Goal: Task Accomplishment & Management: Use online tool/utility

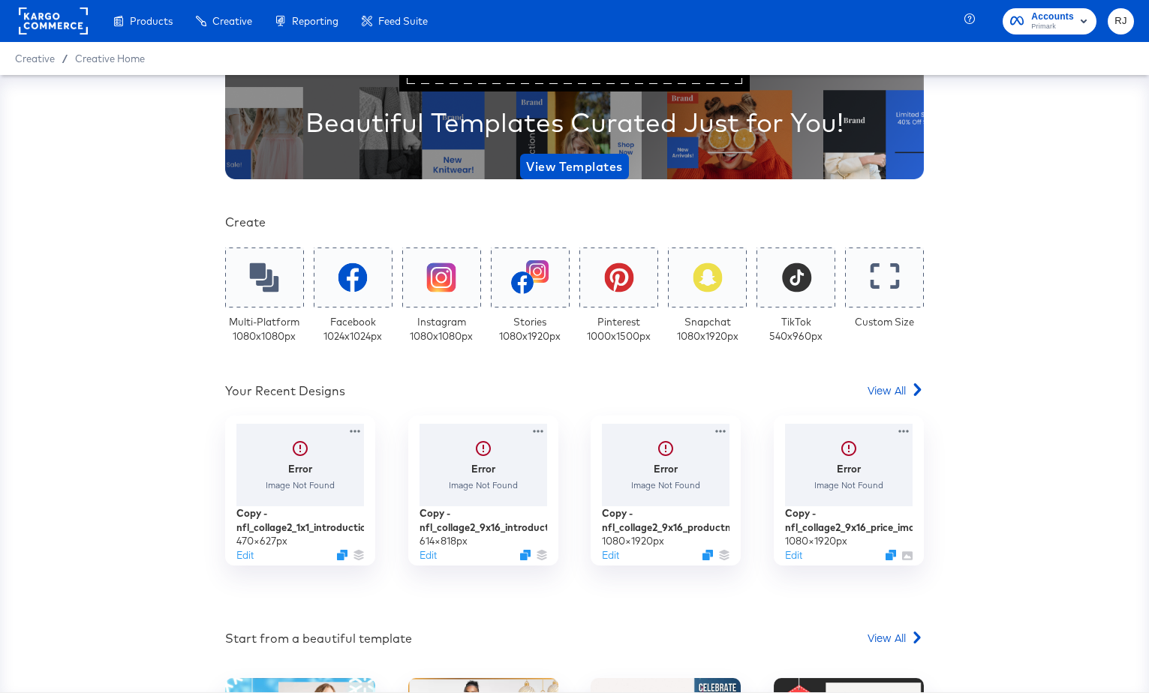
scroll to position [161, 0]
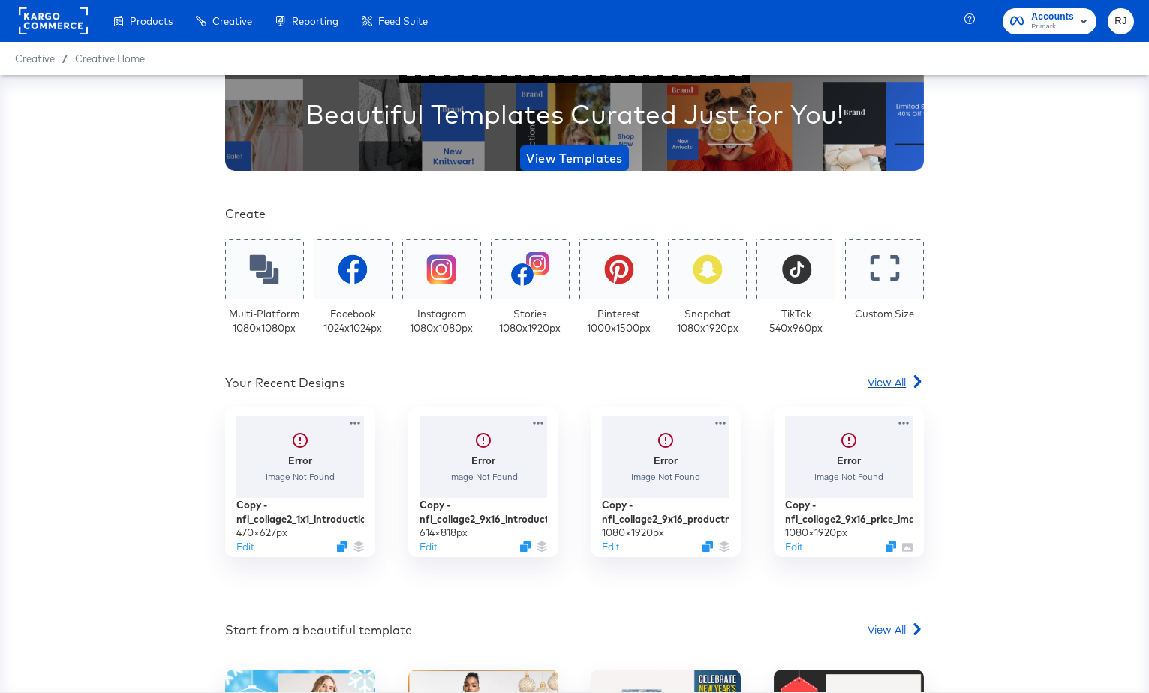
click at [904, 380] on span "View All" at bounding box center [887, 381] width 38 height 15
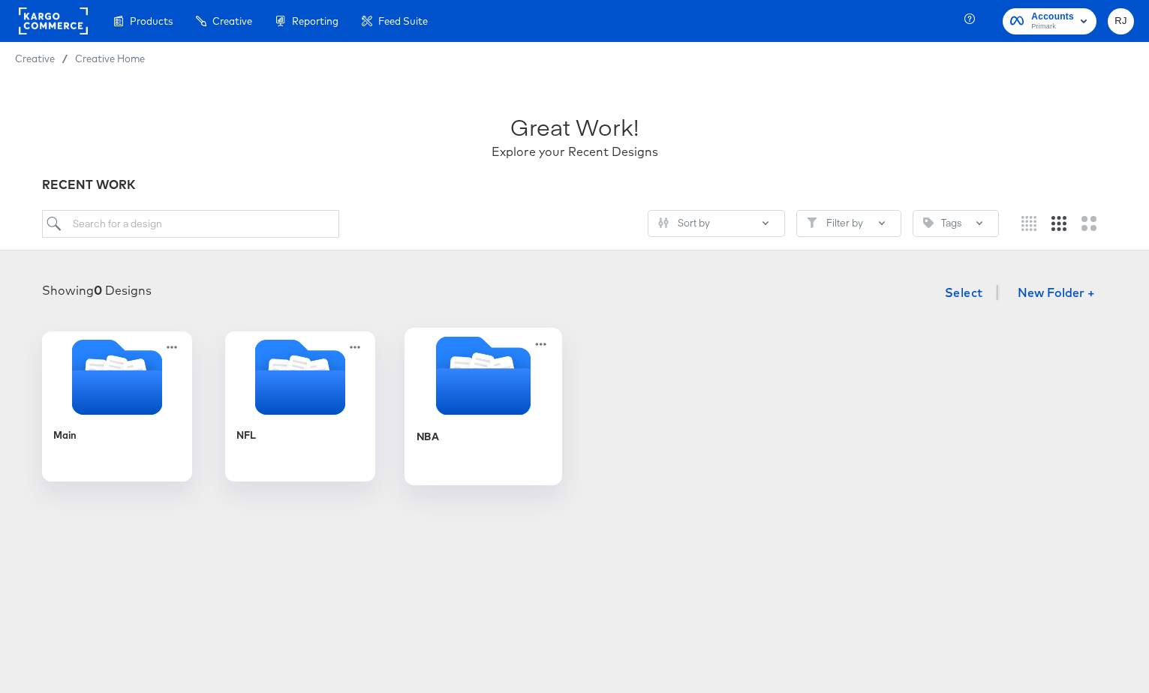
click at [513, 400] on icon "Folder" at bounding box center [482, 391] width 95 height 47
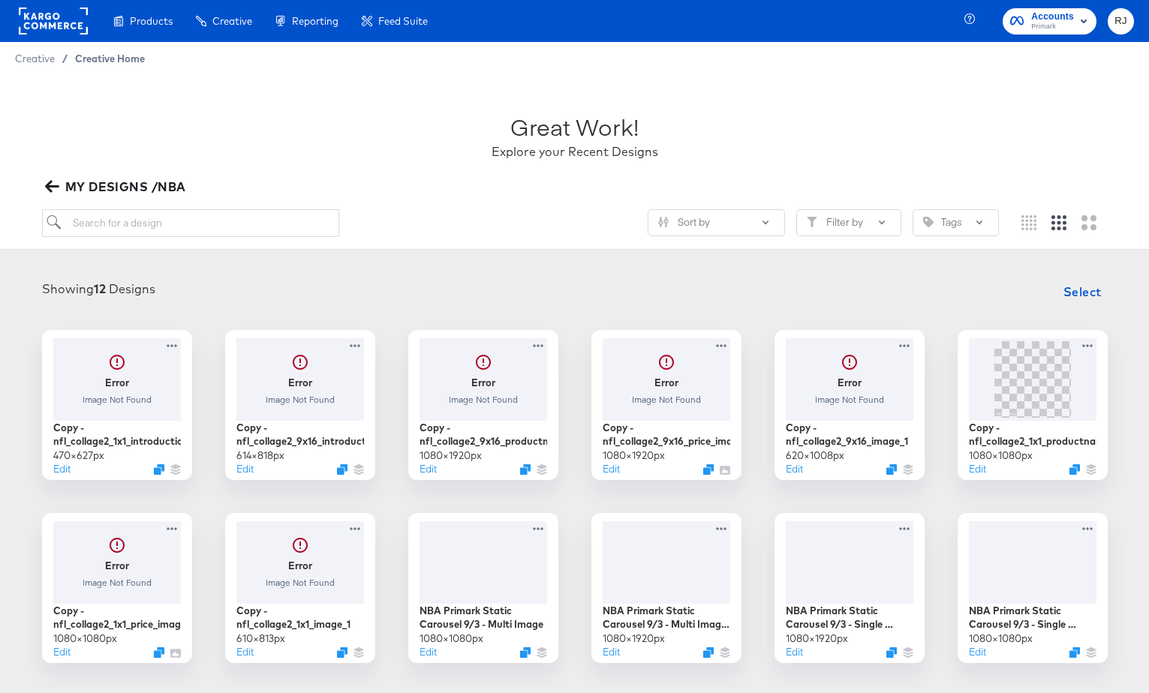
click at [104, 61] on span "Creative Home" at bounding box center [110, 59] width 70 height 12
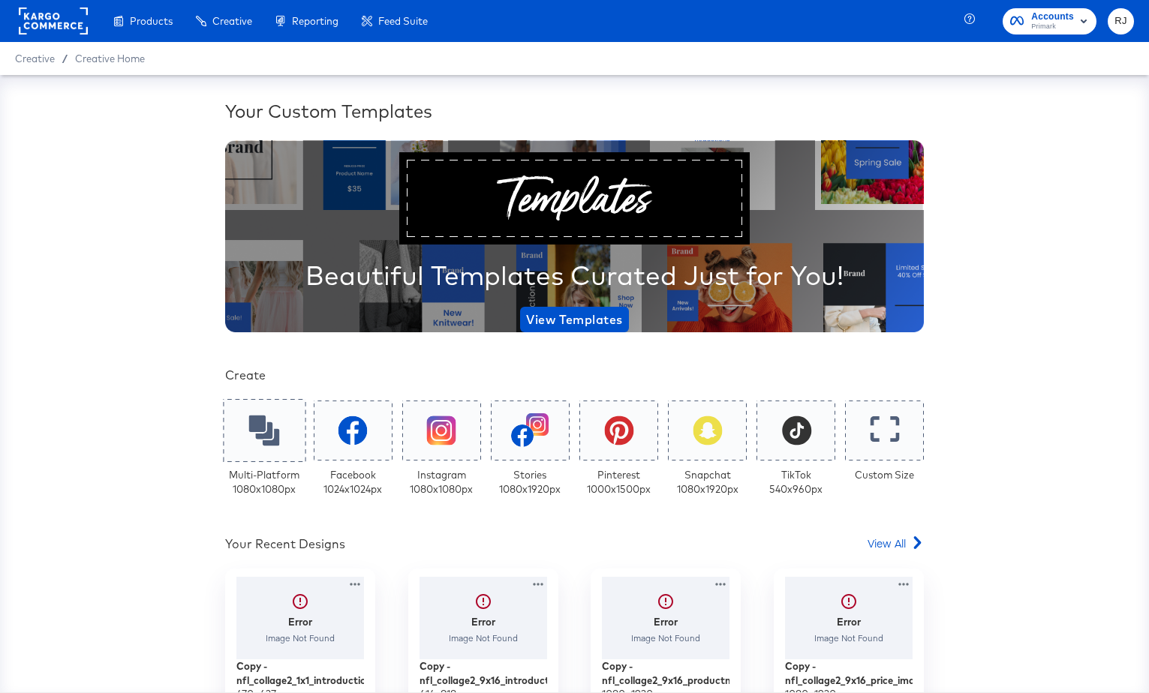
click at [262, 426] on icon at bounding box center [264, 430] width 31 height 31
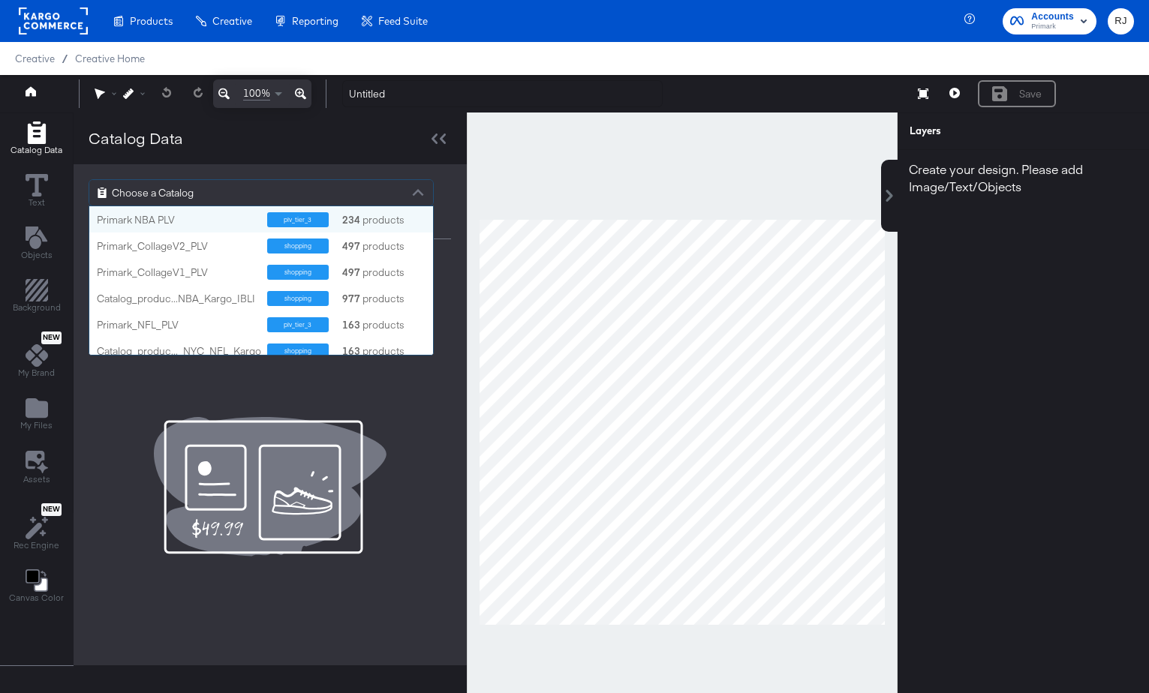
click at [297, 191] on div "Choose a Catalog" at bounding box center [261, 193] width 344 height 26
click at [156, 223] on div "Primark NBA PLV" at bounding box center [176, 220] width 159 height 14
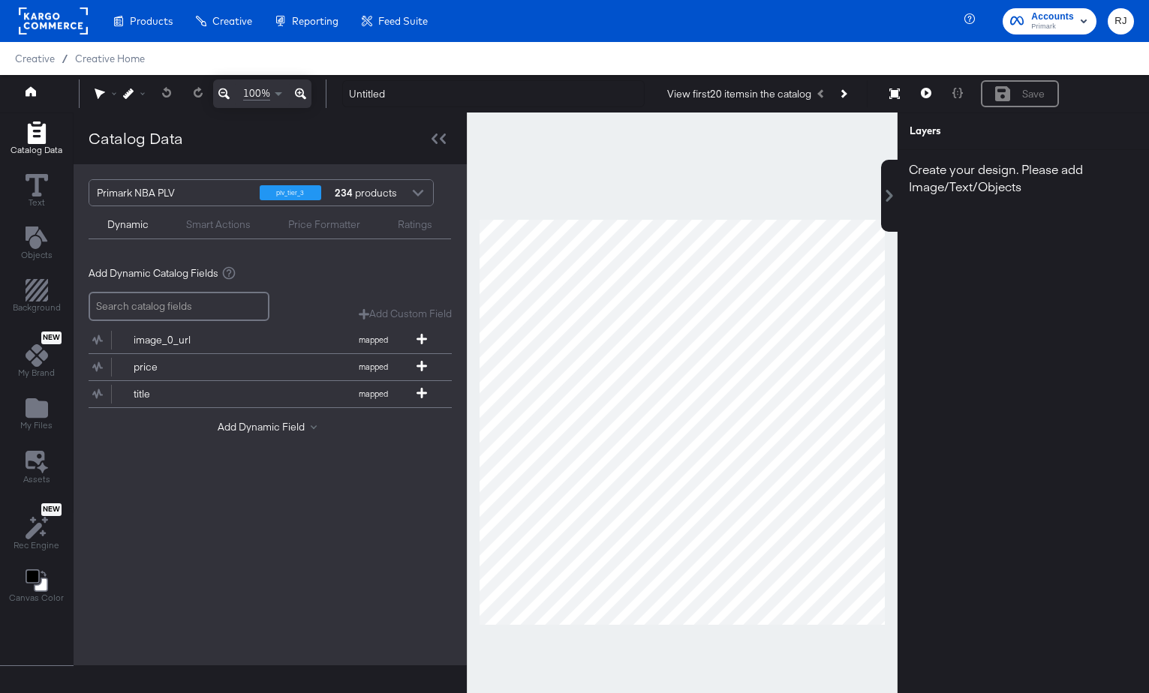
click at [210, 169] on div "Primark NBA PLV plv_tier_3 234 products Dynamic Smart Actions Price Formatter R…" at bounding box center [270, 209] width 393 height 90
click at [291, 428] on button "Add Dynamic Field" at bounding box center [270, 427] width 105 height 14
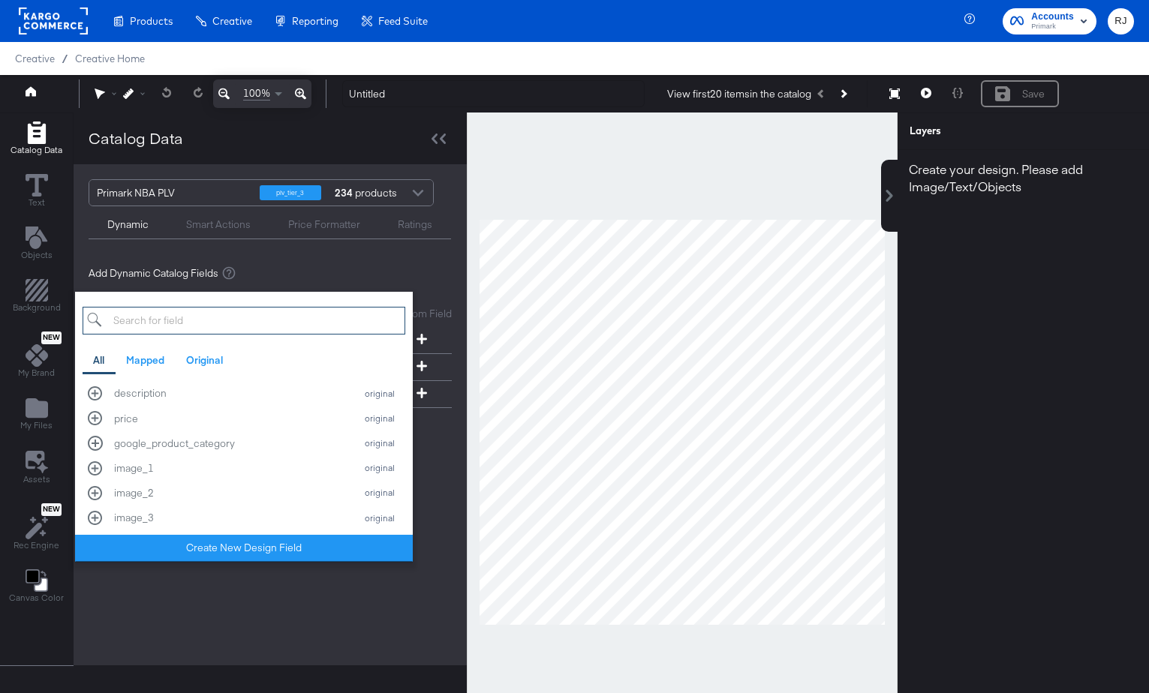
scroll to position [253, 0]
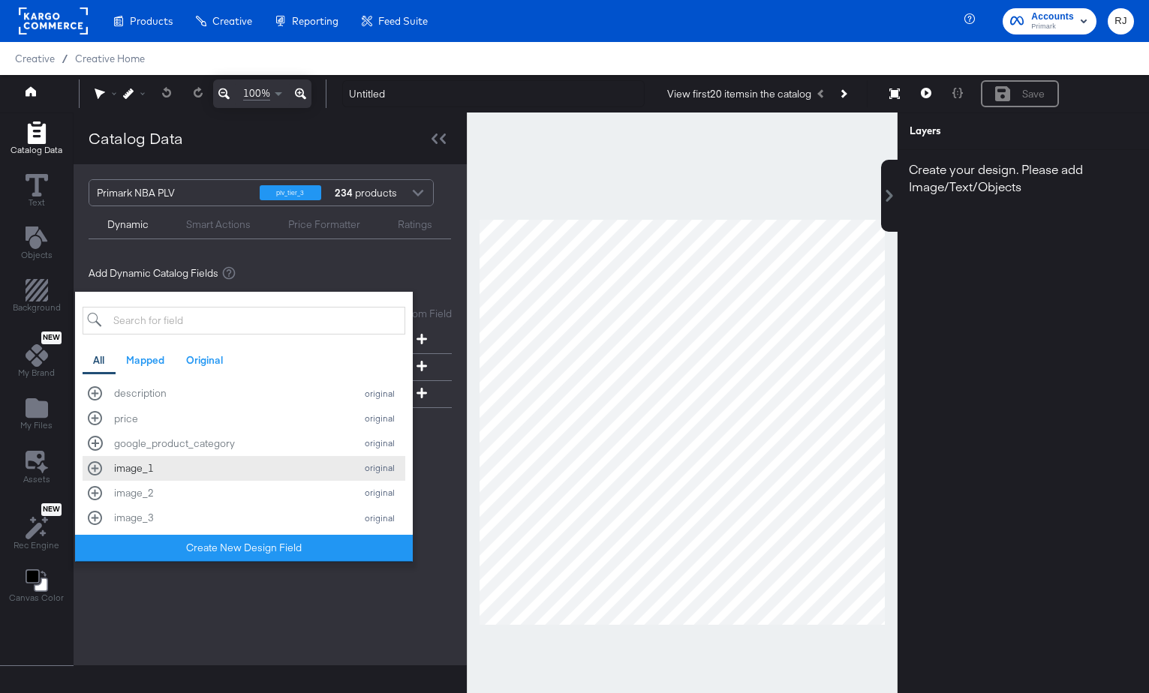
click at [92, 467] on div "image_1 original" at bounding box center [244, 469] width 312 height 14
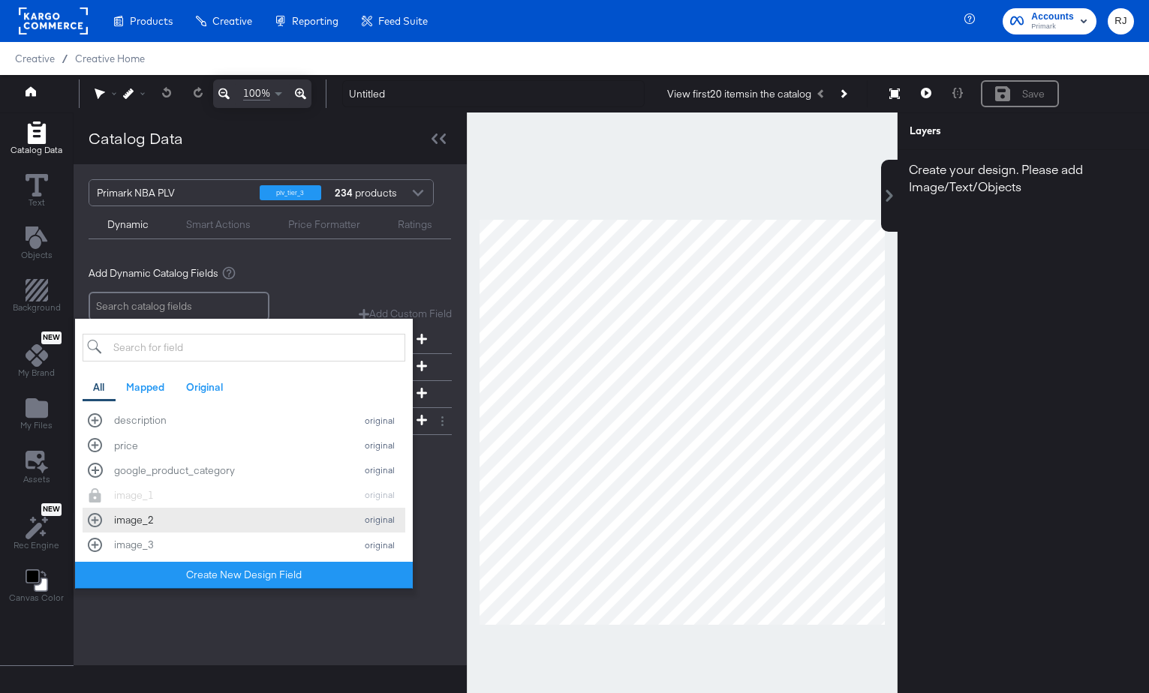
click at [92, 519] on div "image_2 original" at bounding box center [244, 520] width 312 height 14
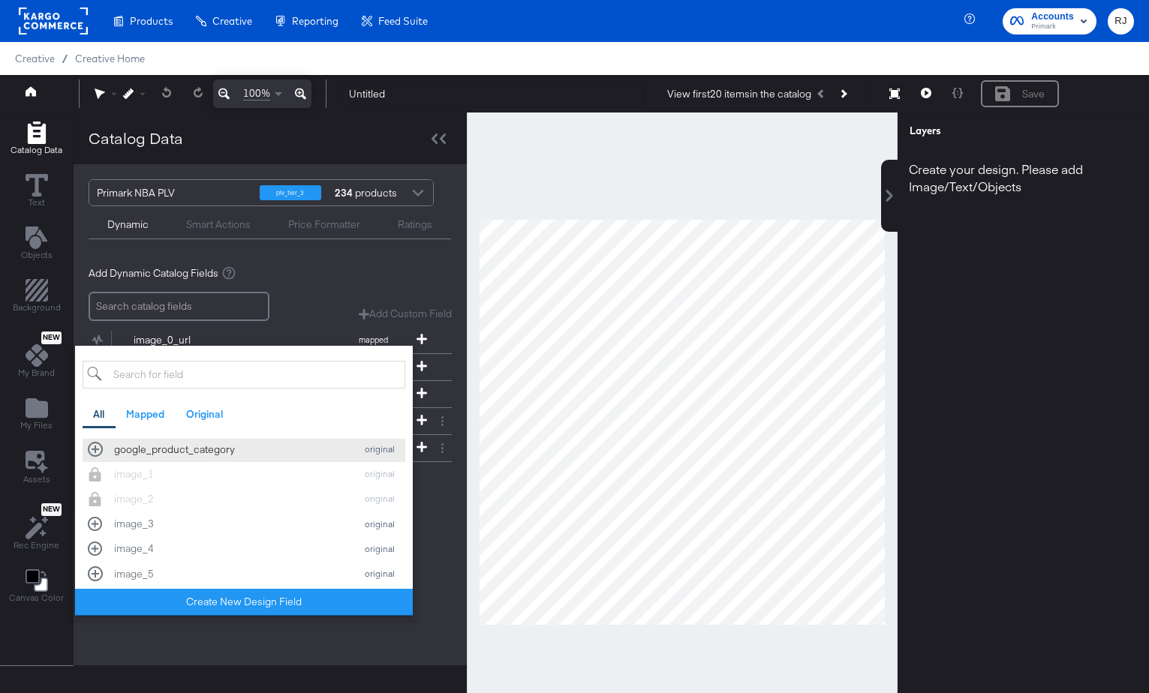
scroll to position [333, 0]
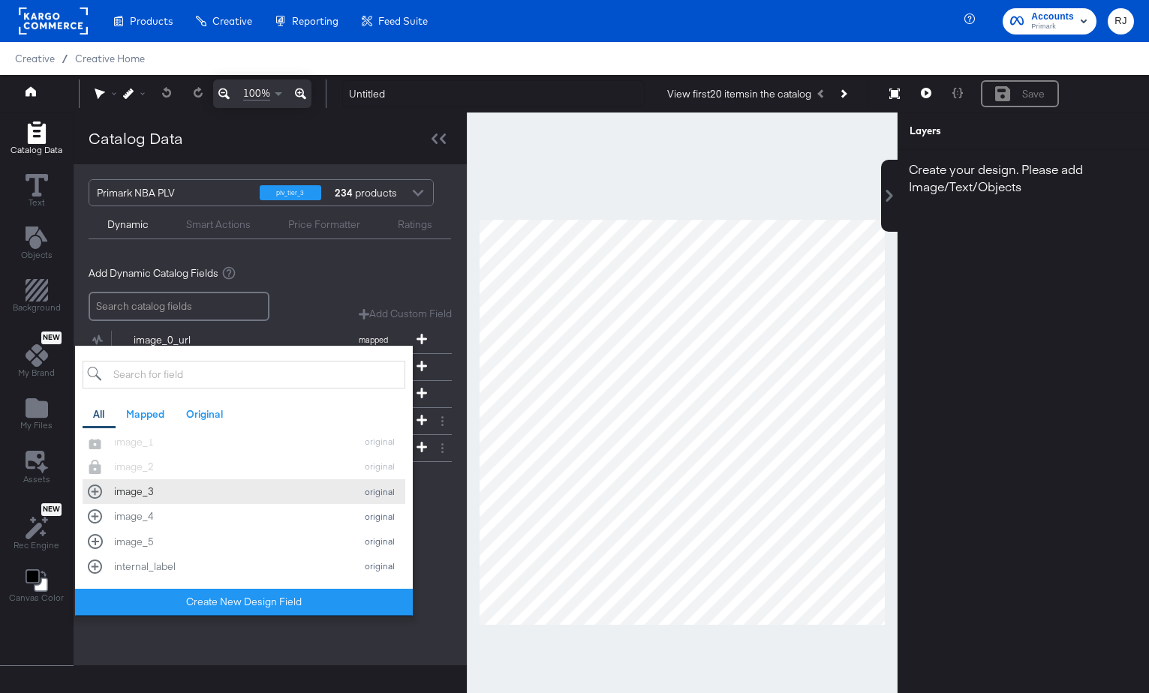
click at [95, 496] on div "image_3 original" at bounding box center [244, 492] width 312 height 14
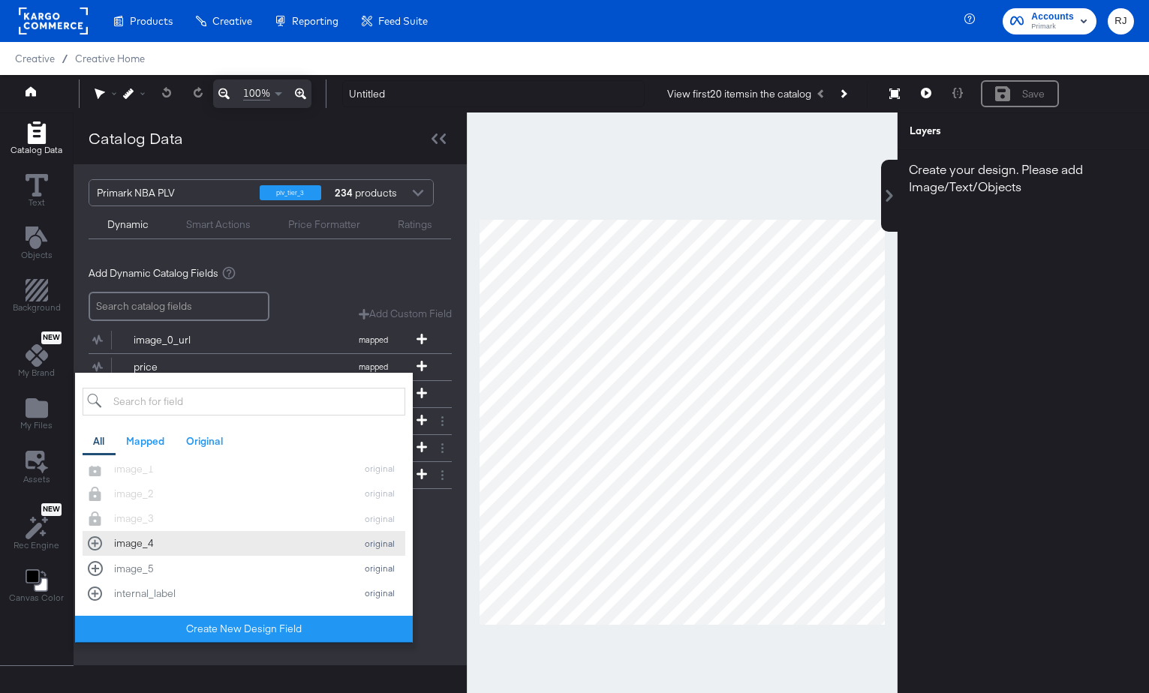
click at [98, 544] on div "image_4 original" at bounding box center [244, 544] width 312 height 14
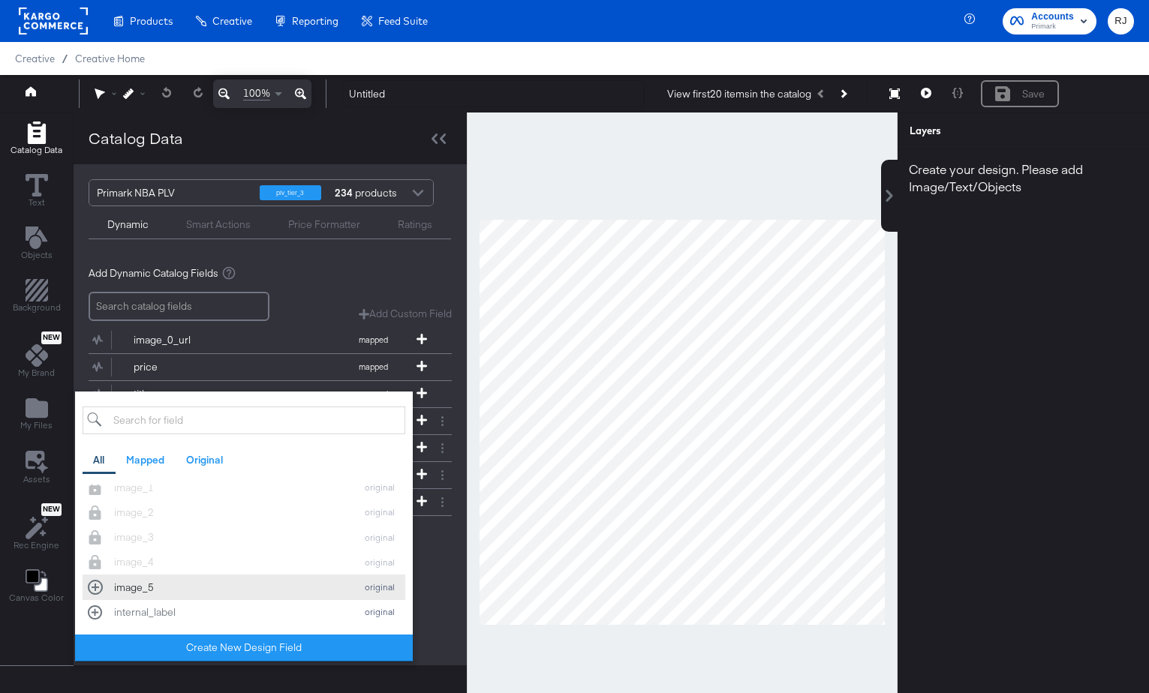
click at [96, 590] on div "image_5 original" at bounding box center [244, 587] width 312 height 14
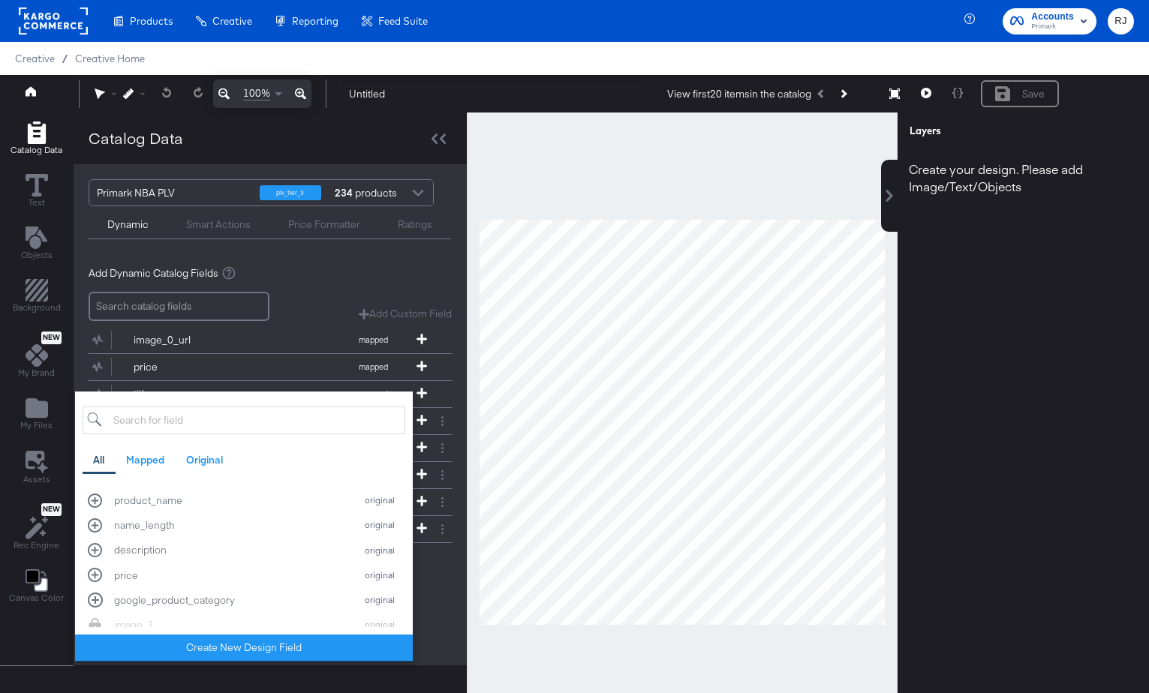
scroll to position [191, 0]
click at [98, 506] on div "product_name original" at bounding box center [244, 506] width 312 height 14
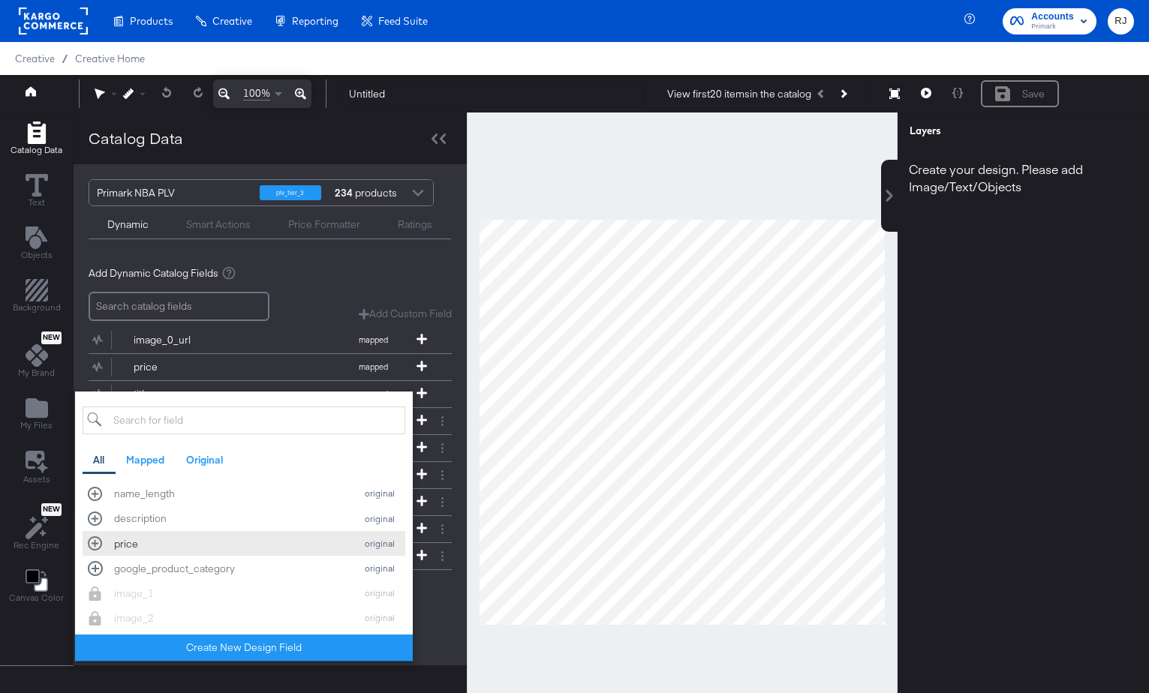
scroll to position [228, 0]
click at [96, 546] on div "price original" at bounding box center [244, 543] width 312 height 14
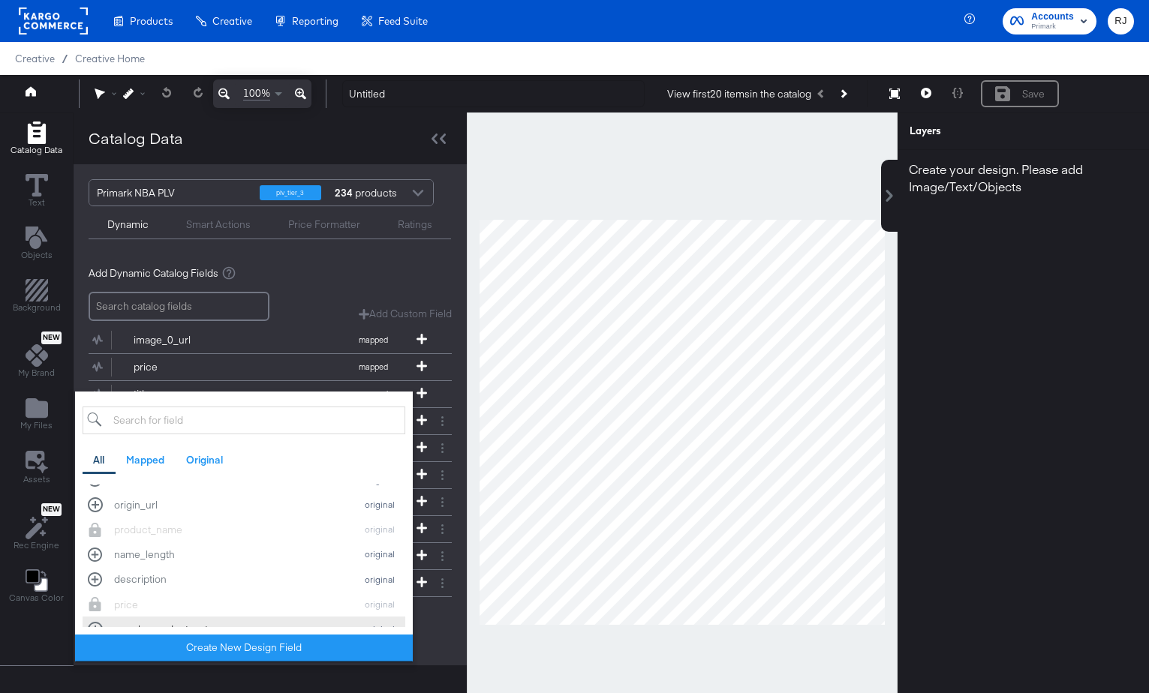
scroll to position [0, 0]
click at [432, 633] on div "Add Dynamic Catalog Fields Add Custom Field Create a custom field based on an e…" at bounding box center [270, 447] width 363 height 387
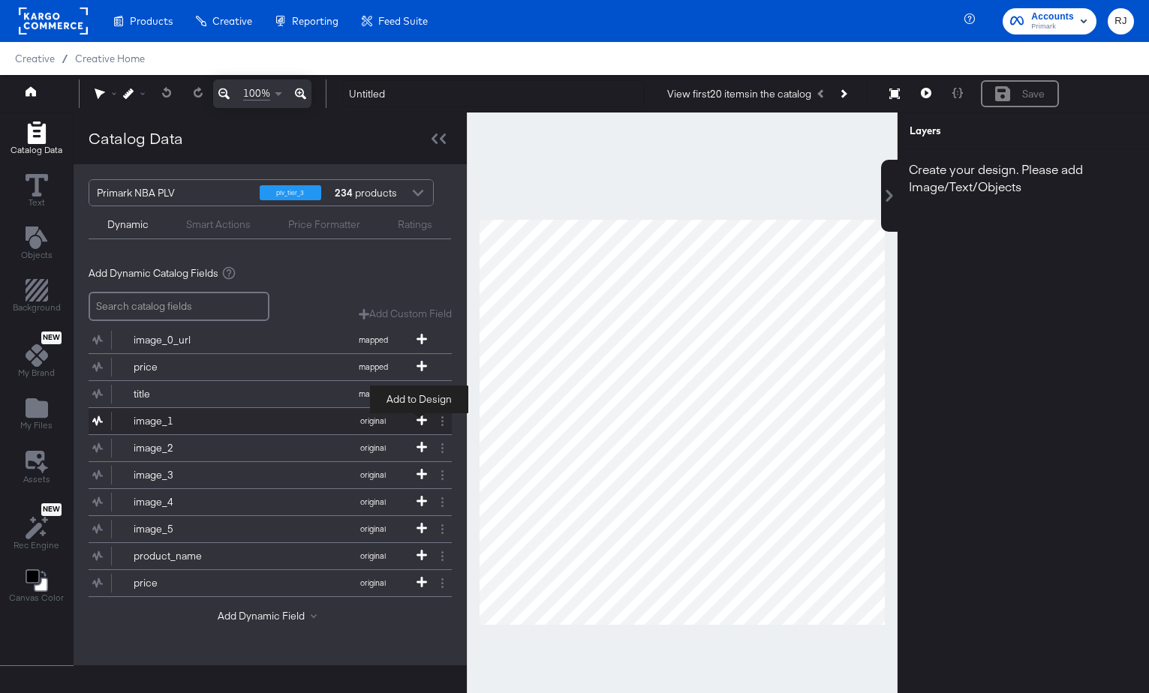
click at [416, 417] on icon at bounding box center [421, 420] width 11 height 11
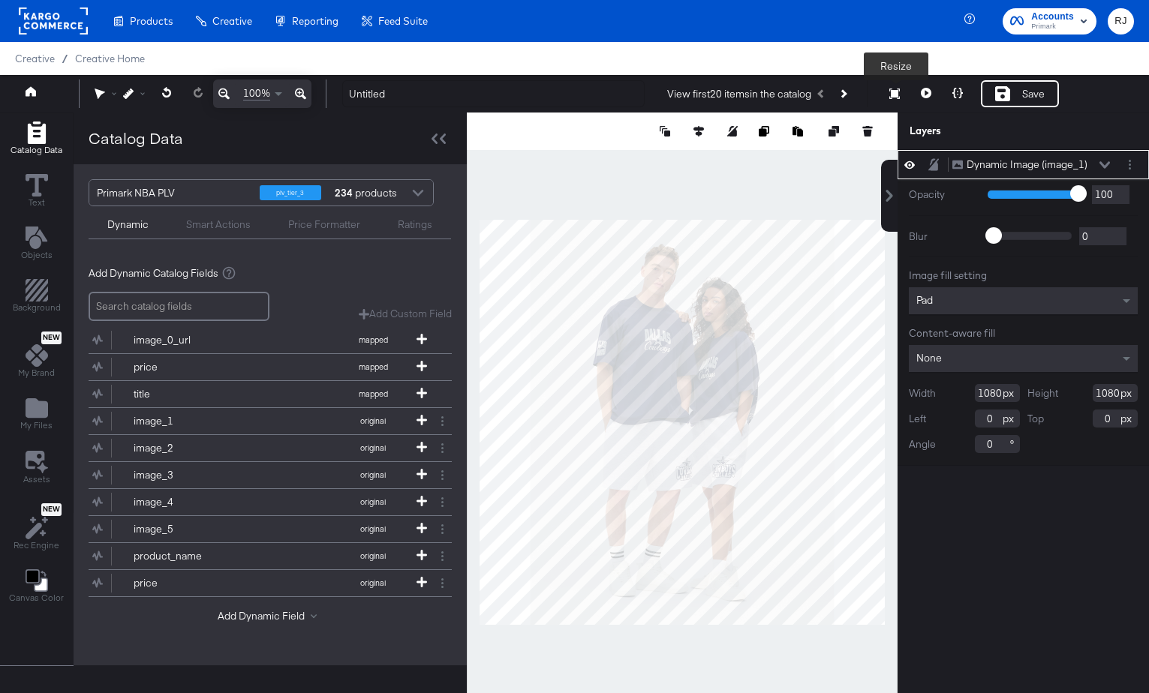
click at [893, 101] on button "Resize" at bounding box center [895, 94] width 32 height 27
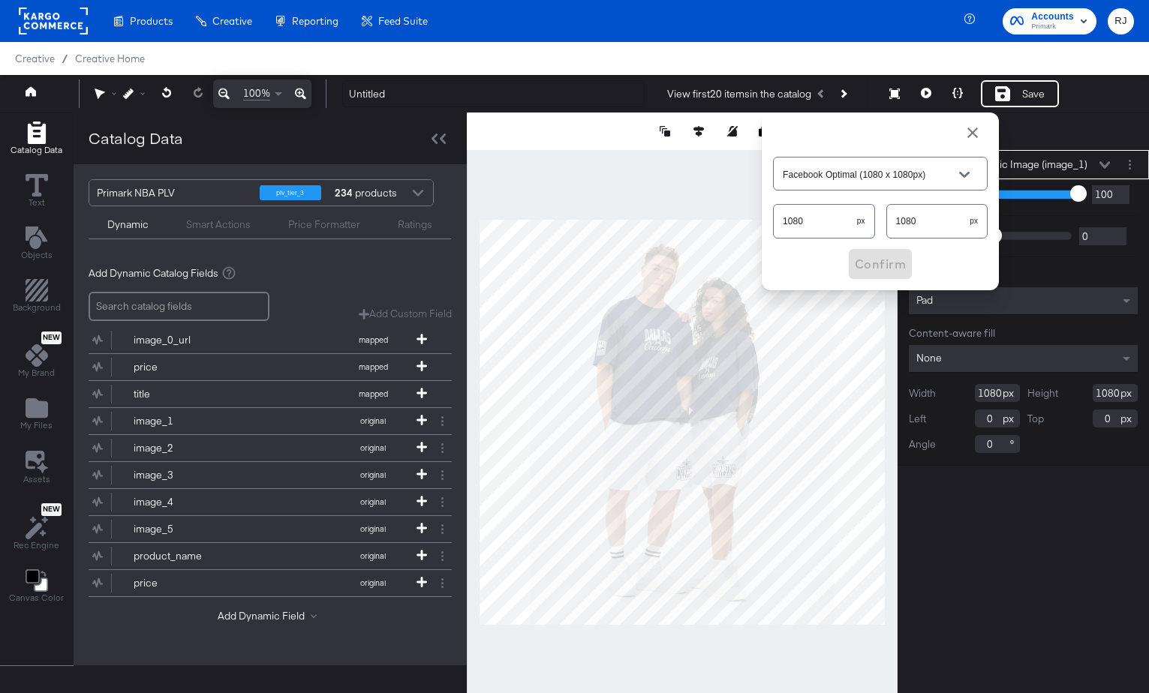
click at [973, 139] on span "button" at bounding box center [973, 133] width 18 height 18
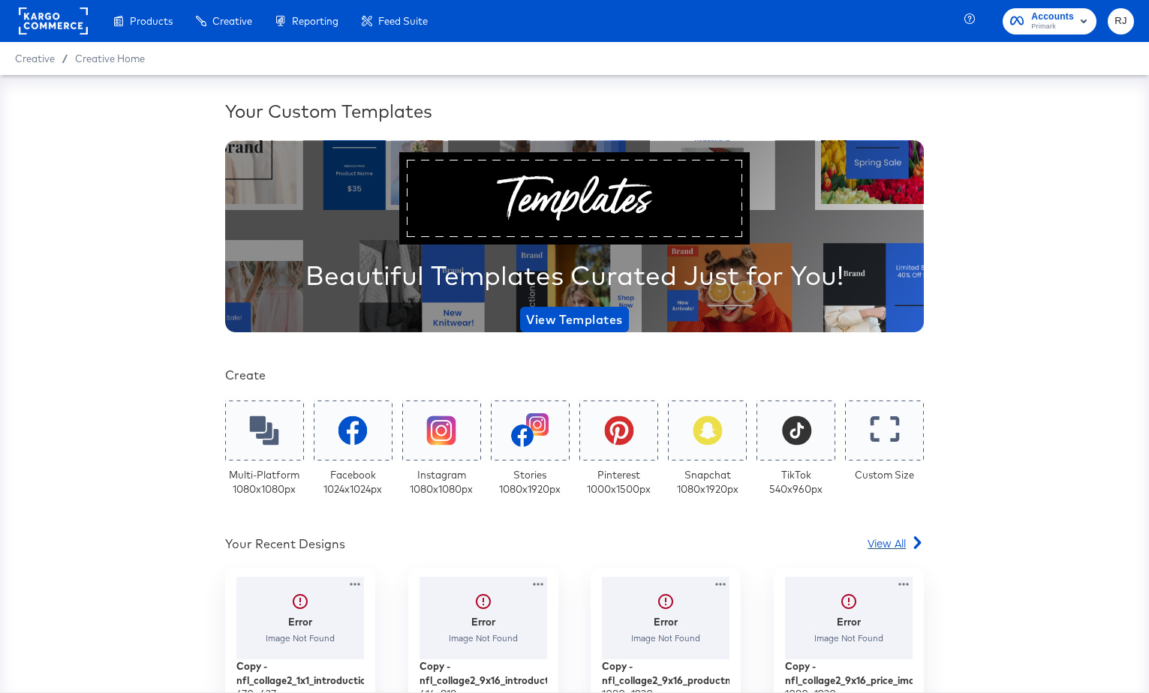
click at [892, 546] on span "View All" at bounding box center [887, 543] width 38 height 15
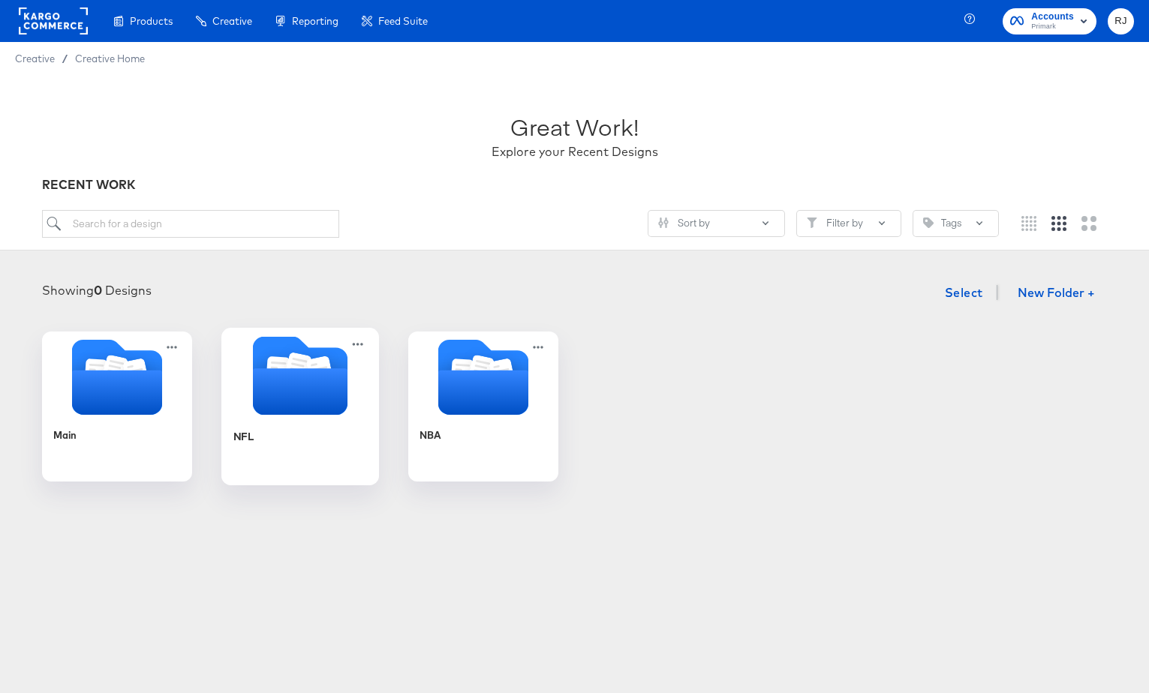
click at [299, 404] on icon "Folder" at bounding box center [299, 391] width 95 height 47
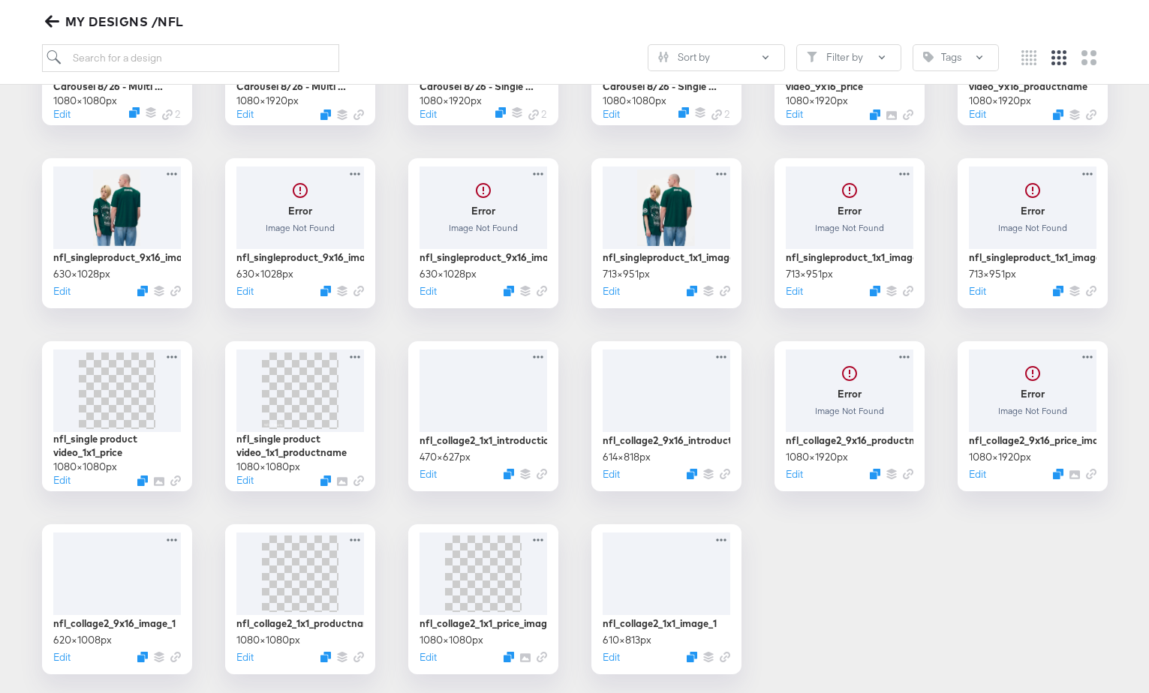
scroll to position [407, 0]
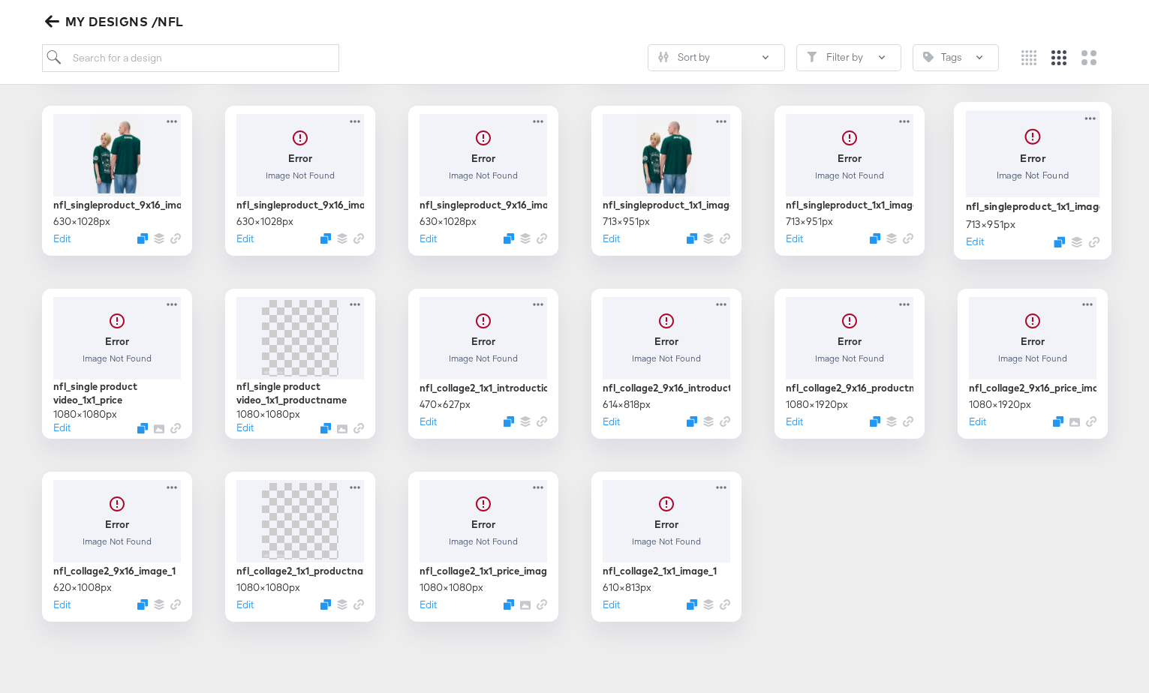
click at [1030, 151] on div at bounding box center [1032, 153] width 134 height 86
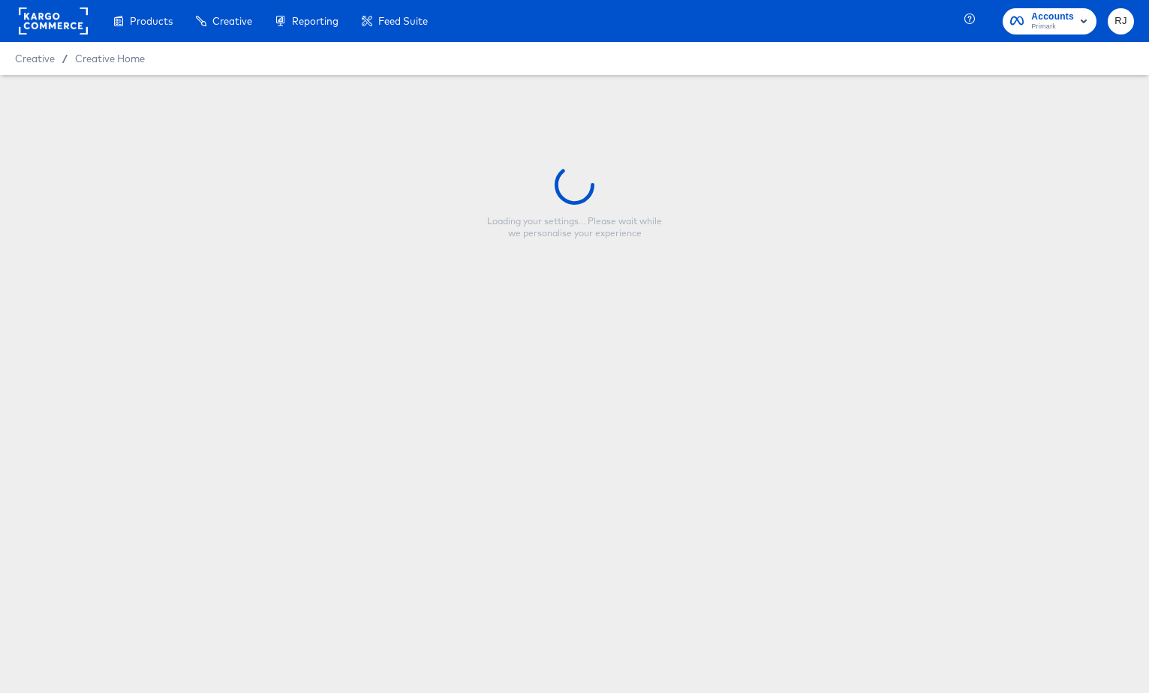
type input "nfl_singleproduct_1x1_image_1"
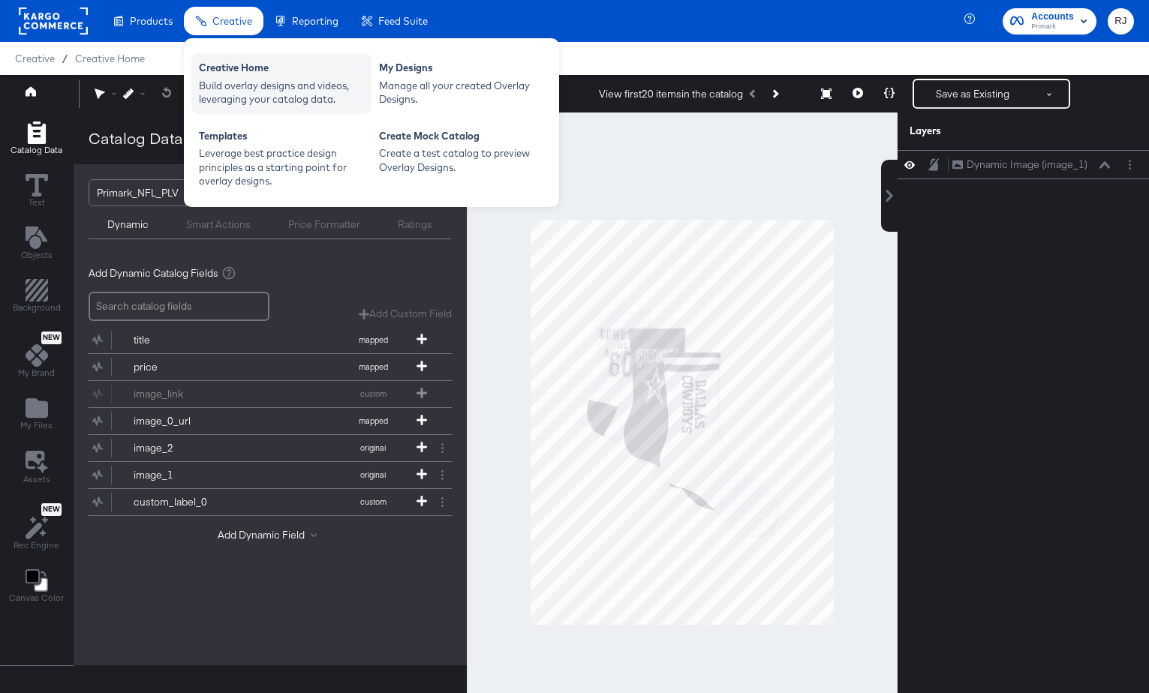
click at [234, 90] on div "Build overlay designs and videos, leveraging your catalog data." at bounding box center [281, 93] width 165 height 28
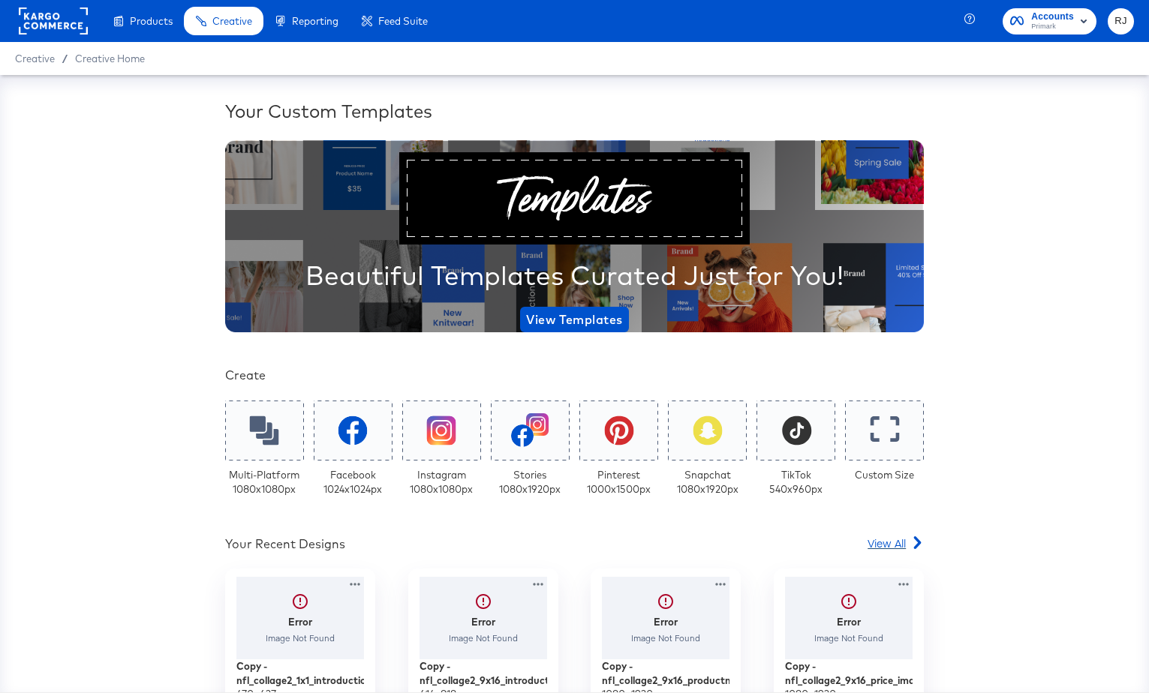
click at [888, 543] on span "View All" at bounding box center [887, 543] width 38 height 15
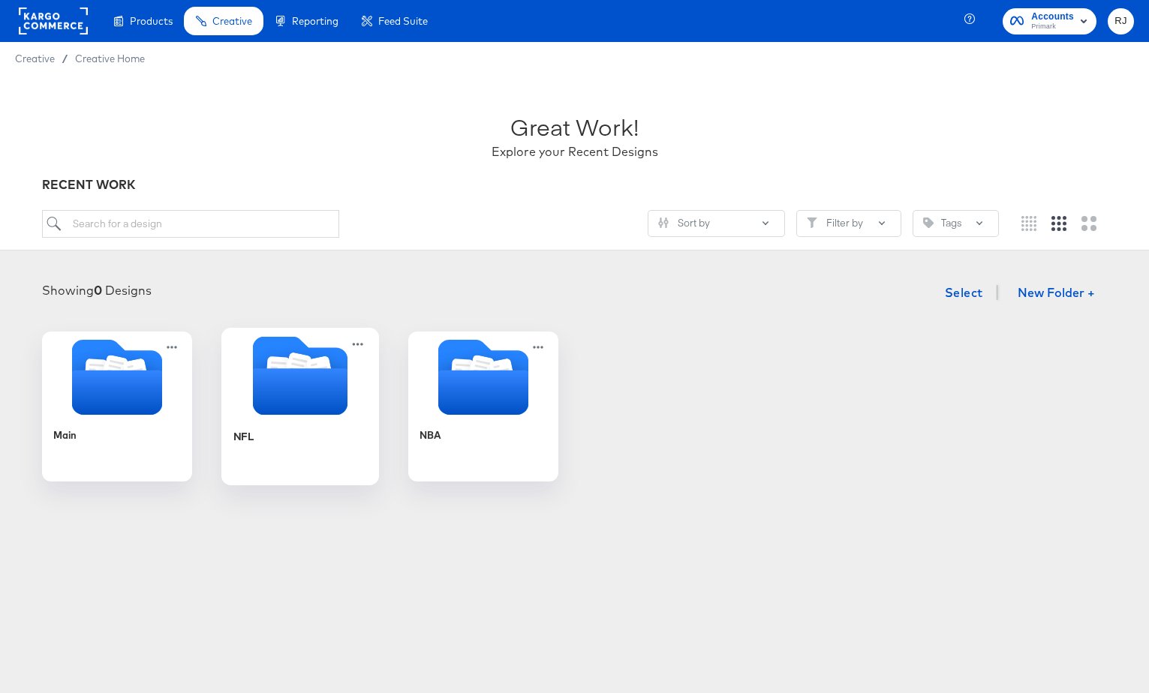
click at [338, 402] on icon "Folder" at bounding box center [299, 391] width 95 height 47
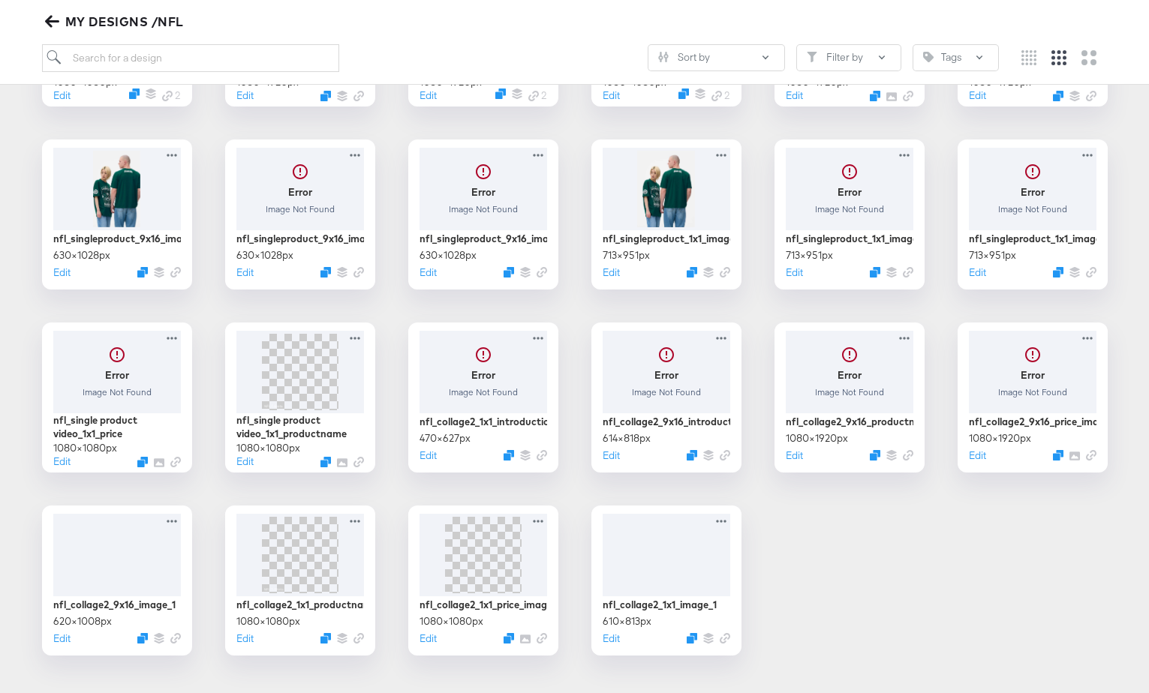
scroll to position [407, 0]
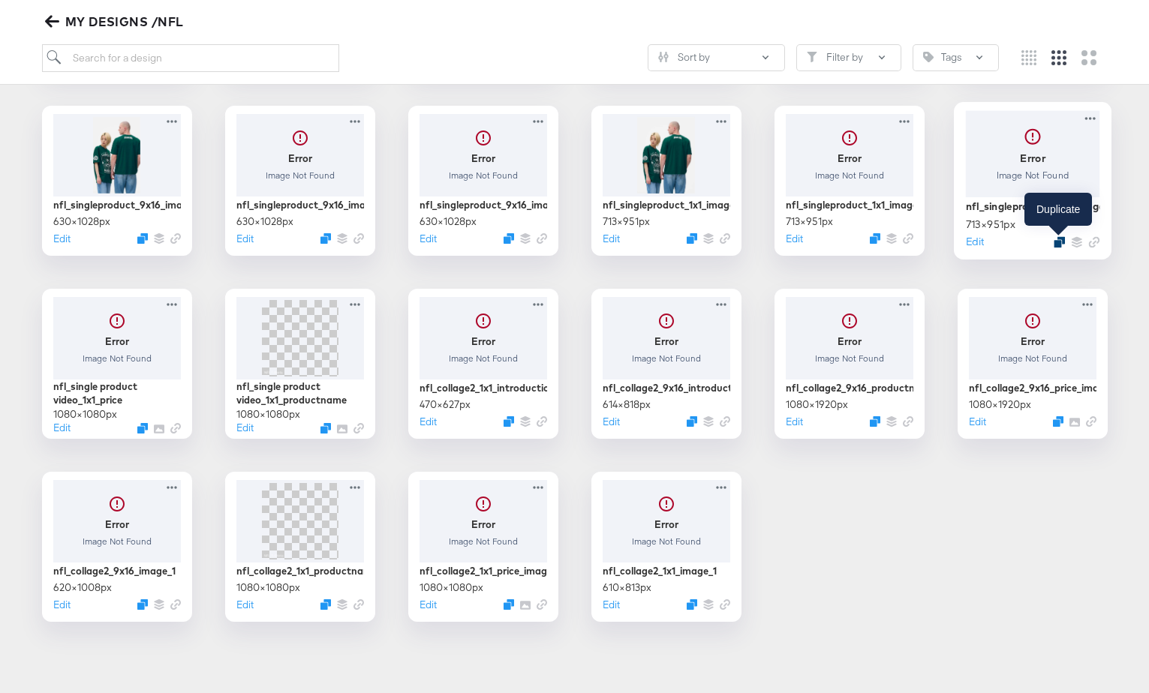
click at [1055, 241] on icon "Duplicate" at bounding box center [1059, 241] width 11 height 11
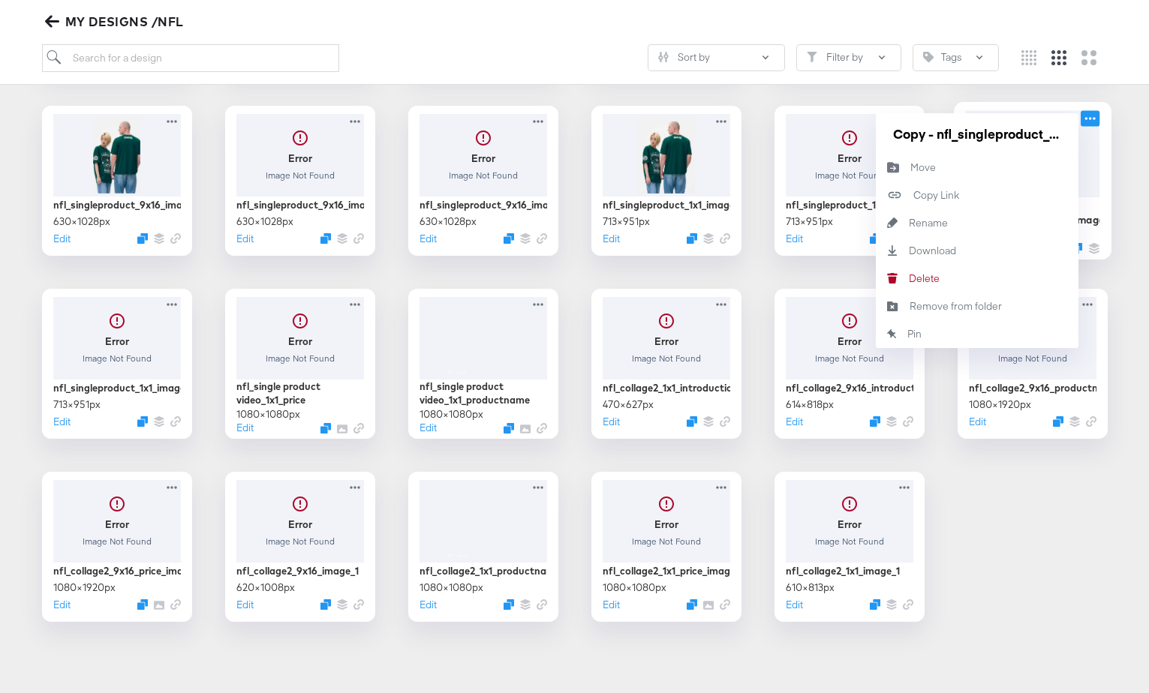
click at [1087, 119] on icon at bounding box center [1090, 118] width 19 height 16
click at [909, 223] on div "Rename Rename" at bounding box center [909, 223] width 0 height 0
drag, startPoint x: 1060, startPoint y: 137, endPoint x: 867, endPoint y: 136, distance: 192.9
click at [867, 136] on div "NFL Primark Static Carousel 8/26 - Multi Image 1080 × 1080 px Edit 2 NFL Primar…" at bounding box center [574, 272] width 1119 height 699
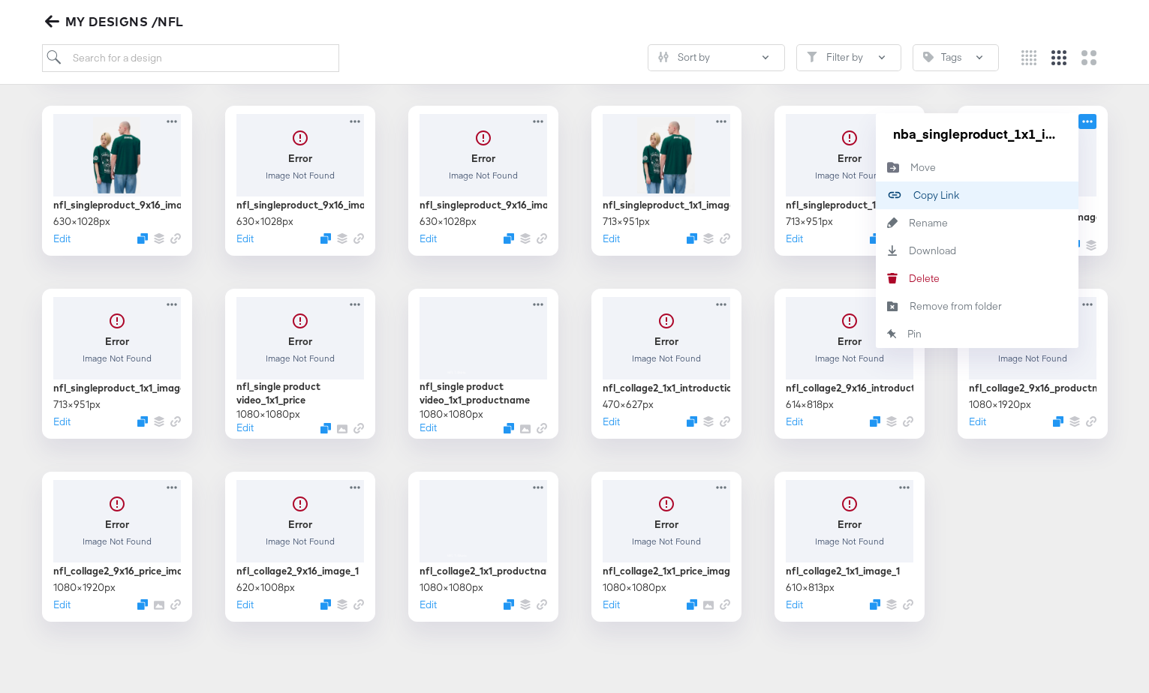
scroll to position [0, 32]
type input "nba_singleproduct_1x1_image_1"
click at [1111, 141] on div "NFL Primark Static Carousel 8/26 - Multi Image 1080 × 1080 px Edit 2 NFL Primar…" at bounding box center [574, 272] width 1119 height 699
click at [1089, 117] on icon at bounding box center [1090, 118] width 19 height 16
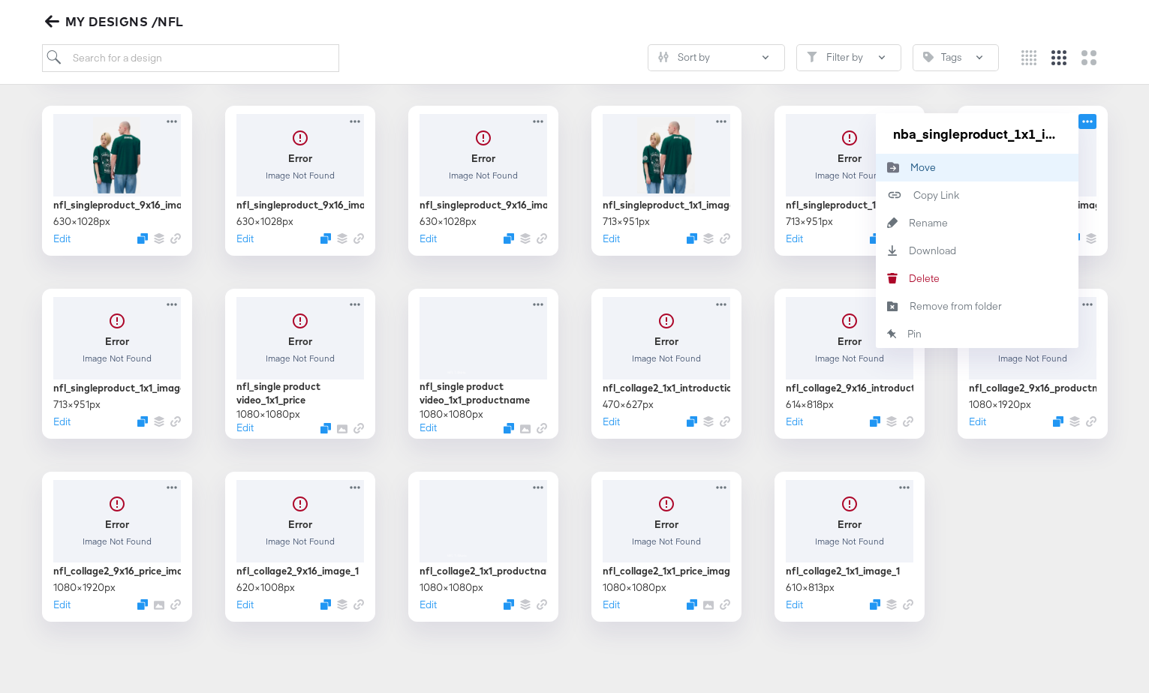
click at [948, 172] on button "Move Move" at bounding box center [977, 168] width 203 height 28
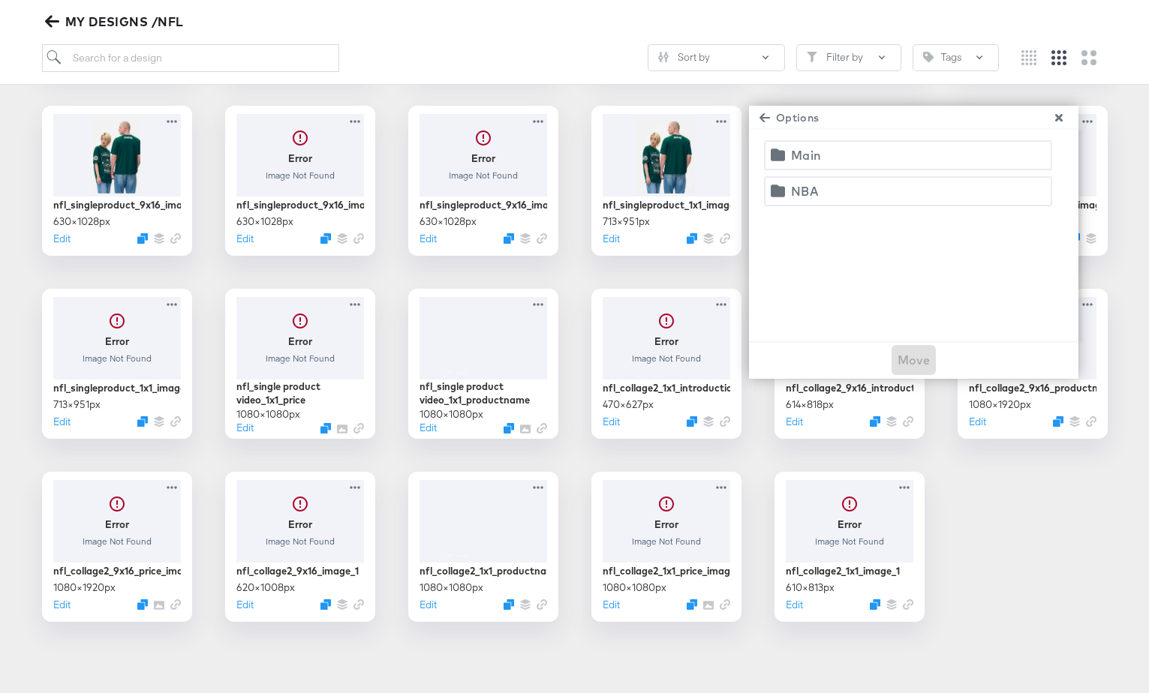
click at [823, 188] on span "NBA" at bounding box center [908, 191] width 269 height 21
click at [910, 360] on span "Move" at bounding box center [914, 360] width 33 height 21
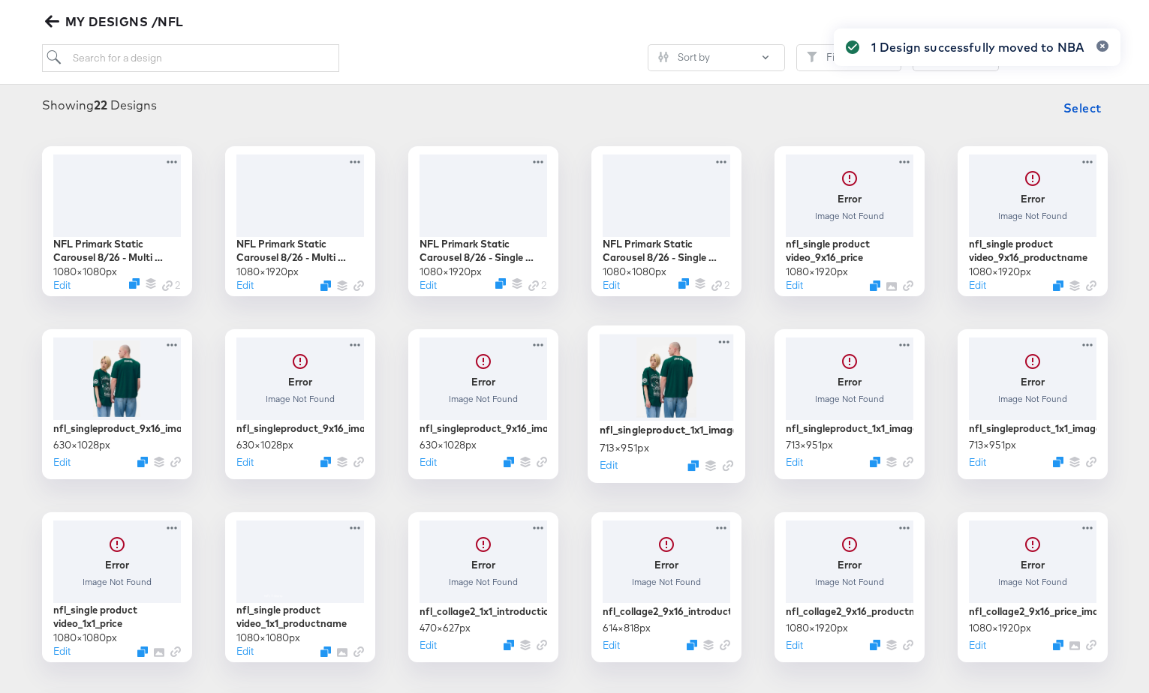
scroll to position [155, 0]
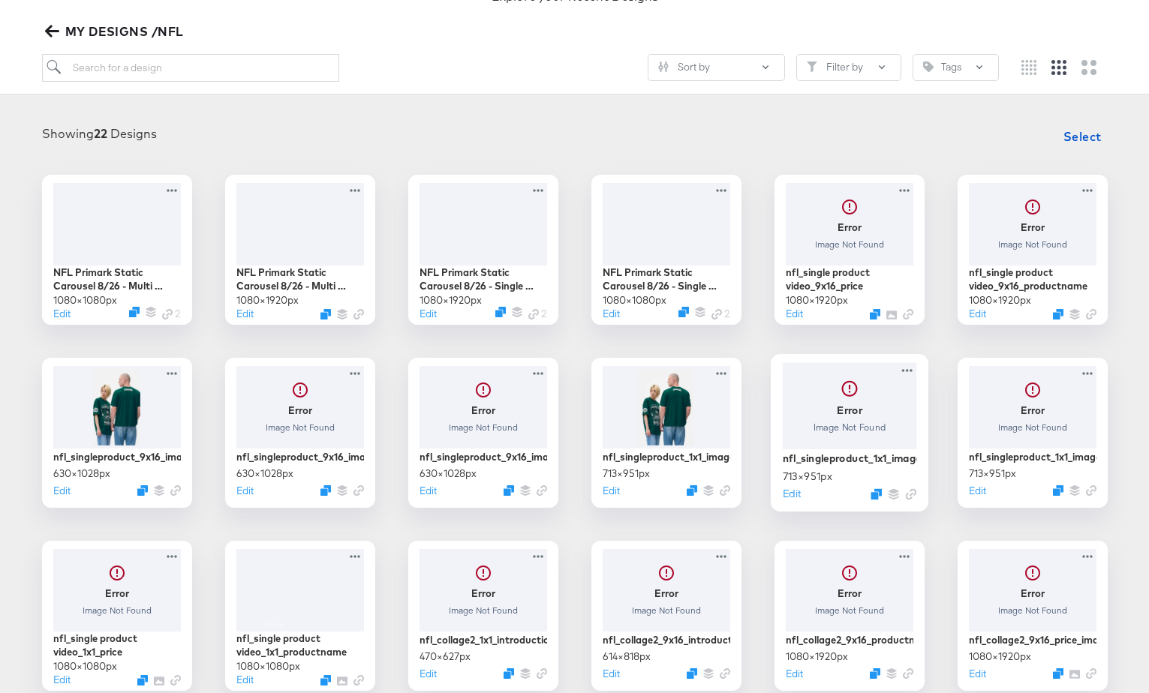
click at [816, 416] on div at bounding box center [849, 405] width 134 height 86
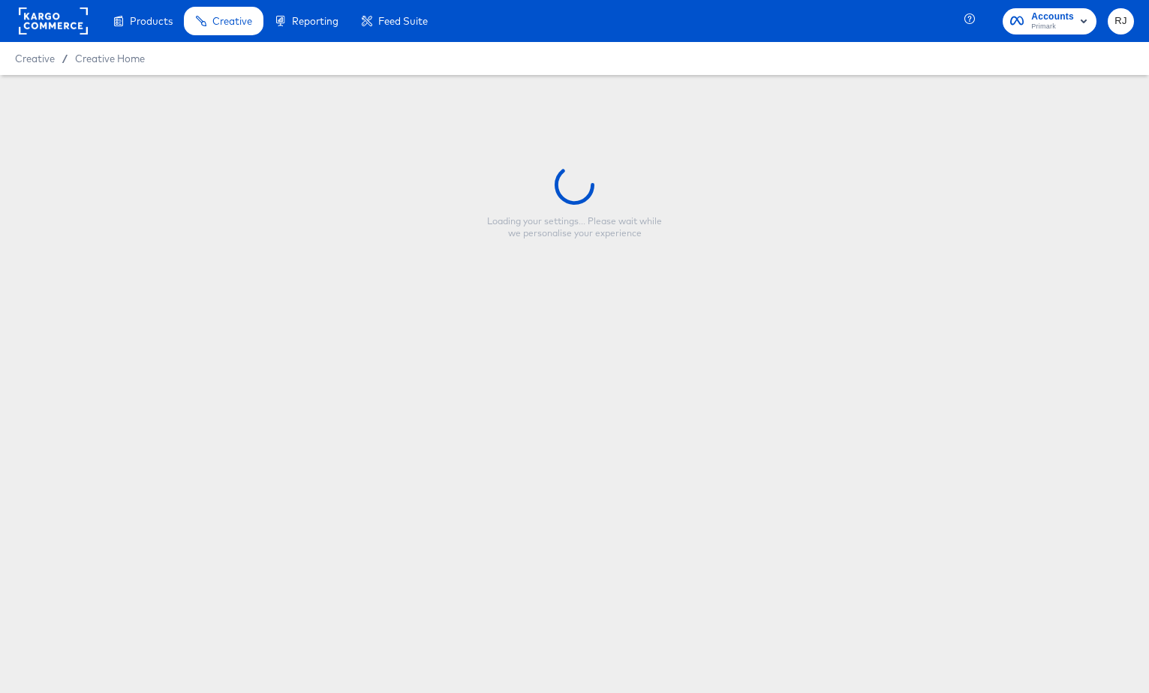
type input "nfl_singleproduct_1x1_image_2"
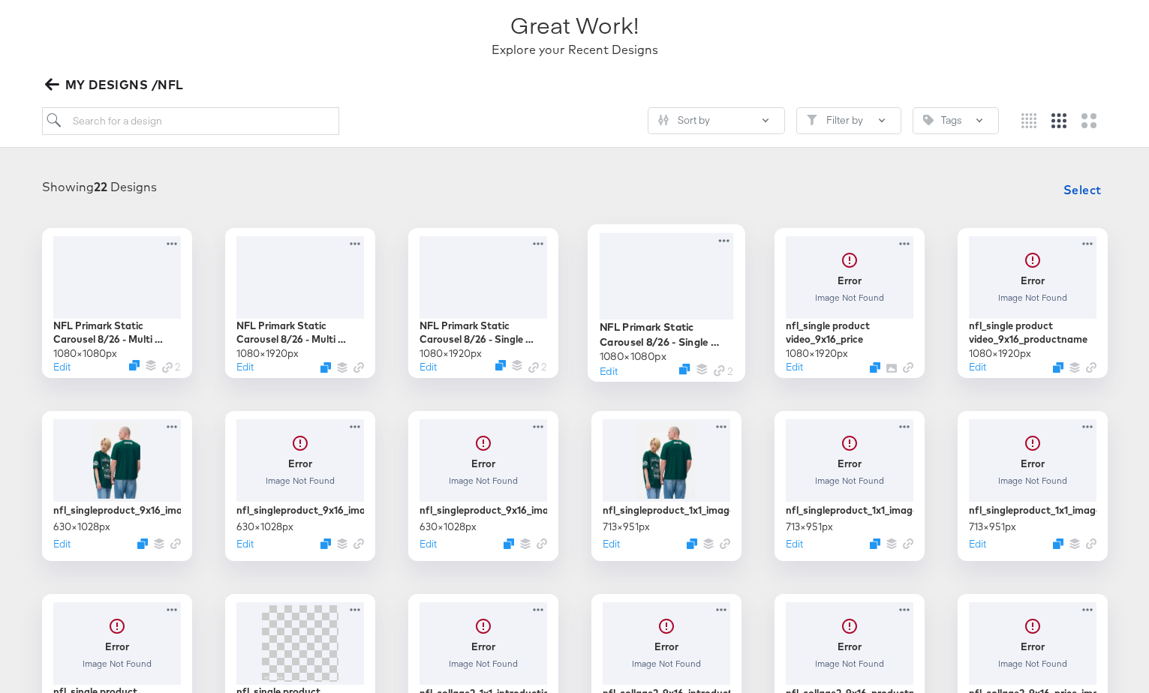
scroll to position [104, 0]
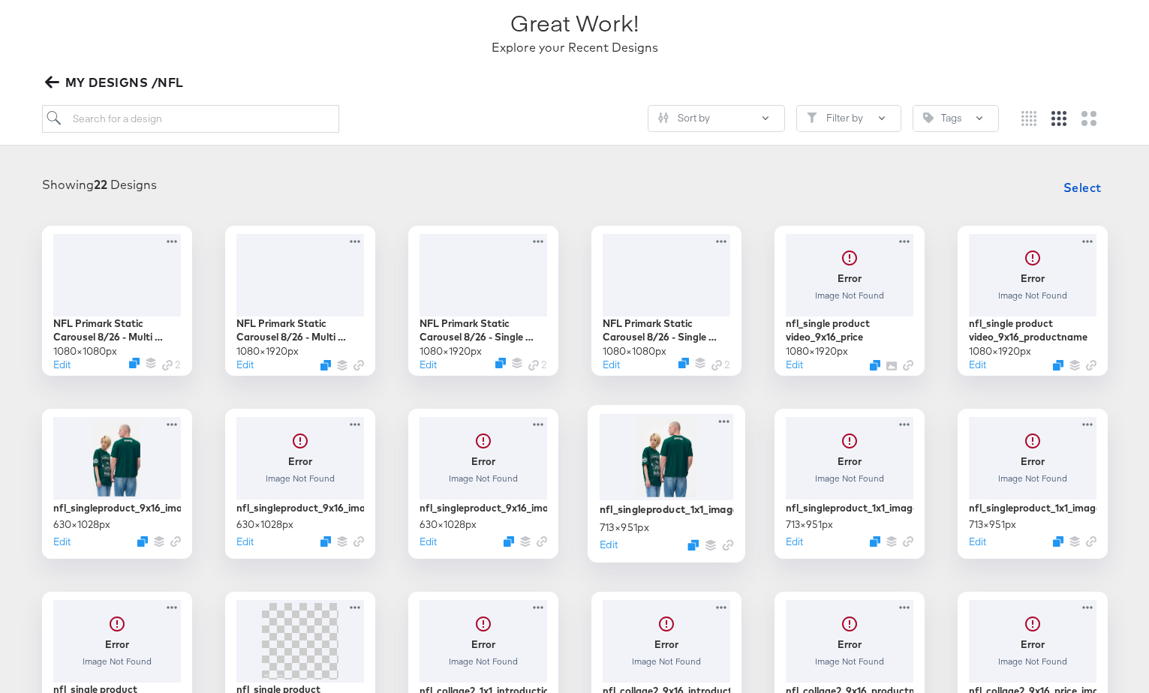
click at [681, 462] on div at bounding box center [666, 456] width 134 height 87
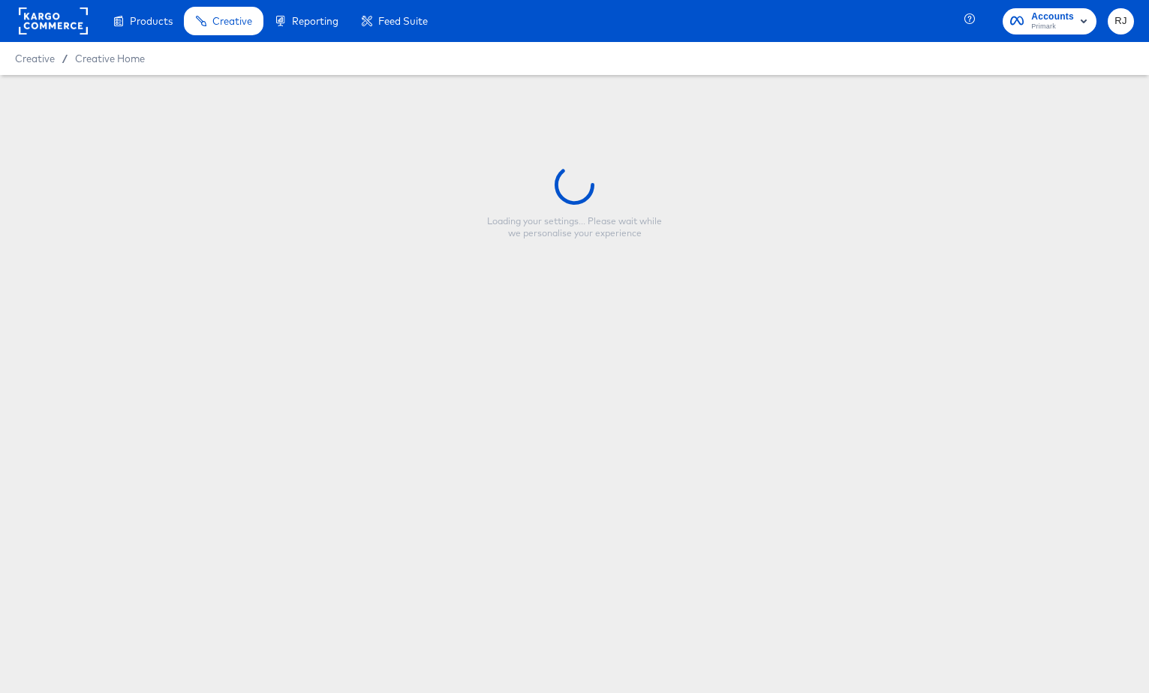
type input "nfl_singleproduct_1x1_image_3"
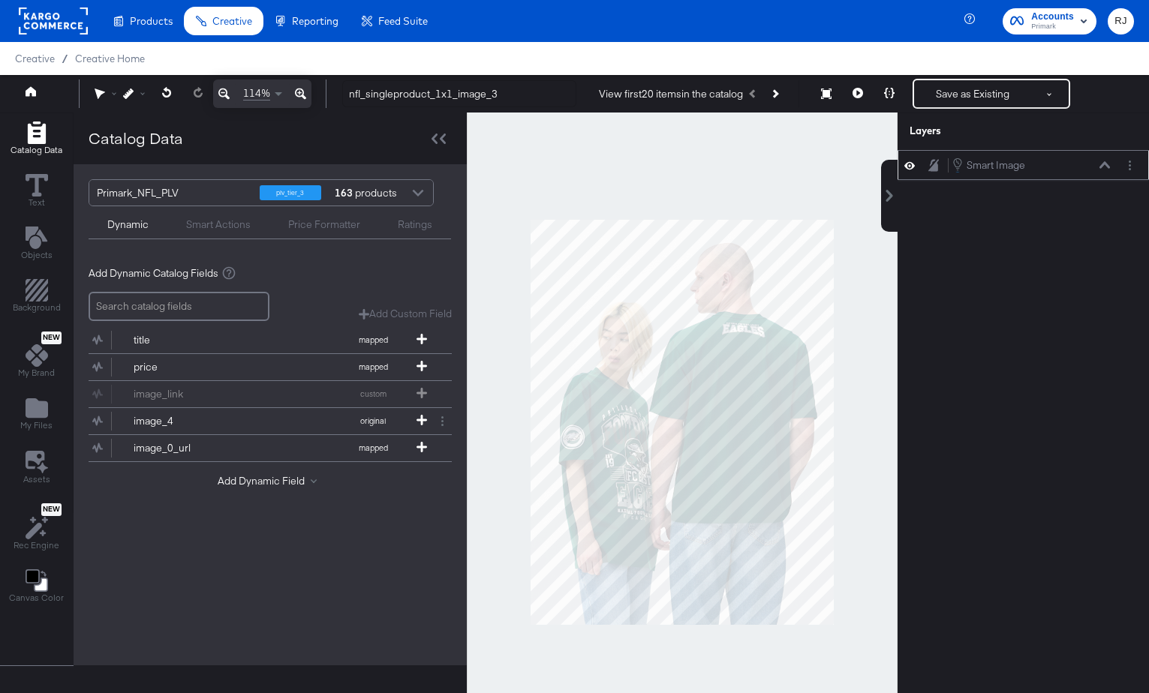
click at [1104, 167] on icon at bounding box center [1104, 165] width 11 height 8
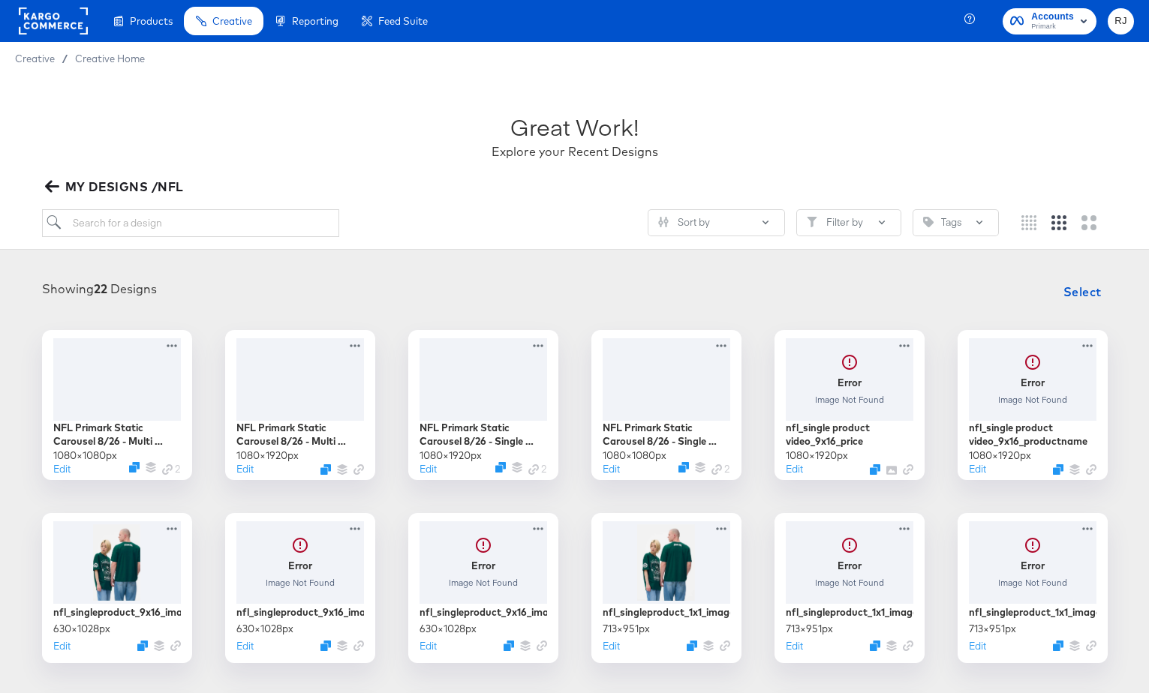
click at [124, 188] on span "MY DESIGNS /NFL" at bounding box center [116, 186] width 136 height 21
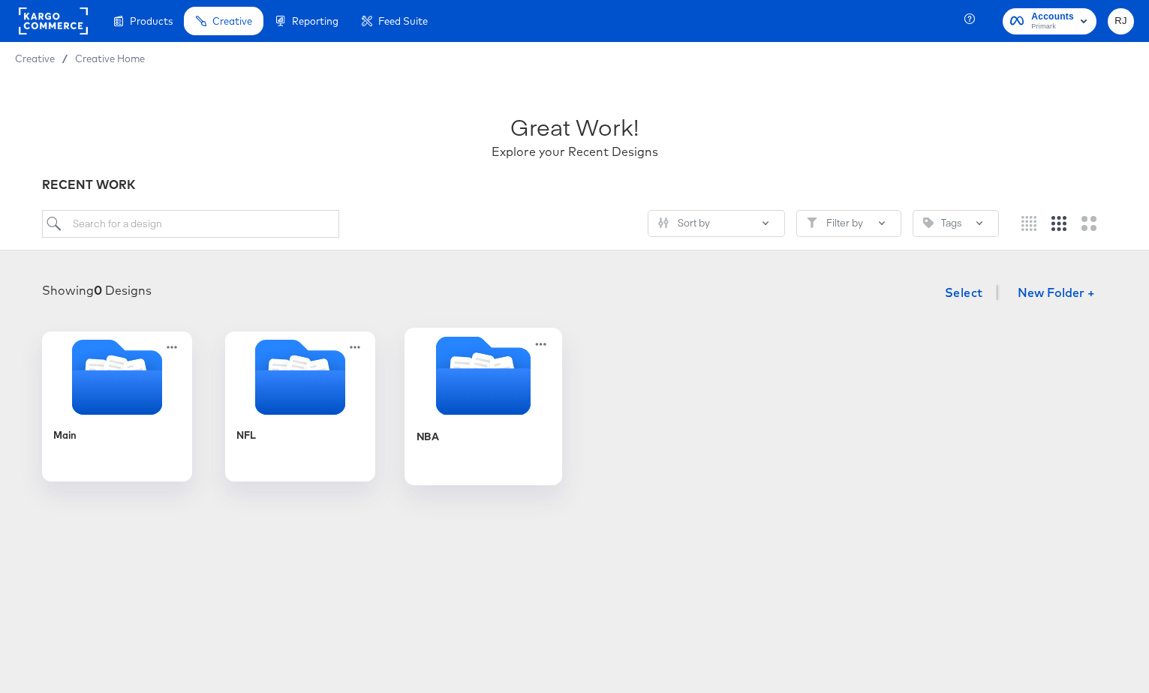
click at [483, 417] on div at bounding box center [483, 377] width 158 height 83
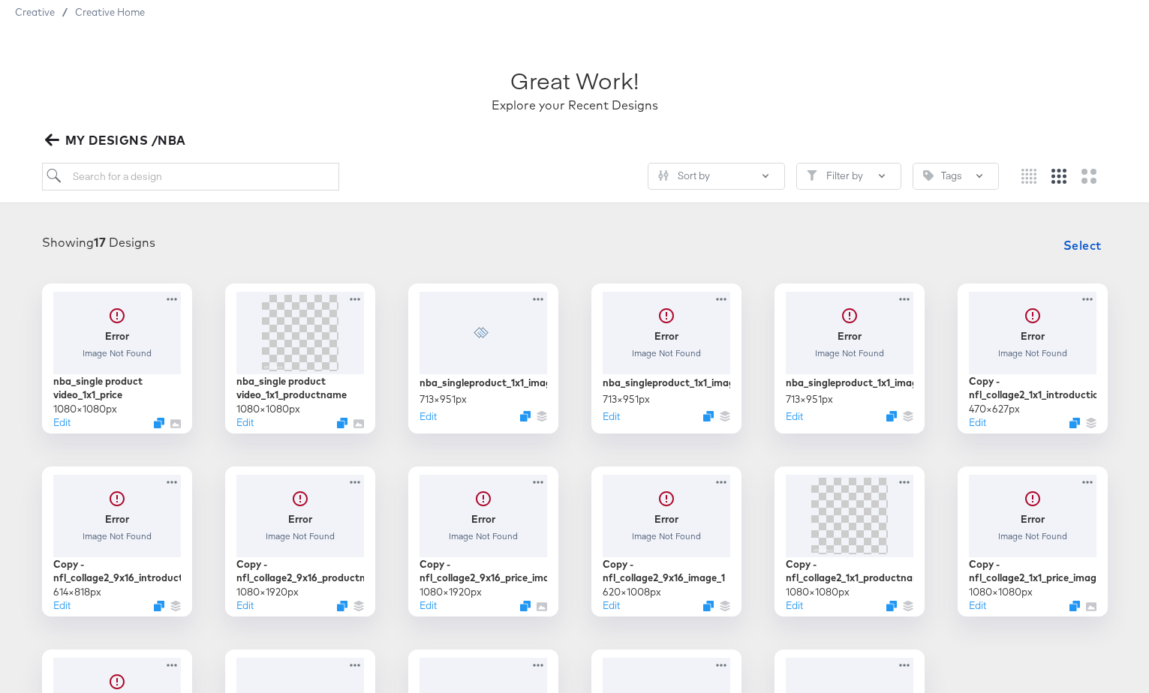
scroll to position [65, 0]
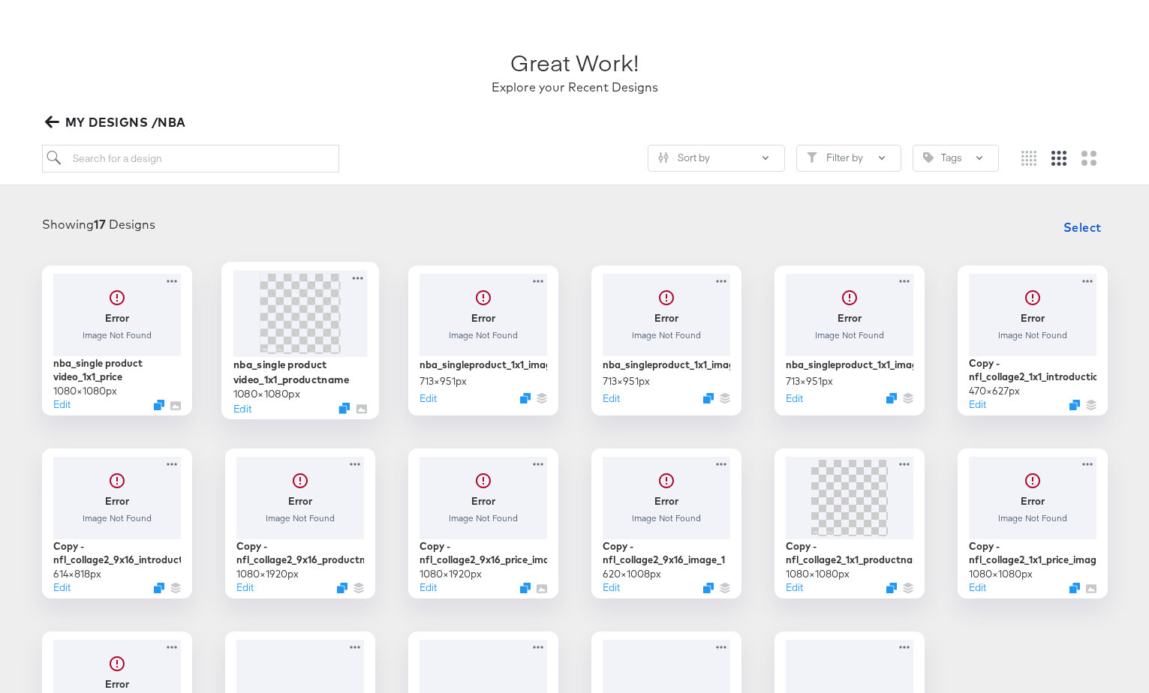
click at [308, 329] on img at bounding box center [300, 313] width 80 height 80
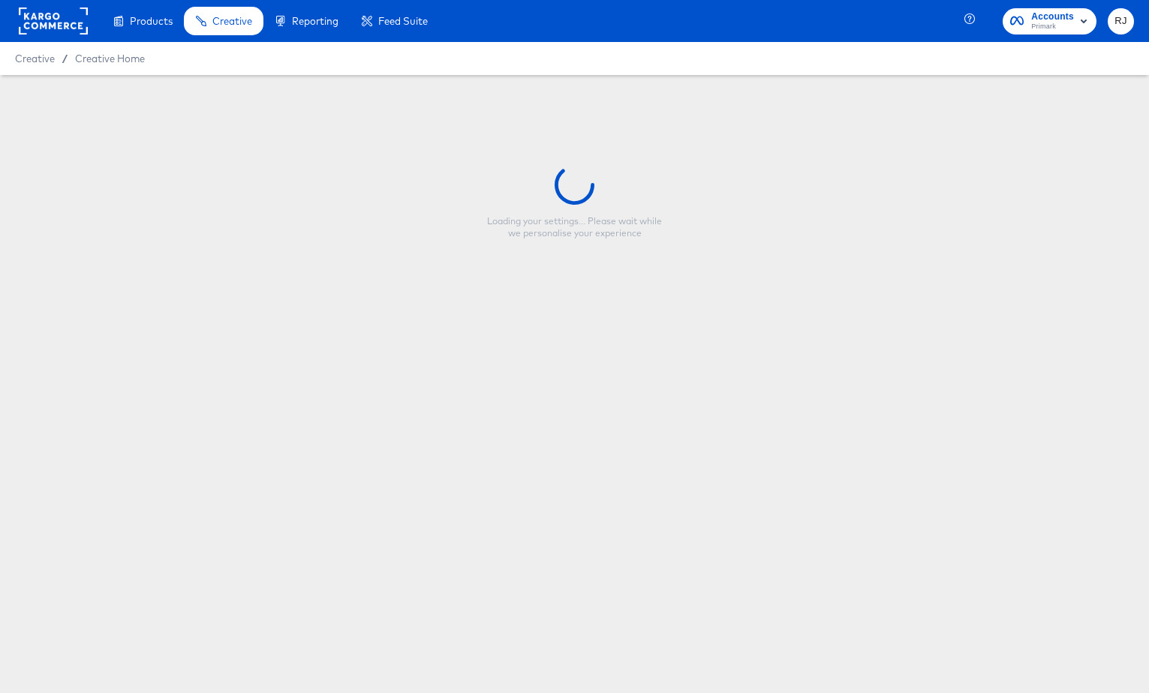
type input "nba_single product video_1x1_productname"
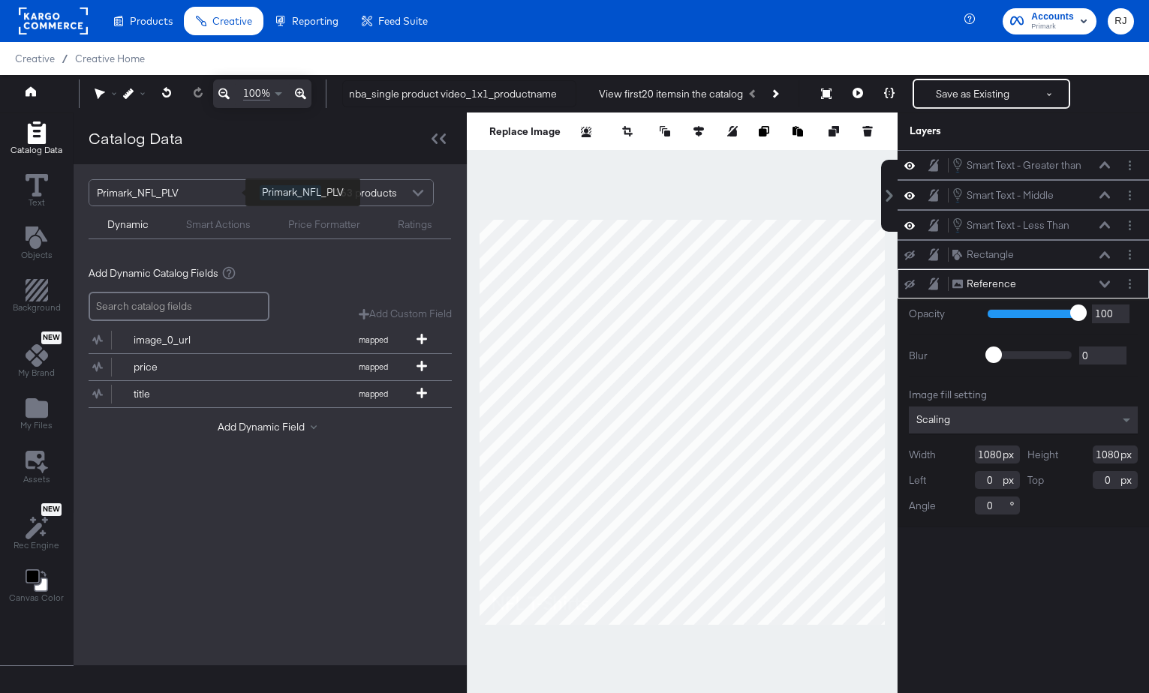
click at [219, 201] on div "Primark_NFL_PLV" at bounding box center [173, 193] width 152 height 26
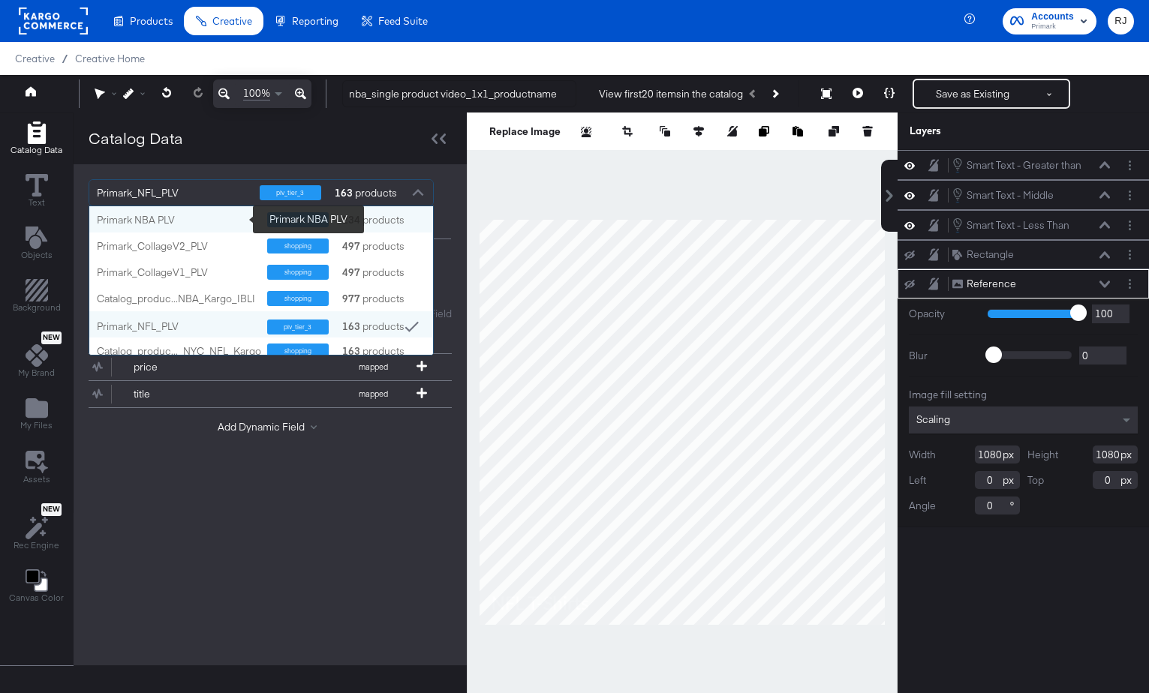
click at [156, 220] on div "Primark NBA PLV" at bounding box center [176, 220] width 159 height 14
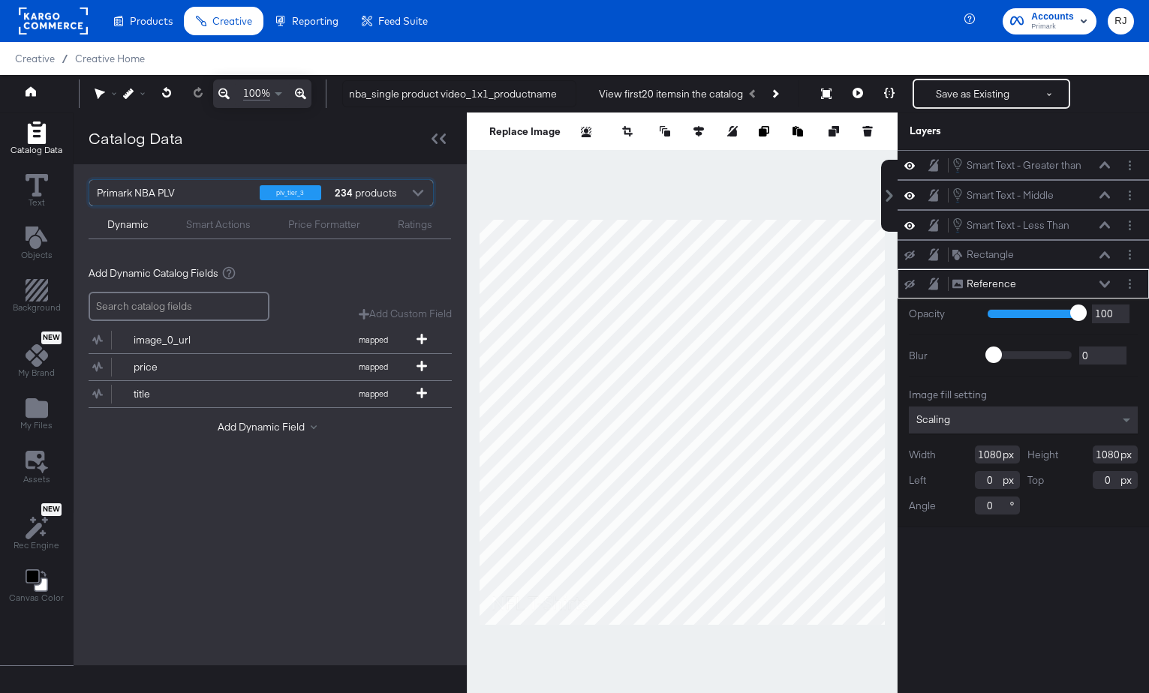
click at [244, 166] on div "Primark NBA PLV plv_tier_3 234 products Dynamic Smart Actions Price Formatter R…" at bounding box center [270, 209] width 393 height 90
click at [980, 95] on button "Save as Existing" at bounding box center [972, 93] width 117 height 27
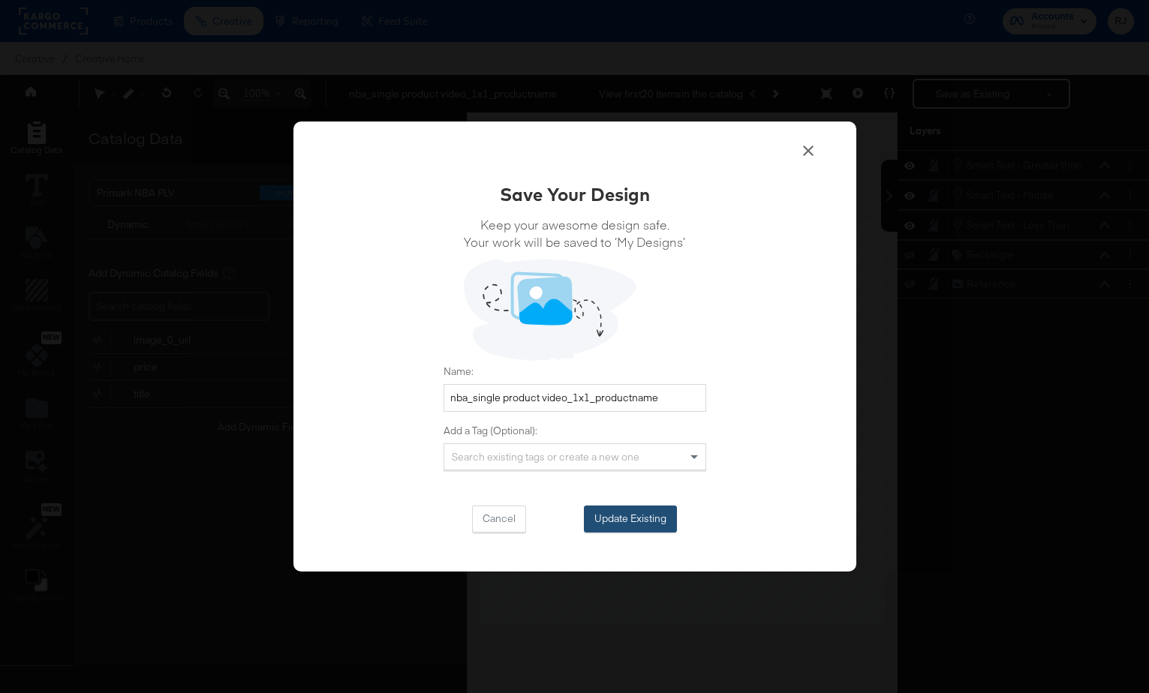
click at [654, 516] on button "Update Existing" at bounding box center [630, 519] width 93 height 27
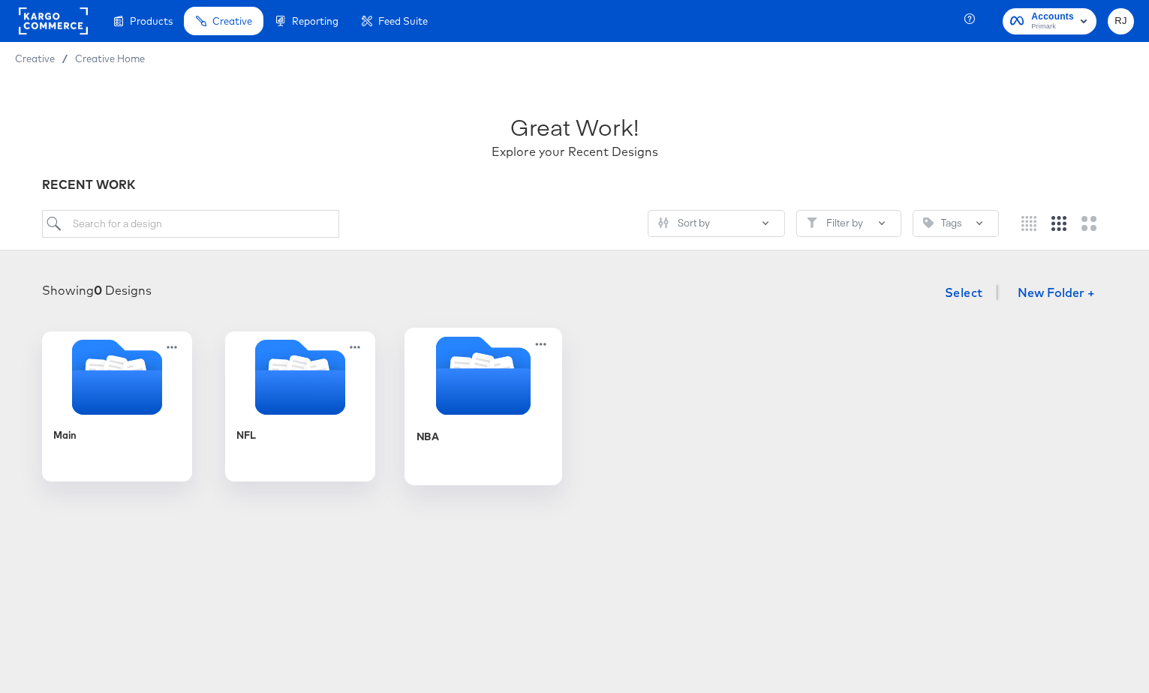
click at [475, 395] on icon "Folder" at bounding box center [482, 391] width 95 height 47
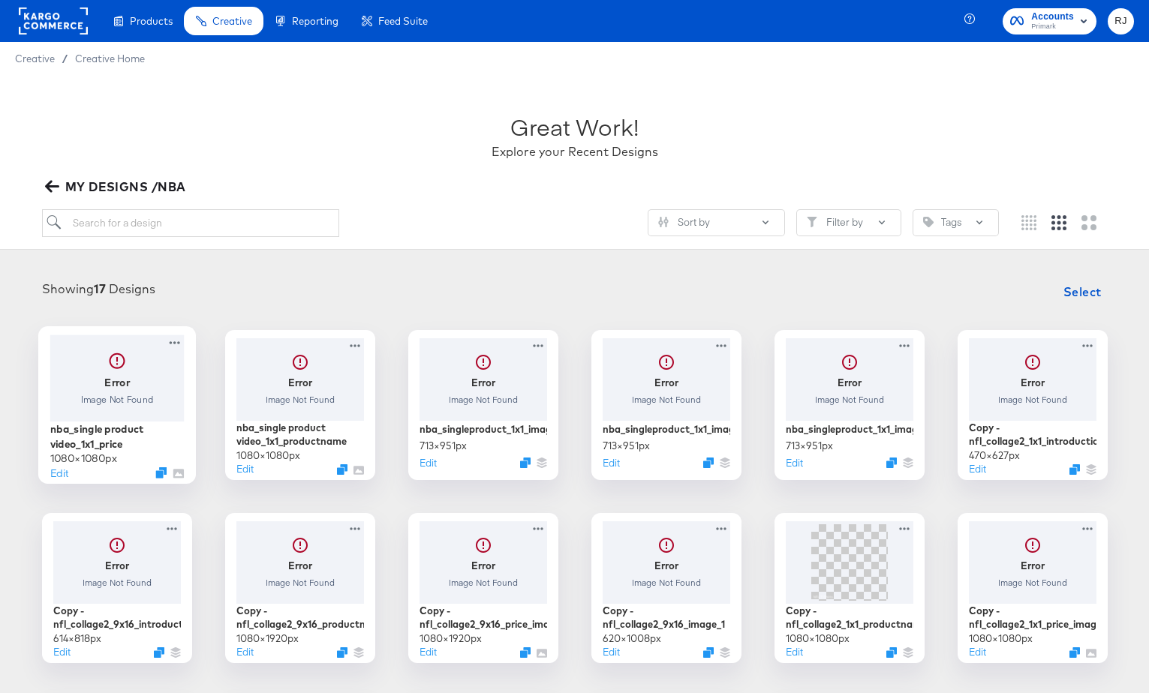
click at [124, 392] on div at bounding box center [117, 378] width 134 height 86
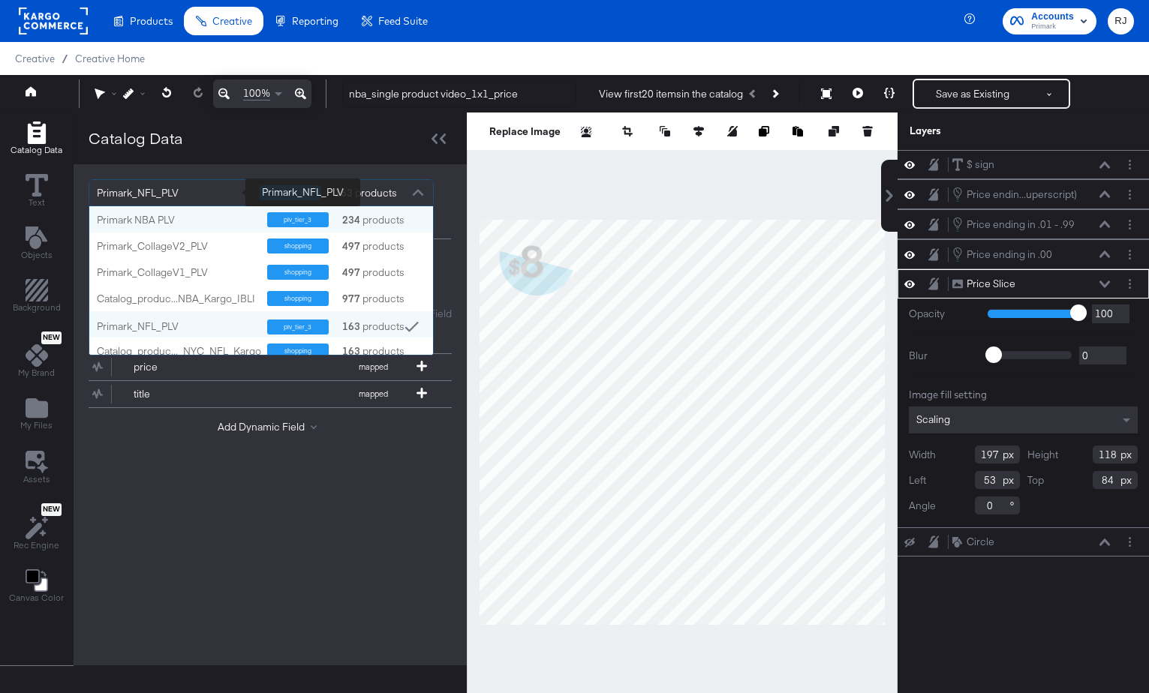
click at [186, 203] on div "Primark_NFL_PLV" at bounding box center [173, 193] width 152 height 26
click at [162, 225] on div "Primark NBA PLV" at bounding box center [176, 220] width 159 height 14
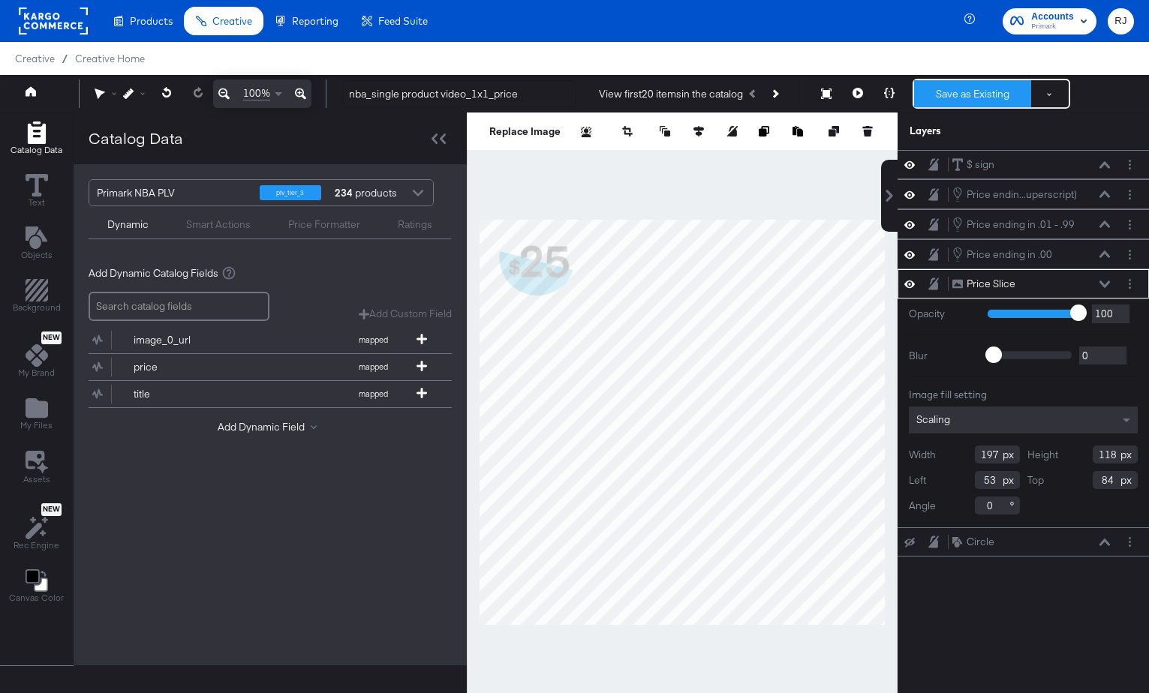
click at [960, 98] on button "Save as Existing" at bounding box center [972, 93] width 117 height 27
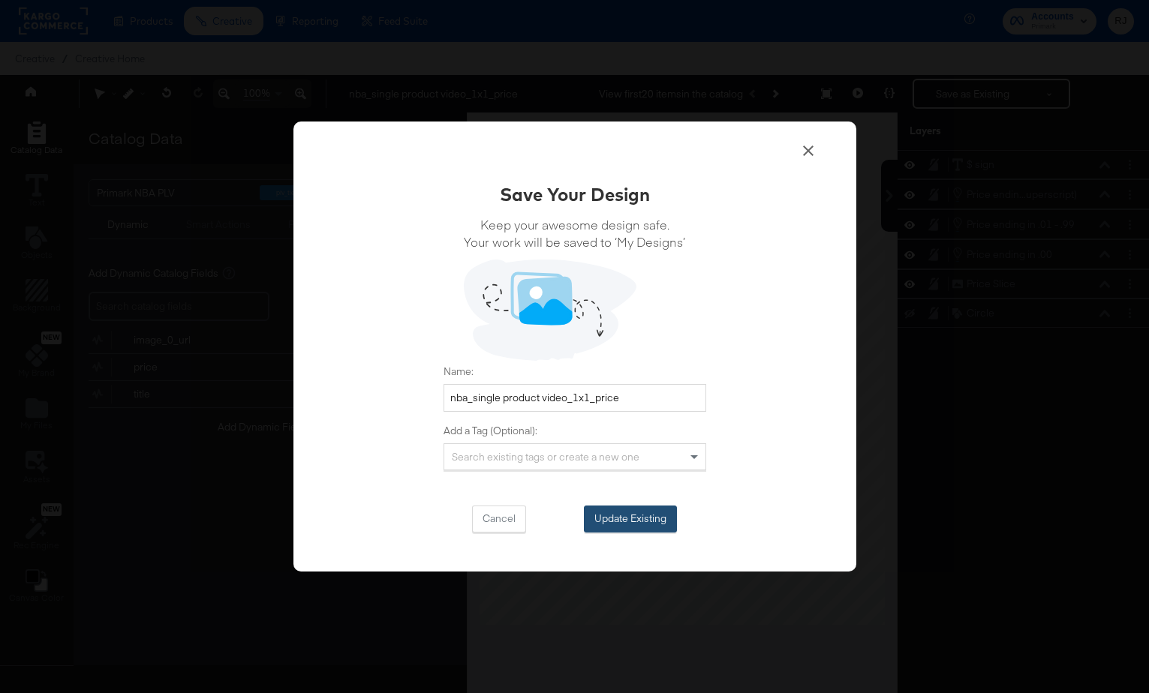
click at [654, 527] on button "Update Existing" at bounding box center [630, 519] width 93 height 27
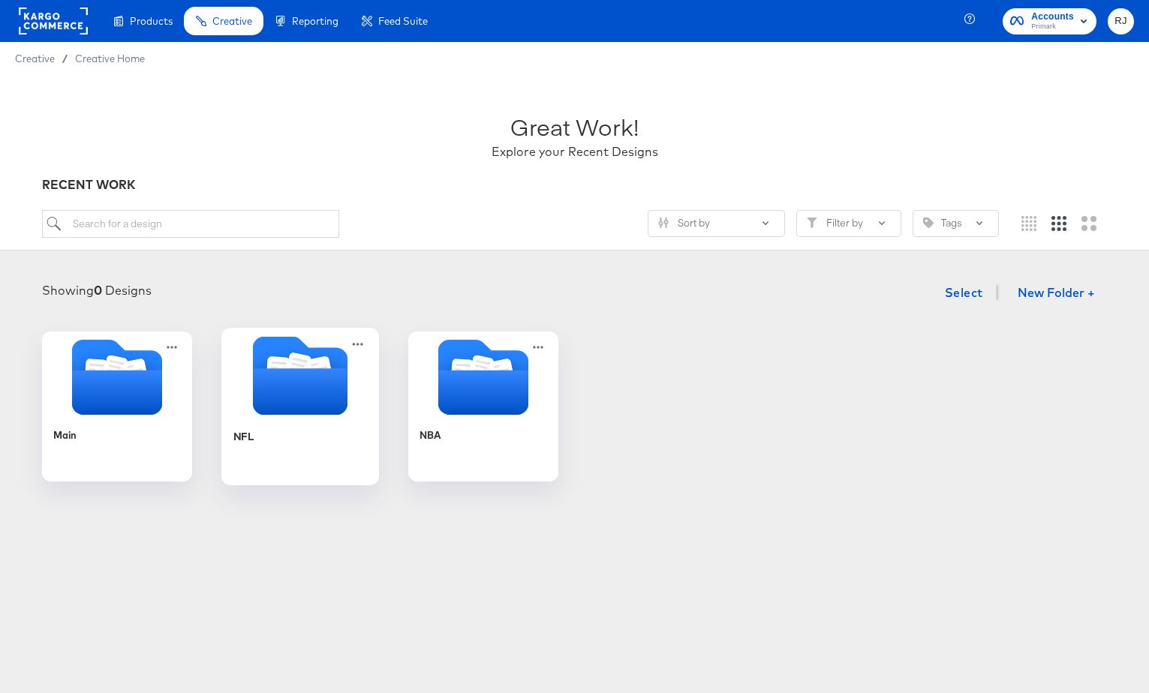
click at [291, 414] on icon "Folder" at bounding box center [299, 391] width 95 height 47
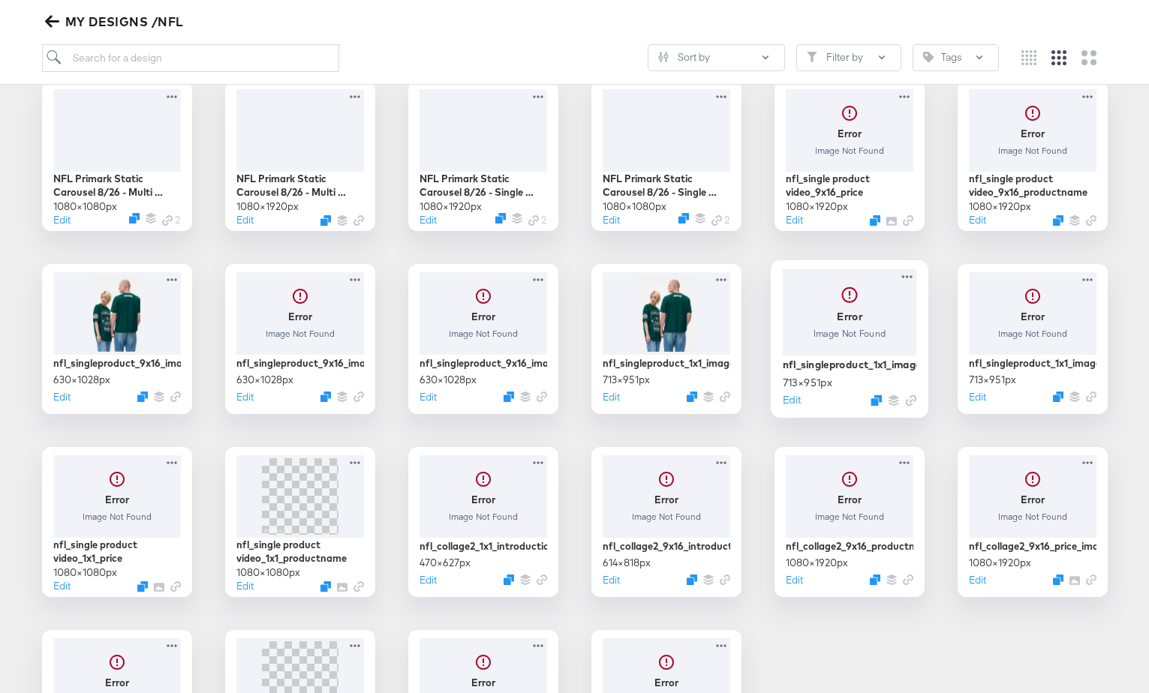
scroll to position [248, 0]
click at [507, 406] on div "Edit" at bounding box center [483, 400] width 134 height 14
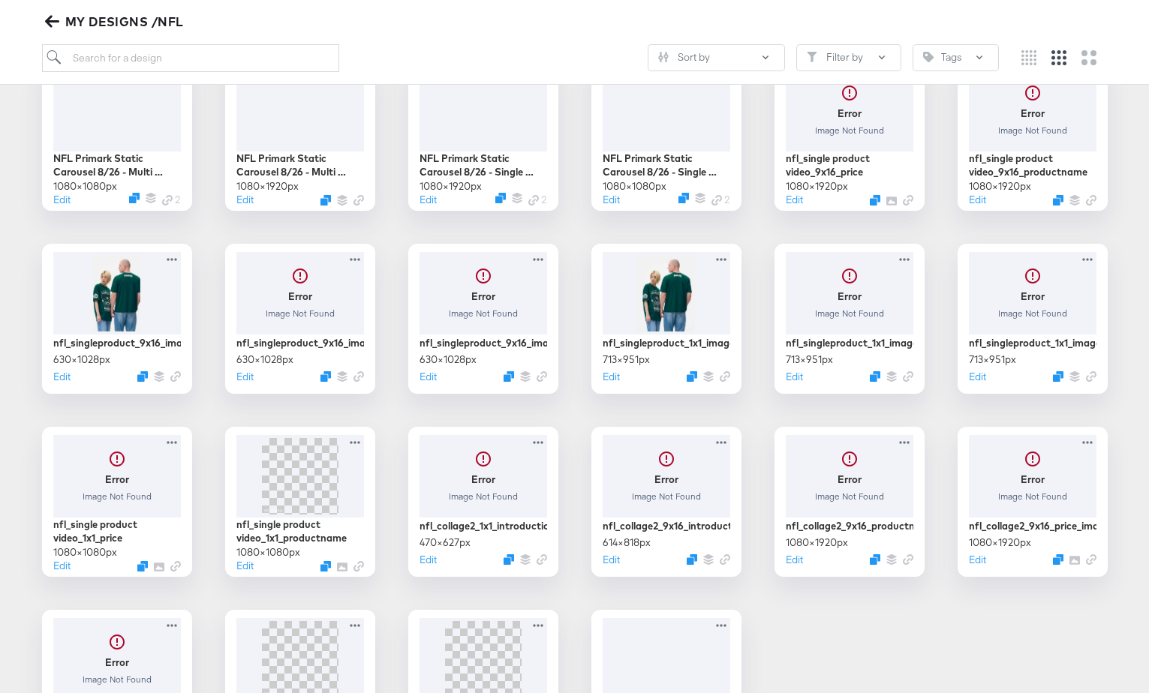
scroll to position [407, 0]
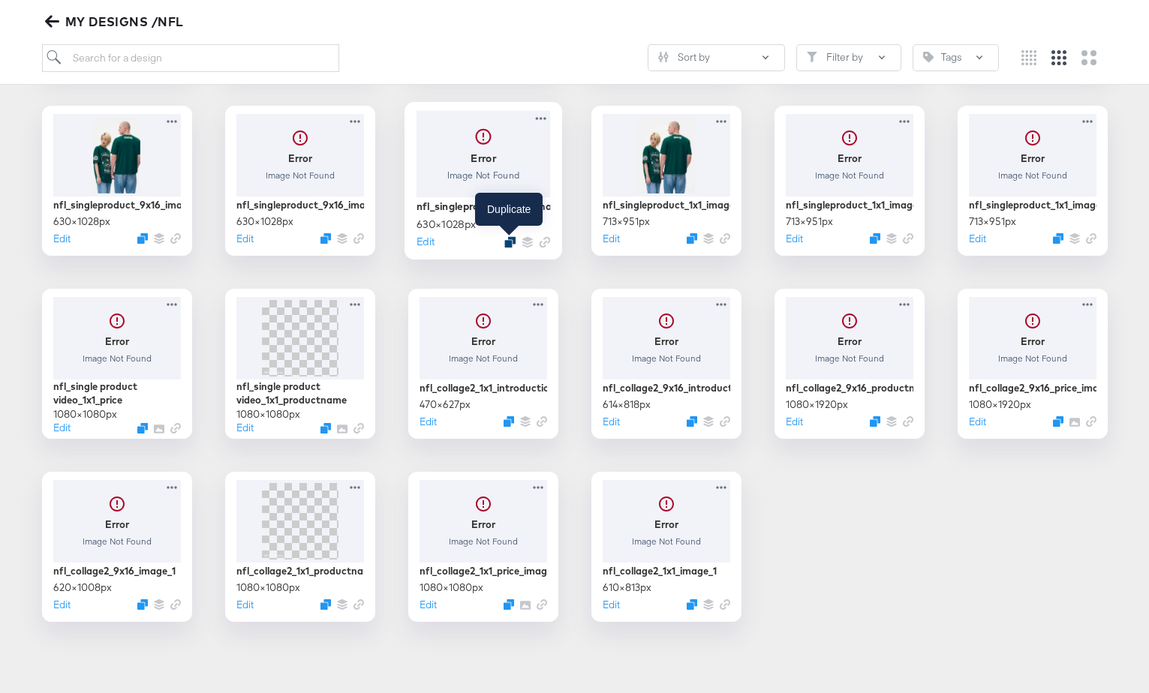
click at [508, 242] on icon "Duplicate" at bounding box center [509, 241] width 11 height 11
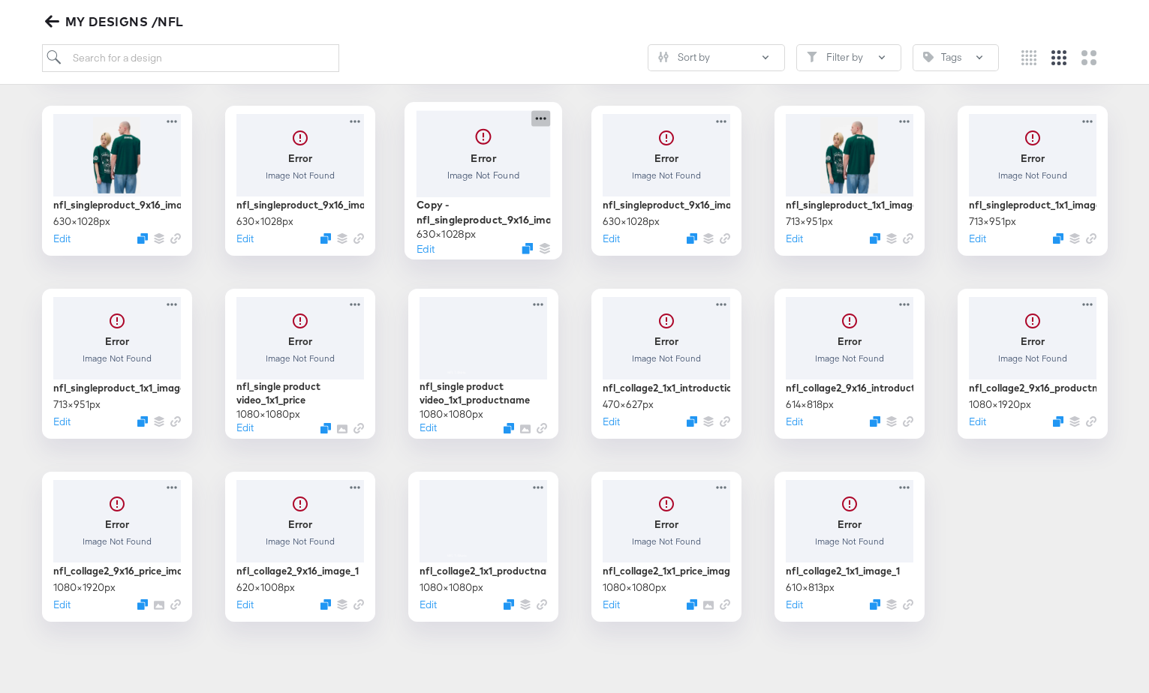
click at [538, 120] on icon at bounding box center [540, 118] width 19 height 16
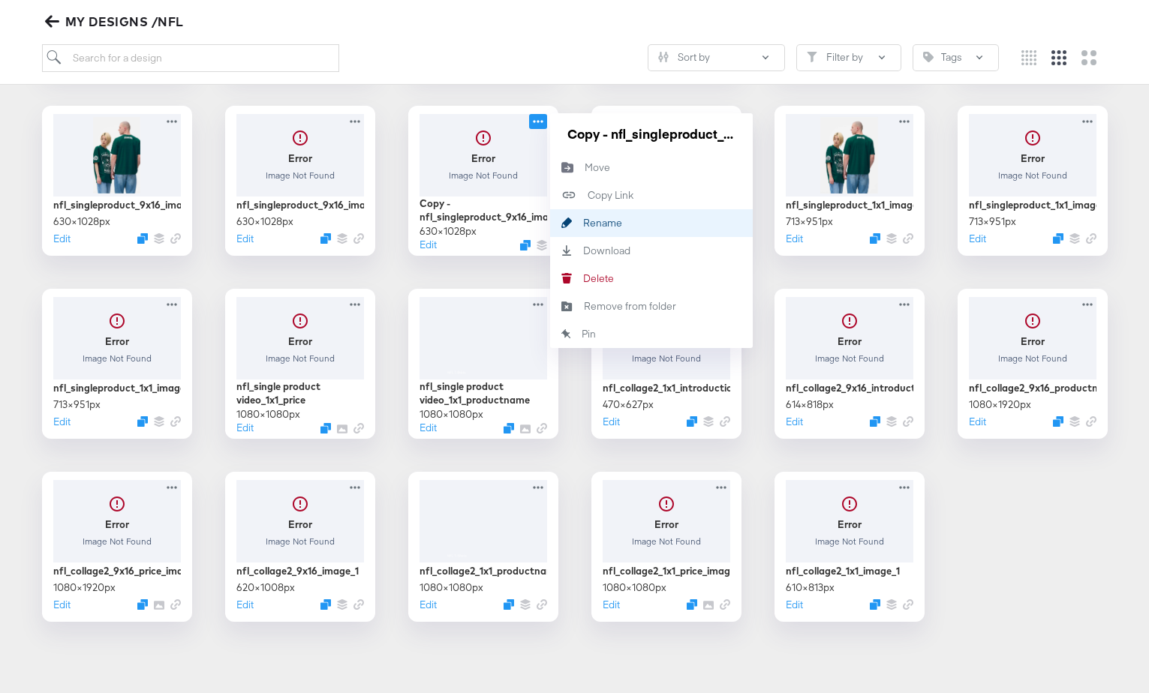
click at [583, 223] on div "Rename Rename" at bounding box center [583, 223] width 0 height 0
drag, startPoint x: 737, startPoint y: 137, endPoint x: 556, endPoint y: 139, distance: 180.9
click at [556, 139] on div "Copy - nfl_singleproduct_9x16_image_1" at bounding box center [651, 133] width 203 height 41
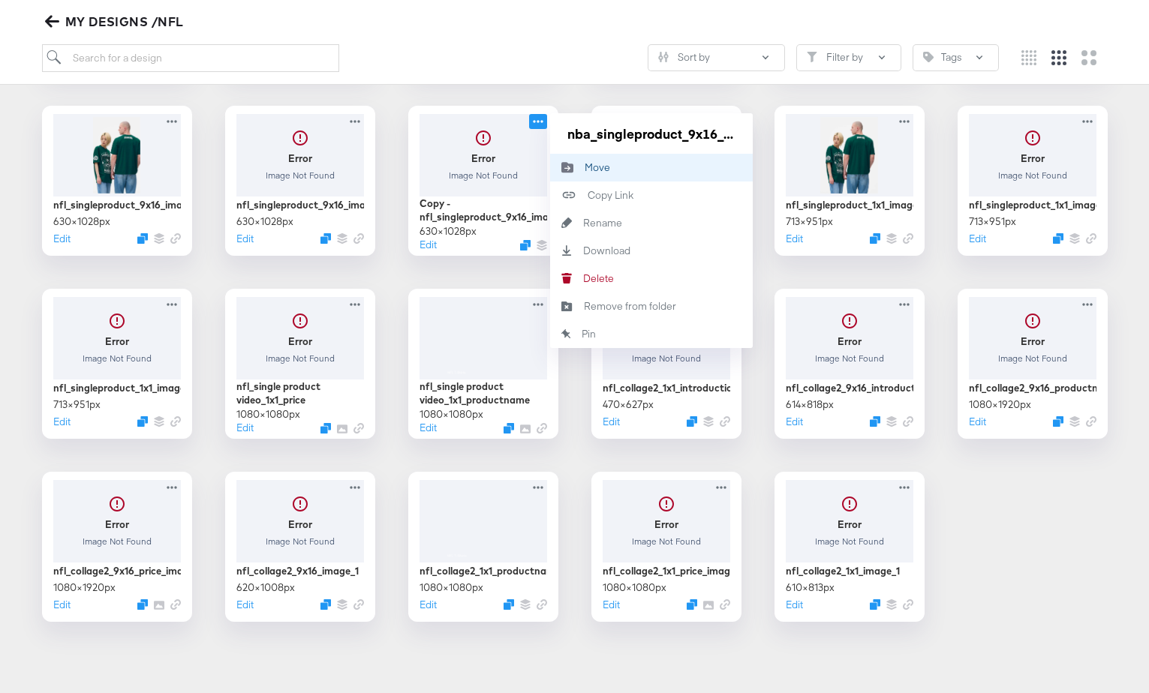
scroll to position [0, 39]
type input "nba_singleproduct_9x16_image_1"
click at [507, 95] on div "NFL Primark Static Carousel 8/26 - Multi Image 1080 × 1080 px Edit 2 NFL Primar…" at bounding box center [574, 272] width 1119 height 699
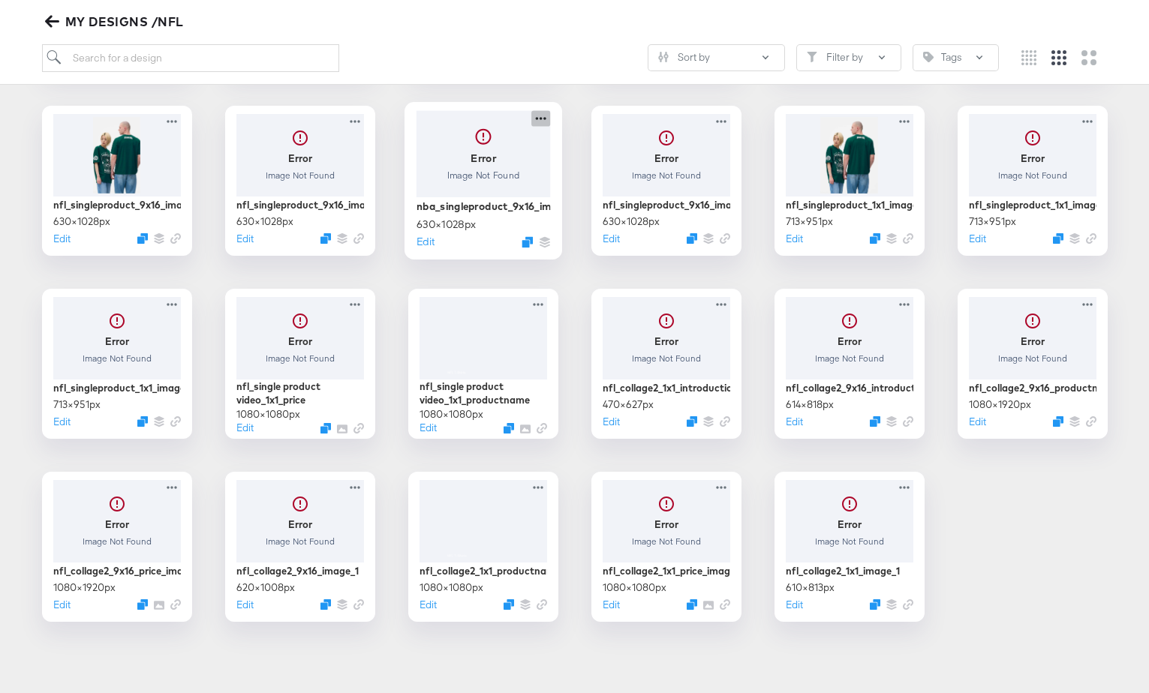
click at [540, 119] on icon at bounding box center [540, 118] width 19 height 16
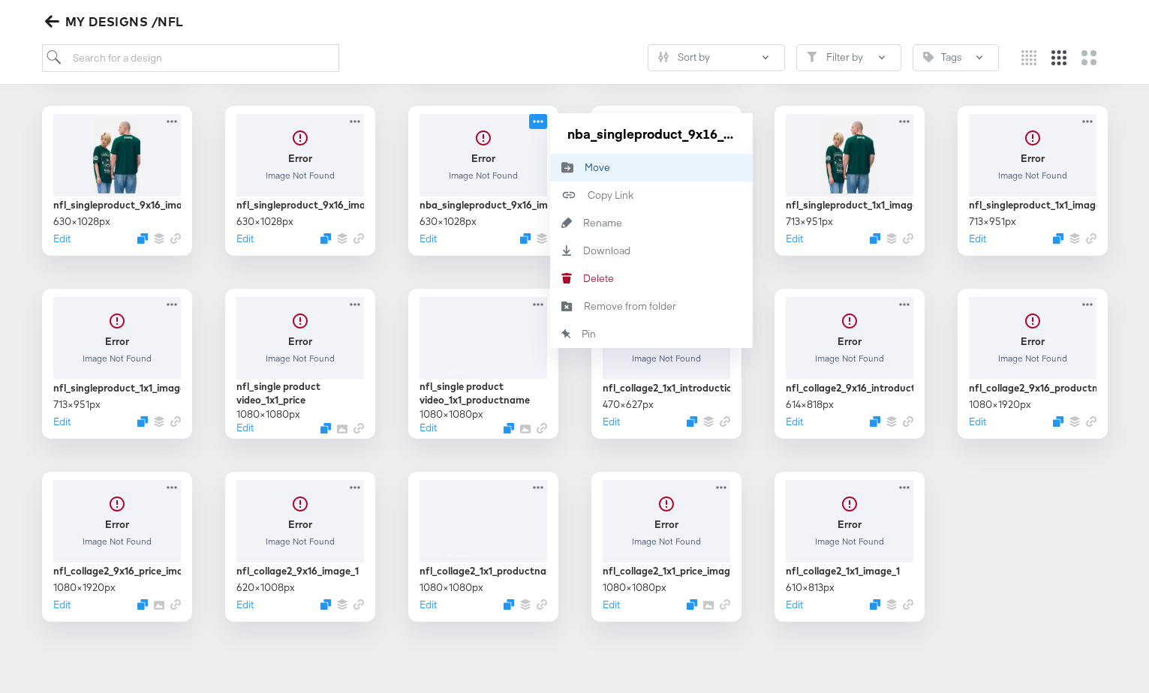
click at [585, 167] on div "Move Move" at bounding box center [585, 167] width 0 height 0
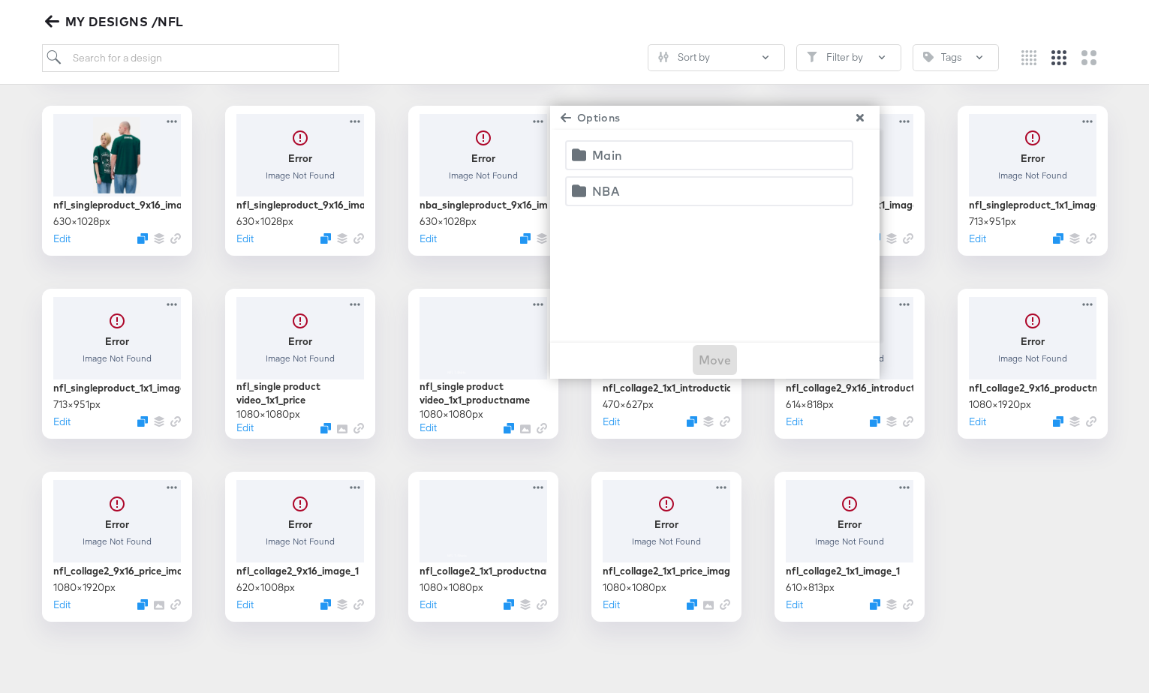
click at [603, 196] on div "NBA" at bounding box center [606, 191] width 28 height 21
click at [717, 365] on span "Move" at bounding box center [715, 360] width 33 height 21
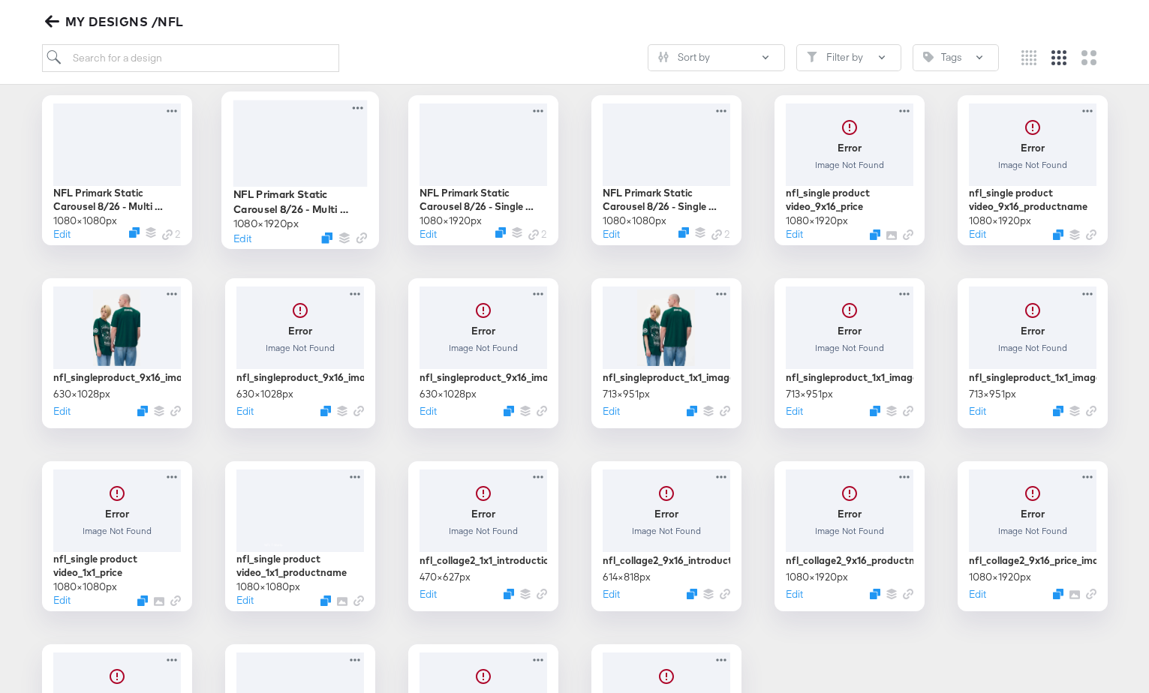
scroll to position [0, 0]
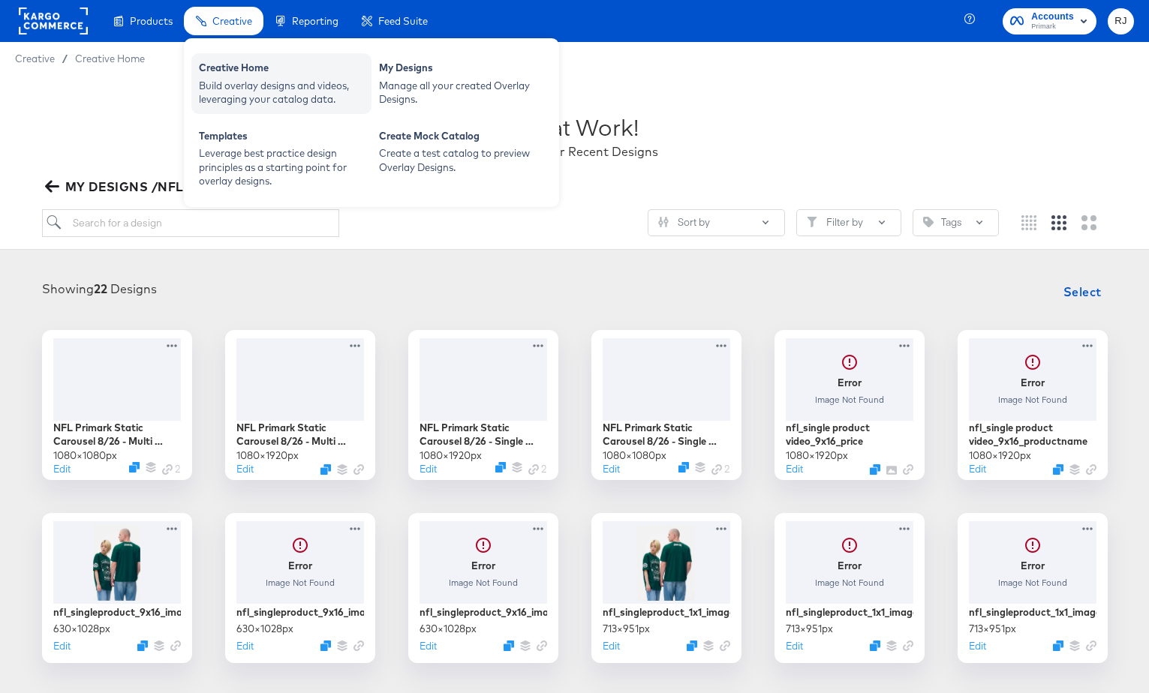
click at [239, 77] on div "Creative Home" at bounding box center [281, 70] width 165 height 18
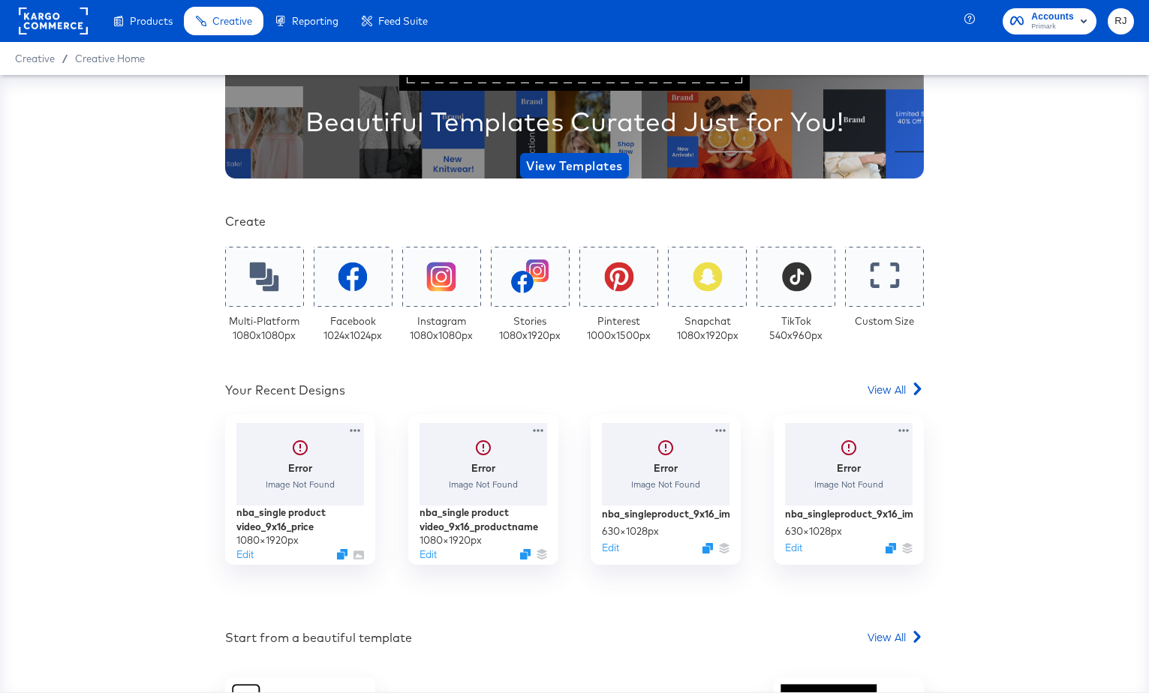
scroll to position [165, 0]
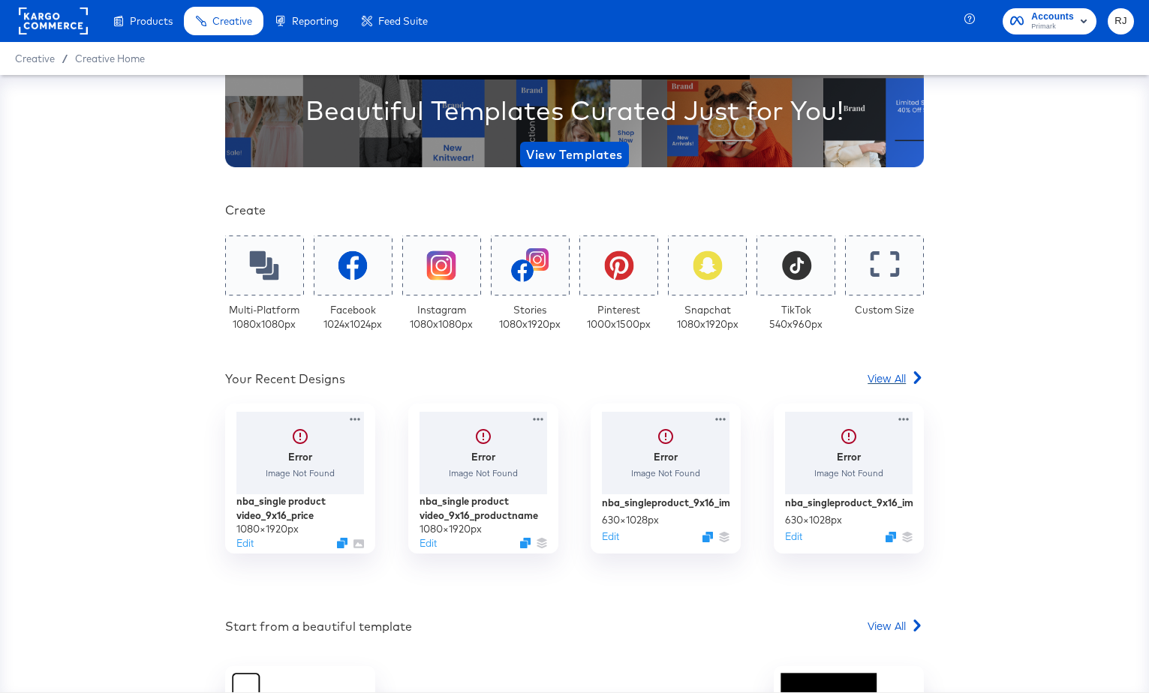
click at [883, 377] on span "View All" at bounding box center [887, 378] width 38 height 15
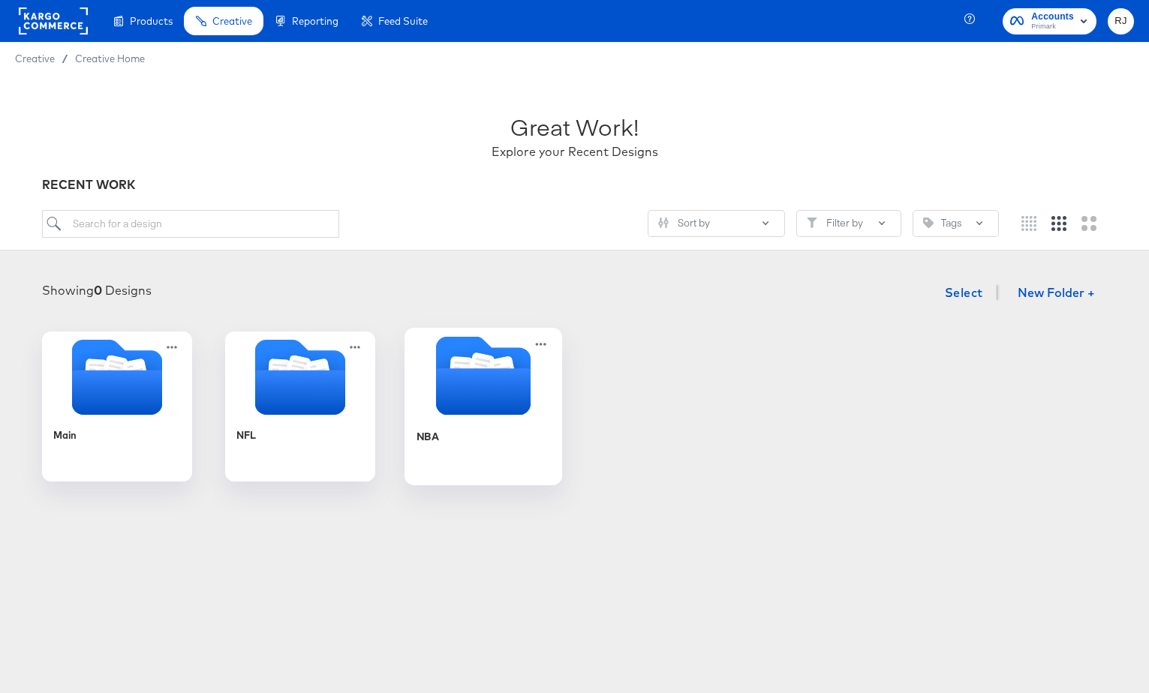
click at [483, 394] on icon "Folder" at bounding box center [482, 391] width 95 height 47
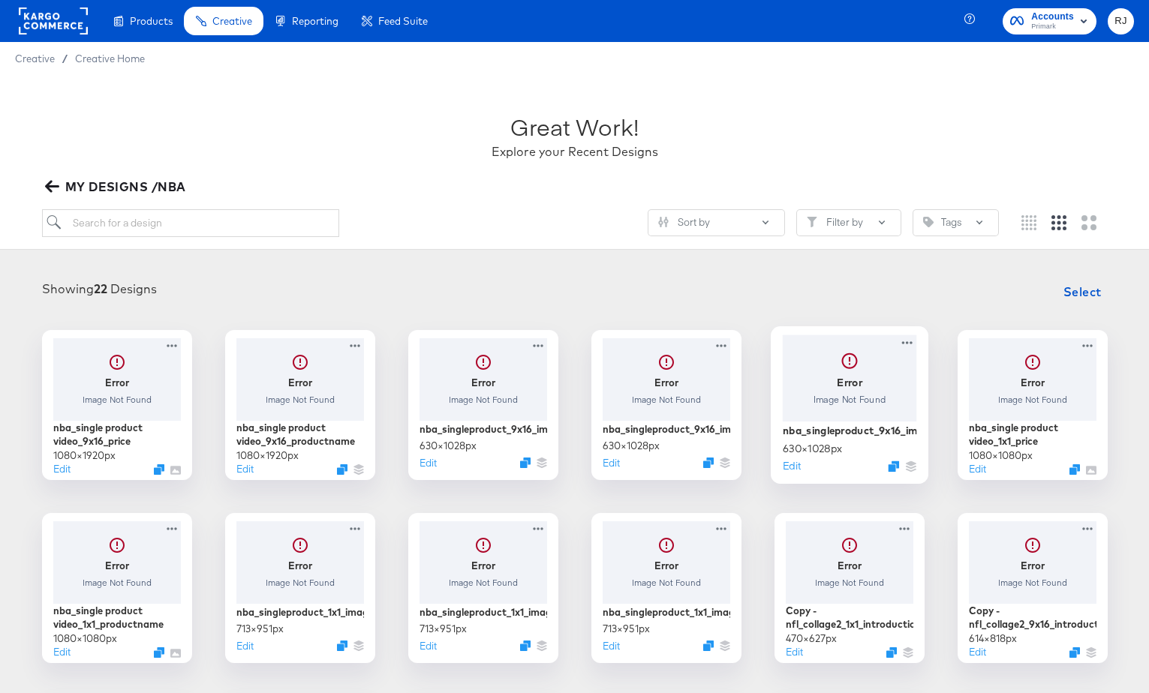
click at [865, 390] on div at bounding box center [849, 378] width 134 height 86
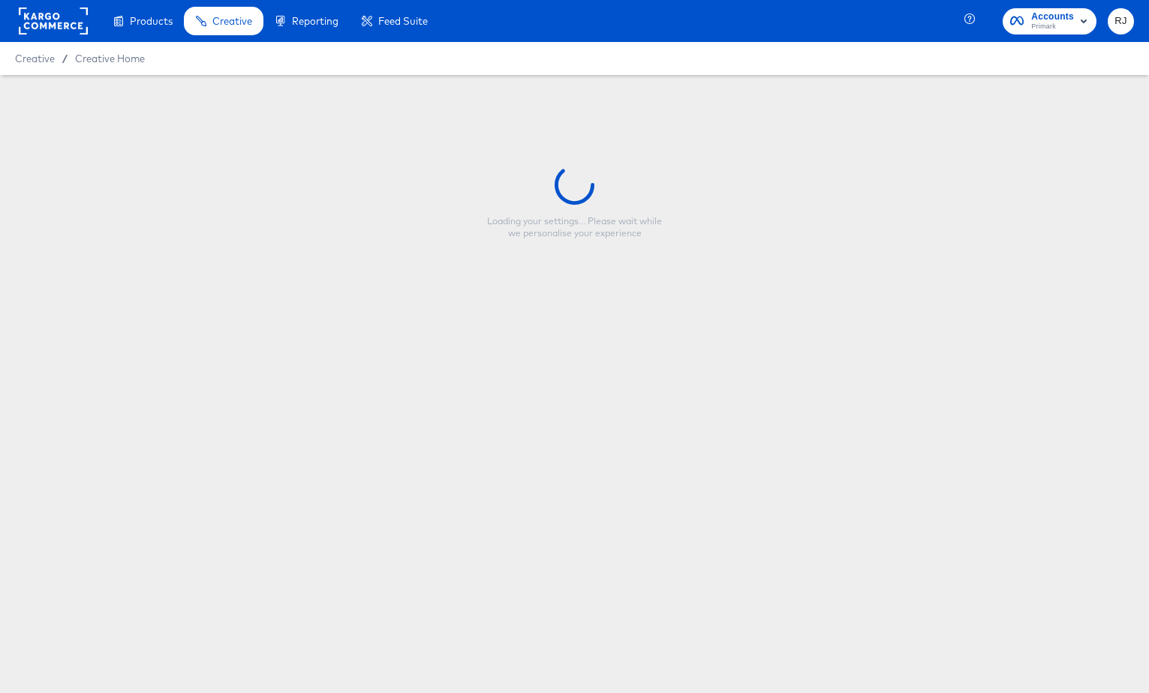
type input "nba_singleproduct_9x16_image_1"
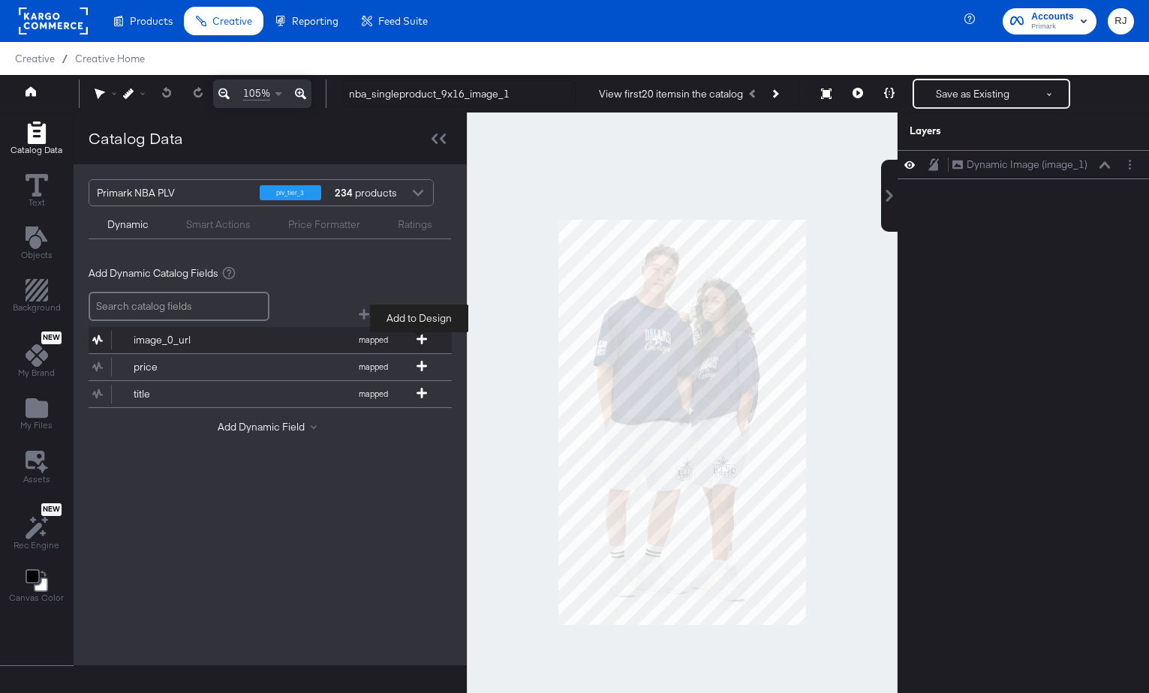
click at [416, 340] on icon at bounding box center [421, 339] width 11 height 11
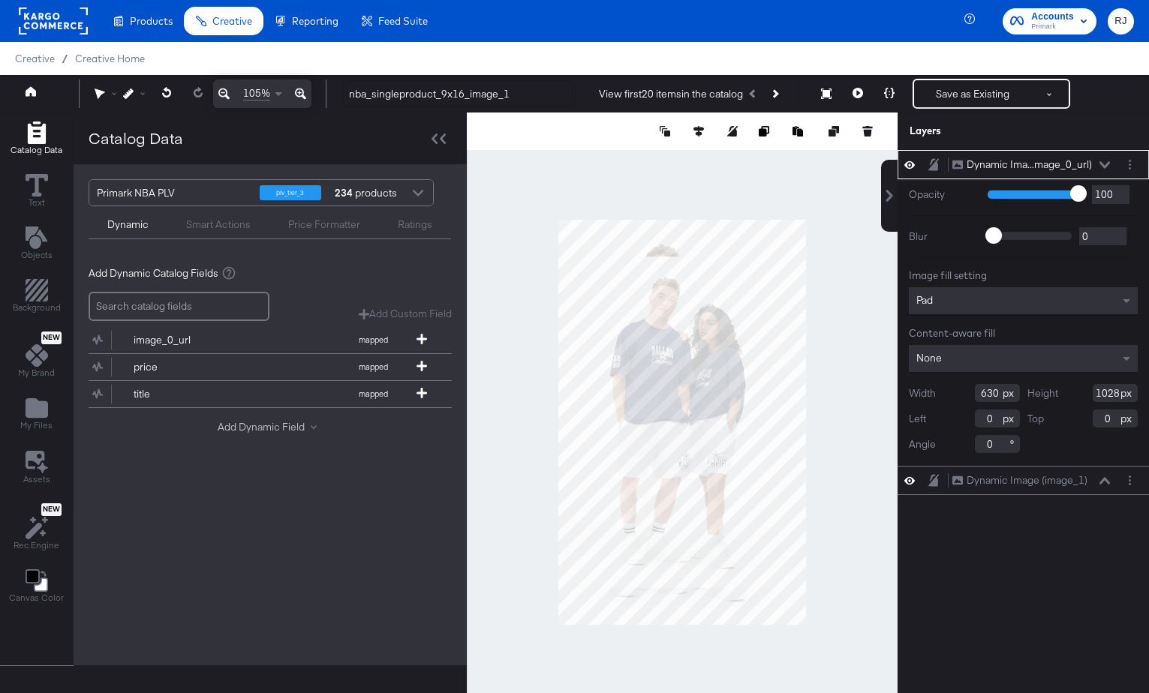
click at [293, 425] on button "Add Dynamic Field" at bounding box center [270, 427] width 105 height 14
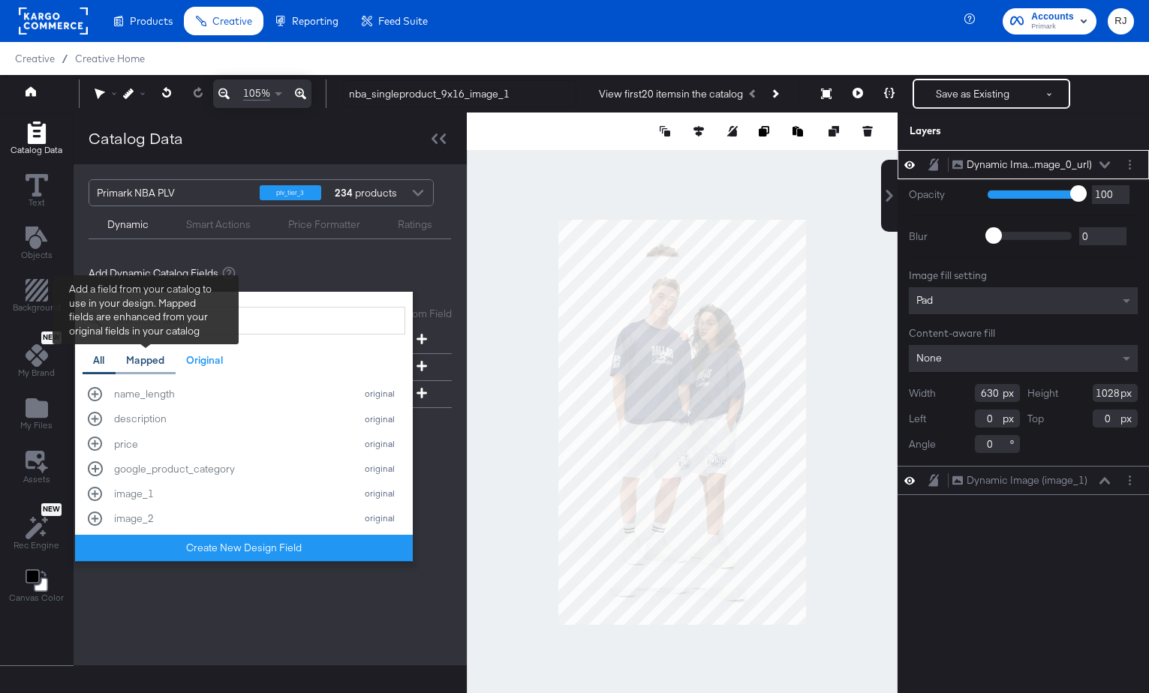
click at [152, 359] on div "Mapped" at bounding box center [145, 360] width 38 height 14
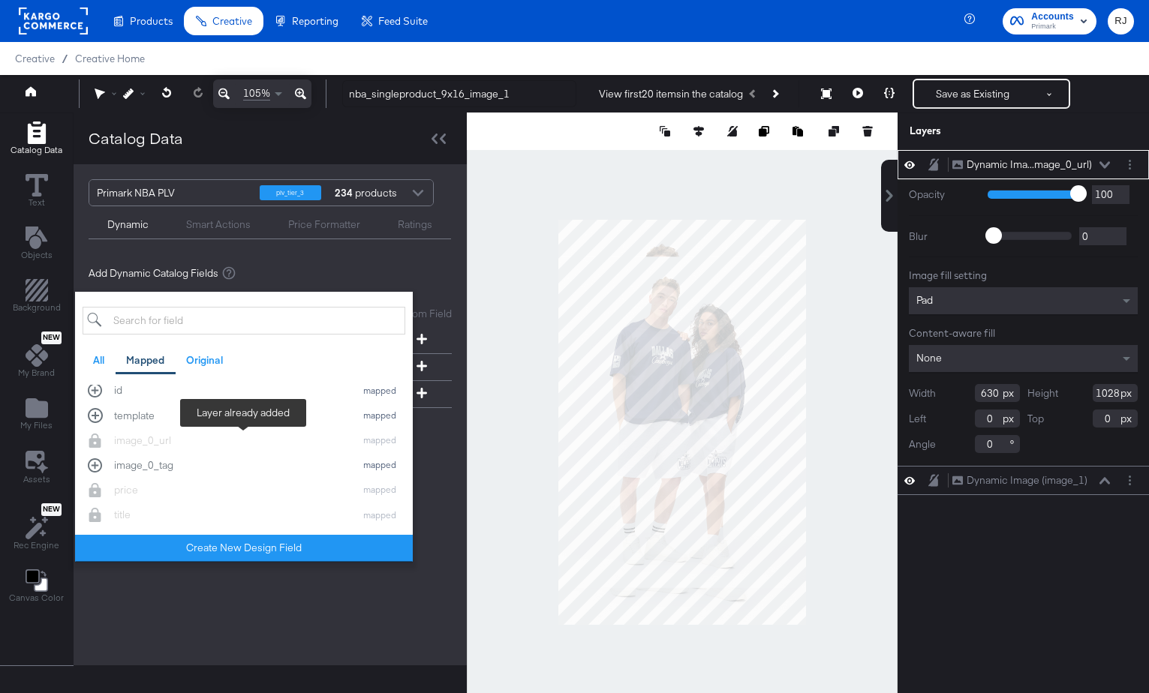
scroll to position [38, 0]
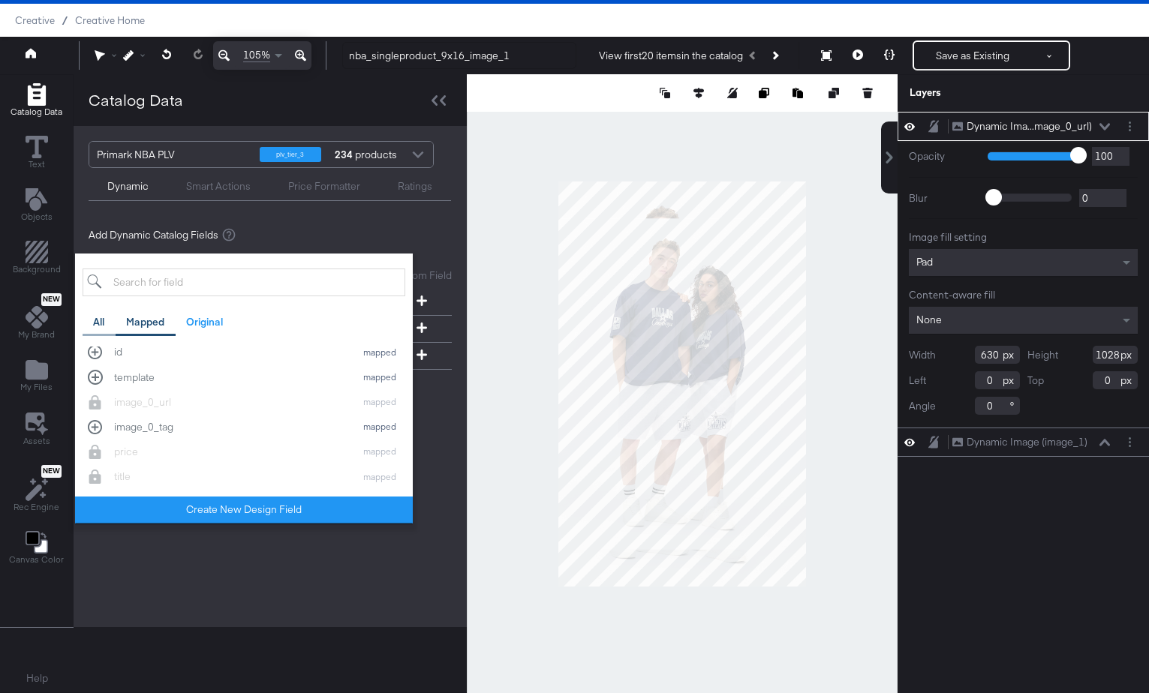
click at [101, 320] on div "All" at bounding box center [98, 322] width 11 height 14
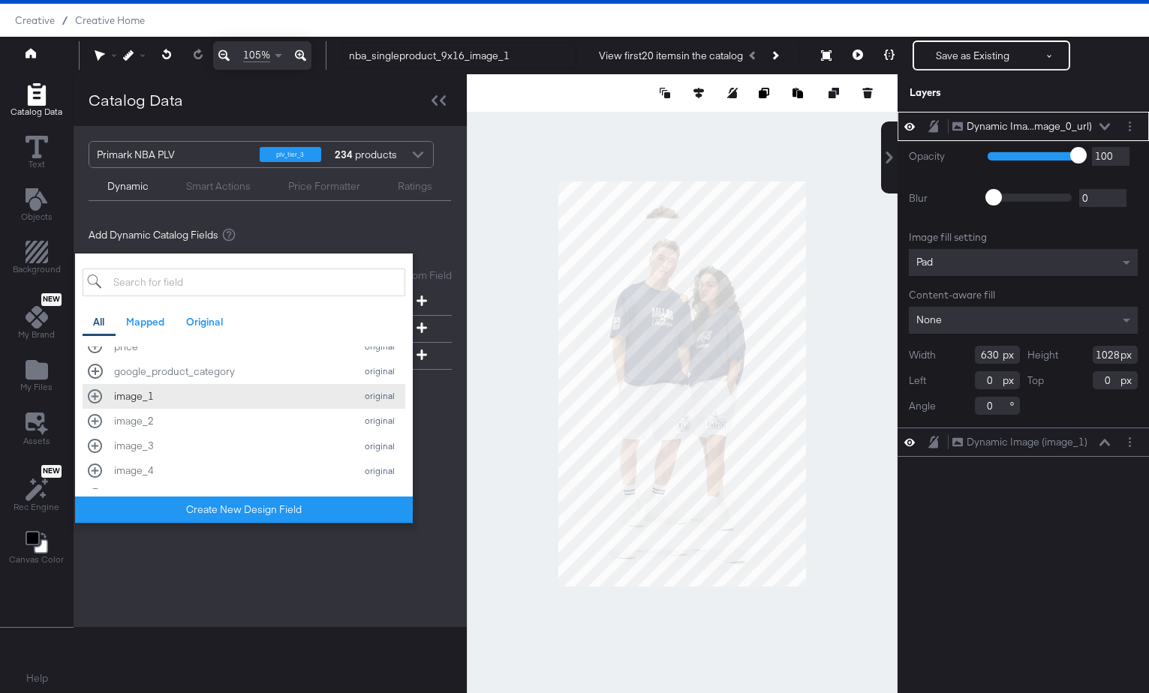
scroll to position [0, 0]
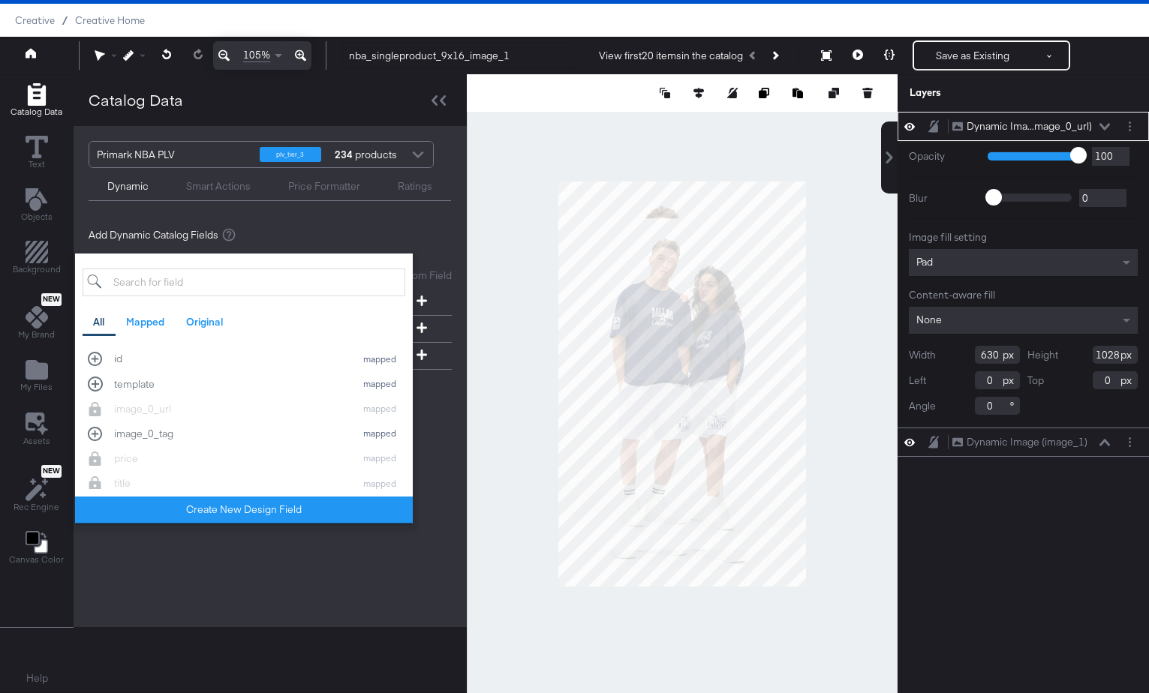
click at [424, 413] on div "Add Dynamic Catalog Fields Add Custom Field Create a custom field based on an e…" at bounding box center [270, 315] width 363 height 198
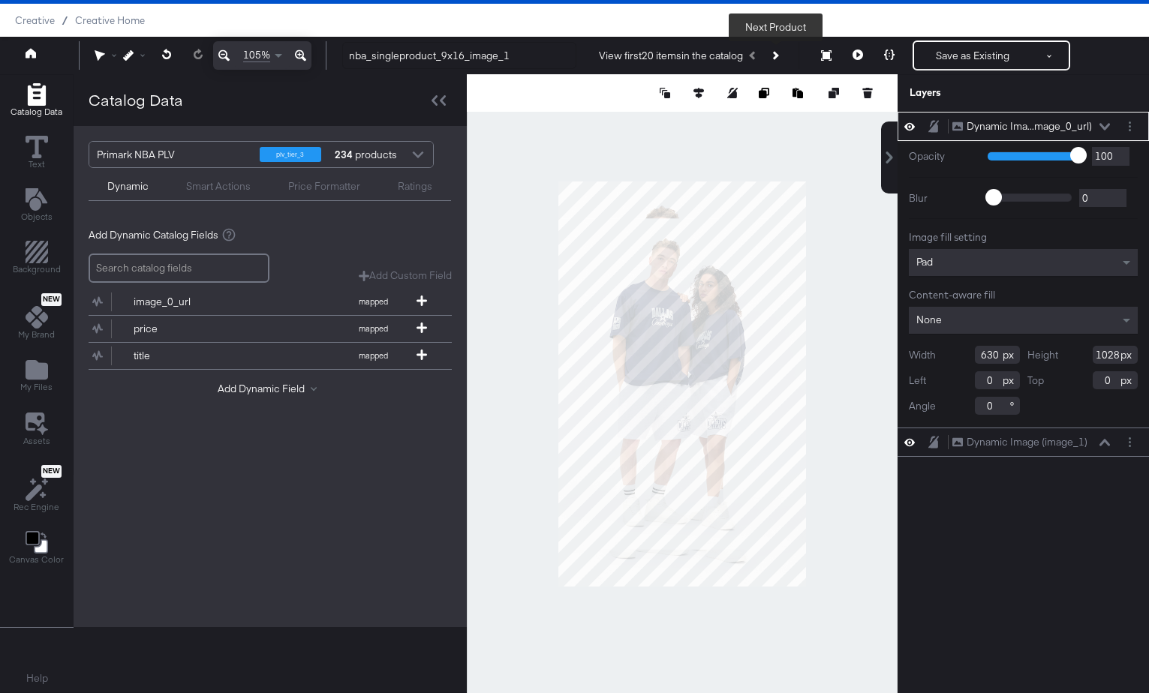
click at [774, 58] on icon "Next Product" at bounding box center [775, 55] width 8 height 8
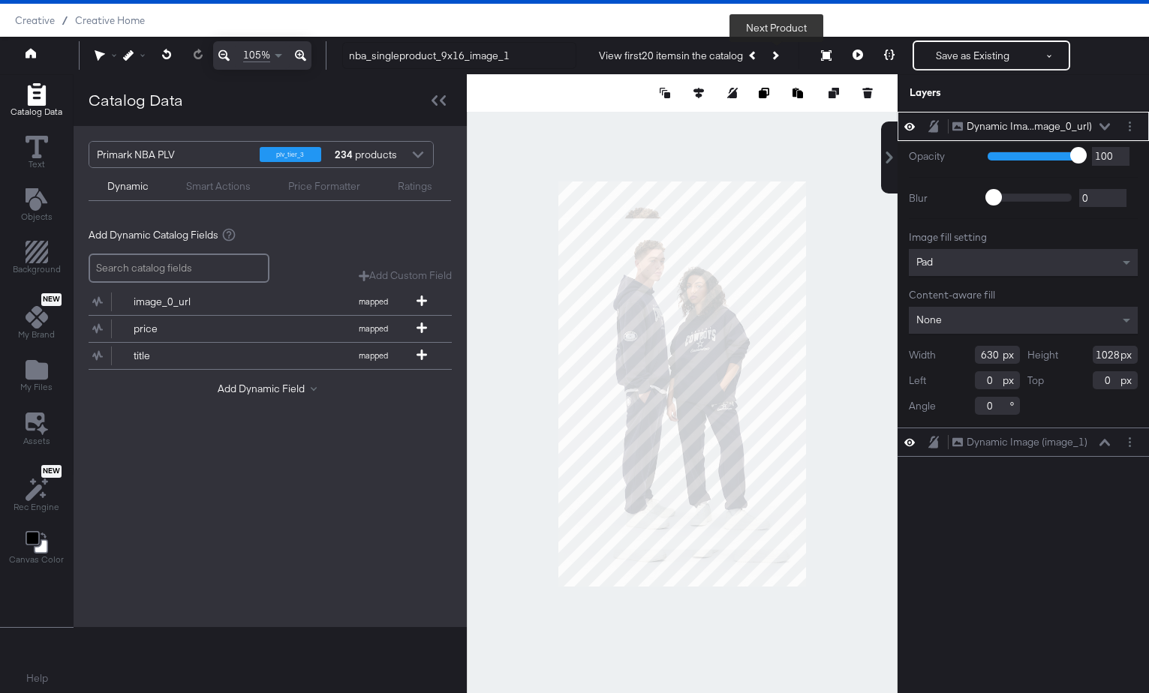
click at [774, 59] on button "Next Product" at bounding box center [774, 55] width 21 height 27
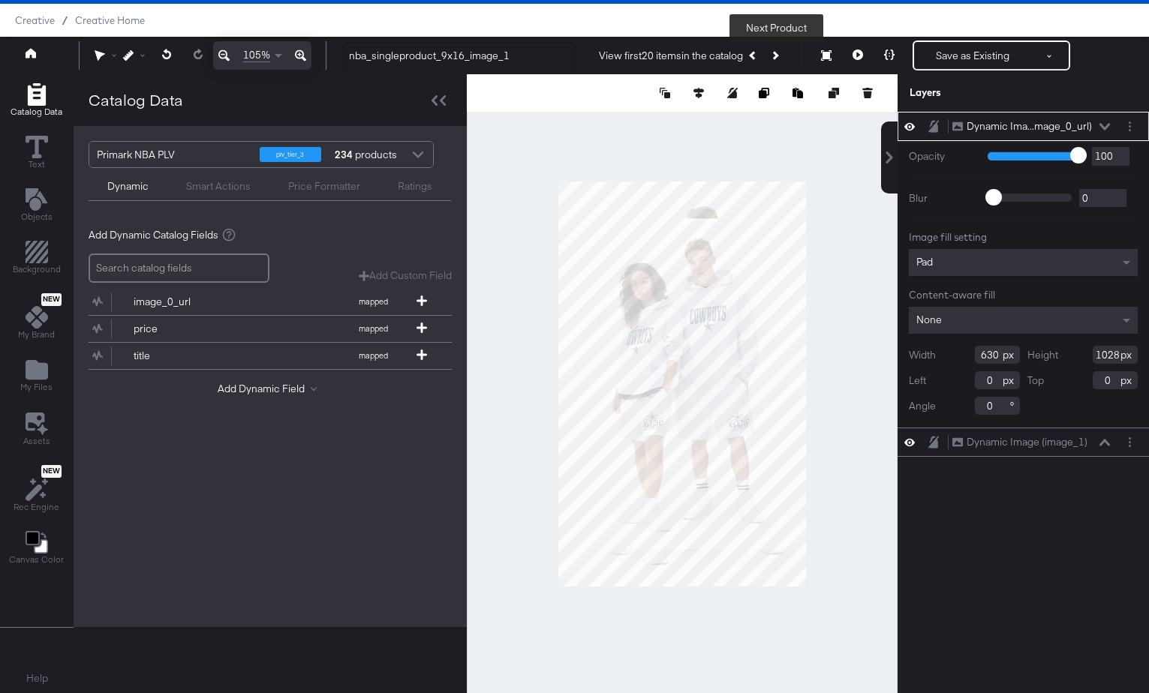
click at [774, 60] on button "Next Product" at bounding box center [774, 55] width 21 height 27
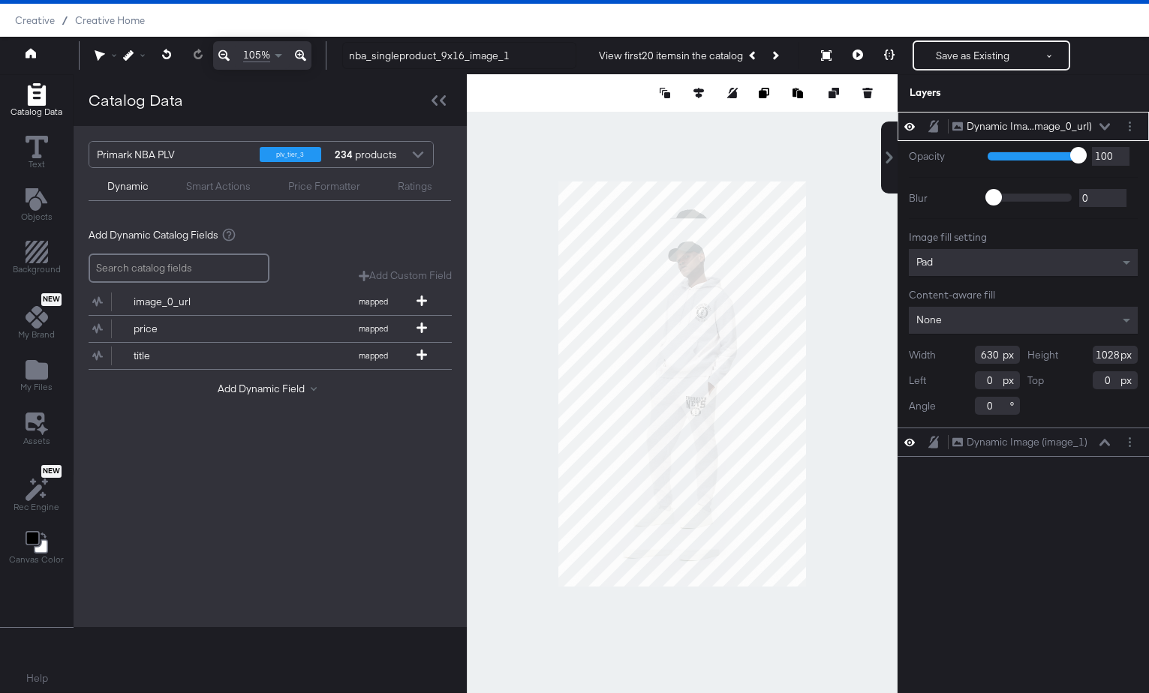
click at [874, 310] on div at bounding box center [682, 383] width 431 height 619
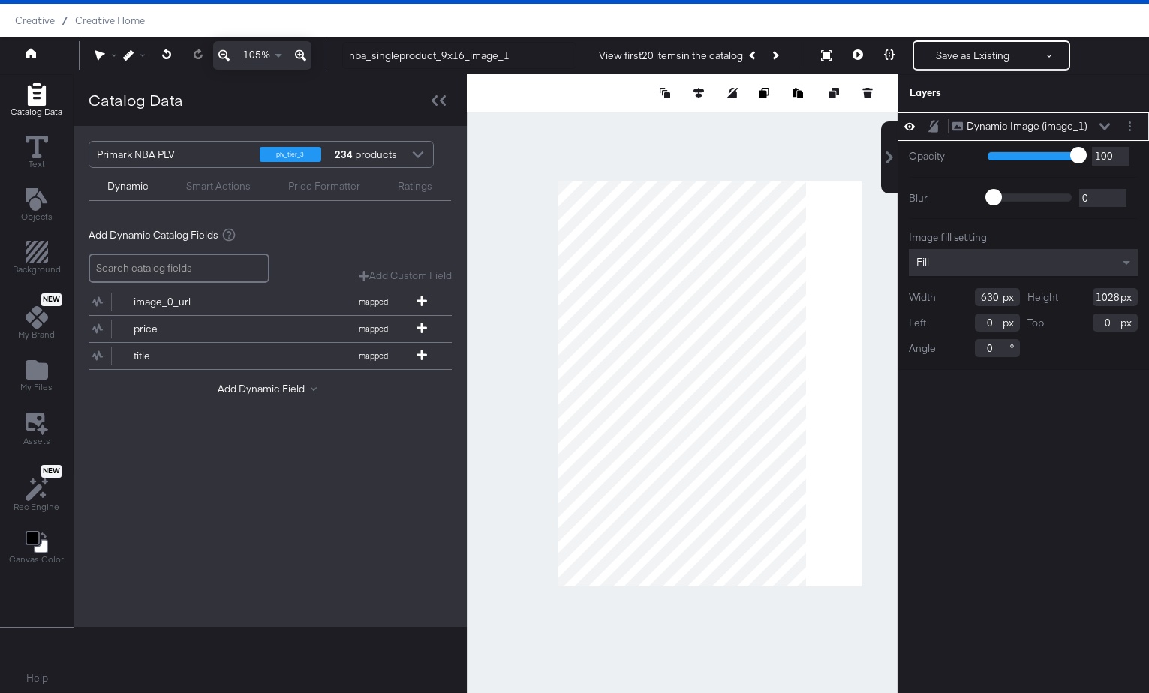
click at [621, 157] on div at bounding box center [682, 383] width 431 height 619
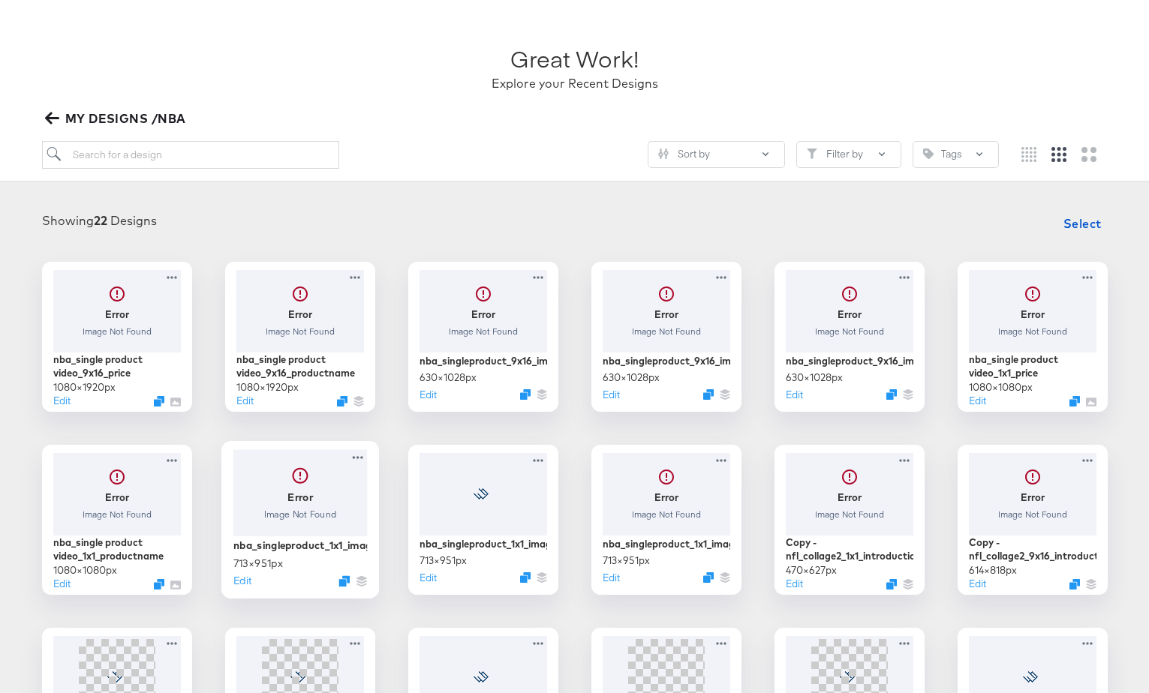
scroll to position [69, 0]
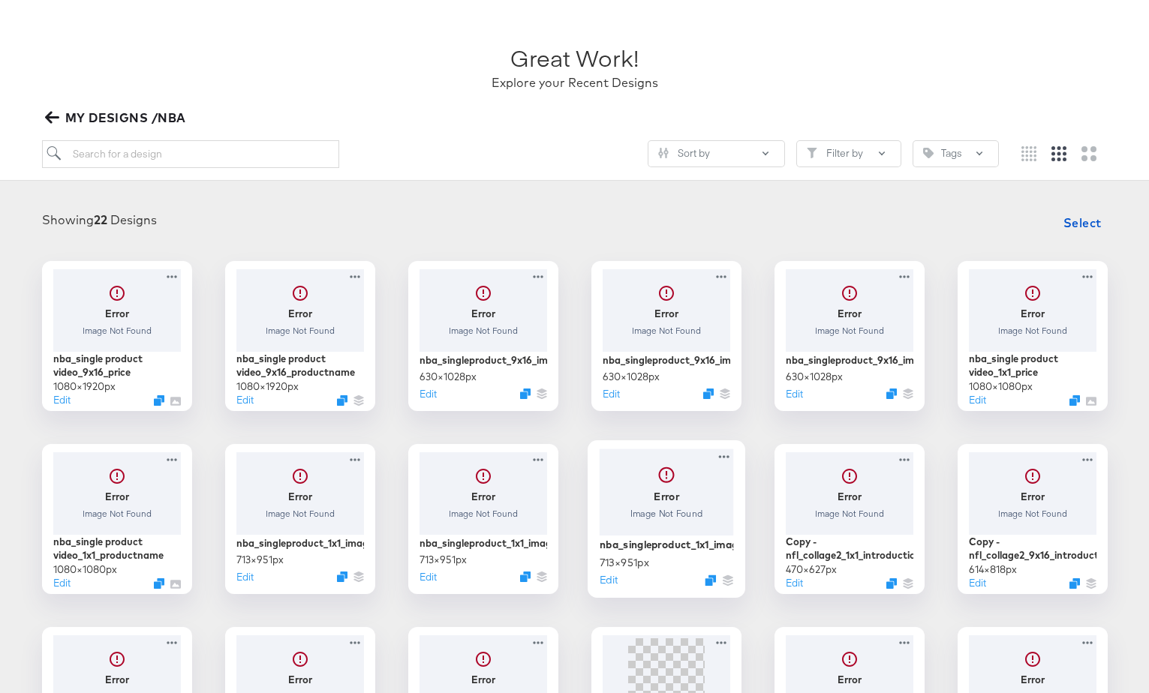
click at [650, 503] on div at bounding box center [666, 492] width 134 height 87
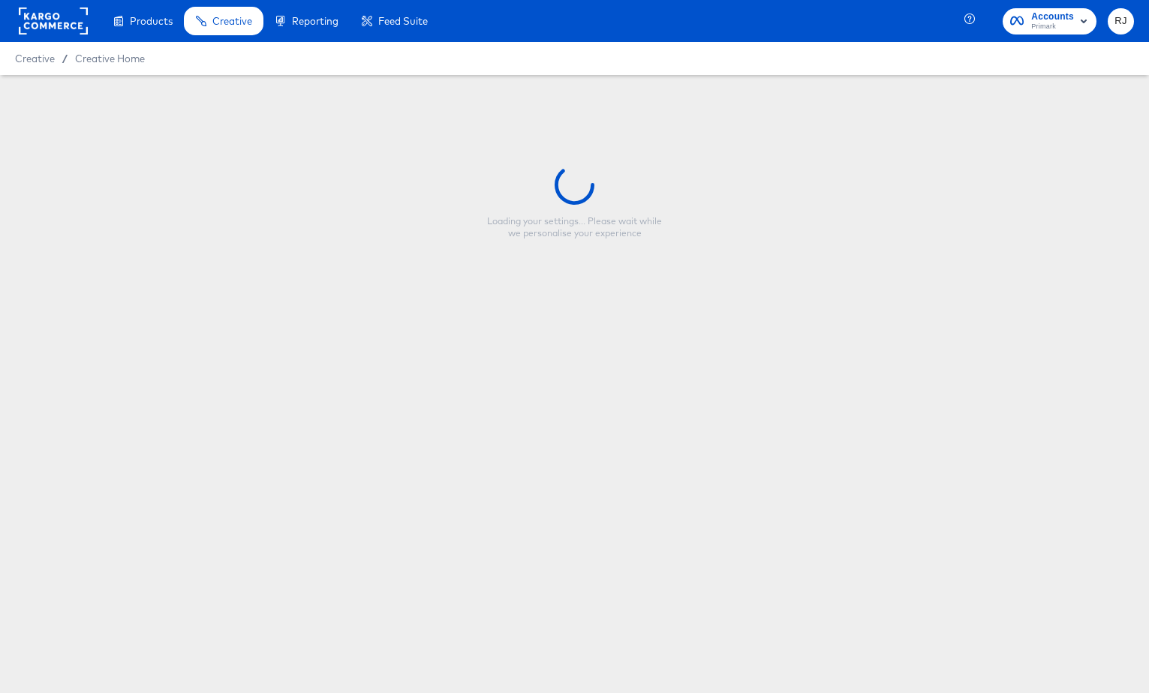
type input "nba_singleproduct_1x1_image_1"
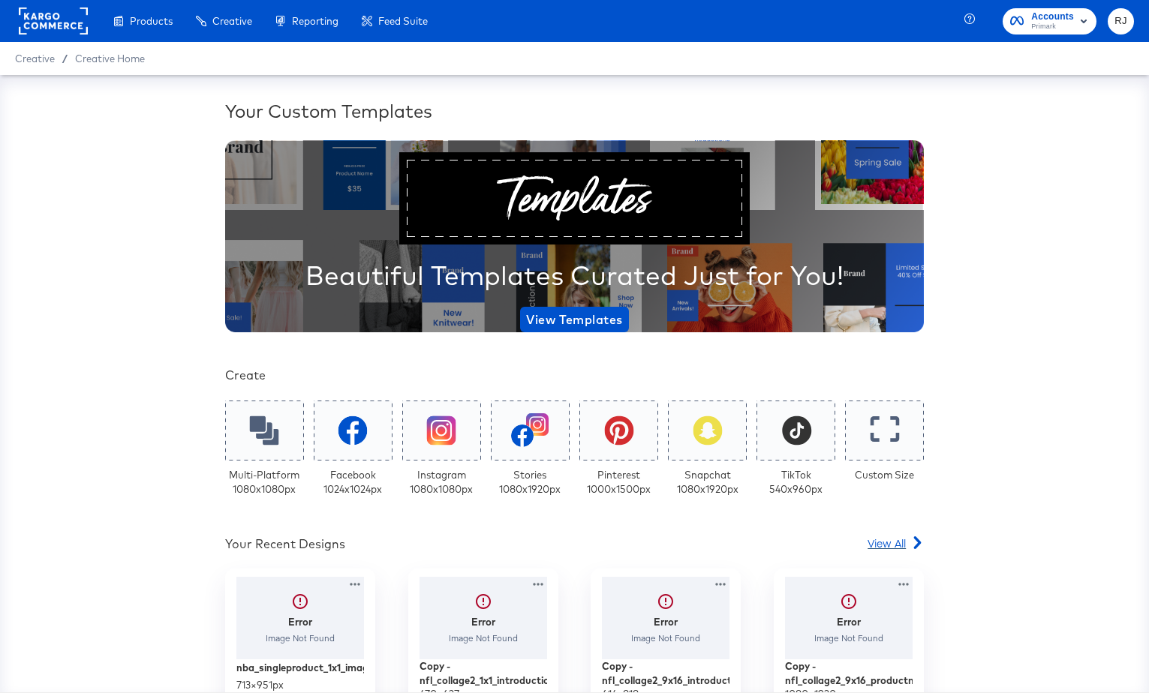
click at [886, 548] on span "View All" at bounding box center [887, 543] width 38 height 15
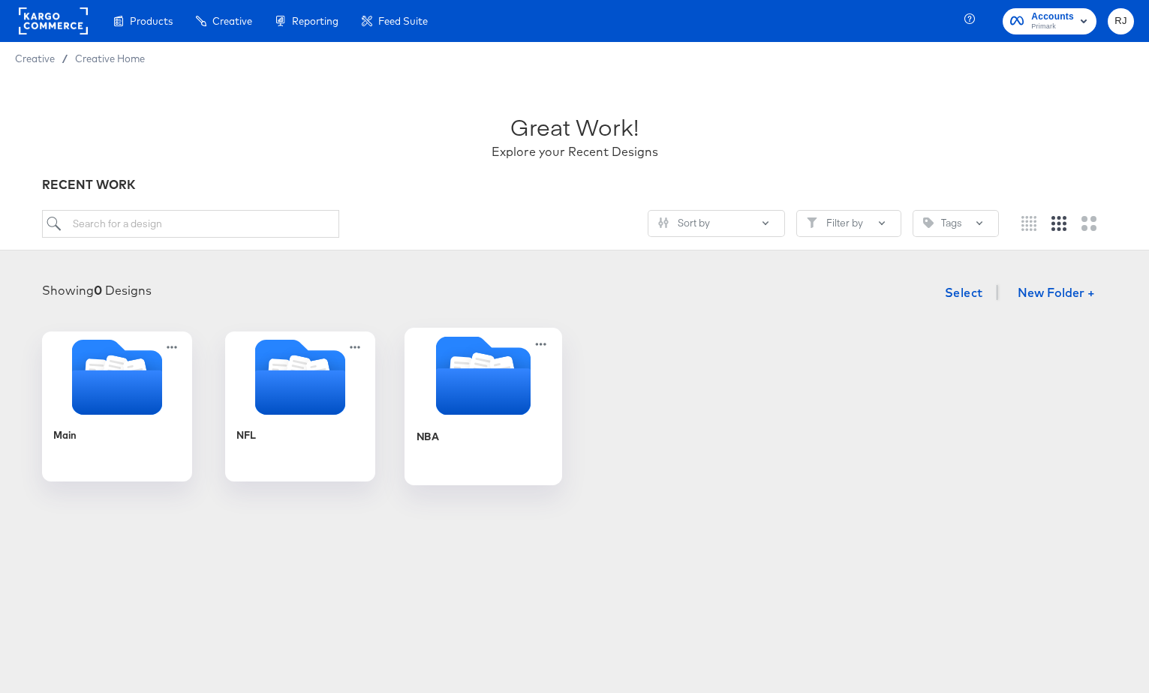
click at [447, 409] on icon "Folder" at bounding box center [482, 391] width 95 height 47
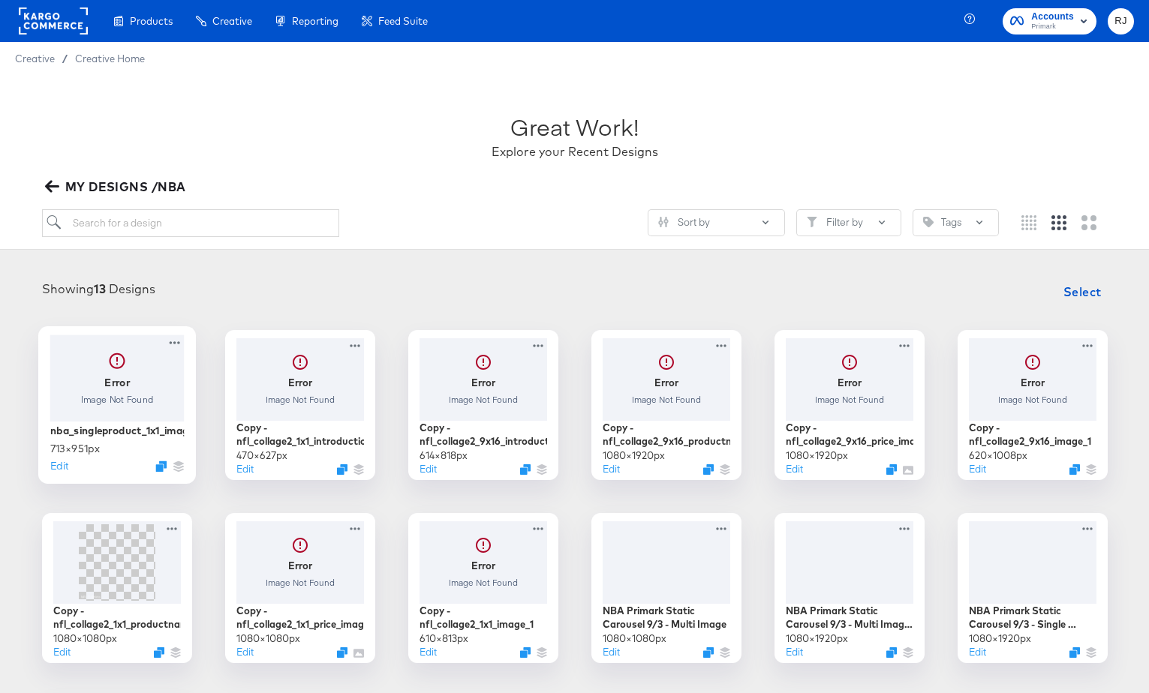
click at [96, 382] on div at bounding box center [117, 378] width 134 height 86
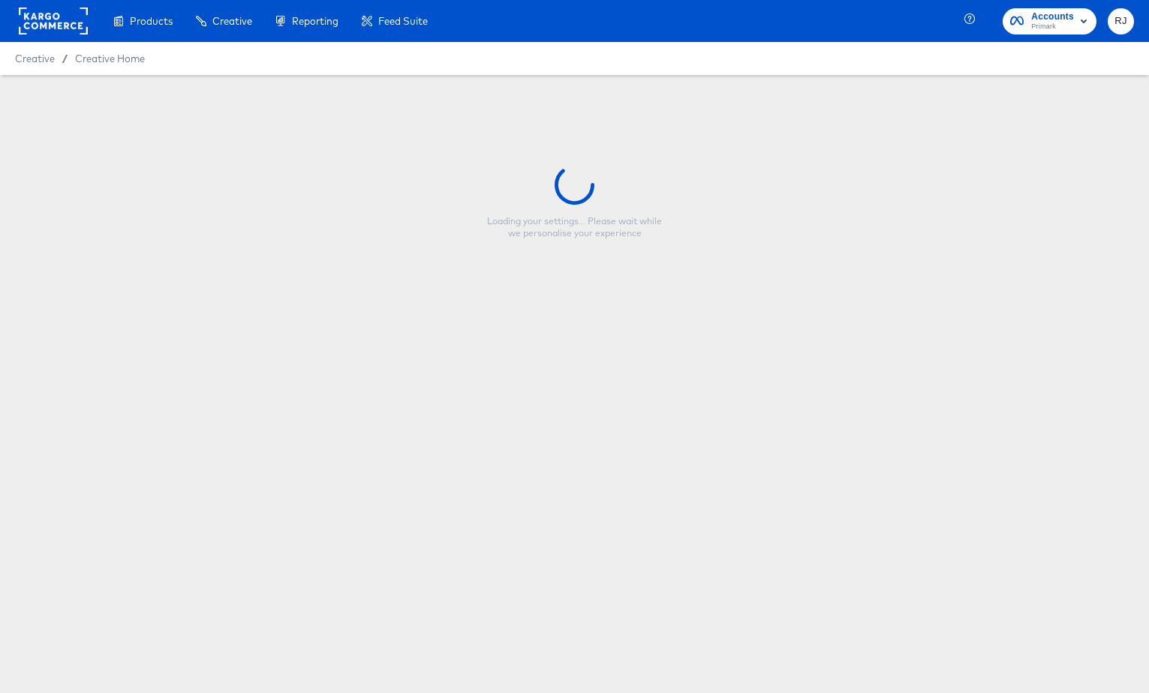
type input "nba_singleproduct_1x1_image_1"
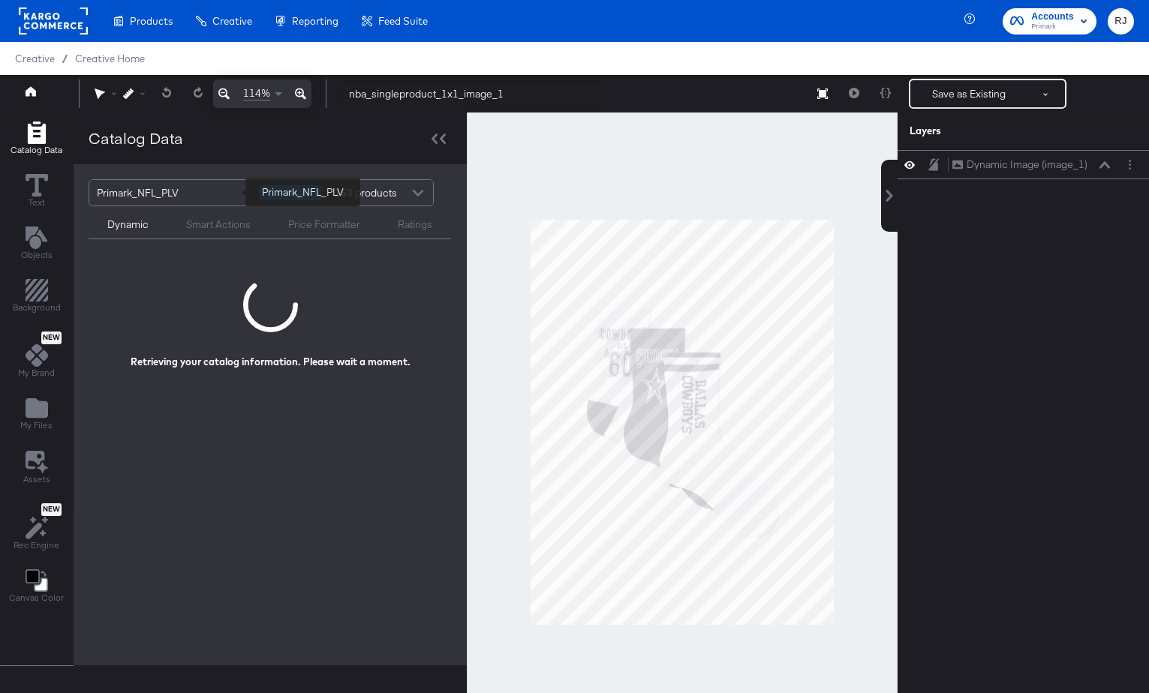
click at [180, 191] on div "Primark_NFL_PLV" at bounding box center [173, 193] width 152 height 26
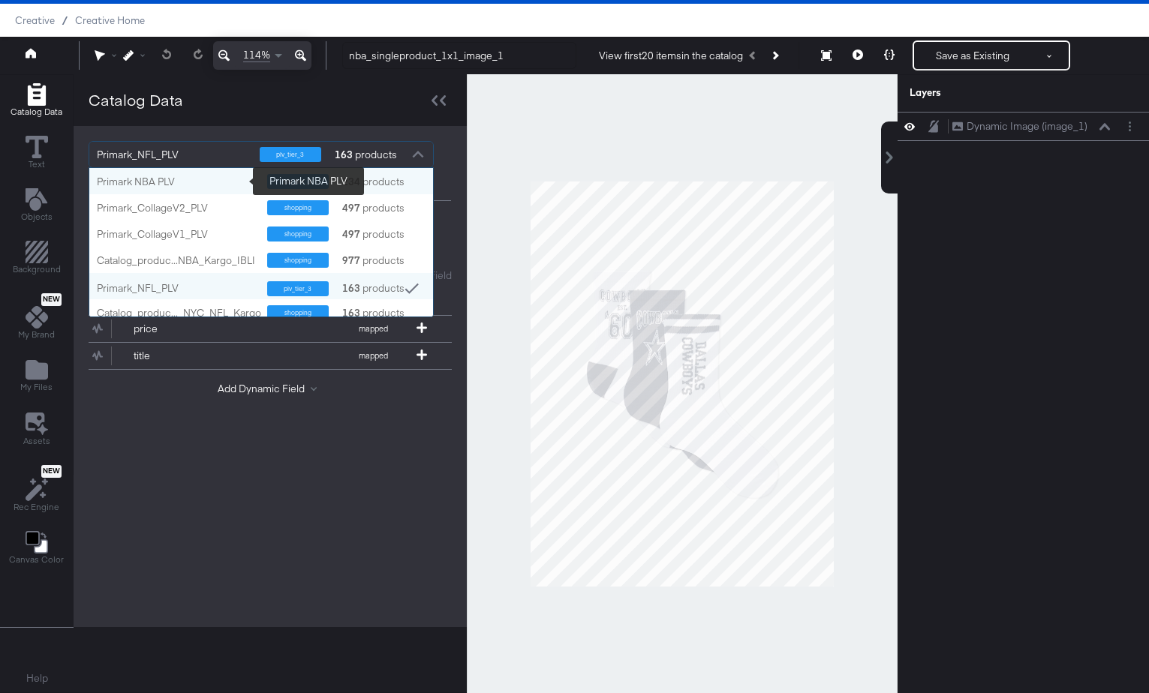
click at [170, 182] on div "Primark NBA PLV" at bounding box center [176, 182] width 159 height 14
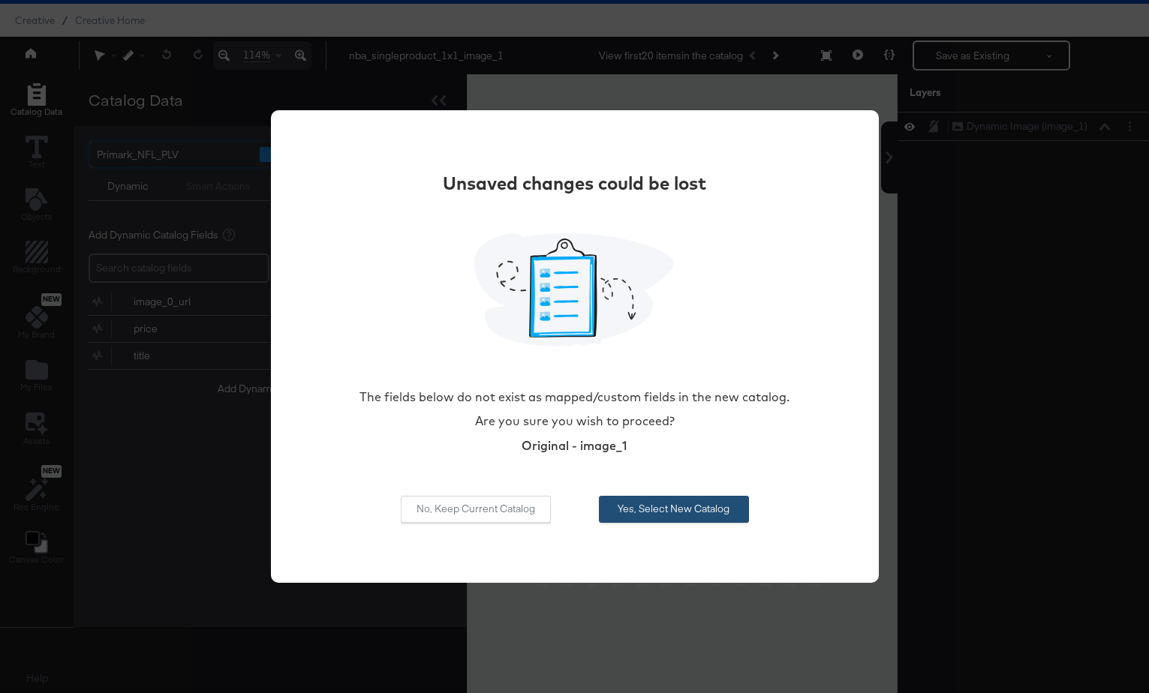
click at [687, 512] on button "Yes, Select New Catalog" at bounding box center [674, 509] width 150 height 27
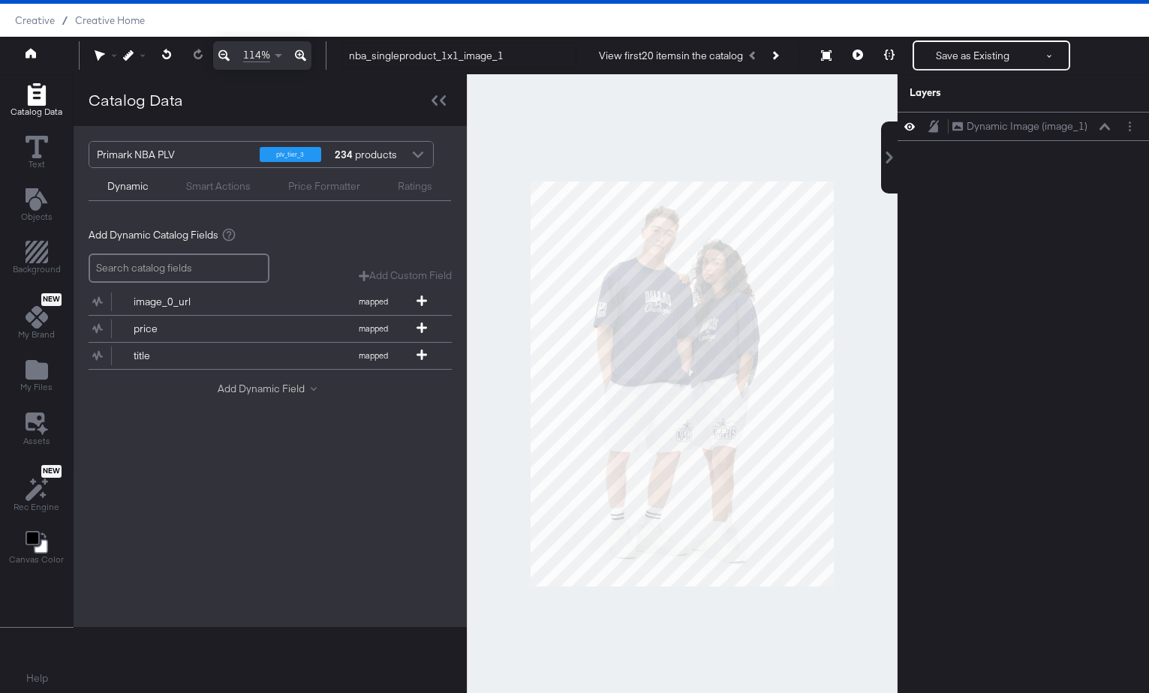
click at [287, 389] on button "Add Dynamic Field" at bounding box center [270, 389] width 105 height 14
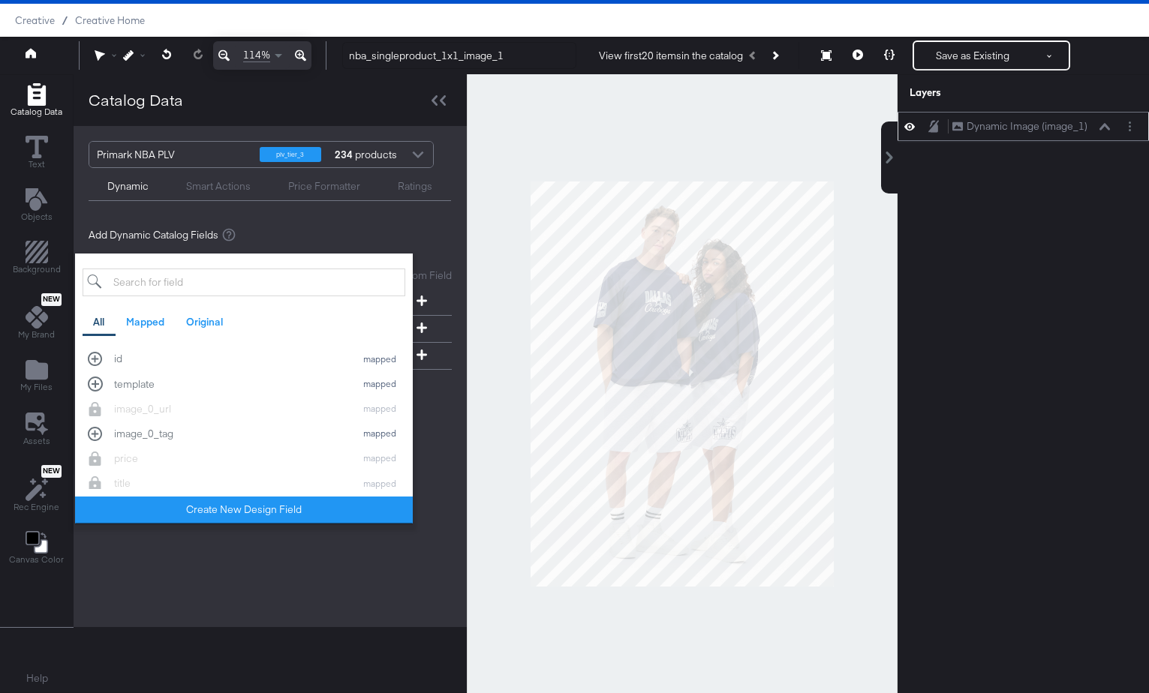
click at [1099, 133] on div "Dynamic Image (image_1) Dynamic Image (image_1)" at bounding box center [1031, 127] width 159 height 16
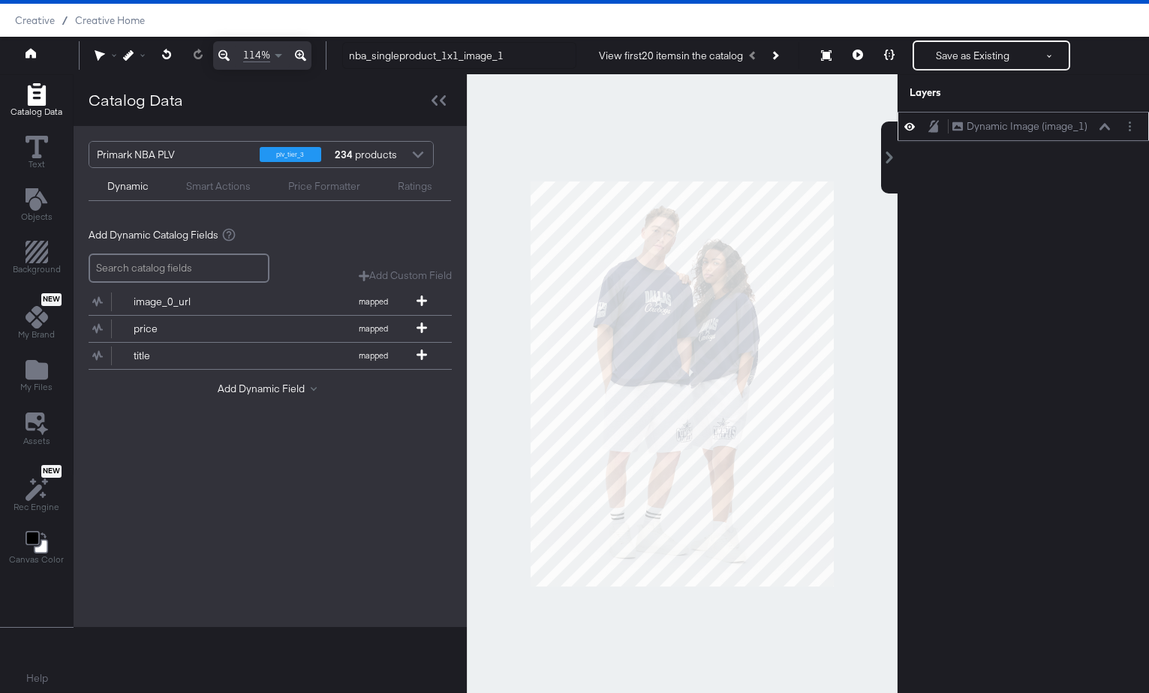
click at [1105, 125] on icon at bounding box center [1104, 126] width 11 height 7
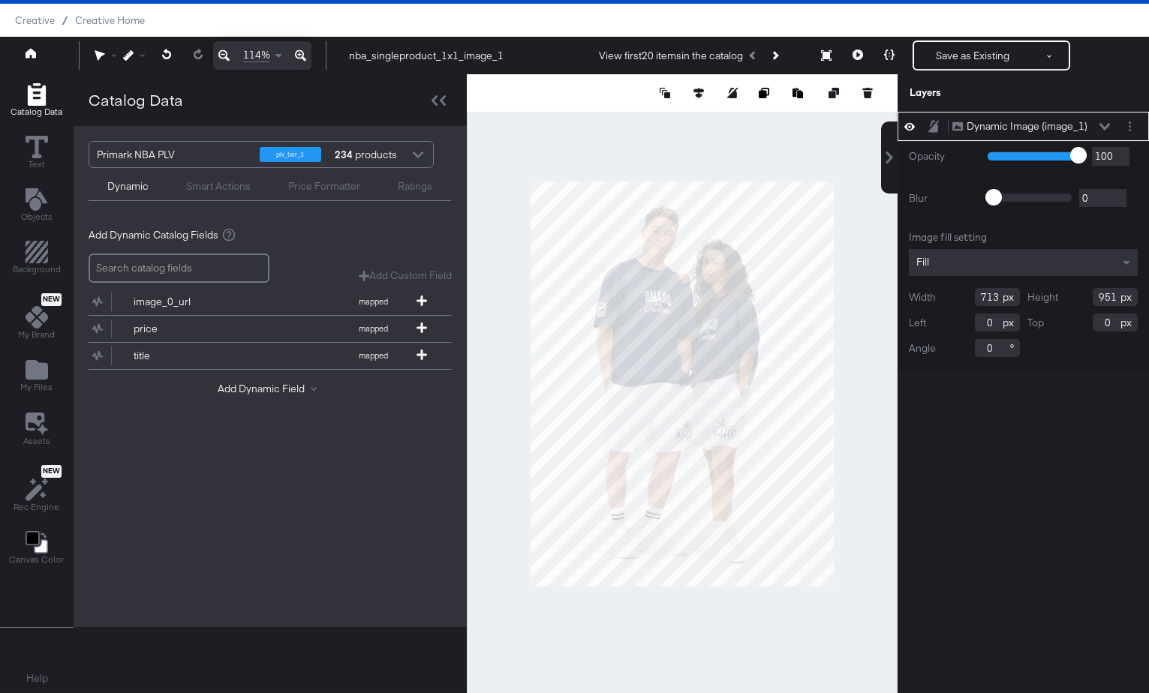
click at [1105, 125] on icon at bounding box center [1104, 127] width 11 height 8
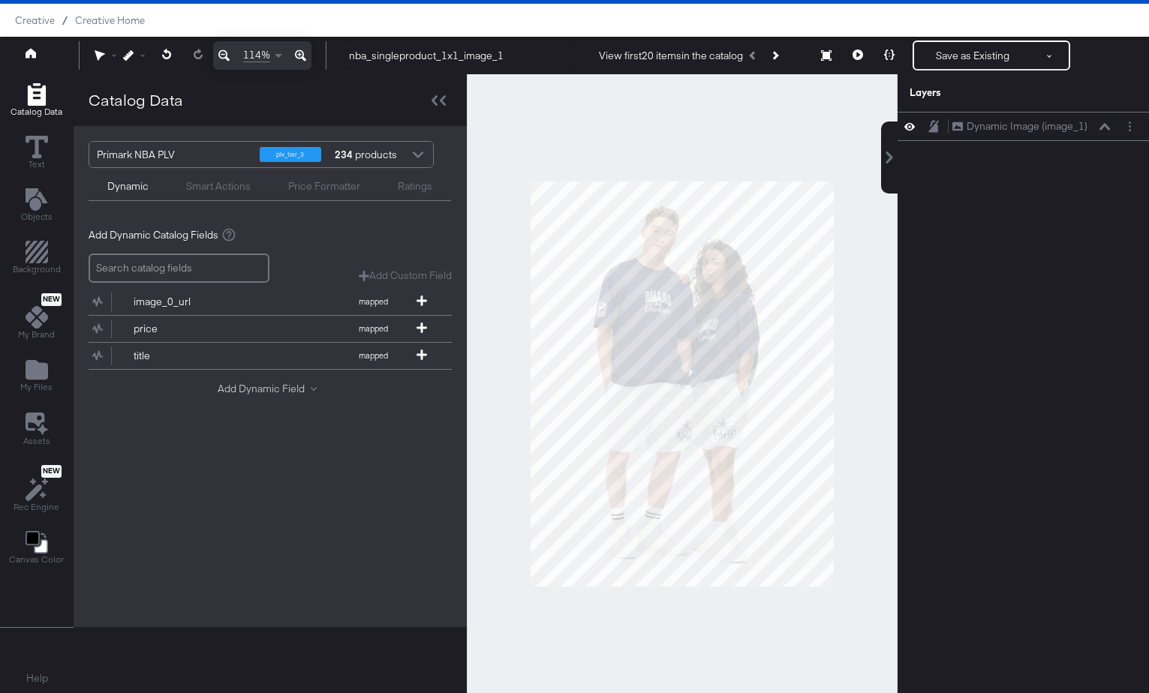
click at [302, 382] on button "Add Dynamic Field" at bounding box center [270, 389] width 105 height 14
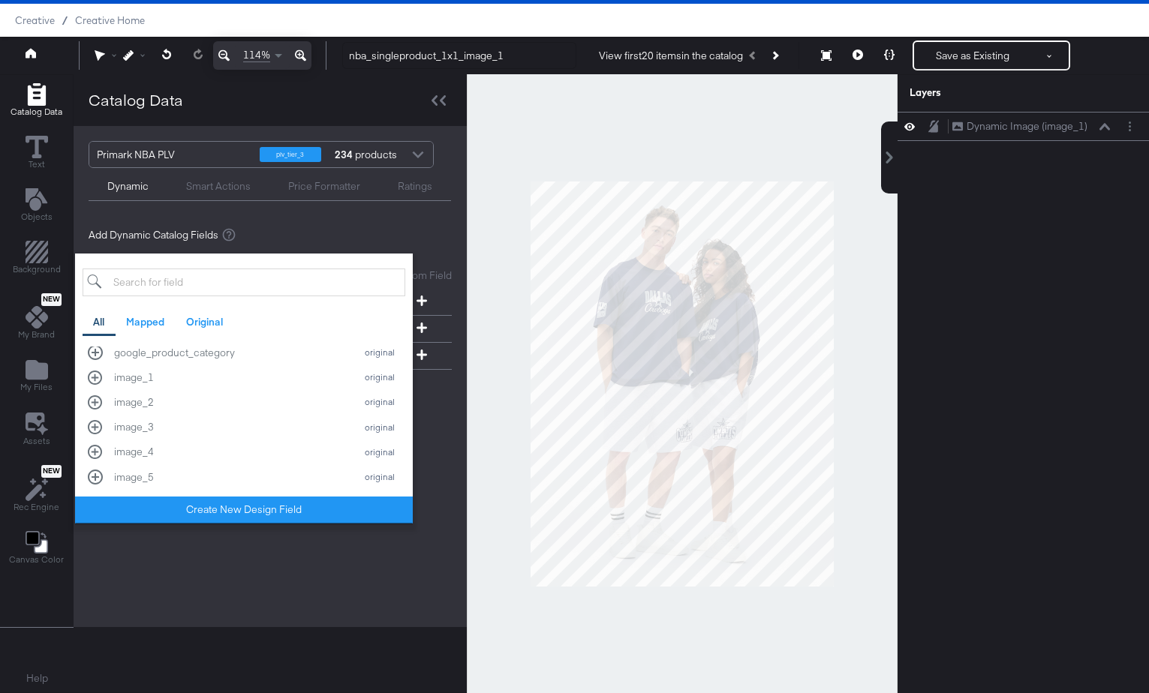
scroll to position [308, 0]
click at [98, 401] on div "image_2 original" at bounding box center [244, 400] width 312 height 14
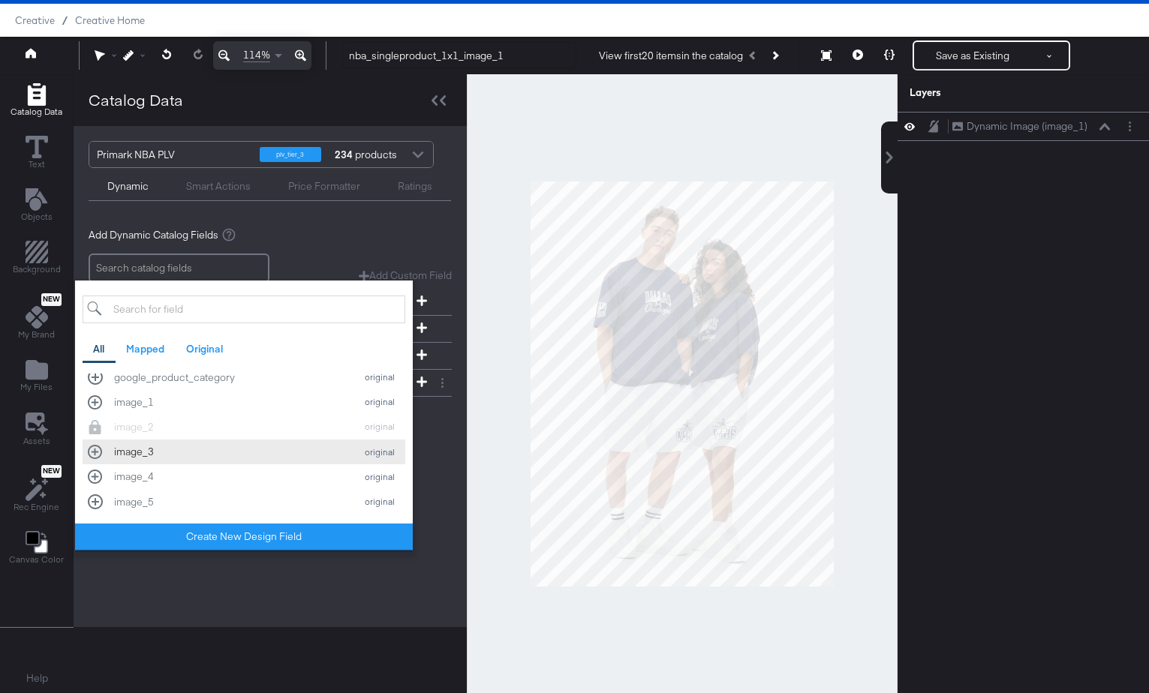
click at [96, 449] on div "image_3 original" at bounding box center [244, 452] width 312 height 14
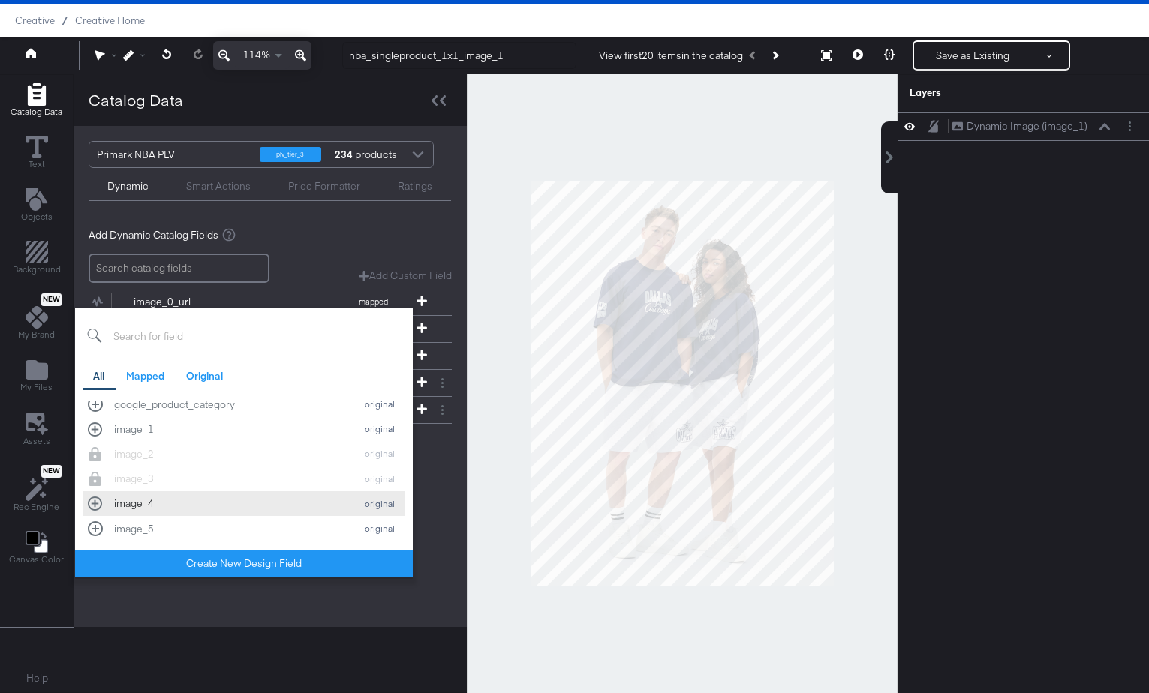
click at [96, 504] on div "image_4 original" at bounding box center [244, 504] width 312 height 14
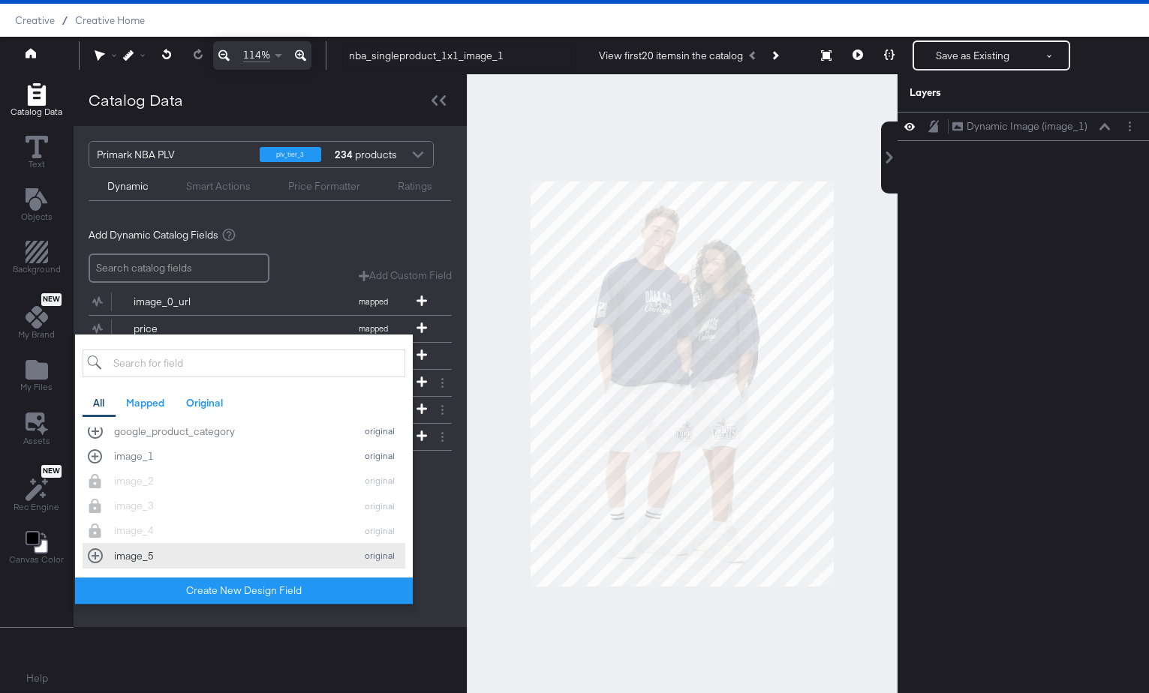
click at [92, 556] on div "image_5 original" at bounding box center [244, 556] width 312 height 14
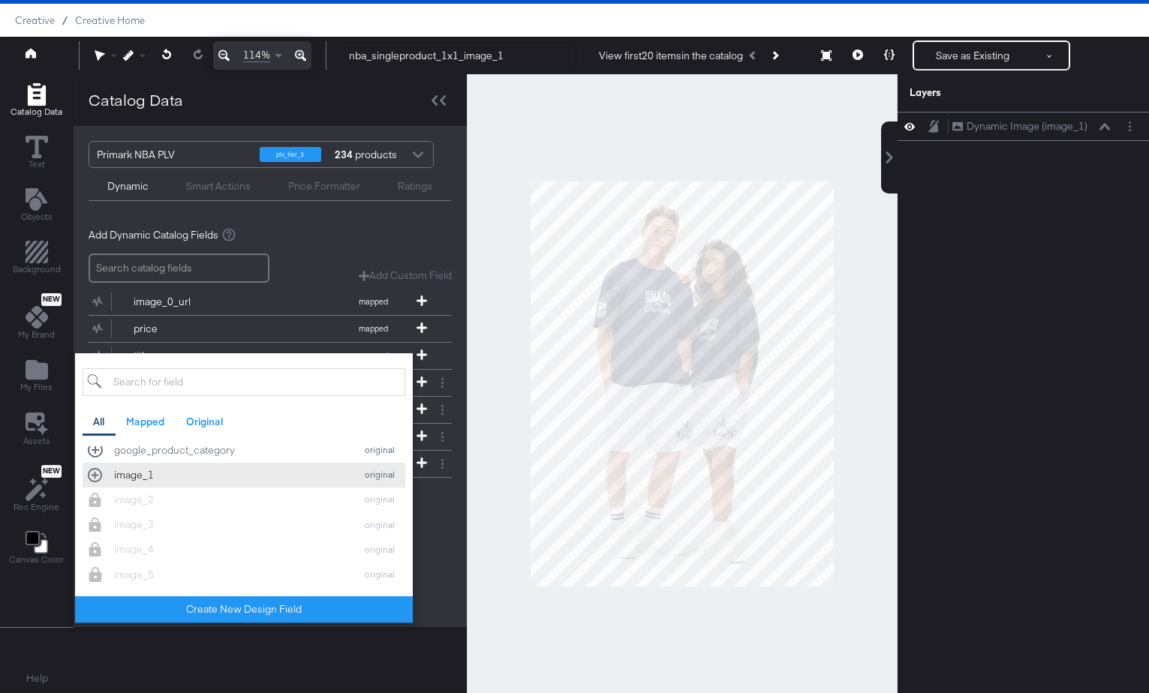
click at [92, 477] on div "image_1 original" at bounding box center [244, 475] width 312 height 14
click at [431, 551] on div "Add Dynamic Catalog Fields Add Custom Field Create a custom field based on an e…" at bounding box center [270, 390] width 393 height 348
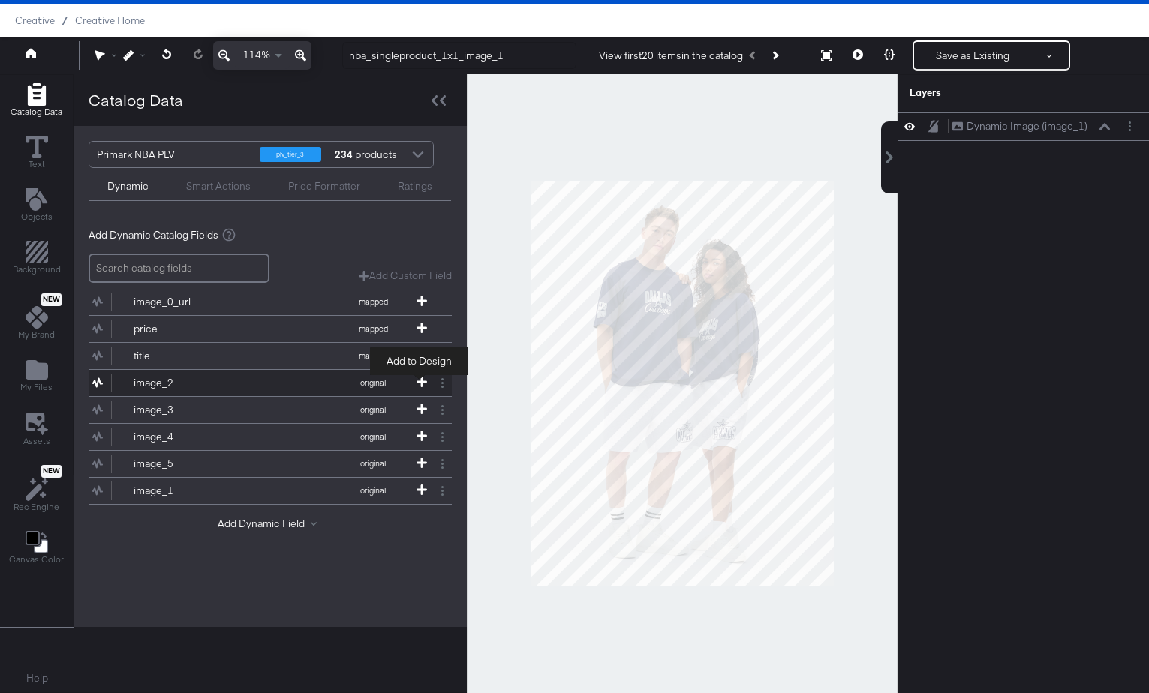
click at [420, 380] on icon at bounding box center [421, 382] width 11 height 11
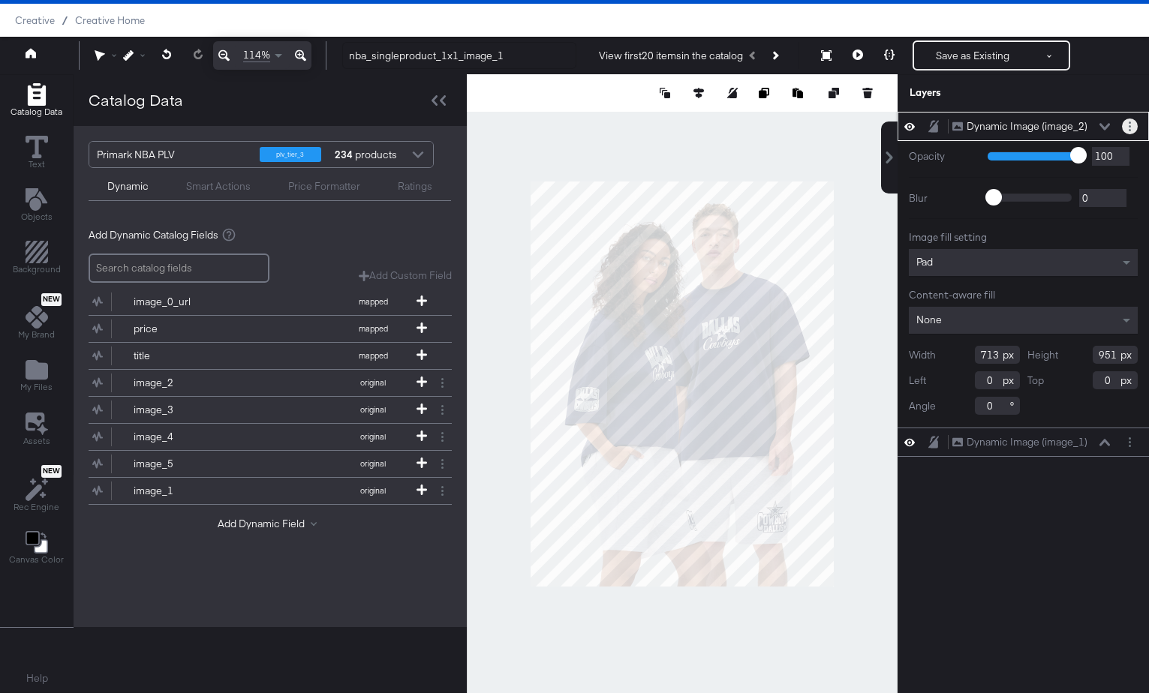
click at [1130, 126] on circle "Layer Options" at bounding box center [1130, 126] width 2 height 2
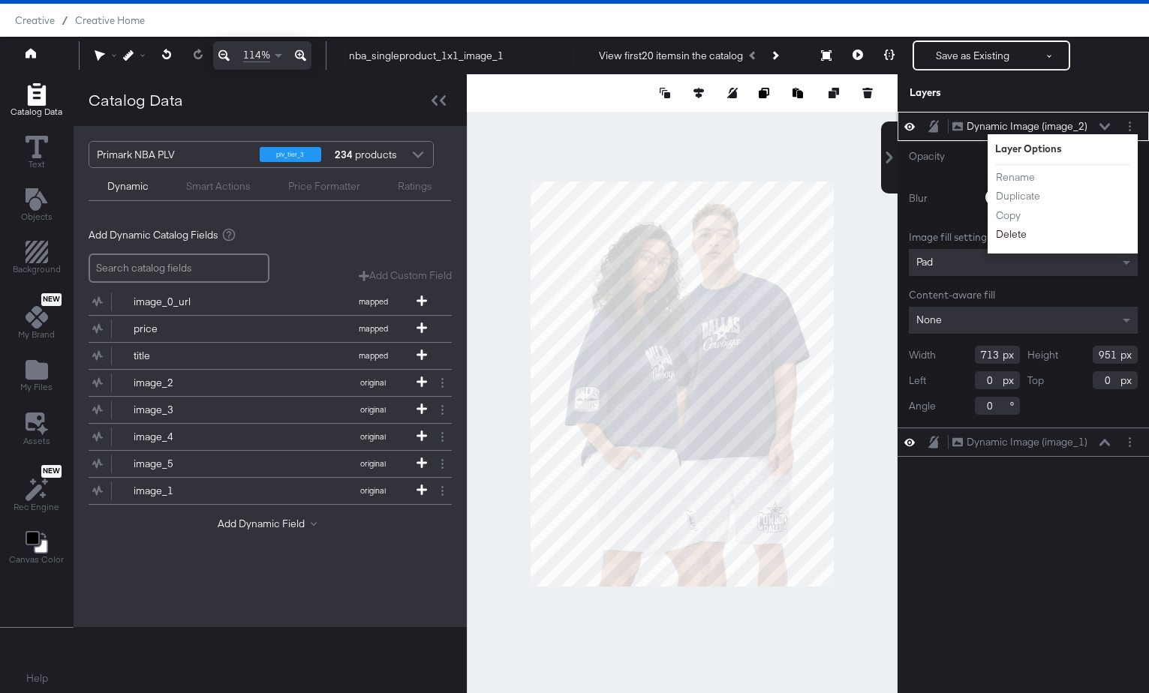
click at [1020, 234] on button "Delete" at bounding box center [1011, 235] width 32 height 16
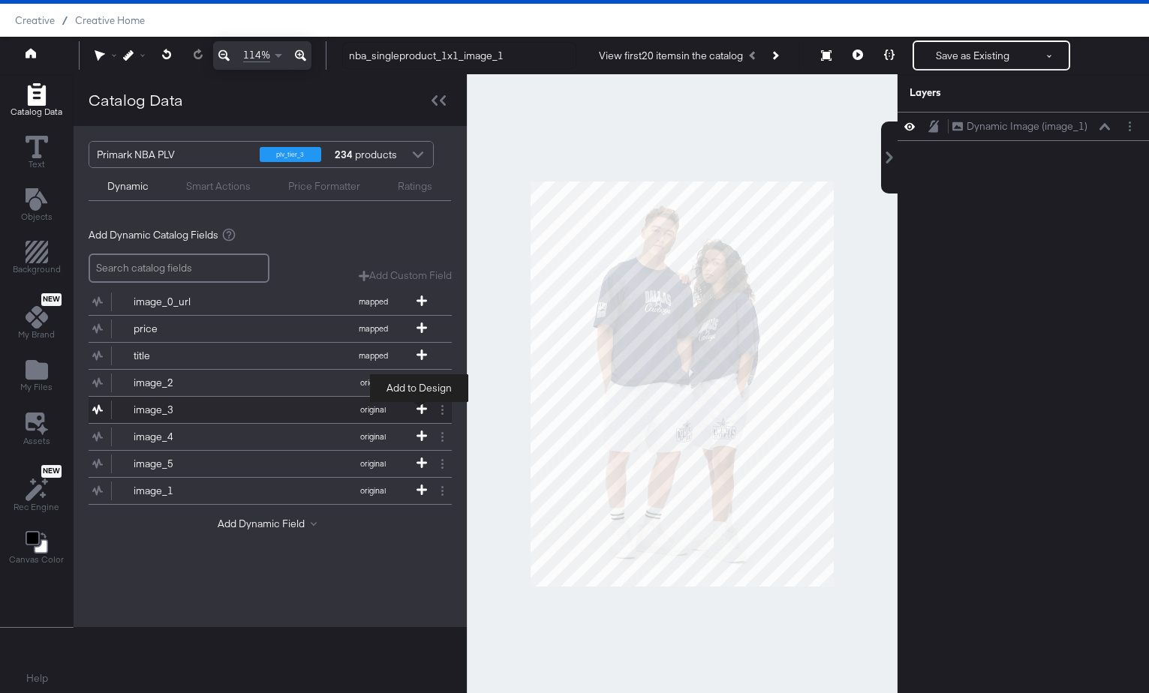
click at [419, 412] on icon at bounding box center [421, 409] width 11 height 11
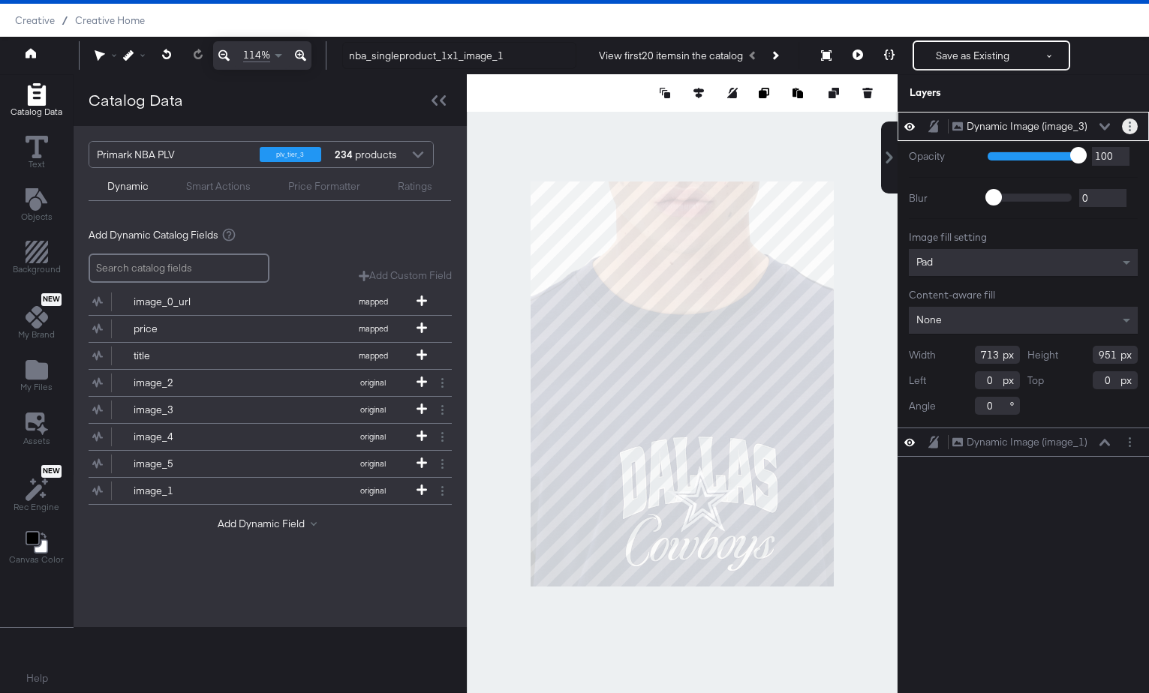
click at [1134, 126] on button "Layer Options" at bounding box center [1130, 127] width 16 height 16
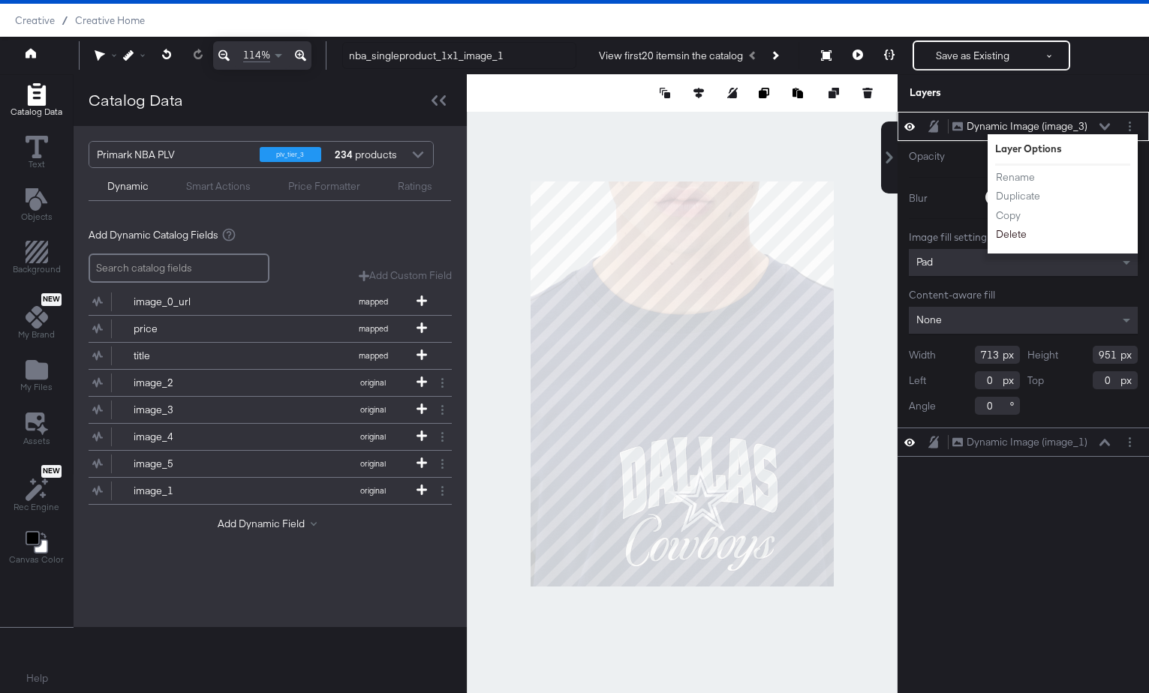
click at [1021, 233] on button "Delete" at bounding box center [1011, 235] width 32 height 16
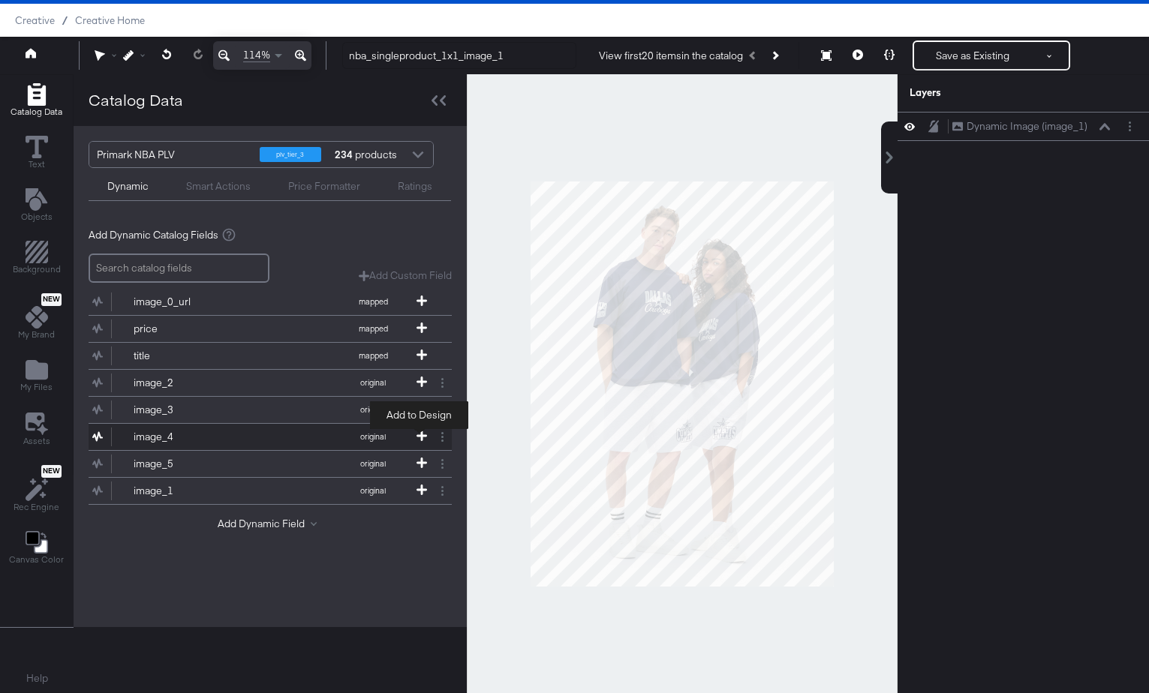
click at [419, 435] on icon at bounding box center [421, 436] width 11 height 11
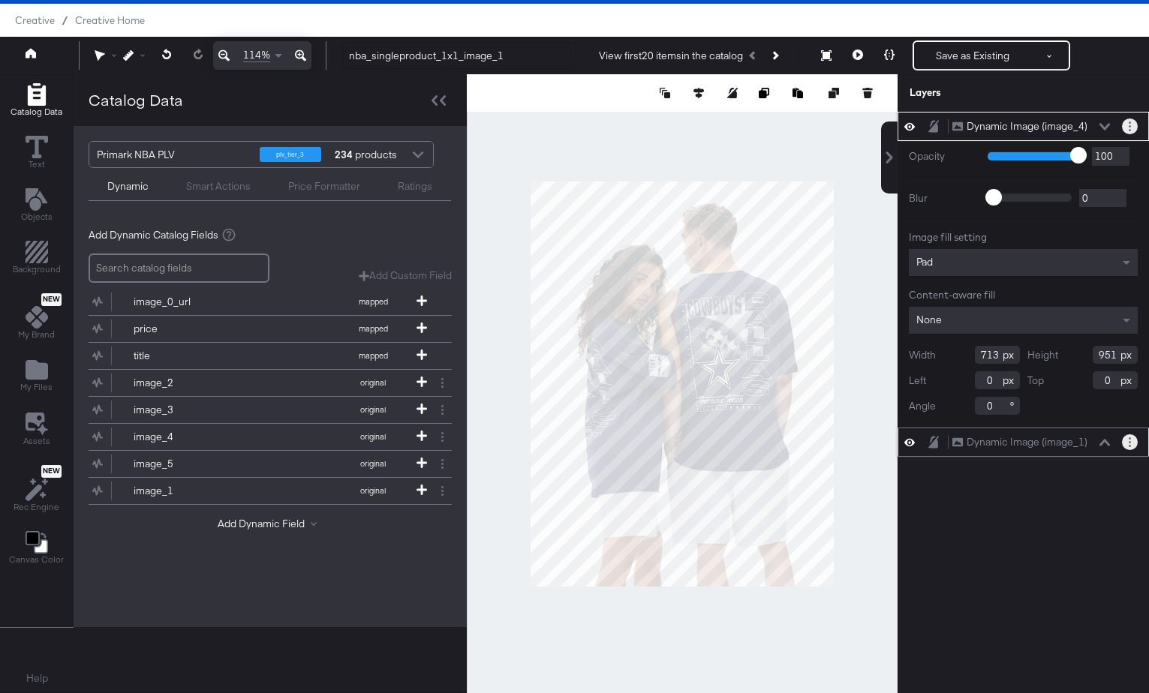
click at [1128, 125] on button "Layer Options" at bounding box center [1130, 127] width 16 height 16
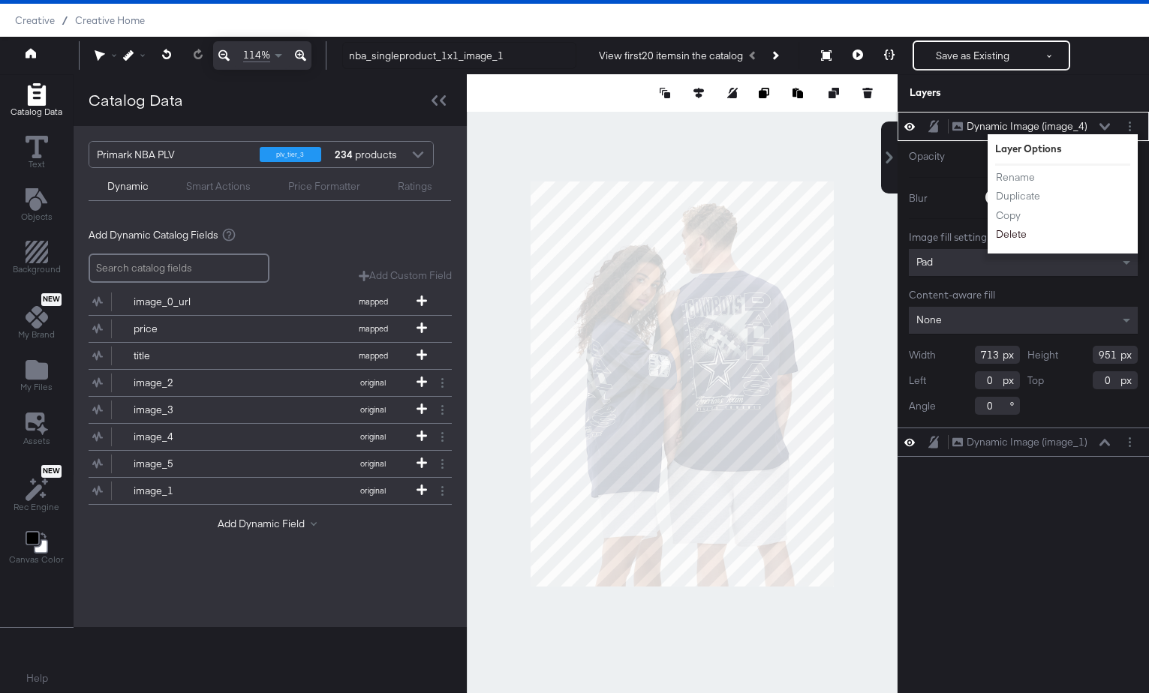
click at [1017, 233] on button "Delete" at bounding box center [1011, 235] width 32 height 16
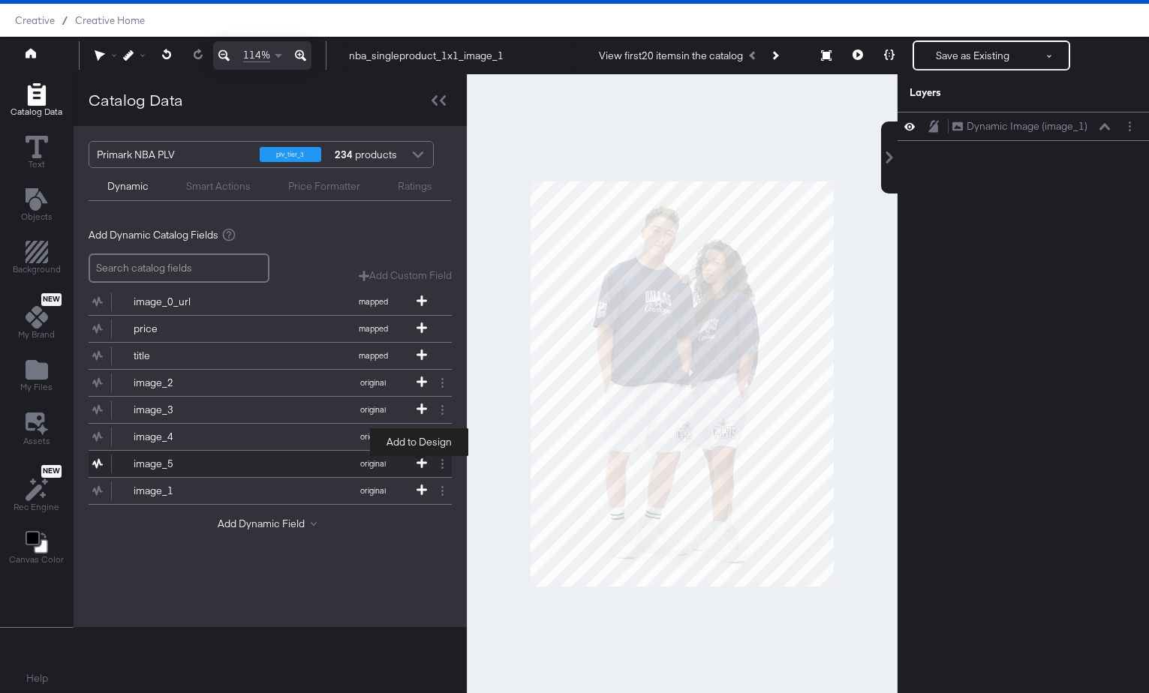
click at [419, 462] on icon at bounding box center [421, 463] width 11 height 11
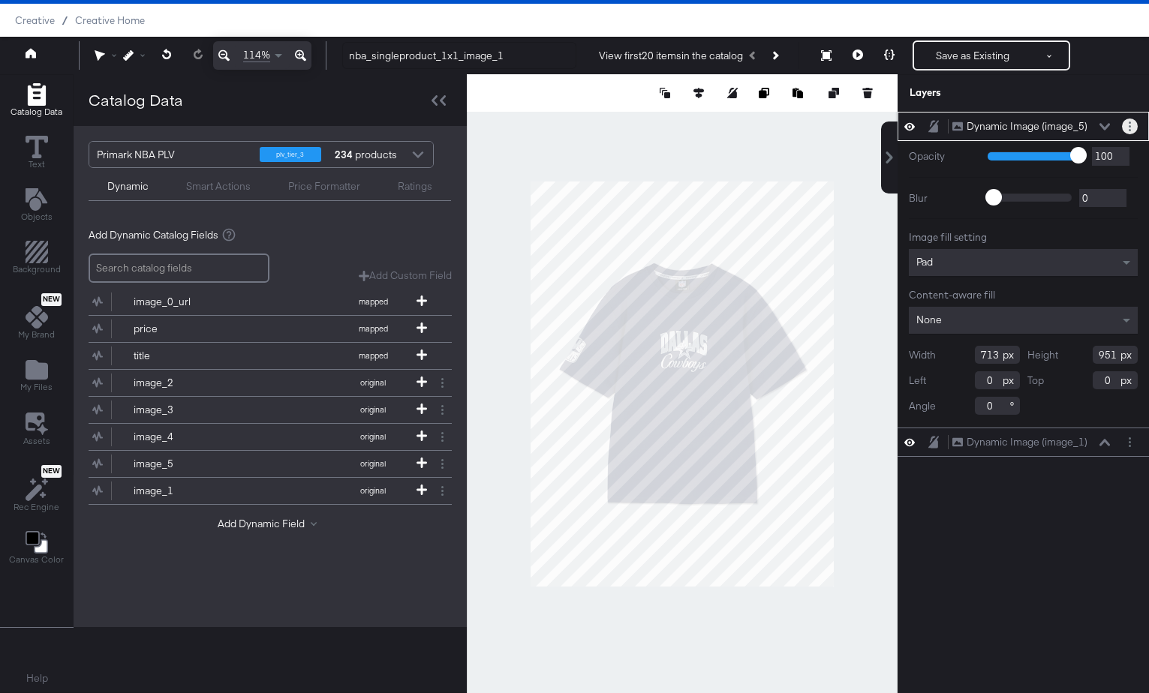
click at [1126, 125] on button "Layer Options" at bounding box center [1130, 127] width 16 height 16
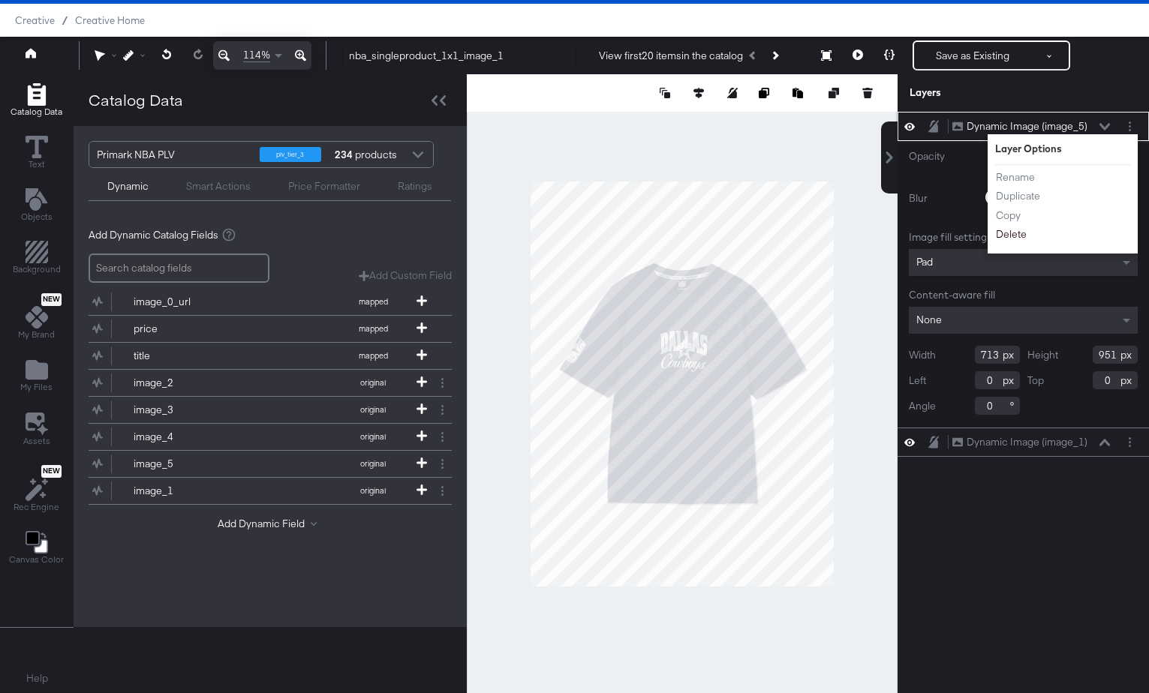
click at [1013, 233] on button "Delete" at bounding box center [1011, 235] width 32 height 16
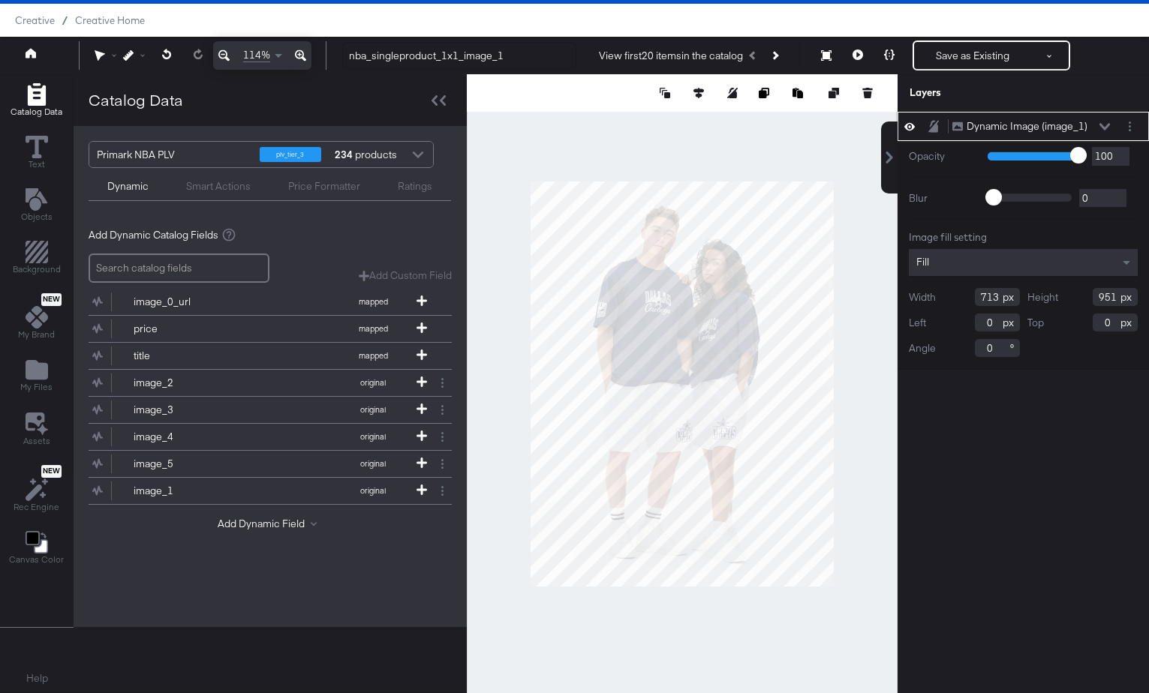
click at [724, 143] on div at bounding box center [682, 383] width 431 height 619
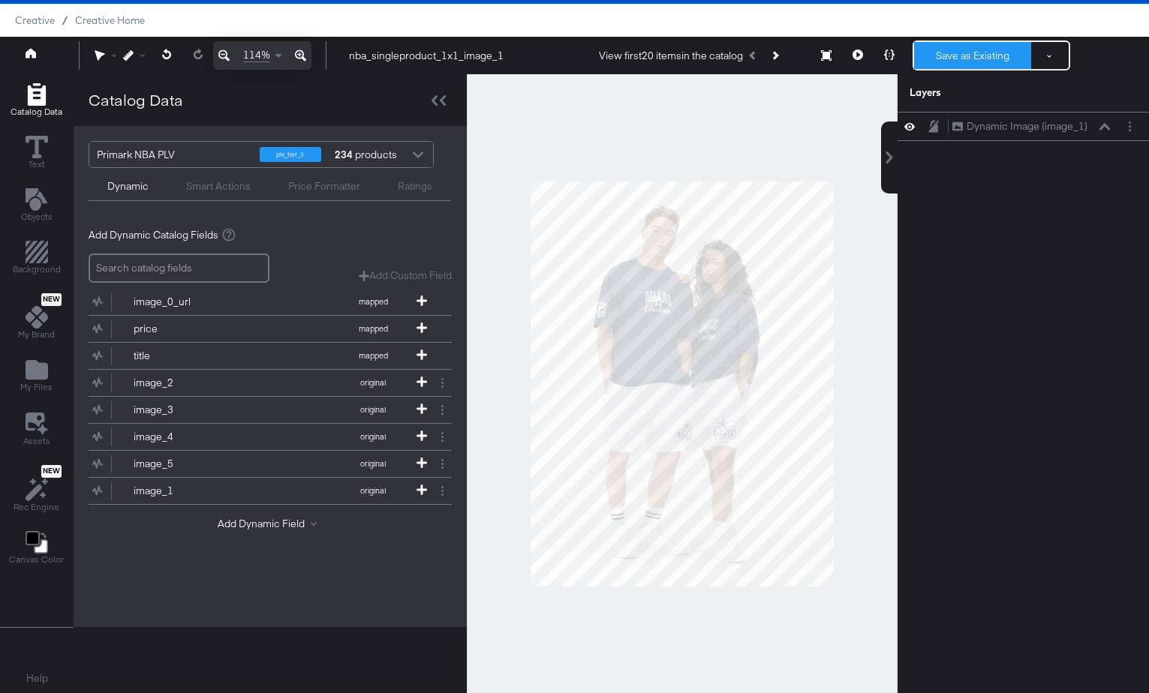
click at [975, 59] on button "Save as Existing" at bounding box center [972, 55] width 117 height 27
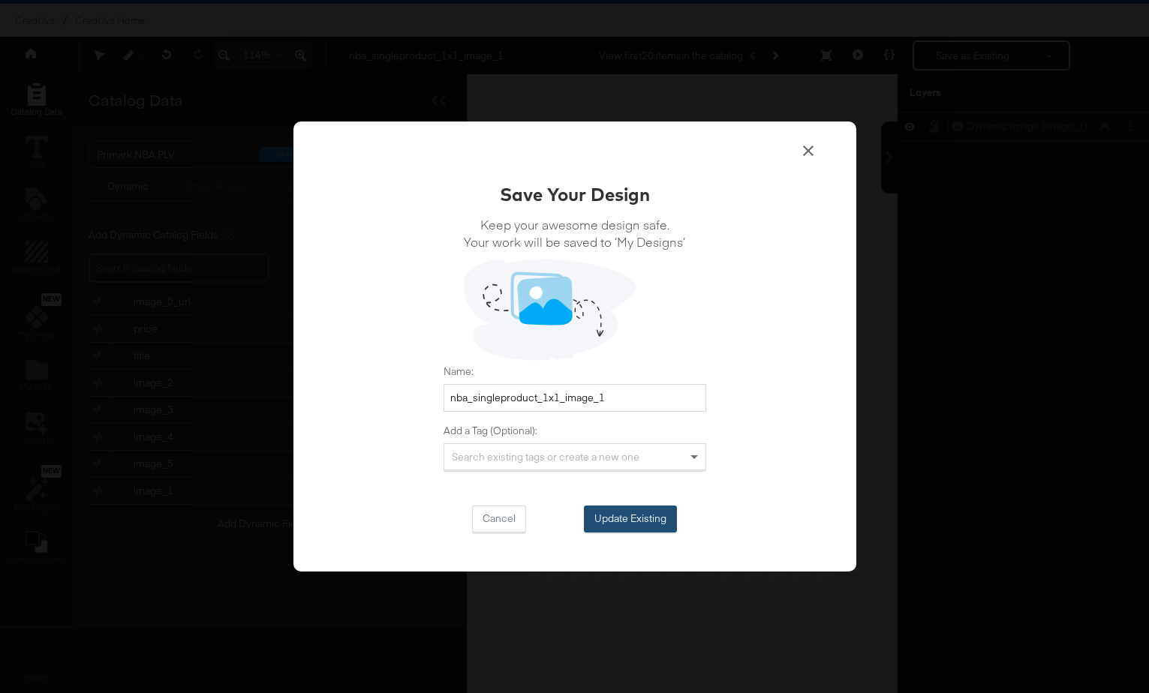
click at [657, 514] on button "Update Existing" at bounding box center [630, 519] width 93 height 27
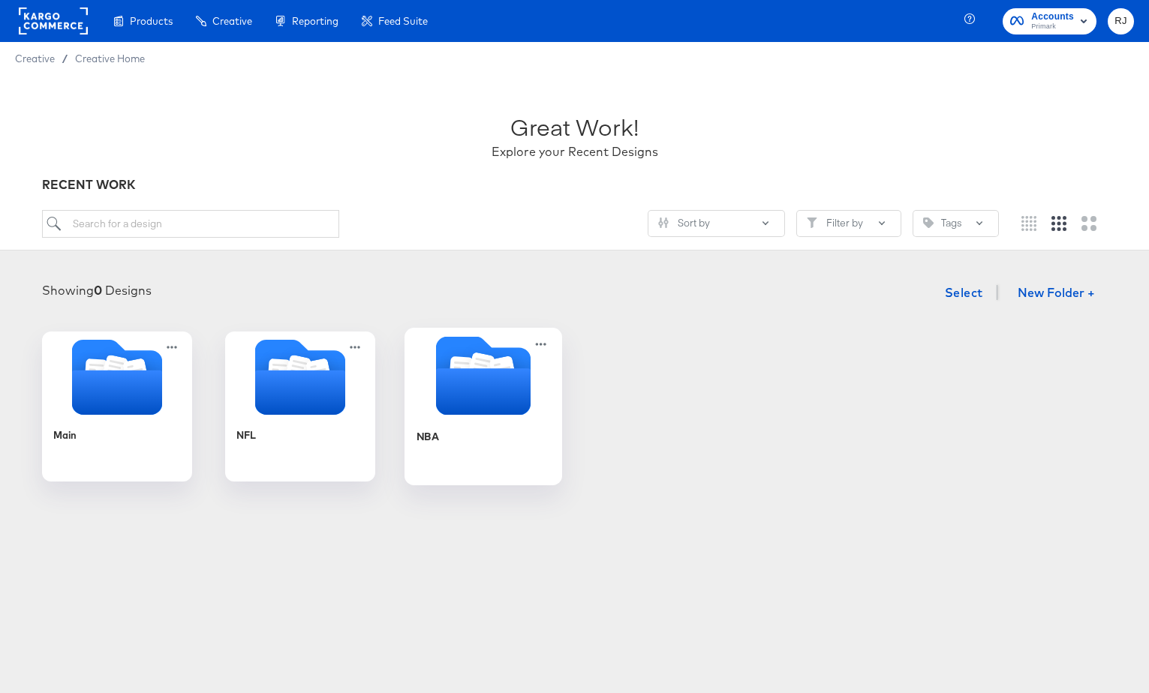
click at [454, 414] on icon "Folder" at bounding box center [482, 391] width 95 height 47
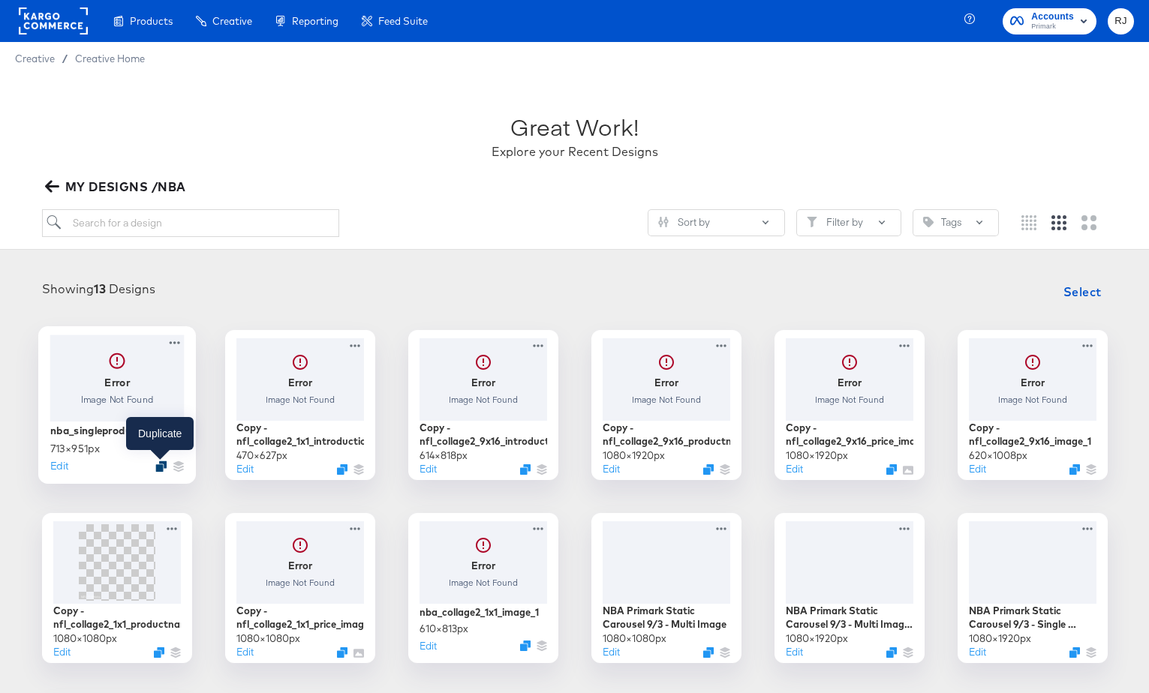
click at [161, 468] on icon "Duplicate" at bounding box center [160, 466] width 11 height 11
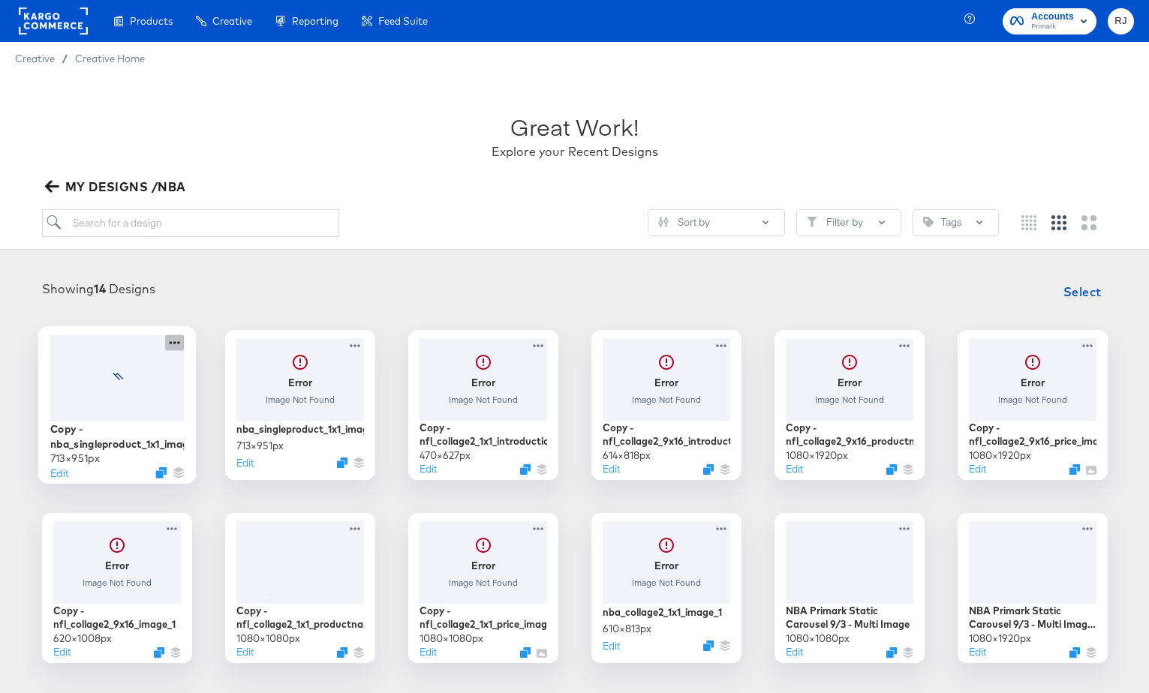
click at [179, 344] on icon at bounding box center [174, 343] width 19 height 16
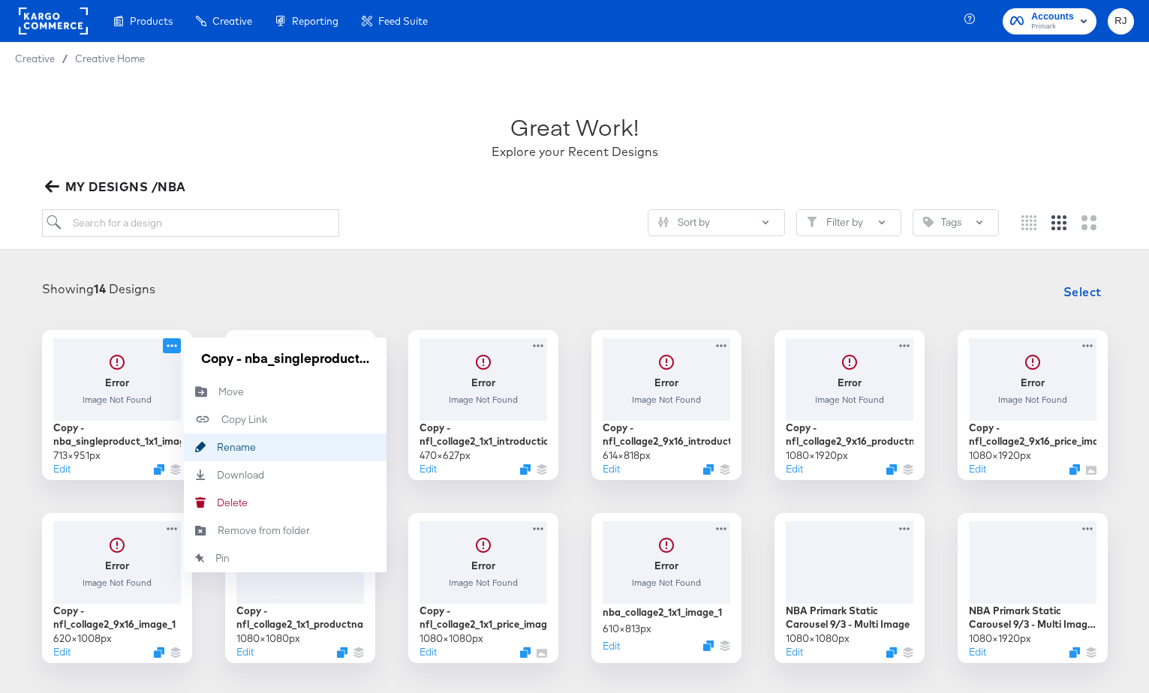
click at [245, 438] on button "Rename Rename" at bounding box center [285, 448] width 203 height 28
drag, startPoint x: 254, startPoint y: 354, endPoint x: 194, endPoint y: 354, distance: 60.0
click at [194, 354] on div "Copy - nba_singleproduct_1x1_image_2" at bounding box center [285, 358] width 203 height 41
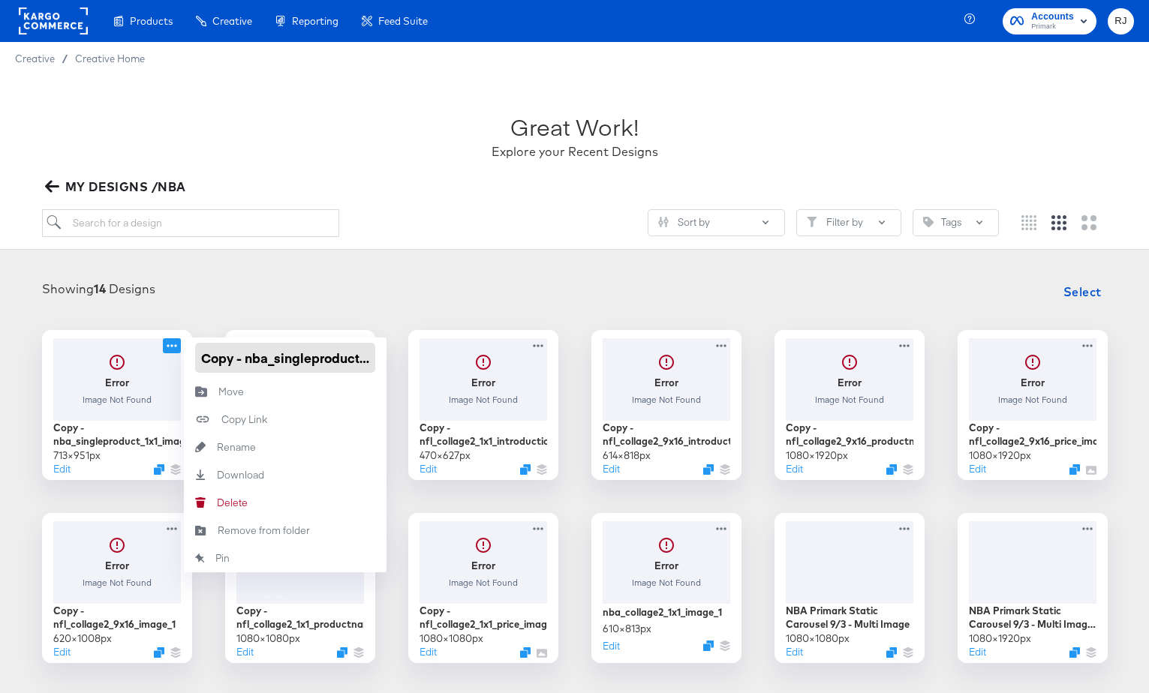
click at [248, 360] on input "Copy - nba_singleproduct_1x1_image_2" at bounding box center [285, 358] width 180 height 30
drag, startPoint x: 245, startPoint y: 361, endPoint x: 192, endPoint y: 360, distance: 53.3
click at [192, 360] on div "Copy - nba_singleproduct_1x1_image_2" at bounding box center [285, 358] width 203 height 41
type input "nba_singleproduct_1x1_image_2"
click at [221, 311] on div "Showing 14 Designs Select Error Image Not Found Copy - nba_singleproduct_1x1_im…" at bounding box center [574, 562] width 1119 height 570
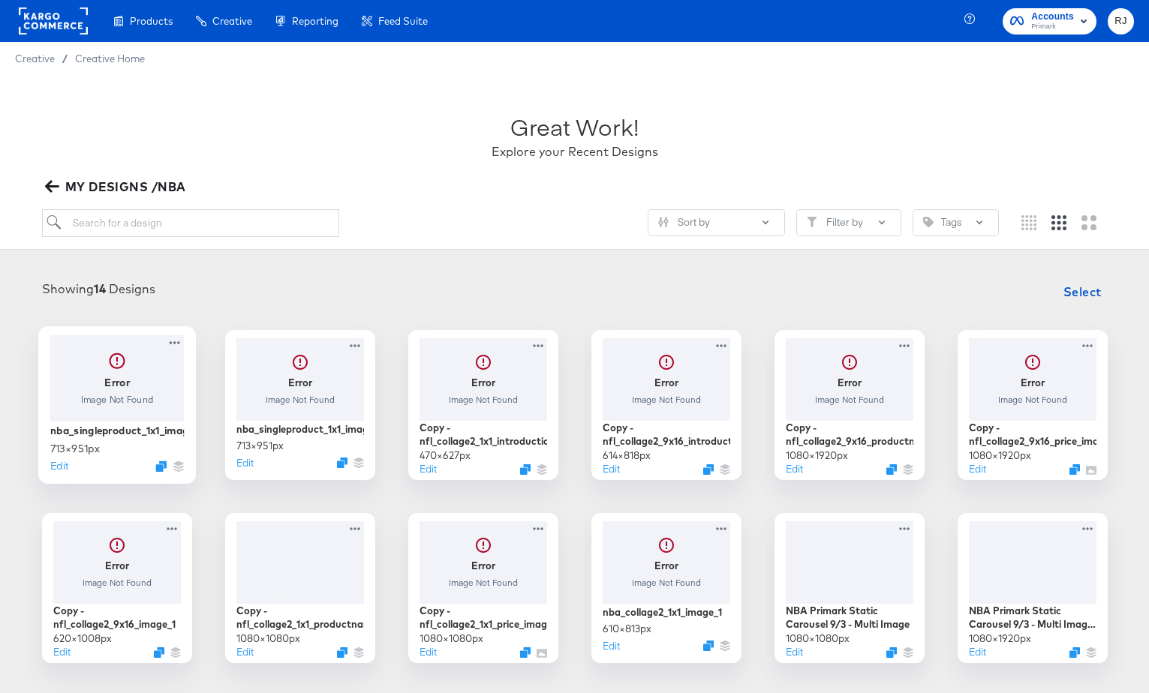
click at [135, 389] on div at bounding box center [117, 378] width 134 height 86
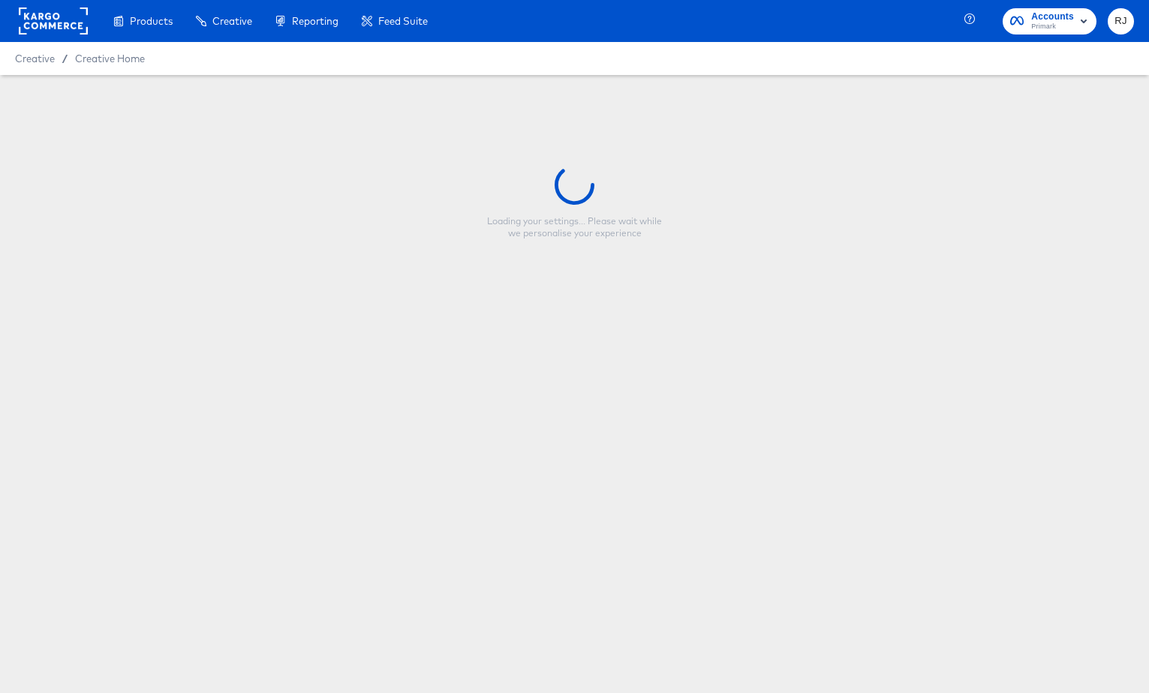
type input "nba_singleproduct_1x1_image_2"
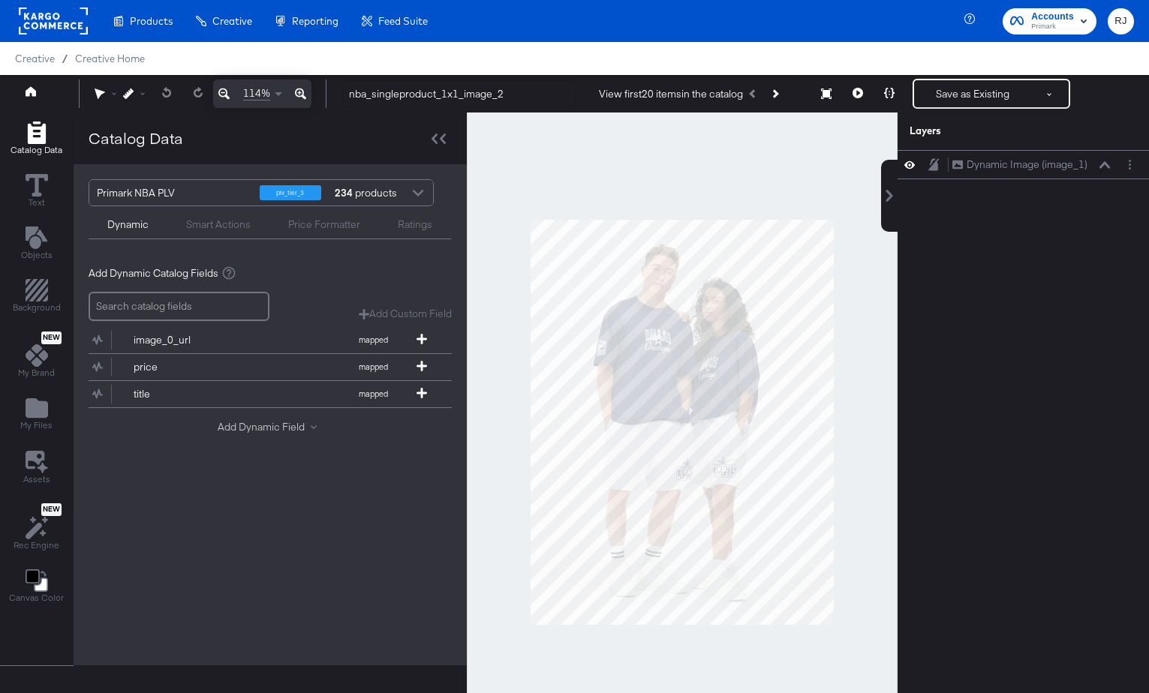
click at [245, 425] on button "Add Dynamic Field" at bounding box center [270, 427] width 105 height 14
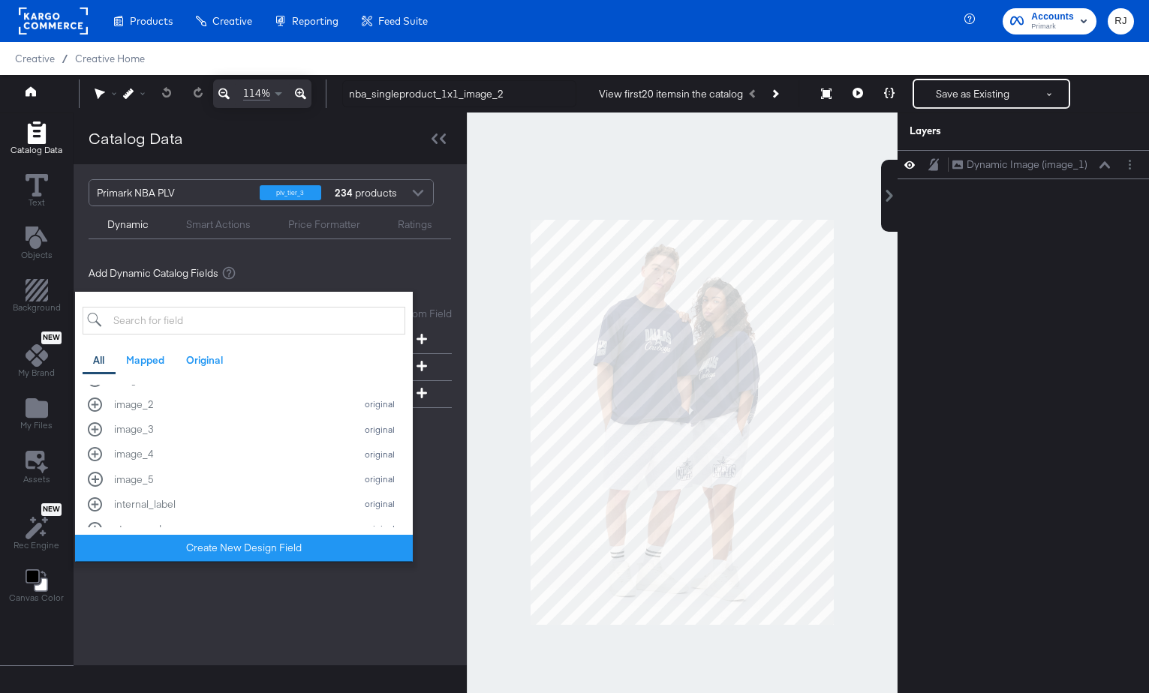
scroll to position [344, 0]
click at [99, 404] on div "image_2 original" at bounding box center [244, 402] width 312 height 14
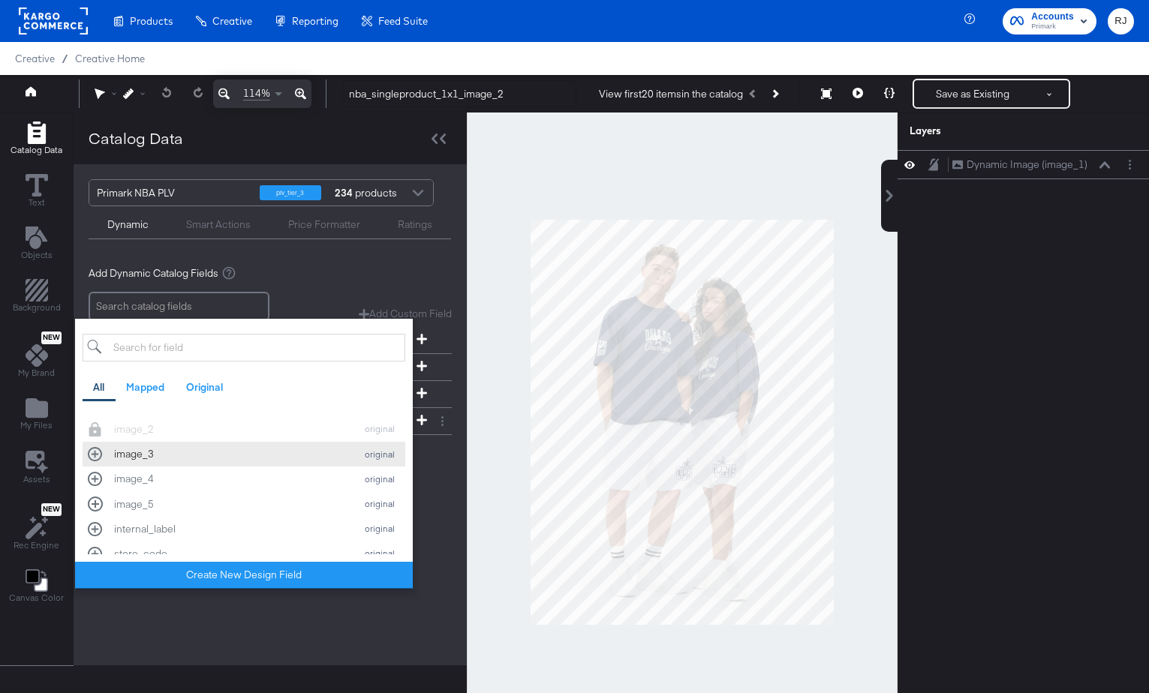
click at [95, 456] on div "image_3 original" at bounding box center [244, 454] width 312 height 14
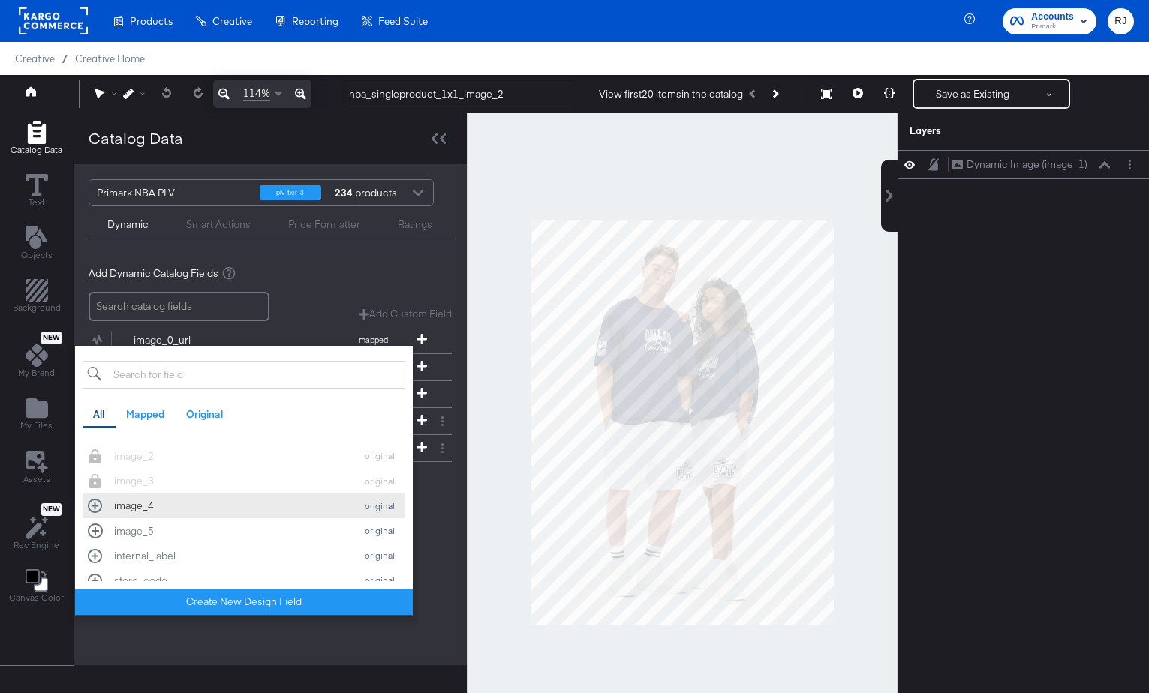
click at [98, 508] on div "image_4 original" at bounding box center [244, 506] width 312 height 14
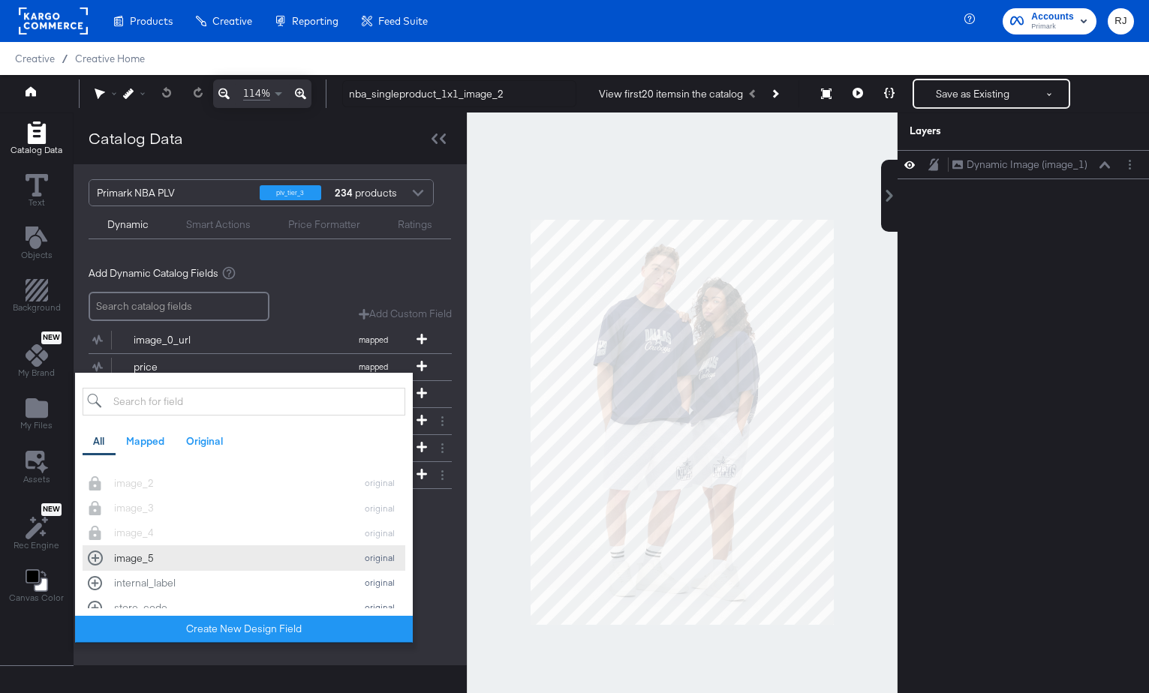
click at [95, 558] on div "image_5 original" at bounding box center [244, 558] width 312 height 14
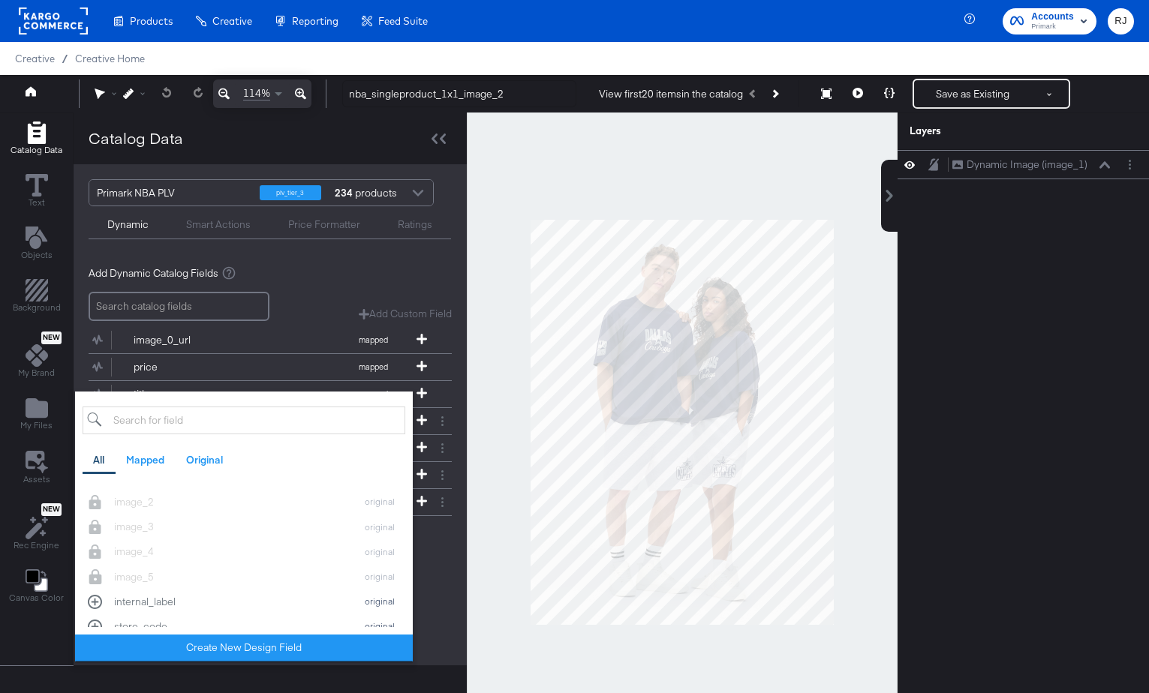
click at [425, 555] on div "Add Dynamic Catalog Fields Add Custom Field Create a custom field based on an e…" at bounding box center [270, 407] width 363 height 306
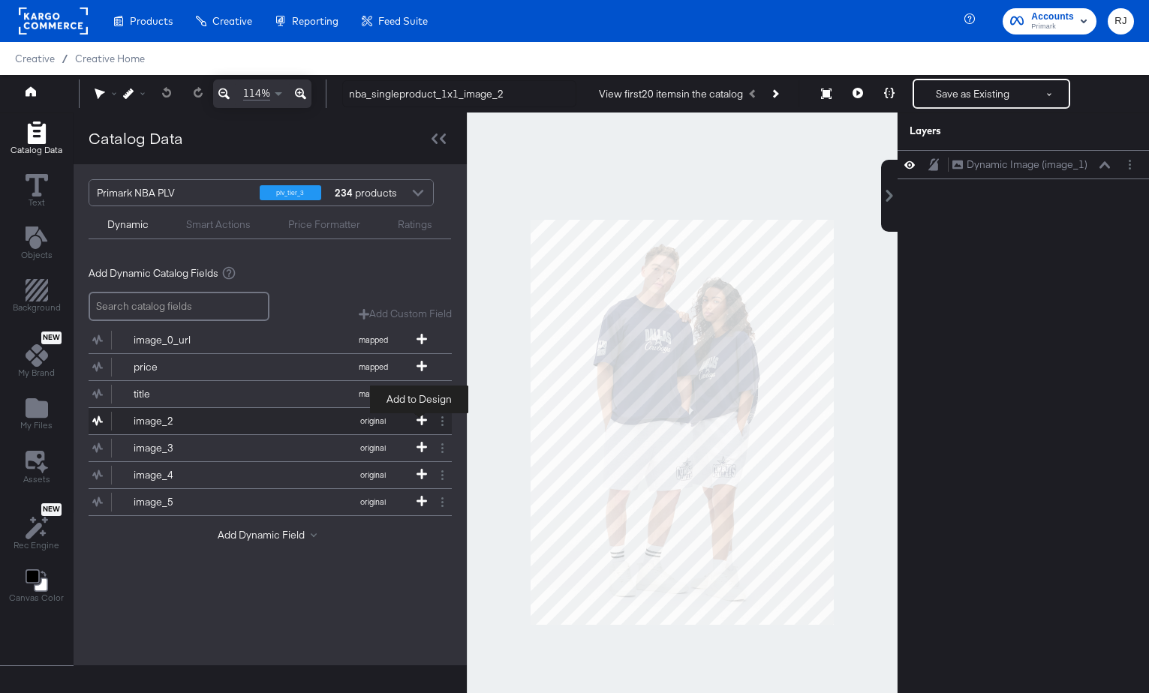
click at [417, 426] on span at bounding box center [421, 421] width 15 height 13
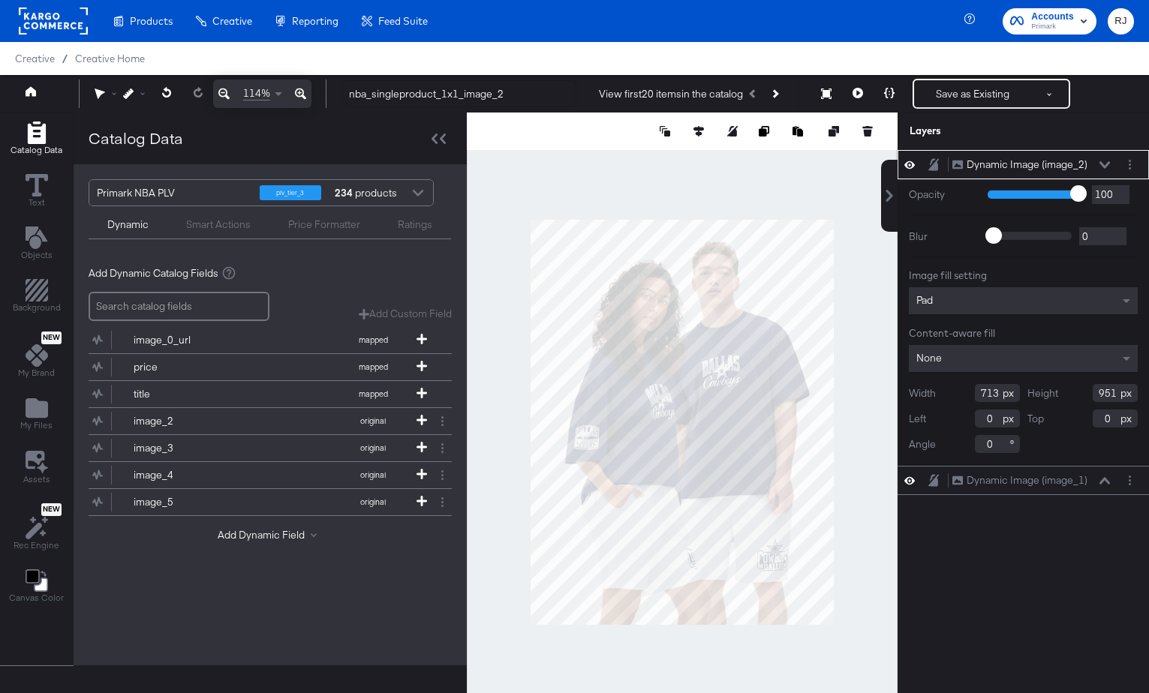
click at [1042, 301] on div "Pad" at bounding box center [1023, 300] width 229 height 27
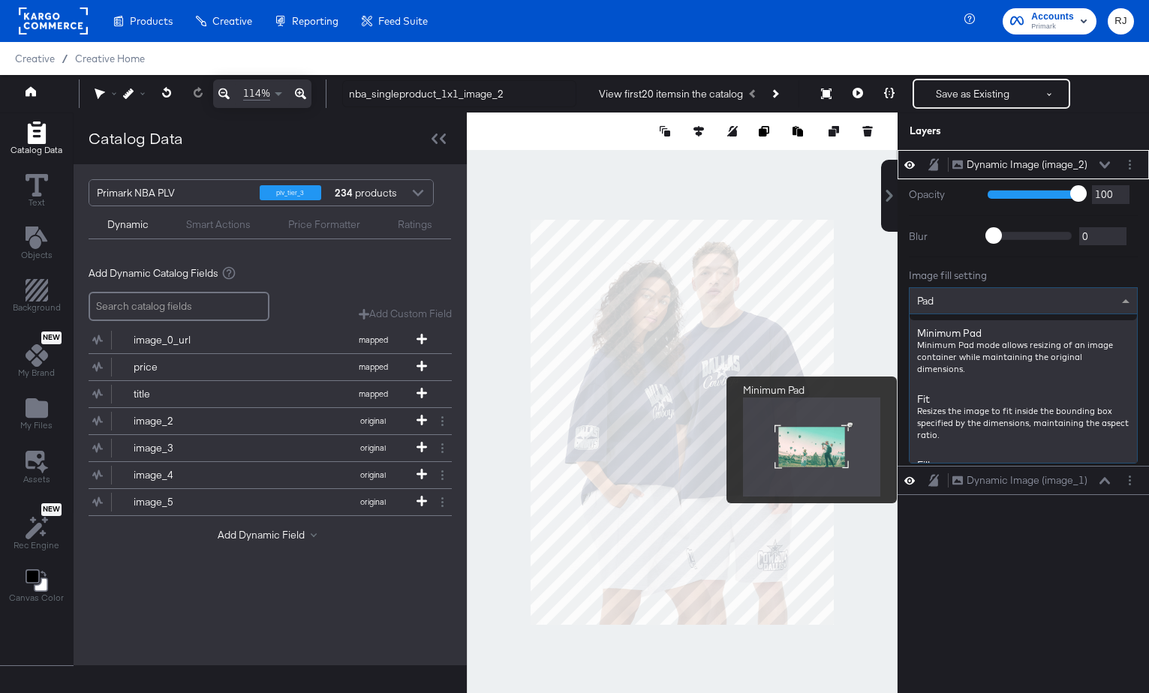
scroll to position [130, 0]
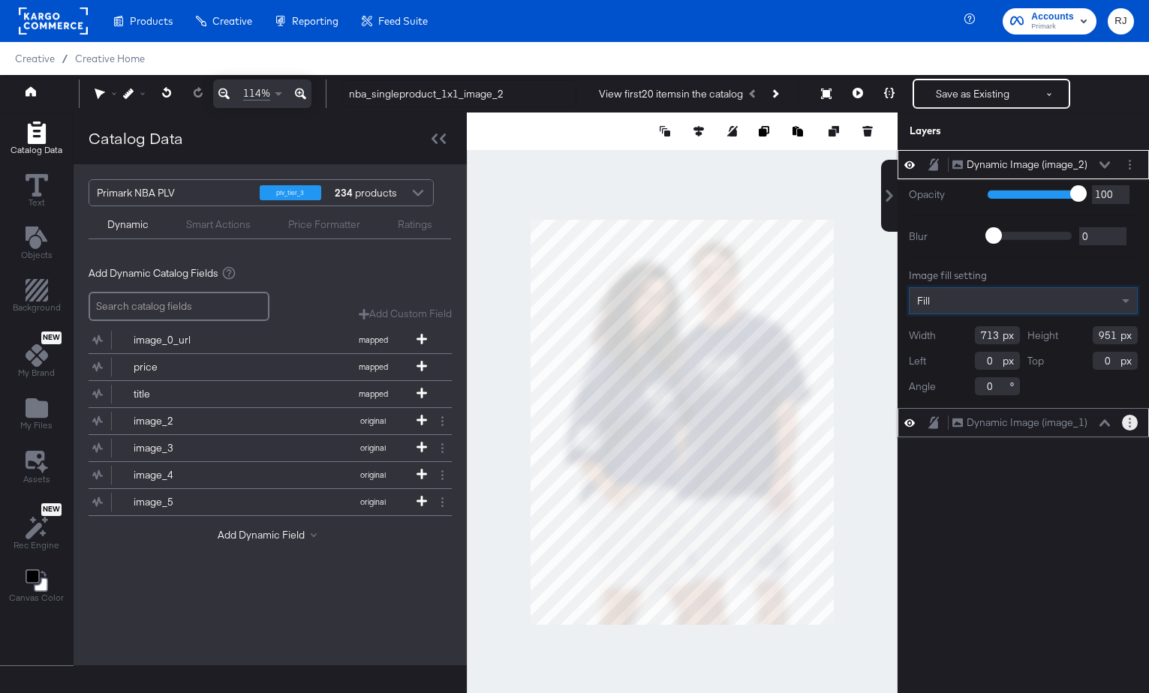
click at [1127, 422] on button "Layer Options" at bounding box center [1130, 423] width 16 height 16
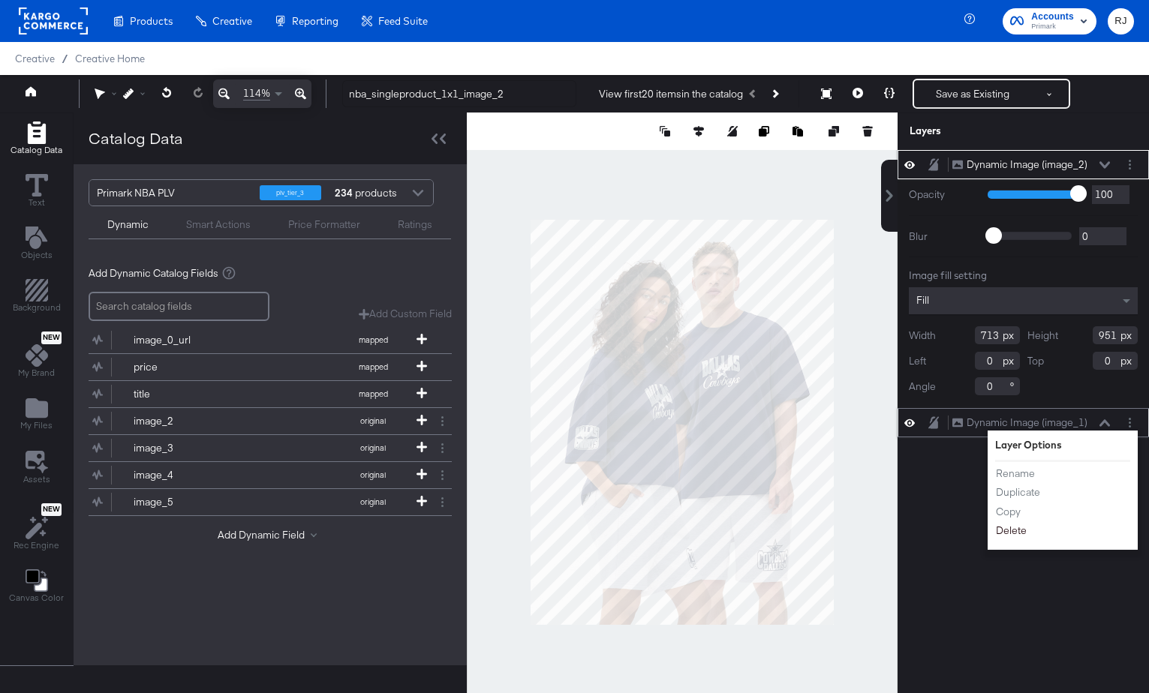
click at [1015, 532] on button "Delete" at bounding box center [1011, 531] width 32 height 16
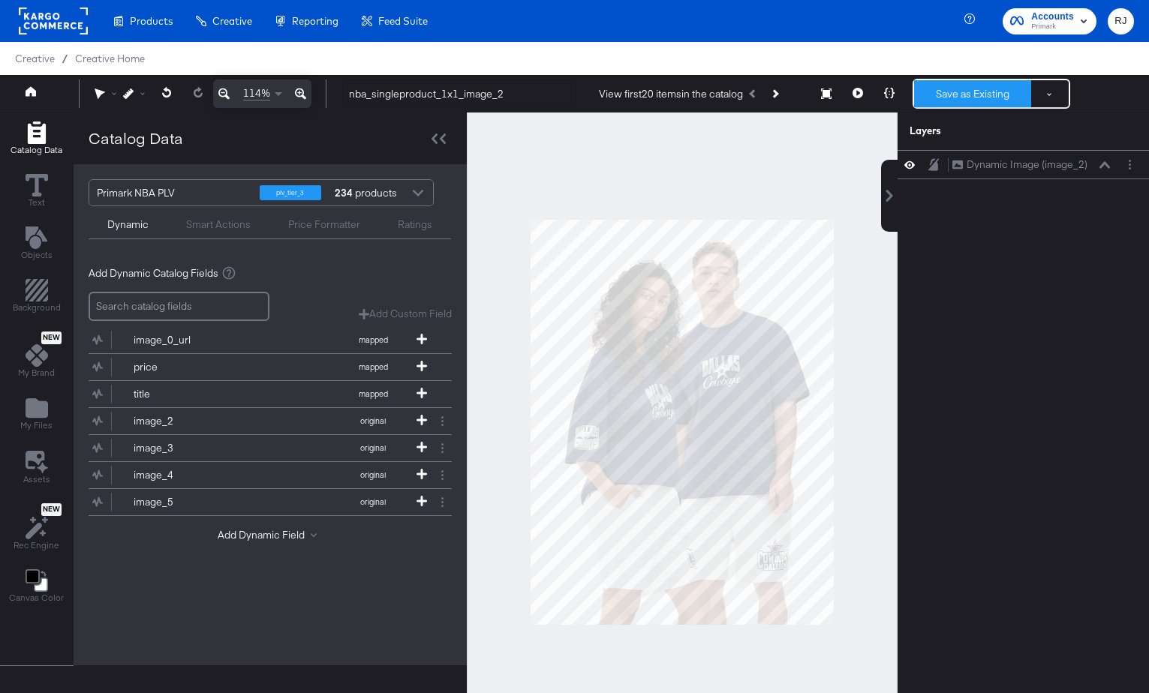
click at [980, 95] on button "Save as Existing" at bounding box center [972, 93] width 117 height 27
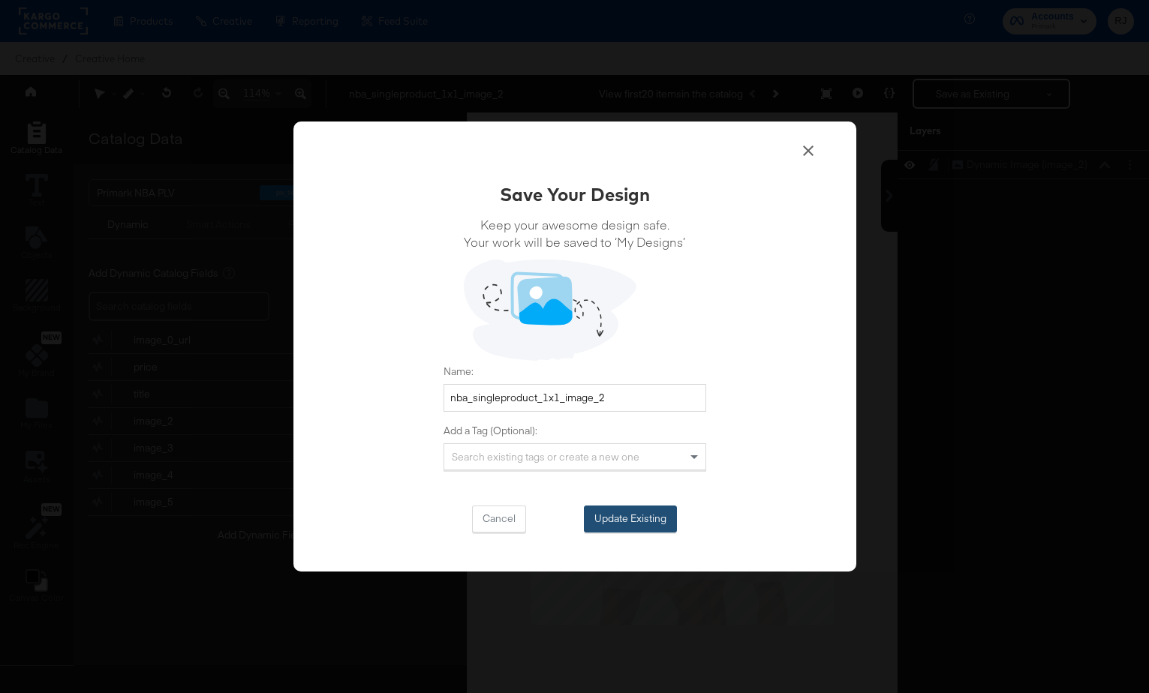
click at [647, 516] on button "Update Existing" at bounding box center [630, 519] width 93 height 27
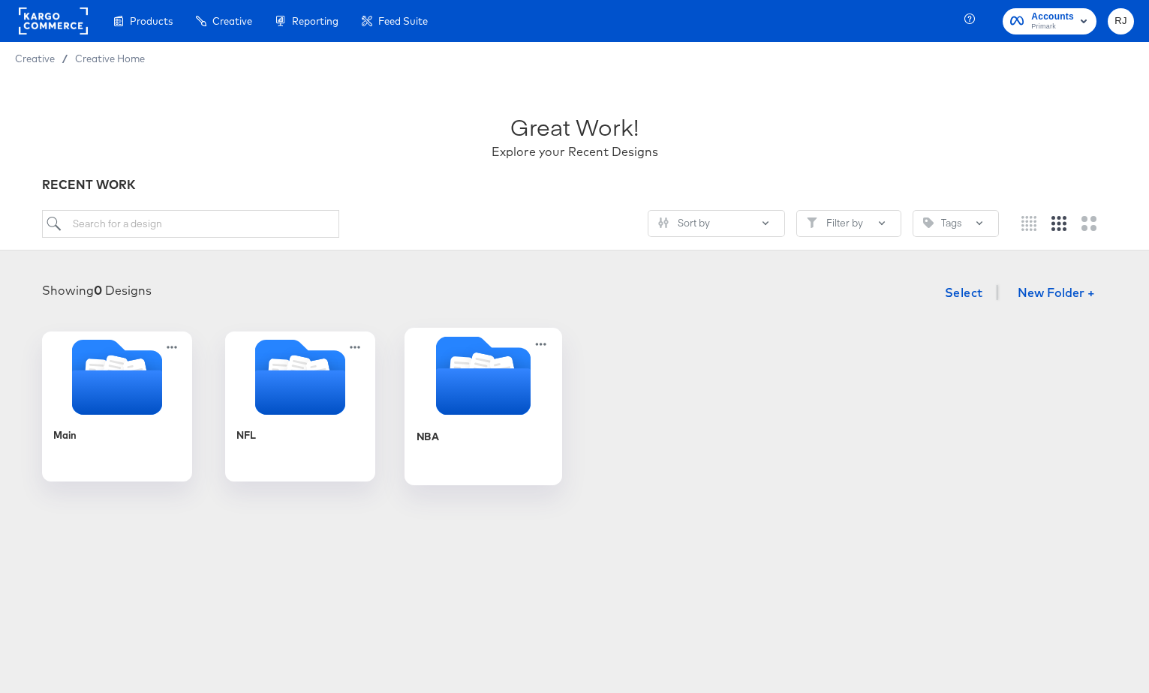
click at [486, 429] on div "NBA" at bounding box center [483, 448] width 134 height 58
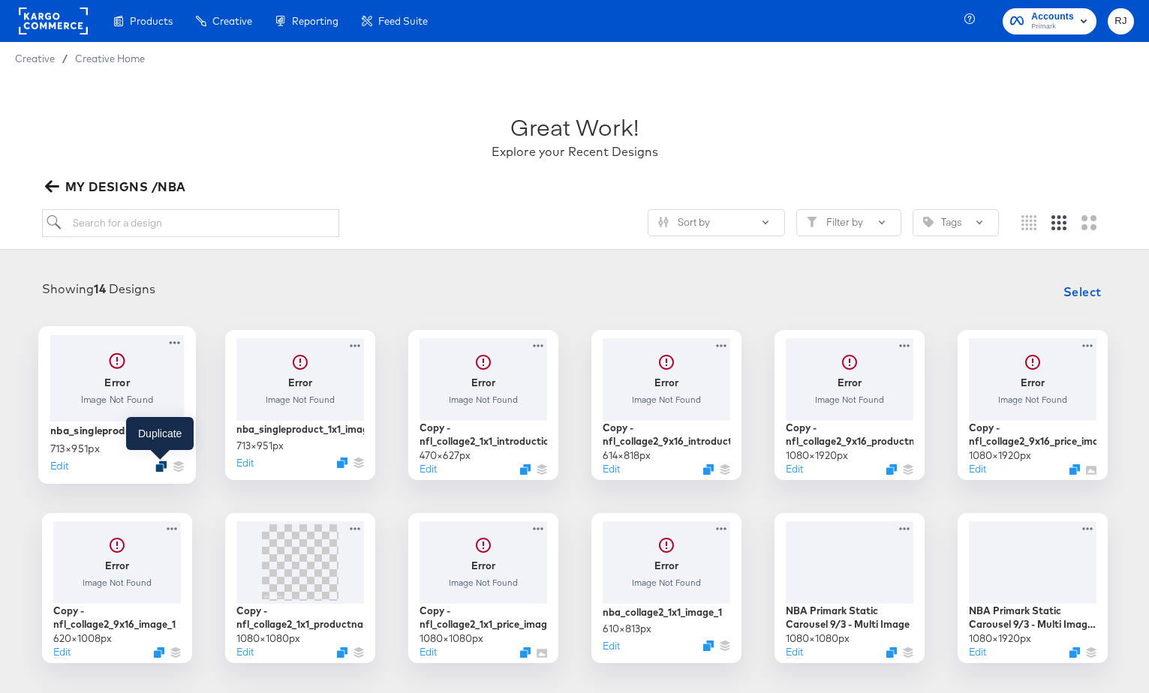
click at [158, 468] on icon "Duplicate" at bounding box center [160, 466] width 11 height 11
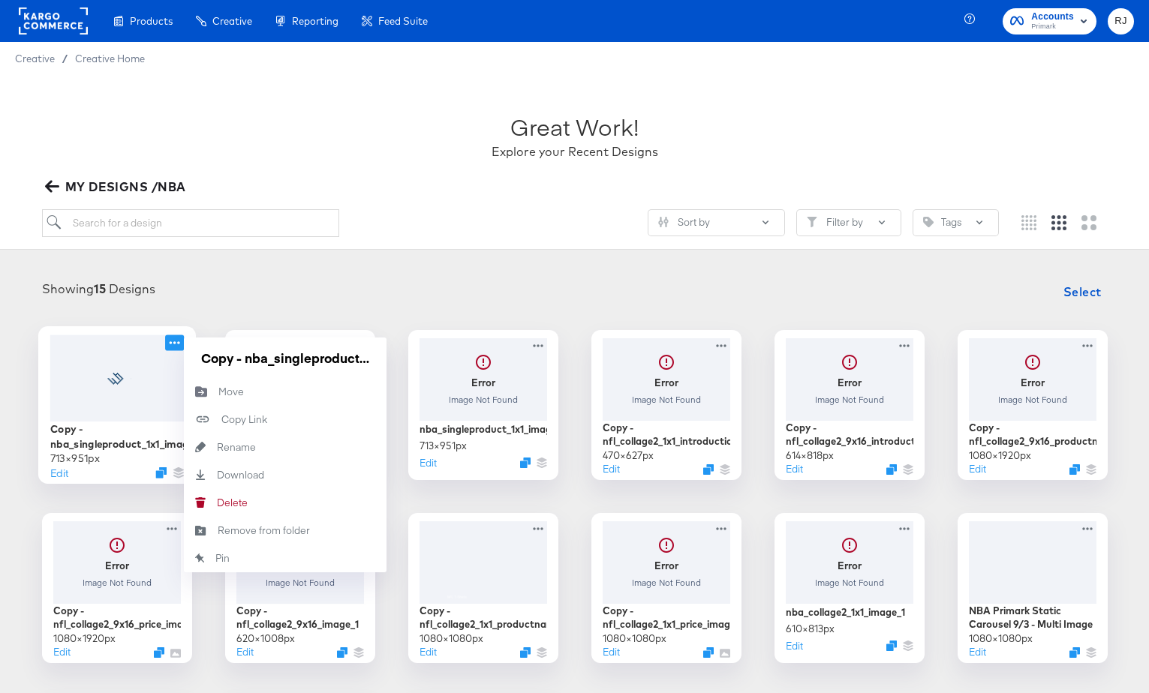
click at [178, 341] on icon at bounding box center [174, 343] width 19 height 16
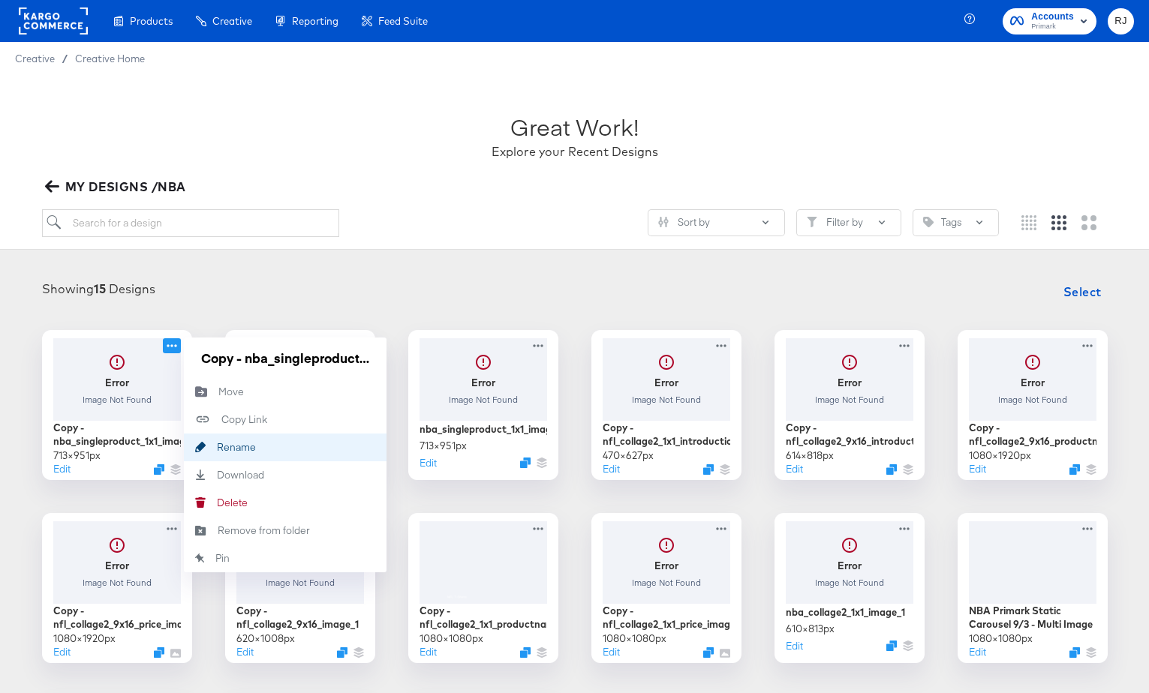
click at [217, 447] on div "Rename Rename" at bounding box center [217, 447] width 0 height 0
drag, startPoint x: 220, startPoint y: 364, endPoint x: 185, endPoint y: 364, distance: 35.3
click at [185, 364] on div "Copy - nba_singleproduct_1x1_image_3" at bounding box center [285, 358] width 203 height 41
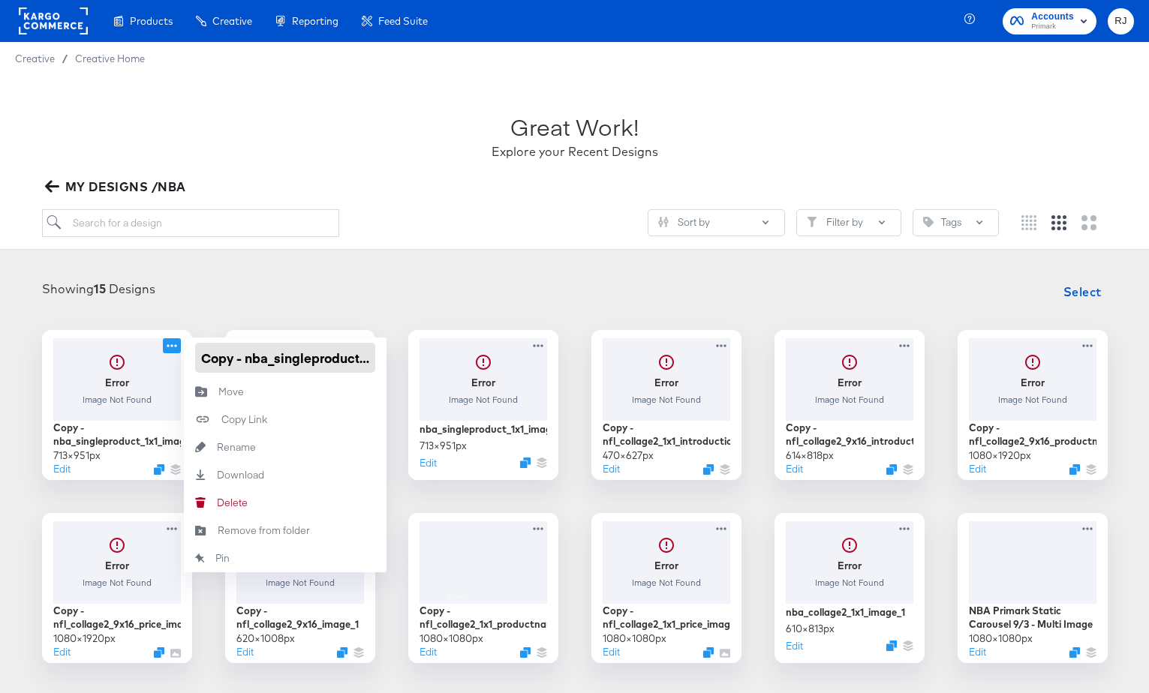
click at [239, 362] on input "Copy - nba_singleproduct_1x1_image_3" at bounding box center [285, 358] width 180 height 30
drag, startPoint x: 246, startPoint y: 362, endPoint x: 190, endPoint y: 362, distance: 56.3
click at [190, 362] on div "Copy - nba_singleproduct_1x1_image_3" at bounding box center [285, 358] width 203 height 41
type input "nba_singleproduct_1x1_image_3"
click at [271, 287] on div "Showing 15 Designs Select" at bounding box center [574, 292] width 1119 height 30
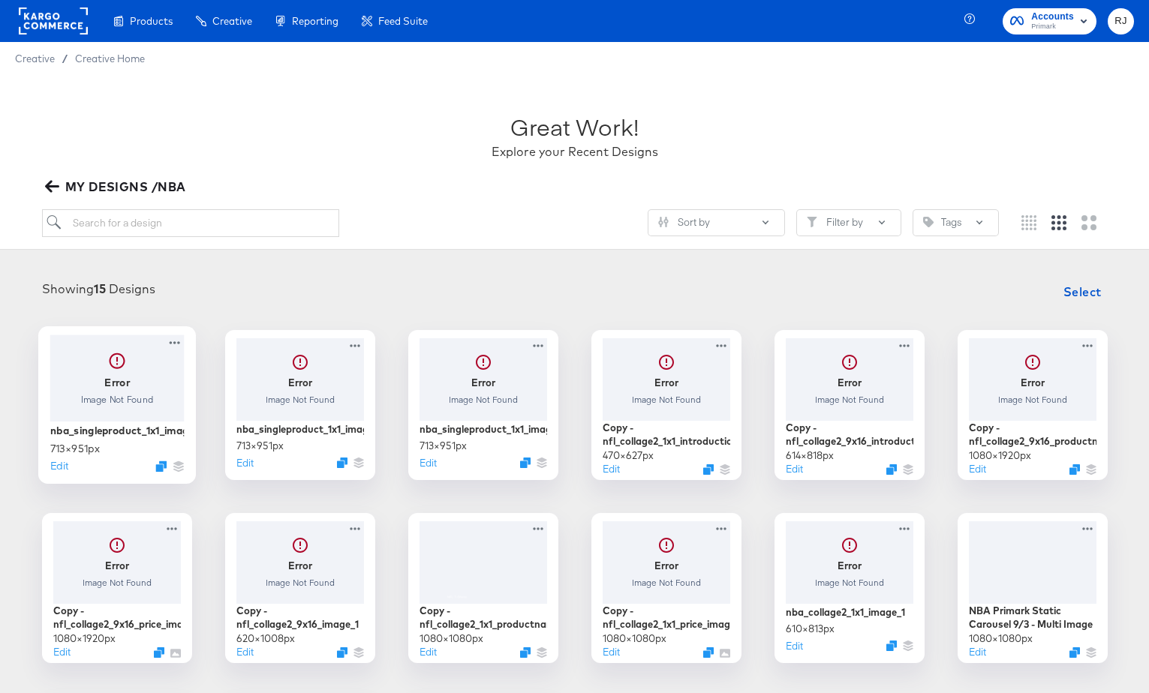
click at [132, 393] on div at bounding box center [117, 378] width 134 height 86
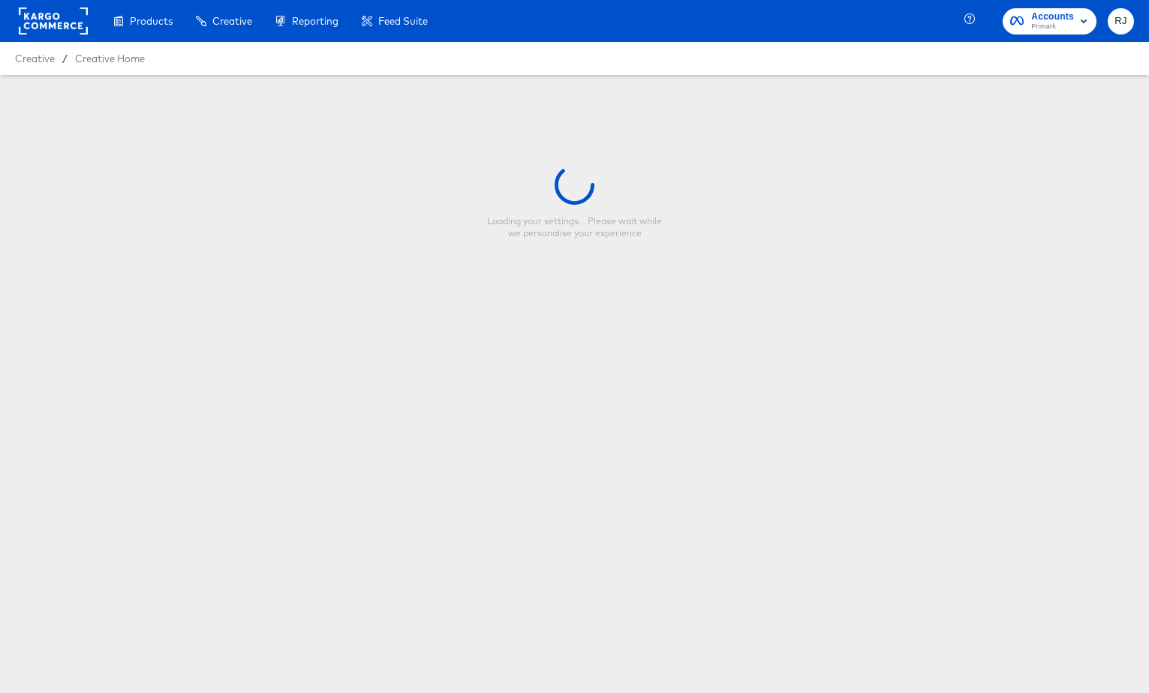
type input "nba_singleproduct_1x1_image_3"
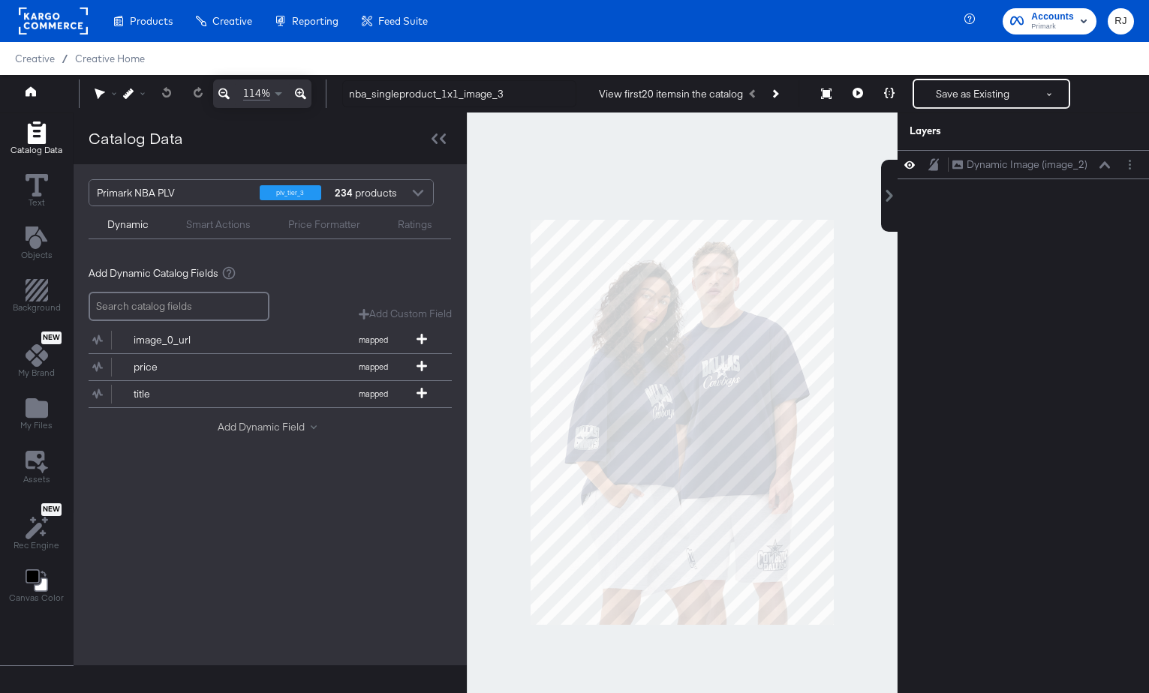
click at [254, 432] on button "Add Dynamic Field" at bounding box center [270, 427] width 105 height 14
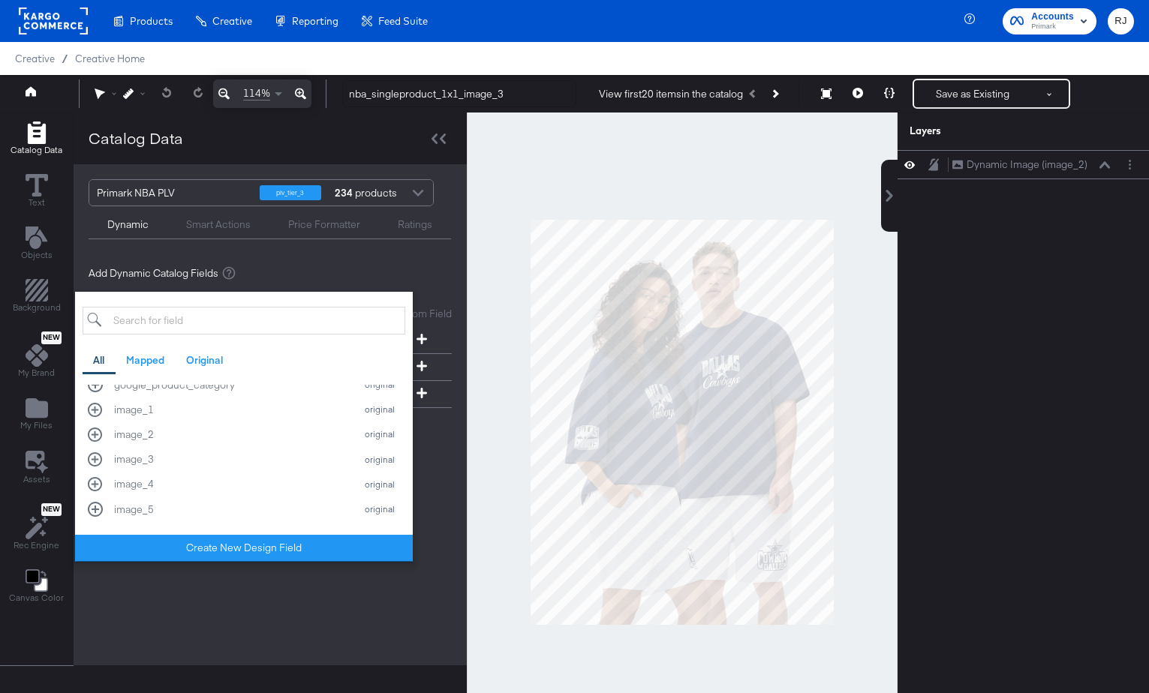
scroll to position [334, 0]
click at [93, 490] on div "image_5 original" at bounding box center [244, 487] width 312 height 14
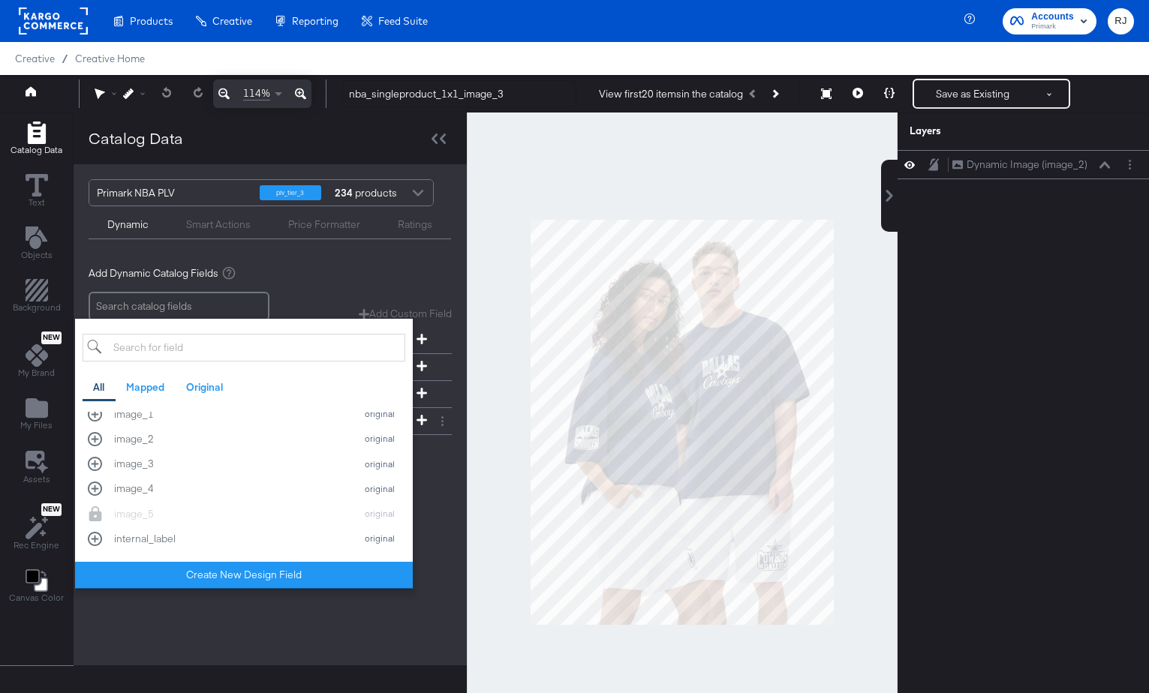
click at [278, 618] on div "Primark NBA PLV plv_tier_3 234 products Dynamic Smart Actions Price Formatter R…" at bounding box center [270, 414] width 393 height 501
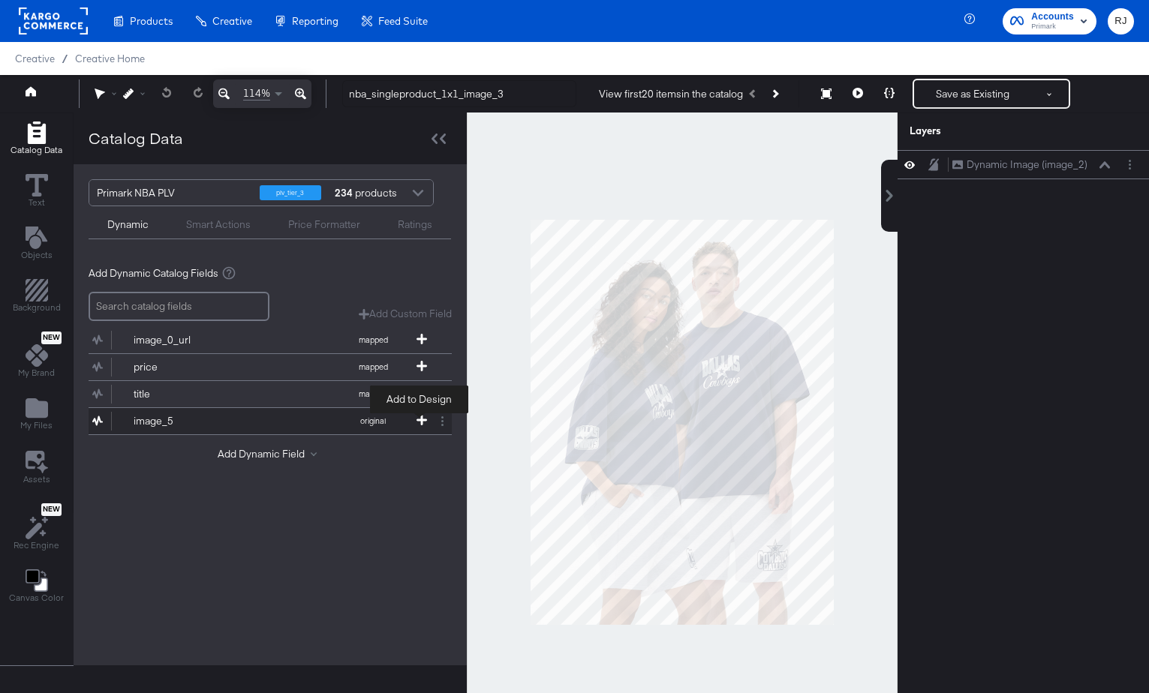
click at [421, 421] on icon at bounding box center [421, 420] width 11 height 11
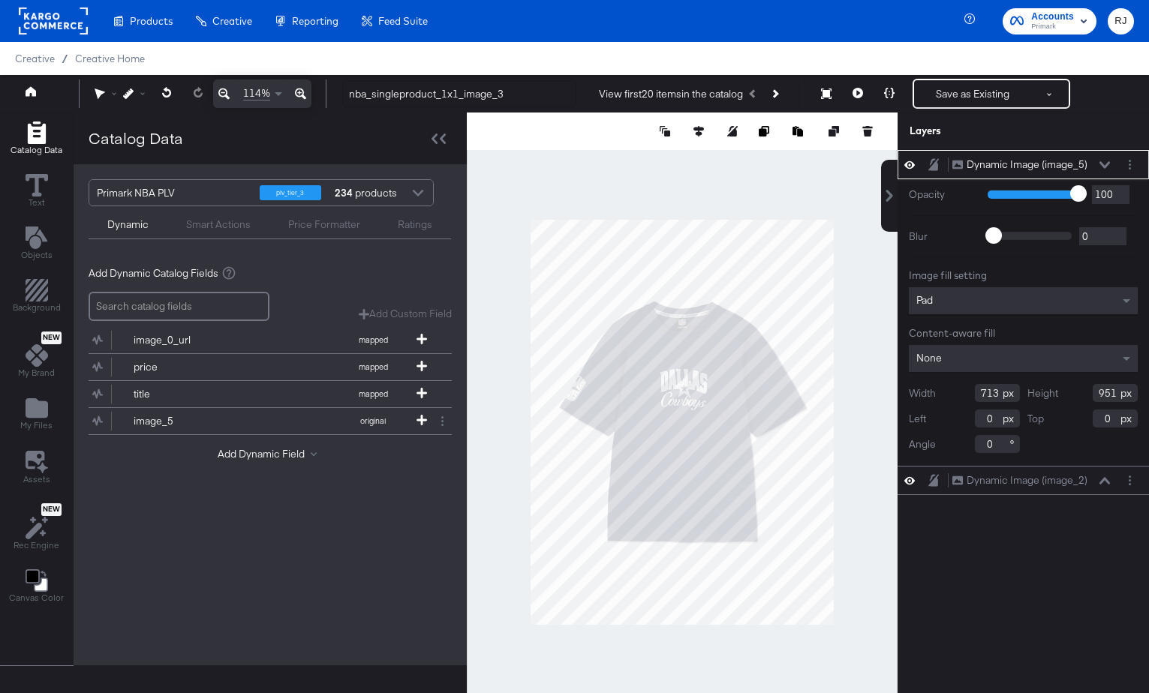
click at [958, 308] on div "Pad" at bounding box center [1023, 300] width 229 height 27
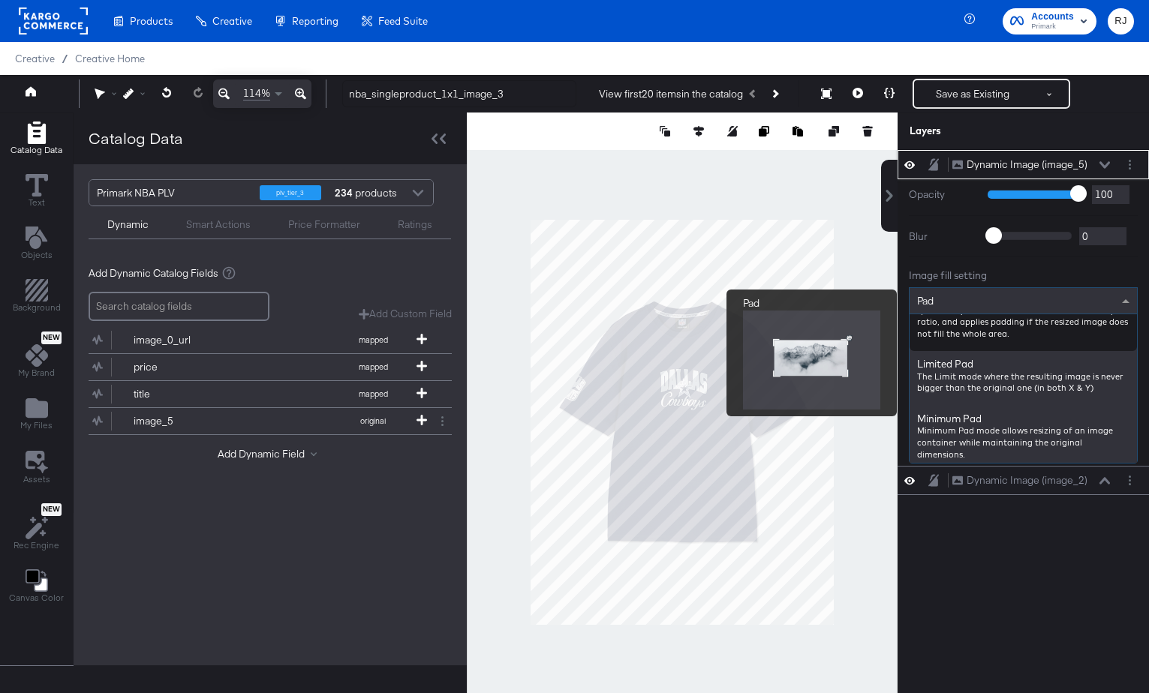
scroll to position [147, 0]
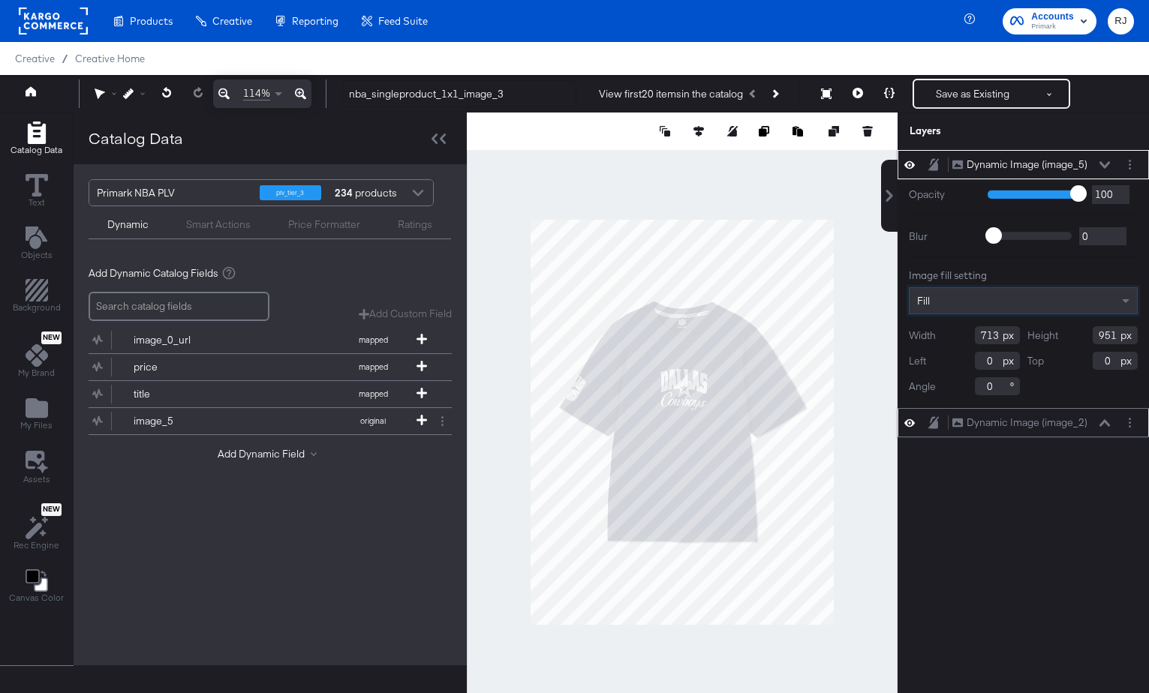
click at [1105, 422] on icon at bounding box center [1104, 422] width 11 height 7
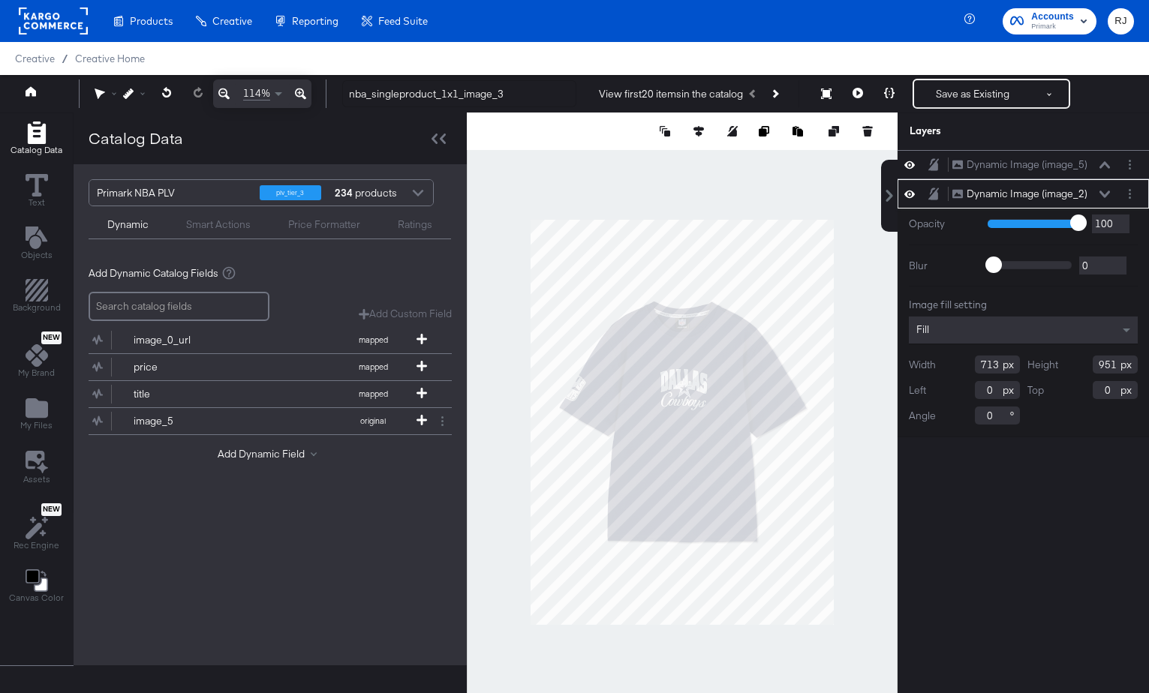
click at [1102, 197] on button at bounding box center [1105, 194] width 12 height 9
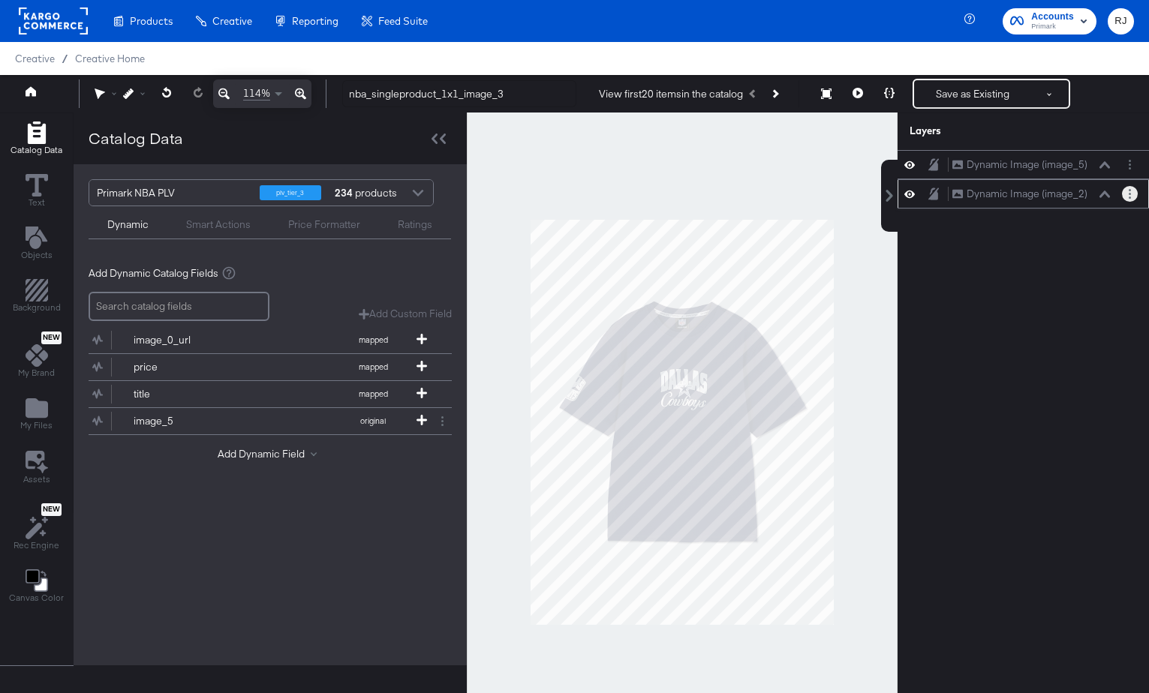
click at [1134, 193] on button "Layer Options" at bounding box center [1130, 194] width 16 height 16
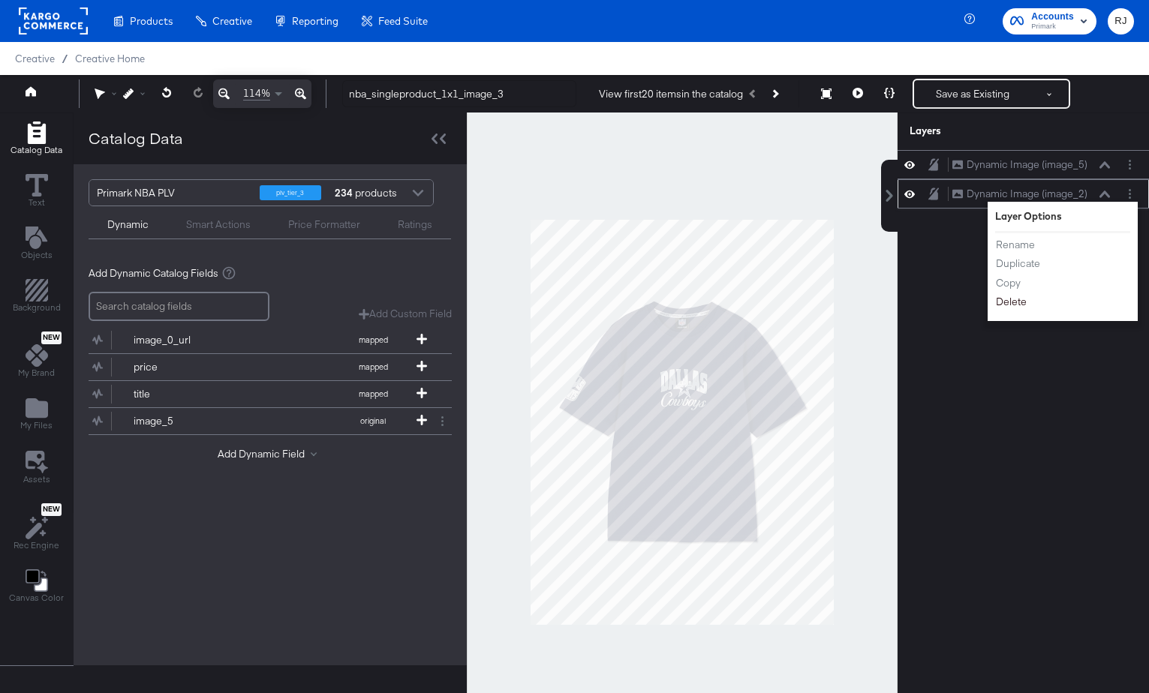
click at [1018, 304] on button "Delete" at bounding box center [1011, 302] width 32 height 16
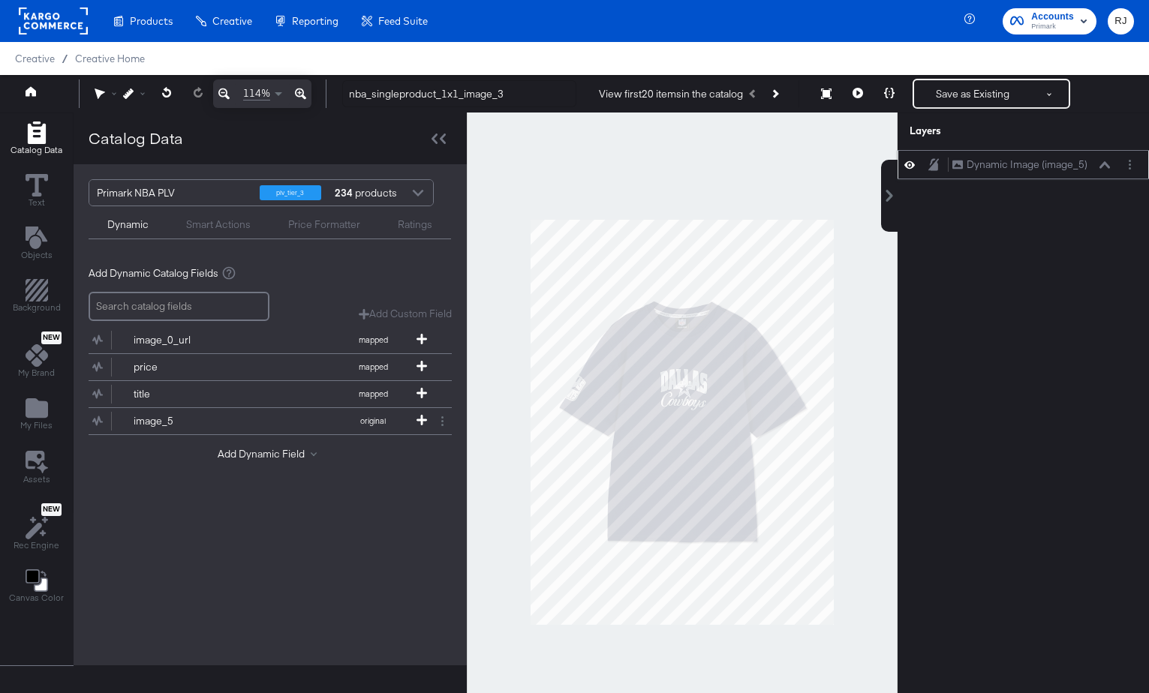
click at [1106, 166] on icon at bounding box center [1104, 165] width 11 height 8
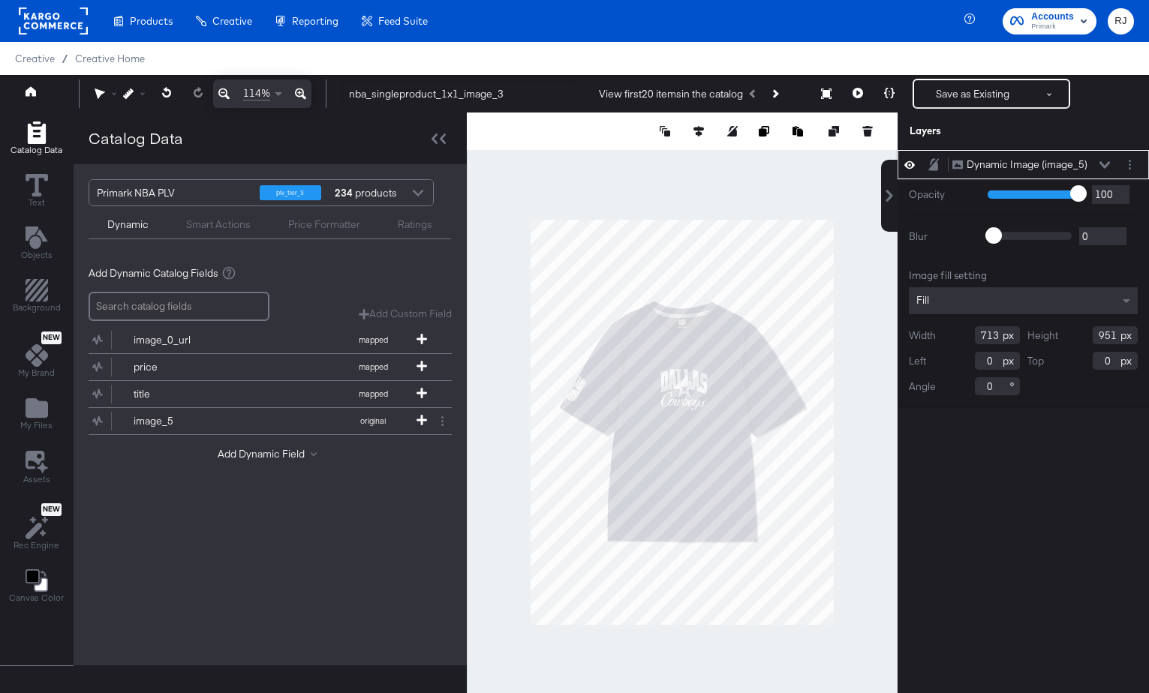
click at [1106, 166] on icon at bounding box center [1104, 164] width 11 height 7
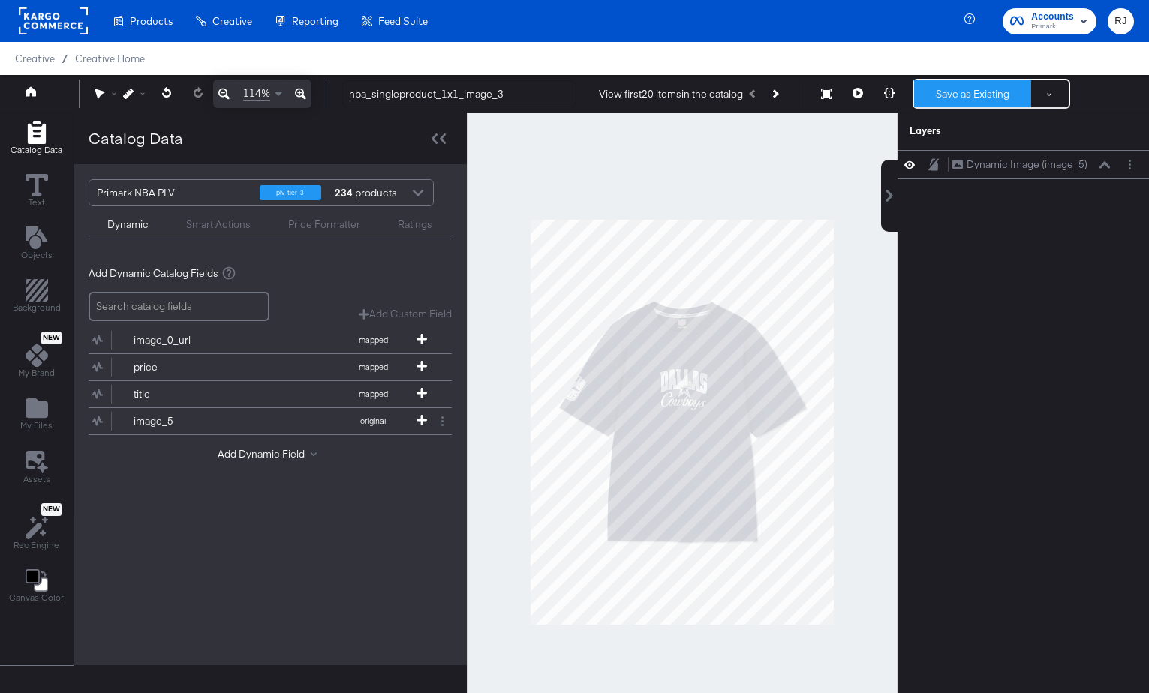
click at [982, 86] on button "Save as Existing" at bounding box center [972, 93] width 117 height 27
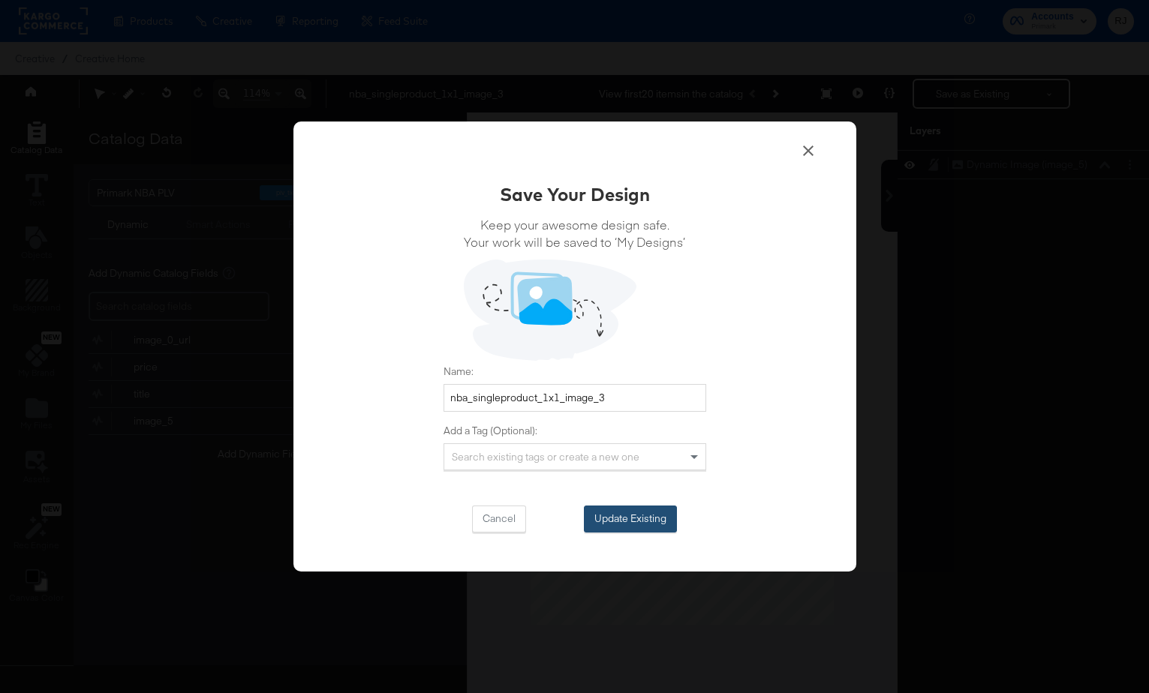
click at [650, 518] on button "Update Existing" at bounding box center [630, 519] width 93 height 27
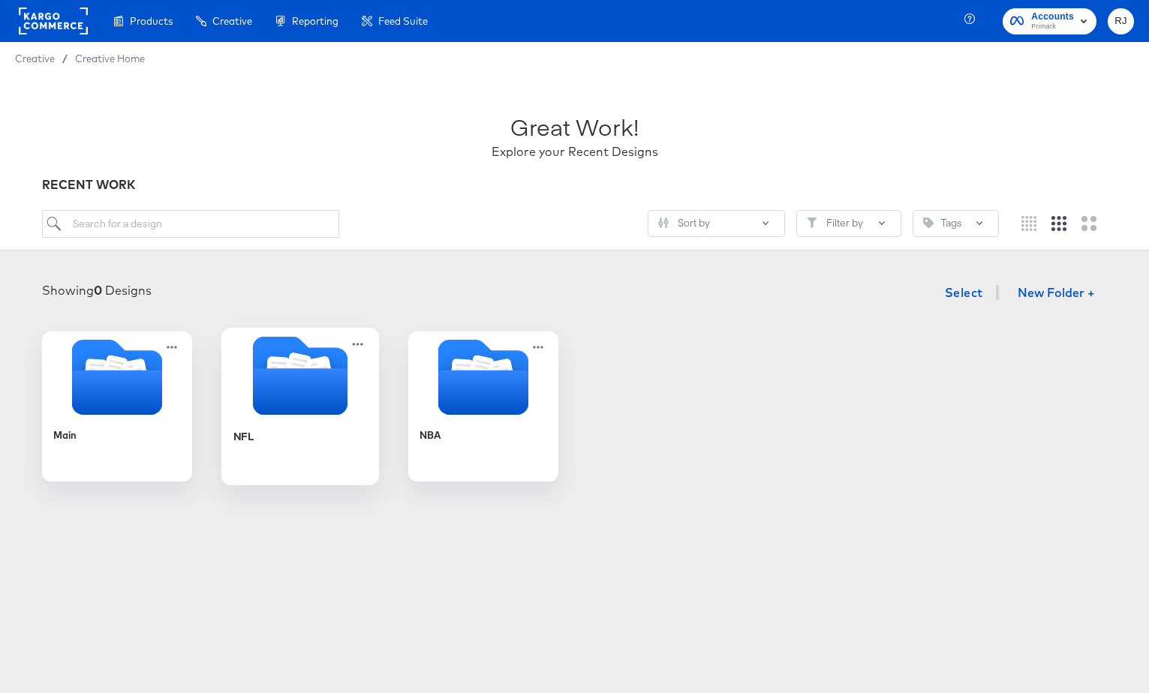
click at [282, 430] on div "NFL" at bounding box center [300, 448] width 134 height 58
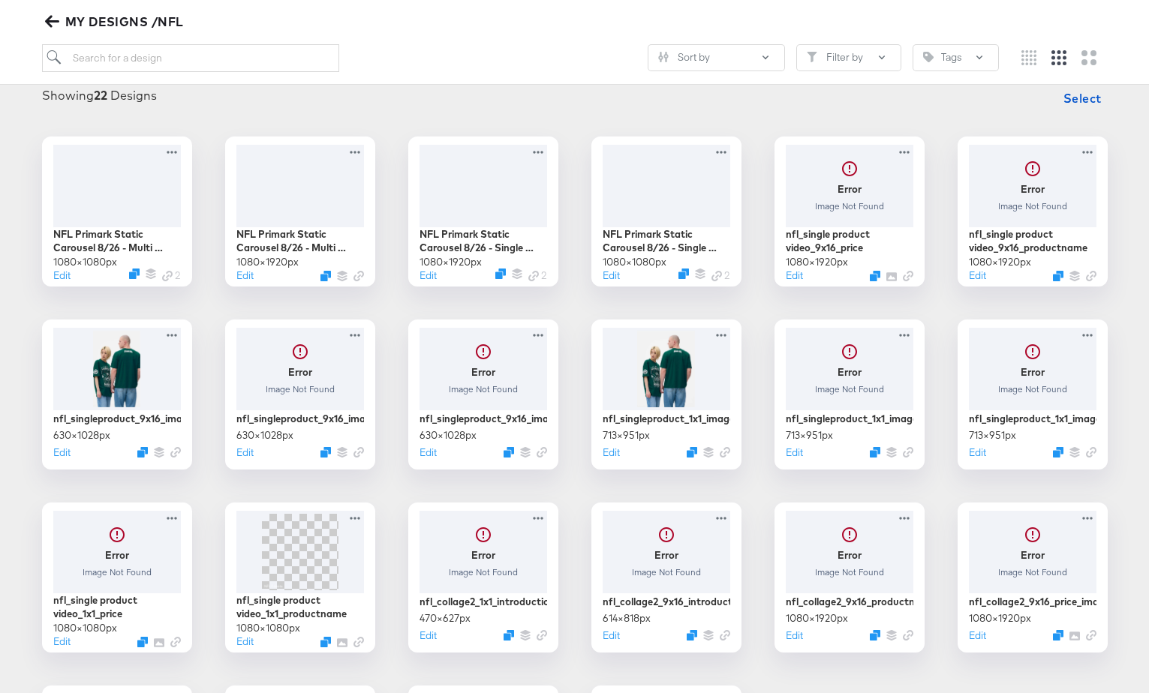
scroll to position [407, 0]
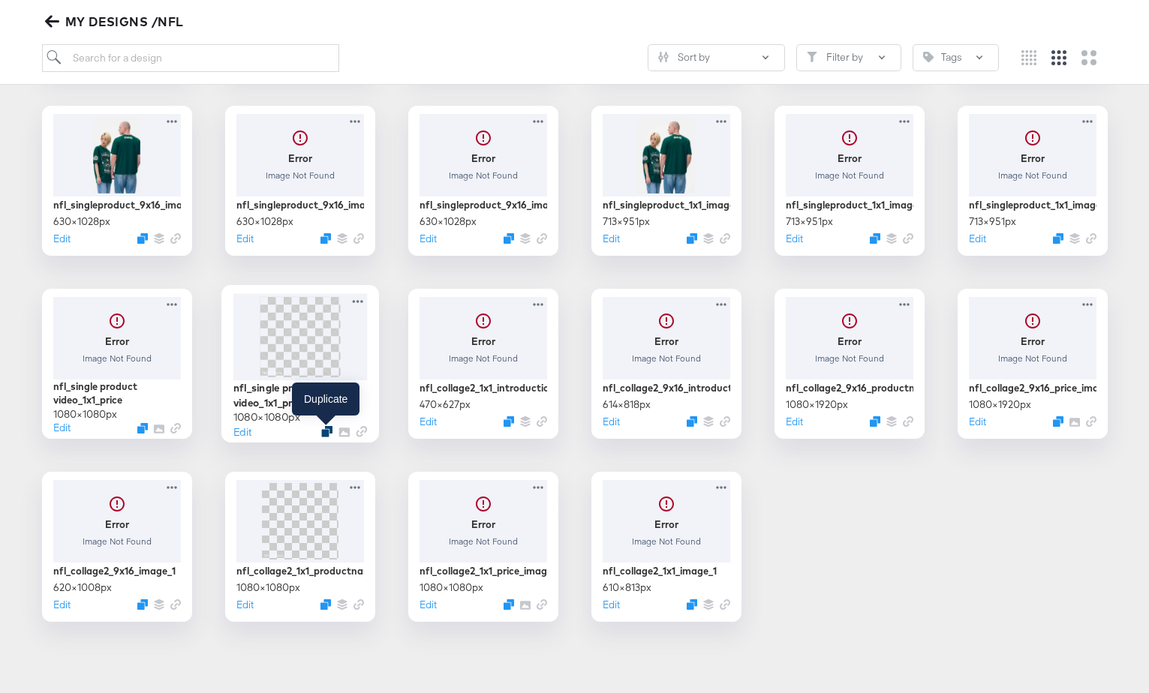
click at [328, 435] on icon "Duplicate" at bounding box center [326, 430] width 11 height 11
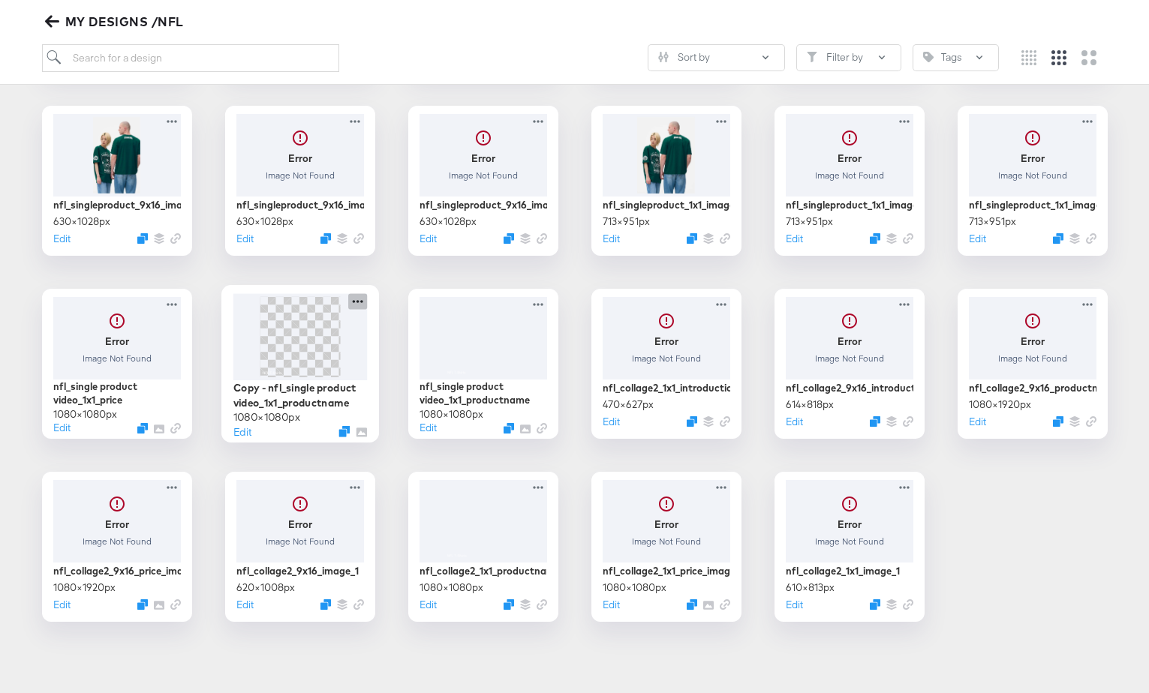
click at [359, 296] on icon at bounding box center [357, 301] width 19 height 16
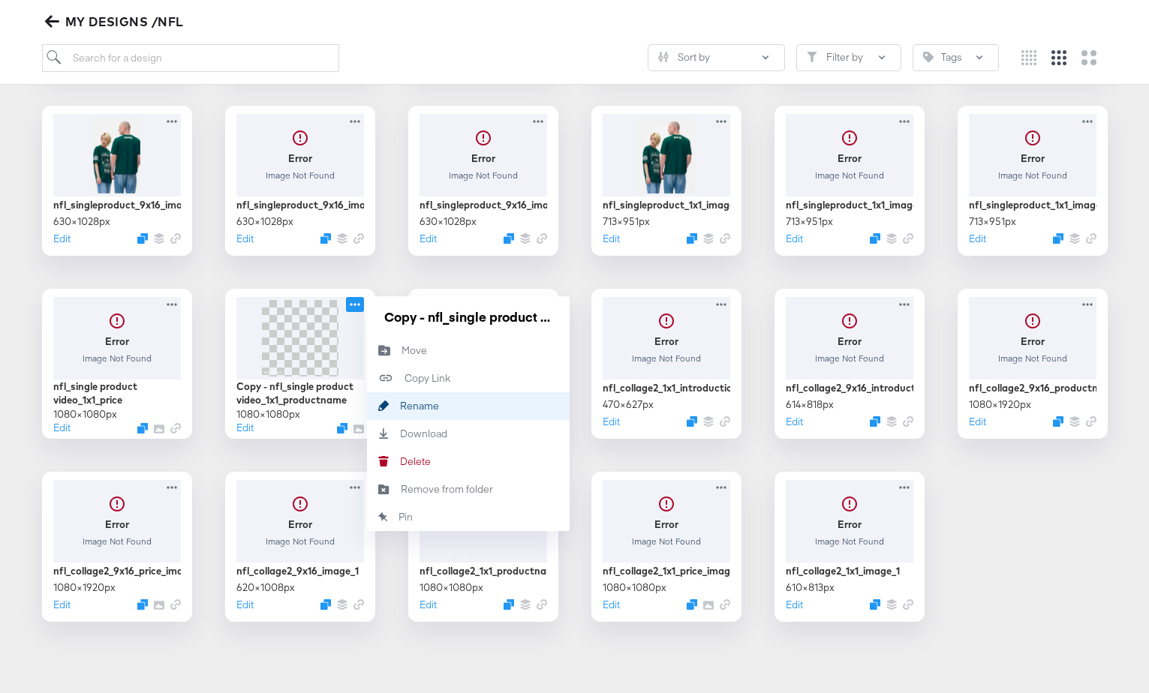
click at [400, 406] on div "Rename Rename" at bounding box center [400, 406] width 0 height 0
drag, startPoint x: 553, startPoint y: 316, endPoint x: 345, endPoint y: 314, distance: 207.9
click at [345, 314] on div "Copy - nfl_single product video_1x1_productname 1080 × 1080 px Edit Copy - nfl_…" at bounding box center [300, 364] width 150 height 150
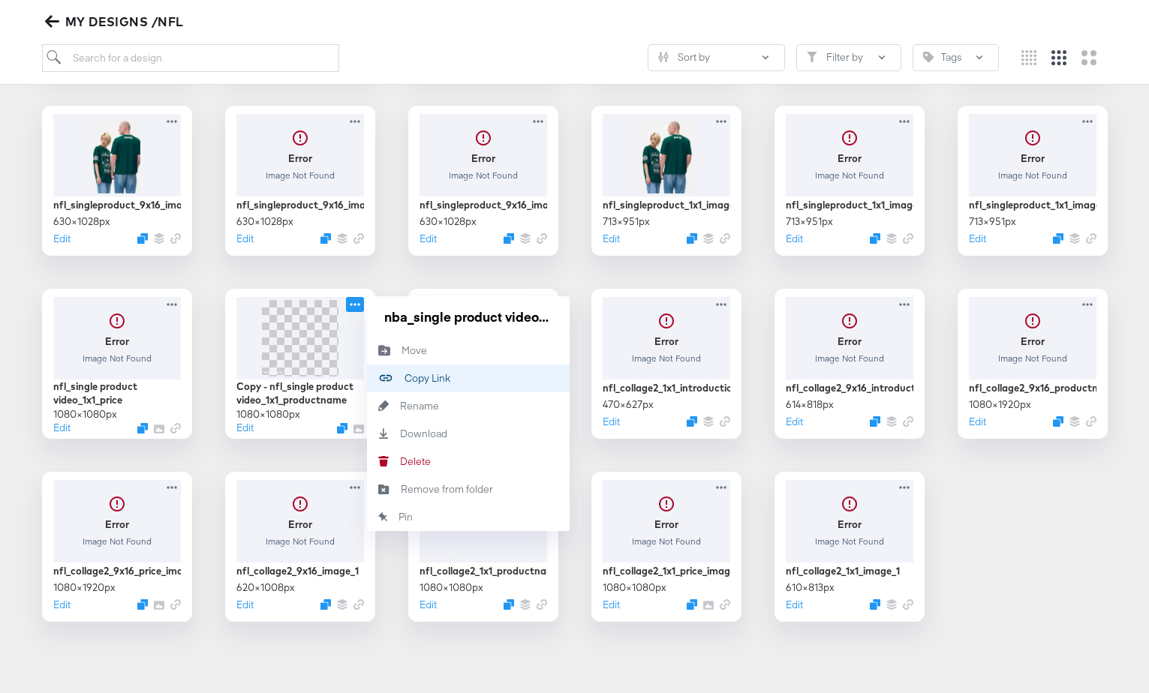
scroll to position [0, 102]
type input "nba_single product video_1x1_productname"
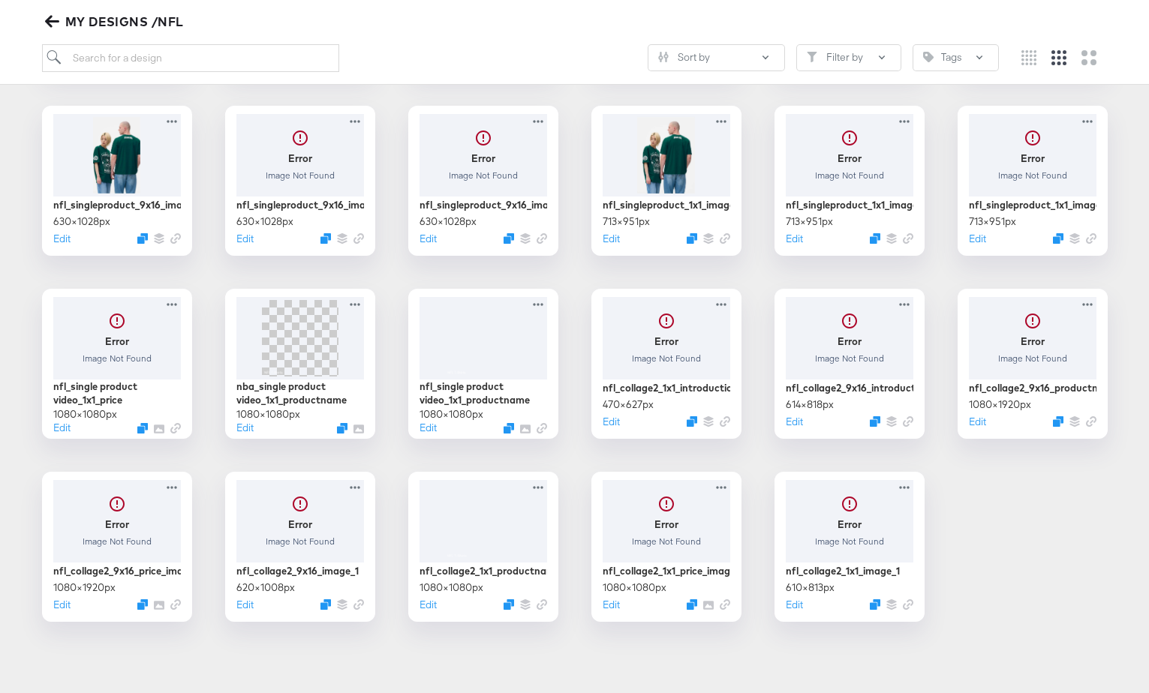
click at [387, 272] on div "NFL Primark Static Carousel 8/26 - Multi Image 1080 × 1080 px Edit 2 NFL Primar…" at bounding box center [574, 272] width 1119 height 699
click at [143, 433] on icon "Duplicate" at bounding box center [143, 430] width 11 height 11
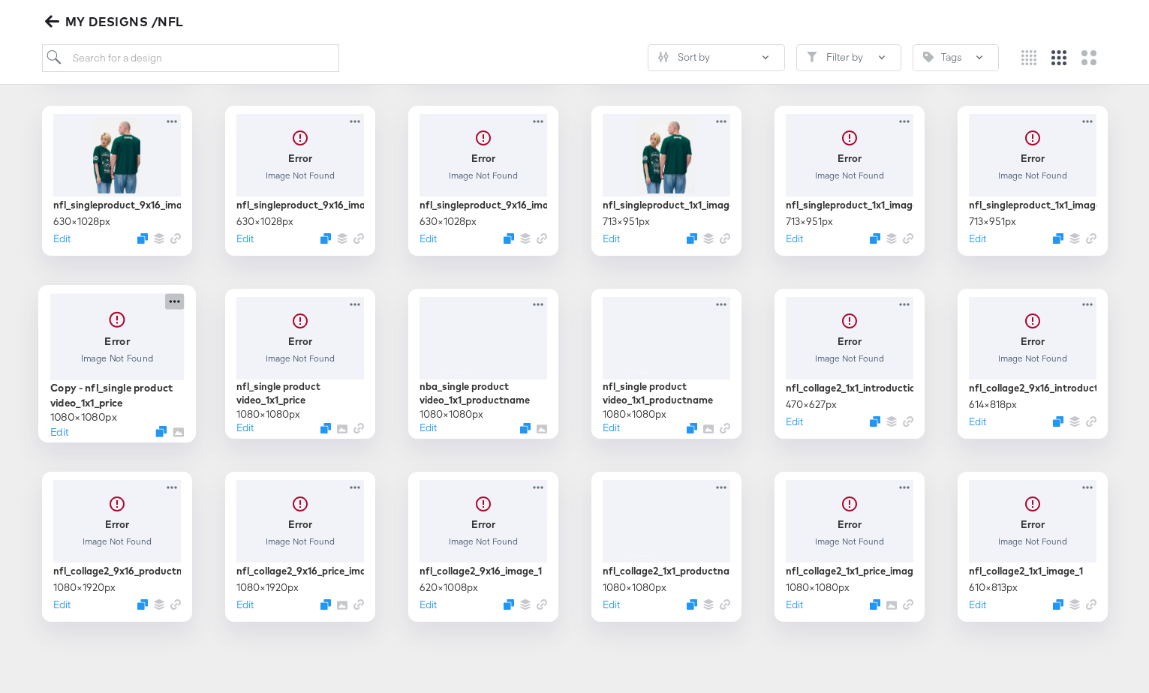
click at [175, 303] on icon at bounding box center [174, 301] width 19 height 16
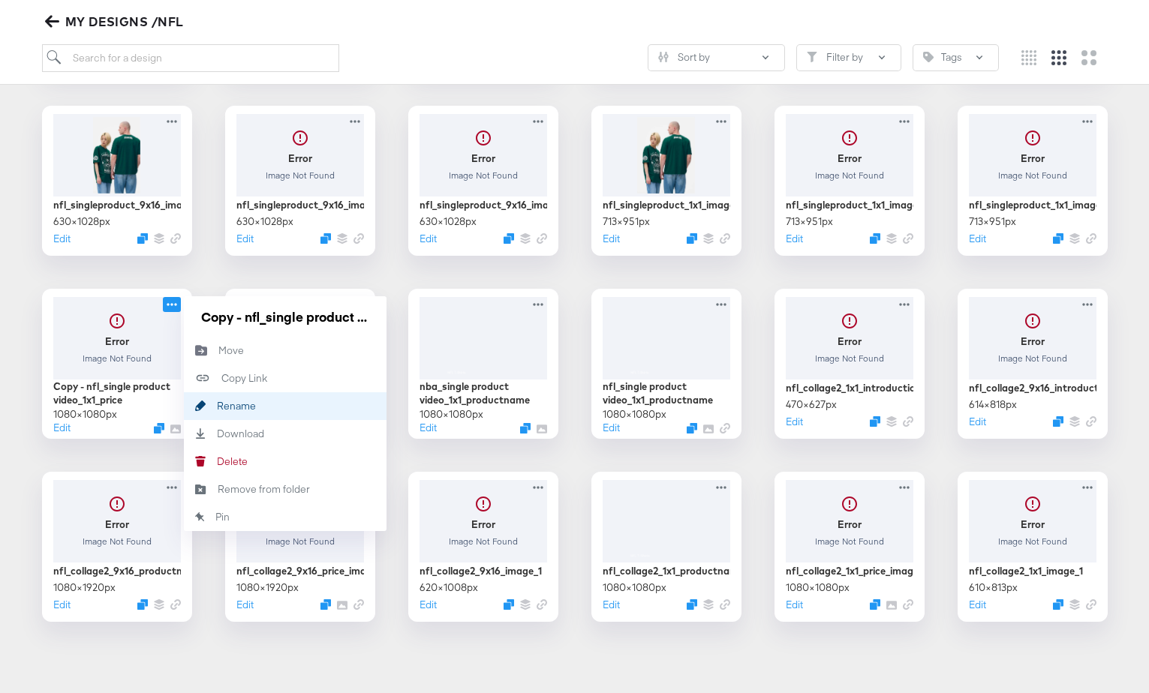
click at [217, 406] on div "Rename Rename" at bounding box center [217, 406] width 0 height 0
drag, startPoint x: 371, startPoint y: 317, endPoint x: 170, endPoint y: 317, distance: 200.4
click at [170, 317] on div "Error Image Not Found Copy - nfl_single product video_1x1_price 1080 × 1080 px …" at bounding box center [117, 364] width 150 height 150
type input "nba_single product video_1x1_price"
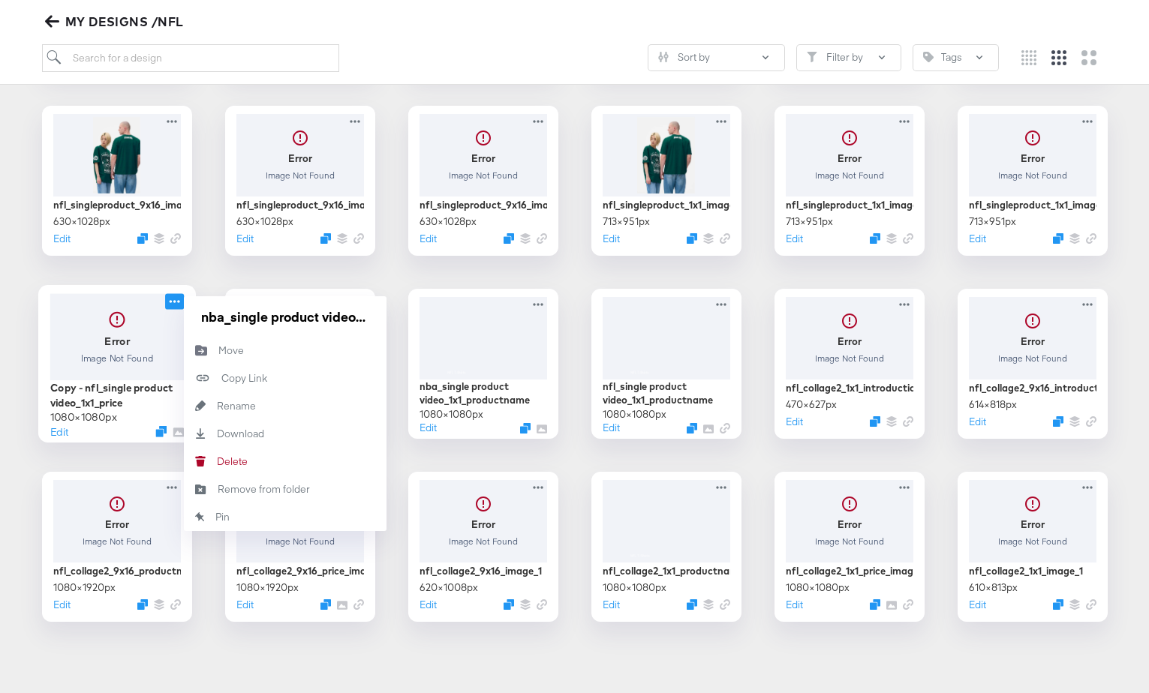
scroll to position [0, 51]
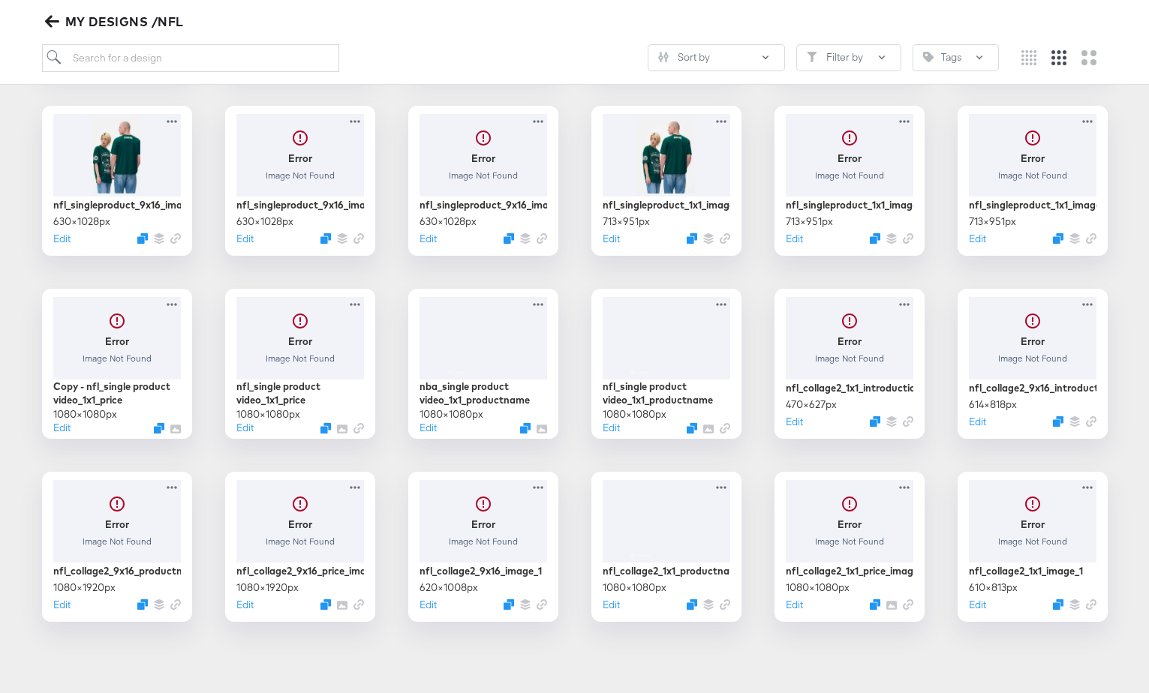
click at [235, 277] on div "NFL Primark Static Carousel 8/26 - Multi Image 1080 × 1080 px Edit 2 NFL Primar…" at bounding box center [574, 272] width 1119 height 699
click at [544, 303] on icon at bounding box center [540, 301] width 19 height 16
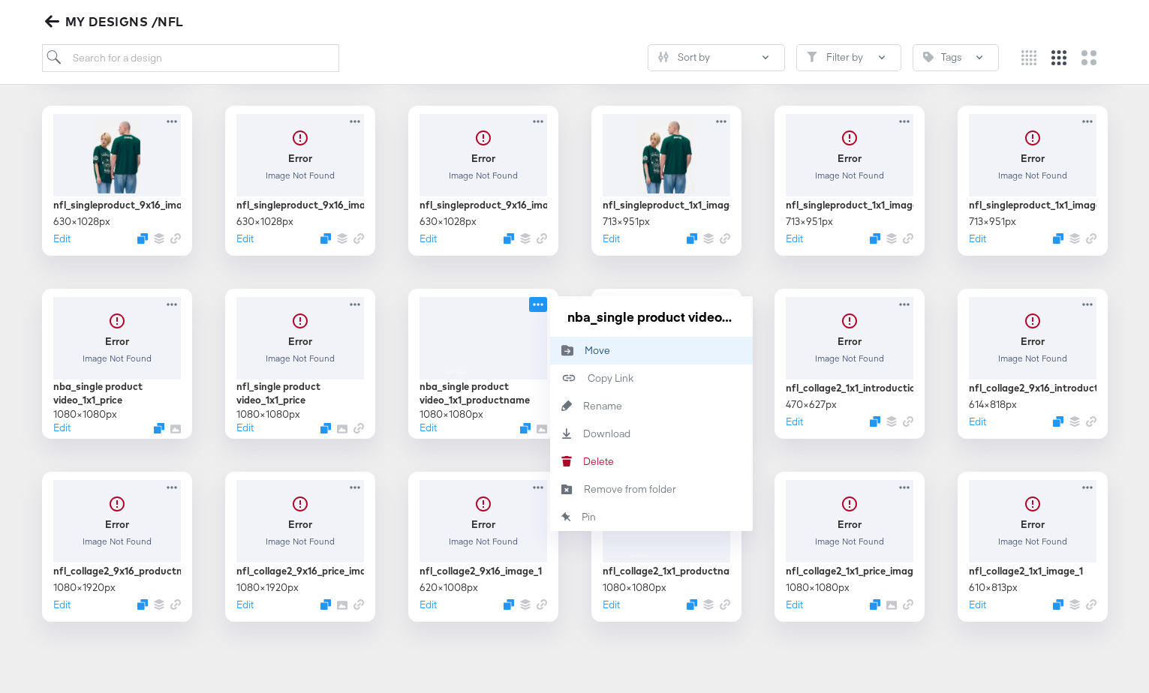
click at [585, 350] on div "Move Move" at bounding box center [585, 350] width 0 height 0
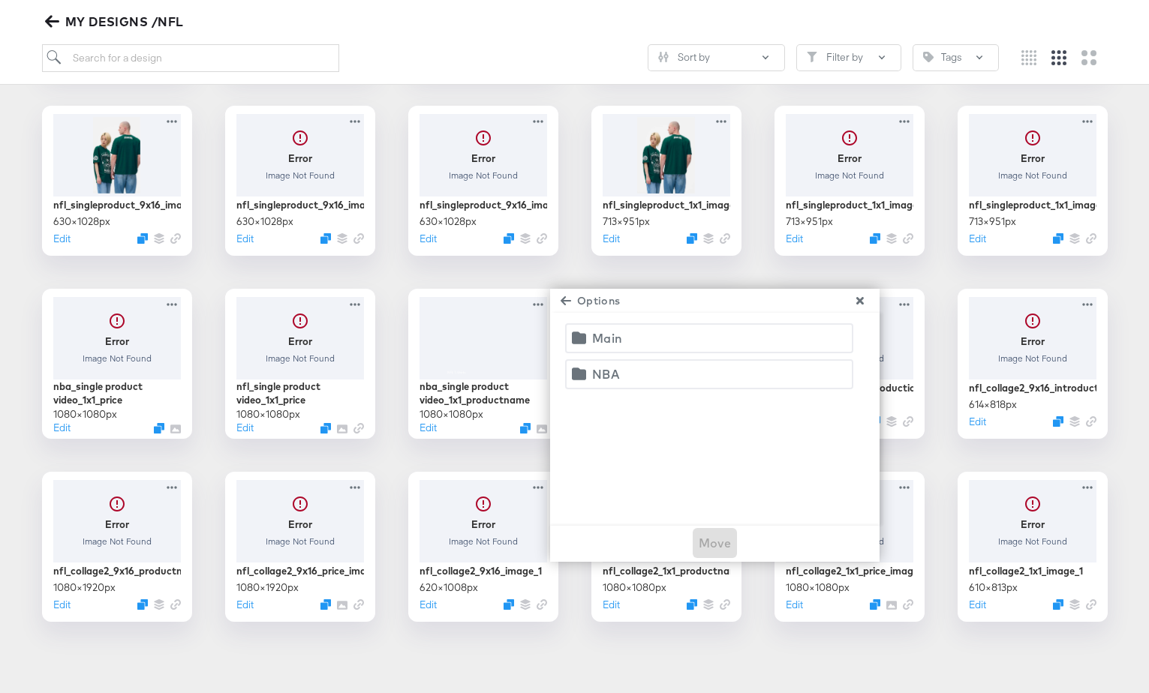
click at [632, 377] on span "NBA" at bounding box center [709, 374] width 269 height 21
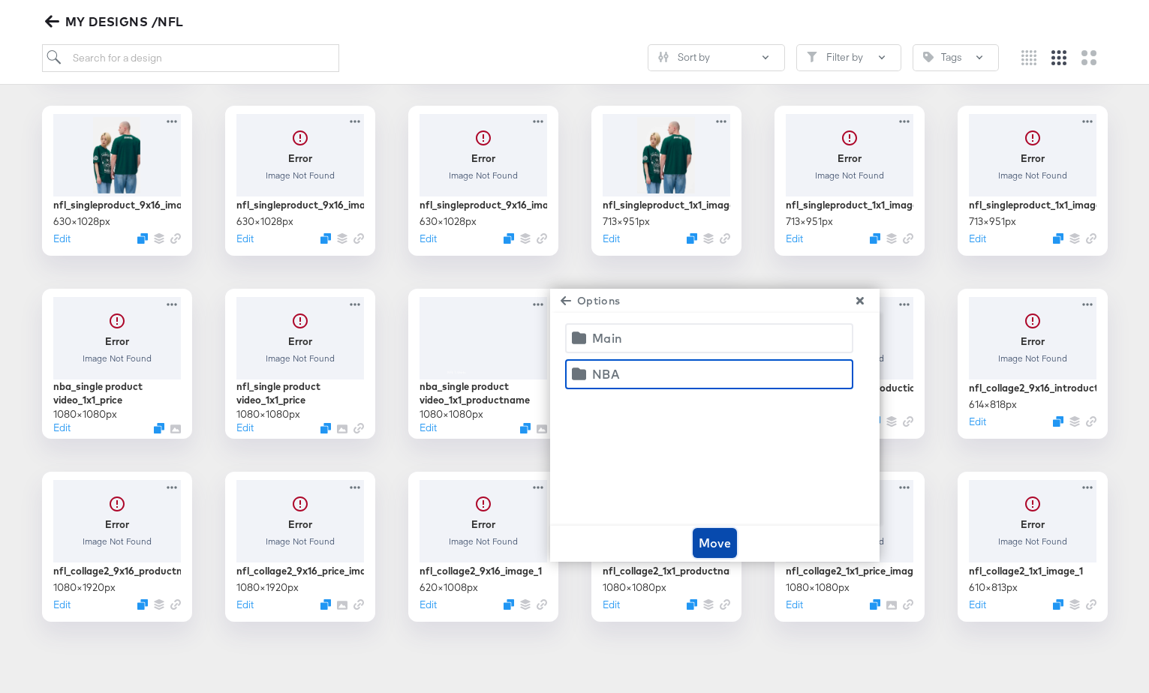
click at [719, 545] on span "Move" at bounding box center [715, 543] width 33 height 21
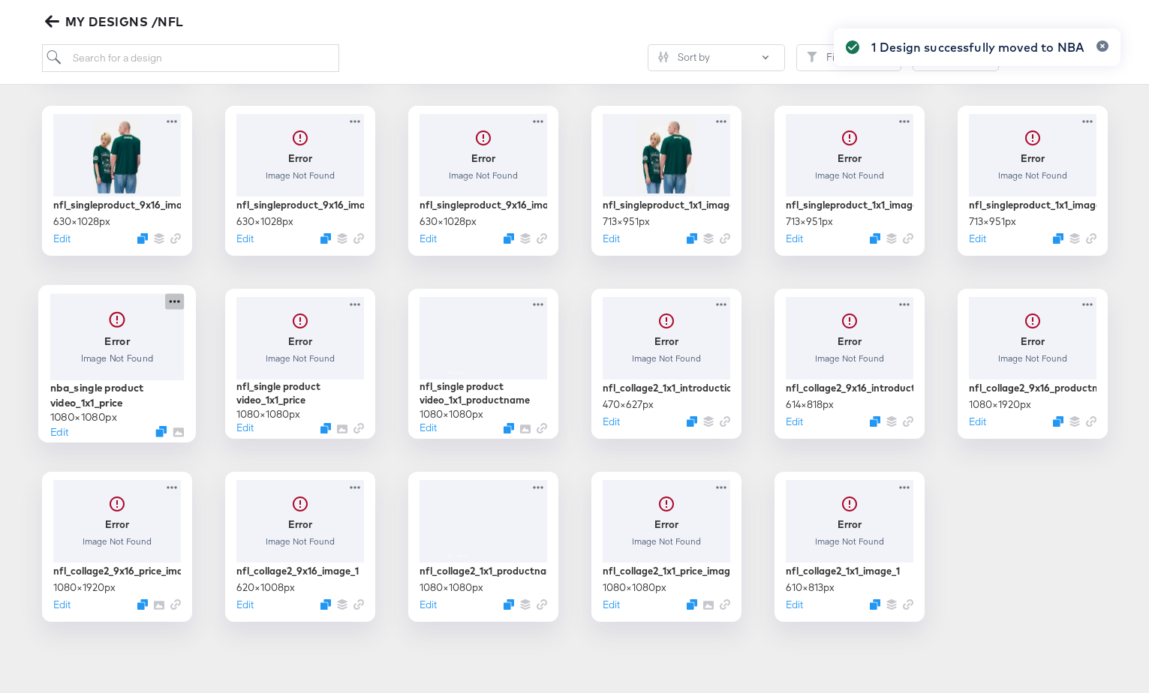
click at [177, 305] on icon at bounding box center [174, 301] width 19 height 16
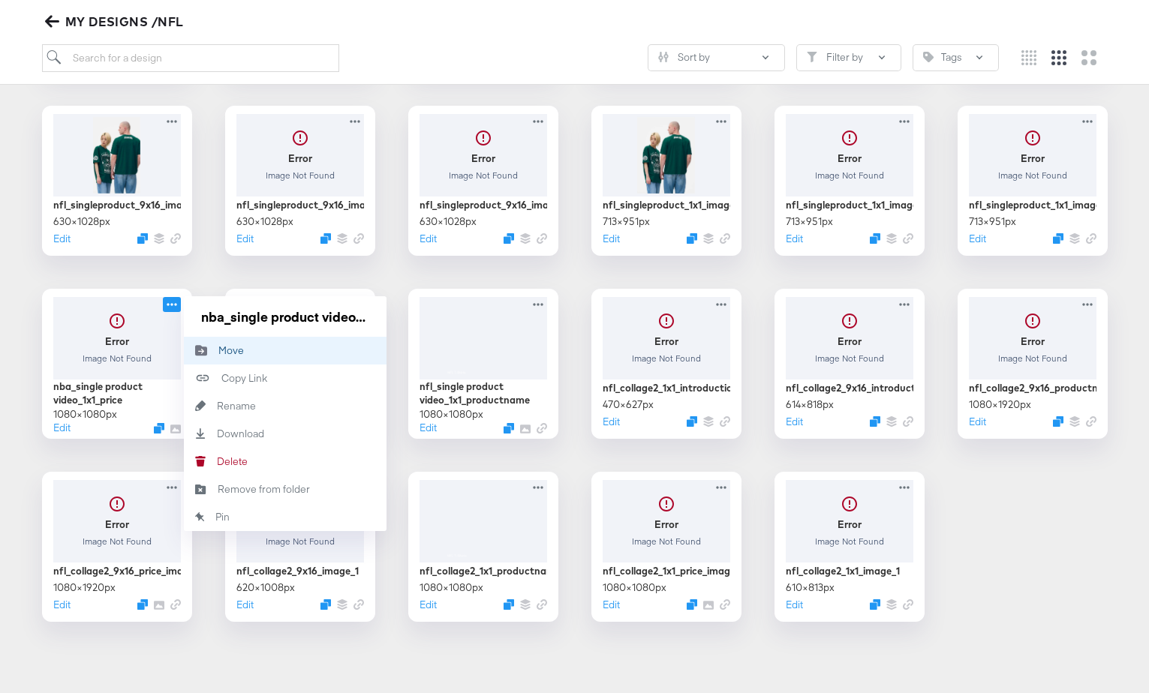
click at [244, 357] on button "Move Move" at bounding box center [285, 351] width 203 height 28
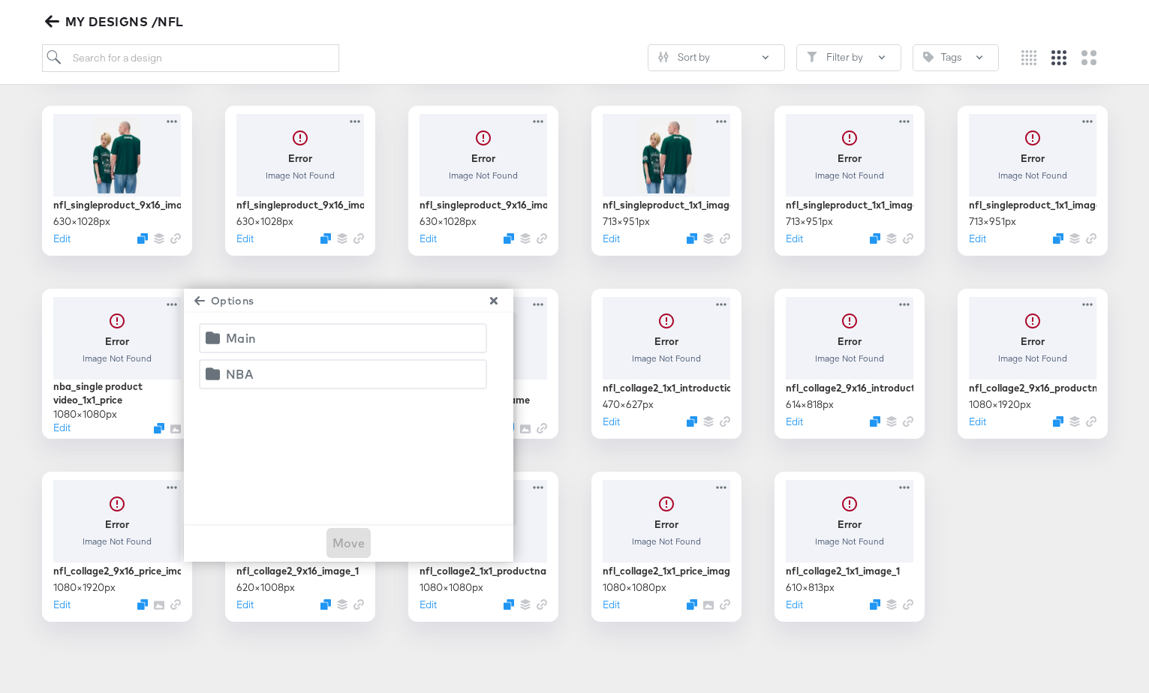
click at [286, 372] on span "NBA" at bounding box center [343, 374] width 269 height 21
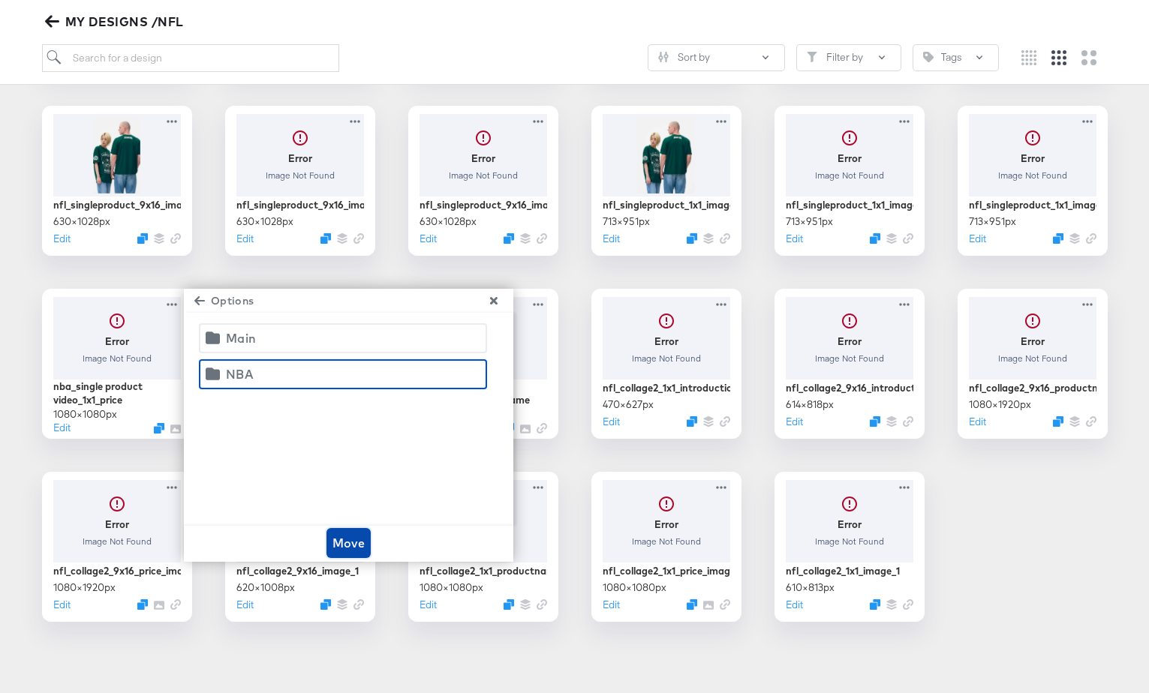
click at [356, 547] on span "Move" at bounding box center [348, 543] width 33 height 21
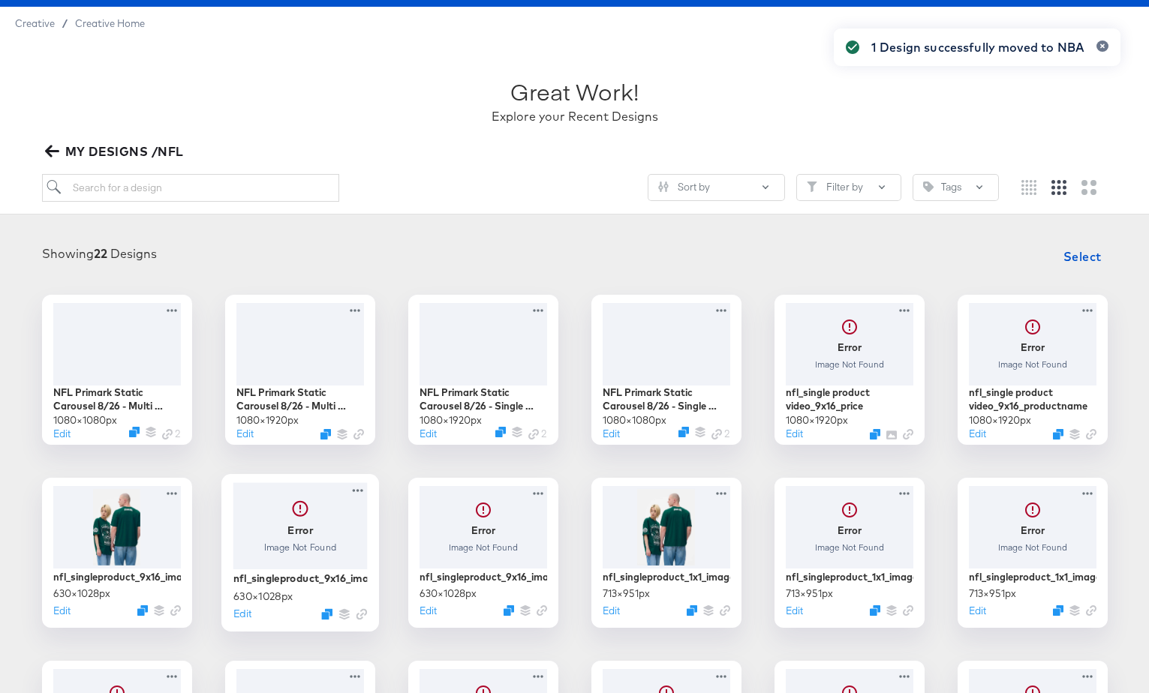
scroll to position [0, 0]
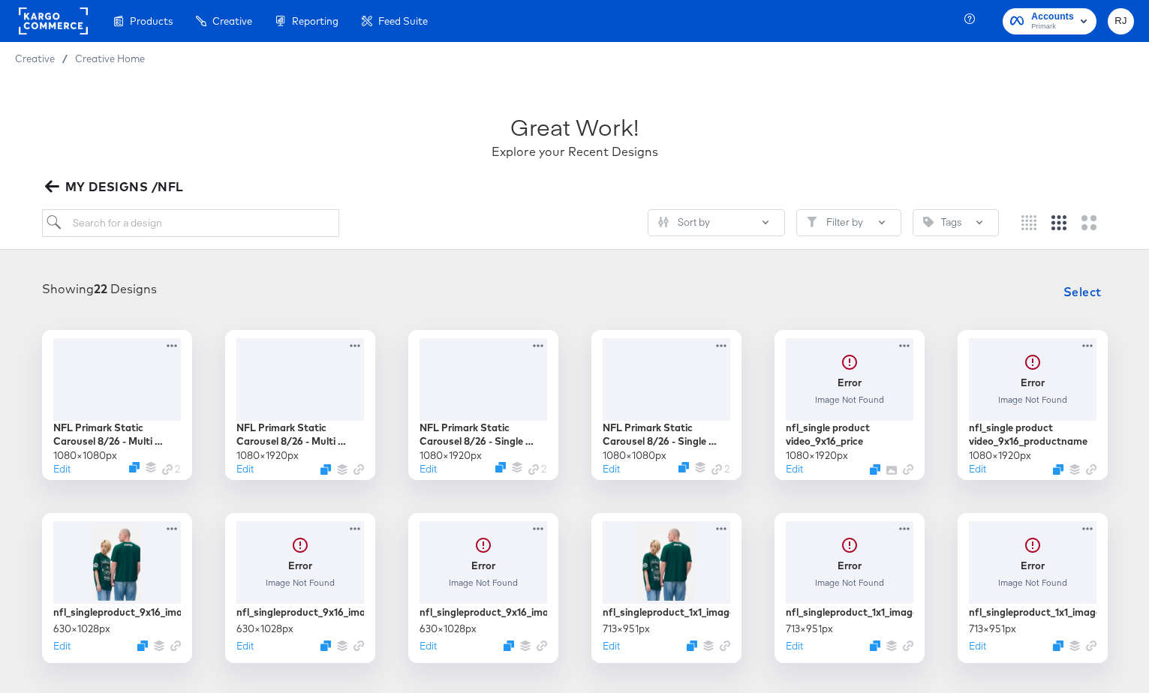
click at [138, 187] on span "MY DESIGNS /NFL" at bounding box center [116, 186] width 136 height 21
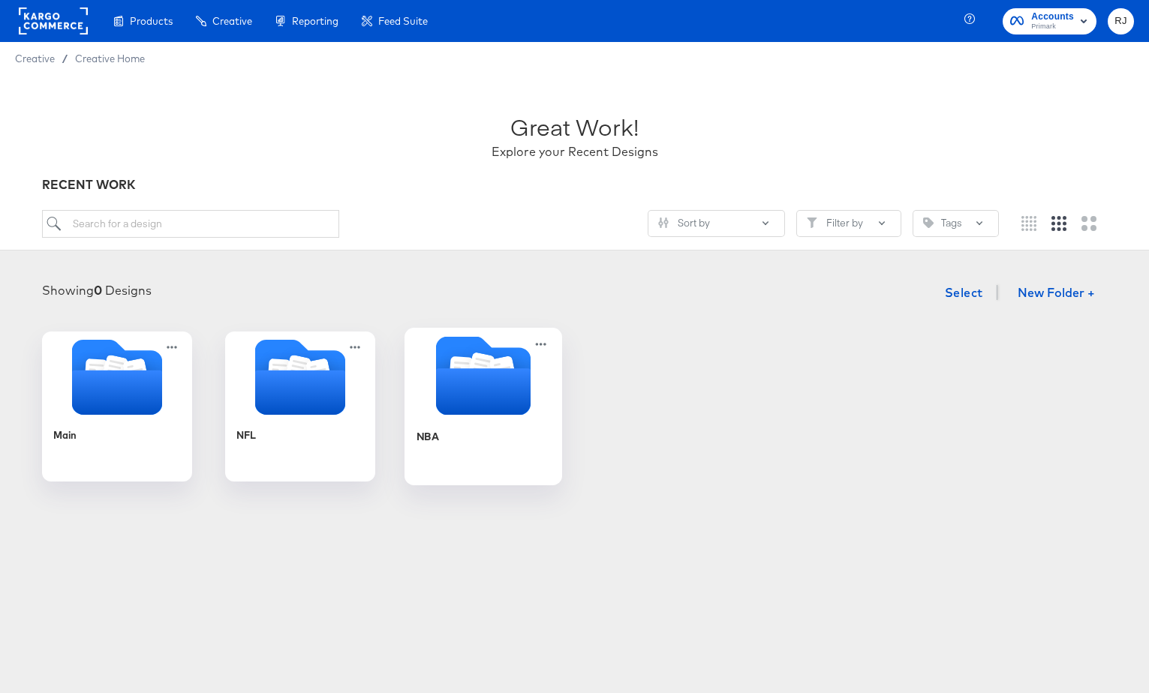
click at [446, 386] on icon "Folder" at bounding box center [482, 391] width 95 height 47
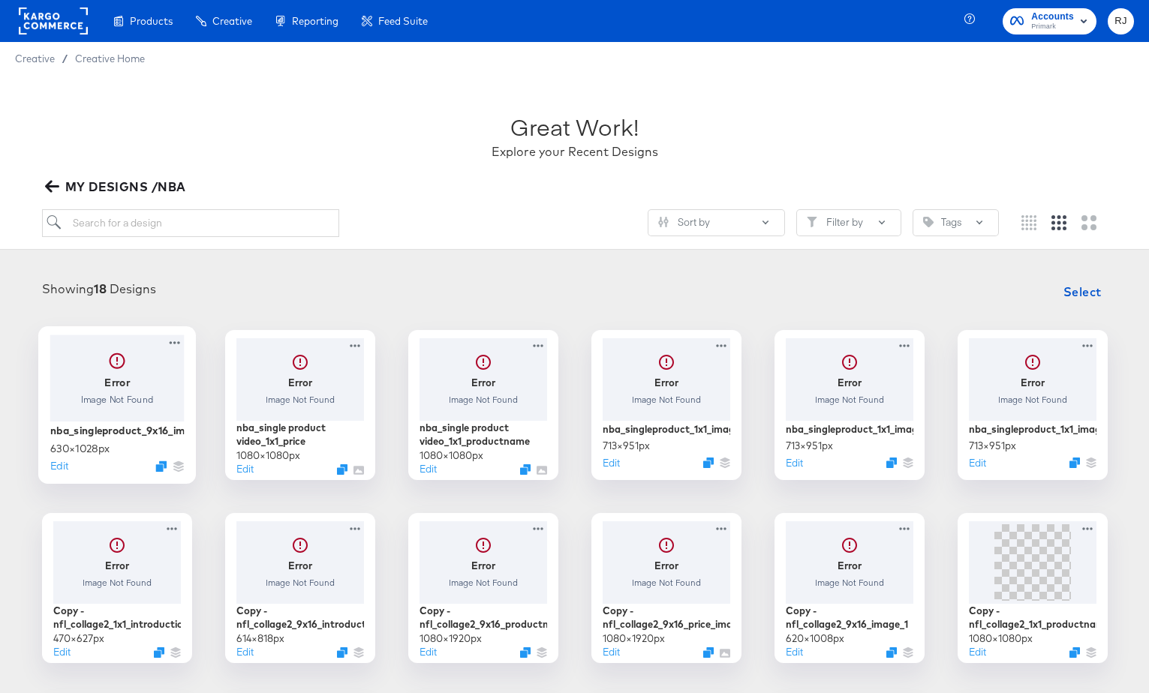
click at [122, 397] on div at bounding box center [117, 378] width 134 height 86
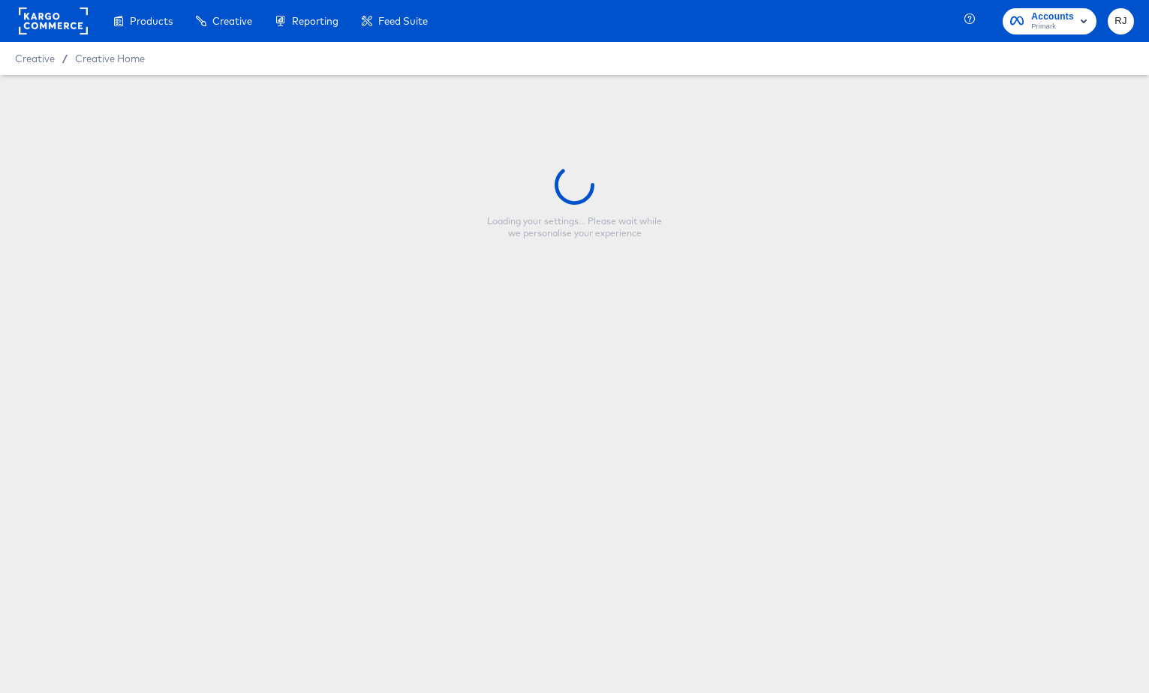
type input "nba_singleproduct_9x16_image_1"
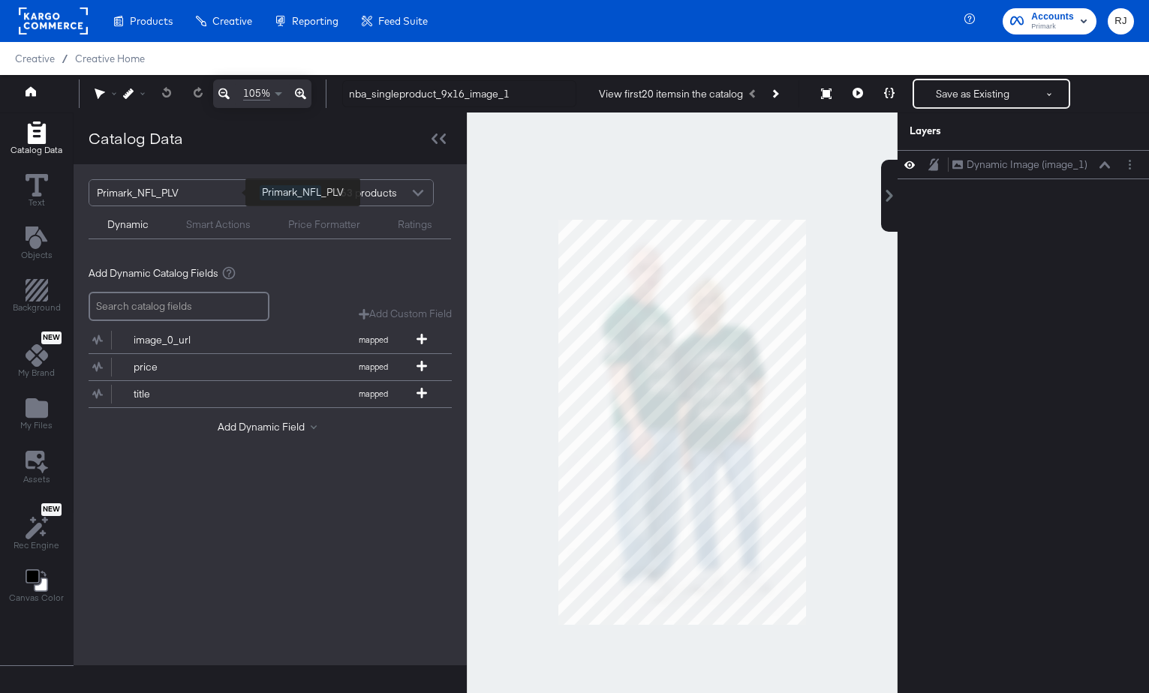
click at [199, 191] on div "Primark_NFL_PLV" at bounding box center [173, 193] width 152 height 26
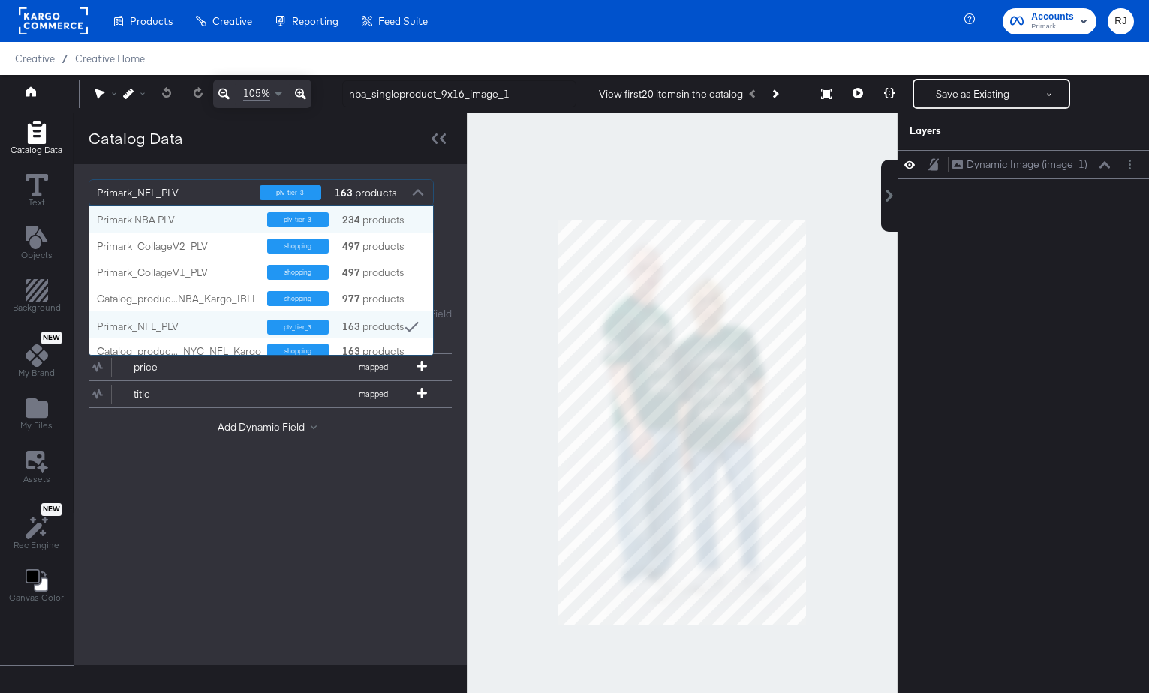
scroll to position [149, 344]
click at [161, 222] on div "Primark NBA PLV" at bounding box center [176, 220] width 159 height 14
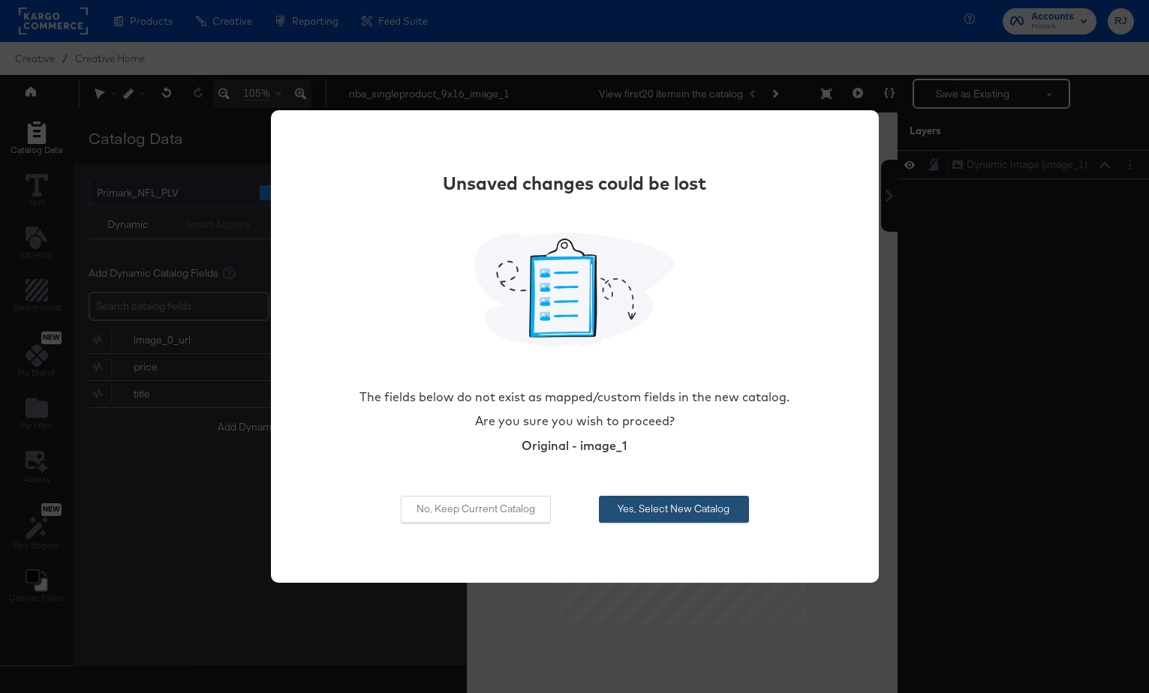
click at [684, 510] on button "Yes, Select New Catalog" at bounding box center [674, 509] width 150 height 27
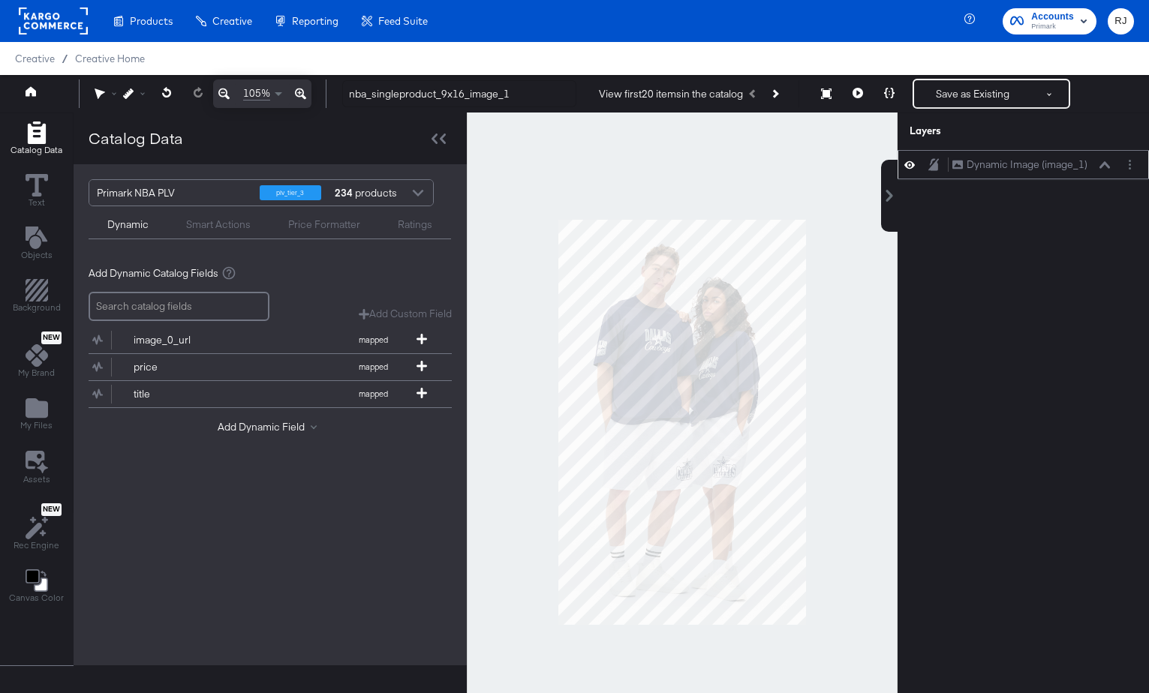
click at [1102, 162] on icon at bounding box center [1104, 165] width 11 height 8
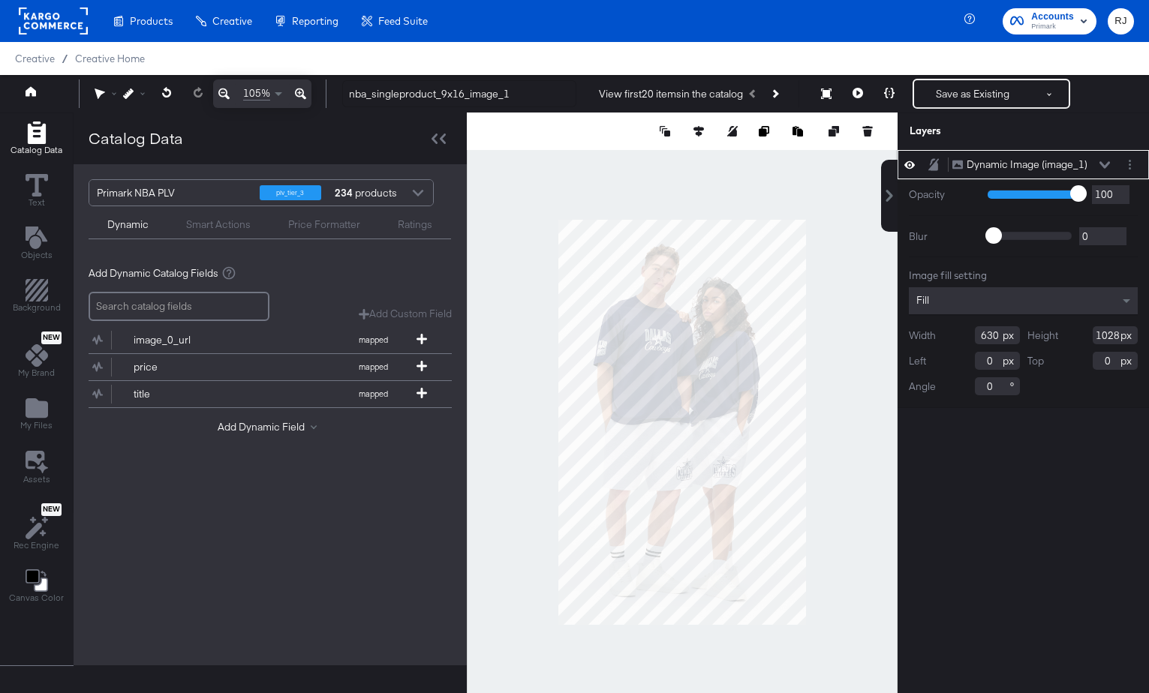
click at [1102, 162] on icon at bounding box center [1104, 164] width 11 height 7
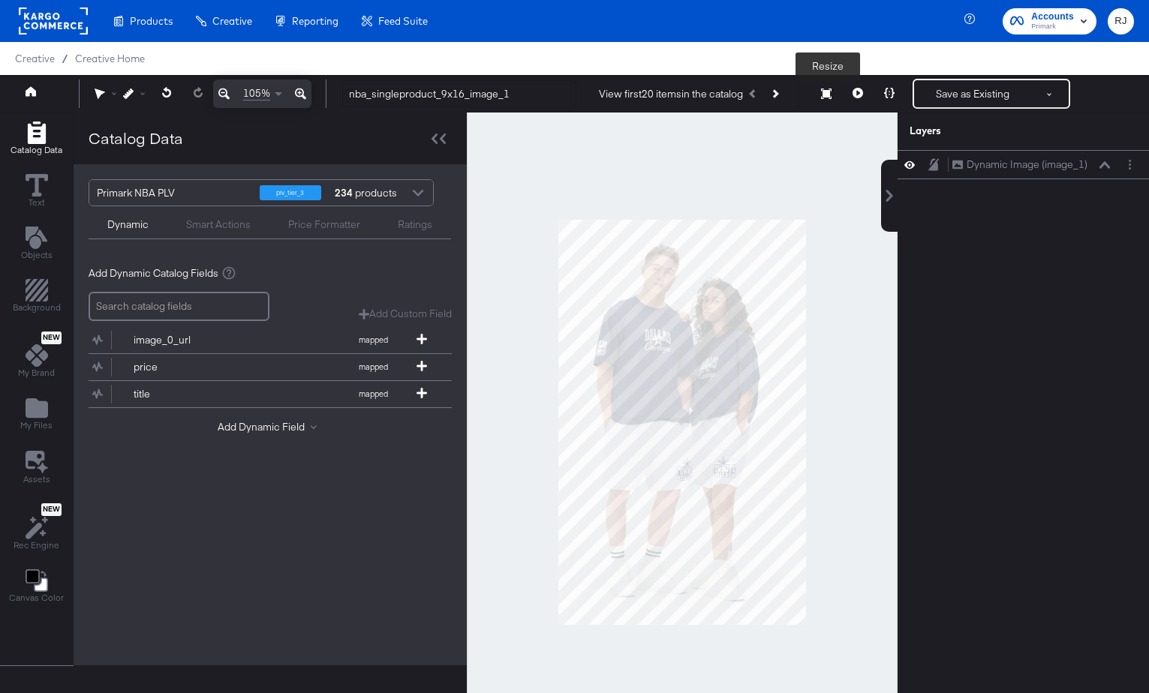
click at [823, 98] on icon at bounding box center [826, 94] width 11 height 11
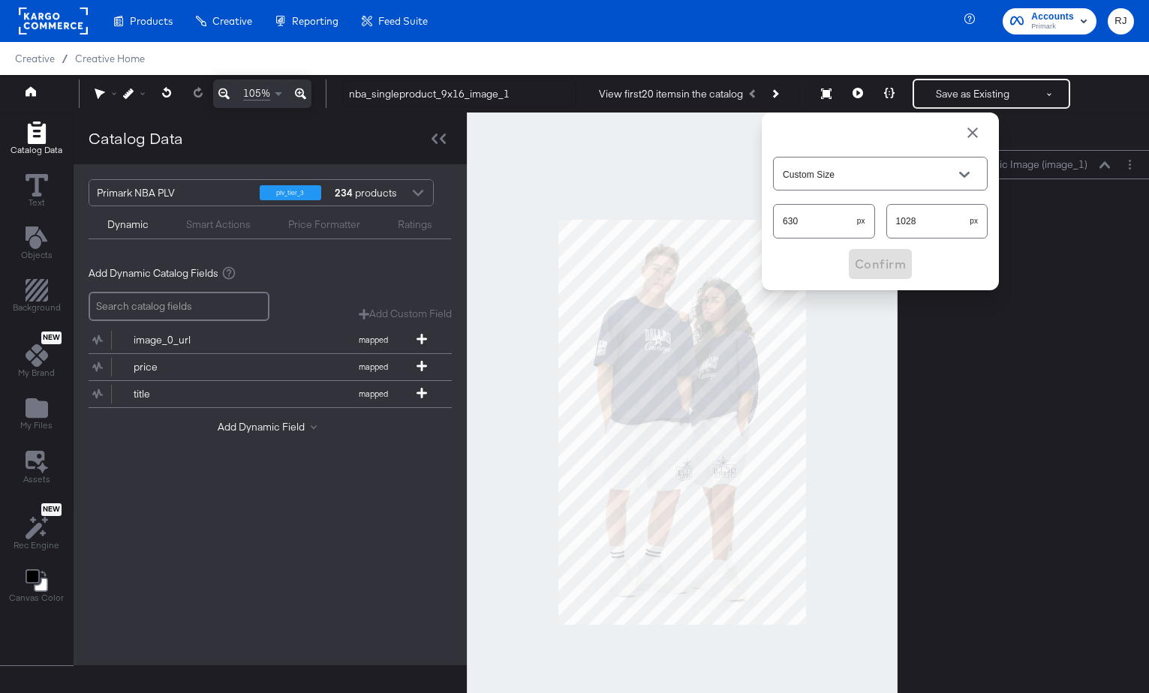
click at [969, 134] on span "button" at bounding box center [973, 133] width 18 height 18
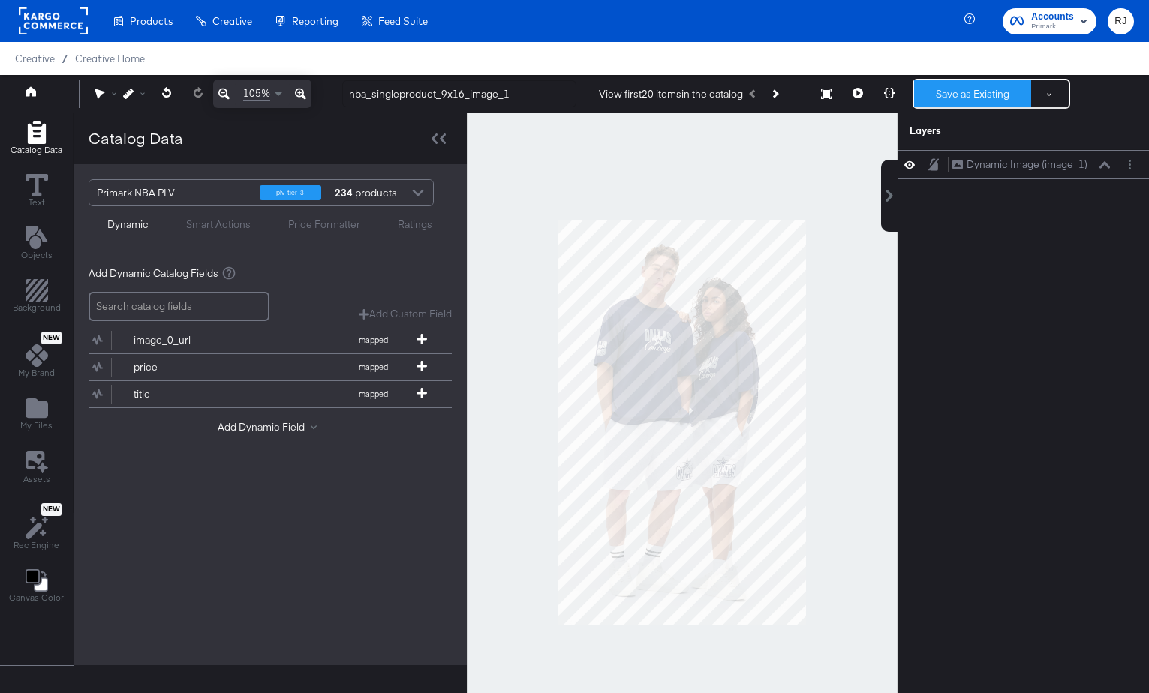
click at [979, 98] on button "Save as Existing" at bounding box center [972, 93] width 117 height 27
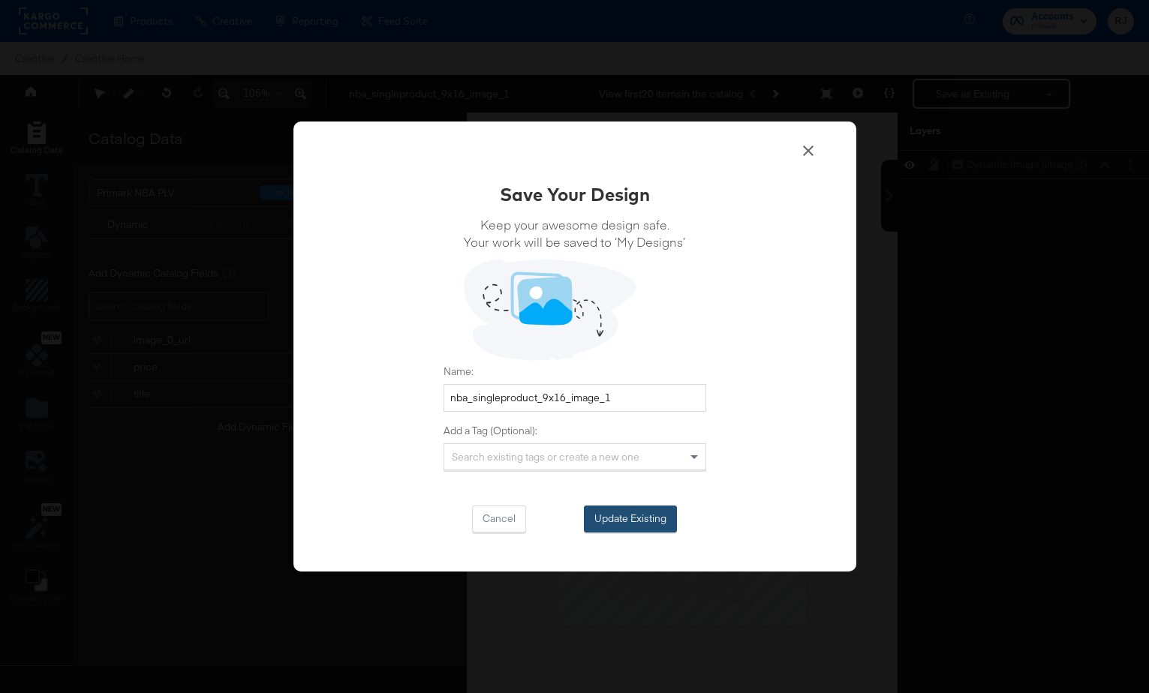
click at [651, 521] on button "Update Existing" at bounding box center [630, 519] width 93 height 27
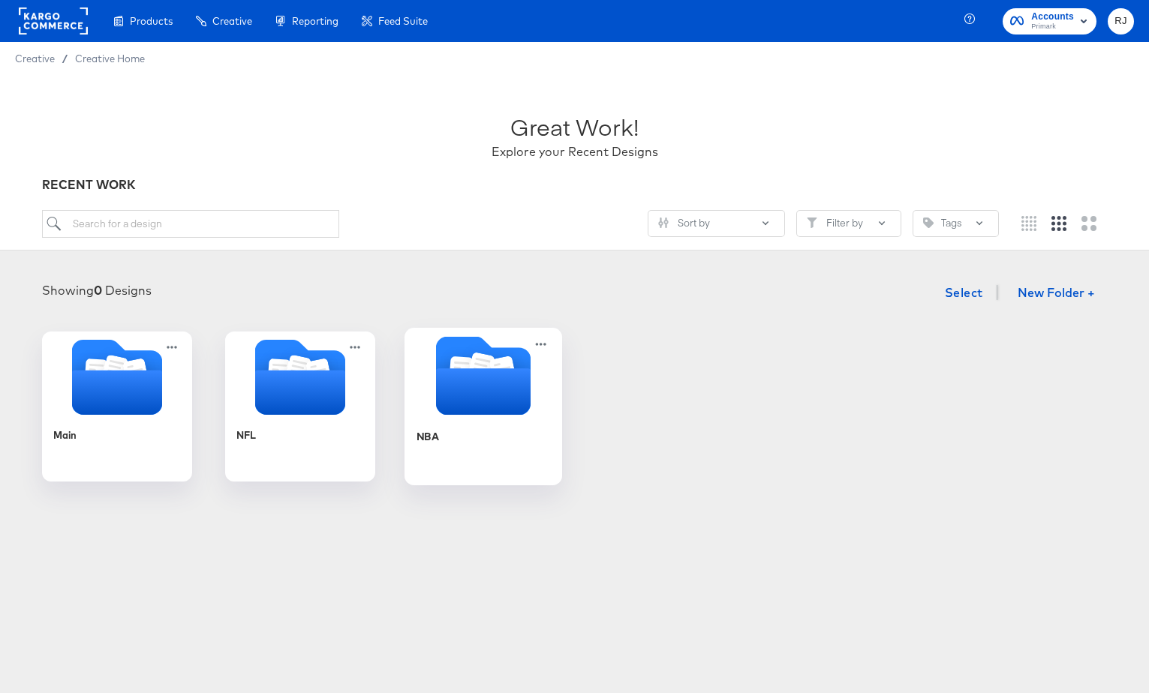
click at [445, 411] on icon "Folder" at bounding box center [482, 391] width 95 height 47
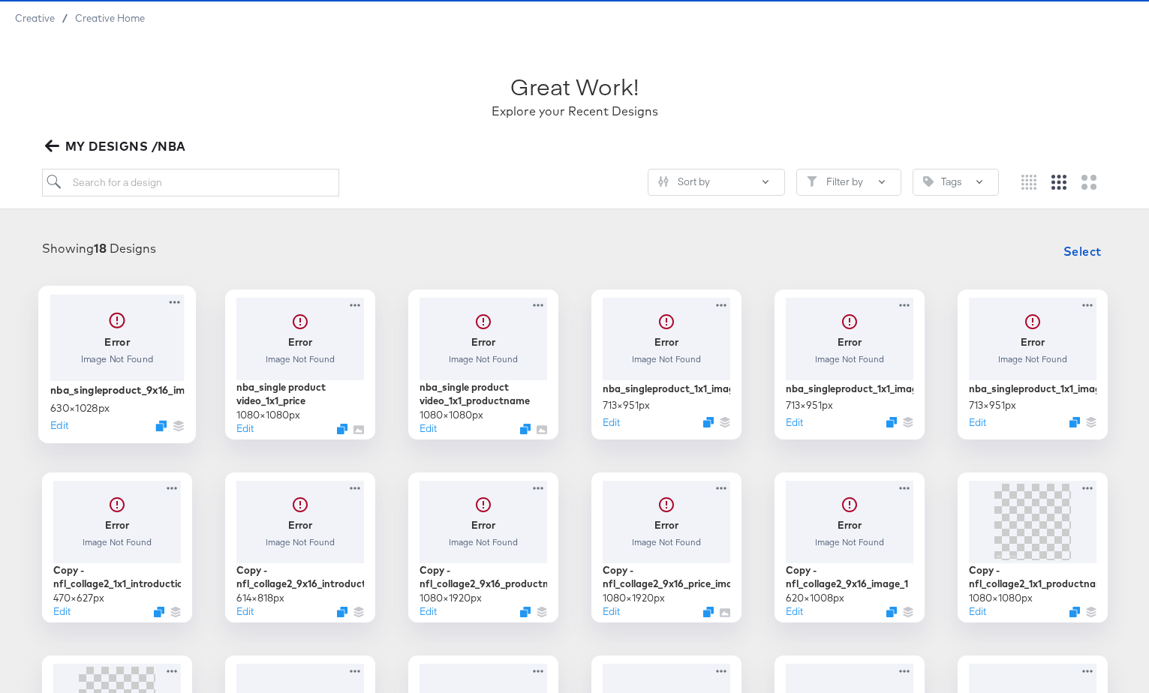
scroll to position [44, 0]
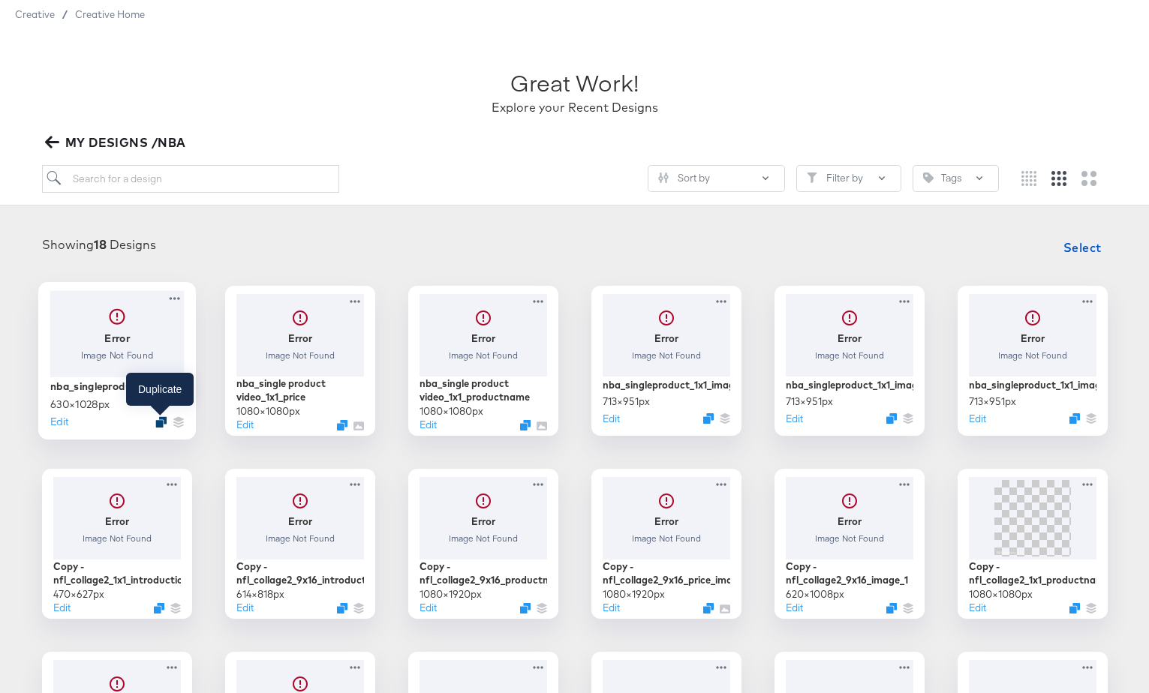
click at [158, 425] on icon "Duplicate" at bounding box center [160, 421] width 11 height 11
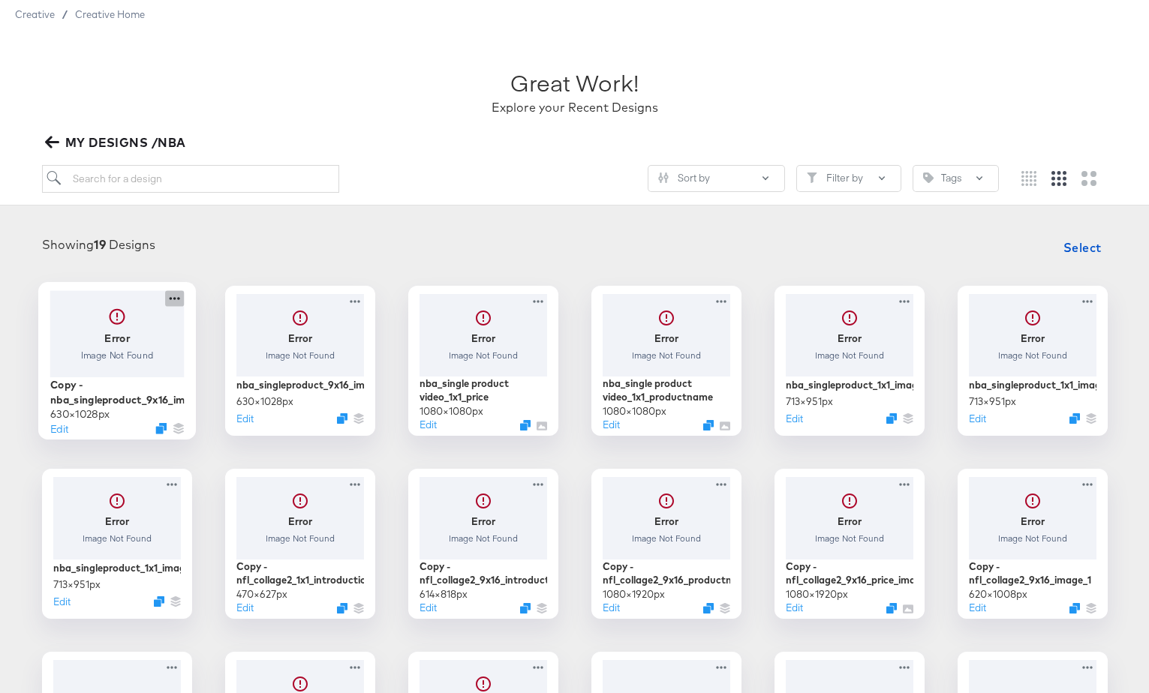
click at [169, 298] on icon at bounding box center [174, 298] width 19 height 16
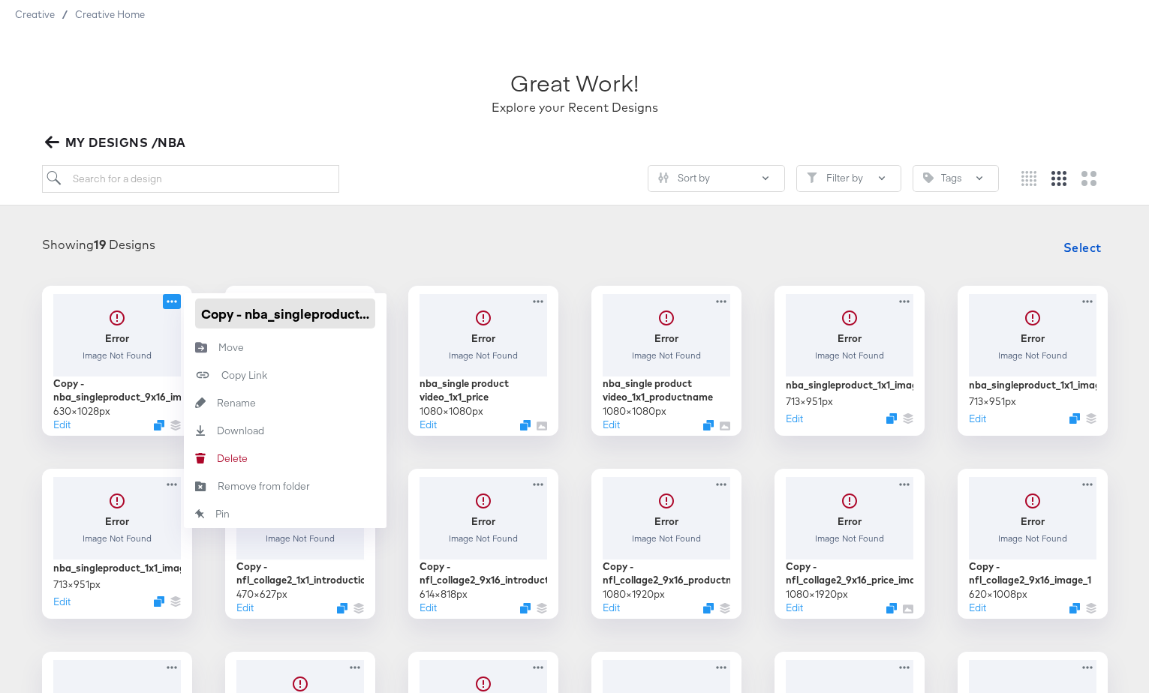
click at [211, 313] on input "Copy - nba_singleproduct_9x16_image_1" at bounding box center [285, 314] width 180 height 30
click at [201, 313] on input "Copy - nba_singleproduct_9x16_image_1" at bounding box center [285, 314] width 180 height 30
drag, startPoint x: 201, startPoint y: 313, endPoint x: 467, endPoint y: 322, distance: 265.8
click at [467, 322] on div "Error Image Not Found Copy - nba_singleproduct_9x16_image_1 630 × 1028 px Edit …" at bounding box center [574, 635] width 1119 height 699
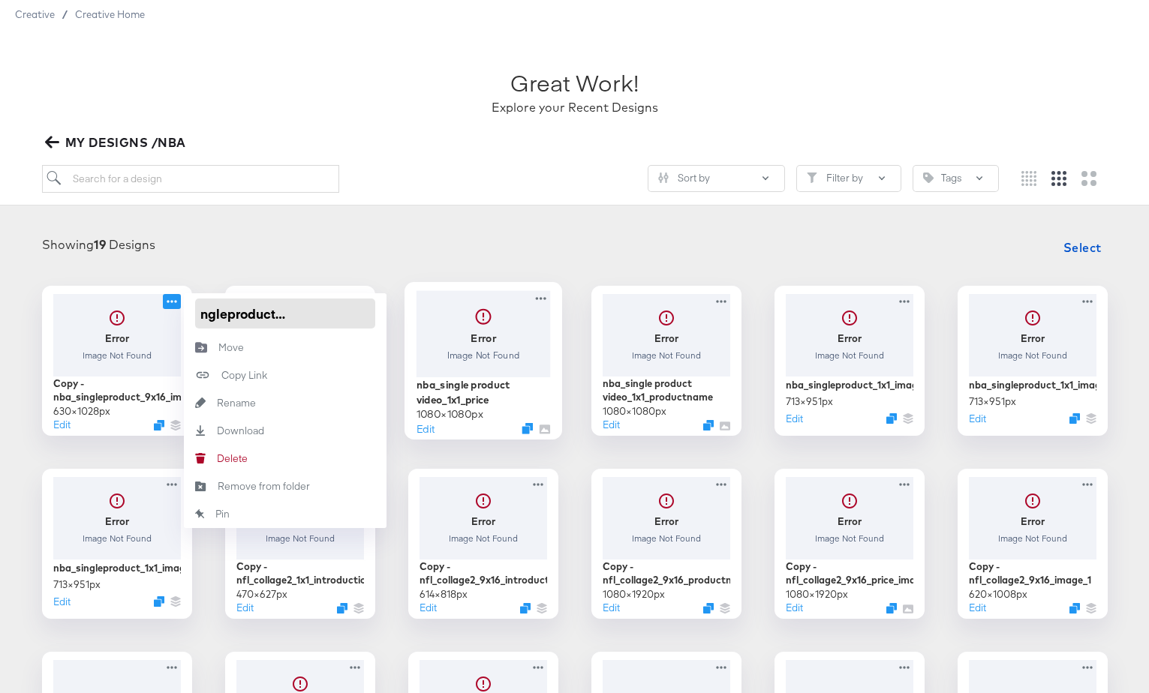
paste input "nba_singleproduct_9x16_image_2"
type input "nba_singleproduct_9x16_image_2"
click at [361, 259] on div "Showing 19 Designs Select" at bounding box center [574, 248] width 1119 height 30
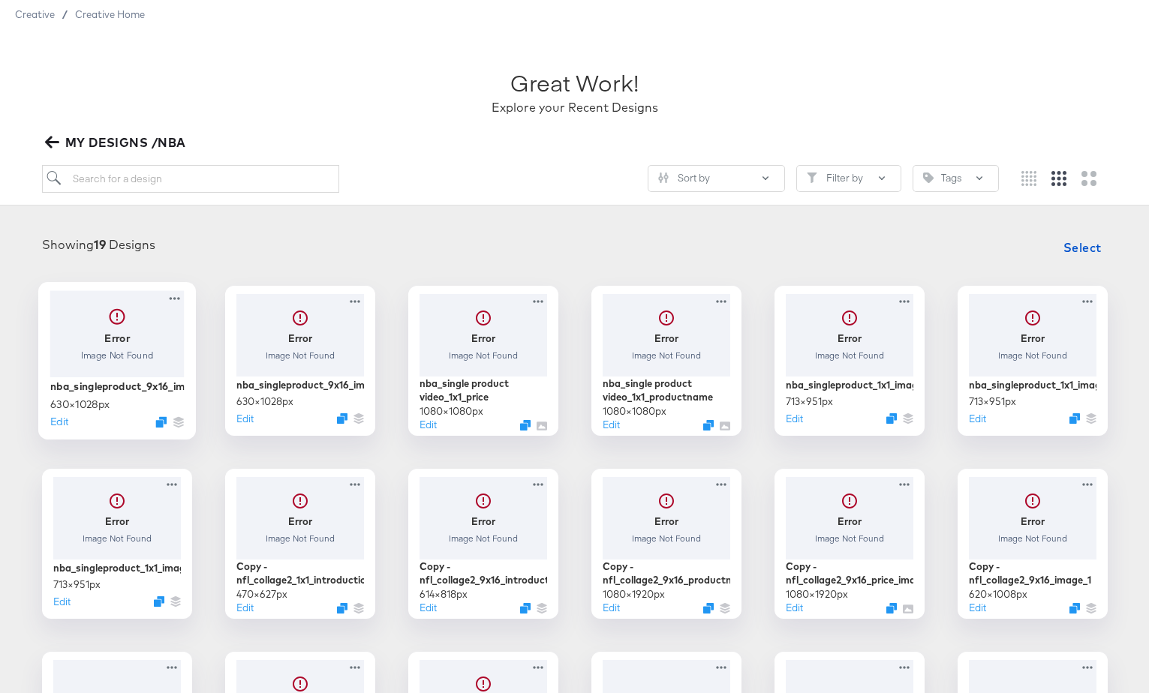
click at [133, 339] on div at bounding box center [117, 333] width 134 height 86
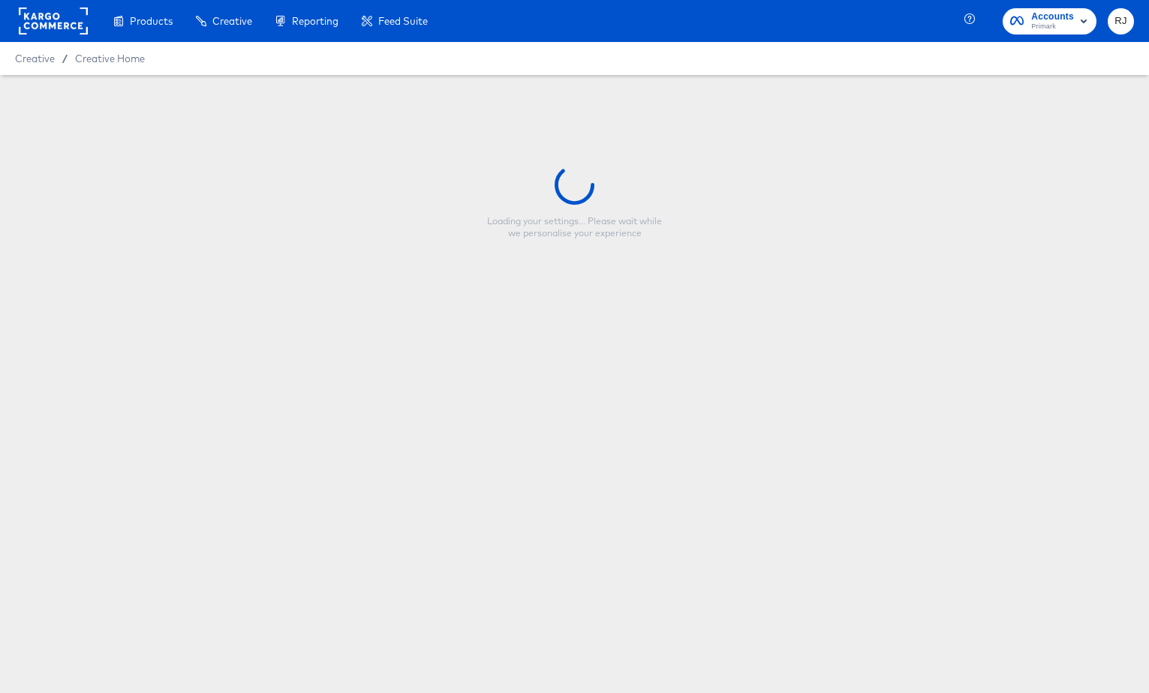
type input "nba_singleproduct_9x16_image_2"
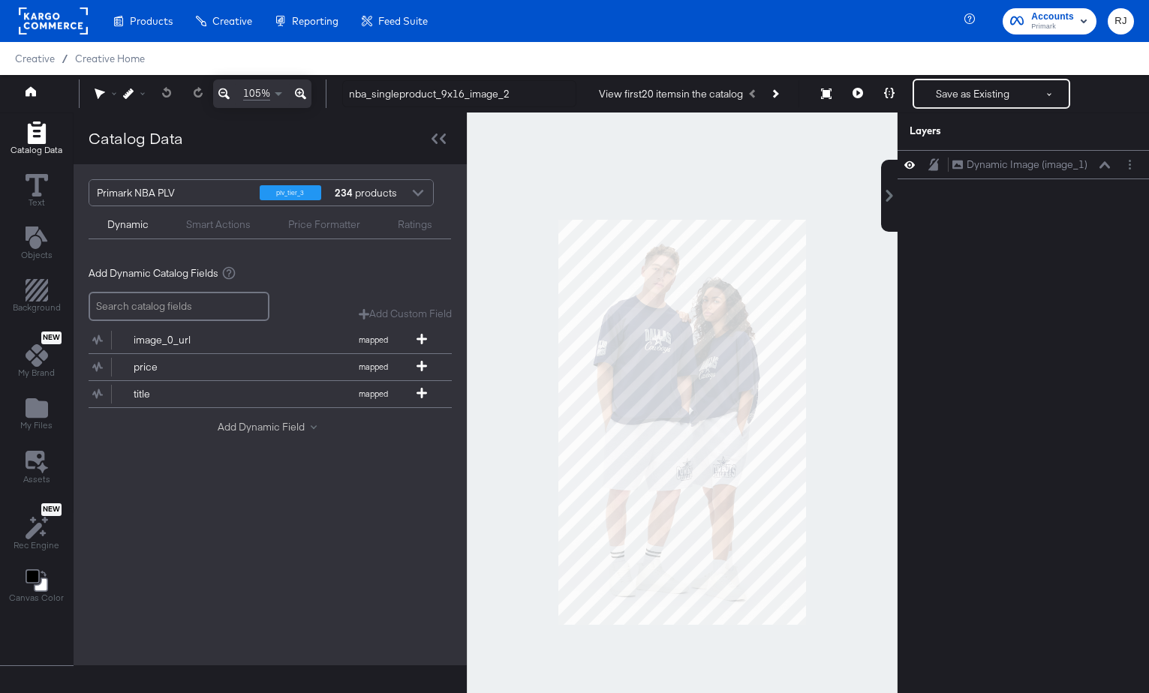
click at [250, 421] on button "Add Dynamic Field" at bounding box center [270, 427] width 105 height 14
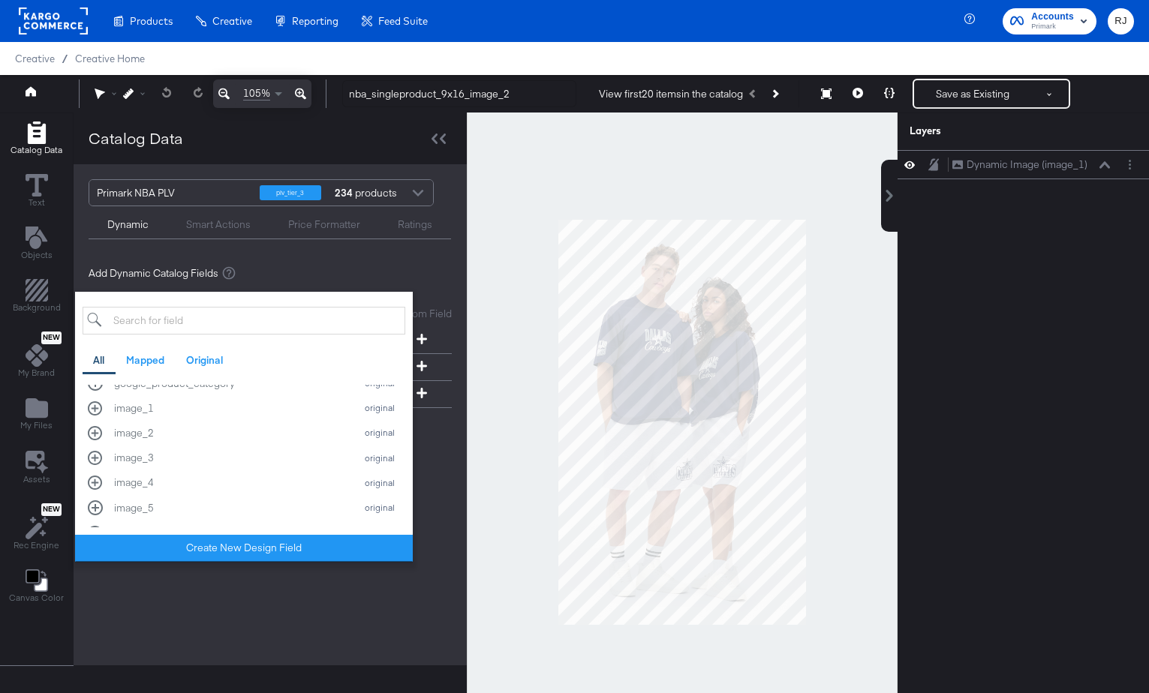
scroll to position [326, 0]
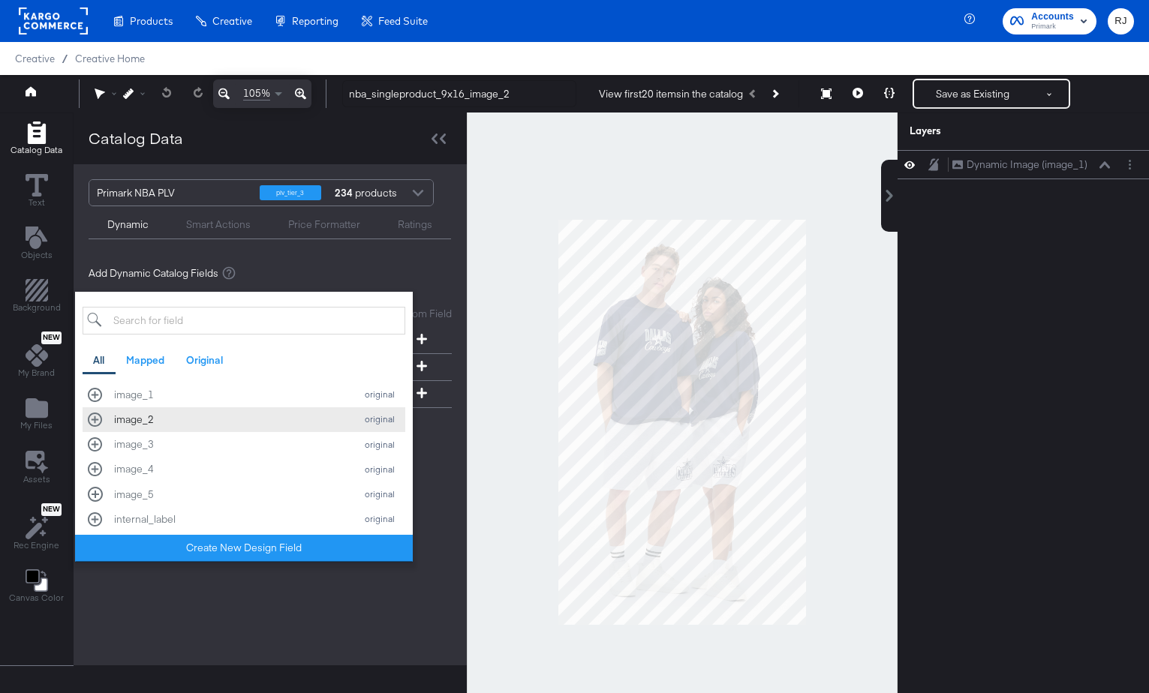
click at [98, 422] on div "image_2 original" at bounding box center [244, 420] width 312 height 14
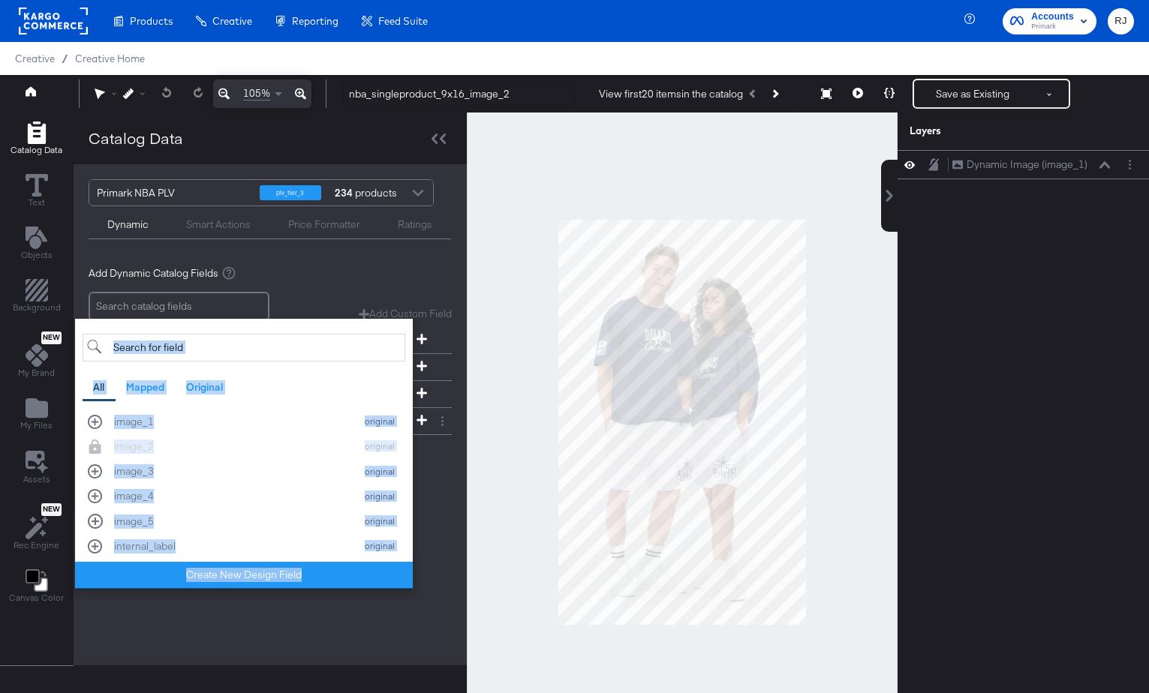
click at [441, 466] on div "Add Dynamic Catalog Fields Add Custom Field Create a custom field based on an e…" at bounding box center [270, 366] width 363 height 225
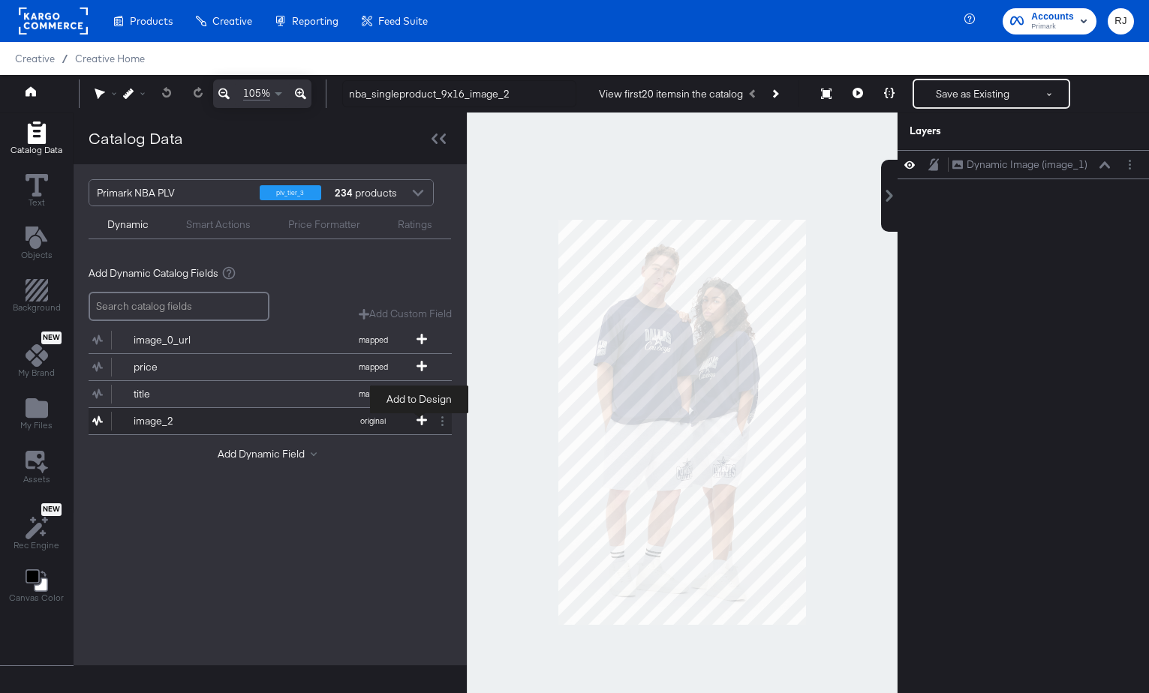
click at [417, 422] on icon at bounding box center [421, 420] width 11 height 11
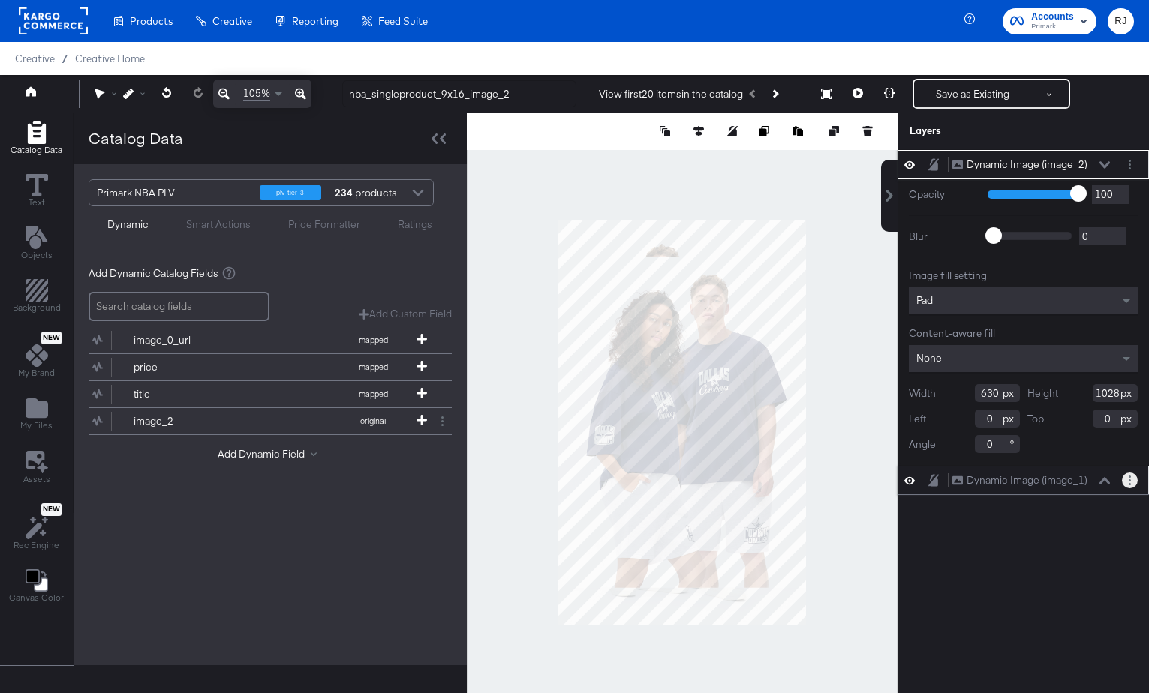
click at [1129, 477] on circle "Layer Options" at bounding box center [1130, 477] width 2 height 2
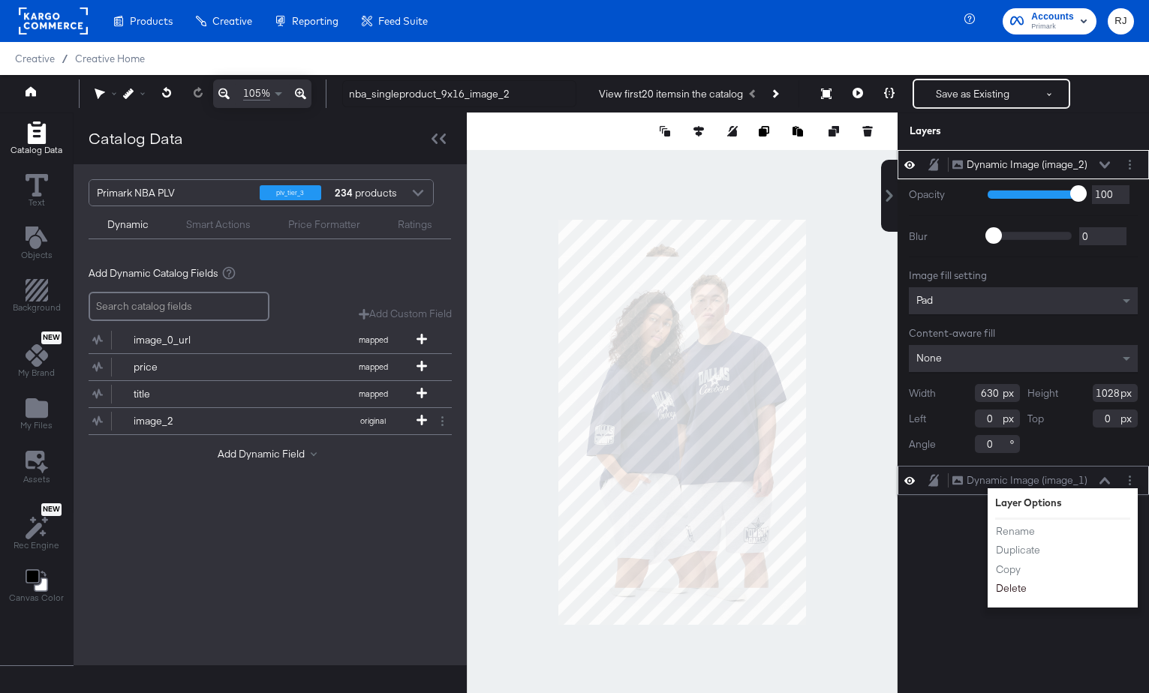
click at [1018, 593] on button "Delete" at bounding box center [1011, 590] width 32 height 16
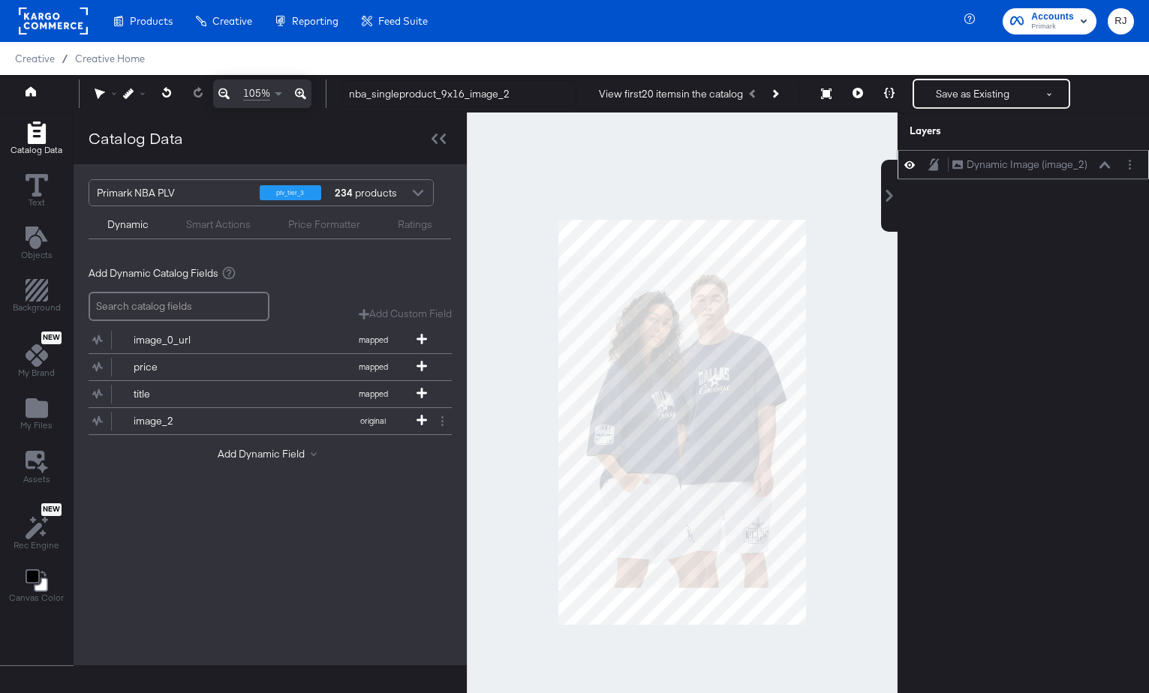
click at [1105, 165] on icon at bounding box center [1104, 165] width 11 height 8
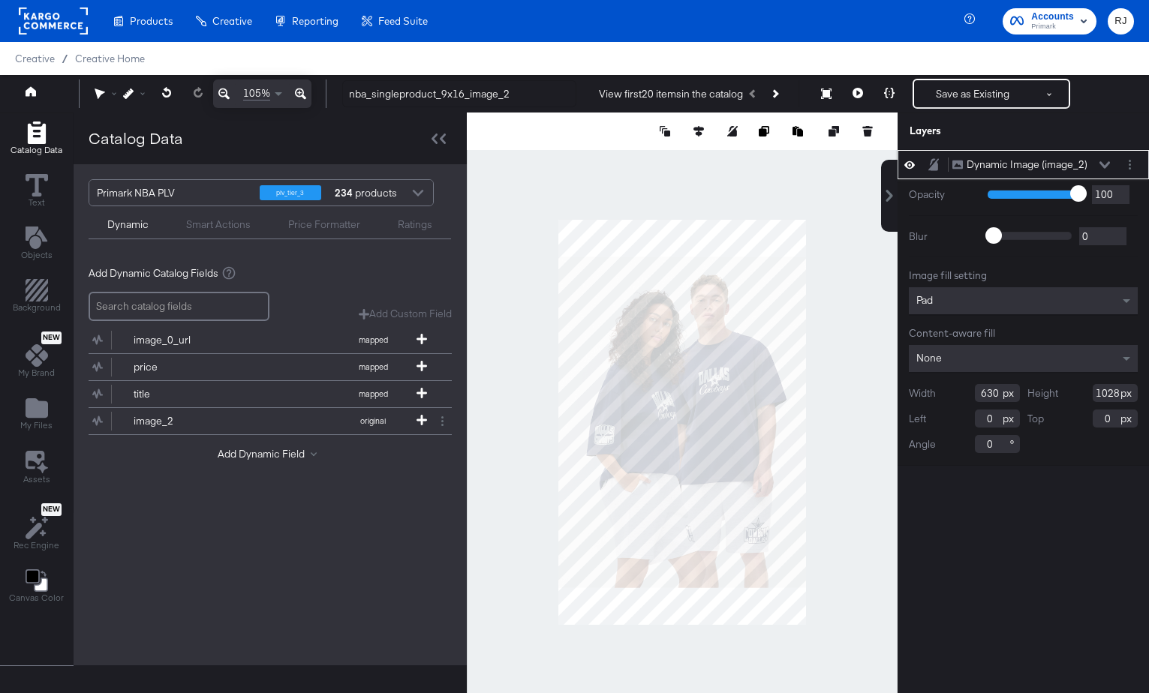
click at [994, 304] on div "Pad" at bounding box center [1023, 300] width 229 height 27
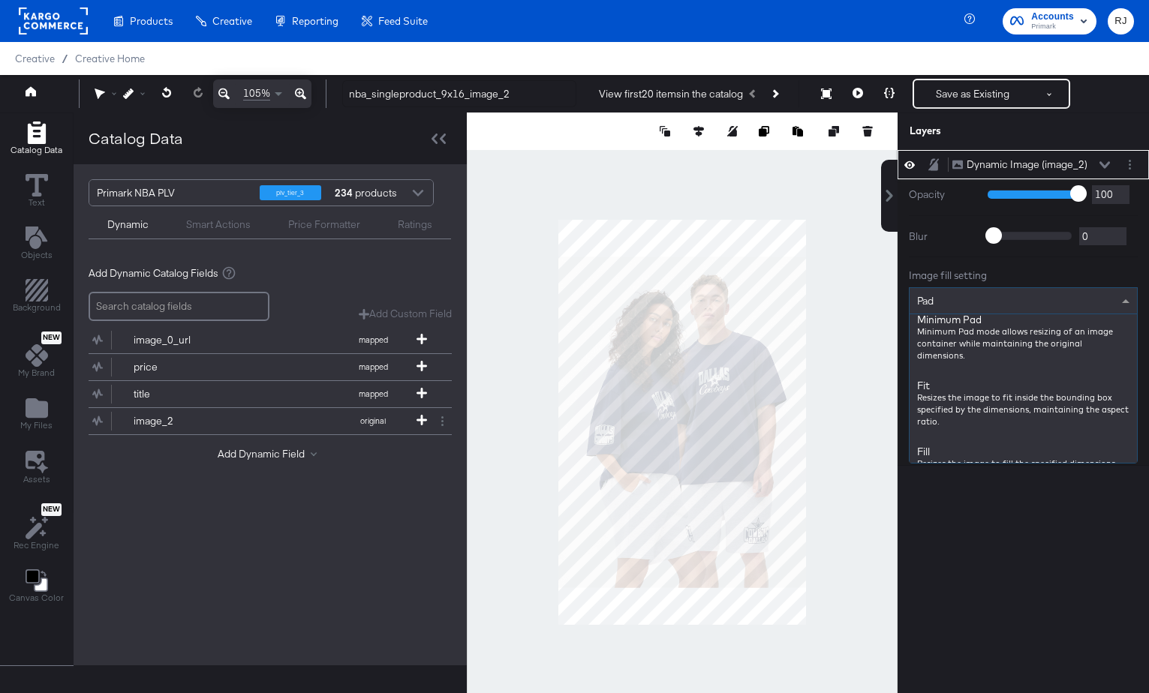
scroll to position [141, 0]
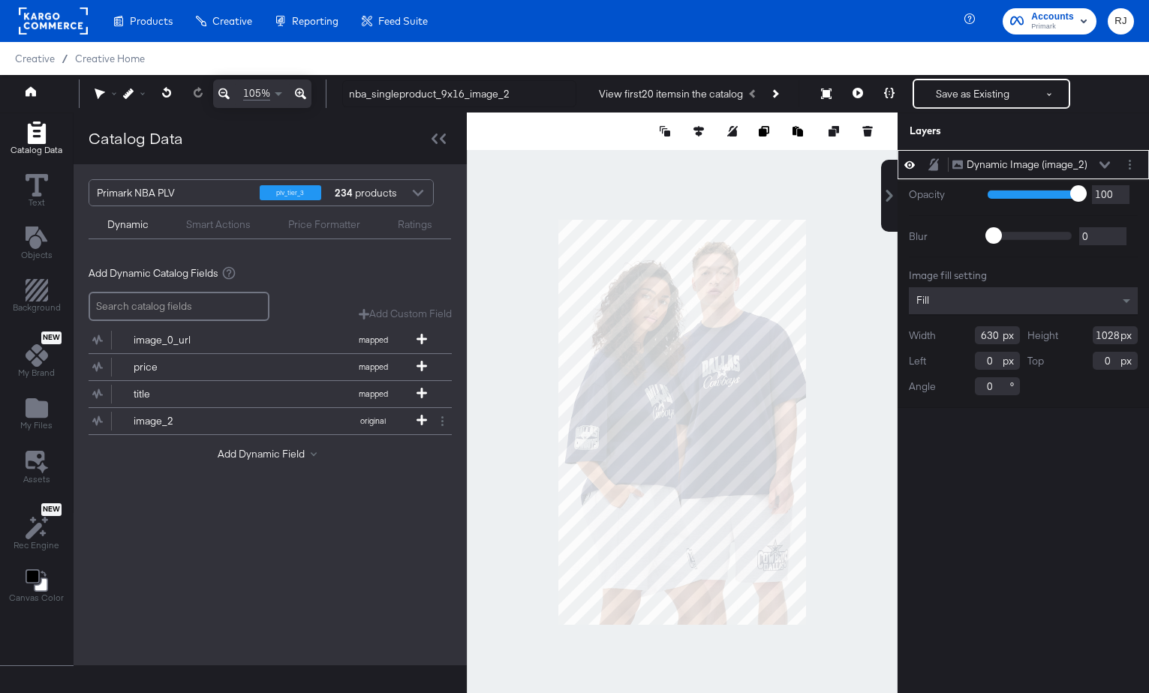
click at [953, 429] on div "Dynamic Image (image_2) Dynamic Image (image_2) Opacity 1 100 100 Blur 0 2000 0…" at bounding box center [1023, 429] width 251 height 558
click at [987, 83] on button "Save as Existing" at bounding box center [972, 93] width 117 height 27
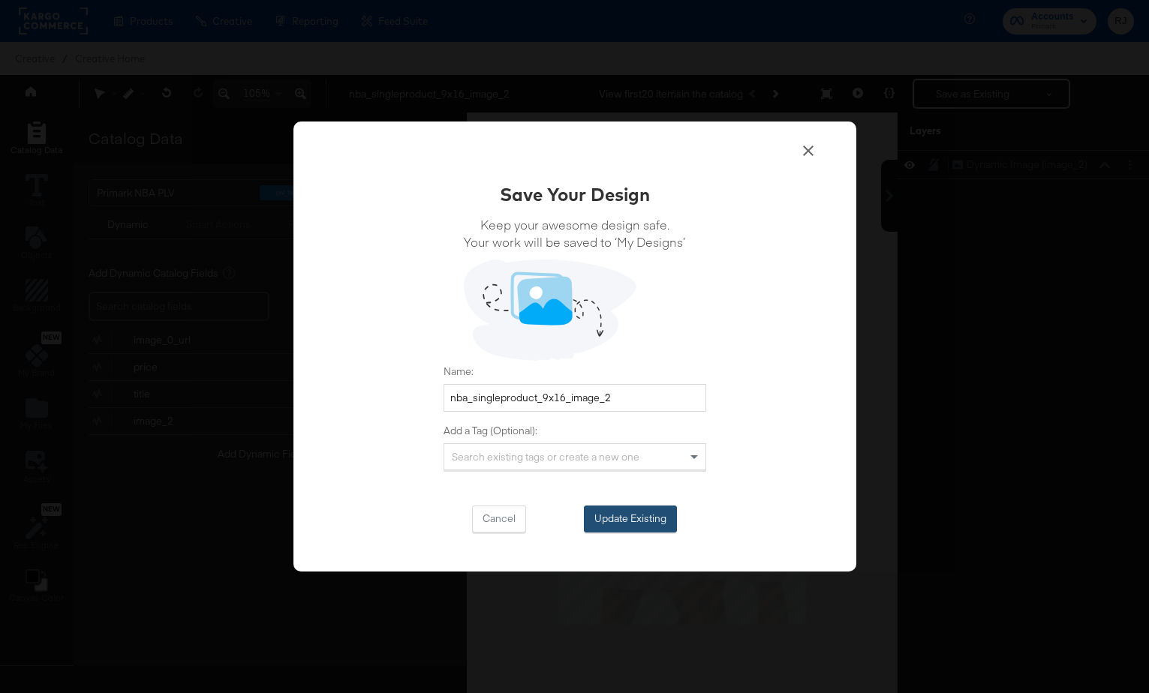
click at [657, 515] on button "Update Existing" at bounding box center [630, 519] width 93 height 27
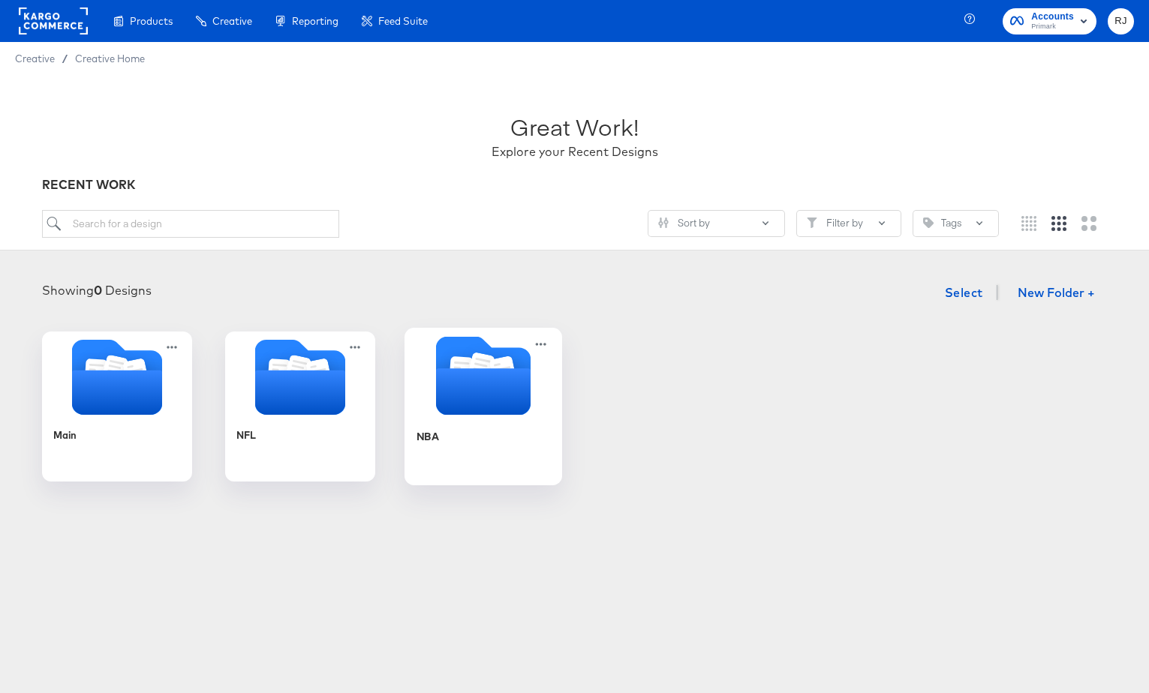
click at [468, 404] on icon "Folder" at bounding box center [482, 391] width 95 height 47
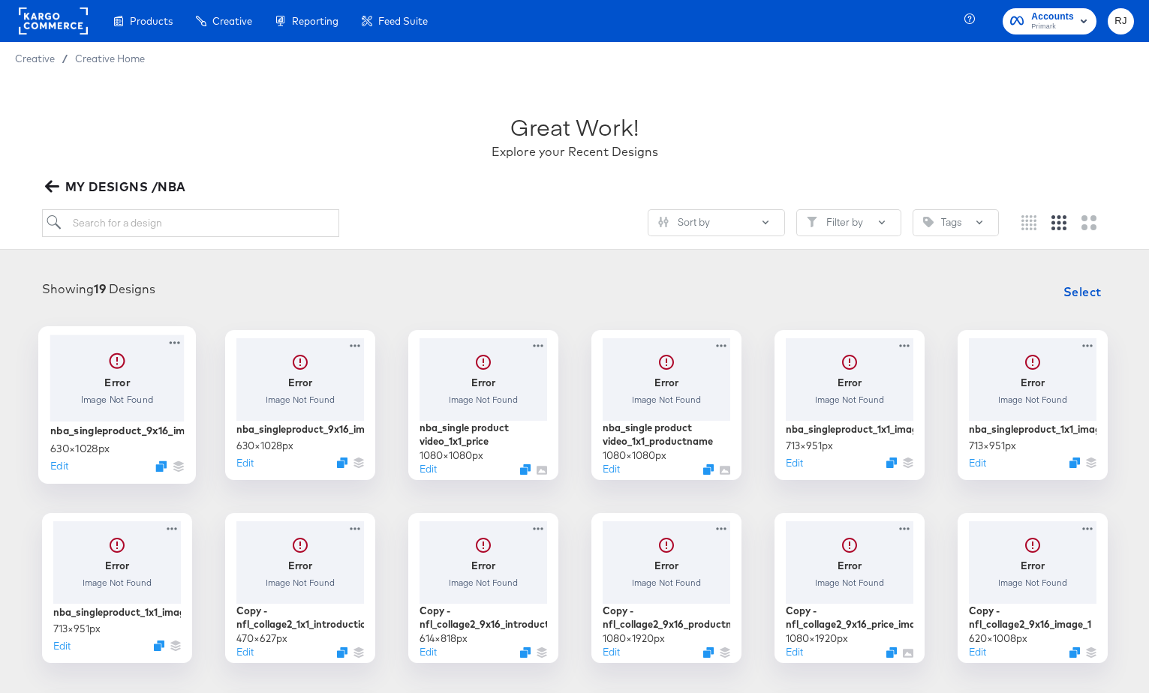
click at [143, 387] on div at bounding box center [117, 378] width 134 height 86
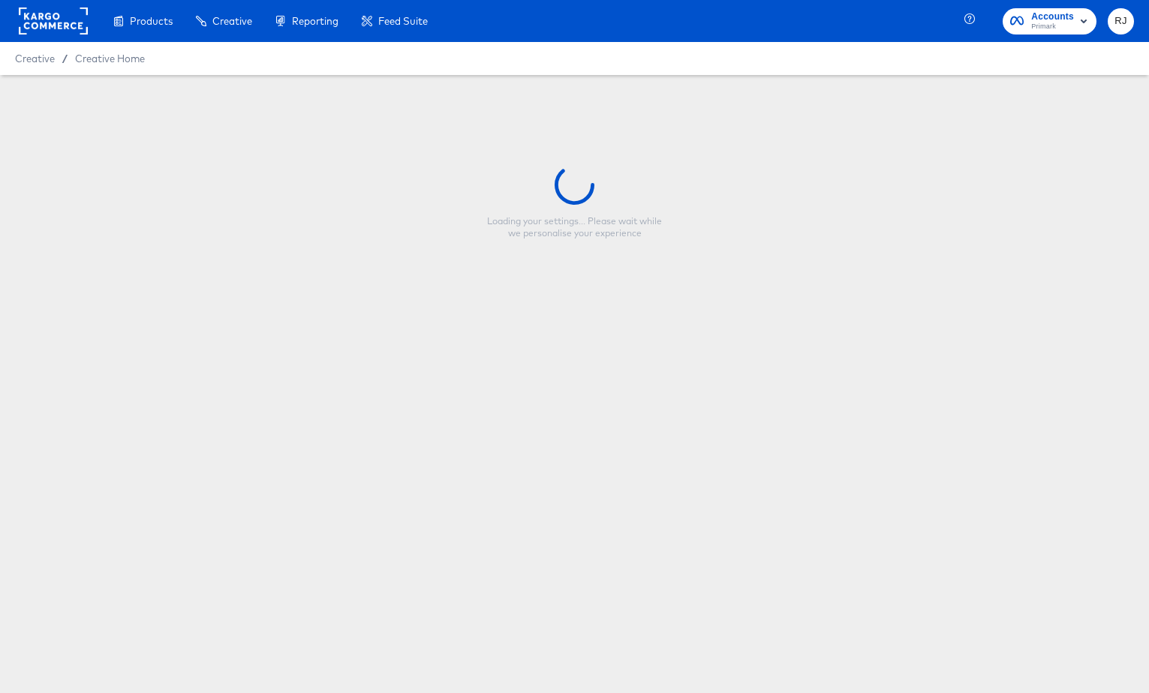
type input "nba_singleproduct_9x16_image_2"
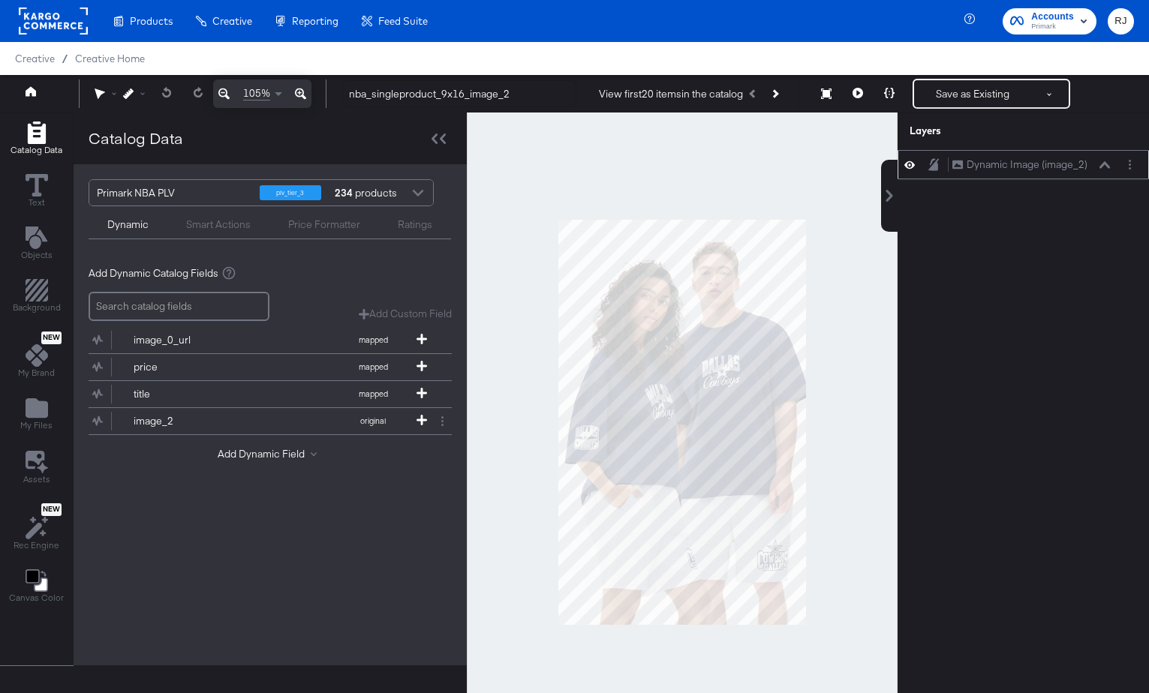
click at [1104, 164] on icon at bounding box center [1104, 164] width 11 height 7
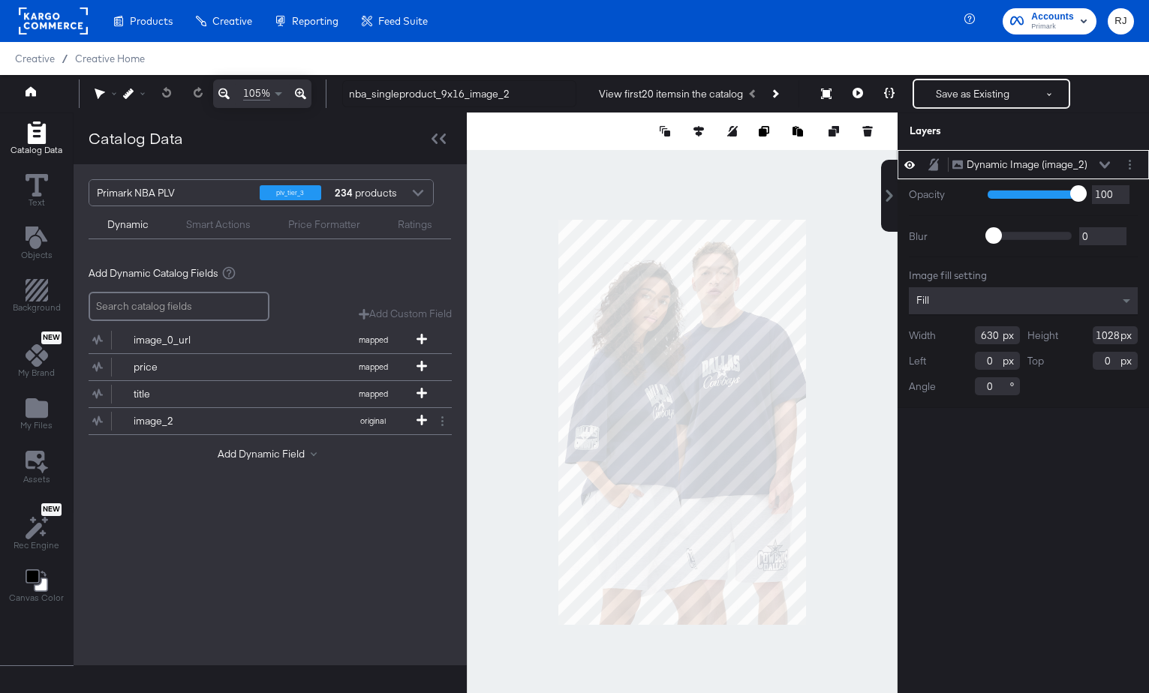
click at [1104, 161] on icon at bounding box center [1104, 165] width 11 height 8
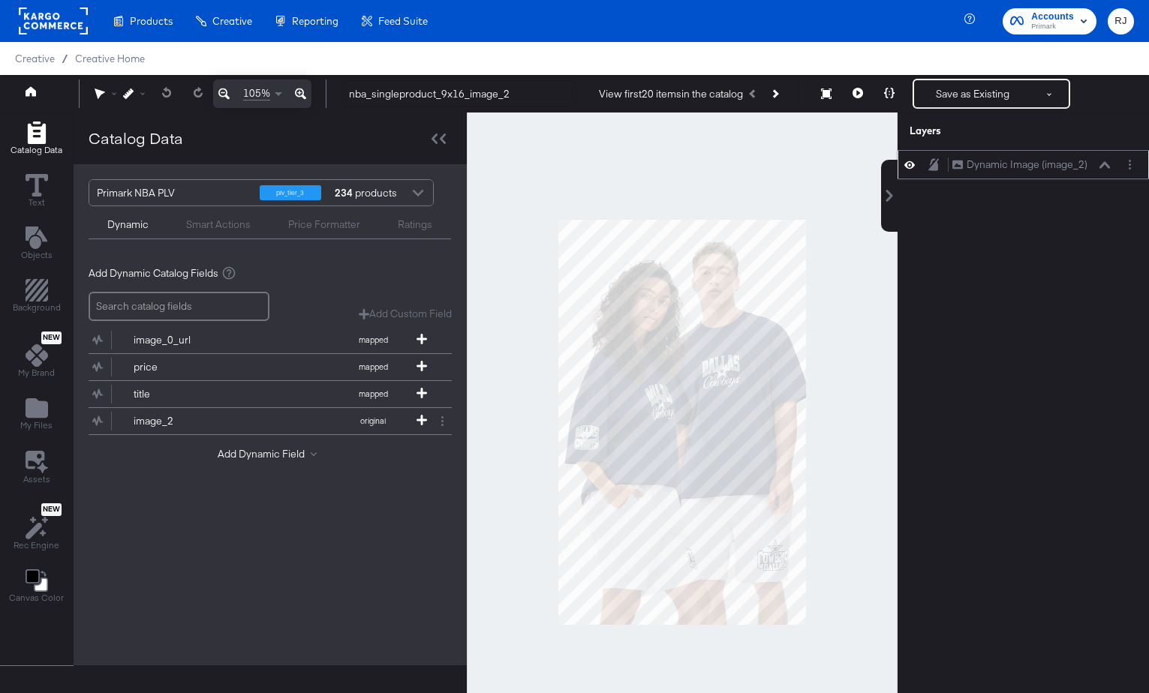
click at [1104, 161] on icon at bounding box center [1104, 165] width 11 height 8
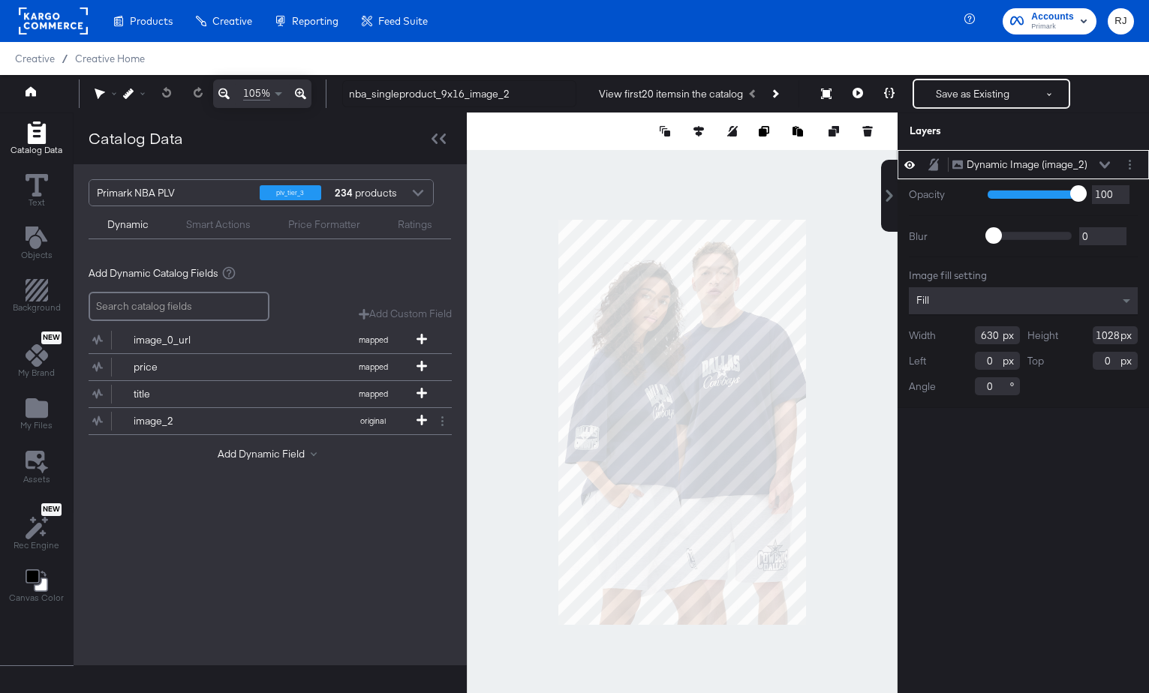
click at [1104, 162] on icon at bounding box center [1104, 165] width 11 height 8
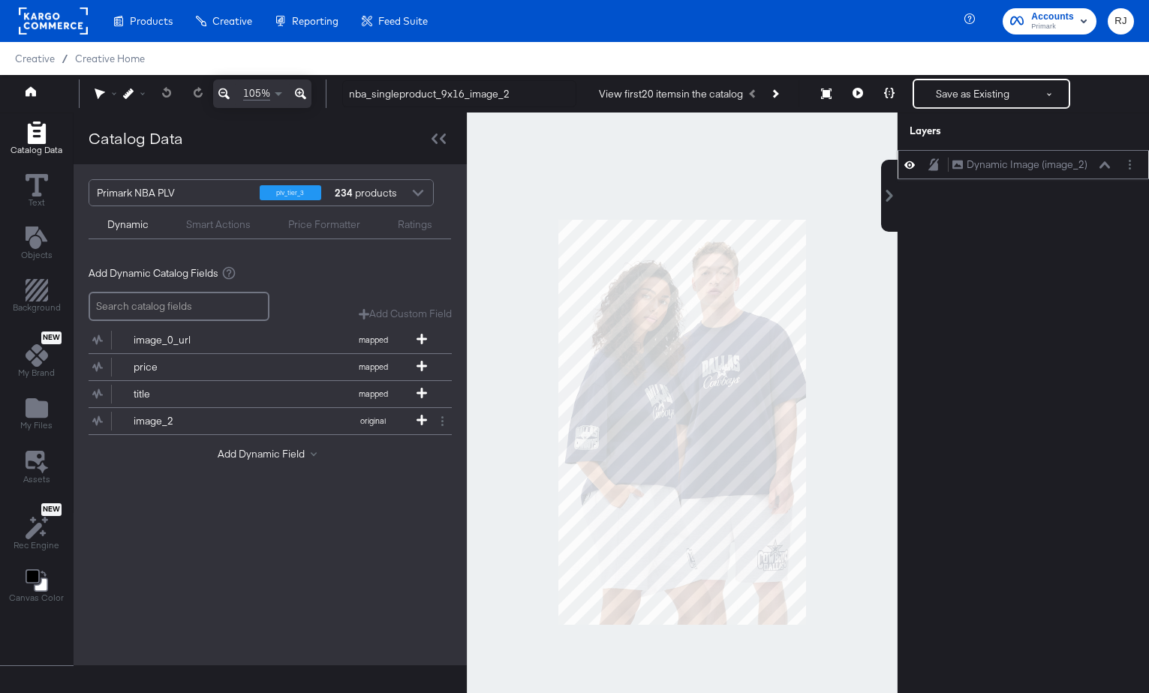
click at [1104, 162] on icon at bounding box center [1104, 165] width 11 height 8
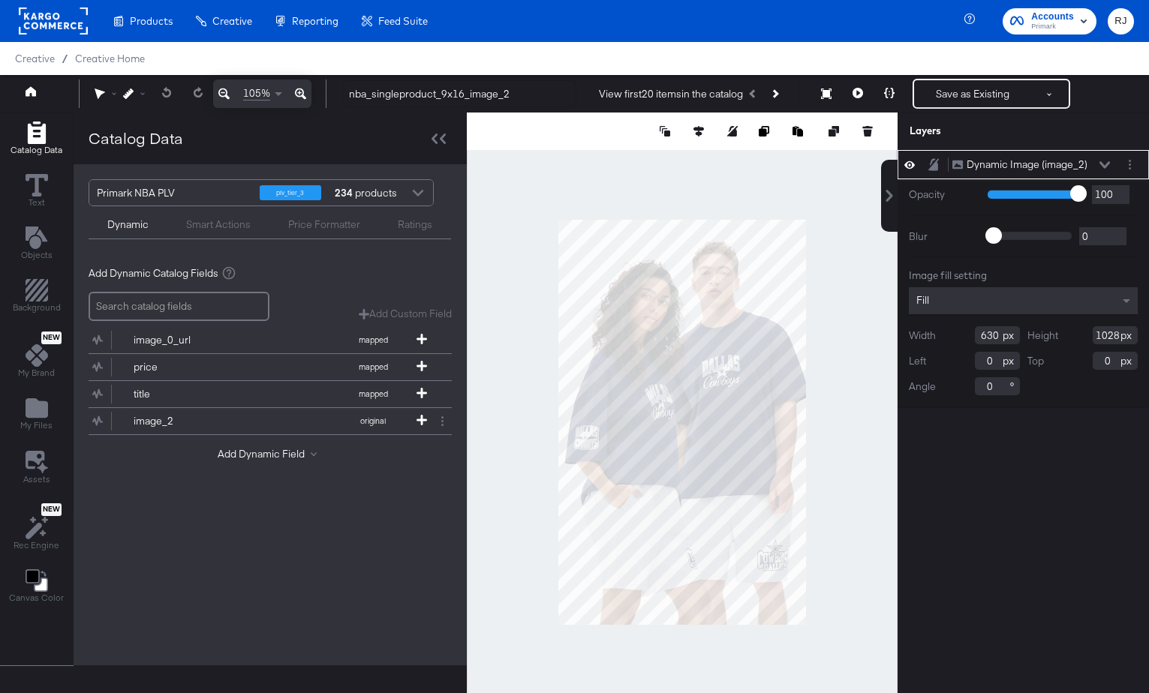
click at [1104, 162] on icon at bounding box center [1104, 165] width 11 height 8
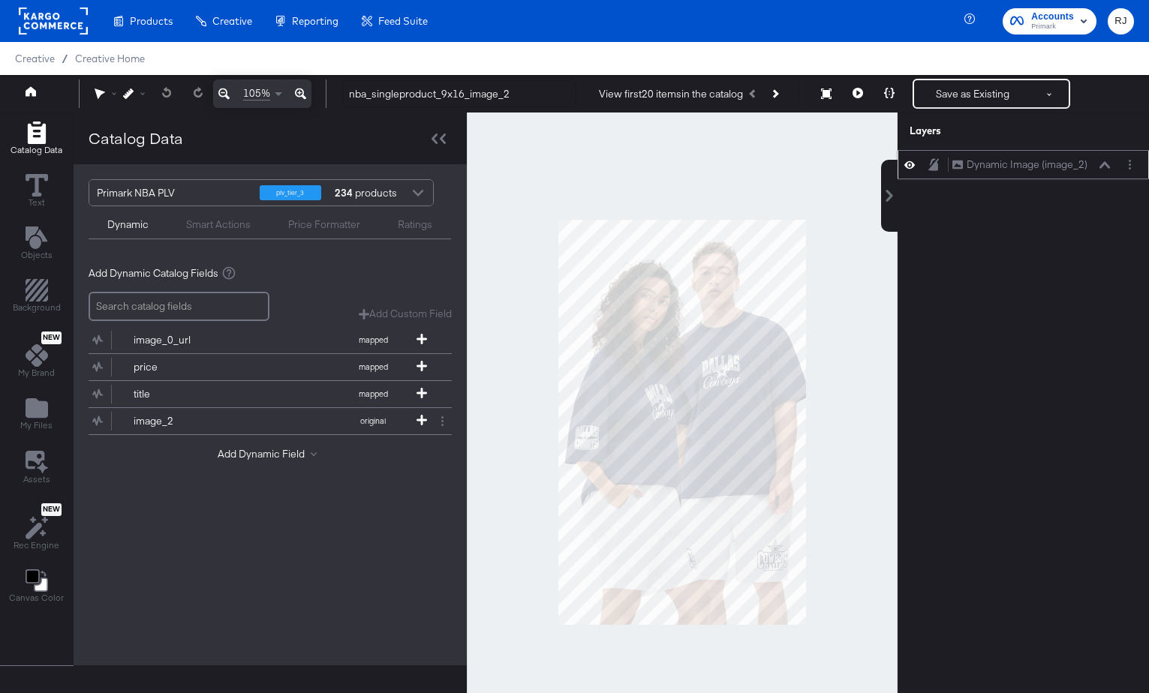
click at [1104, 162] on icon at bounding box center [1104, 165] width 11 height 8
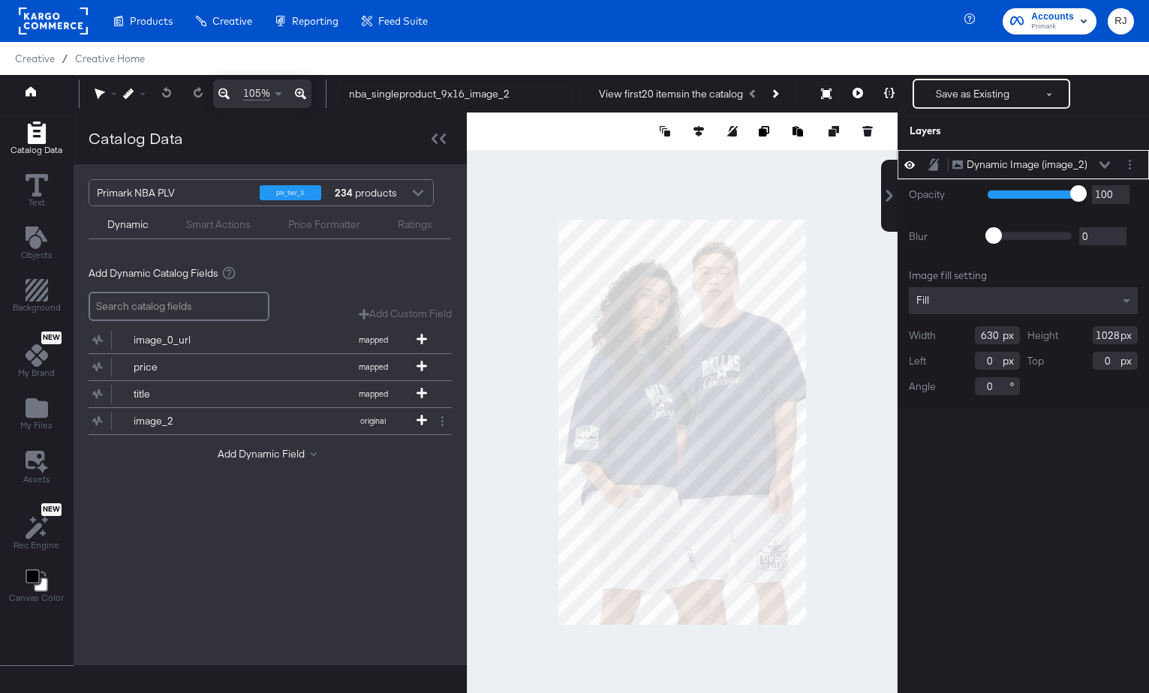
click at [1104, 163] on icon at bounding box center [1104, 165] width 11 height 8
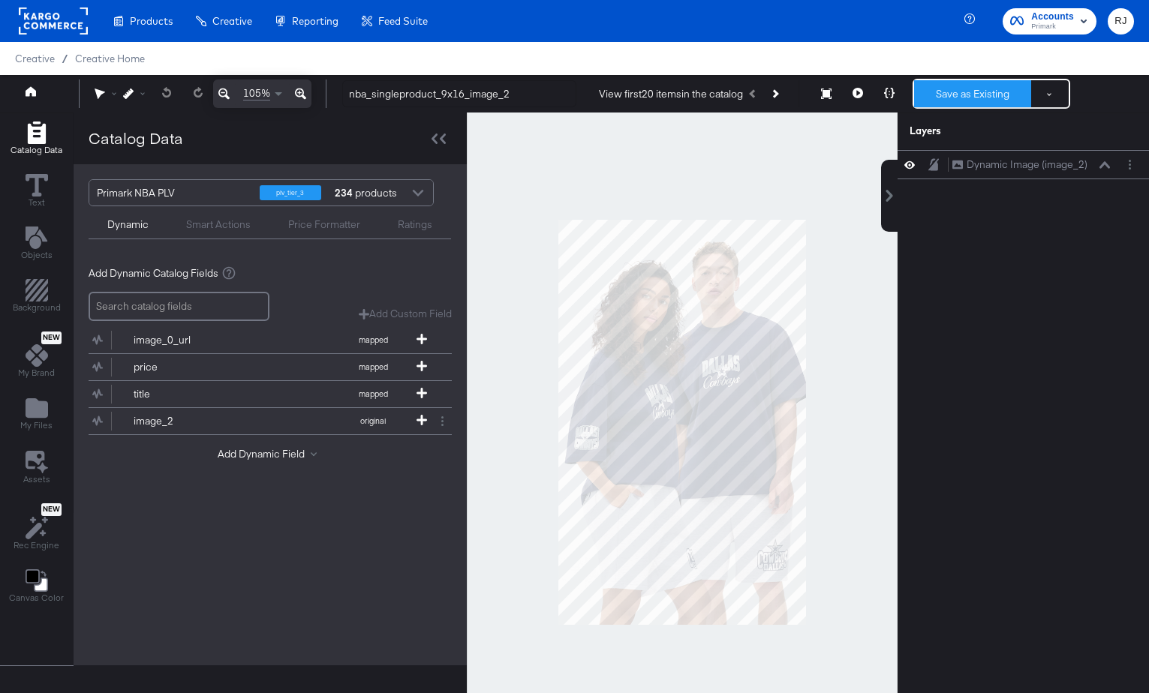
click at [958, 96] on button "Save as Existing" at bounding box center [972, 93] width 117 height 27
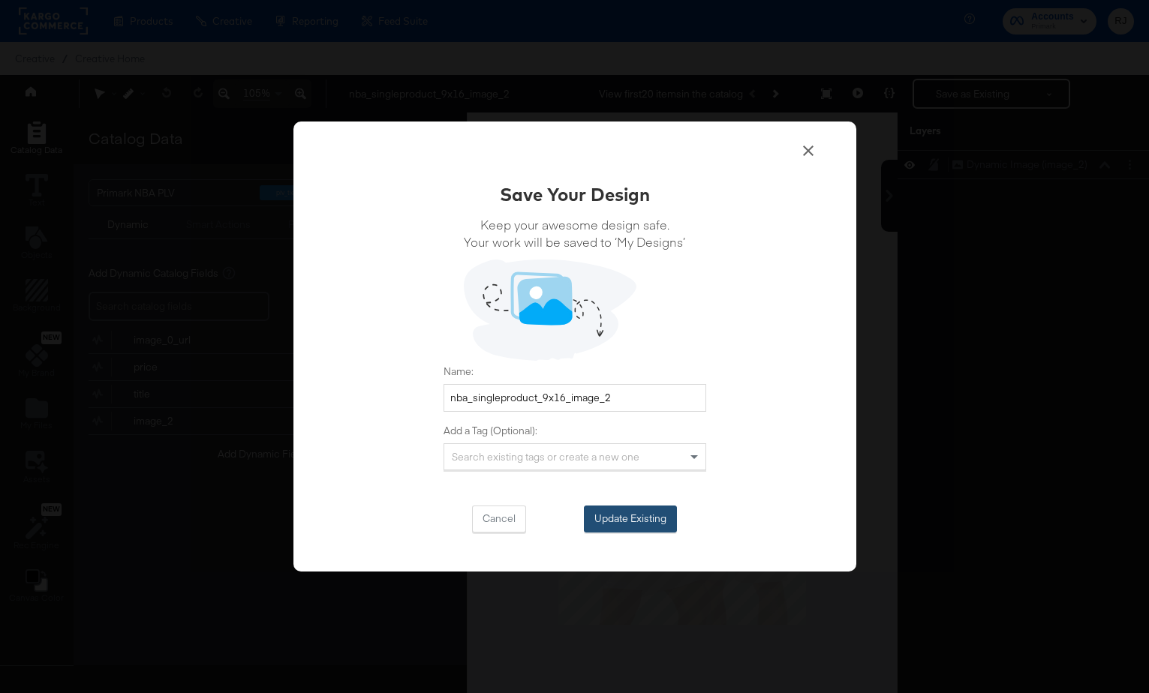
click at [656, 521] on button "Update Existing" at bounding box center [630, 519] width 93 height 27
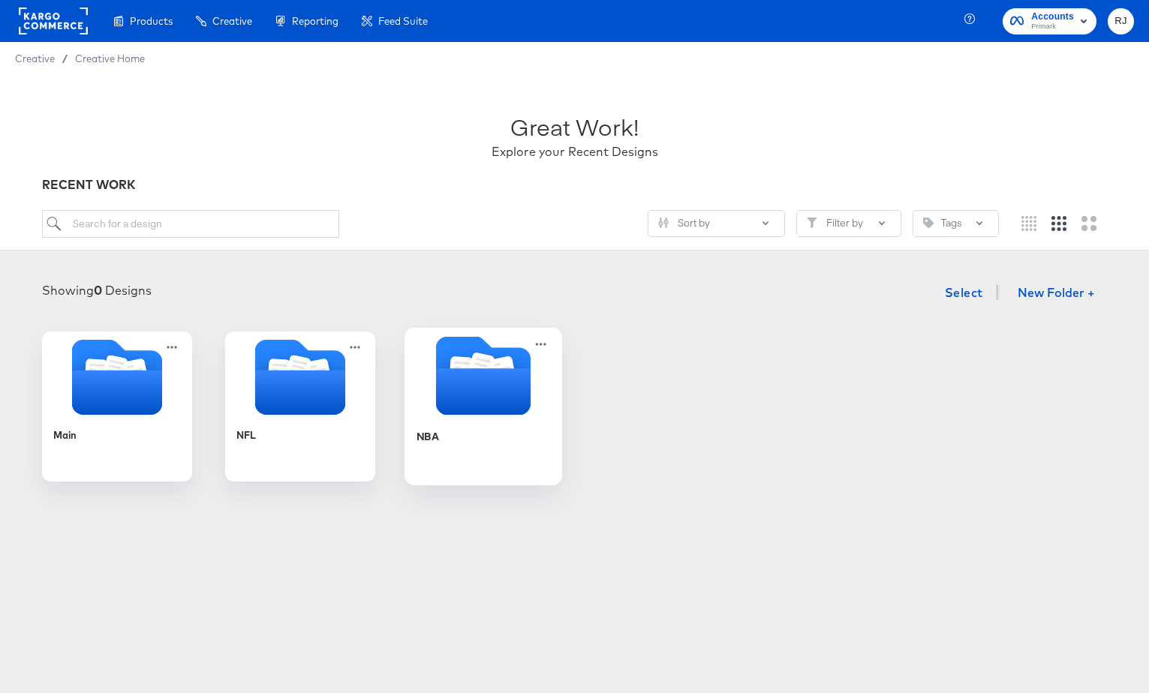
click at [457, 423] on div "NBA" at bounding box center [483, 448] width 134 height 58
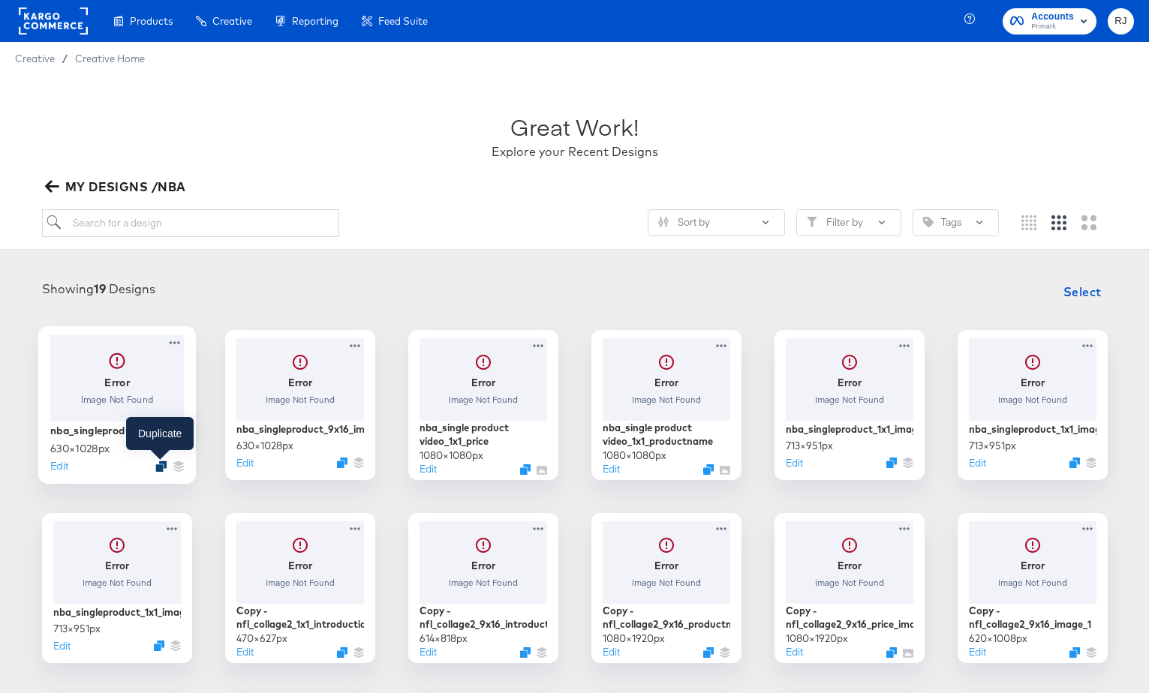
click at [160, 466] on icon "Duplicate" at bounding box center [160, 466] width 11 height 11
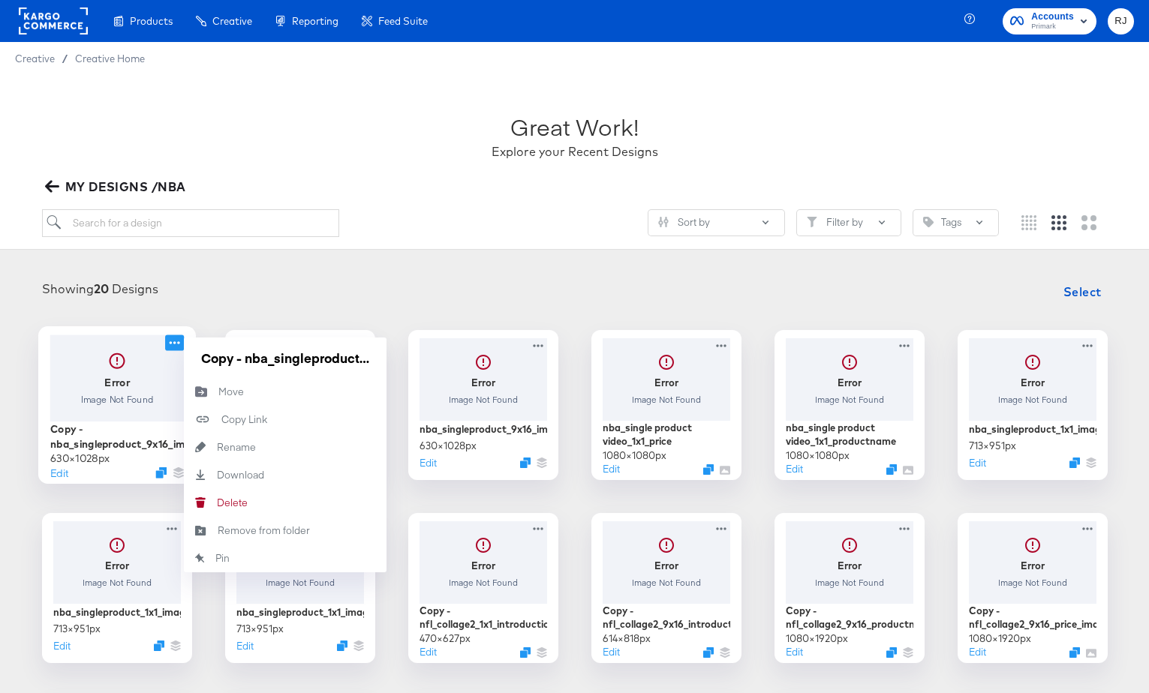
click at [176, 339] on icon at bounding box center [174, 343] width 19 height 16
click at [240, 361] on input "Copy - nba_singleproduct_9x16_image_2" at bounding box center [285, 358] width 180 height 30
drag, startPoint x: 248, startPoint y: 361, endPoint x: 188, endPoint y: 359, distance: 60.1
click at [188, 359] on div "Copy - nba_singleproduct_9x16_image_2" at bounding box center [285, 358] width 203 height 41
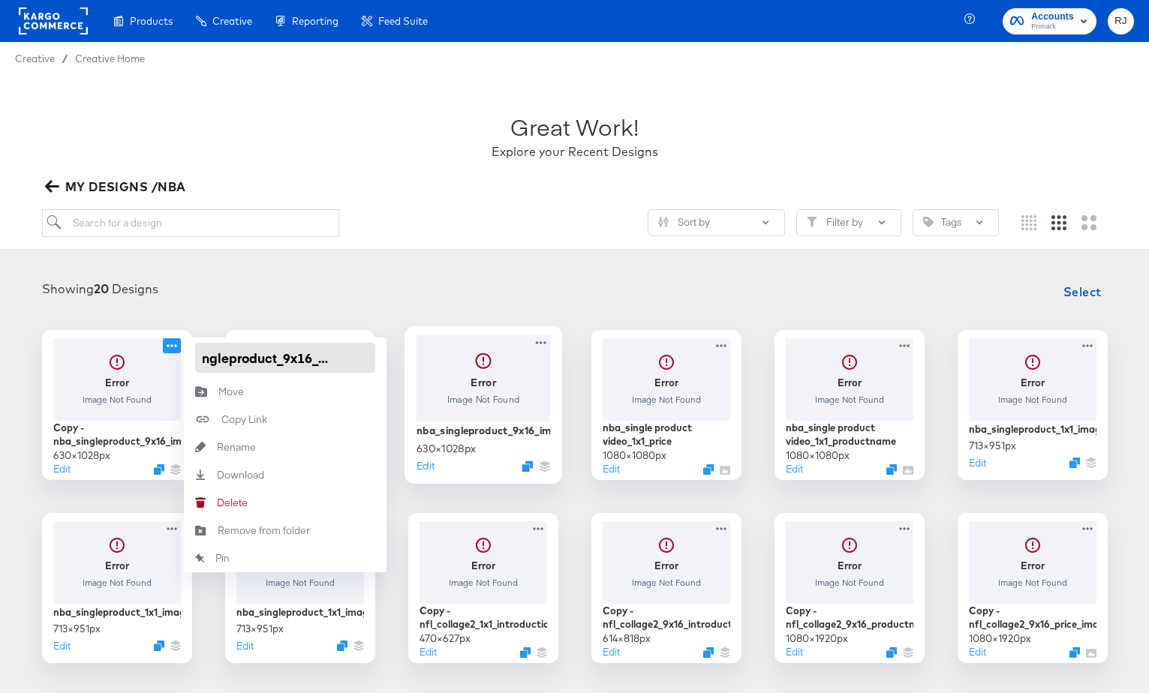
drag, startPoint x: 299, startPoint y: 364, endPoint x: 433, endPoint y: 366, distance: 133.6
click at [433, 366] on div "Error Image Not Found Copy - nba_singleproduct_9x16_image_2 630 × 1028 px Edit …" at bounding box center [574, 679] width 1119 height 699
click at [365, 362] on input "nba_singleproduct_9x16_image_2" at bounding box center [285, 358] width 180 height 30
type input "nba_singleproduct_9x16_image_3"
click at [362, 301] on div "Showing 20 Designs Select" at bounding box center [574, 292] width 1119 height 30
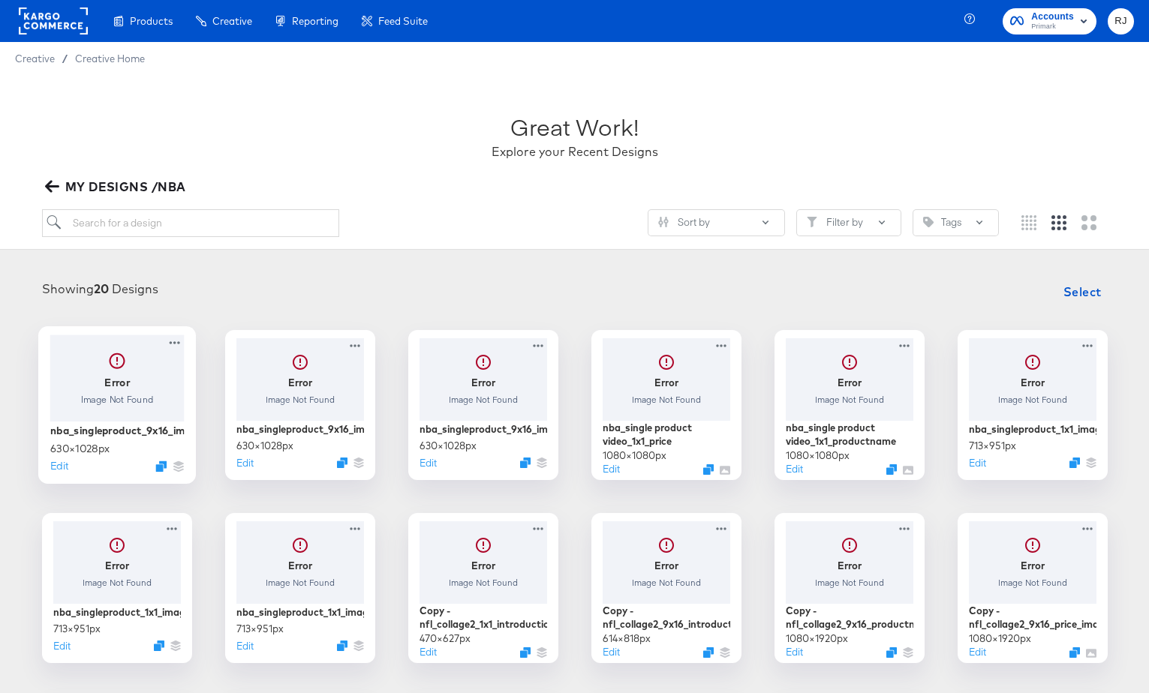
click at [113, 388] on div at bounding box center [117, 378] width 134 height 86
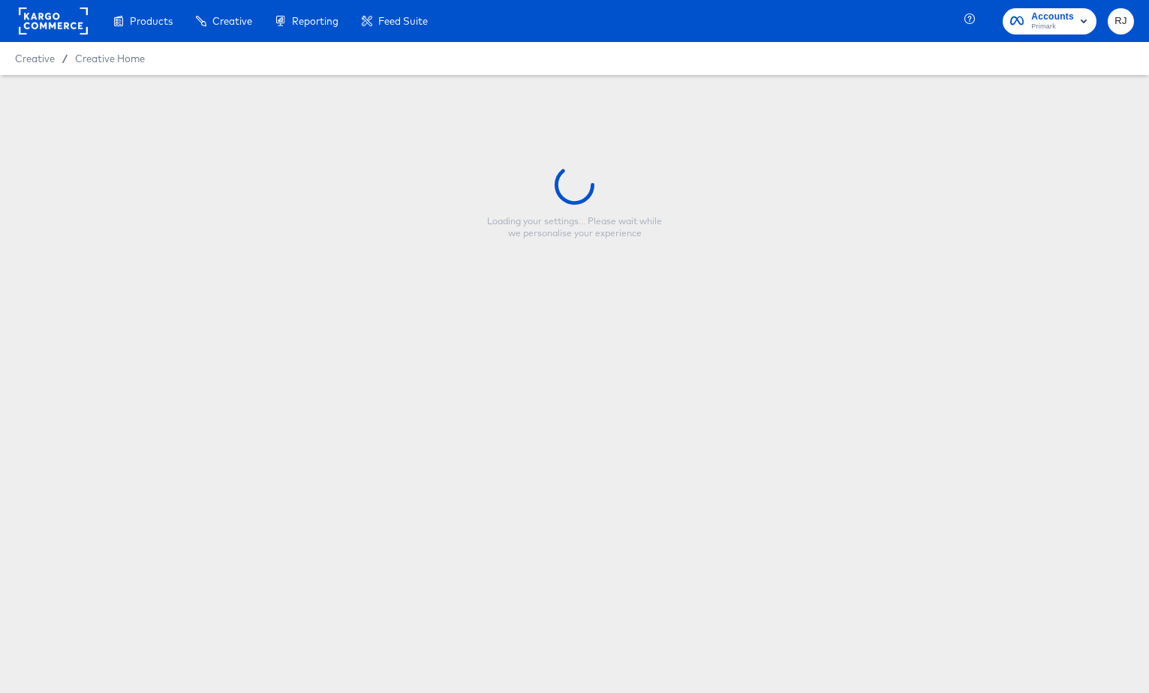
type input "nba_singleproduct_9x16_image_3"
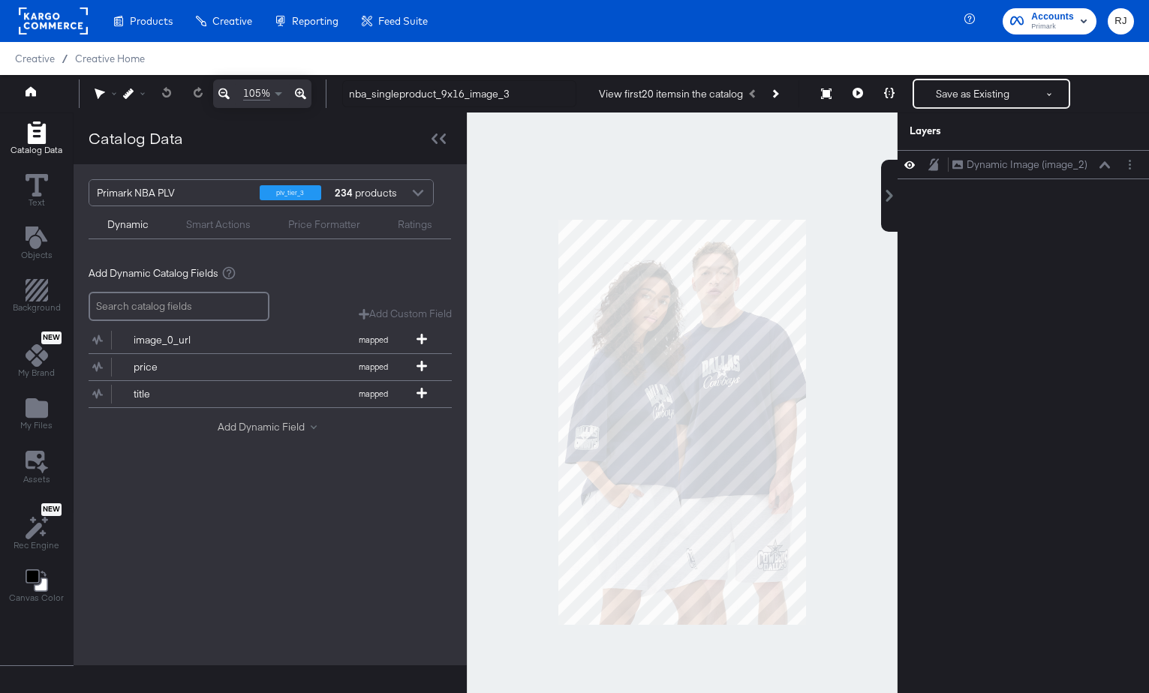
click at [252, 424] on button "Add Dynamic Field" at bounding box center [270, 427] width 105 height 14
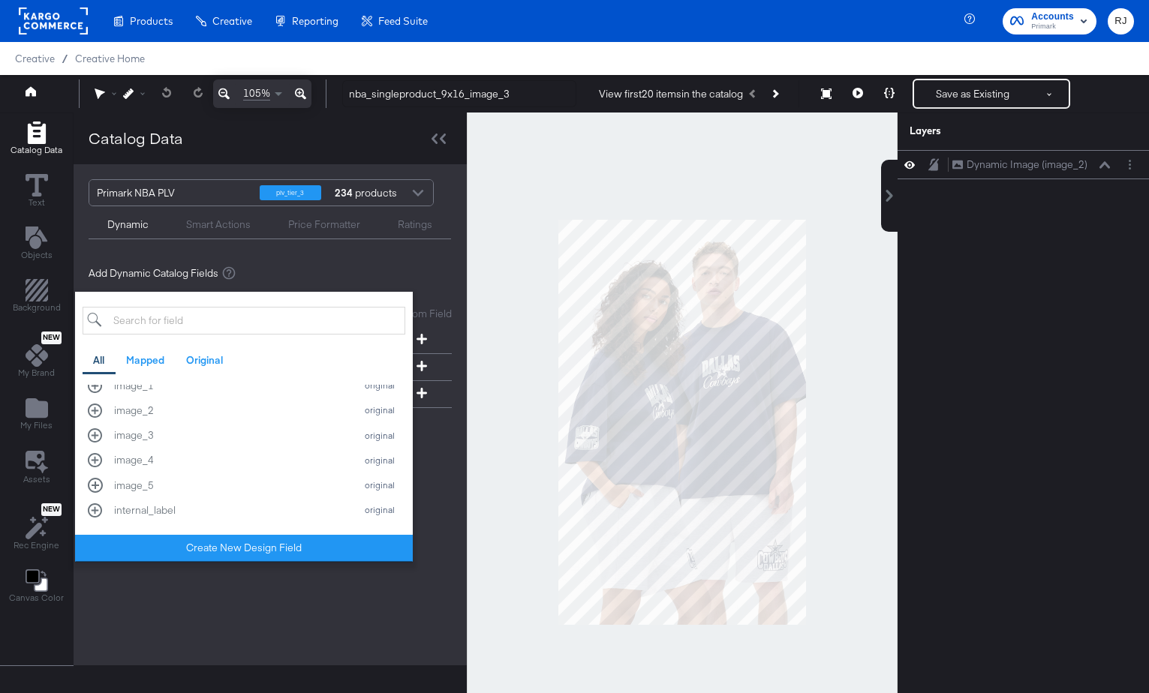
scroll to position [337, 0]
click at [98, 486] on div "image_5 original" at bounding box center [244, 484] width 312 height 14
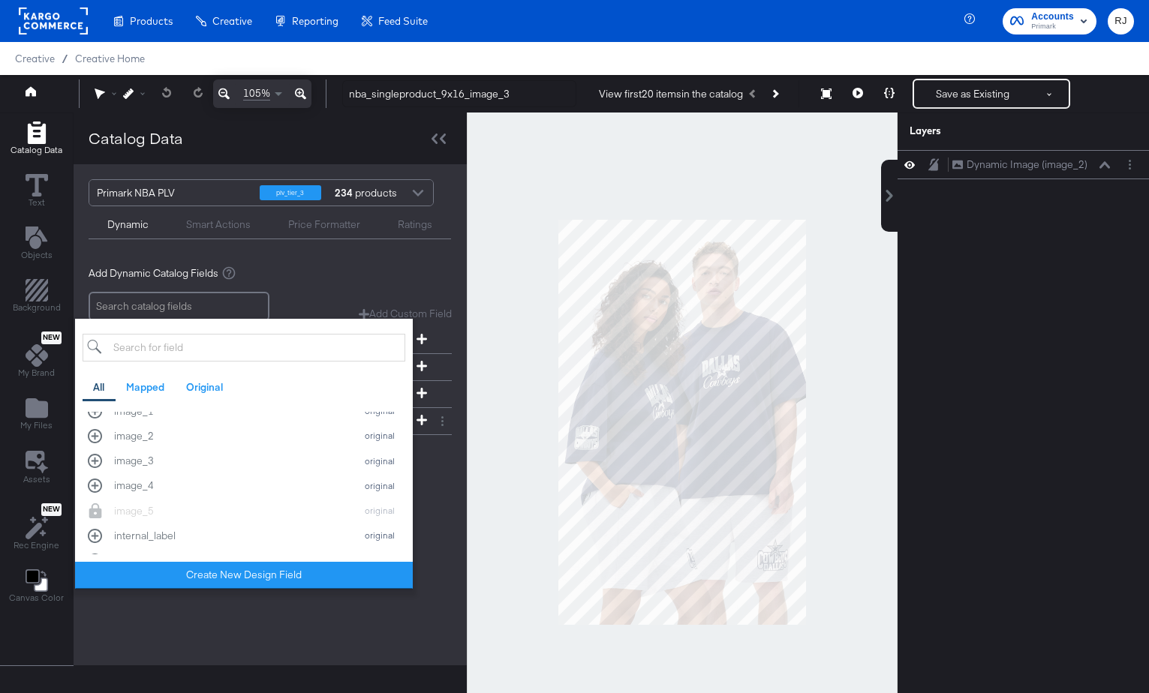
click at [445, 516] on div "Primark NBA PLV plv_tier_3 234 products Dynamic Smart Actions Price Formatter R…" at bounding box center [270, 414] width 393 height 501
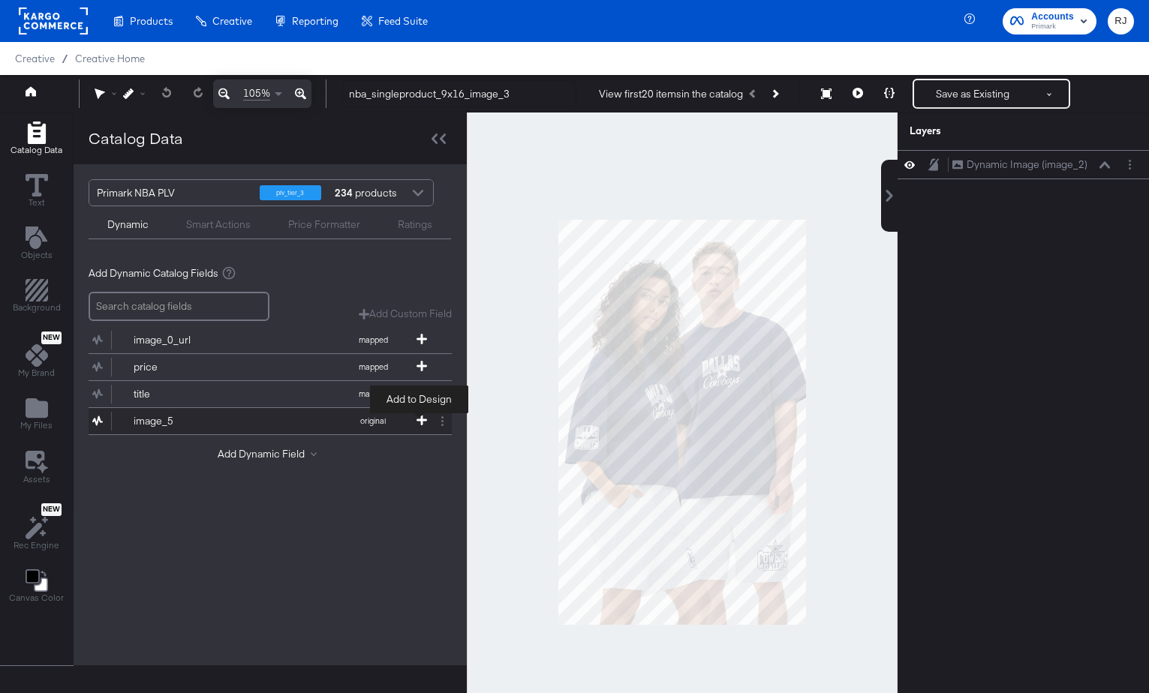
click at [421, 421] on icon at bounding box center [421, 420] width 11 height 11
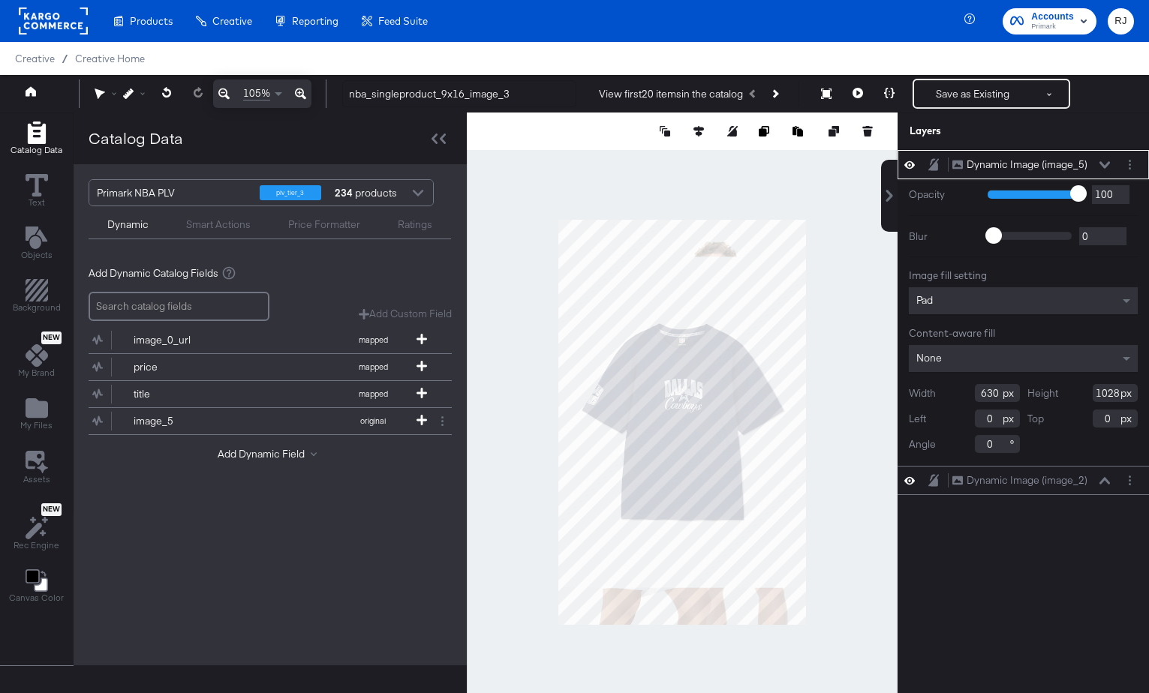
click at [991, 299] on div "Pad" at bounding box center [1023, 300] width 229 height 27
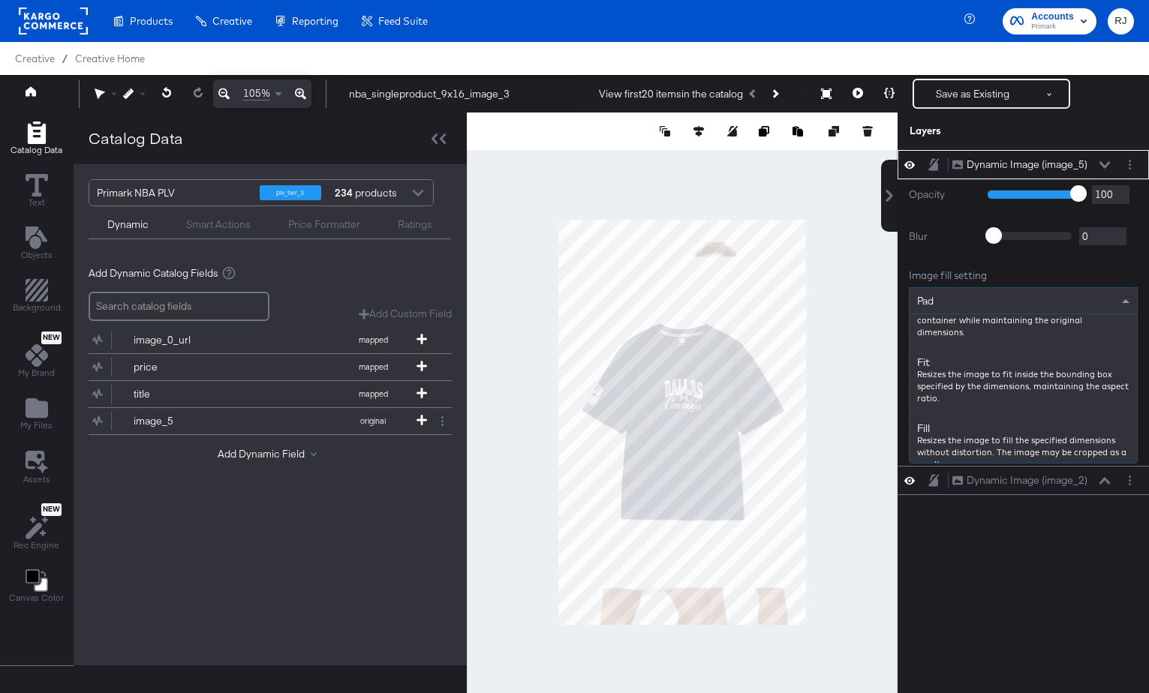
scroll to position [176, 0]
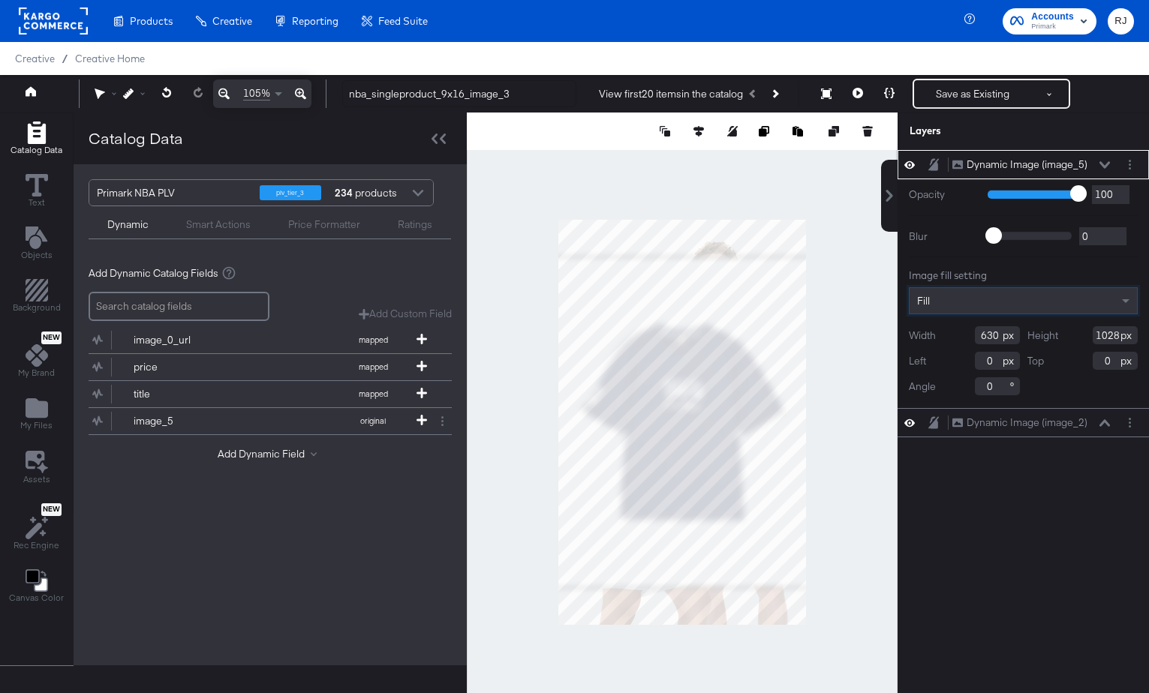
click at [1108, 162] on icon at bounding box center [1104, 165] width 11 height 8
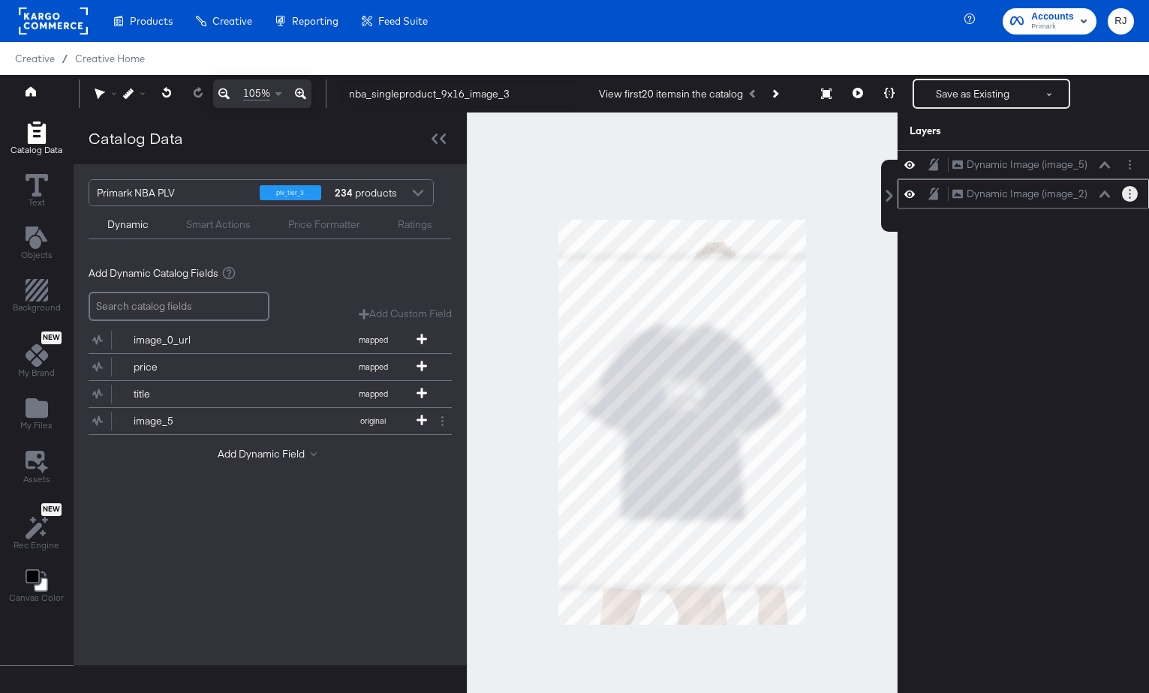
click at [1126, 196] on button "Layer Options" at bounding box center [1130, 194] width 16 height 16
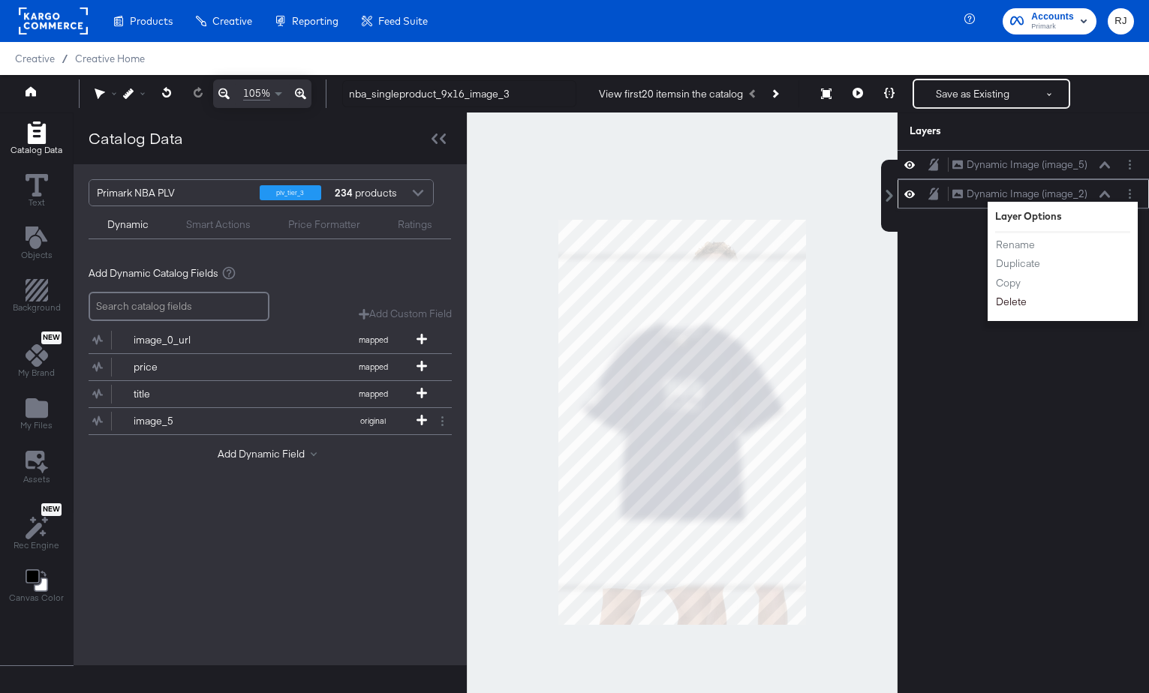
click at [1012, 302] on button "Delete" at bounding box center [1011, 302] width 32 height 16
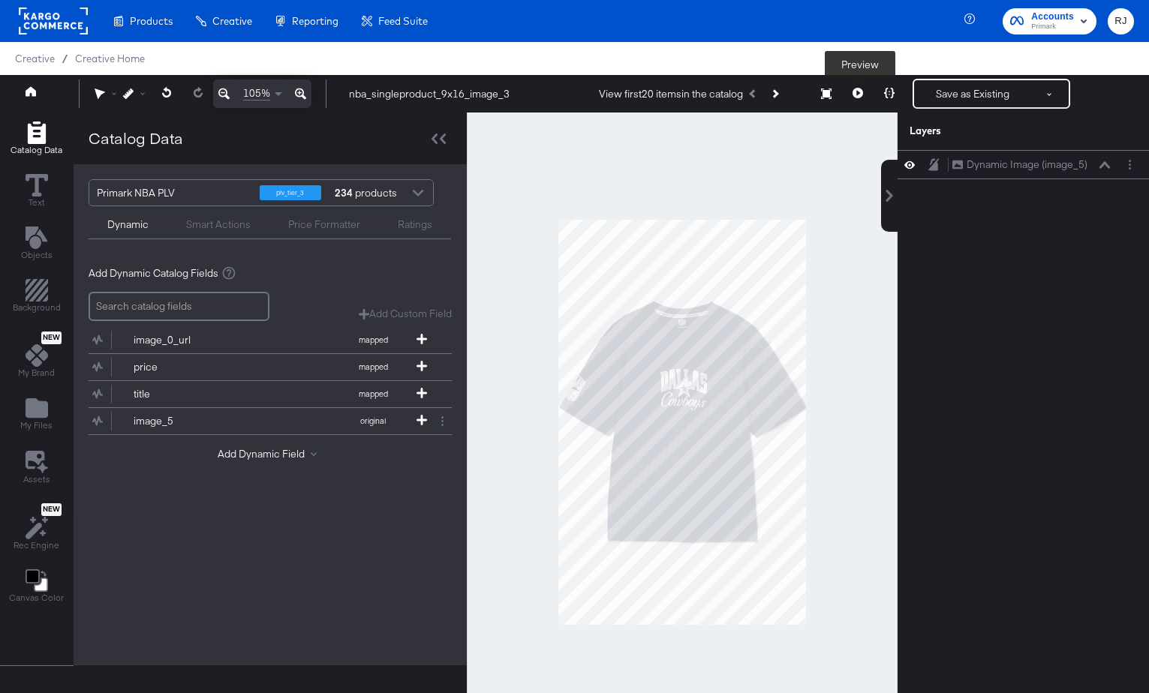
click at [860, 94] on icon at bounding box center [857, 93] width 11 height 11
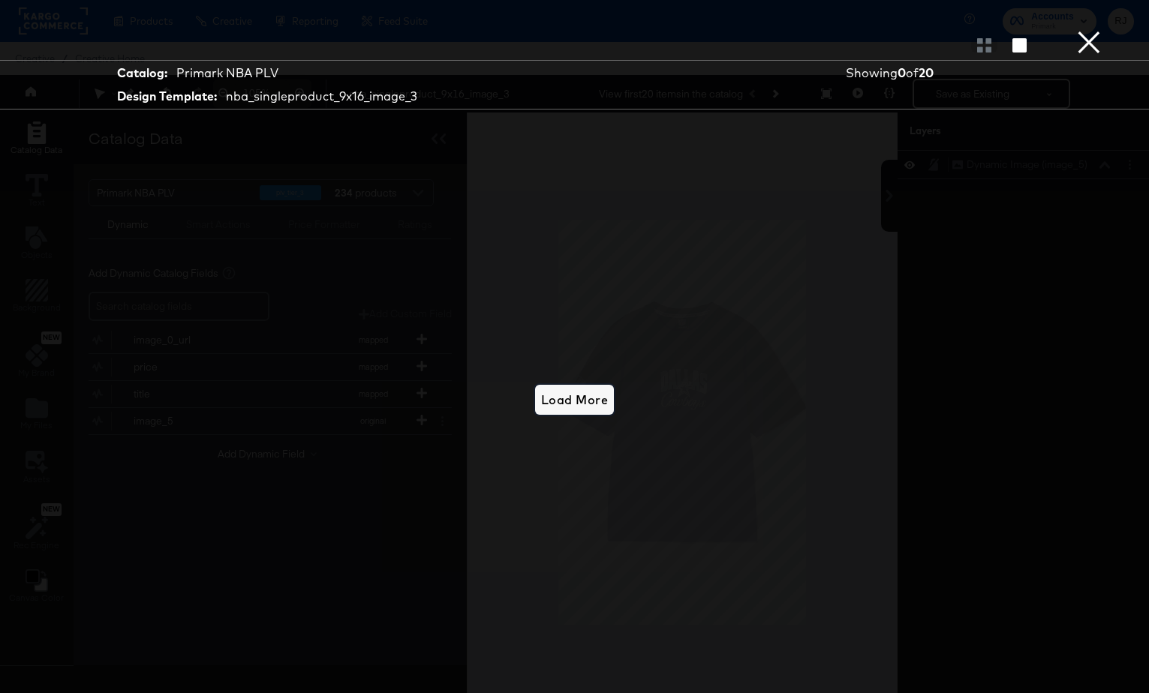
click at [560, 395] on span "Load More" at bounding box center [574, 399] width 67 height 21
click at [1090, 30] on button "×" at bounding box center [1089, 15] width 30 height 30
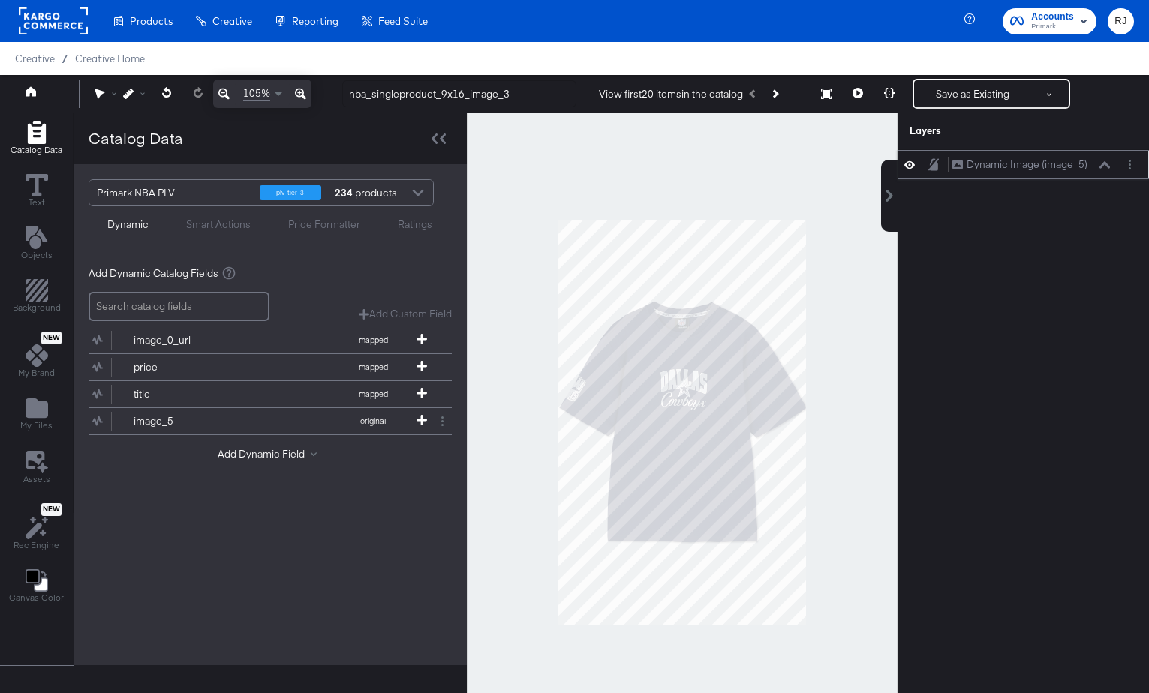
click at [1105, 165] on icon at bounding box center [1104, 164] width 11 height 7
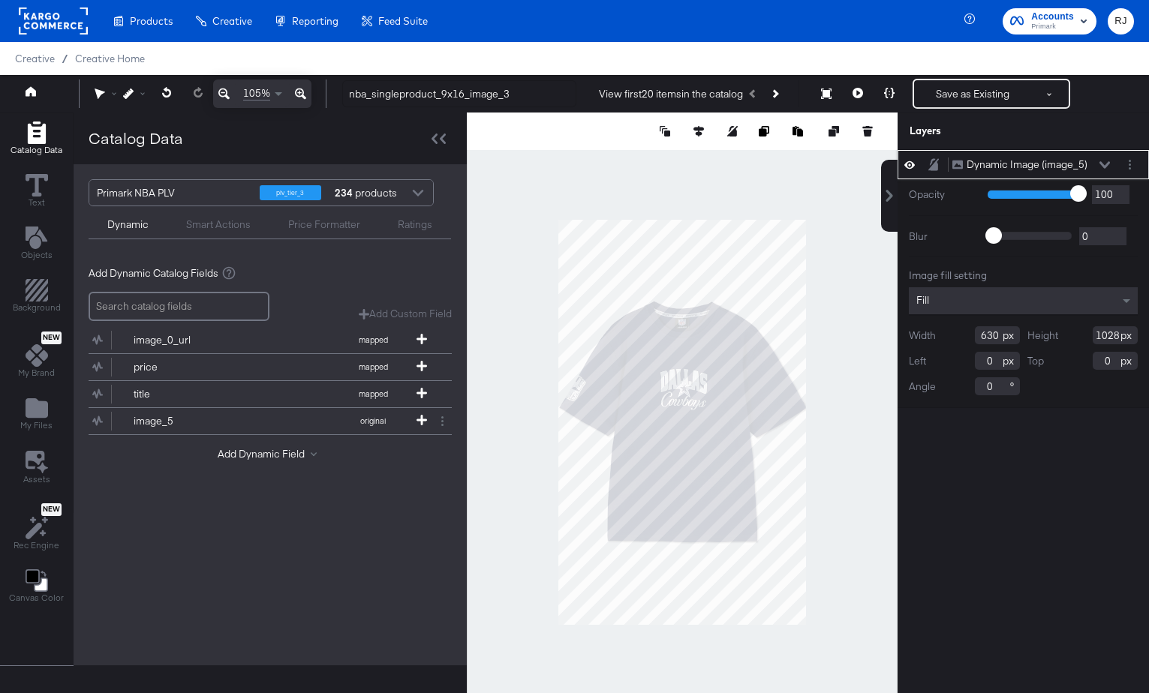
click at [1105, 165] on icon at bounding box center [1104, 165] width 11 height 8
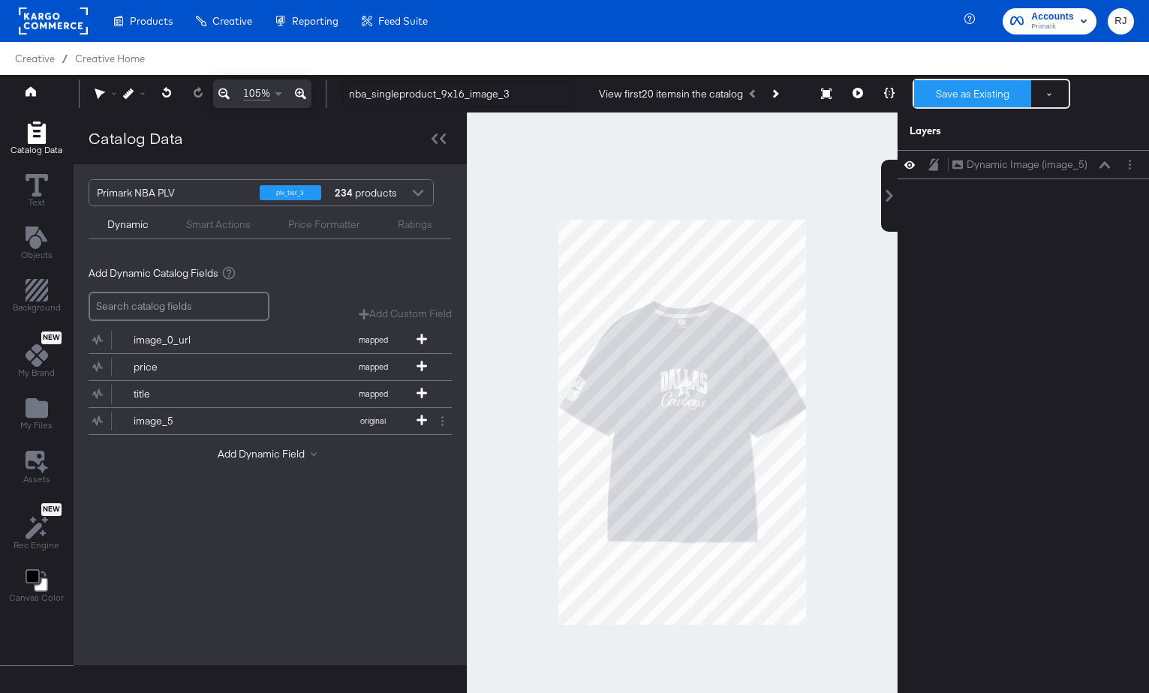
click at [950, 93] on button "Save as Existing" at bounding box center [972, 93] width 117 height 27
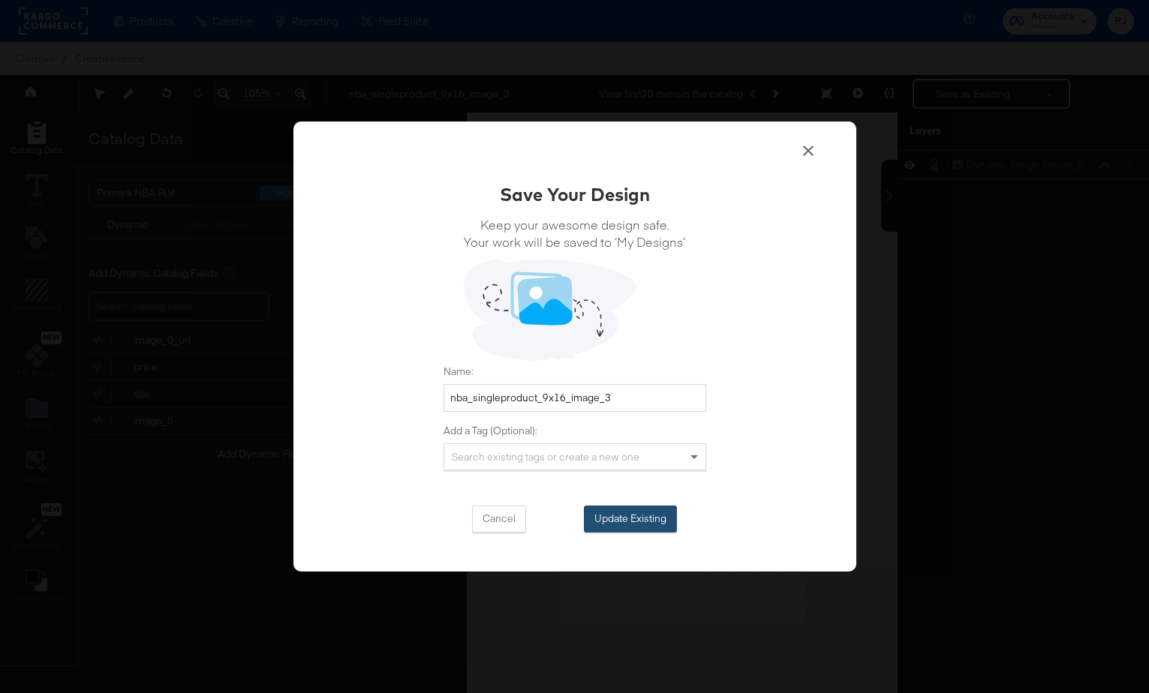
click at [638, 519] on button "Update Existing" at bounding box center [630, 519] width 93 height 27
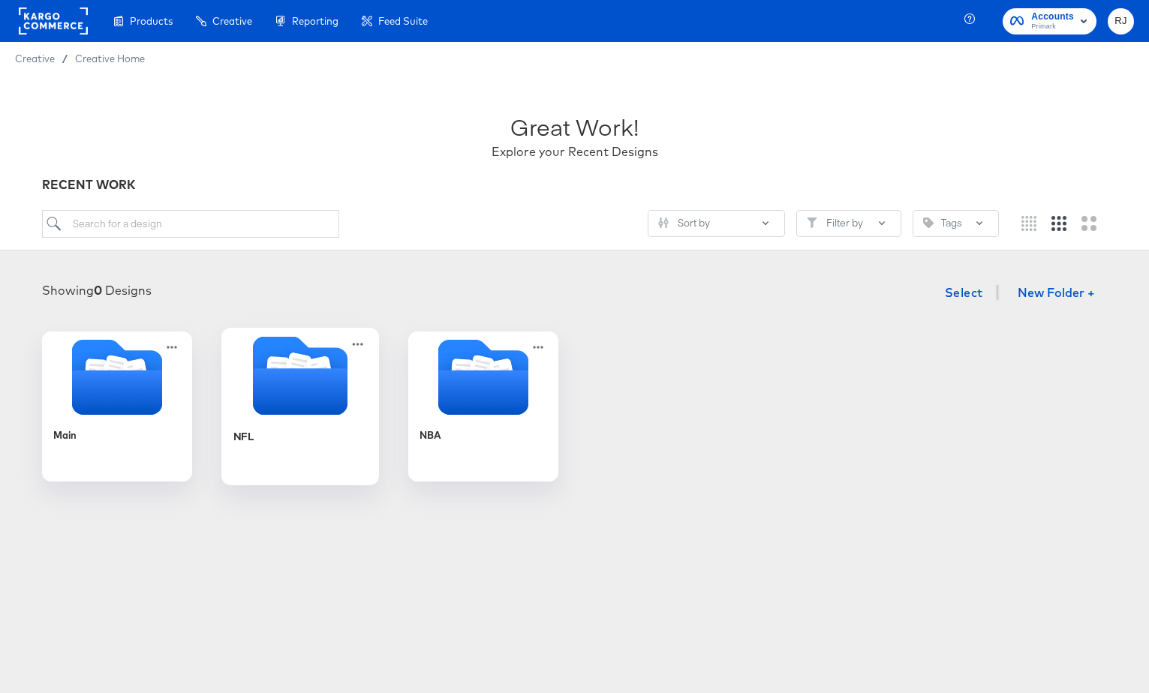
click at [333, 396] on icon "Folder" at bounding box center [299, 391] width 95 height 47
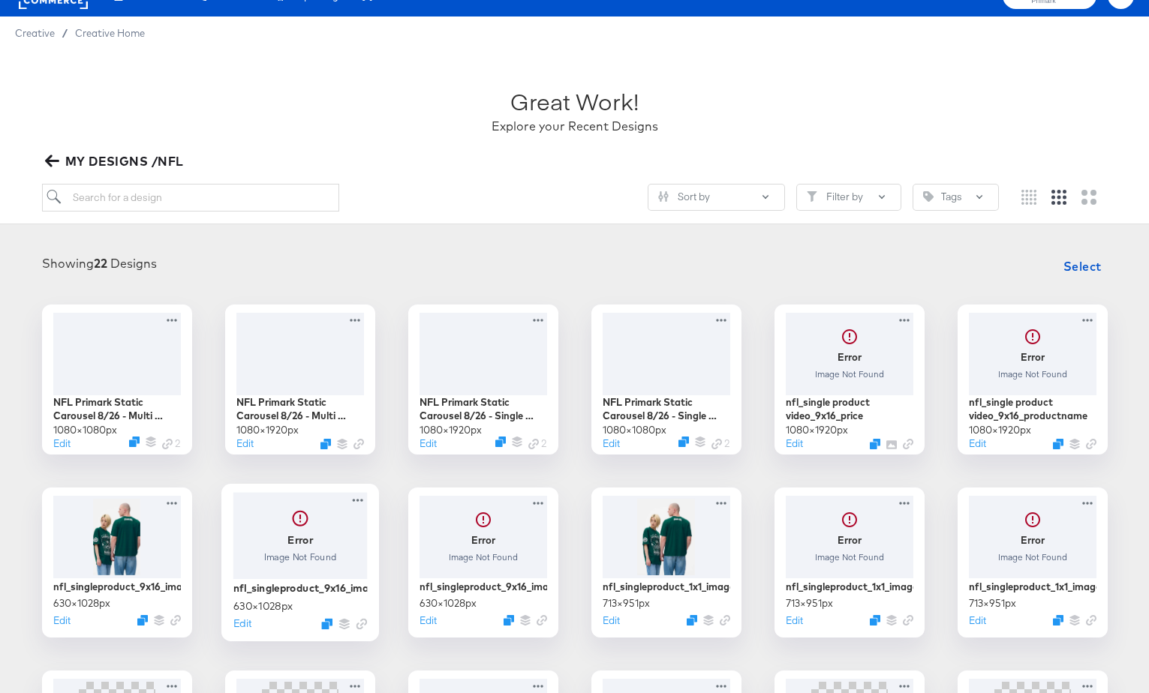
scroll to position [44, 0]
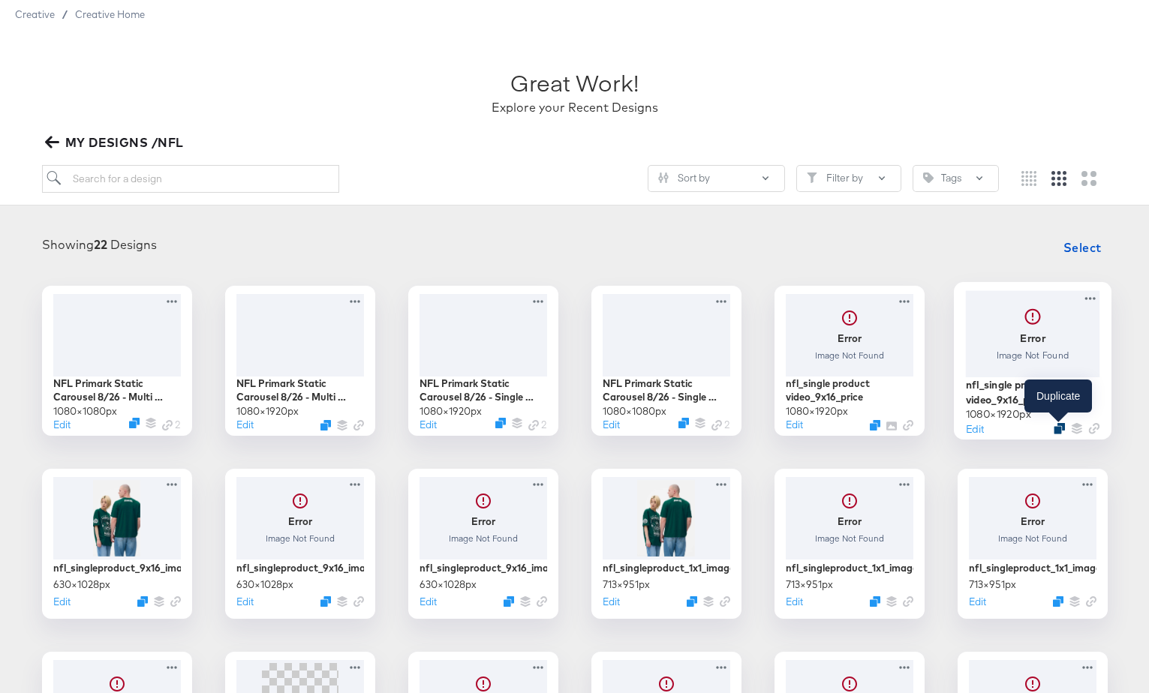
click at [1059, 428] on icon "Duplicate" at bounding box center [1059, 427] width 11 height 11
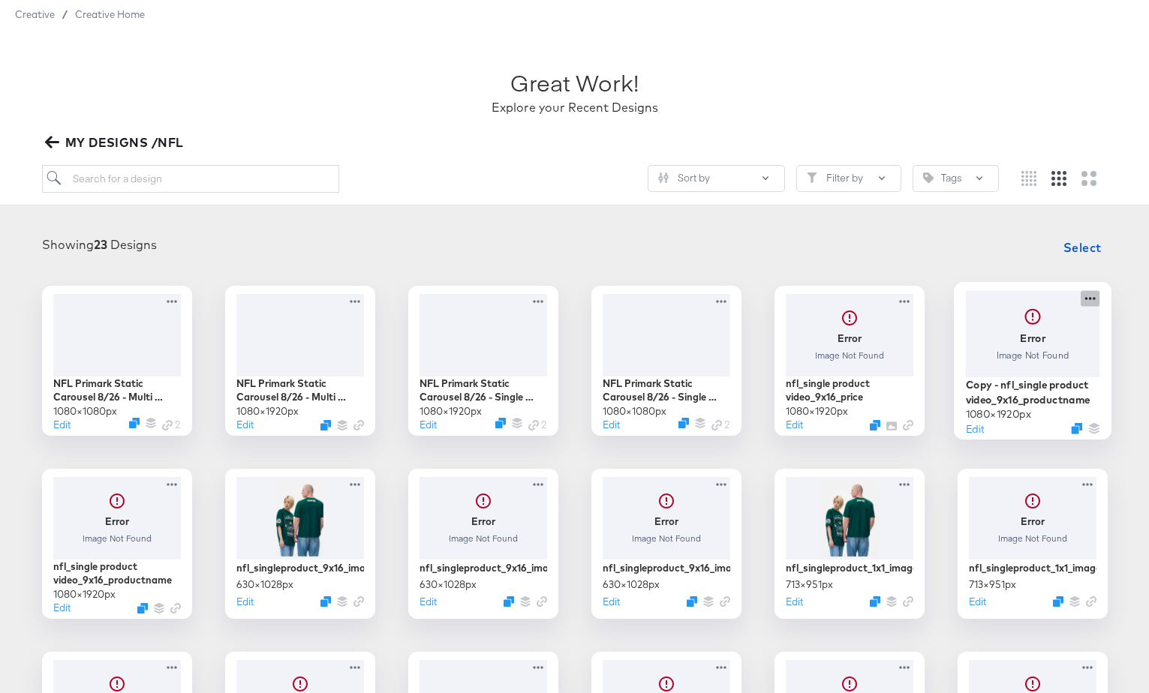
click at [1084, 299] on icon at bounding box center [1090, 298] width 19 height 16
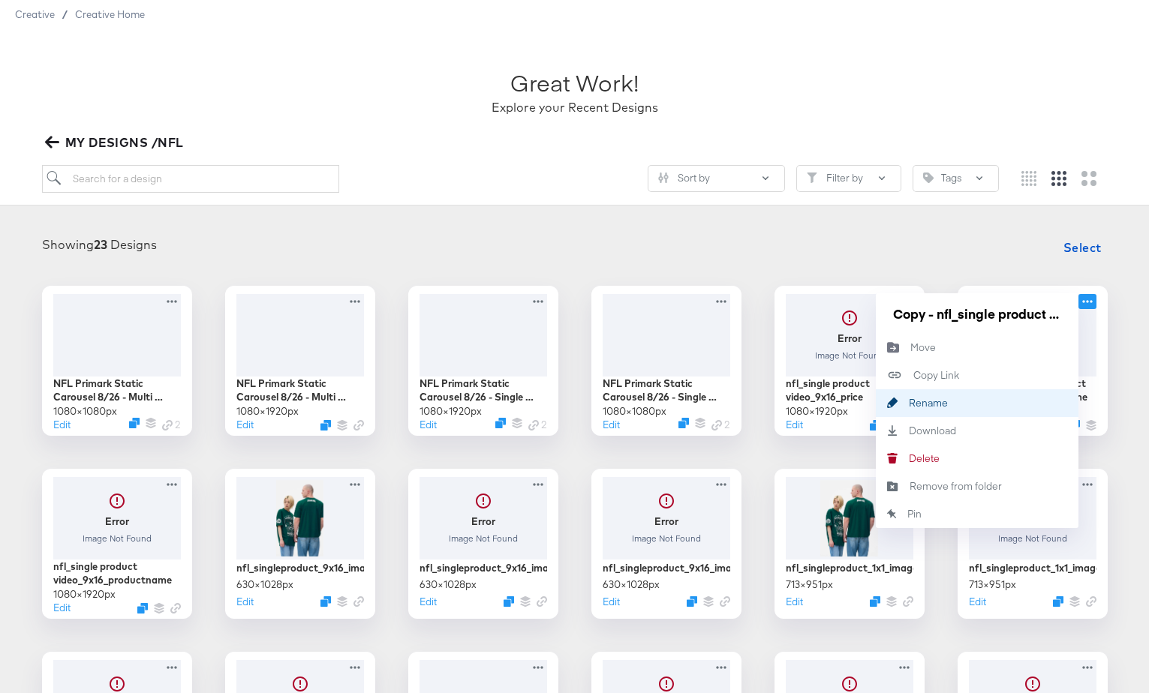
click at [954, 409] on button "Rename Rename" at bounding box center [977, 403] width 203 height 28
drag, startPoint x: 1058, startPoint y: 317, endPoint x: 873, endPoint y: 320, distance: 185.4
click at [873, 320] on div "NFL Primark Static Carousel 8/26 - Multi Image 1080 × 1080 px Edit 2 NFL Primar…" at bounding box center [574, 635] width 1119 height 699
drag, startPoint x: 893, startPoint y: 311, endPoint x: 1072, endPoint y: 308, distance: 178.6
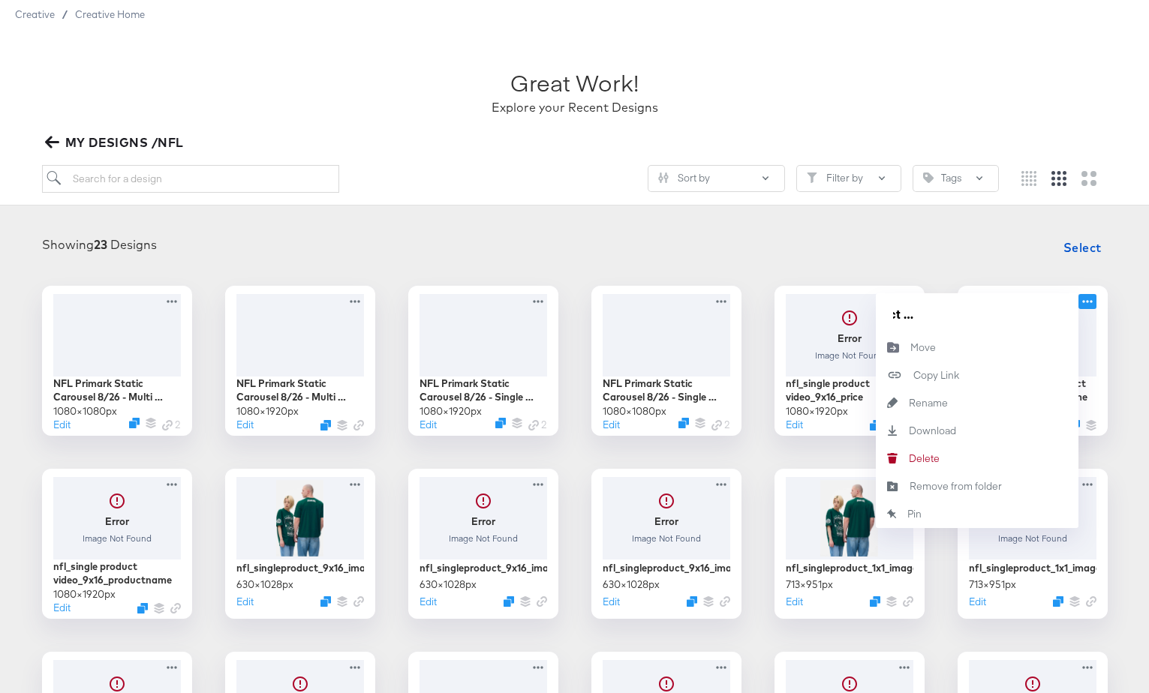
click at [1072, 308] on div "Copy - nfl_single product video_9x16_productname" at bounding box center [977, 313] width 203 height 41
type input "nba_single product video_9x16_price"
click at [1036, 263] on div at bounding box center [574, 263] width 1119 height 1
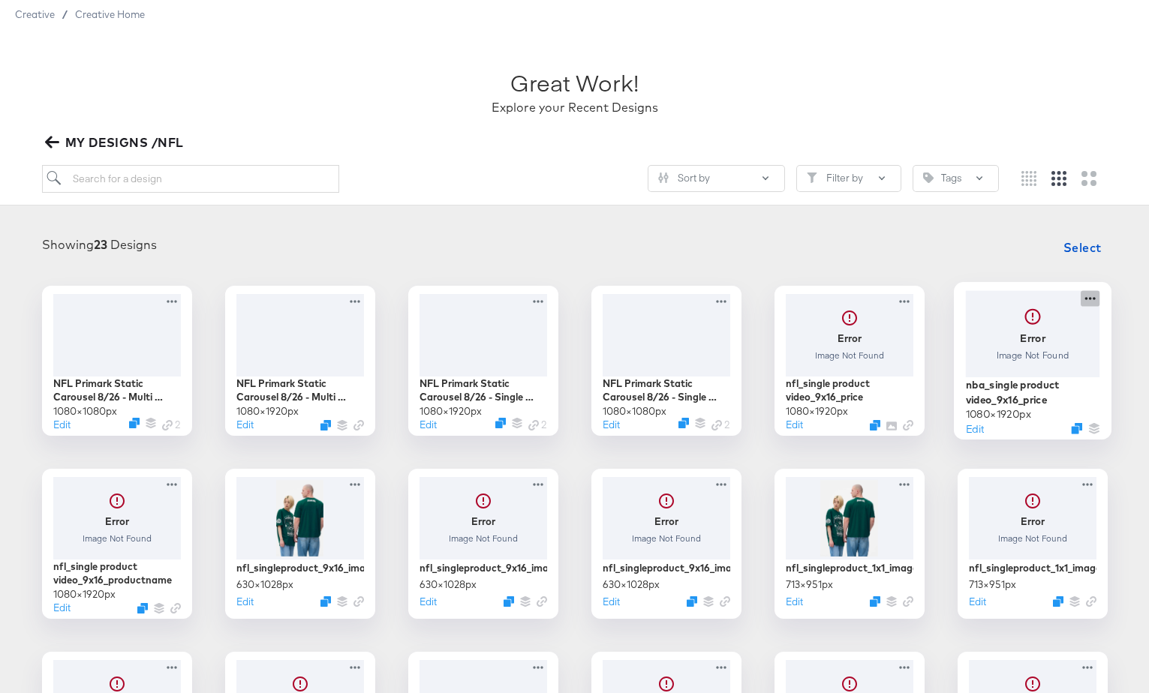
click at [1093, 296] on icon at bounding box center [1090, 298] width 19 height 16
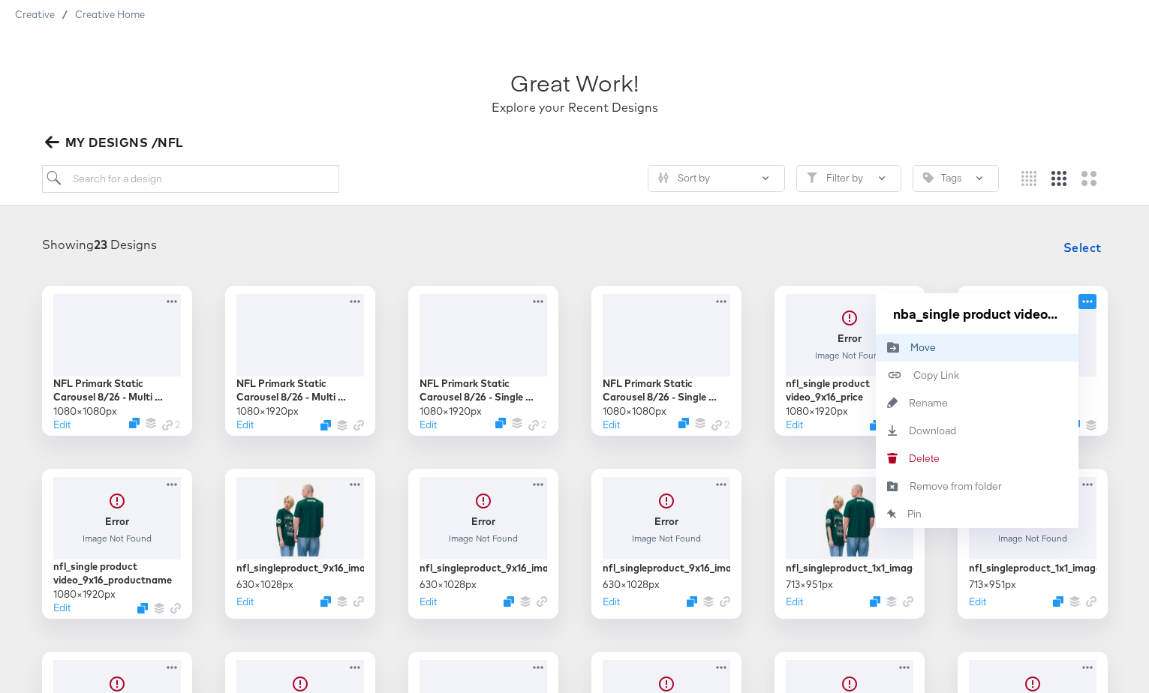
click at [944, 349] on button "Move Move" at bounding box center [977, 348] width 203 height 28
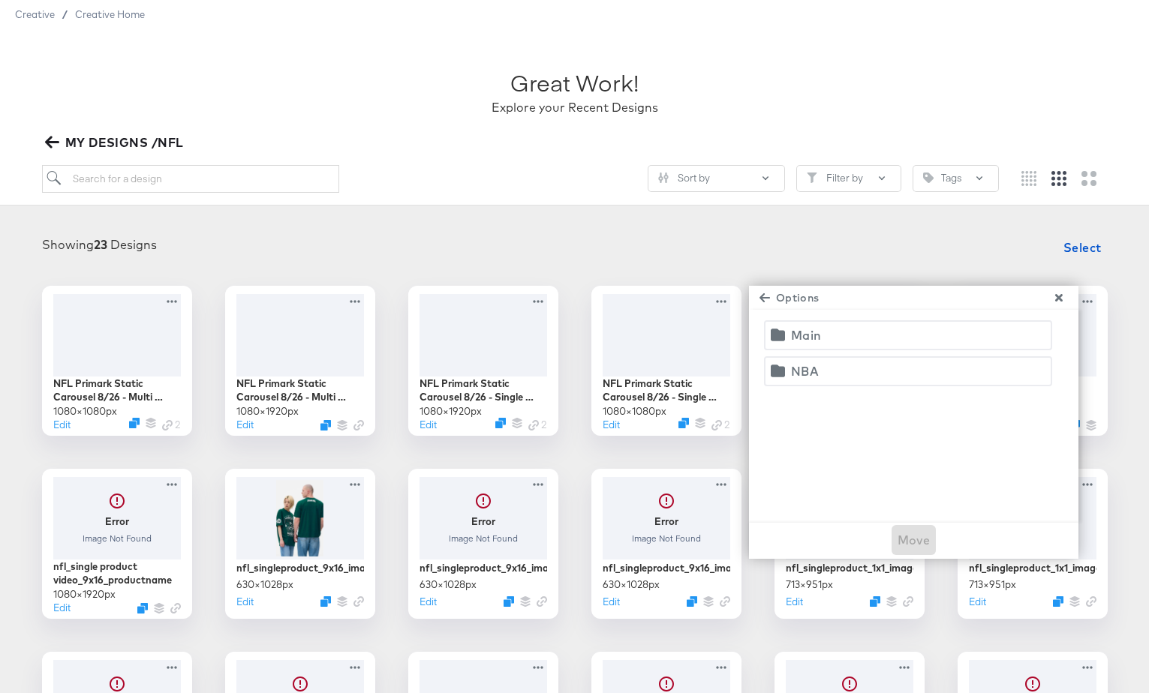
click at [816, 377] on div "NBA" at bounding box center [805, 371] width 28 height 21
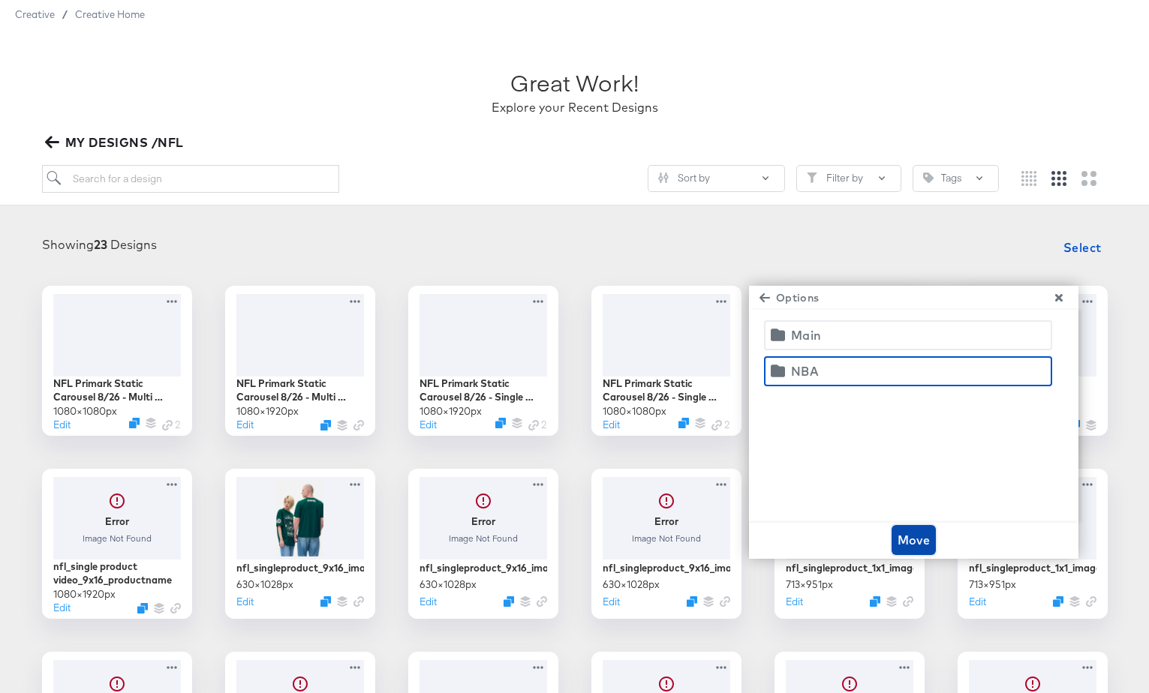
click at [914, 539] on span "Move" at bounding box center [914, 540] width 33 height 21
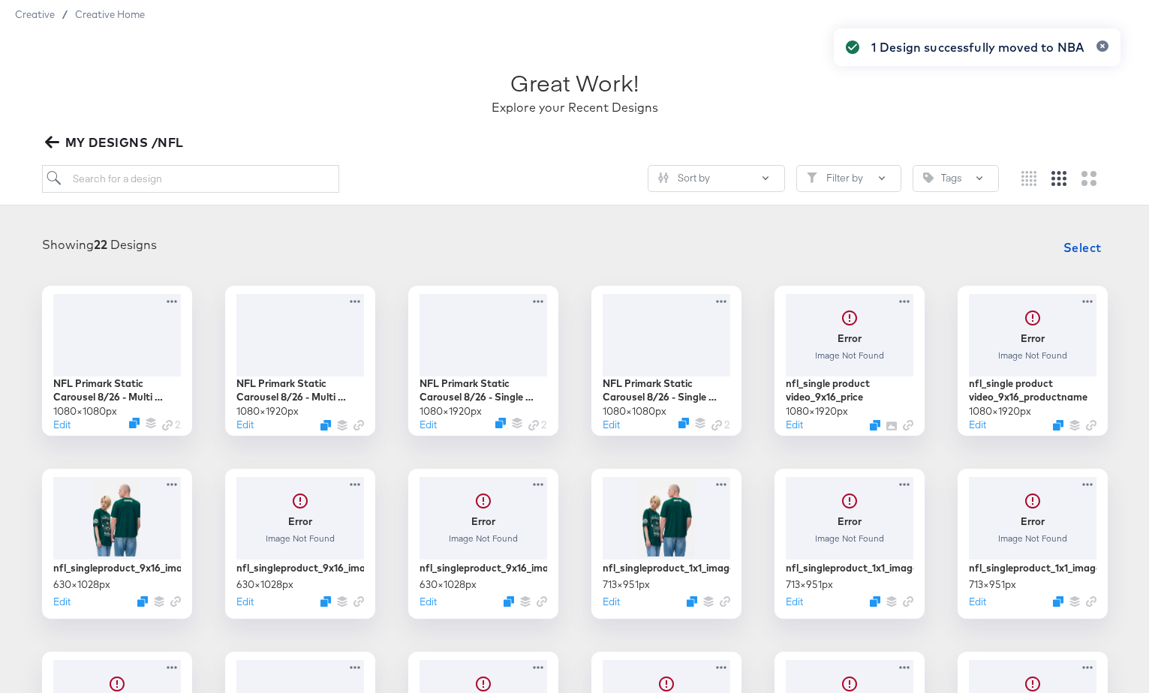
click at [872, 424] on div "1 Design successfully moved to NBA" at bounding box center [977, 320] width 317 height 612
click at [870, 441] on div "1 Design successfully moved to NBA" at bounding box center [977, 320] width 317 height 612
click at [876, 432] on icon "Duplicate" at bounding box center [876, 427] width 11 height 11
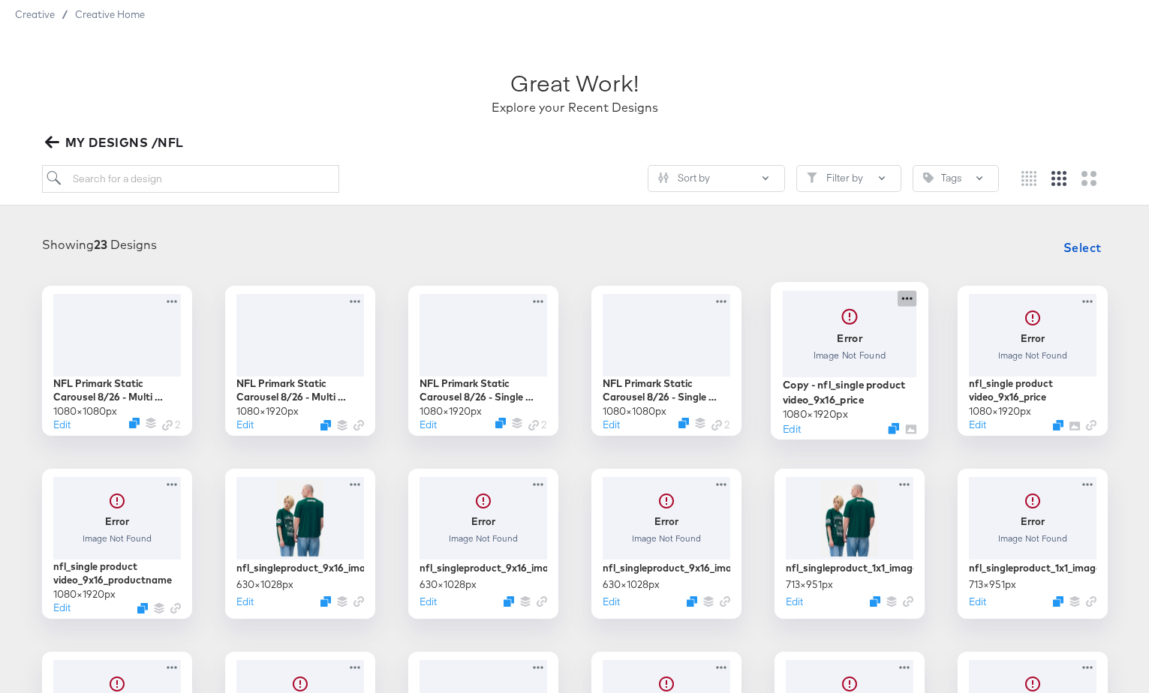
click at [904, 296] on icon at bounding box center [907, 298] width 19 height 16
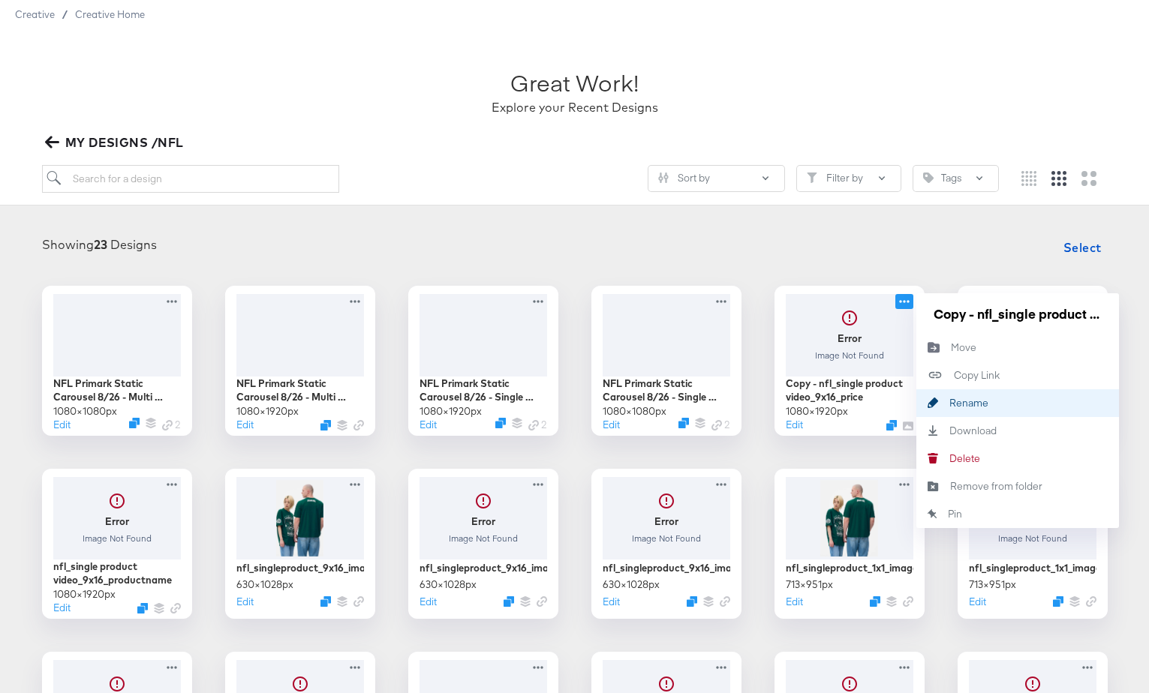
click at [949, 403] on div "Rename Rename" at bounding box center [949, 403] width 0 height 0
drag, startPoint x: 1103, startPoint y: 317, endPoint x: 910, endPoint y: 317, distance: 193.6
click at [910, 317] on div "Error Image Not Found Copy - nfl_single product video_9x16_price 1080 × 1920 px…" at bounding box center [849, 361] width 150 height 150
type input "nba_single product video_9x16_productname"
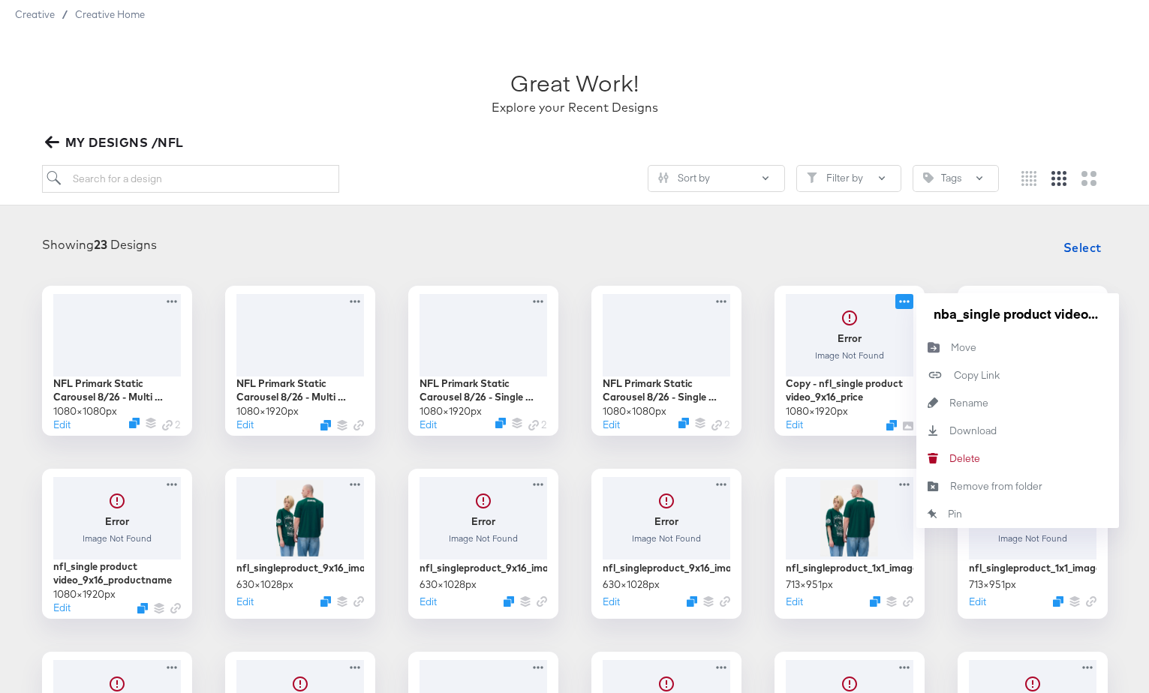
scroll to position [0, 110]
click at [964, 244] on div "Showing 23 Designs Select" at bounding box center [574, 248] width 1119 height 30
click at [907, 299] on icon at bounding box center [906, 298] width 11 height 3
click at [951, 347] on div "Move Move" at bounding box center [951, 347] width 0 height 0
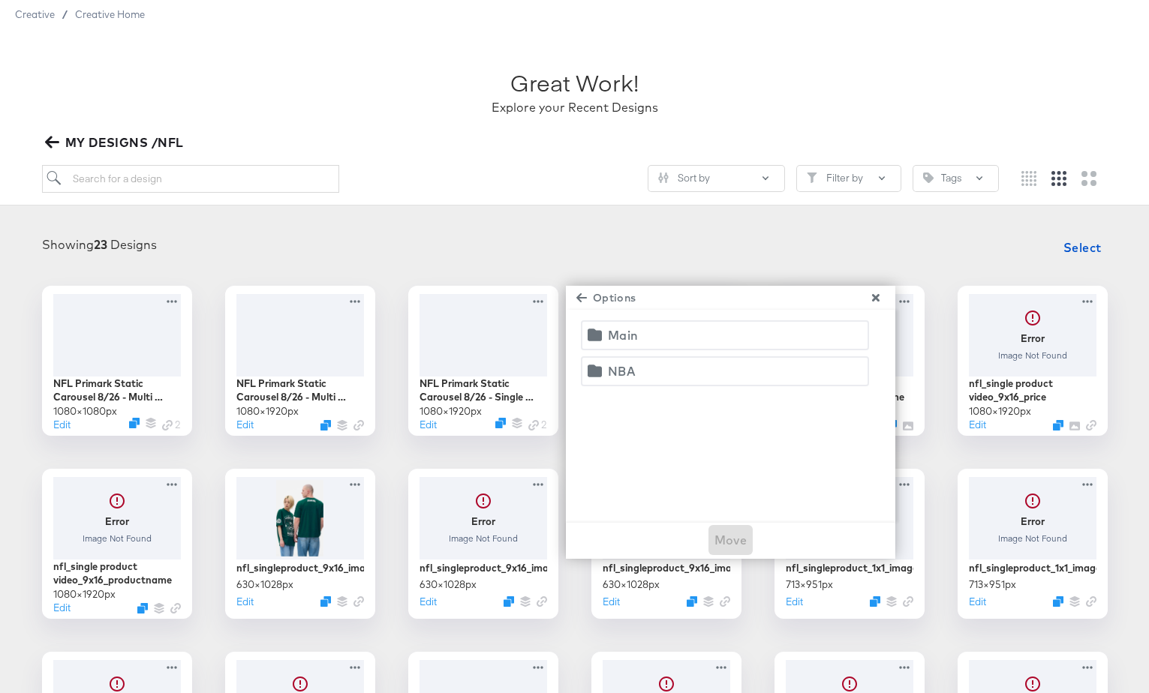
click at [621, 371] on div "NBA" at bounding box center [622, 371] width 28 height 21
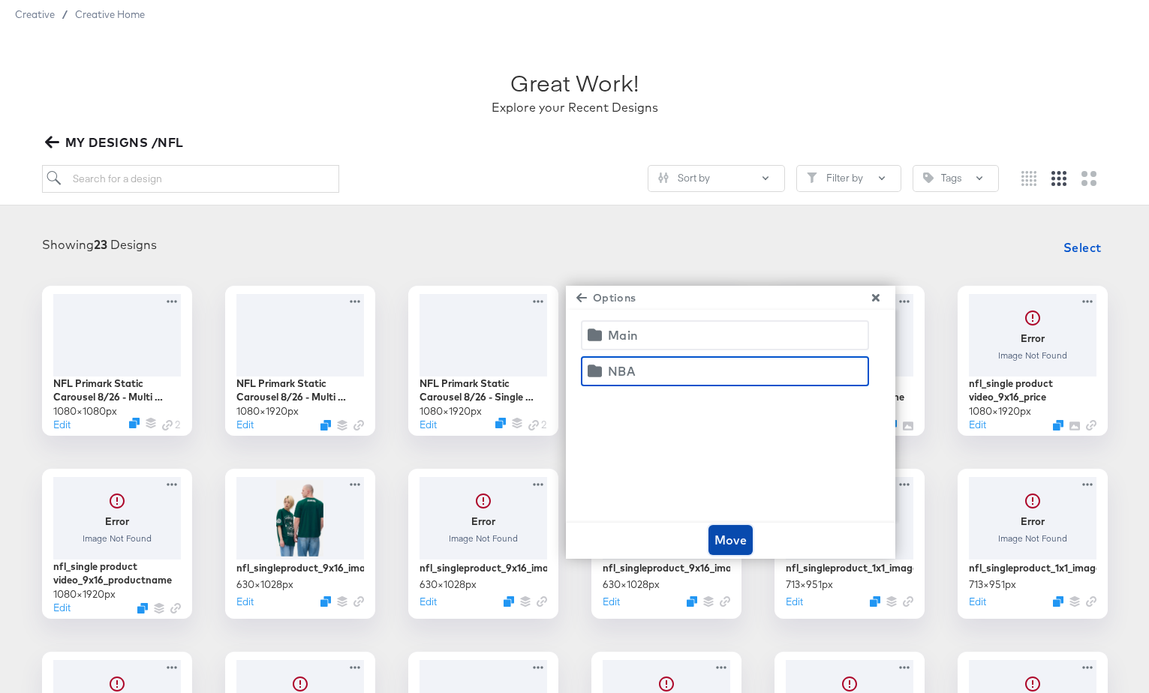
click at [734, 543] on span "Move" at bounding box center [730, 540] width 33 height 21
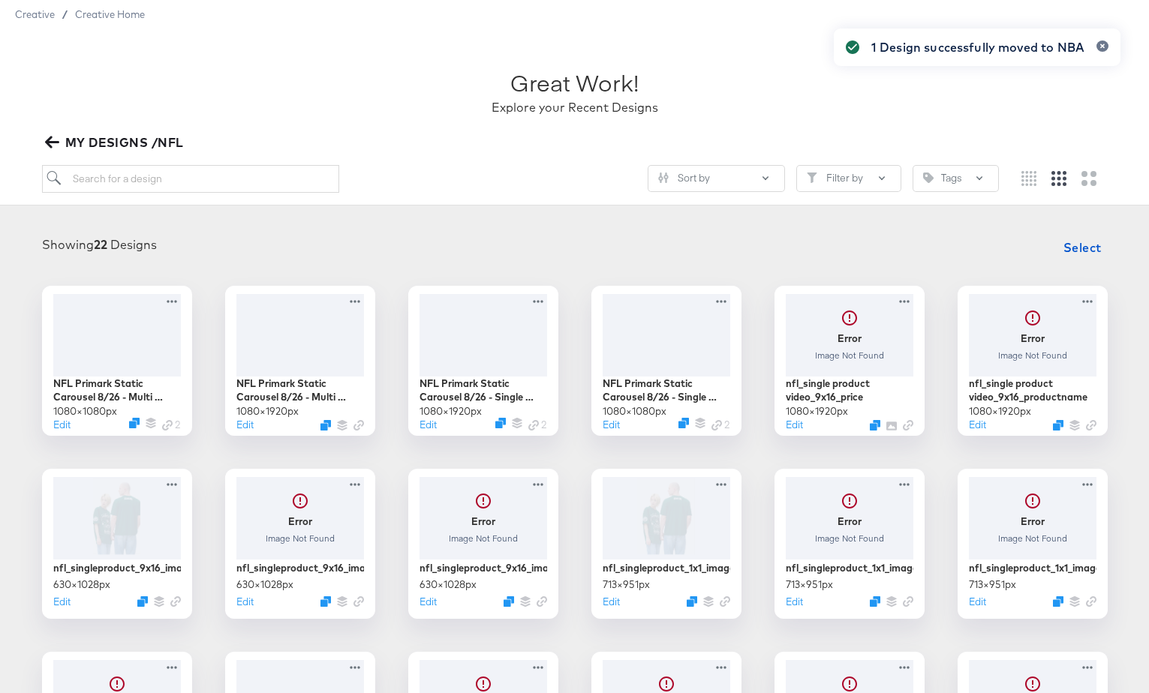
click at [174, 140] on span "MY DESIGNS /NFL" at bounding box center [116, 142] width 136 height 21
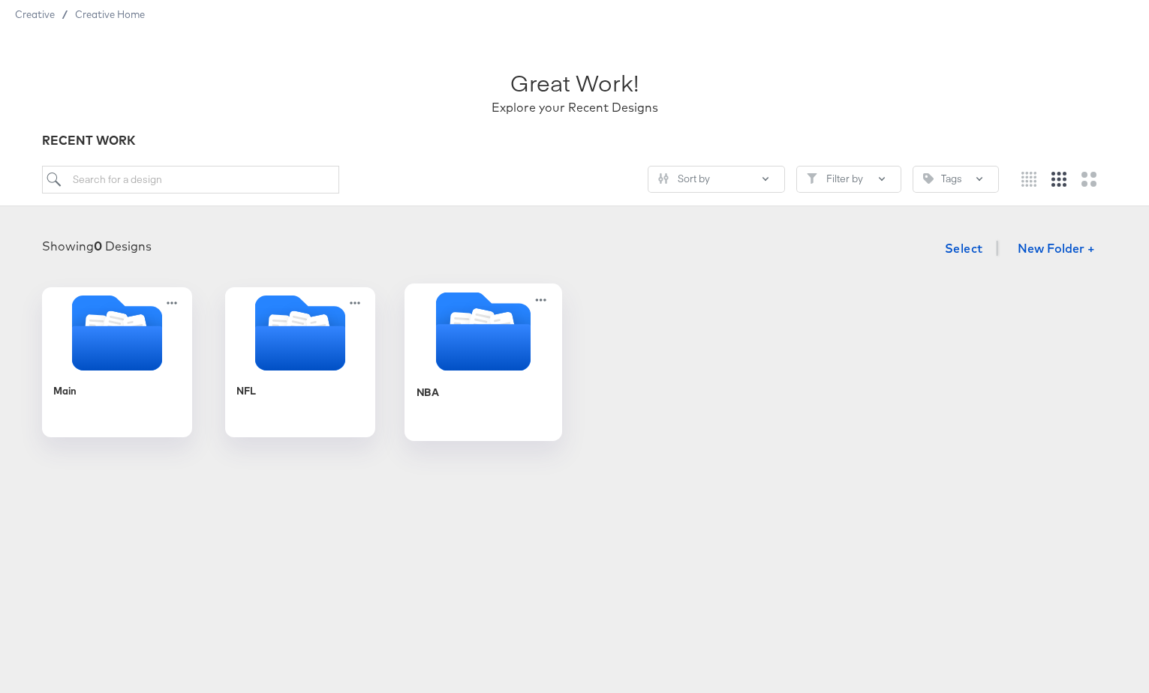
click at [457, 365] on icon "Folder" at bounding box center [482, 347] width 95 height 47
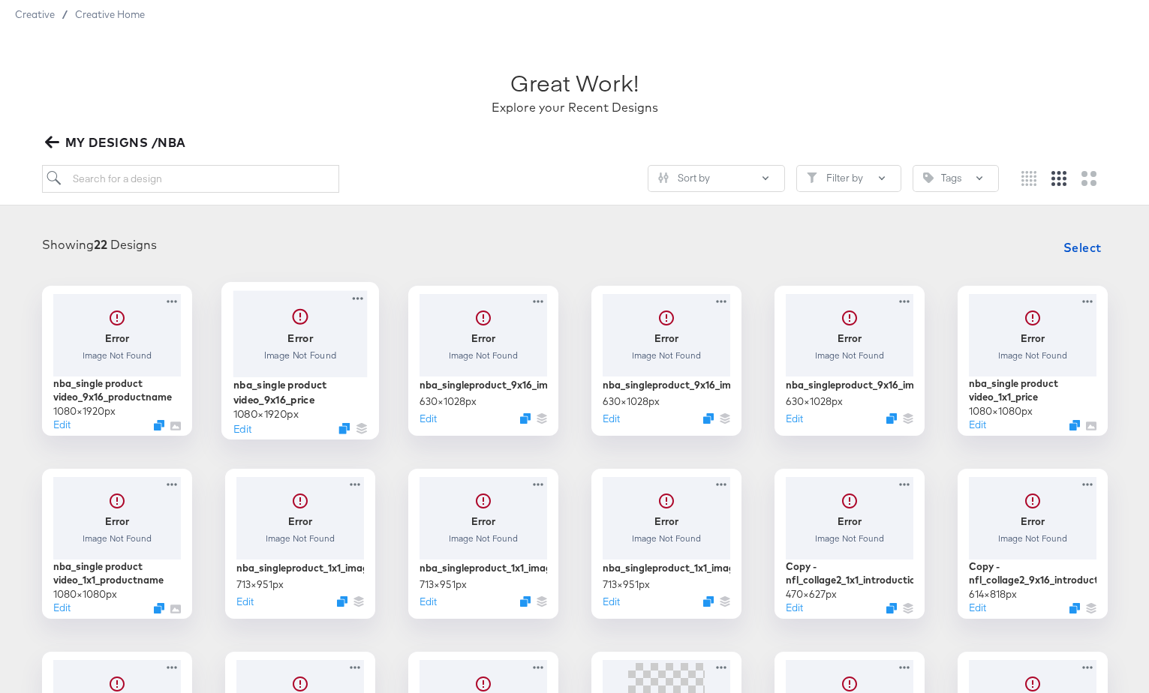
click at [298, 353] on div at bounding box center [300, 333] width 134 height 86
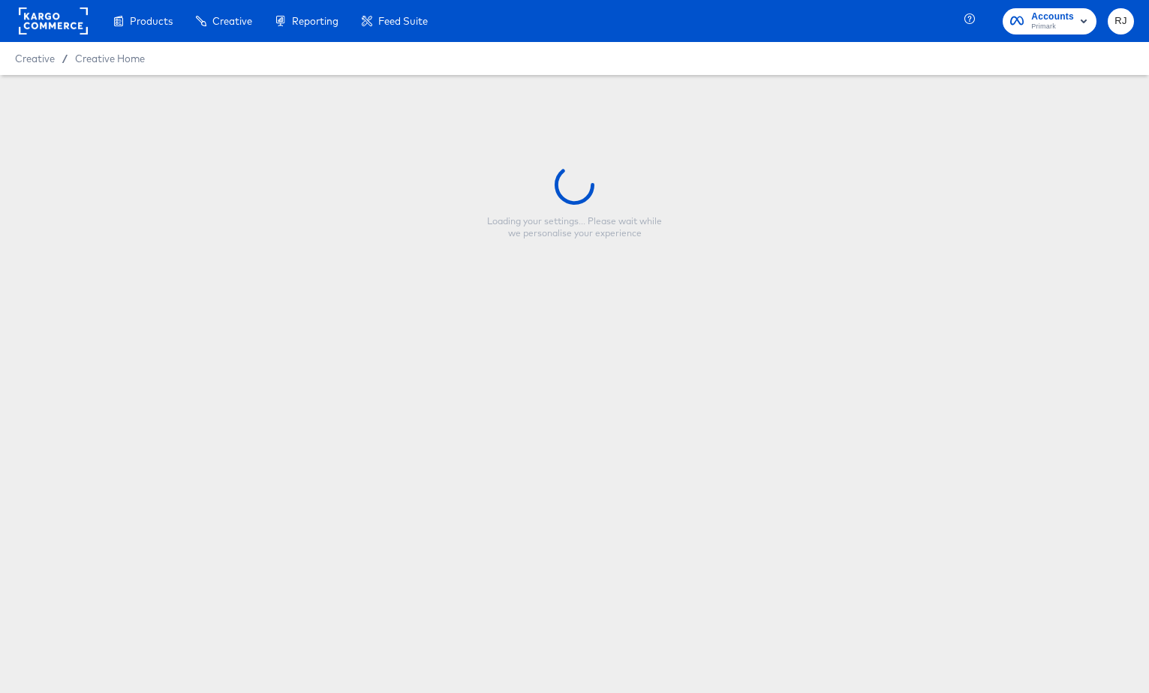
type input "nba_single product video_9x16_price"
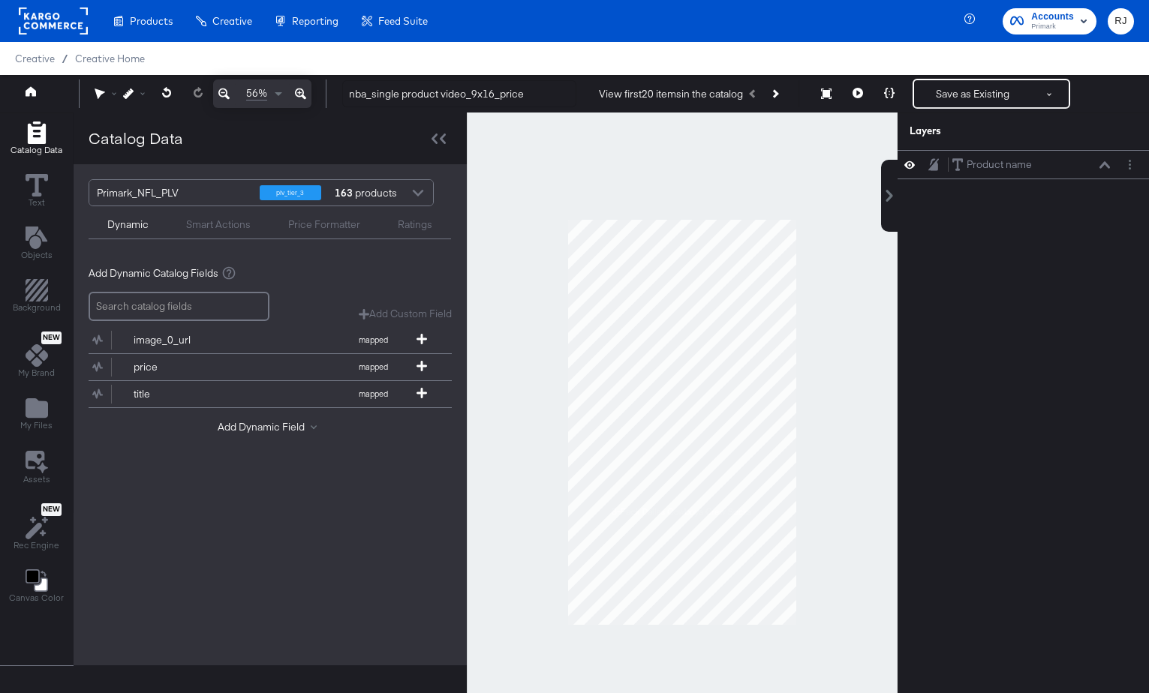
click at [412, 194] on div at bounding box center [418, 195] width 23 height 26
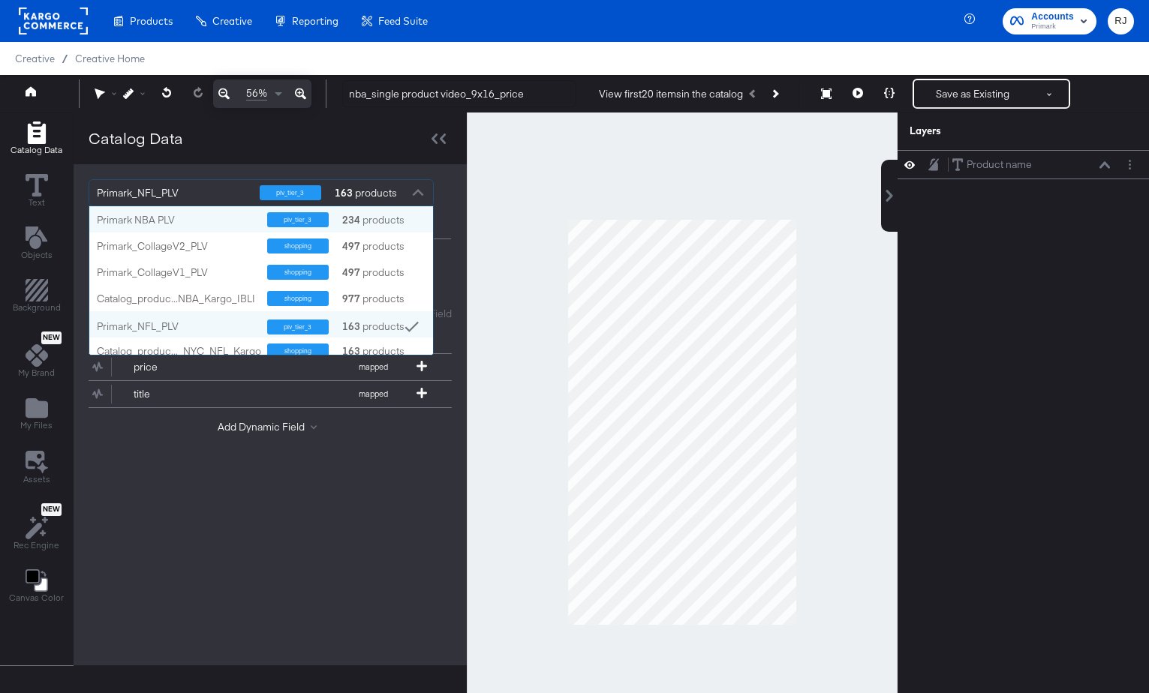
scroll to position [149, 344]
click at [165, 221] on div "Primark NBA PLV" at bounding box center [176, 220] width 159 height 14
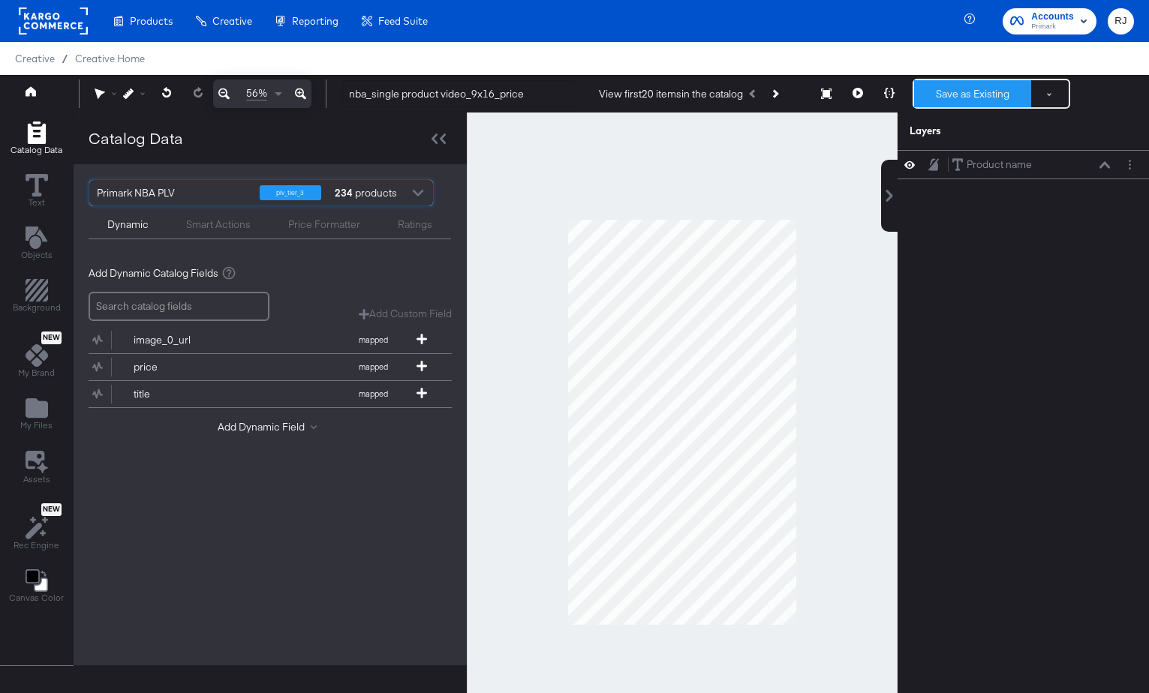
click at [957, 102] on button "Save as Existing" at bounding box center [972, 93] width 117 height 27
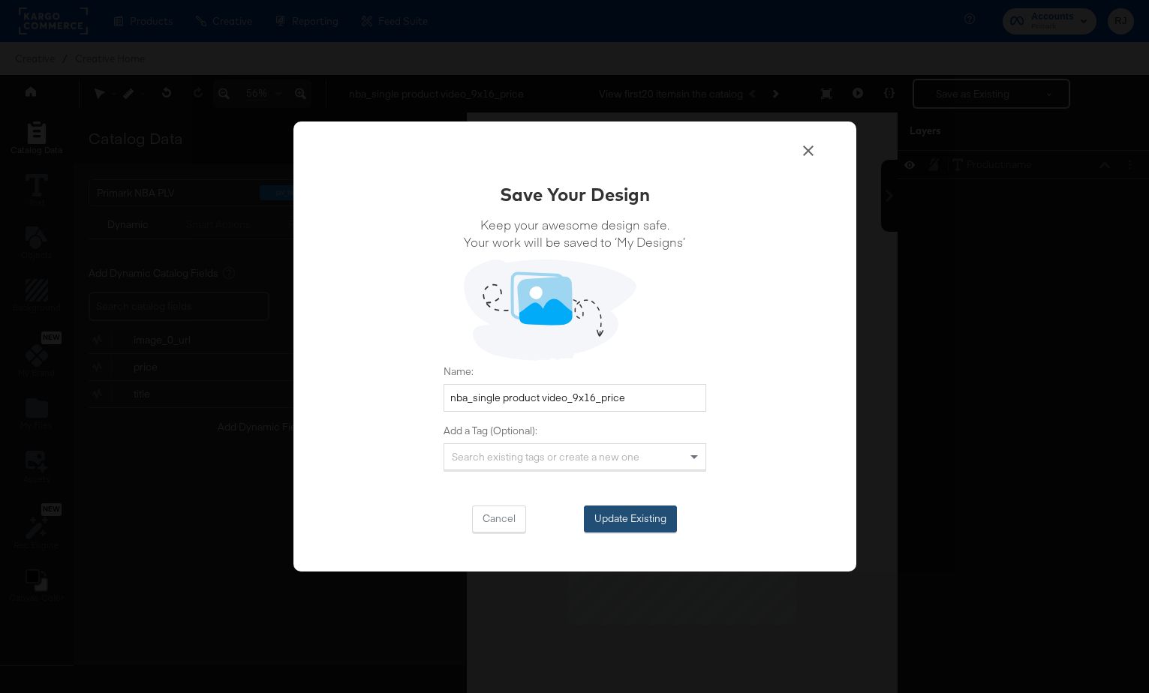
click at [641, 522] on button "Update Existing" at bounding box center [630, 519] width 93 height 27
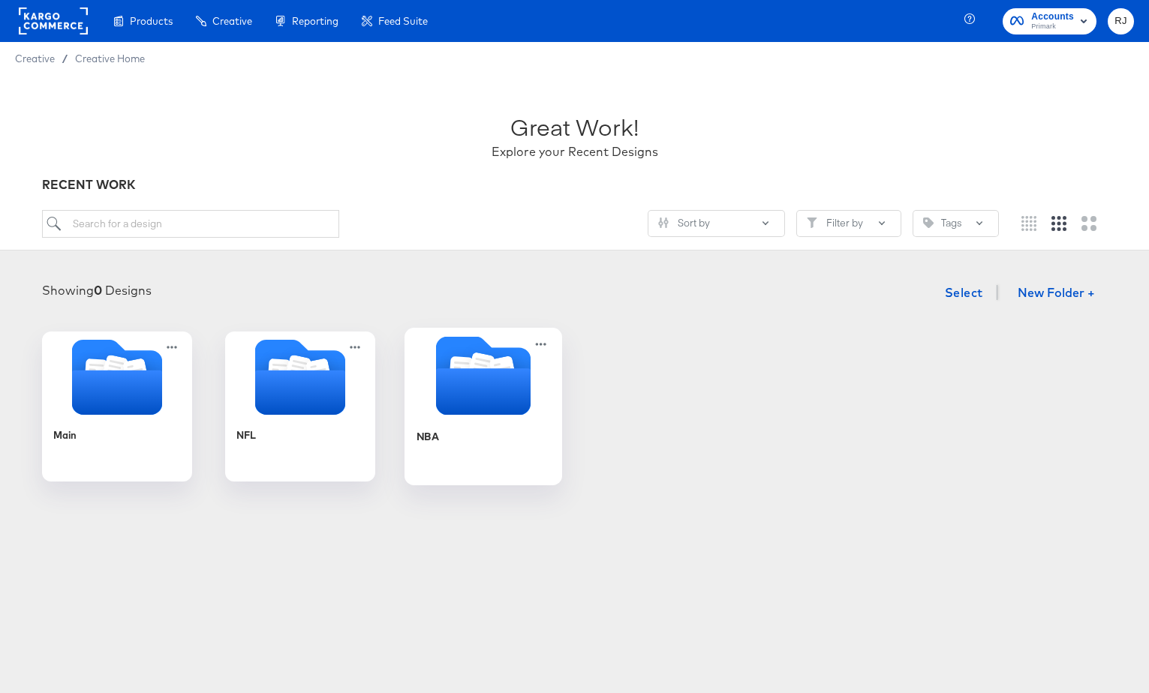
click at [466, 429] on div "NBA" at bounding box center [483, 448] width 134 height 58
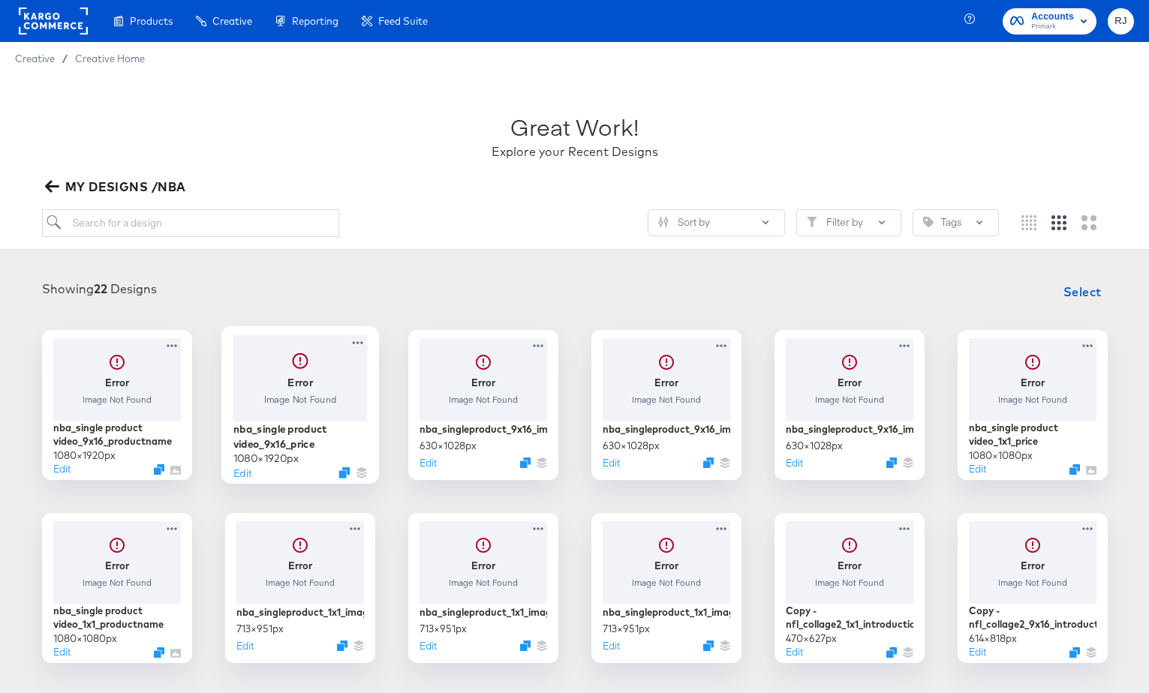
click at [272, 383] on div at bounding box center [300, 378] width 134 height 86
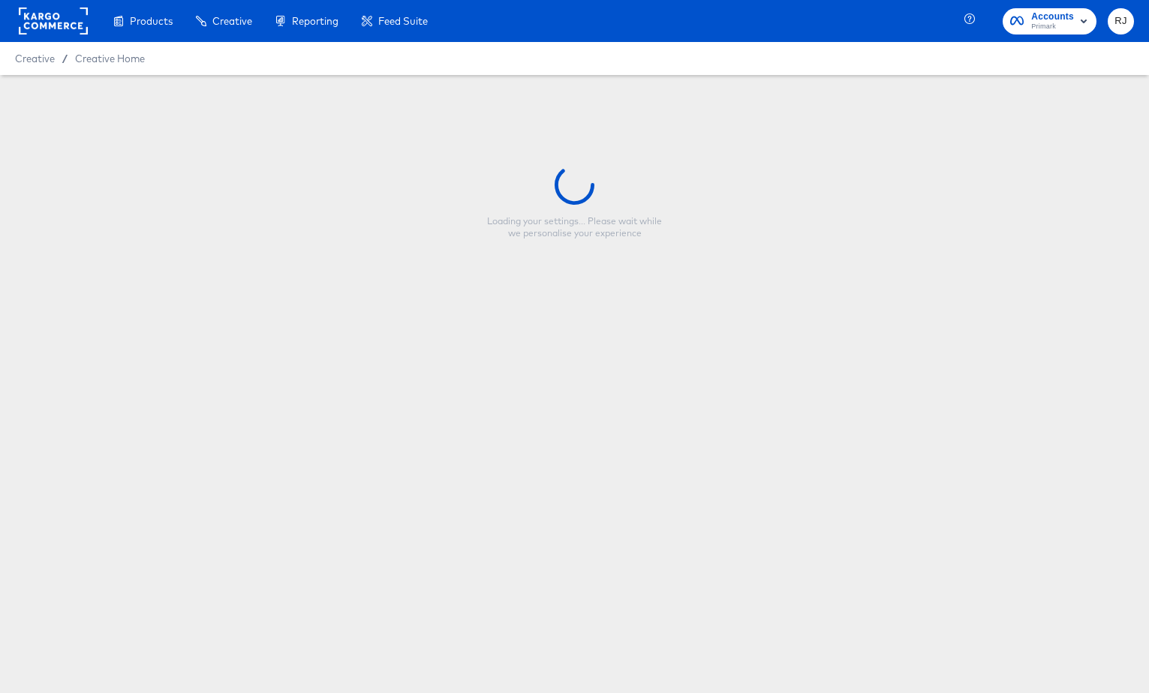
type input "nba_single product video_9x16_price"
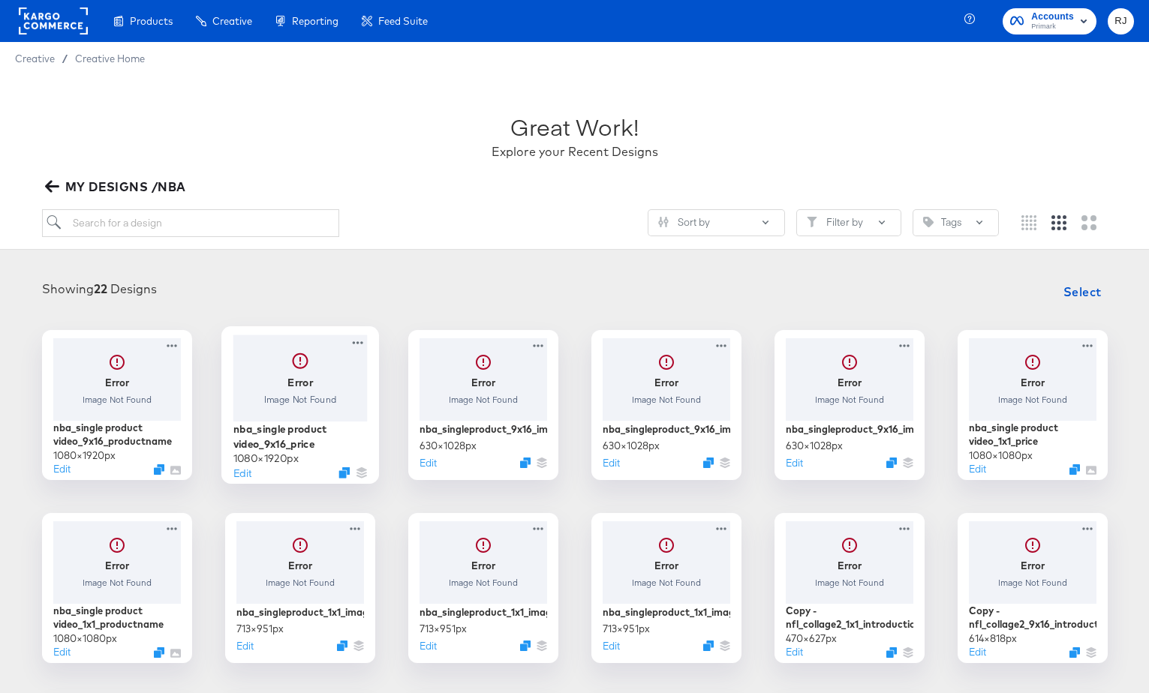
click at [313, 383] on div at bounding box center [300, 378] width 134 height 86
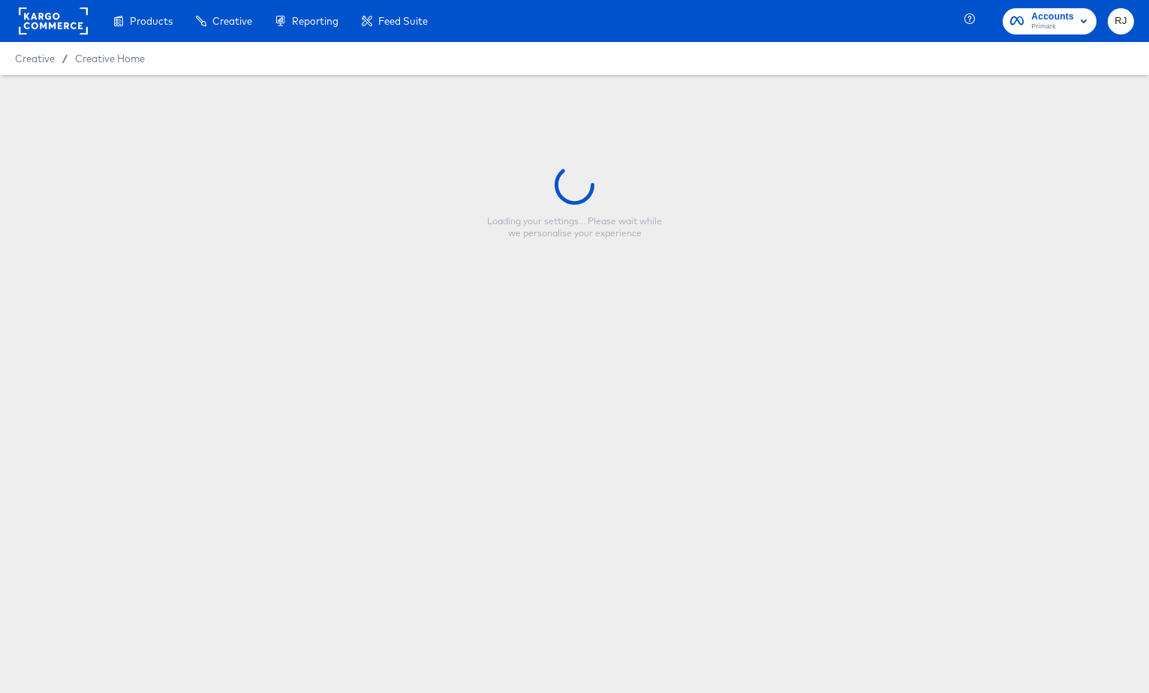
type input "nba_single product video_9x16_price"
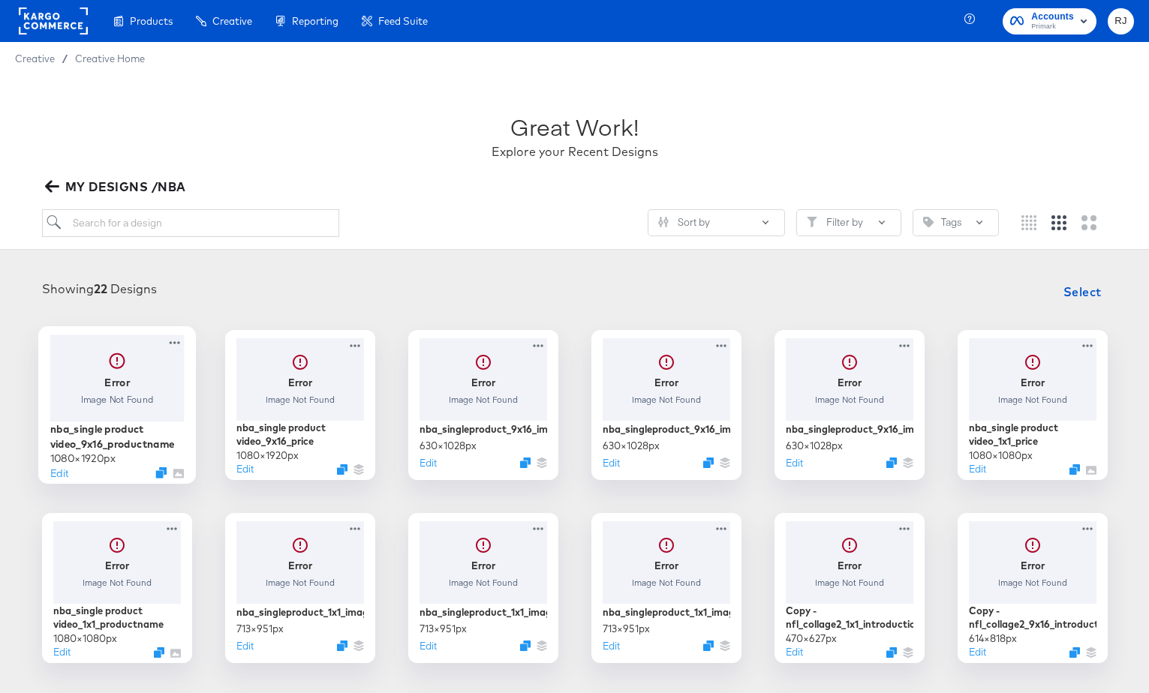
click at [106, 401] on div at bounding box center [117, 378] width 134 height 86
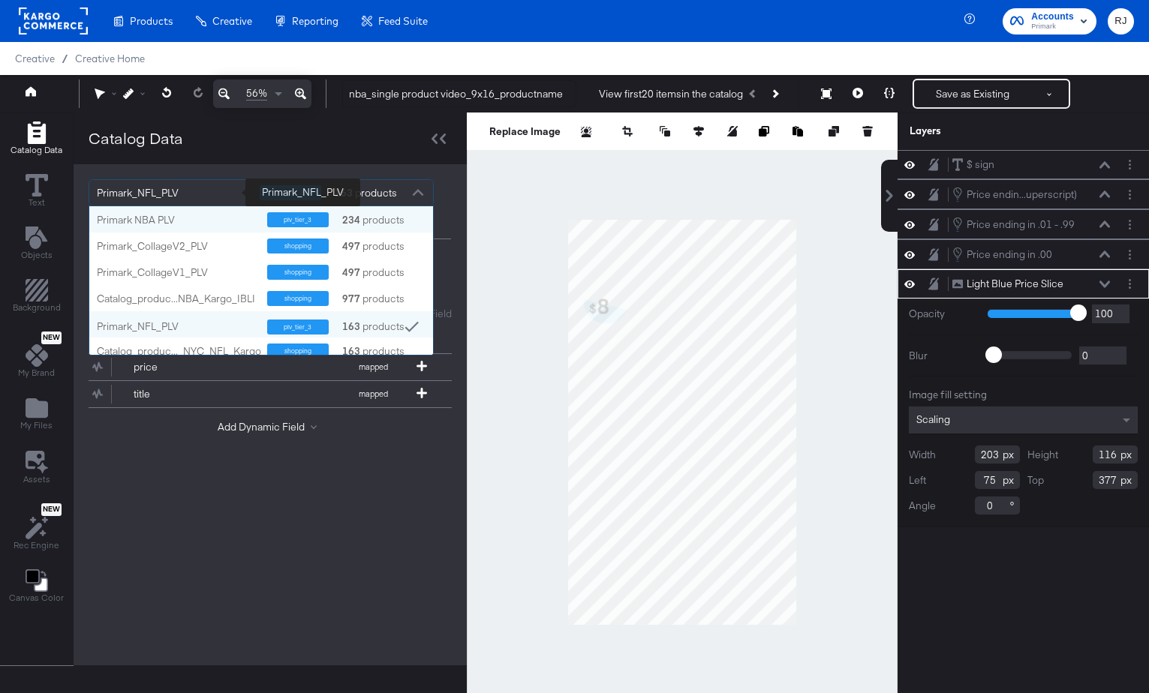
click at [215, 195] on div "Primark_NFL_PLV" at bounding box center [173, 193] width 152 height 26
click at [171, 222] on div "Primark NBA PLV" at bounding box center [176, 220] width 159 height 14
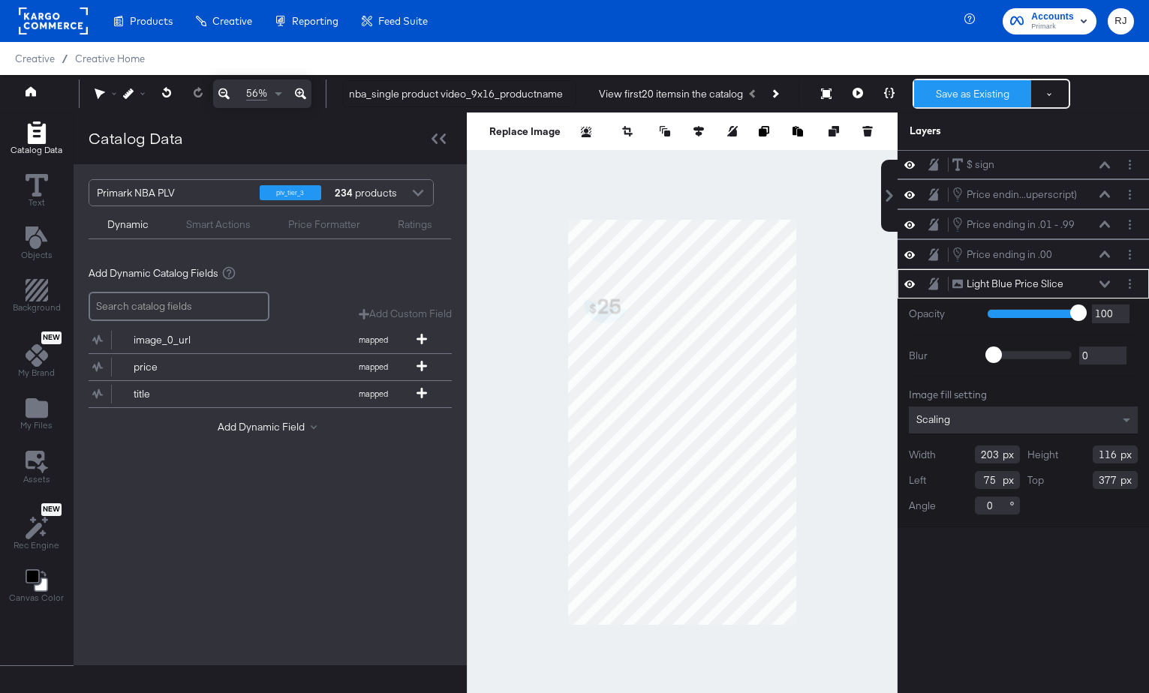
click at [997, 96] on button "Save as Existing" at bounding box center [972, 93] width 117 height 27
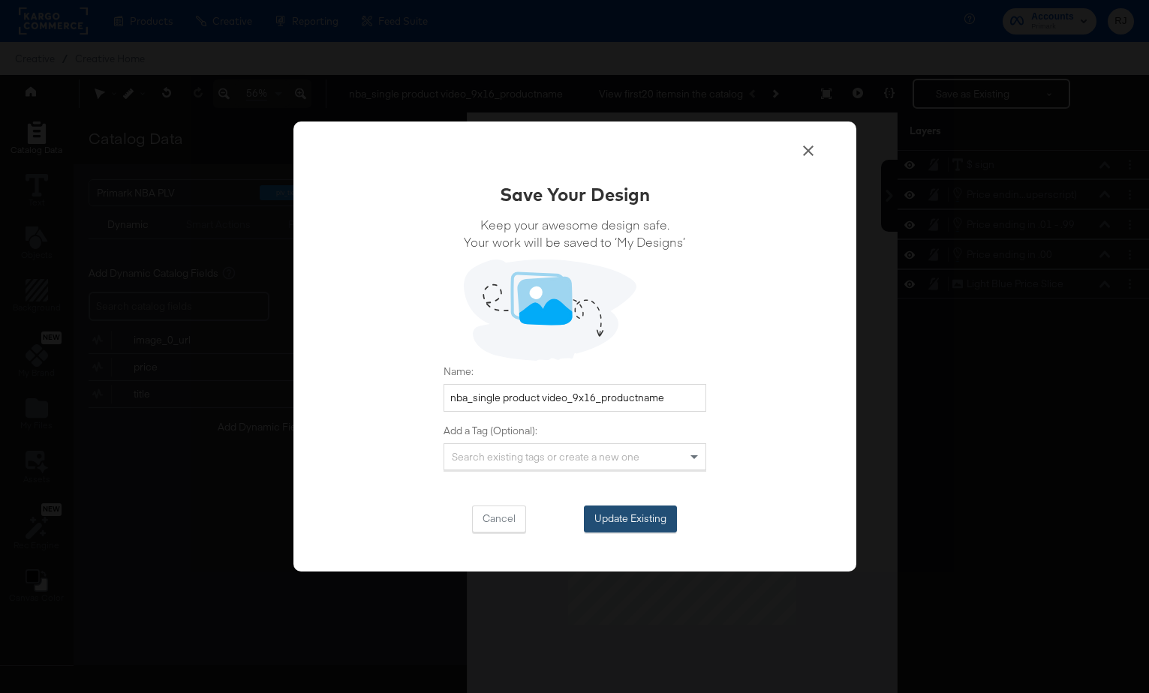
click at [657, 511] on button "Update Existing" at bounding box center [630, 519] width 93 height 27
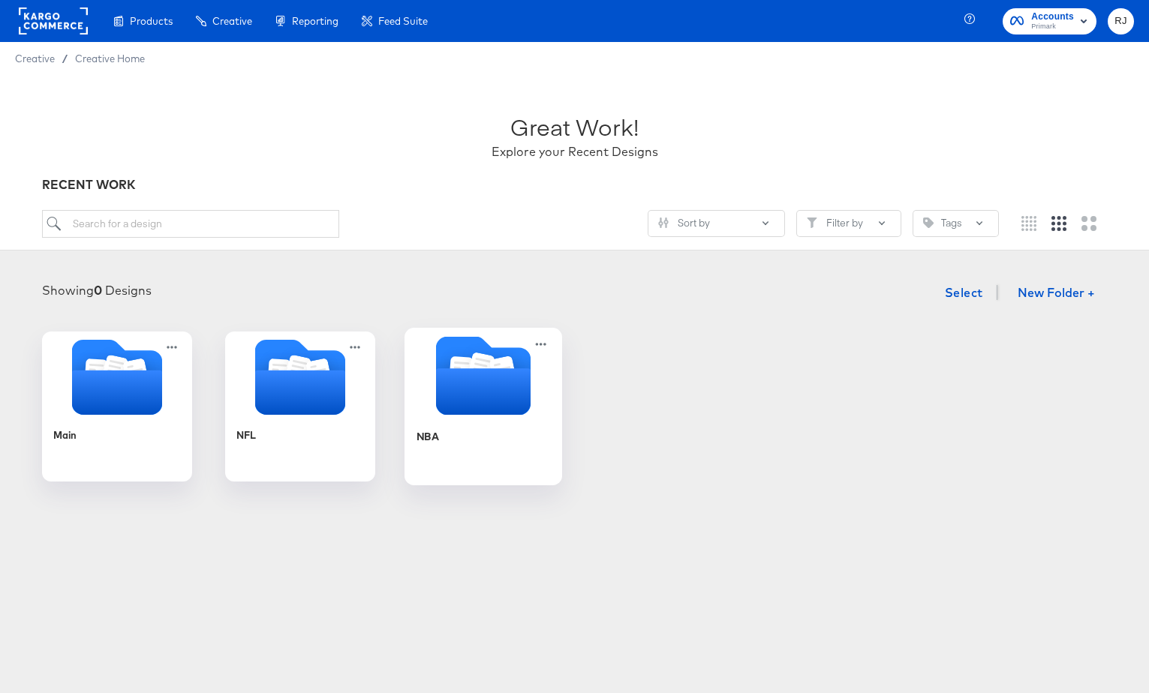
click at [465, 411] on icon "Folder" at bounding box center [482, 391] width 95 height 47
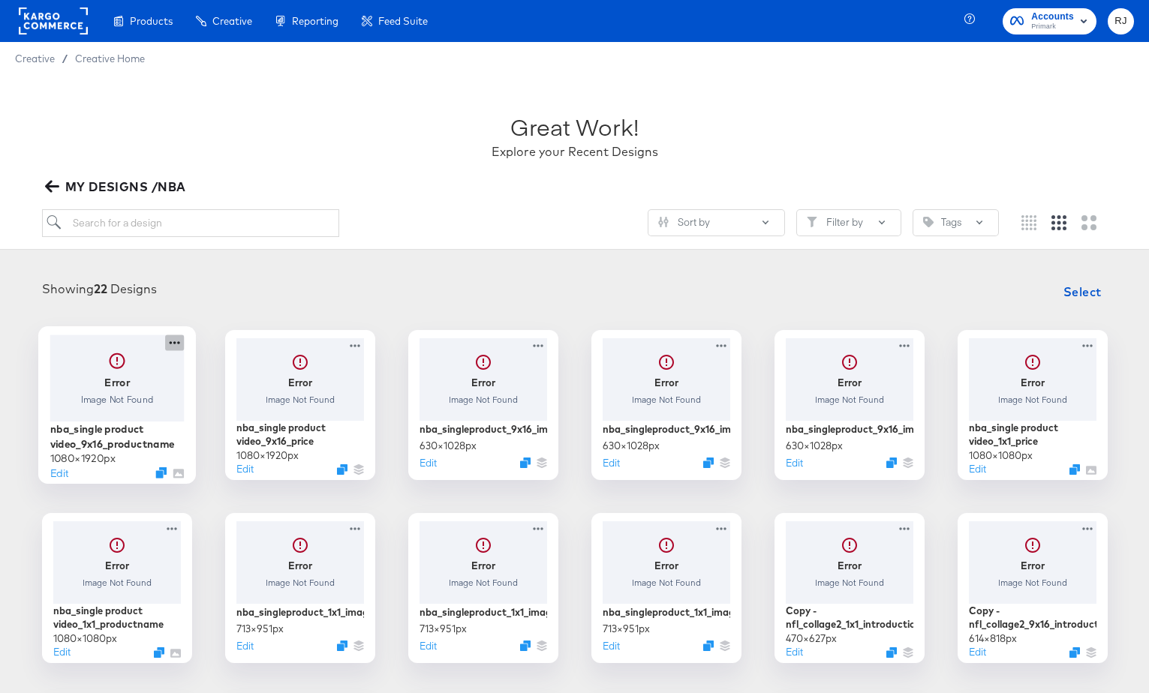
click at [171, 345] on icon at bounding box center [174, 343] width 19 height 16
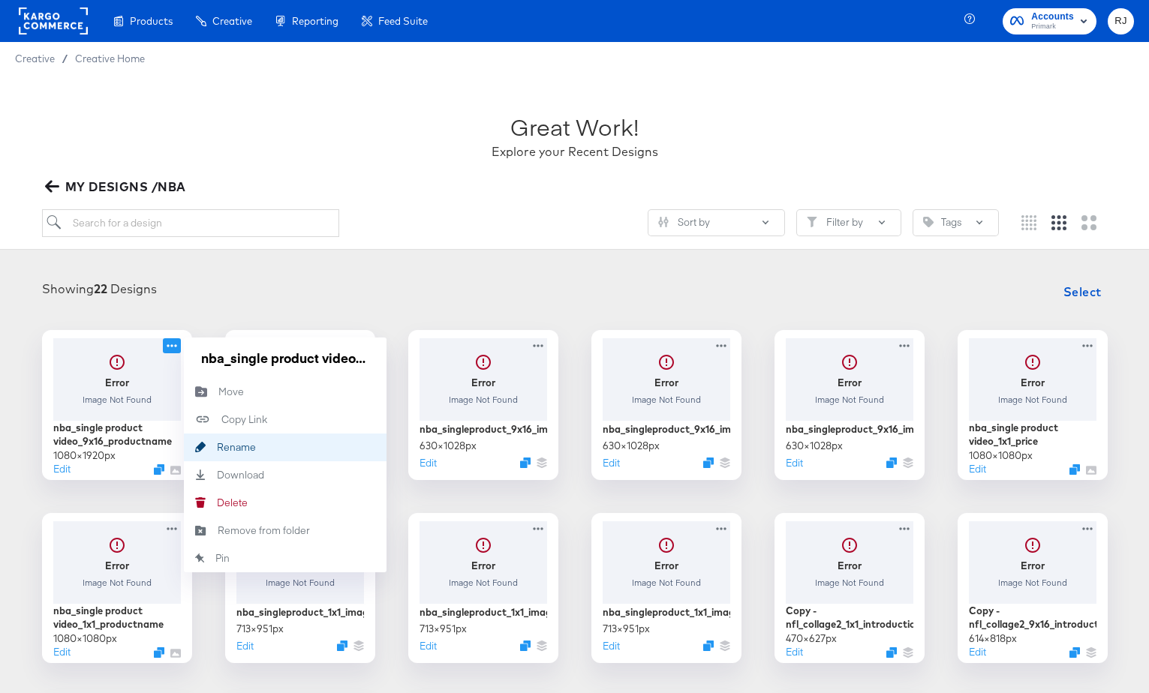
click at [217, 447] on div "Rename Rename" at bounding box center [217, 447] width 0 height 0
drag, startPoint x: 368, startPoint y: 359, endPoint x: 151, endPoint y: 351, distance: 217.8
click at [151, 351] on div "Error Image Not Found nba_single product video_9x16_productname 1080 × 1920 px …" at bounding box center [117, 405] width 150 height 150
click at [220, 299] on div "Showing 22 Designs Select" at bounding box center [574, 292] width 1119 height 30
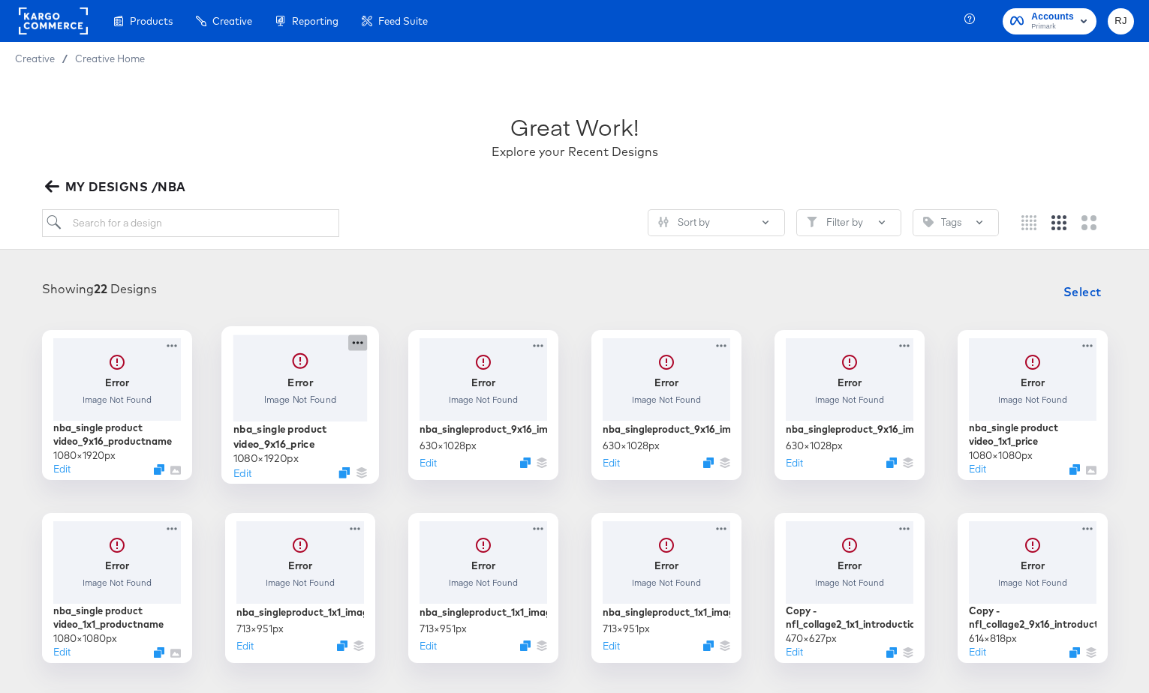
click at [355, 347] on icon at bounding box center [357, 343] width 19 height 16
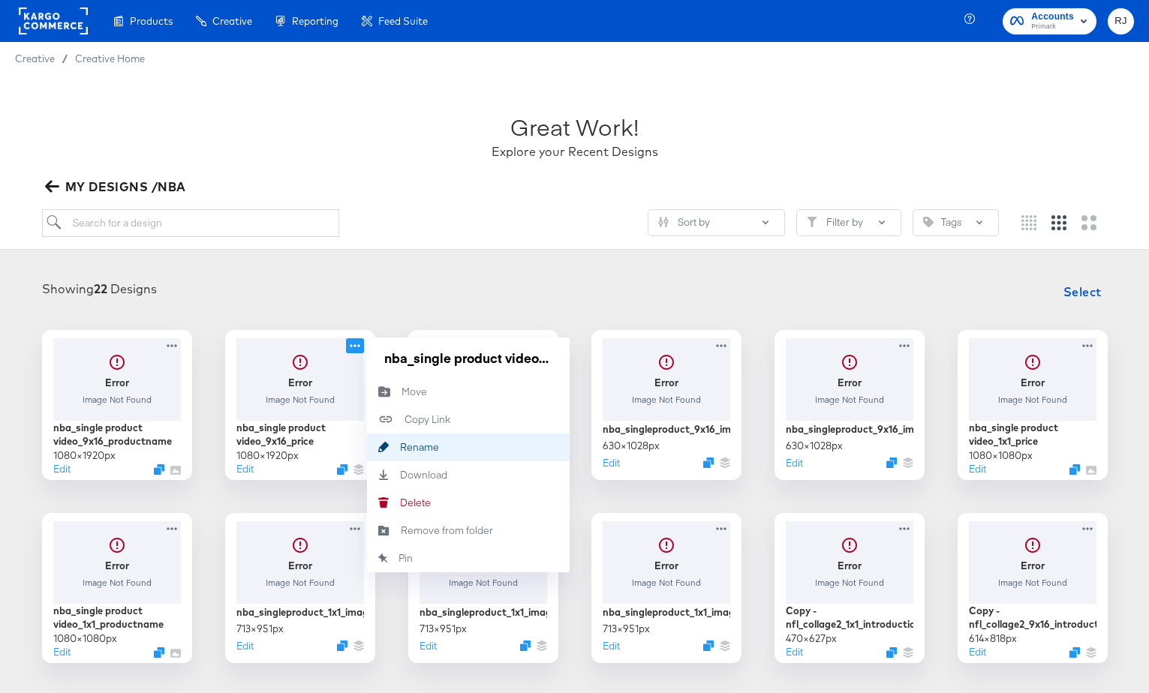
click at [400, 447] on div "Rename Rename" at bounding box center [400, 447] width 0 height 0
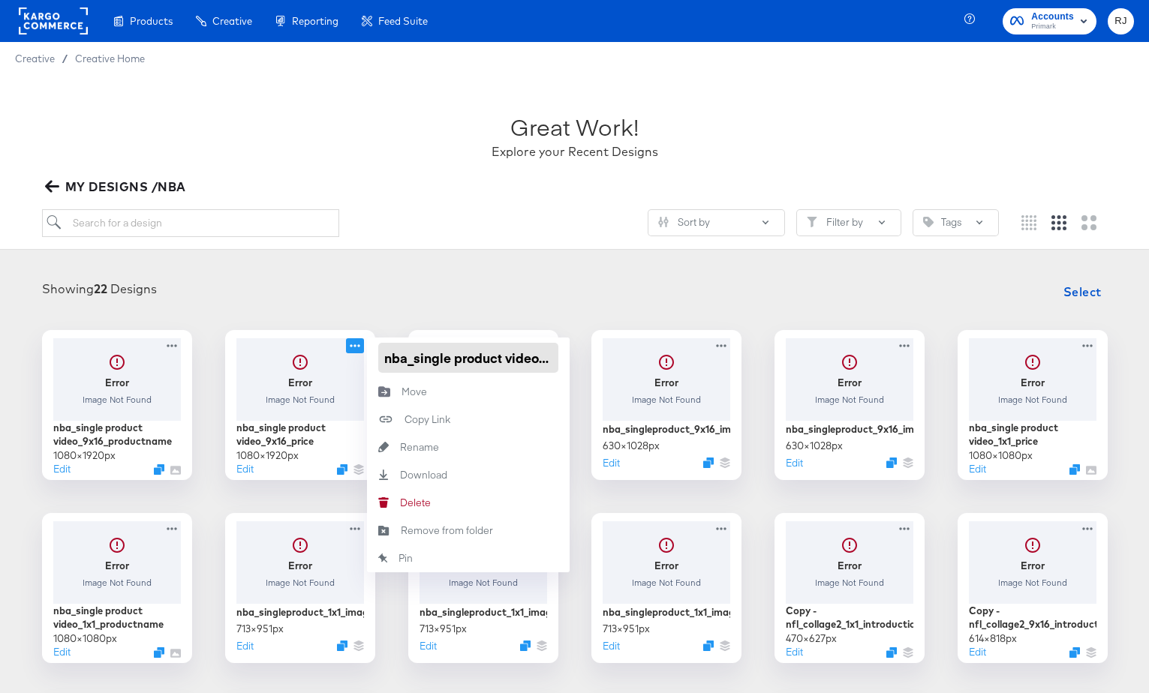
scroll to position [0, 59]
drag, startPoint x: 552, startPoint y: 361, endPoint x: 522, endPoint y: 359, distance: 29.3
click at [523, 360] on input "nba_single product video_9x16_price" at bounding box center [468, 358] width 180 height 30
type input "nba_single product video_9x16_"
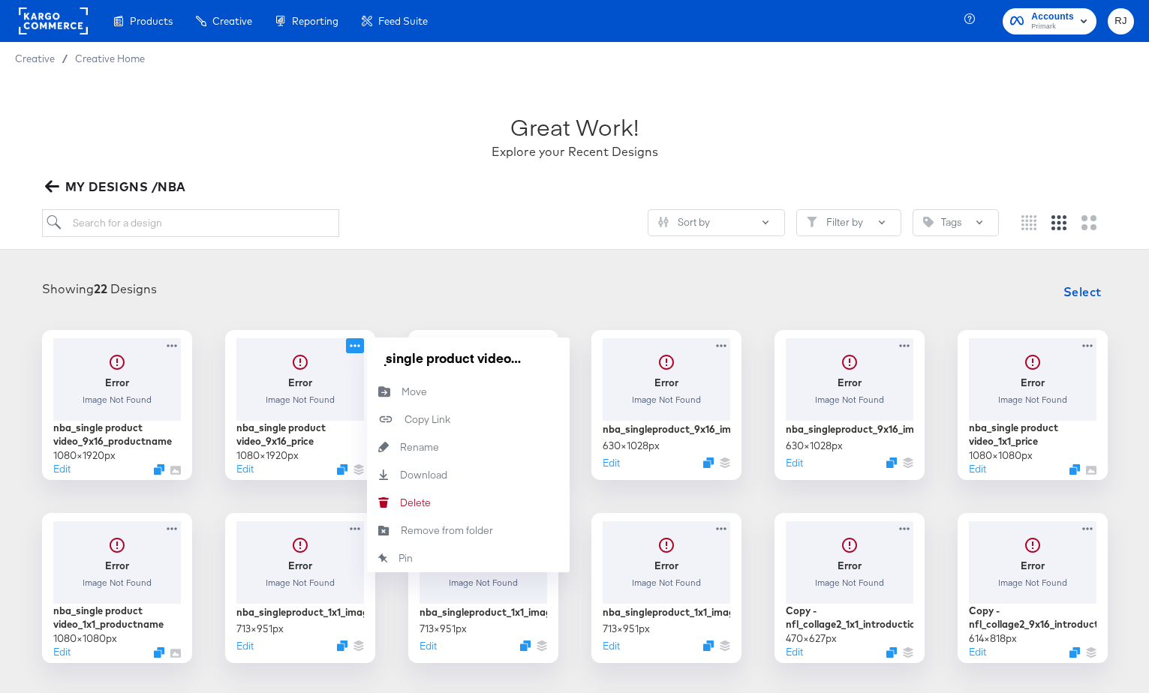
click at [462, 296] on div "Showing 22 Designs Select" at bounding box center [574, 292] width 1119 height 30
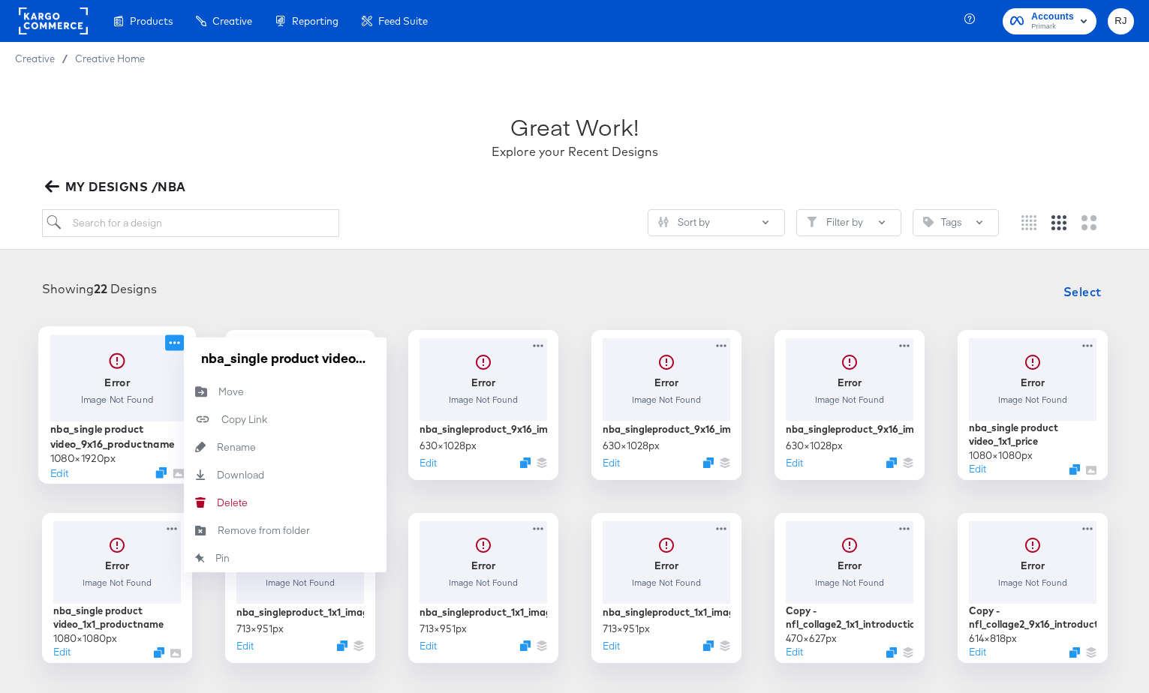
click at [179, 344] on icon at bounding box center [174, 343] width 19 height 16
click at [326, 296] on div "Showing 22 Designs Select" at bounding box center [574, 292] width 1119 height 30
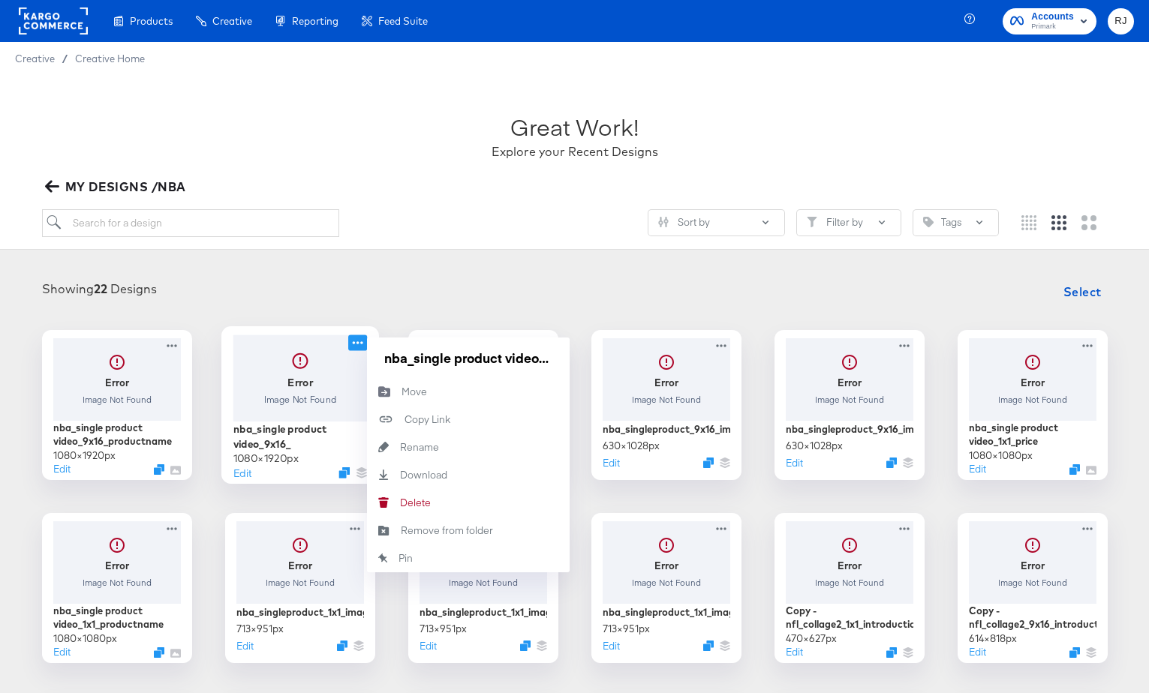
click at [360, 347] on icon at bounding box center [357, 343] width 19 height 16
drag, startPoint x: 383, startPoint y: 359, endPoint x: 563, endPoint y: 367, distance: 179.5
click at [563, 367] on div "nba_single product video_9x16_" at bounding box center [468, 358] width 203 height 41
click at [396, 298] on div "Showing 22 Designs Select" at bounding box center [574, 292] width 1119 height 30
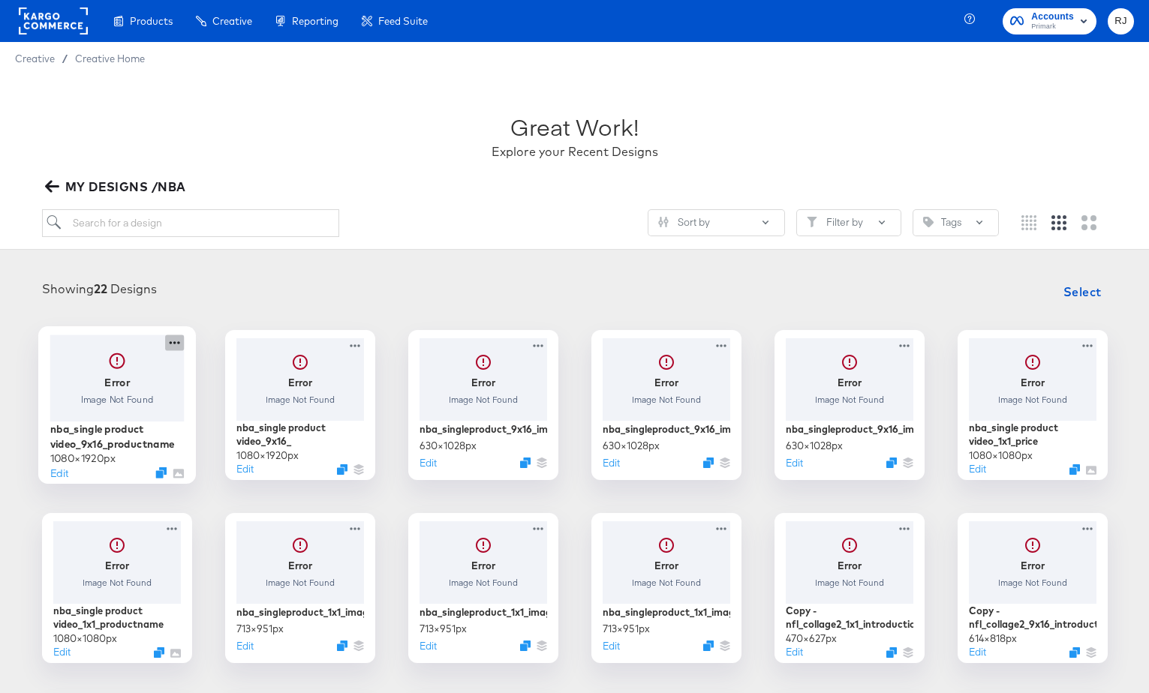
click at [168, 348] on icon at bounding box center [174, 343] width 19 height 16
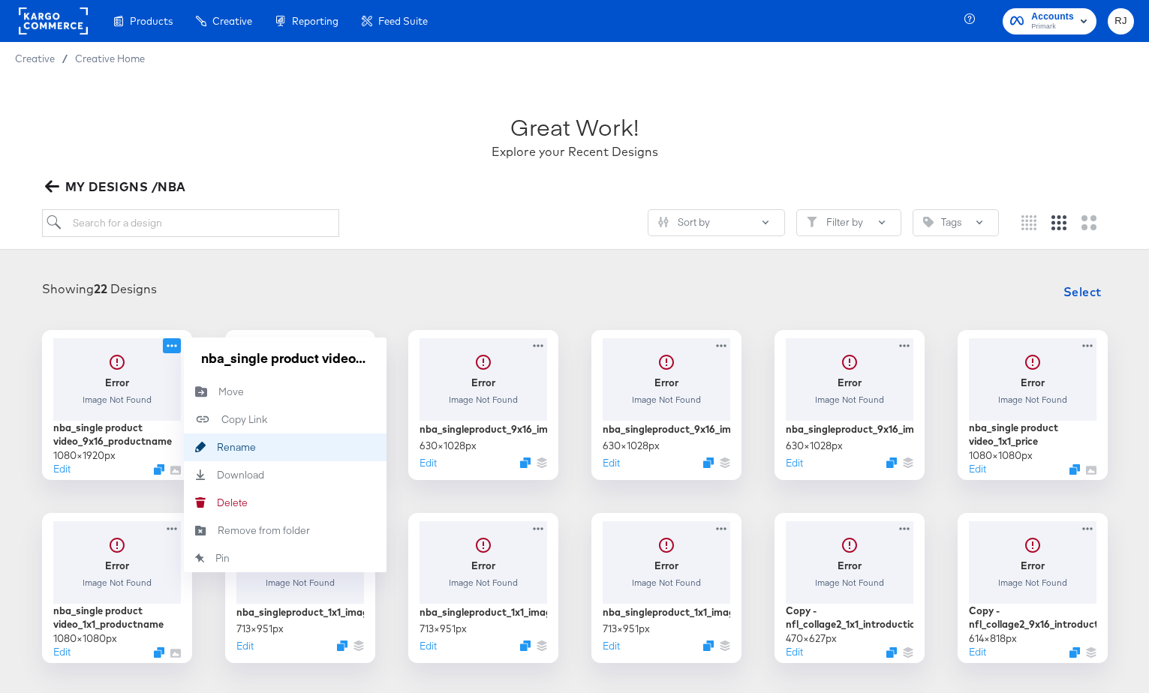
click at [217, 447] on div "Rename Rename" at bounding box center [217, 447] width 0 height 0
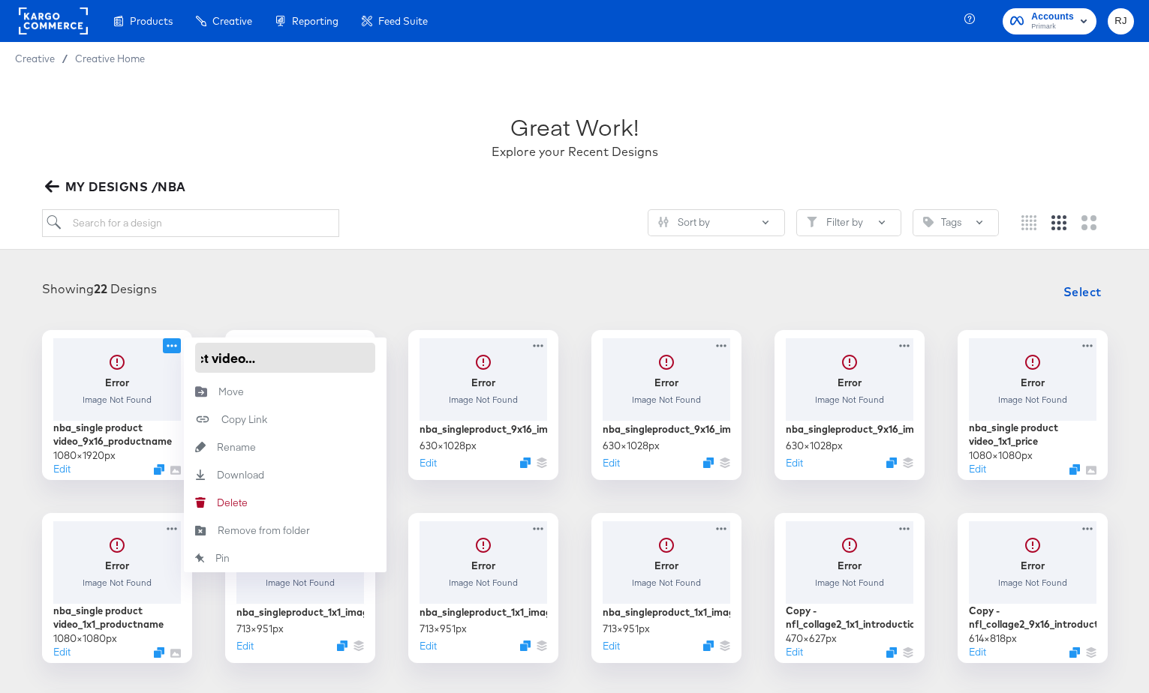
drag, startPoint x: 370, startPoint y: 356, endPoint x: 301, endPoint y: 356, distance: 69.0
click at [301, 356] on input "nba_single product video_9x16_productname" at bounding box center [285, 358] width 180 height 30
type input "nba_single product video_9x16_price"
click at [308, 290] on div "Showing 22 Designs Select" at bounding box center [574, 292] width 1119 height 30
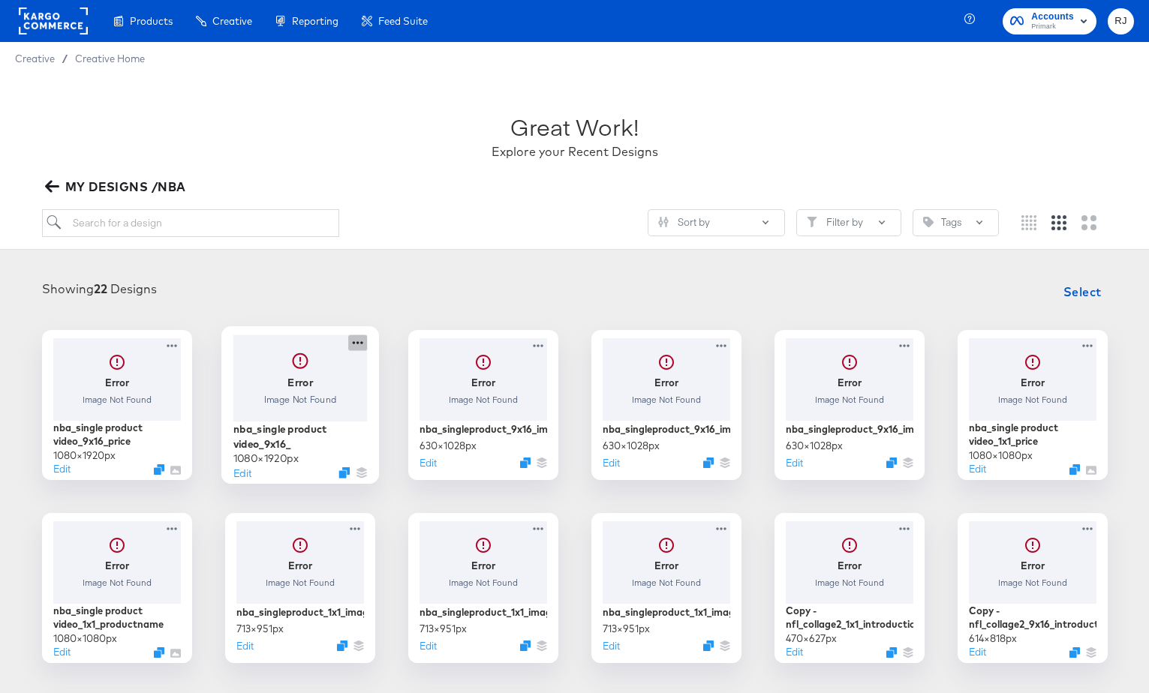
click at [362, 344] on icon at bounding box center [357, 343] width 19 height 16
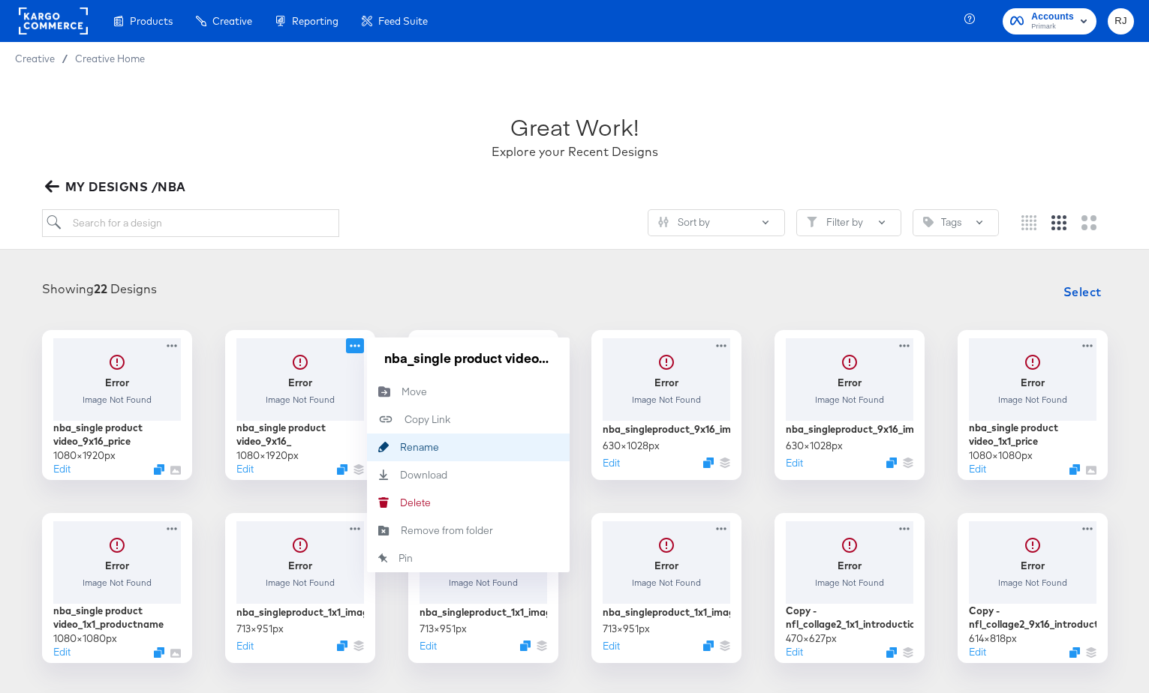
click at [400, 447] on div "Rename Rename" at bounding box center [400, 447] width 0 height 0
drag, startPoint x: 552, startPoint y: 362, endPoint x: 305, endPoint y: 362, distance: 247.6
click at [305, 362] on div "Error Image Not Found nba_single product video_9x16_ 1080 × 1920 px Edit nba_si…" at bounding box center [300, 405] width 150 height 150
type input "nba_single product video_9x16_productname"
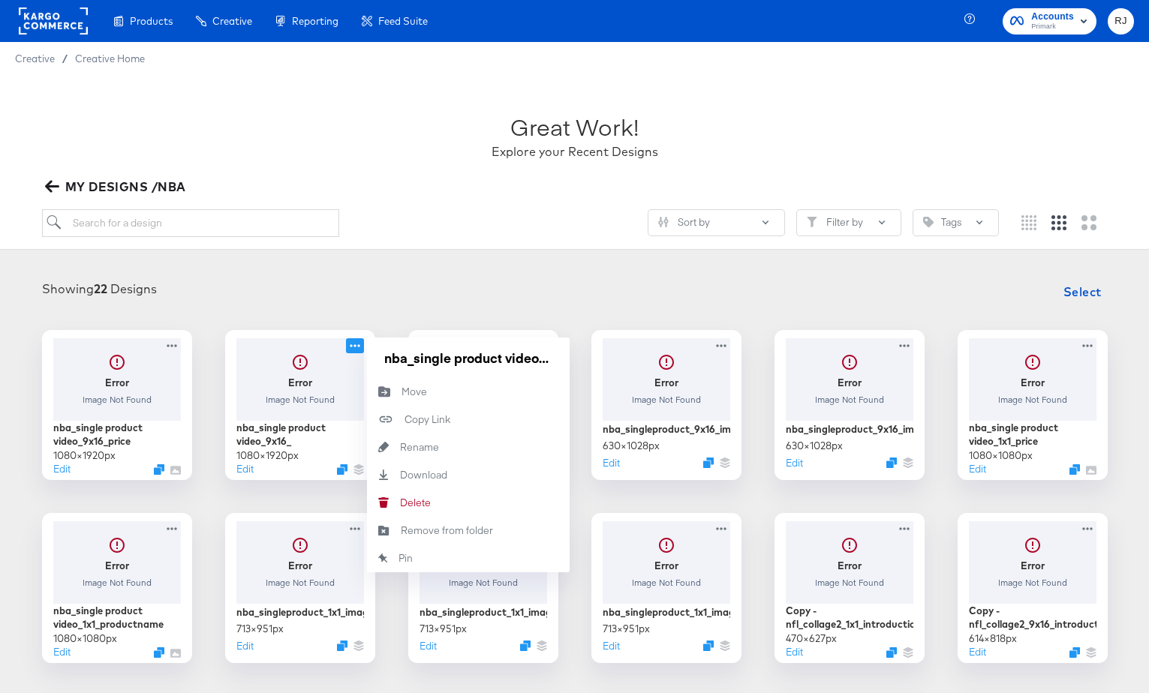
scroll to position [0, 110]
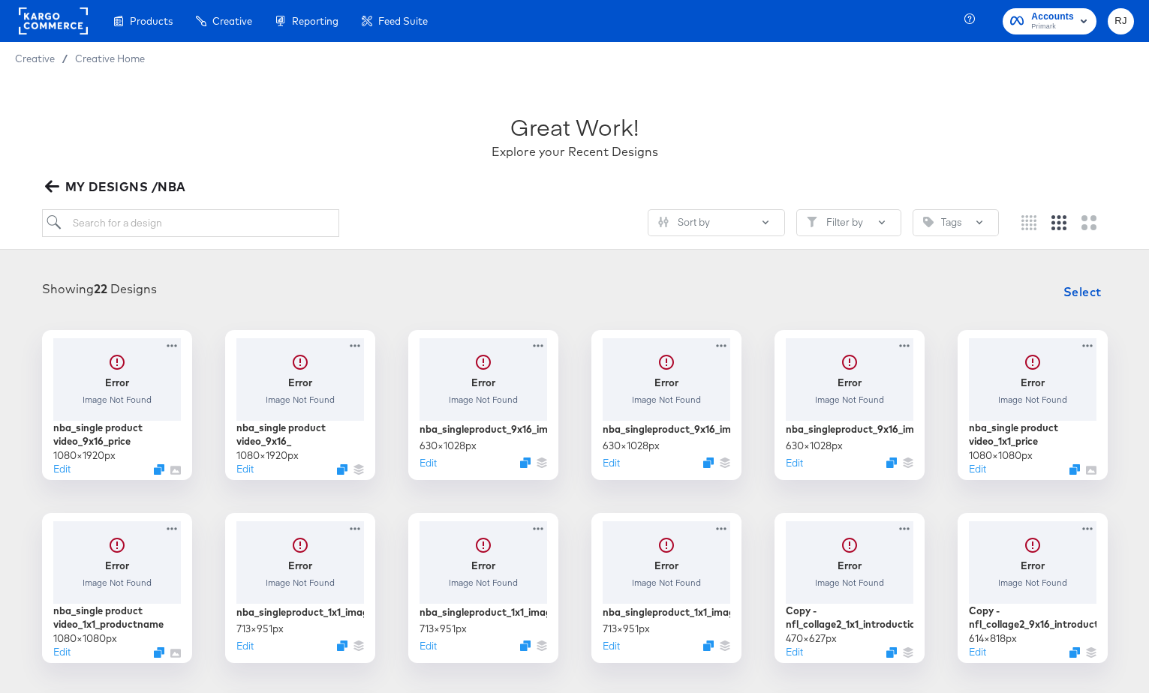
click at [412, 289] on div "Showing 22 Designs Select" at bounding box center [574, 292] width 1119 height 30
click at [297, 380] on div at bounding box center [300, 378] width 134 height 86
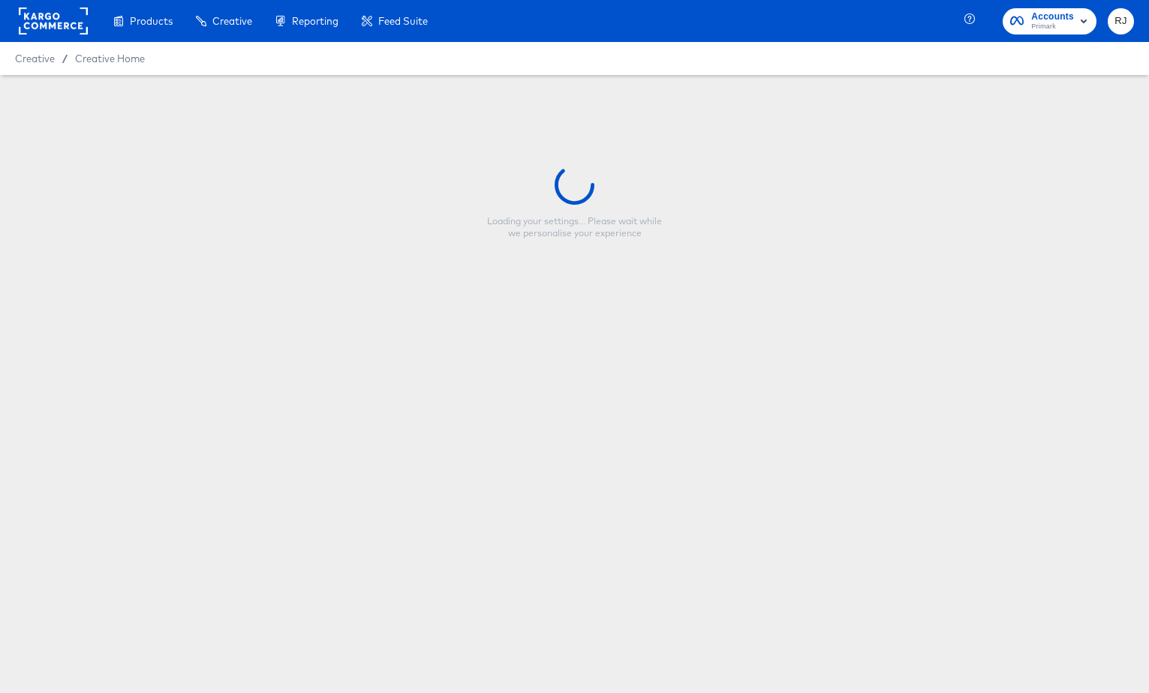
type input "nba_single product video_9x16_productname"
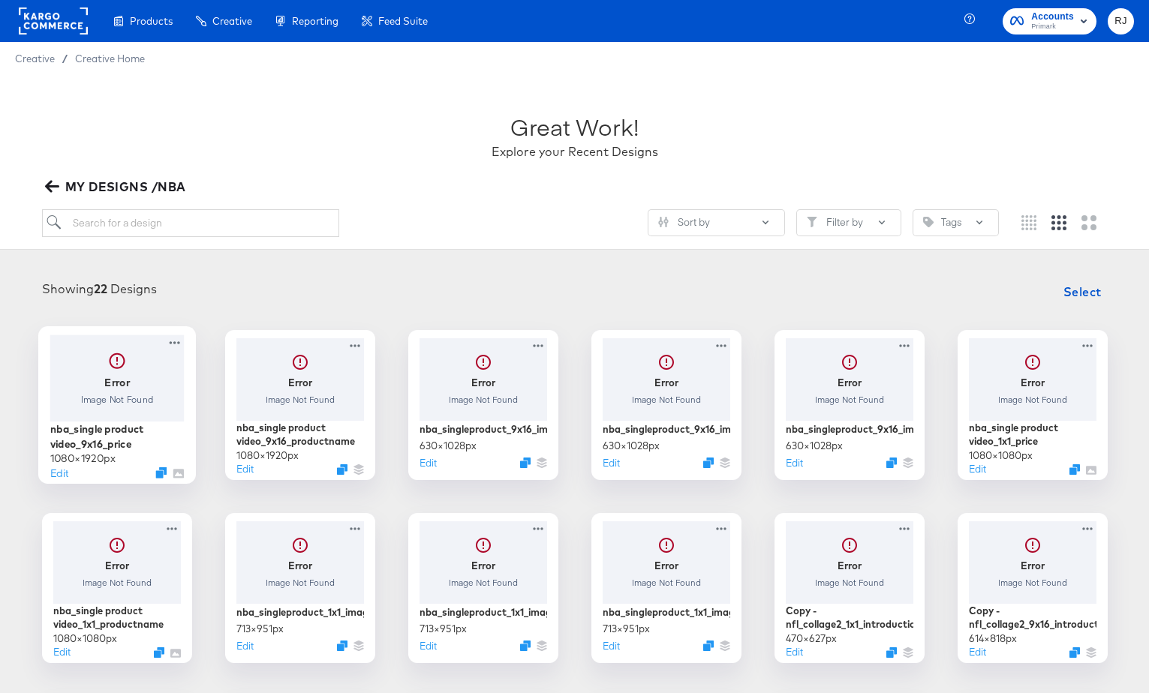
click at [122, 394] on div at bounding box center [117, 378] width 134 height 86
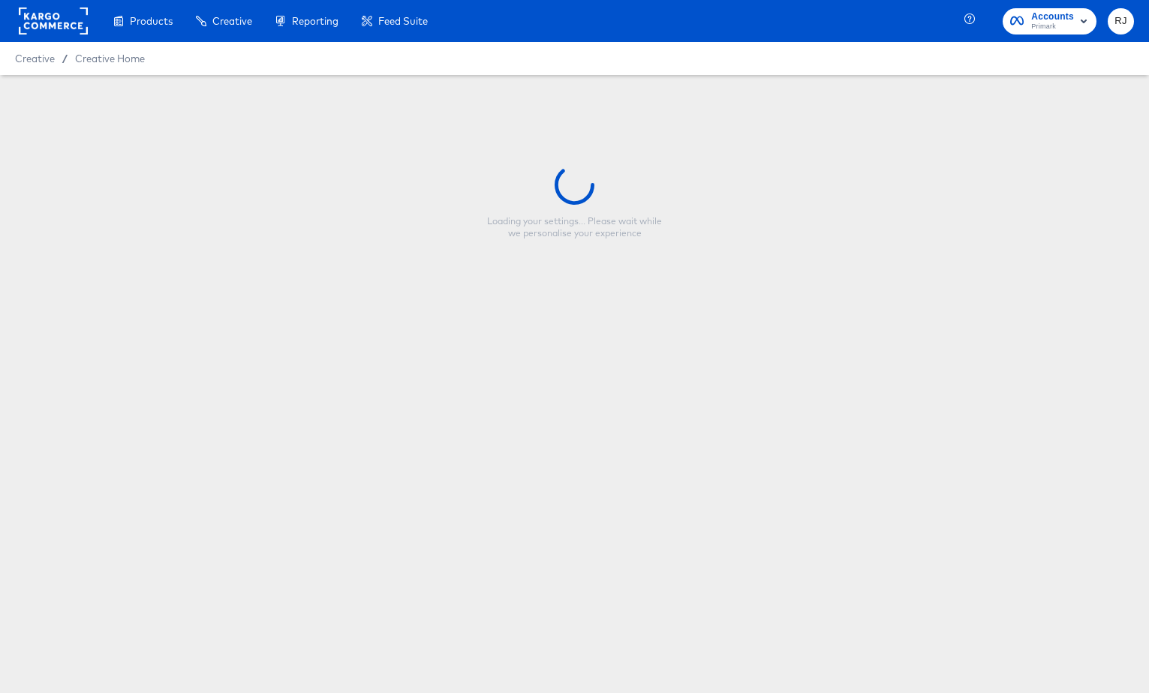
type input "nba_single product video_9x16_price"
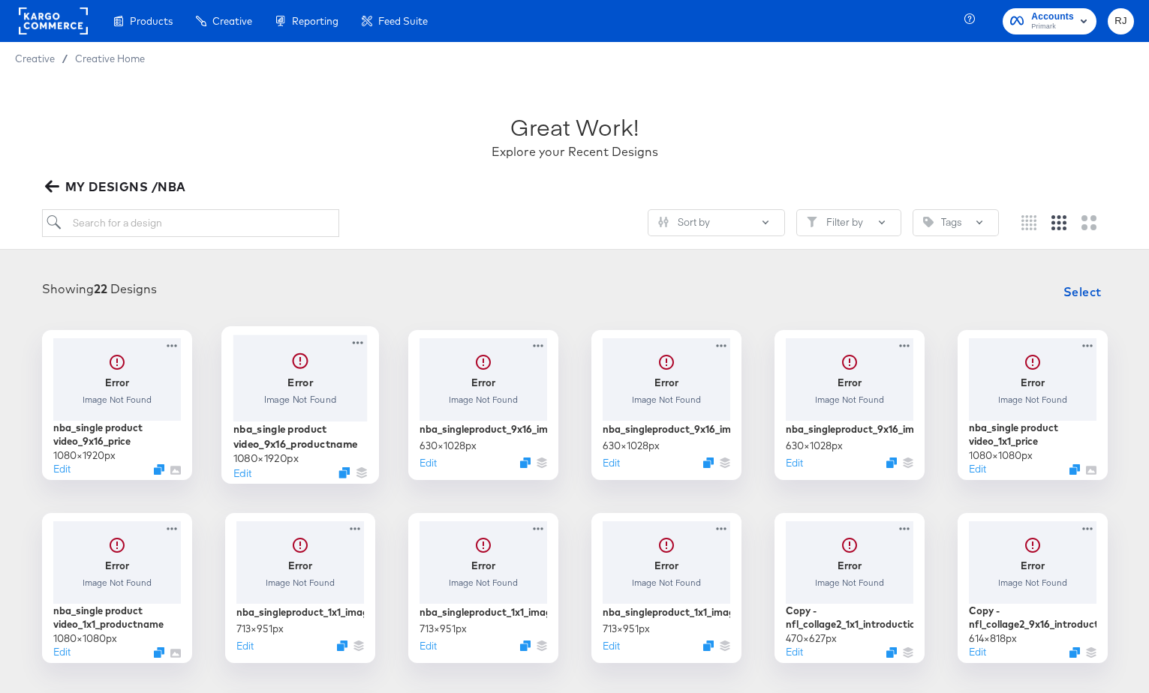
click at [272, 389] on div at bounding box center [300, 378] width 134 height 86
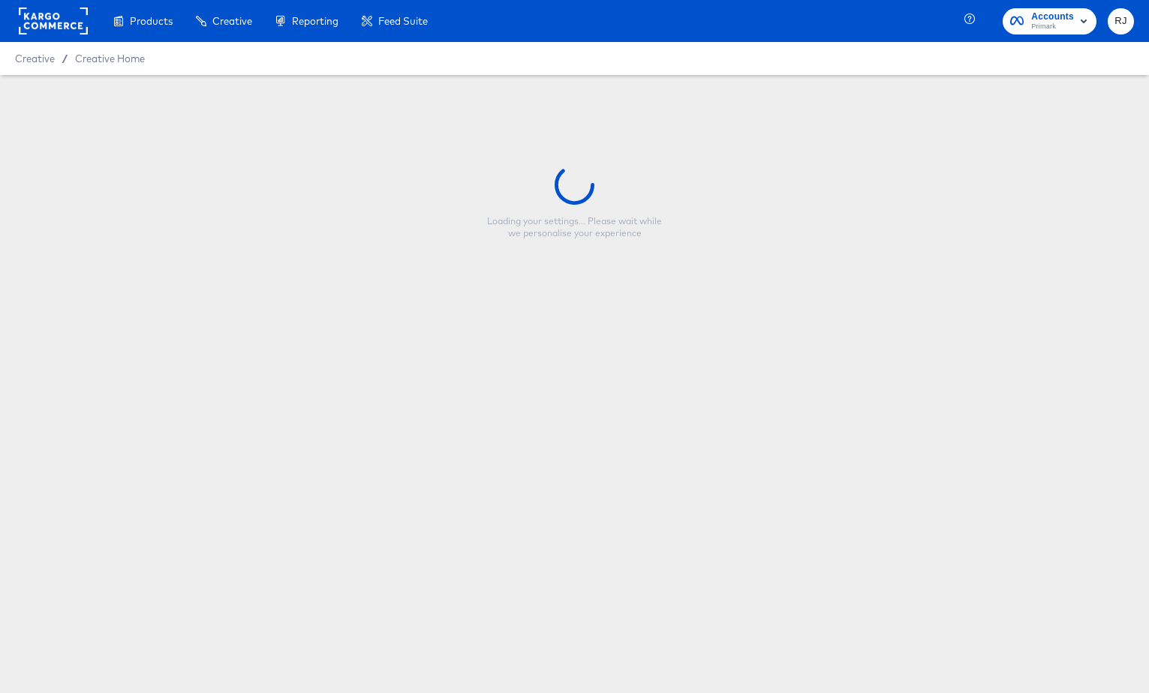
type input "nba_single product video_9x16_productname"
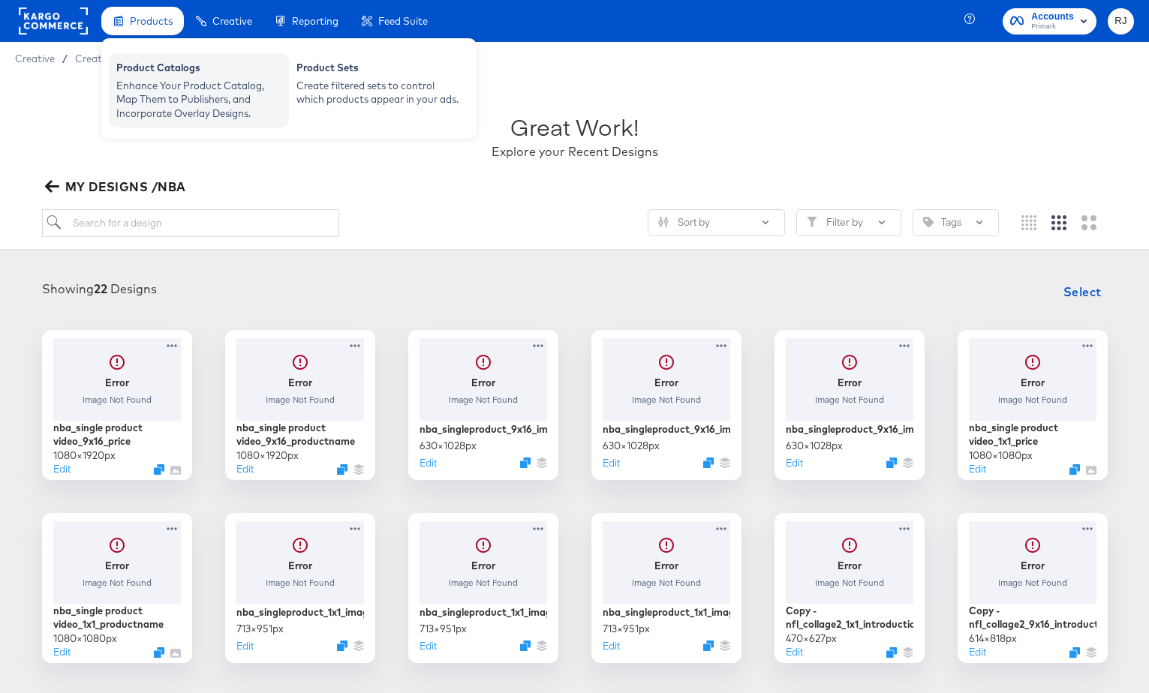
click at [164, 84] on div "Enhance Your Product Catalog, Map Them to Publishers, and Incorporate Overlay D…" at bounding box center [198, 100] width 165 height 42
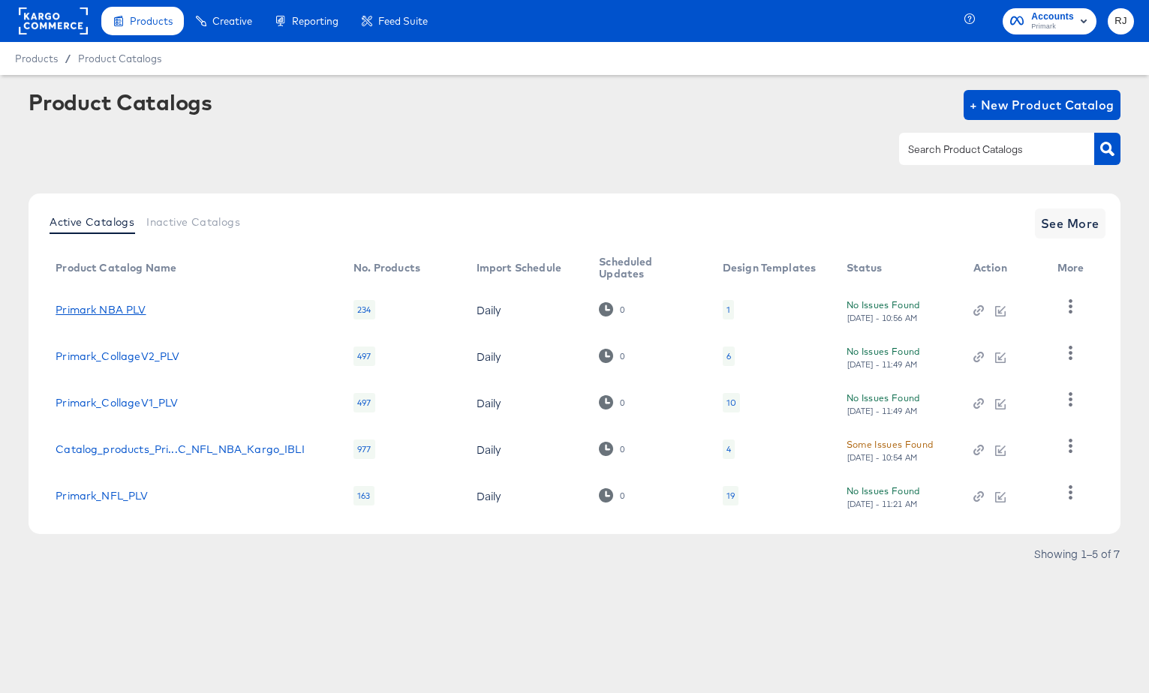
click at [127, 312] on link "Primark NBA PLV" at bounding box center [101, 310] width 90 height 12
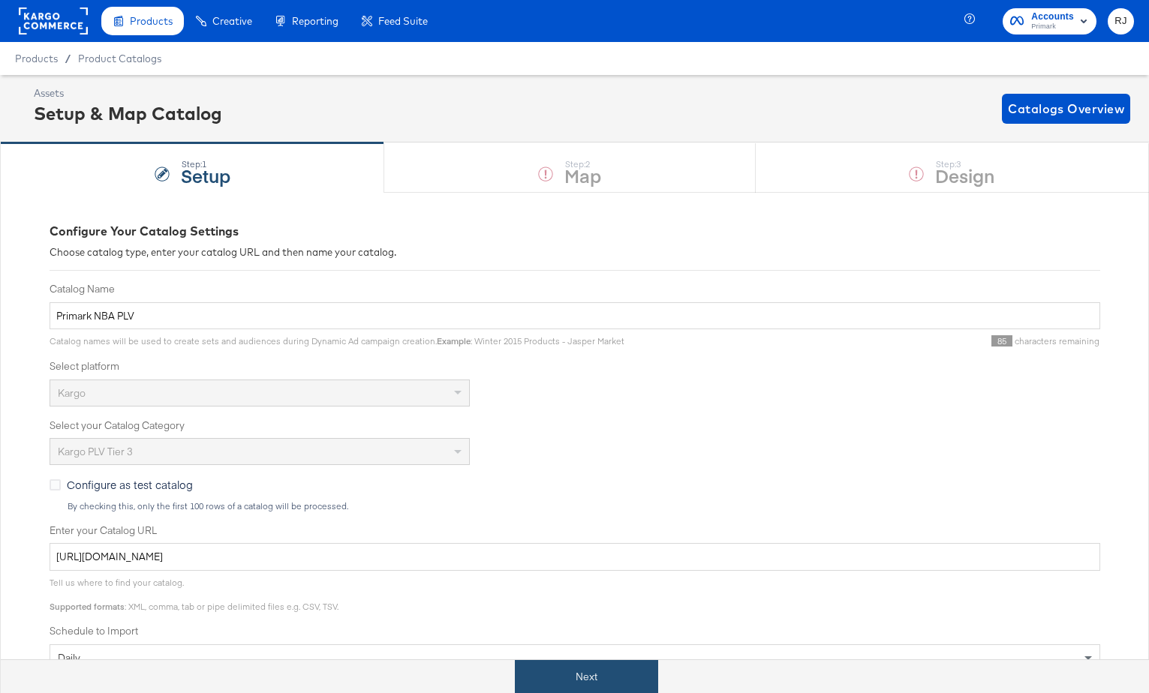
click at [588, 680] on button "Next" at bounding box center [586, 677] width 143 height 34
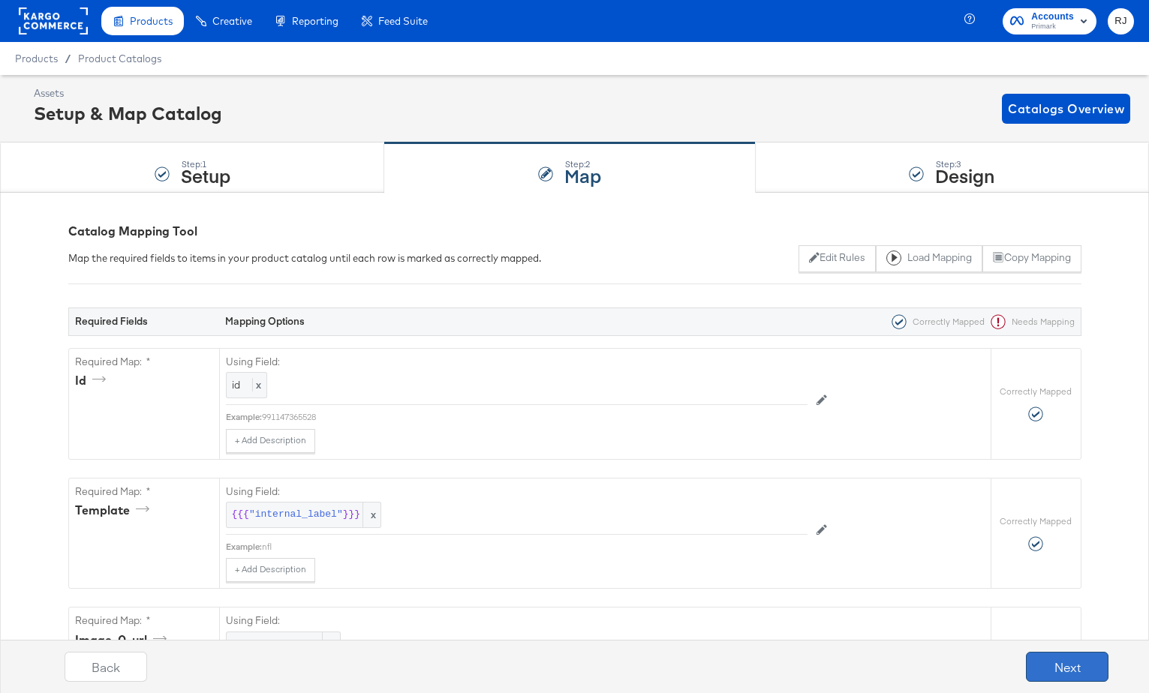
click at [1063, 668] on button "Next" at bounding box center [1067, 667] width 83 height 30
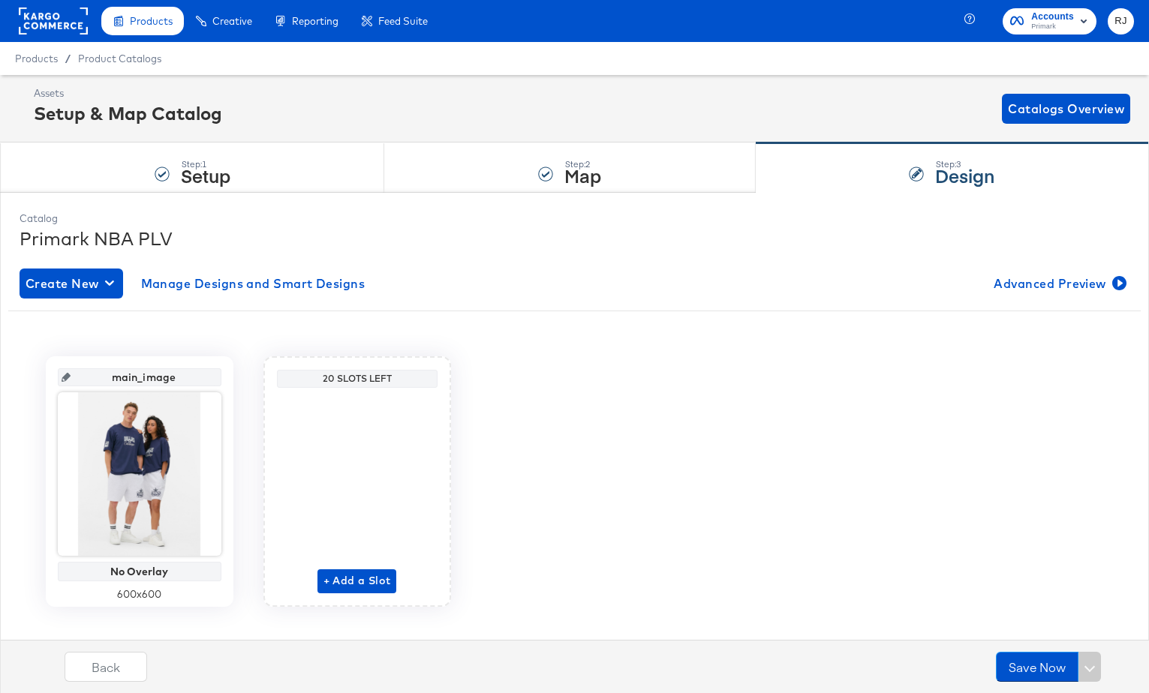
scroll to position [22, 0]
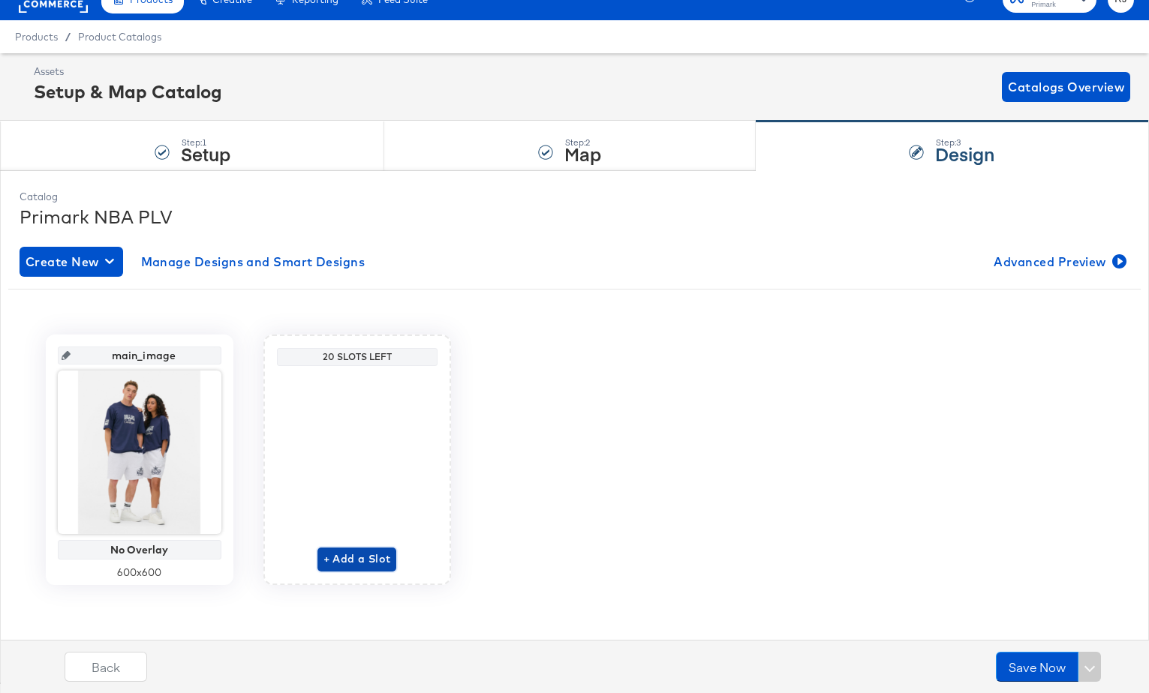
click at [344, 559] on span "+ Add a Slot" at bounding box center [357, 559] width 68 height 19
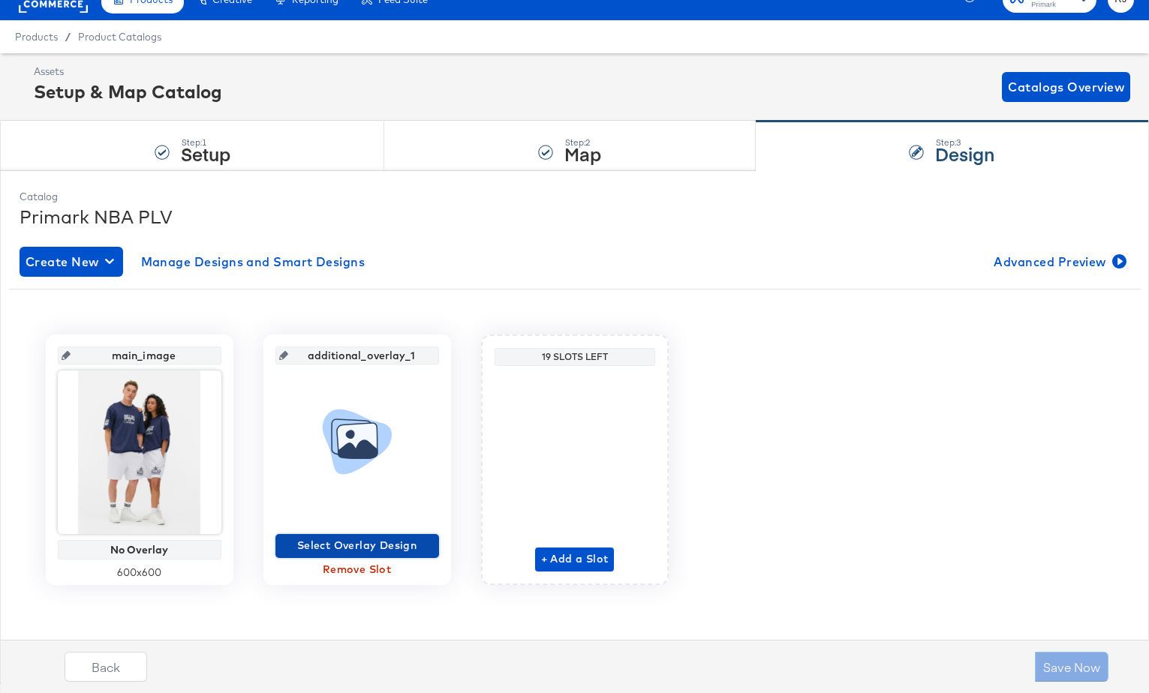
click at [375, 548] on span "Select Overlay Design" at bounding box center [357, 546] width 152 height 19
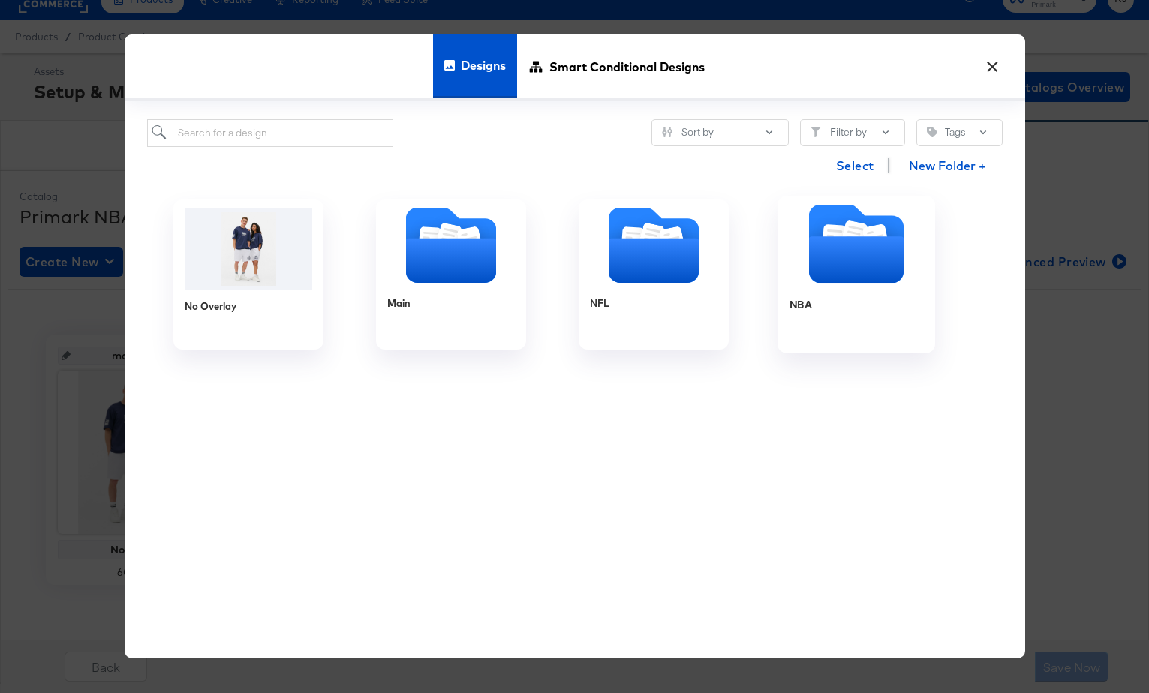
click at [837, 273] on icon "Folder" at bounding box center [855, 260] width 95 height 47
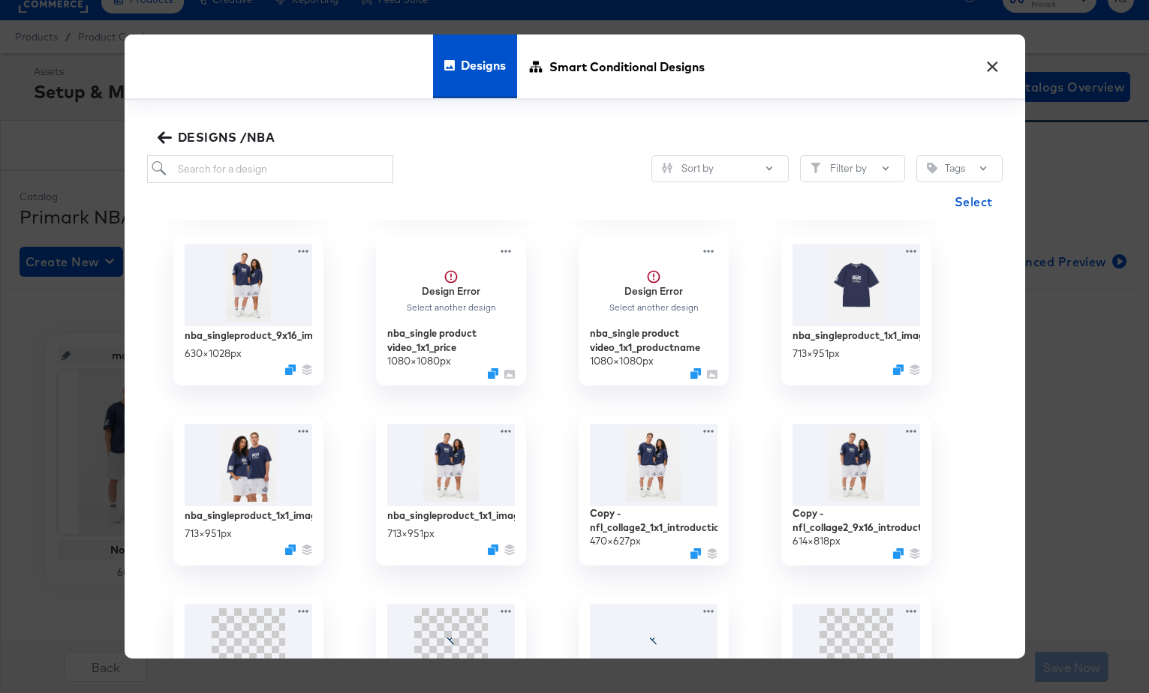
scroll to position [193, 0]
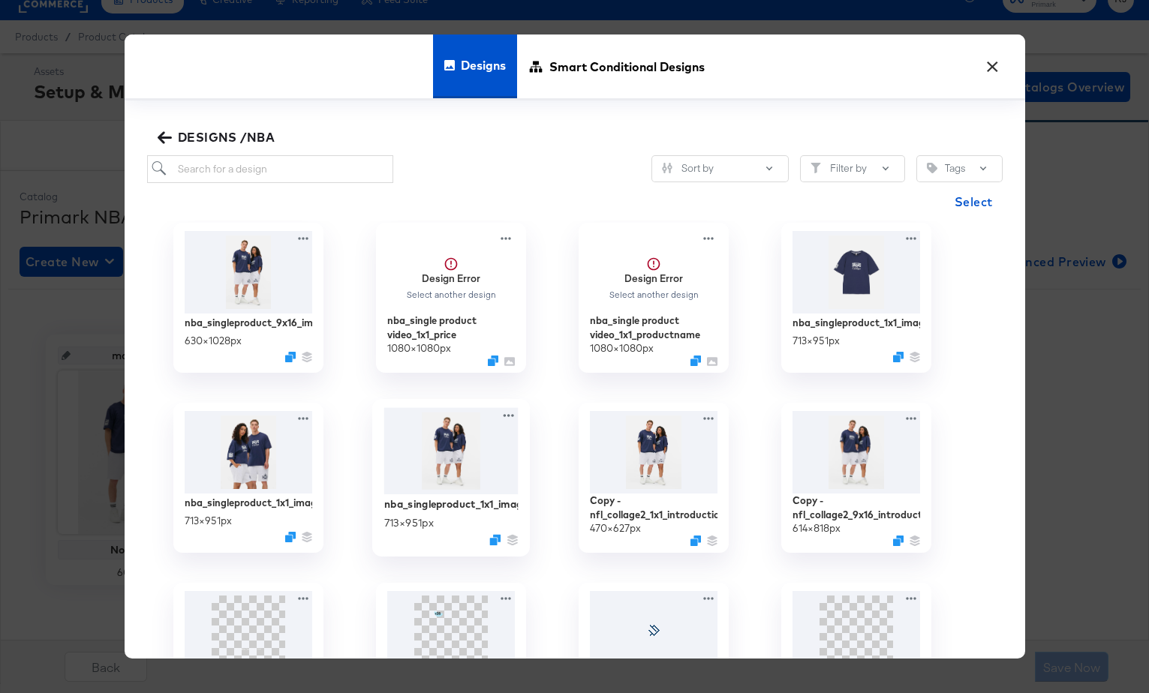
click at [473, 465] on img at bounding box center [450, 450] width 134 height 87
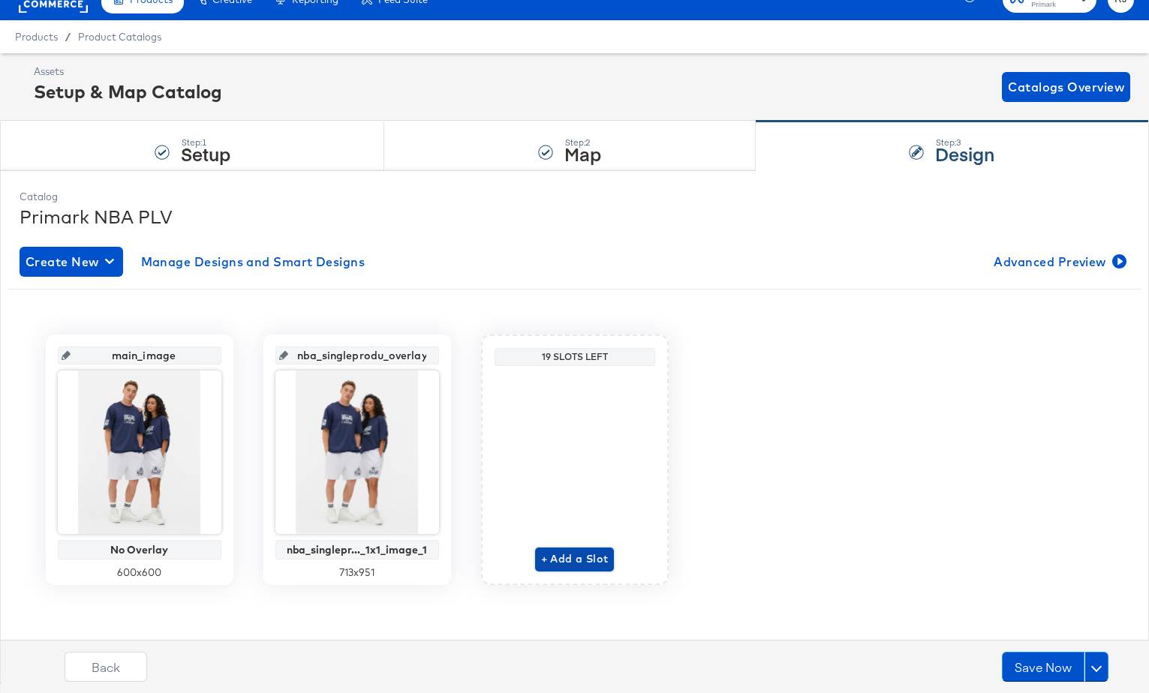
click at [567, 561] on span "+ Add a Slot" at bounding box center [575, 559] width 68 height 19
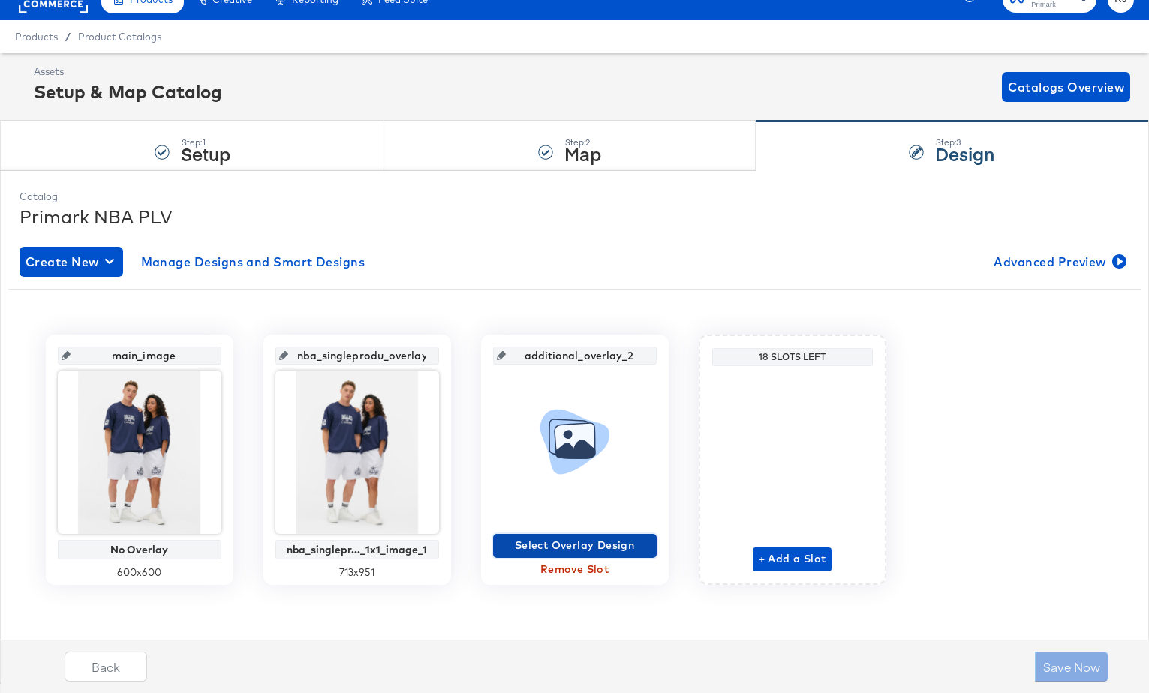
click at [562, 546] on span "Select Overlay Design" at bounding box center [575, 546] width 152 height 19
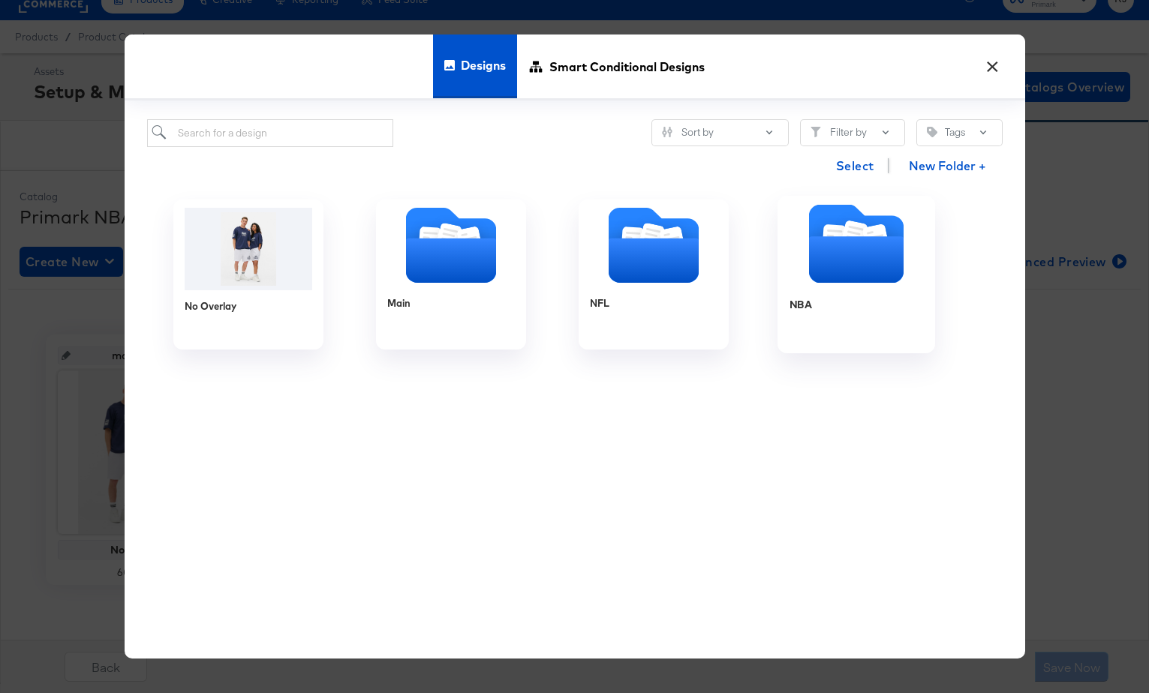
click at [831, 287] on div "NBA" at bounding box center [856, 316] width 134 height 58
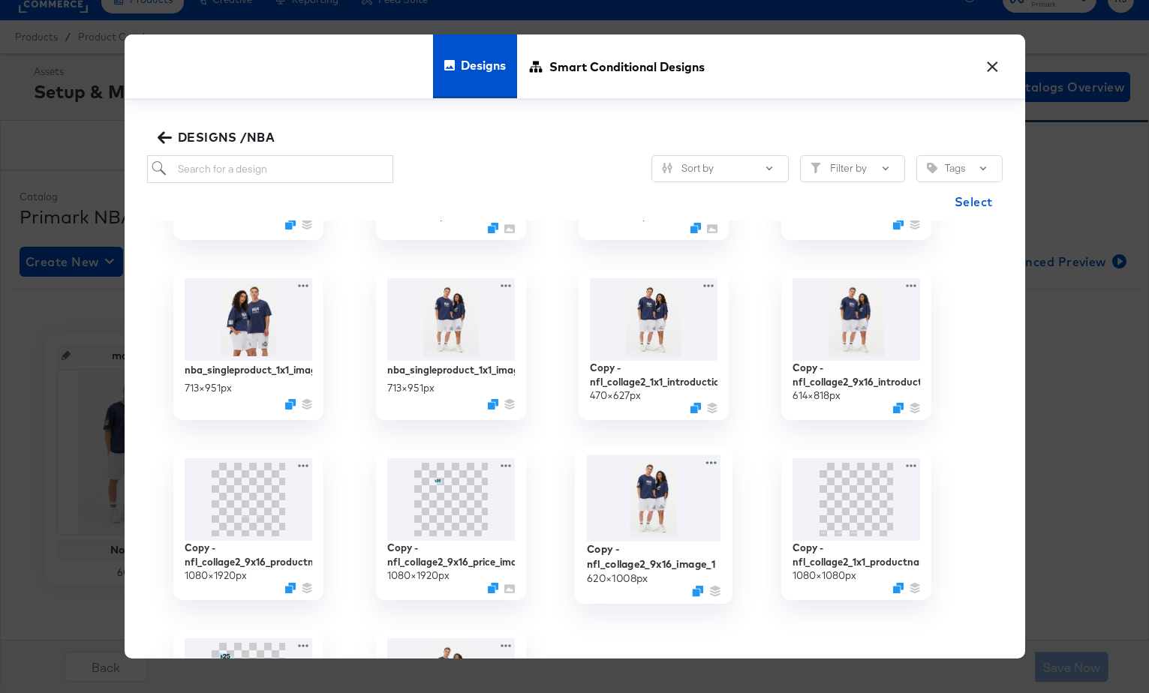
scroll to position [318, 0]
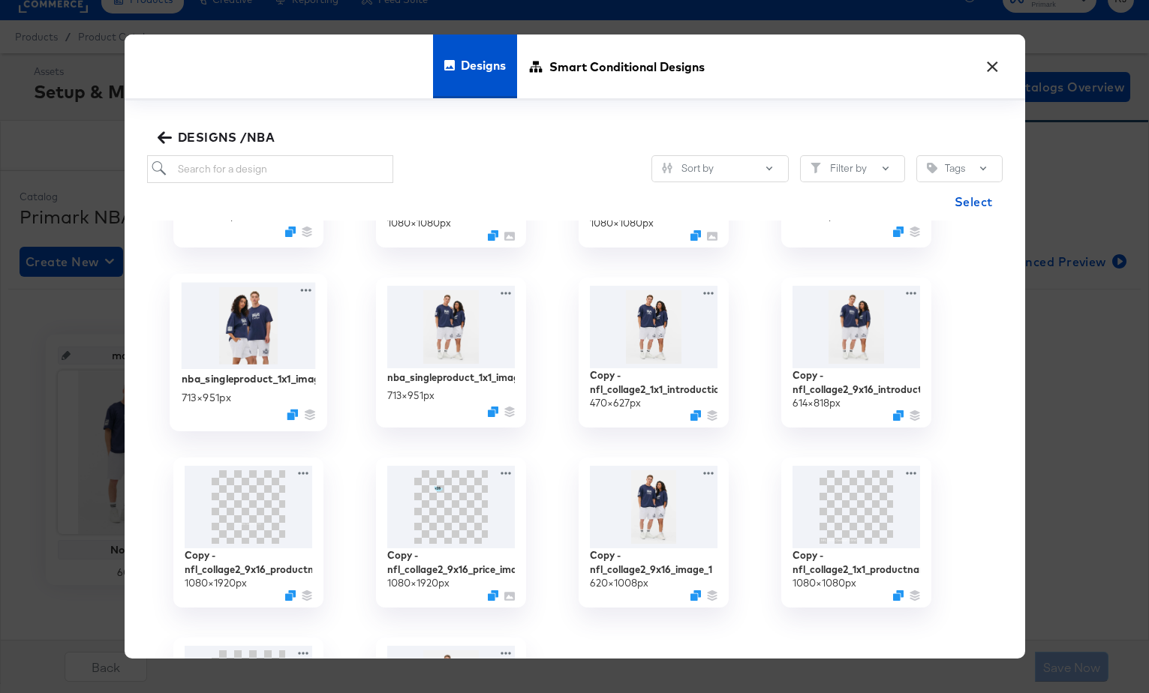
click at [251, 338] on img at bounding box center [248, 325] width 134 height 86
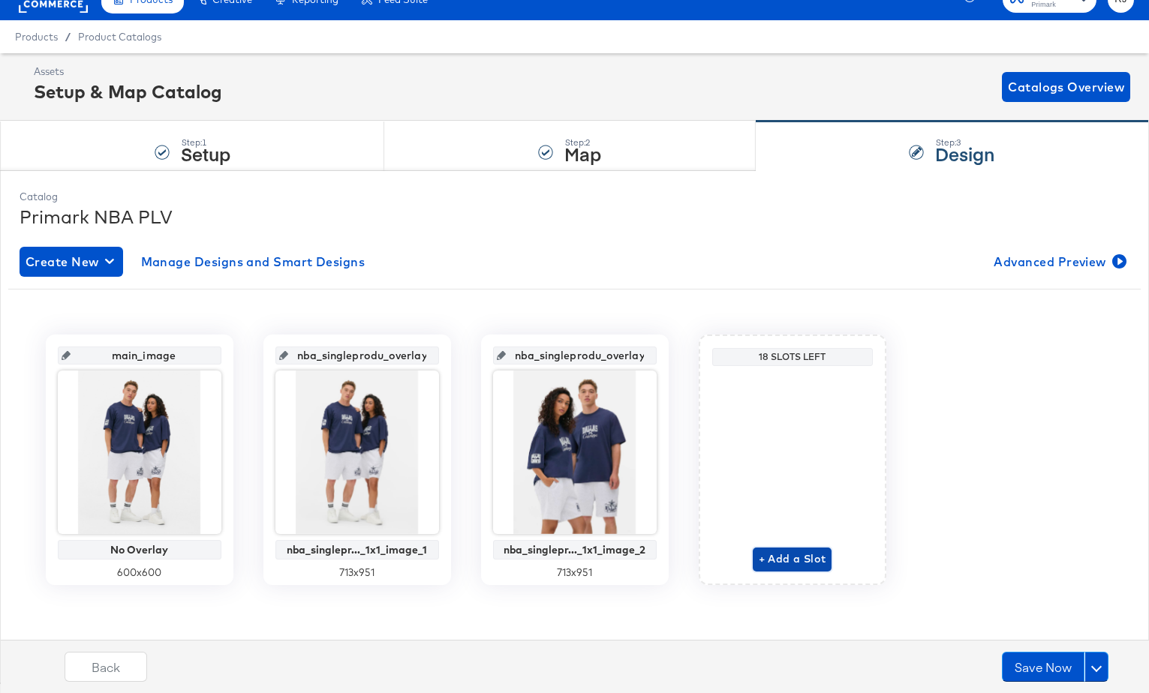
click at [805, 560] on span "+ Add a Slot" at bounding box center [793, 559] width 68 height 19
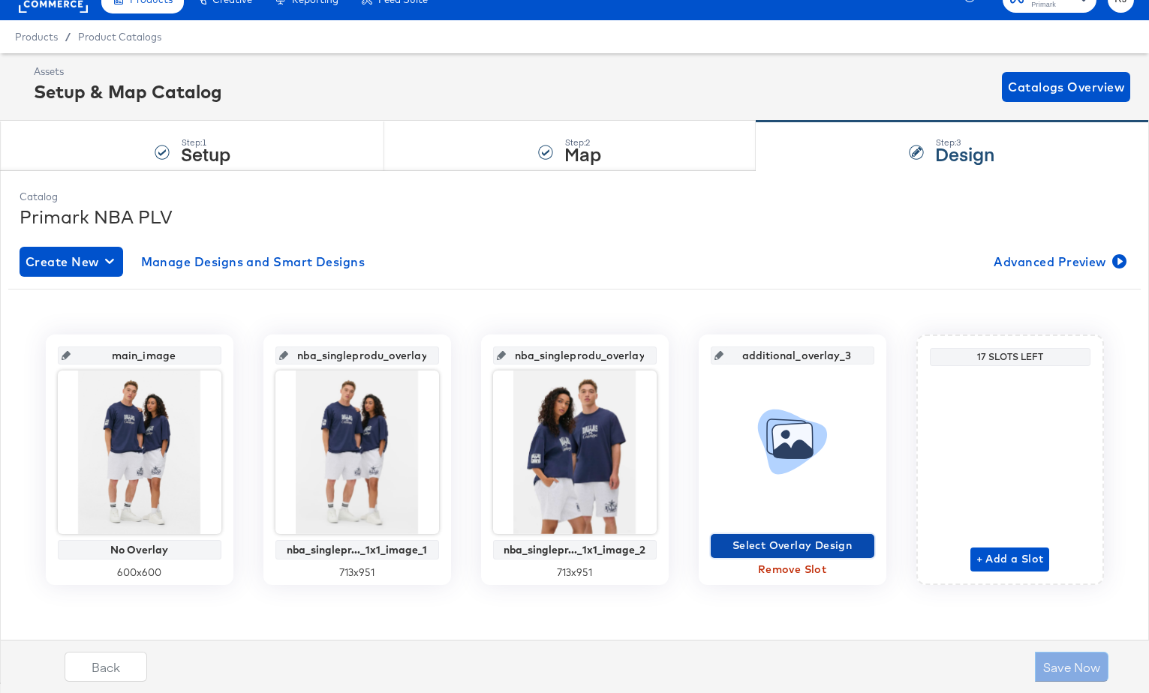
click at [827, 546] on span "Select Overlay Design" at bounding box center [793, 546] width 152 height 19
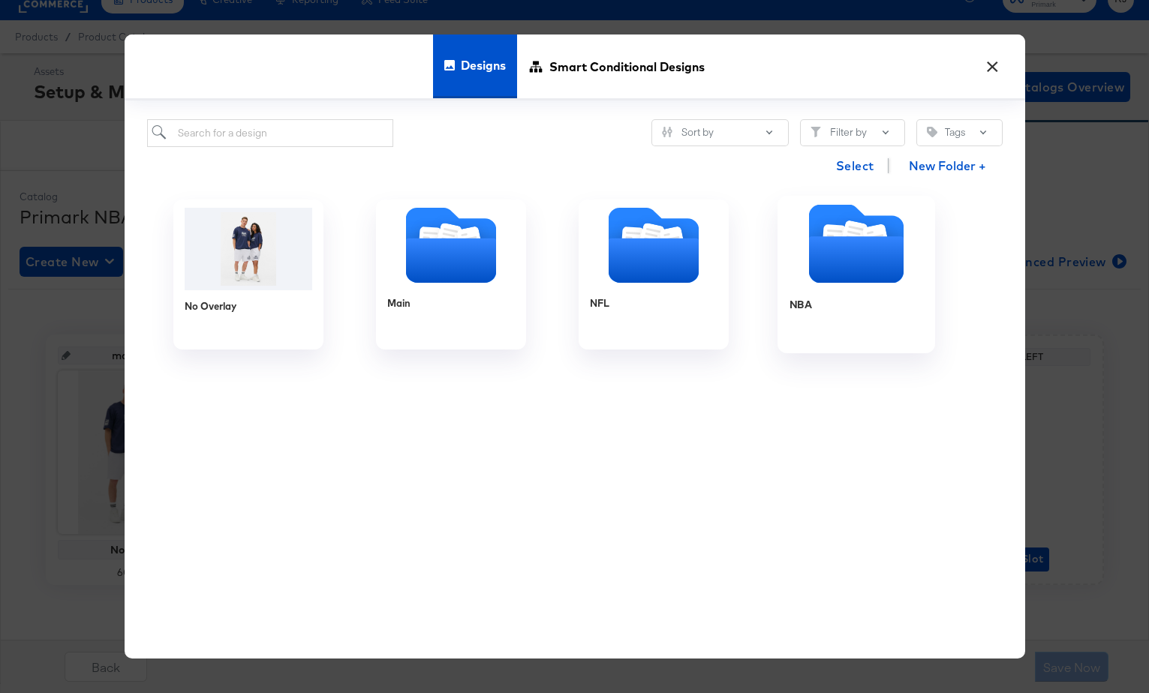
click at [882, 255] on icon "Folder" at bounding box center [855, 260] width 95 height 47
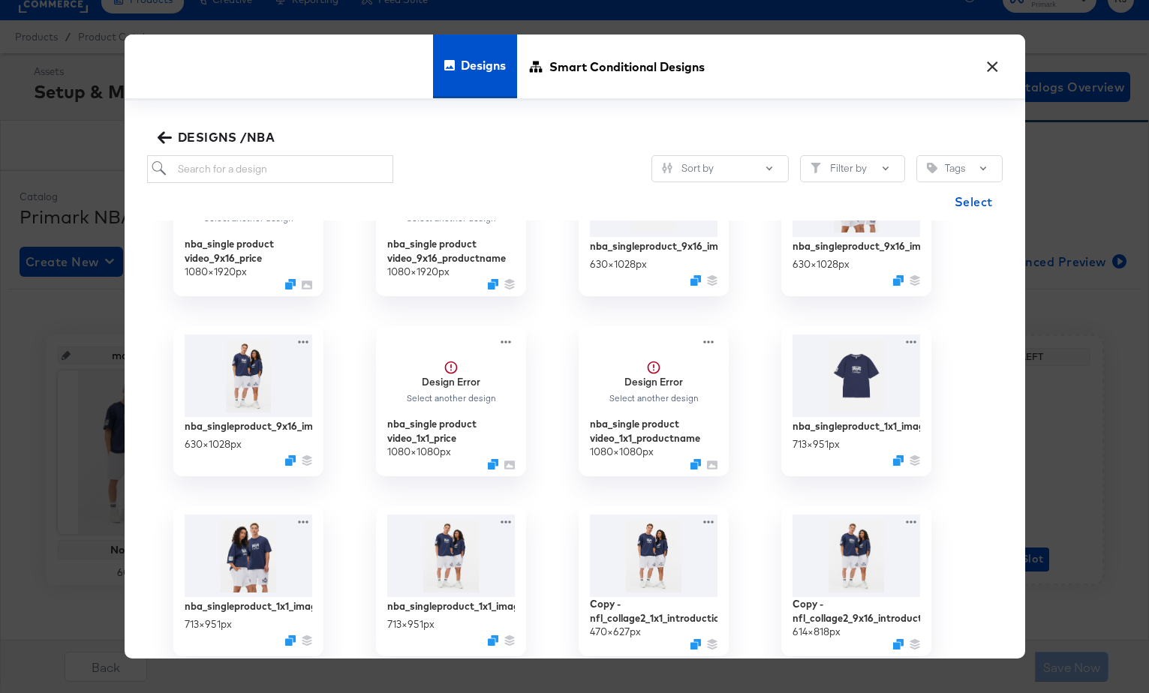
scroll to position [30, 0]
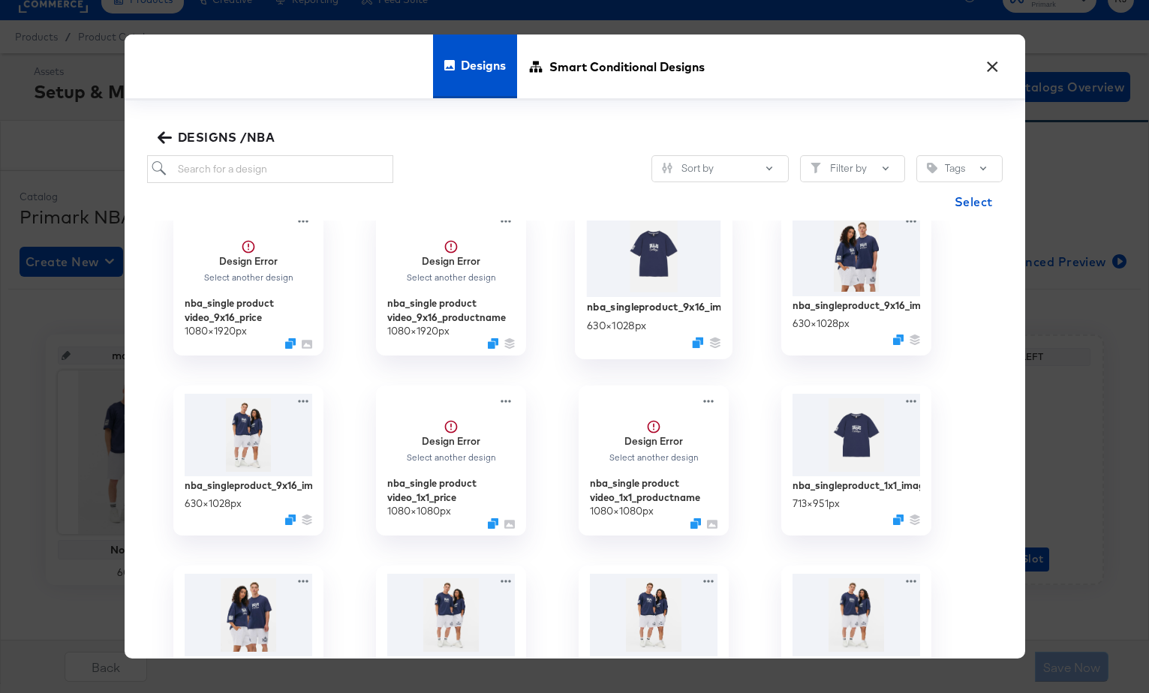
click at [672, 269] on img at bounding box center [653, 253] width 134 height 86
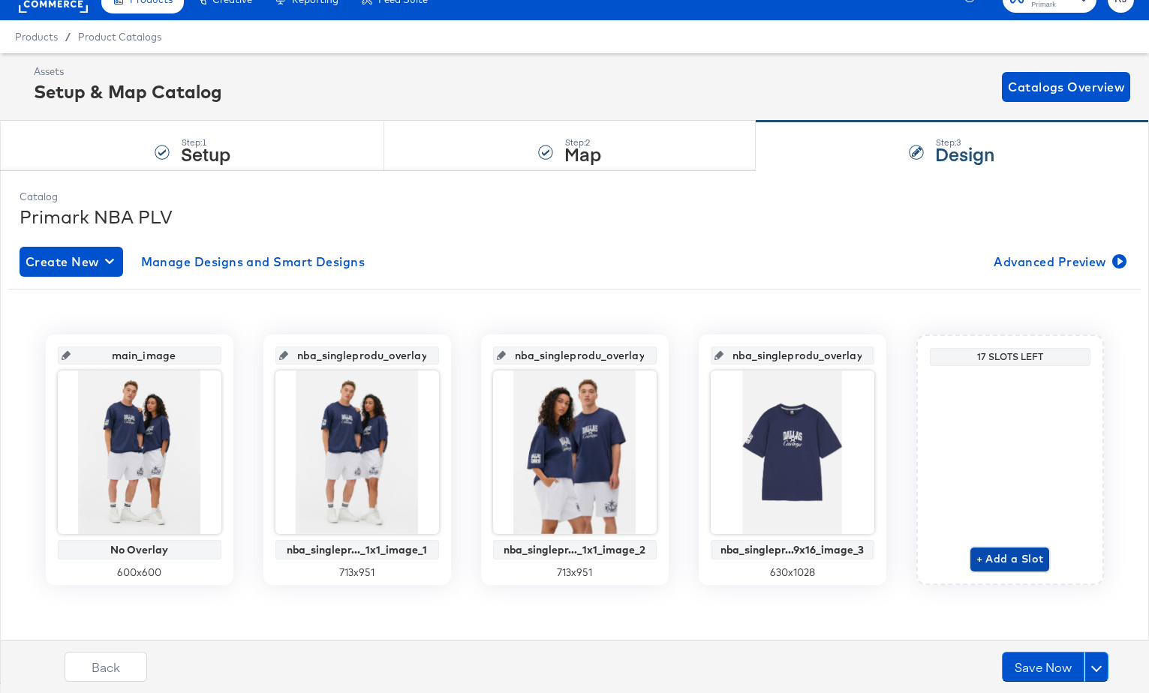
click at [1012, 563] on span "+ Add a Slot" at bounding box center [1010, 559] width 68 height 19
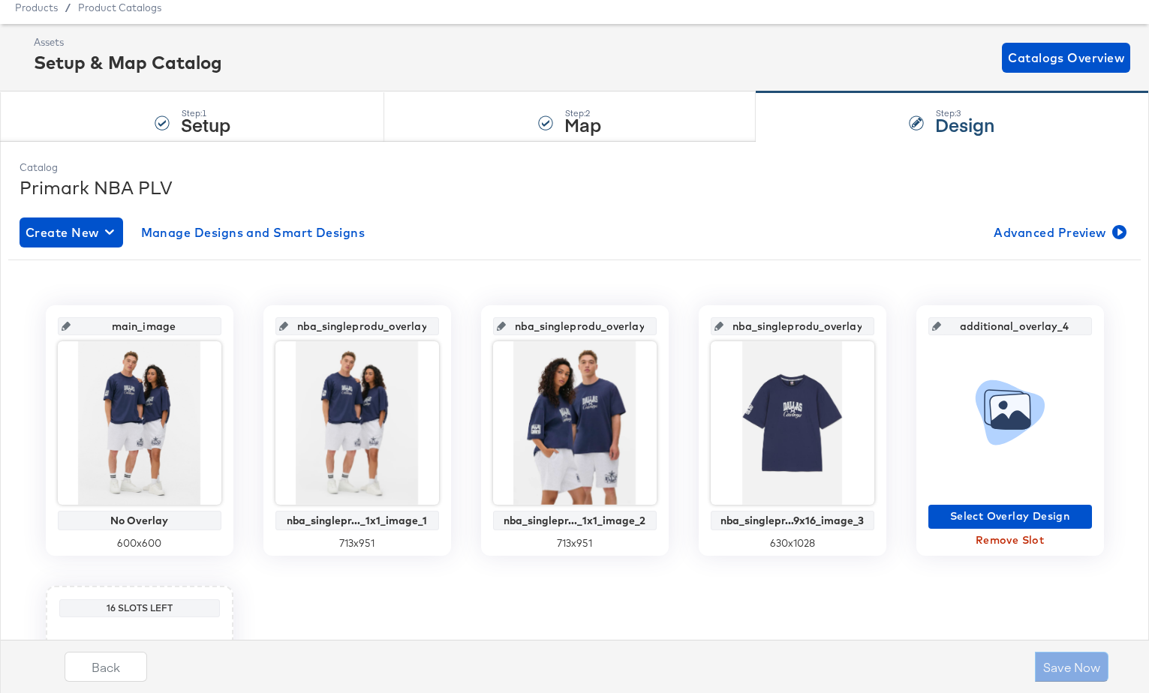
scroll to position [75, 0]
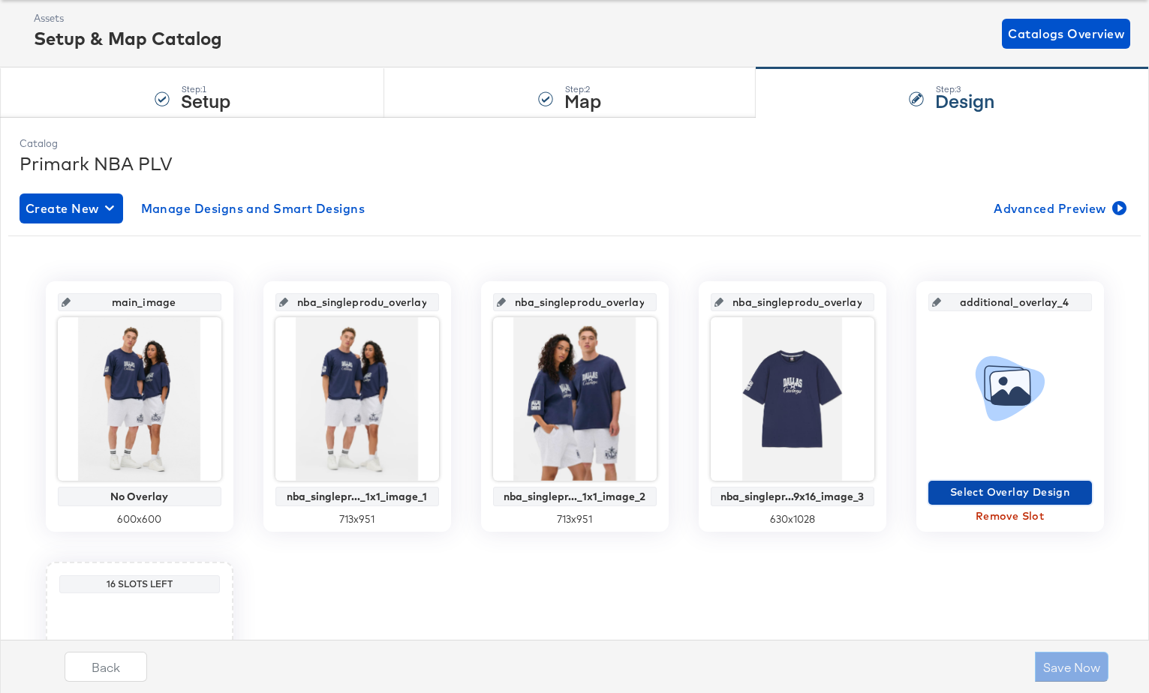
click at [1004, 492] on span "Select Overlay Design" at bounding box center [1010, 492] width 152 height 19
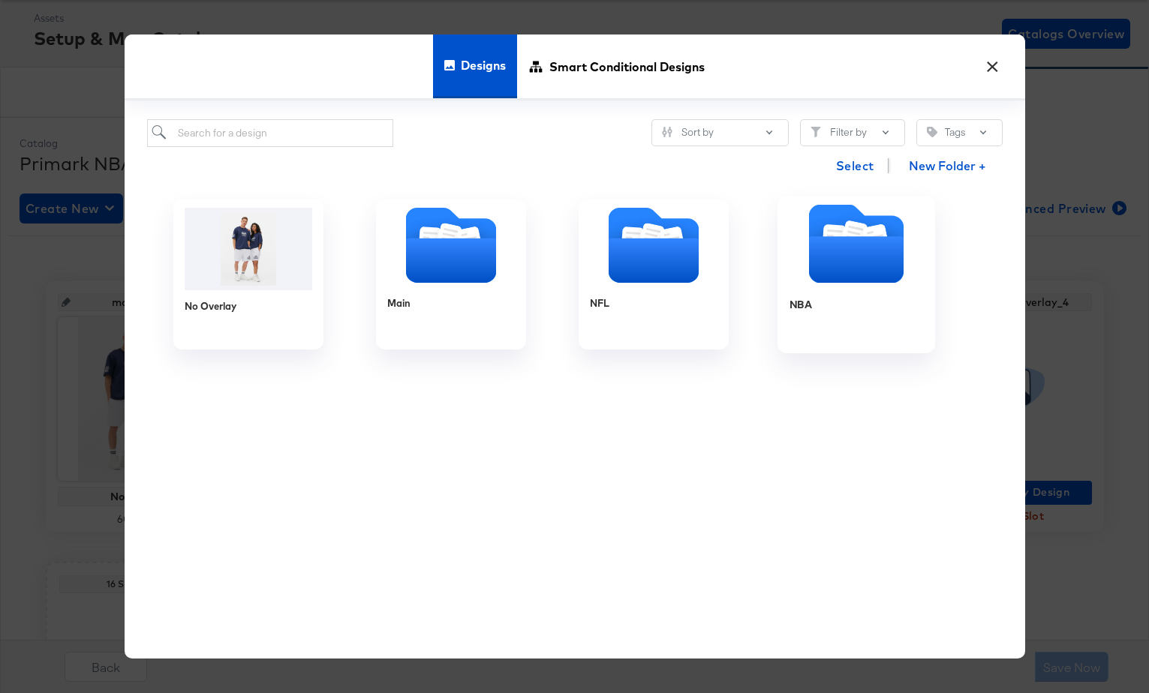
click at [805, 275] on icon "Folder" at bounding box center [856, 244] width 158 height 79
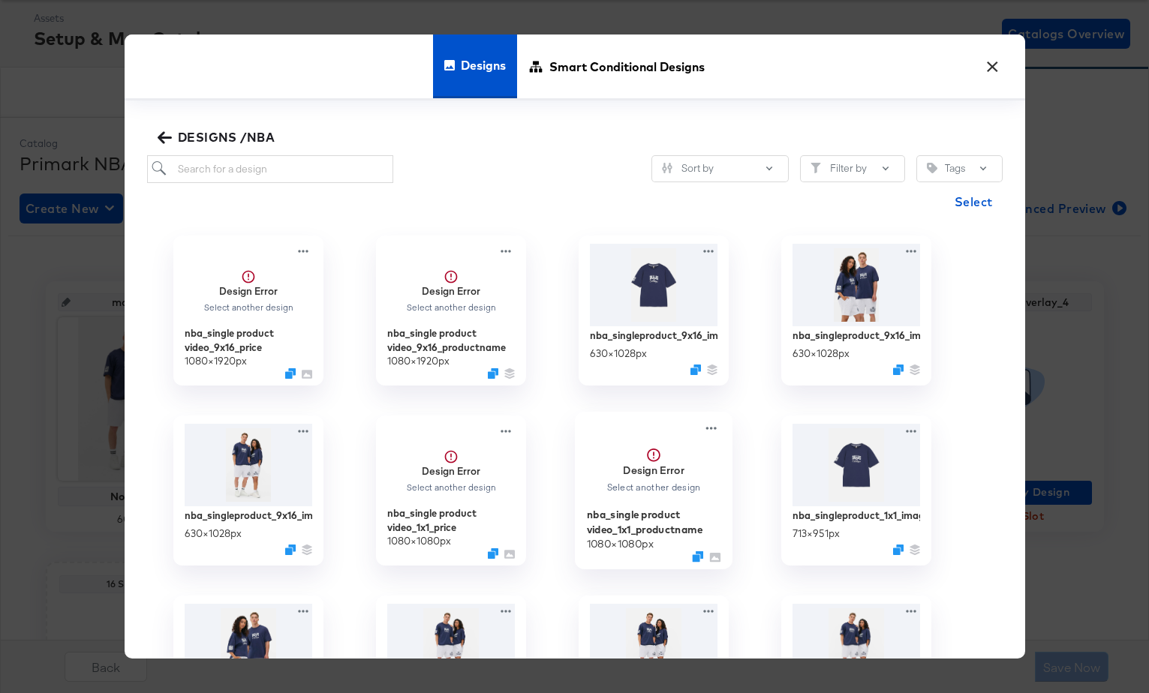
click at [668, 484] on div "Select another design" at bounding box center [653, 488] width 95 height 11
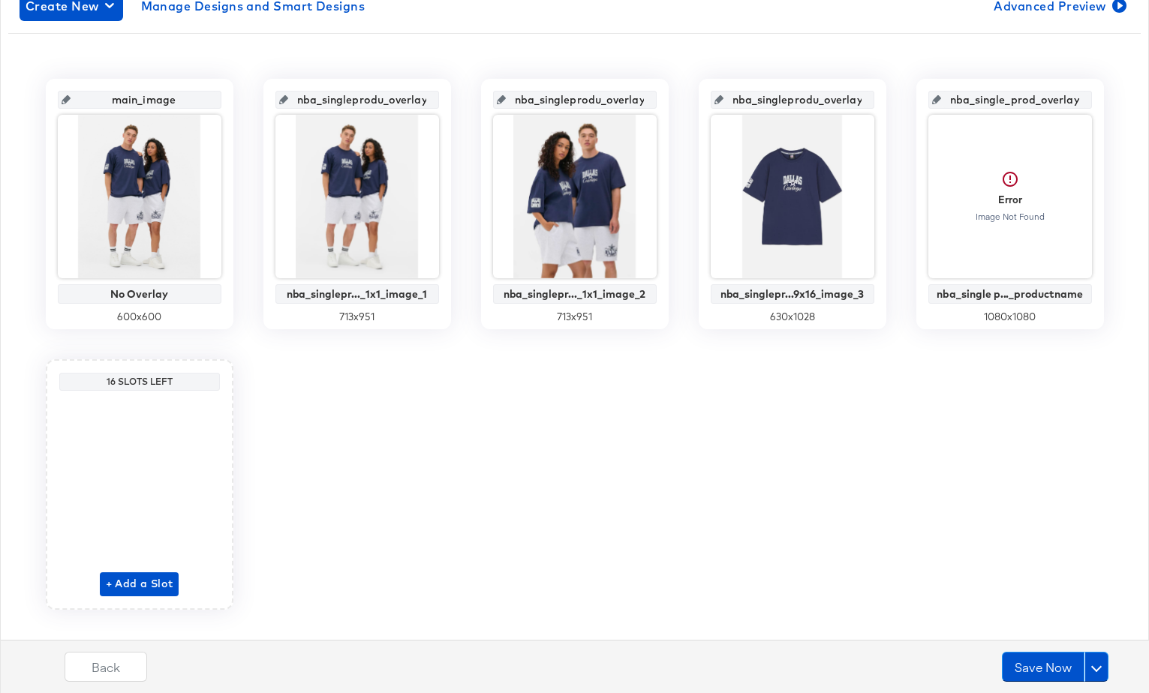
scroll to position [302, 0]
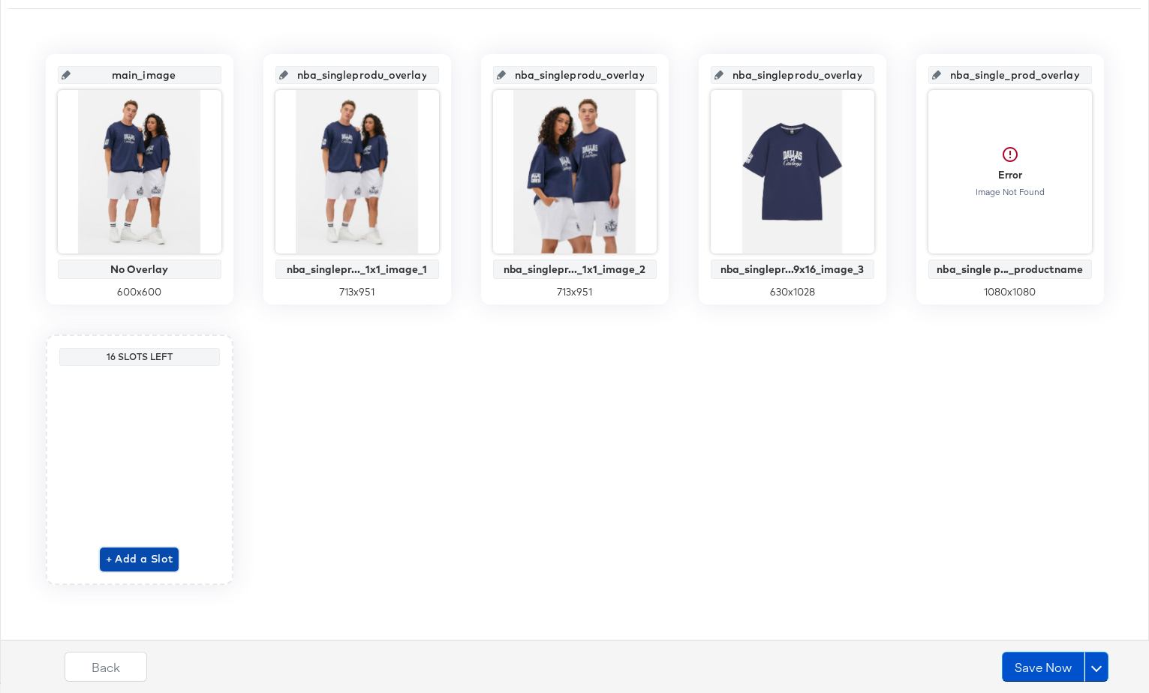
click at [143, 558] on span "+ Add a Slot" at bounding box center [140, 559] width 68 height 19
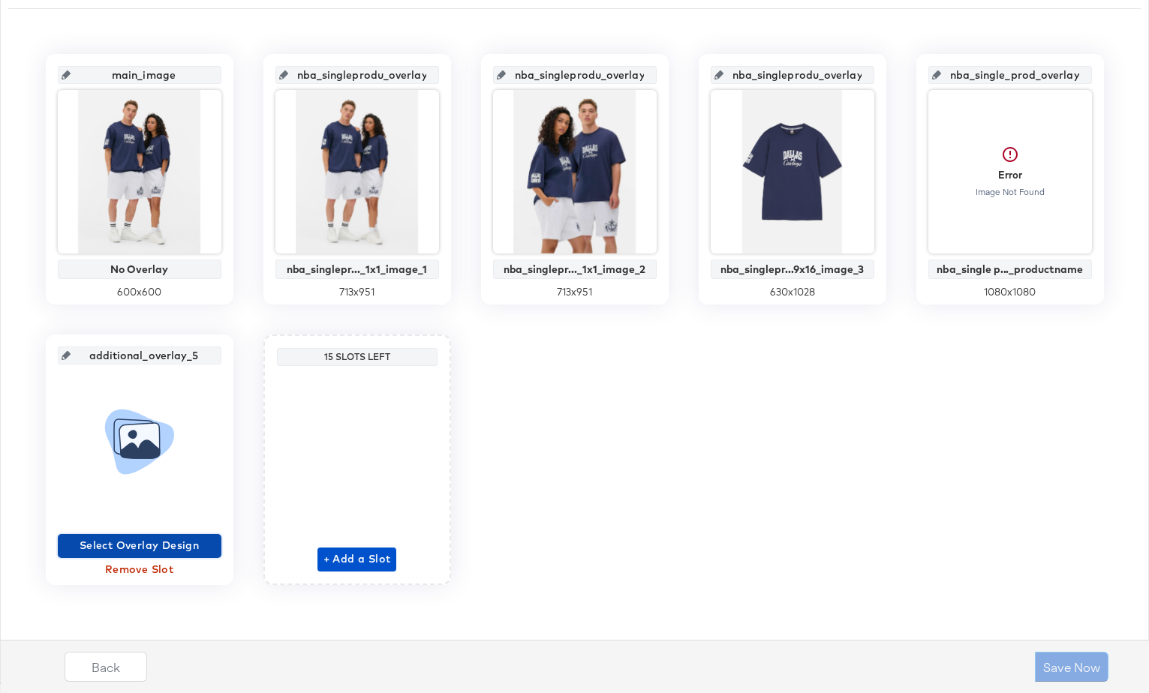
click at [133, 547] on span "Select Overlay Design" at bounding box center [140, 546] width 152 height 19
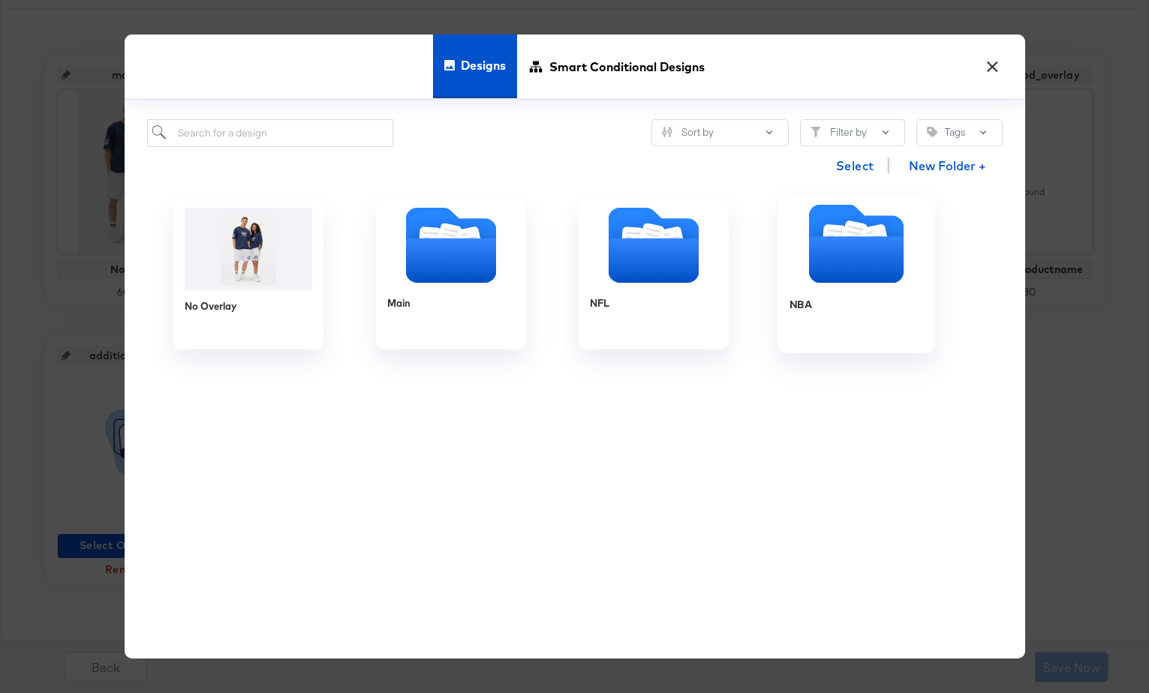
click at [910, 248] on icon "Folder" at bounding box center [856, 244] width 158 height 79
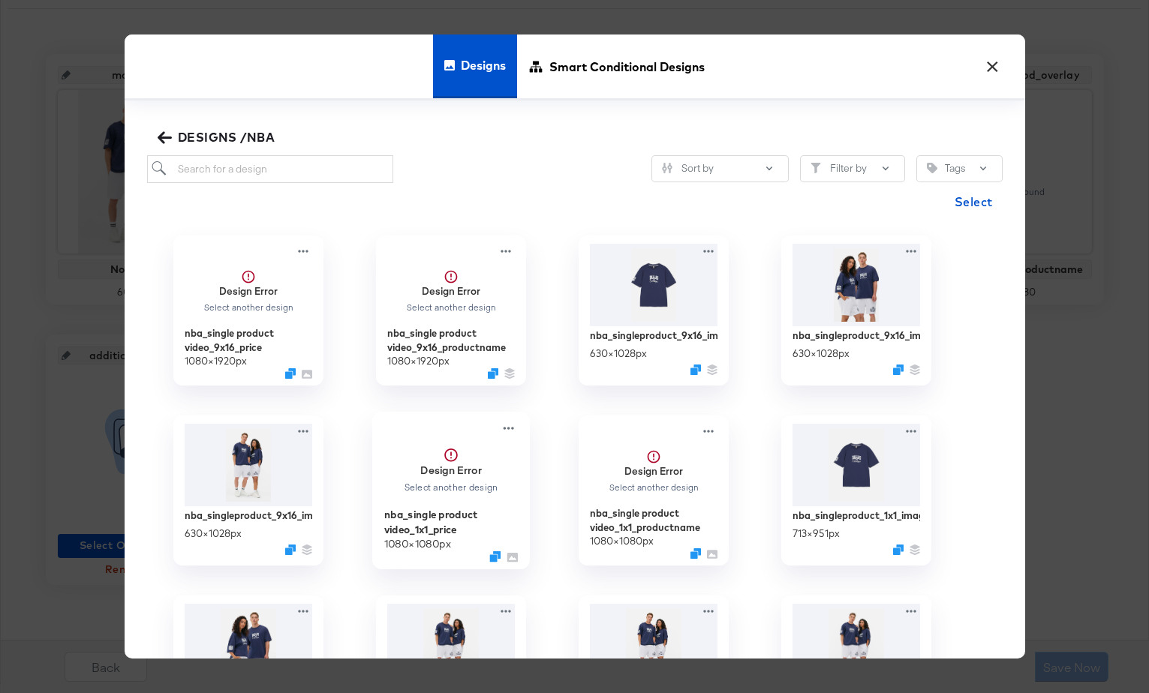
click at [455, 466] on strong "Design Error" at bounding box center [451, 470] width 62 height 14
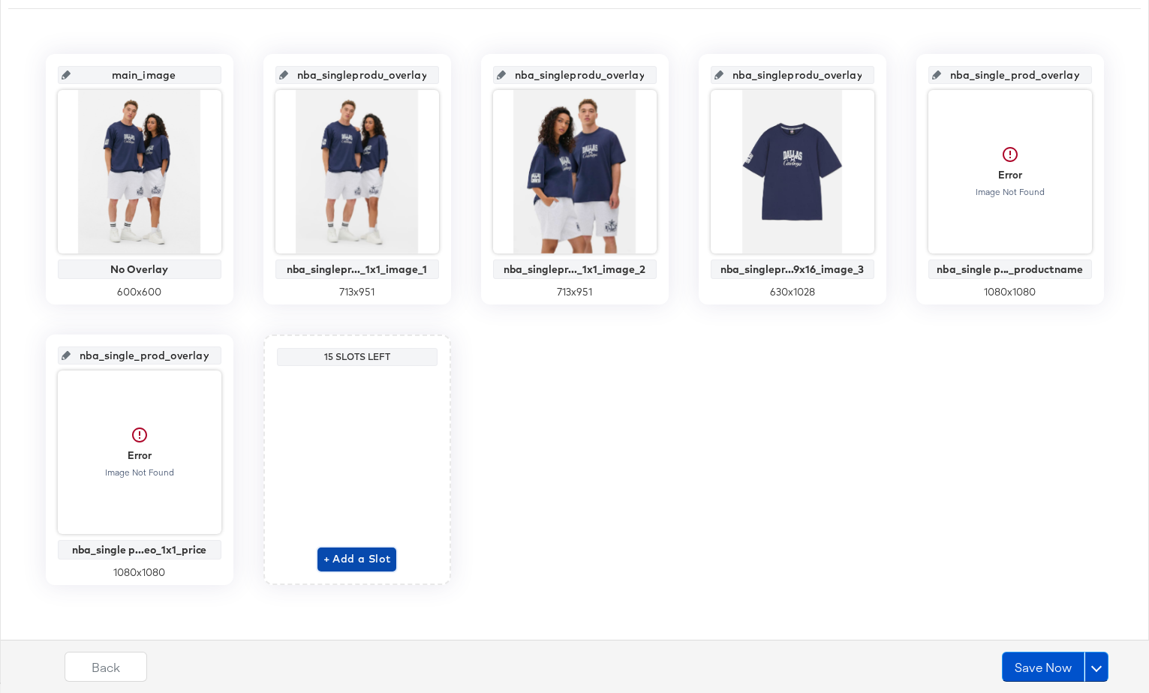
click at [368, 558] on span "+ Add a Slot" at bounding box center [357, 559] width 68 height 19
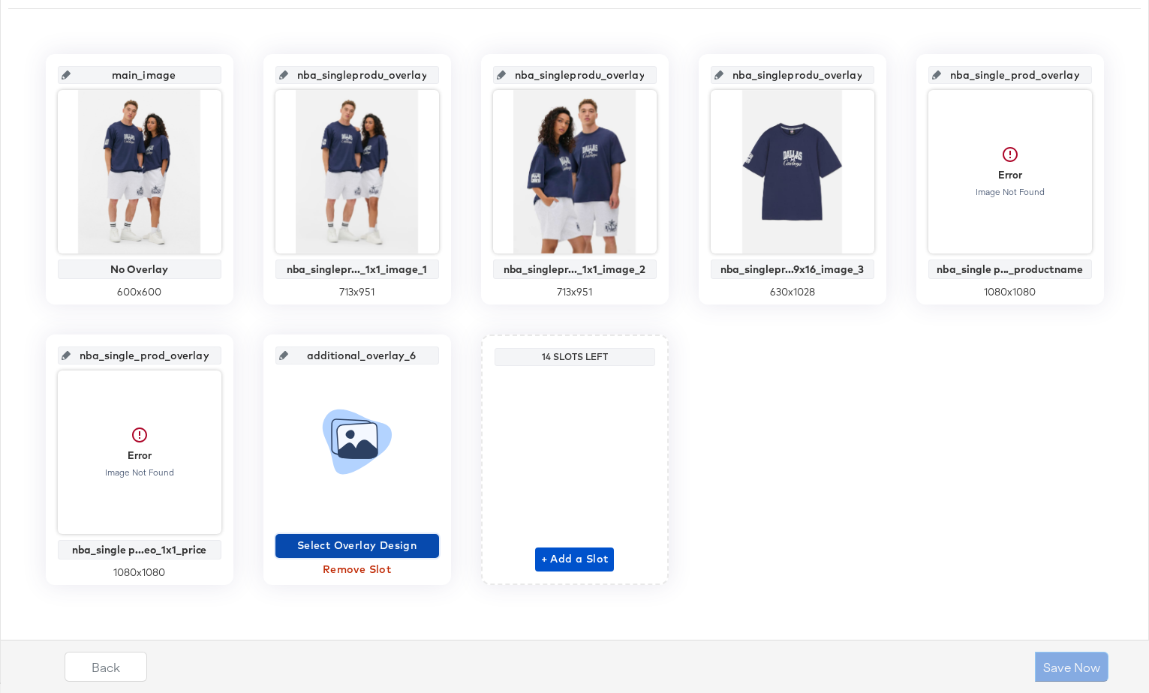
click at [367, 542] on span "Select Overlay Design" at bounding box center [357, 546] width 152 height 19
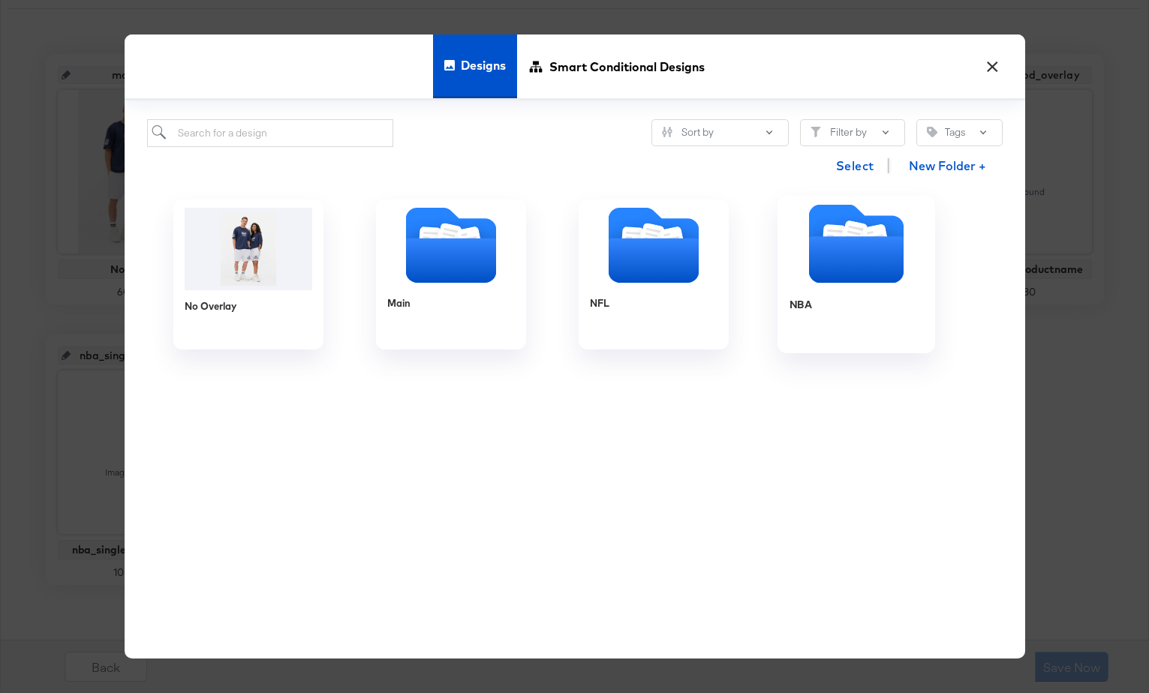
click at [882, 270] on icon "Folder" at bounding box center [855, 260] width 95 height 47
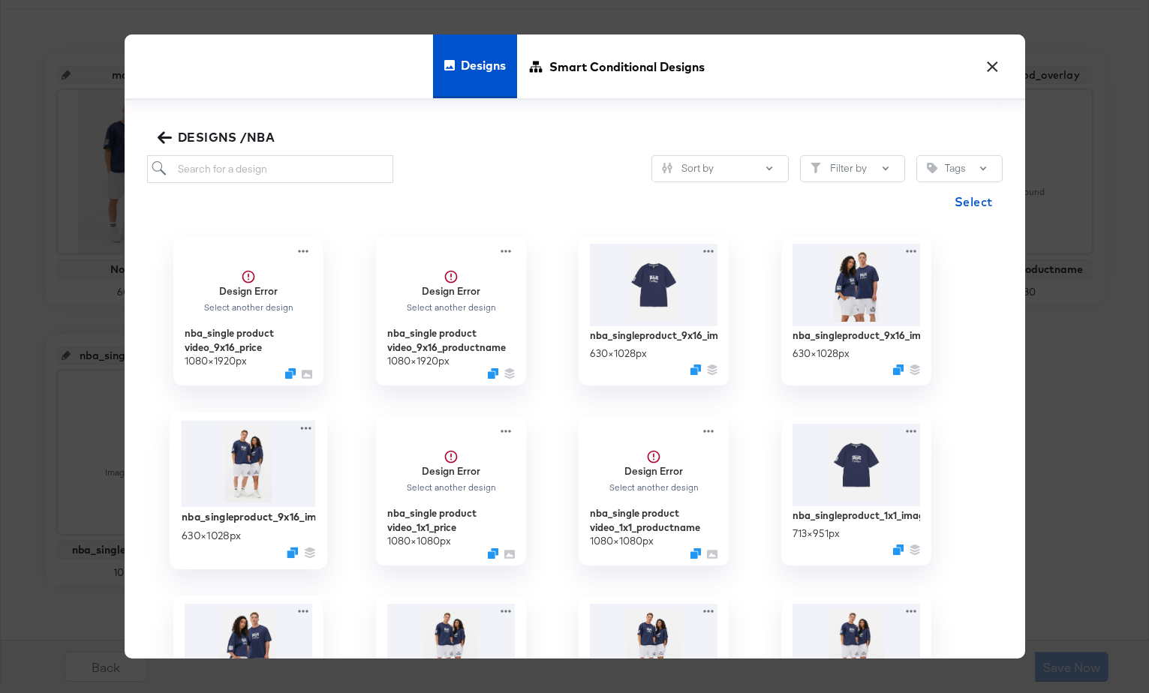
click at [251, 472] on img at bounding box center [248, 463] width 134 height 87
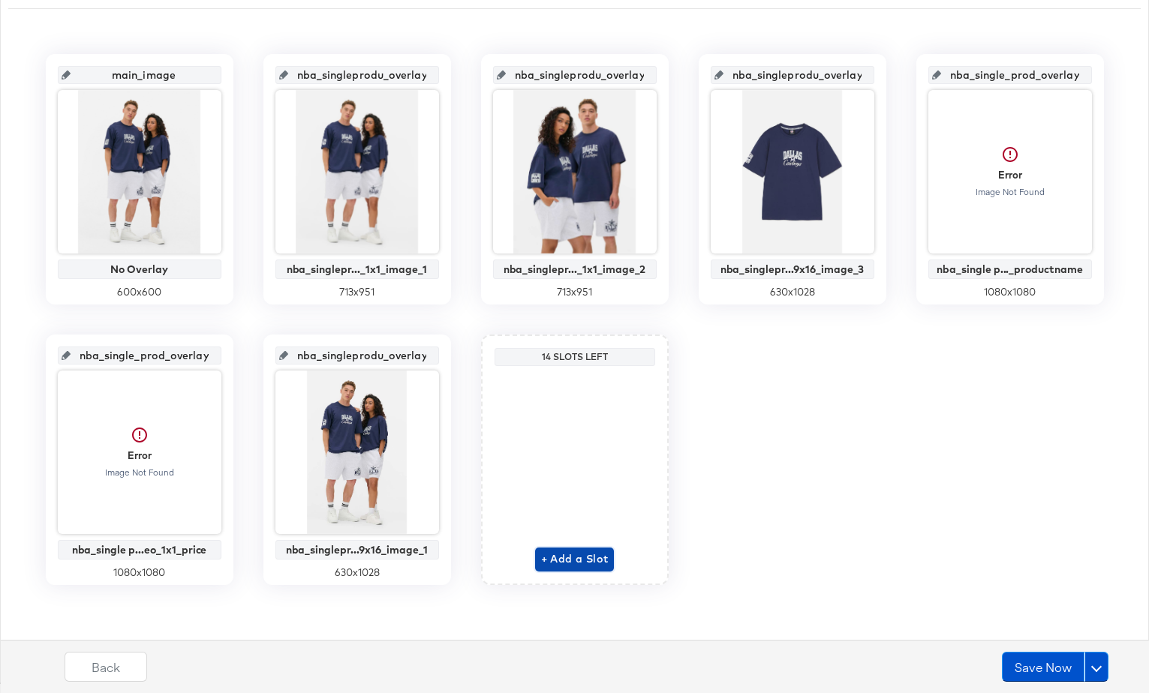
click at [590, 555] on span "+ Add a Slot" at bounding box center [575, 559] width 68 height 19
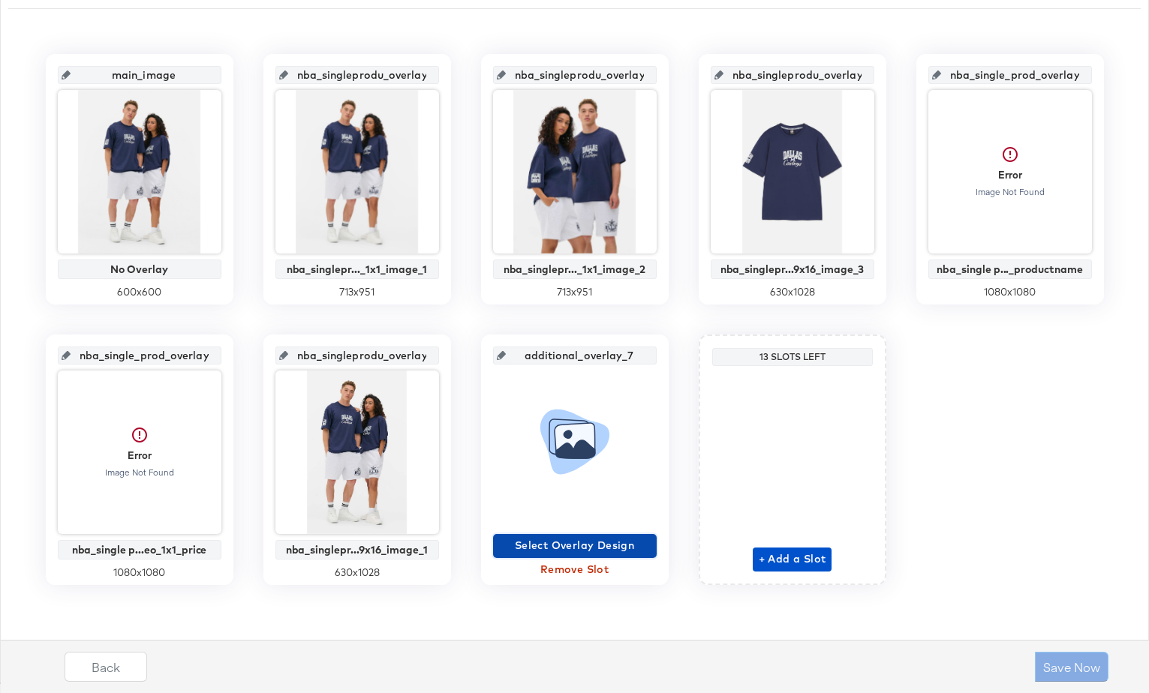
click at [632, 548] on span "Select Overlay Design" at bounding box center [575, 546] width 152 height 19
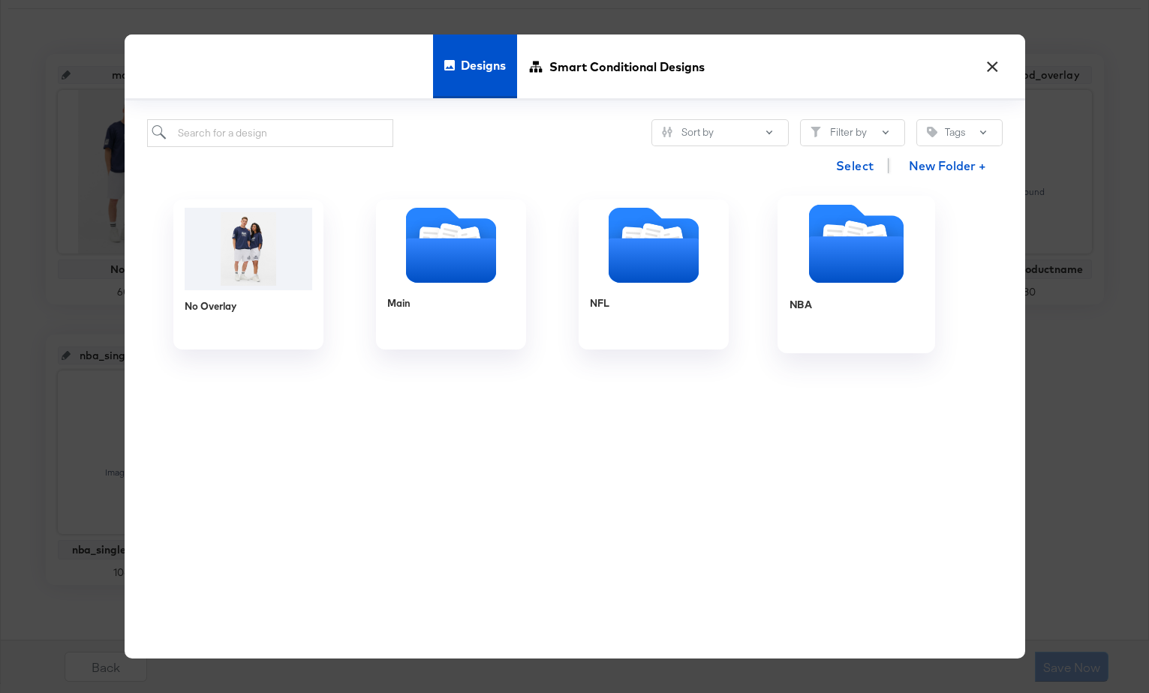
click at [855, 257] on icon "Folder" at bounding box center [855, 260] width 95 height 47
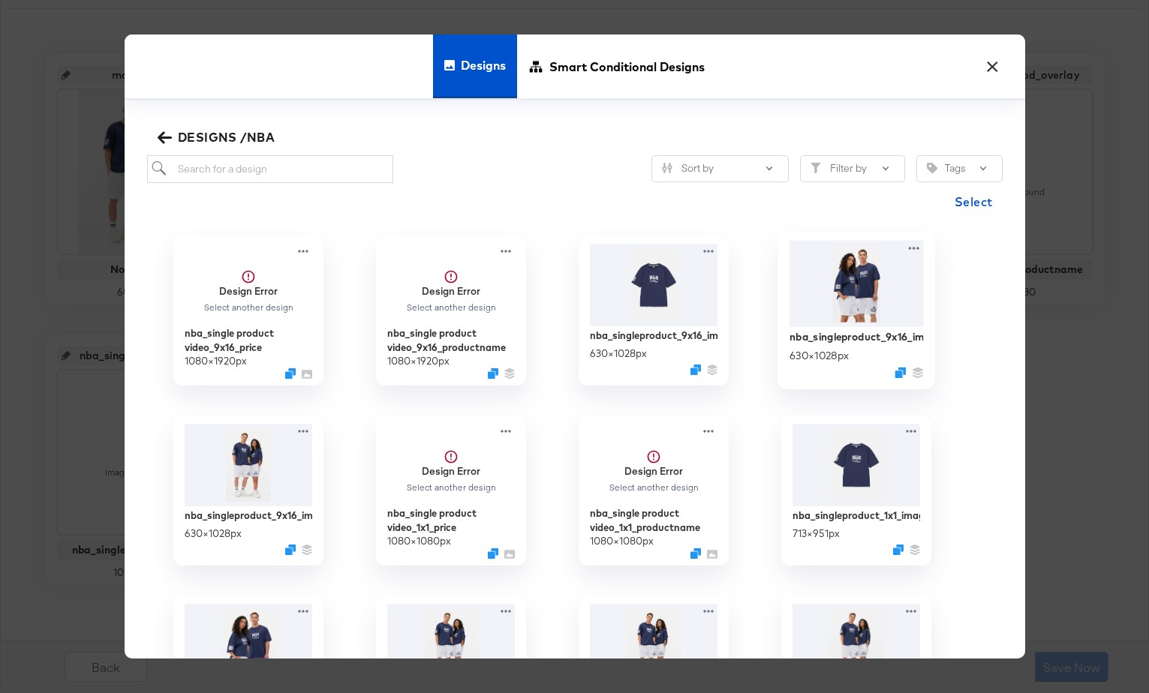
click at [828, 294] on img at bounding box center [856, 283] width 134 height 86
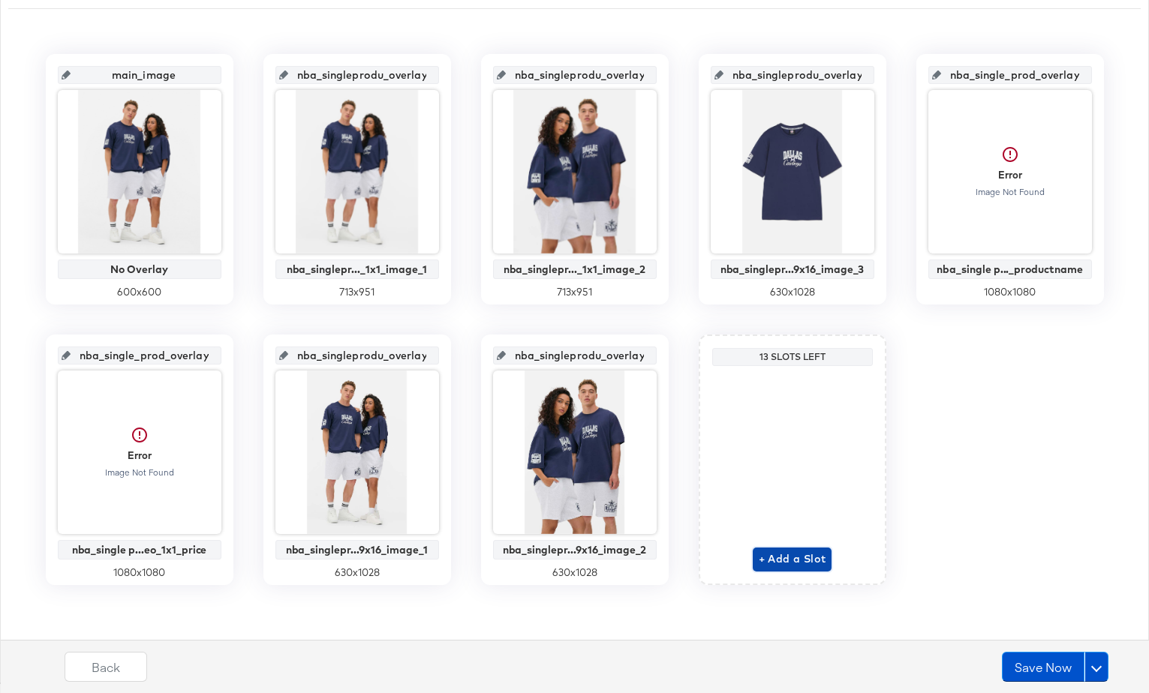
click at [783, 554] on span "+ Add a Slot" at bounding box center [793, 559] width 68 height 19
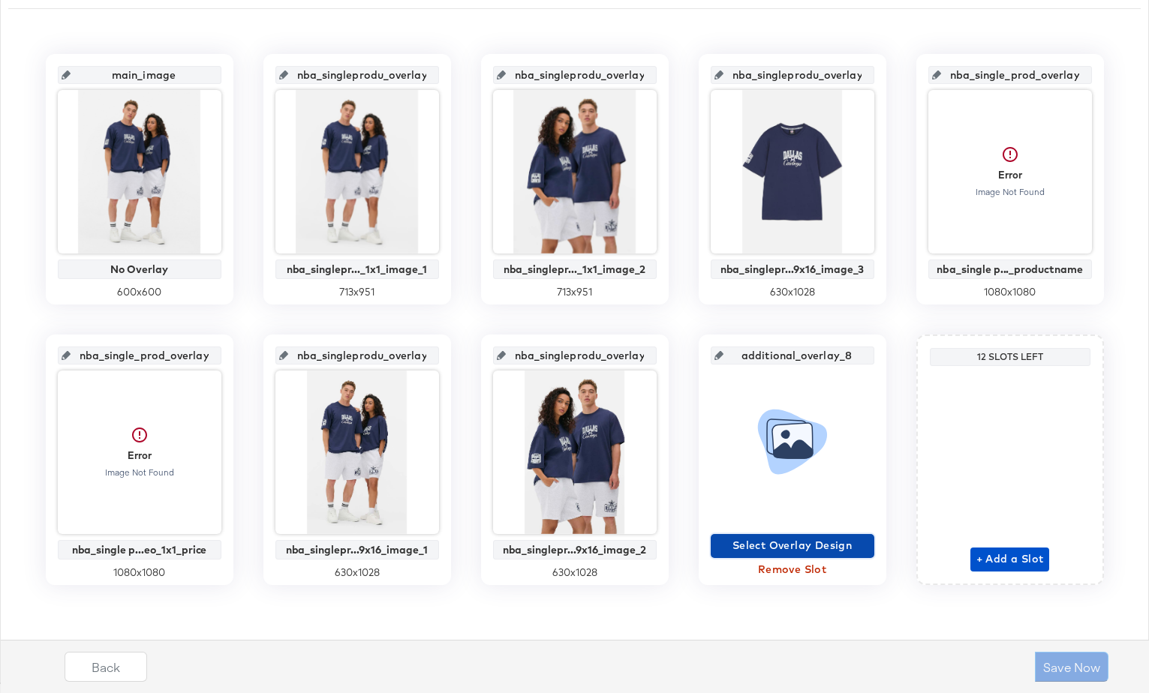
click at [818, 546] on span "Select Overlay Design" at bounding box center [793, 546] width 152 height 19
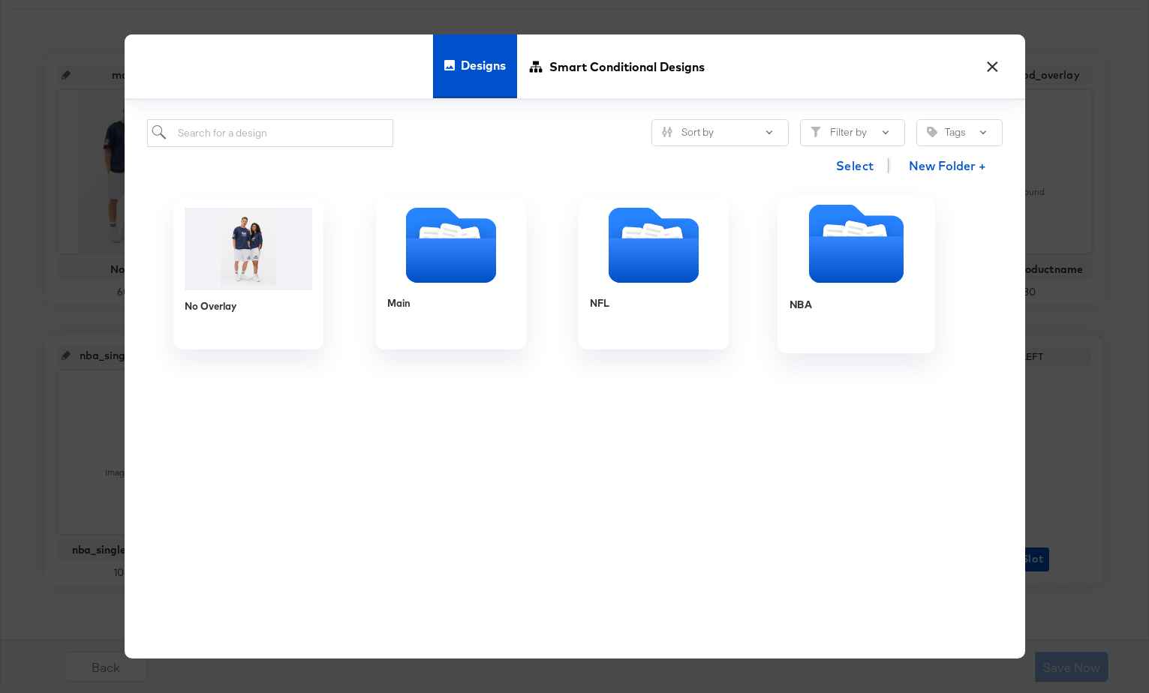
click at [832, 269] on icon "Folder" at bounding box center [855, 260] width 95 height 47
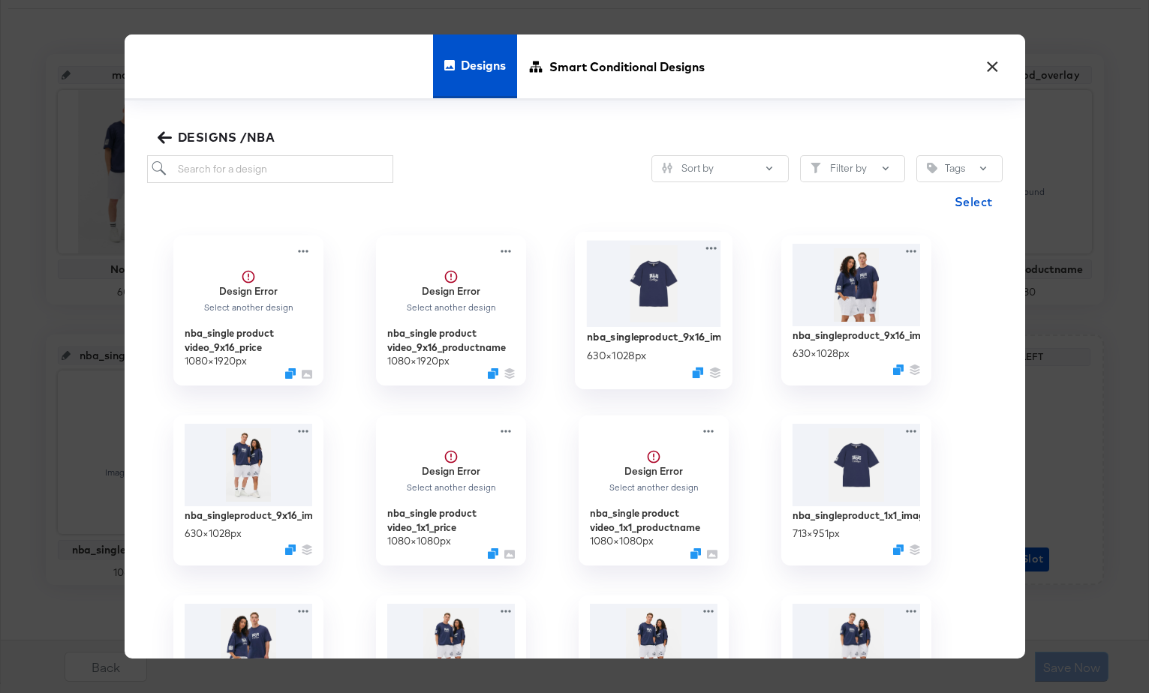
click at [655, 290] on img at bounding box center [653, 283] width 134 height 86
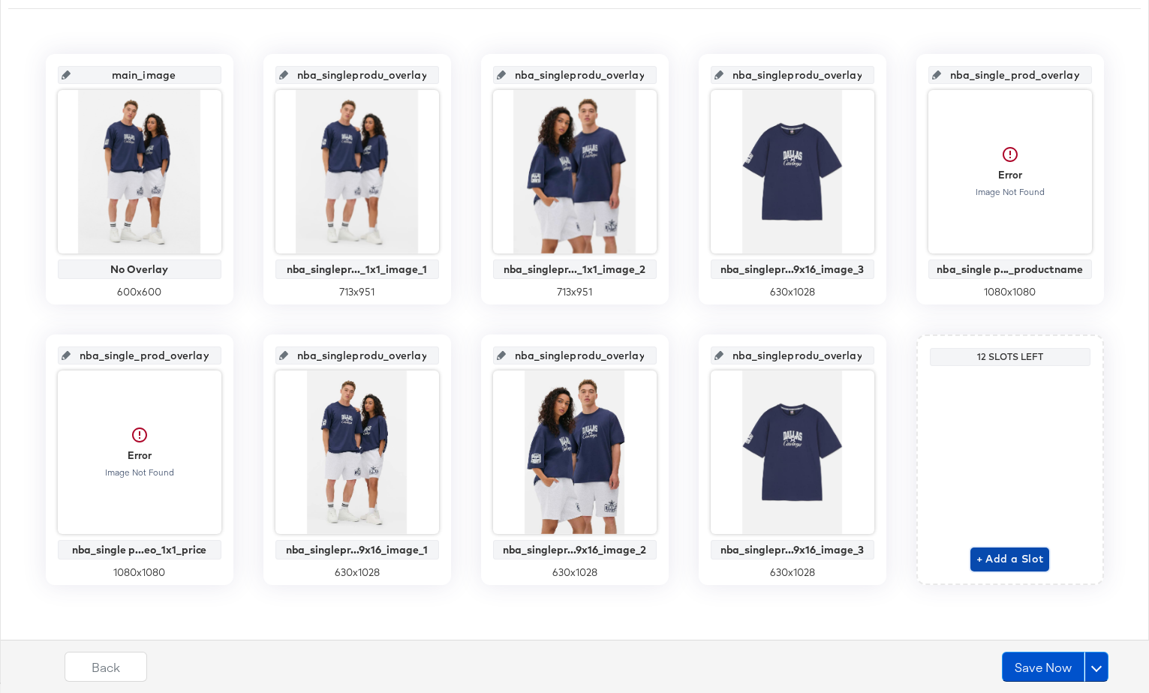
click at [1005, 558] on span "+ Add a Slot" at bounding box center [1010, 559] width 68 height 19
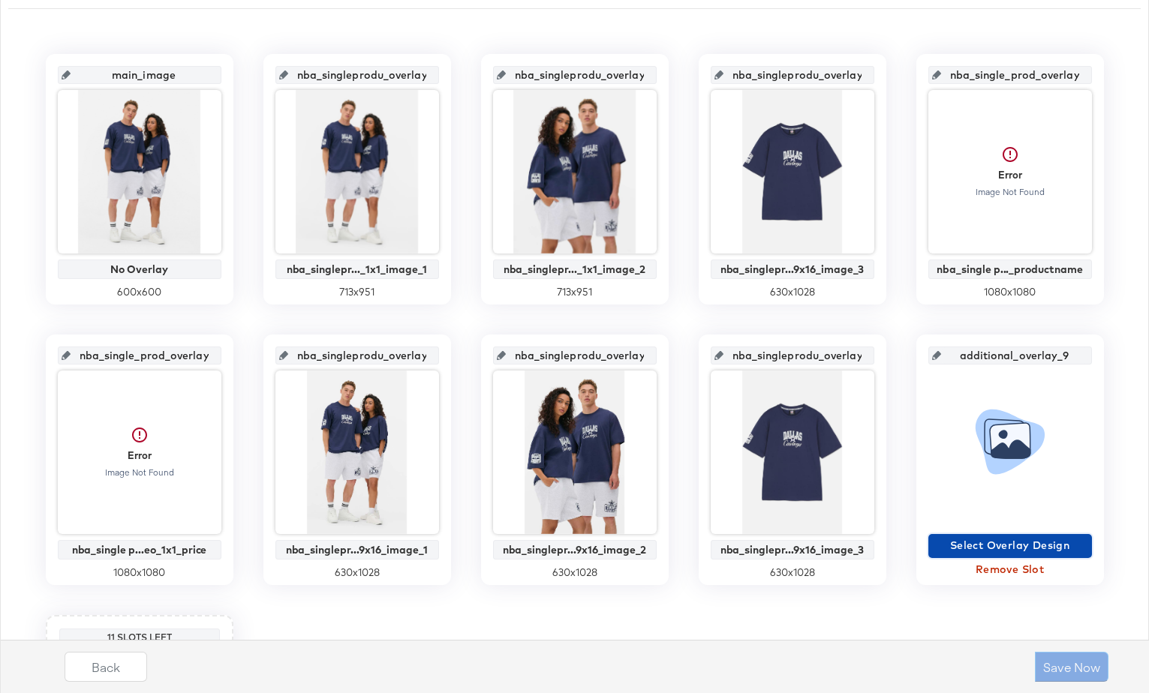
click at [1002, 552] on span "Select Overlay Design" at bounding box center [1010, 546] width 152 height 19
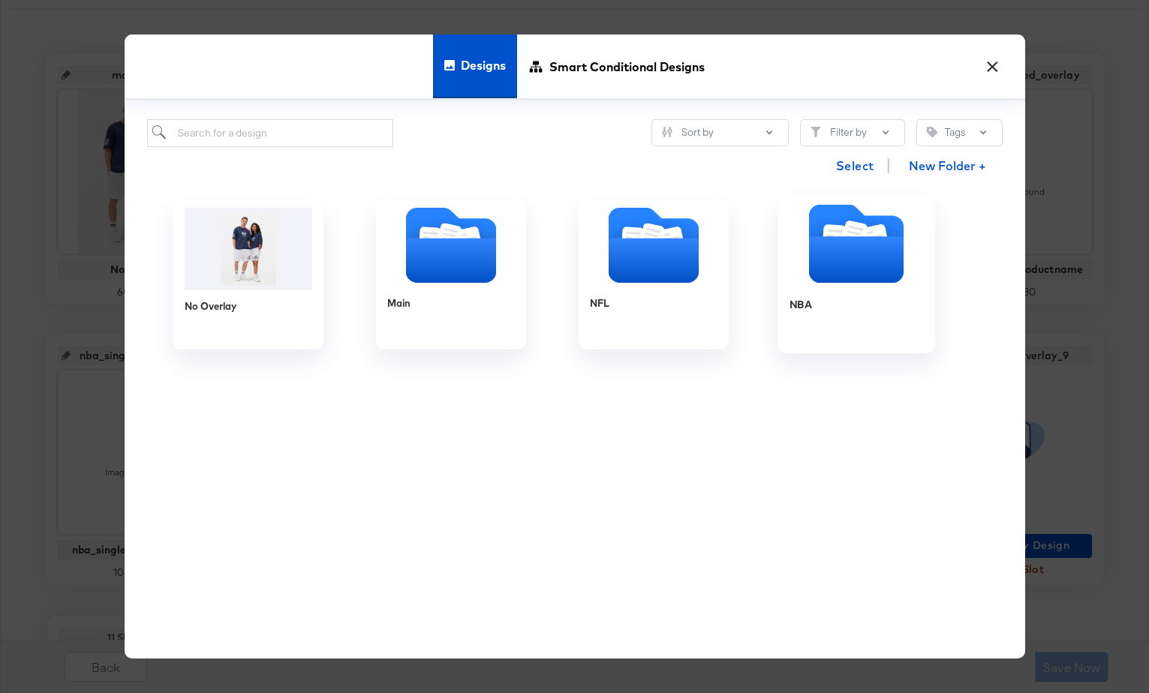
click at [839, 269] on icon "Folder" at bounding box center [855, 260] width 95 height 47
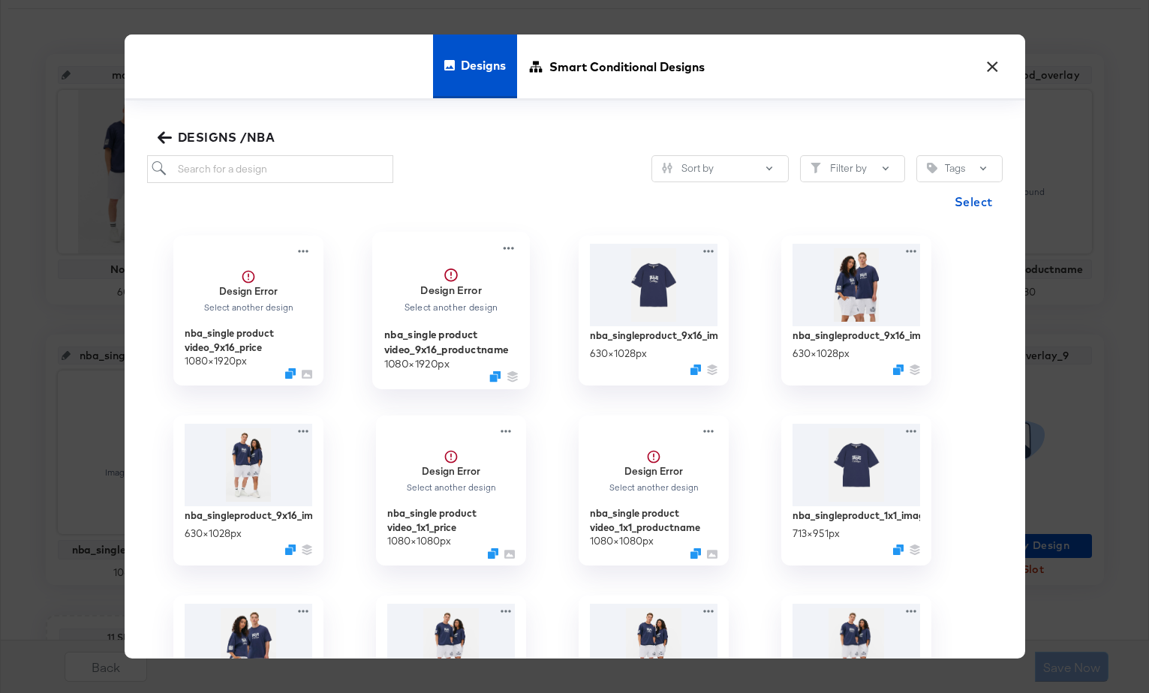
click at [456, 290] on strong "Design Error" at bounding box center [451, 290] width 62 height 14
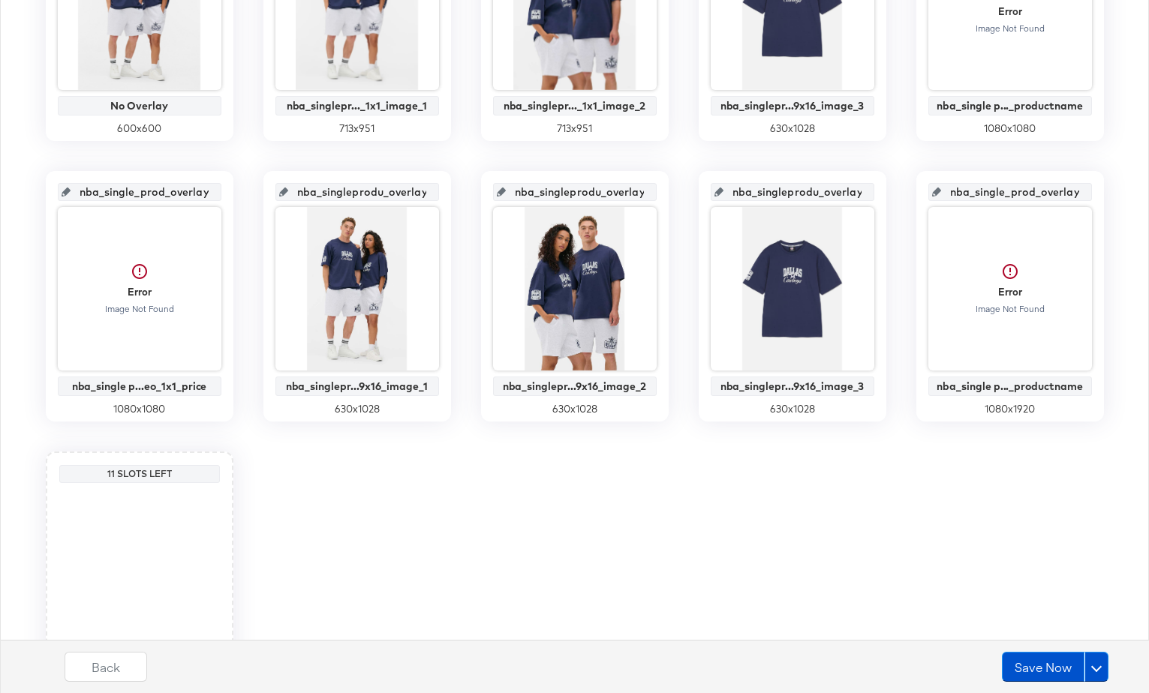
scroll to position [583, 0]
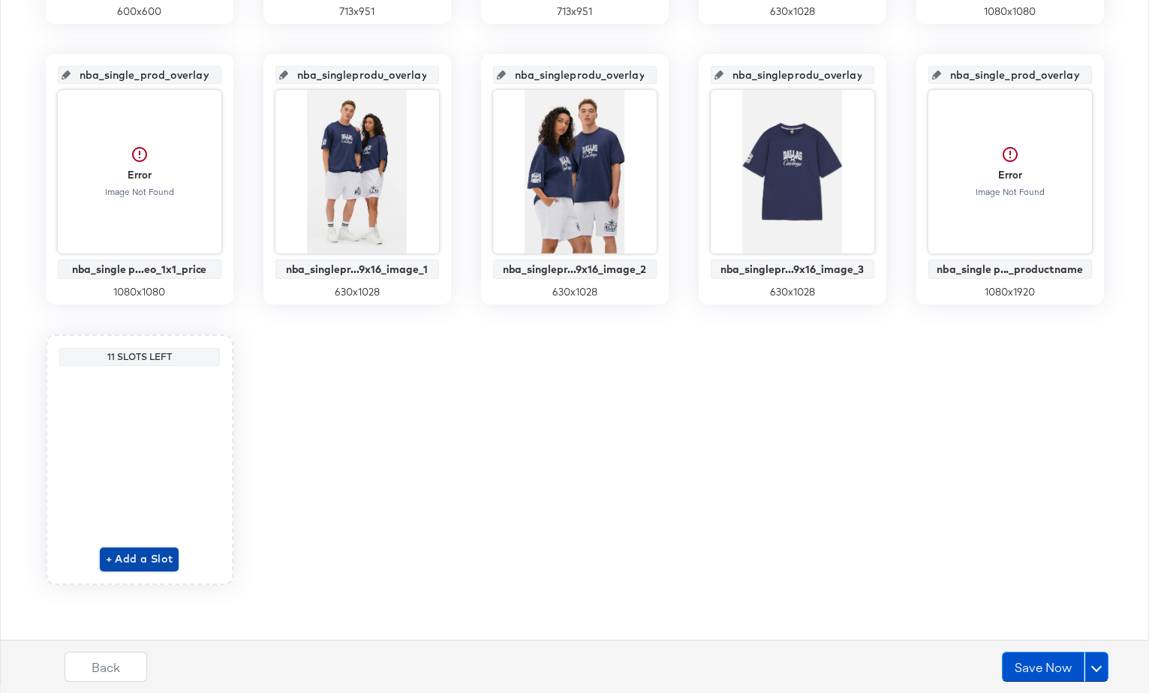
click at [135, 559] on span "+ Add a Slot" at bounding box center [140, 559] width 68 height 19
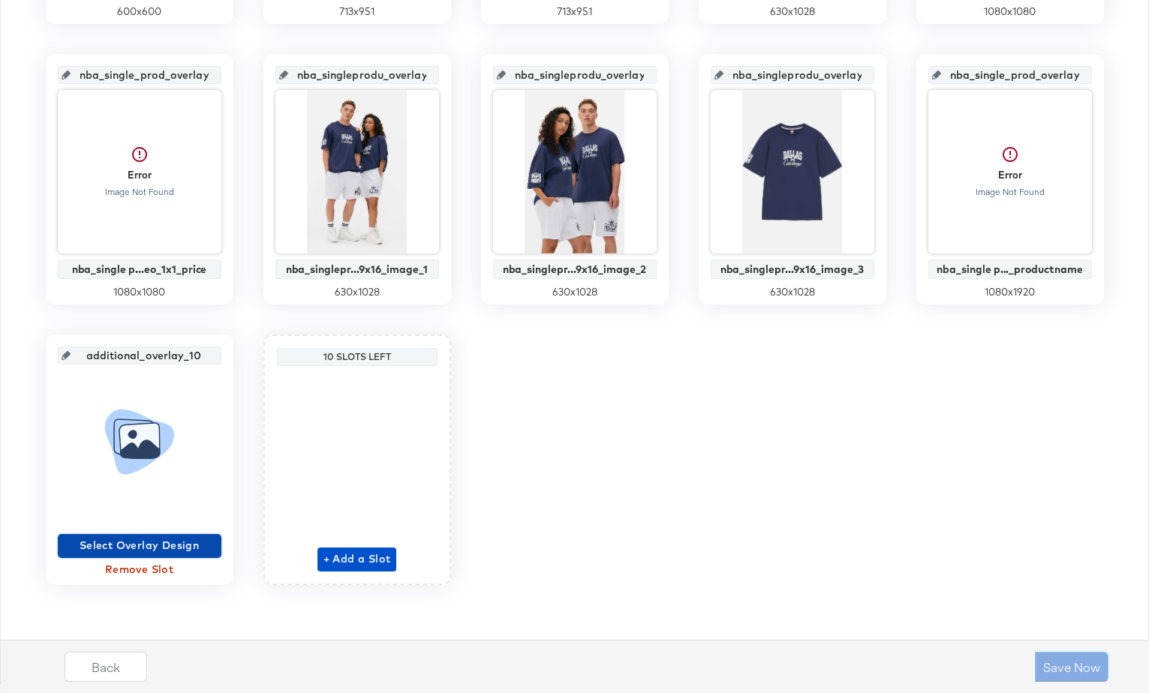
click at [155, 545] on span "Select Overlay Design" at bounding box center [140, 546] width 152 height 19
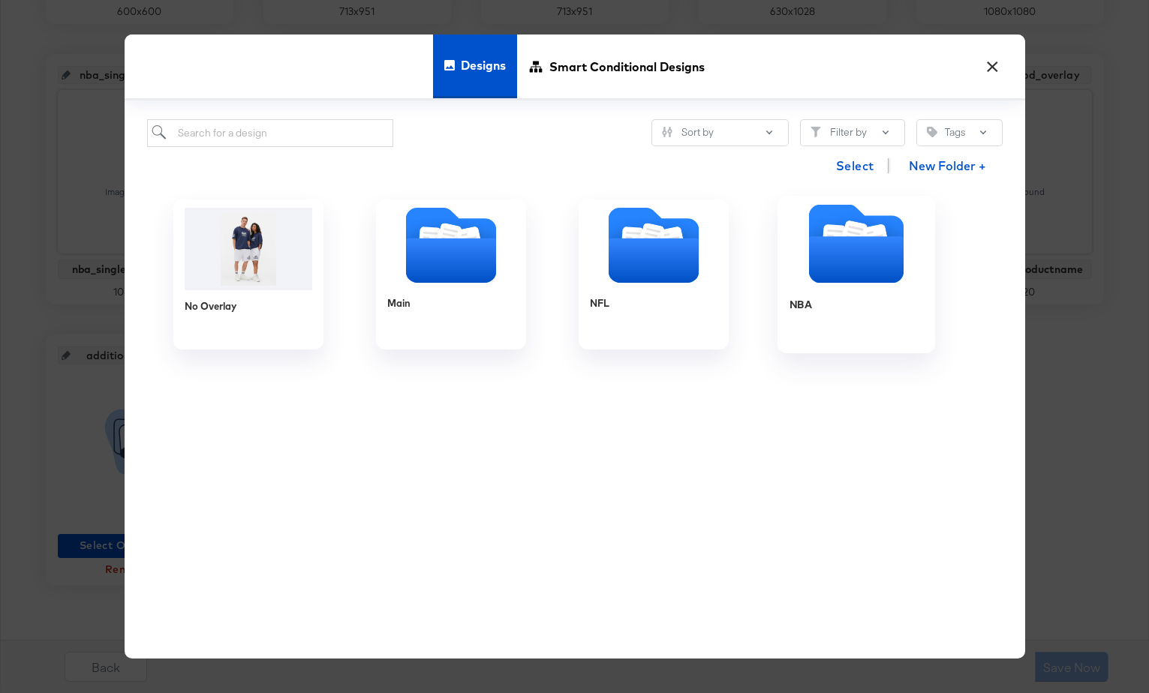
click at [817, 274] on icon "Folder" at bounding box center [855, 260] width 95 height 47
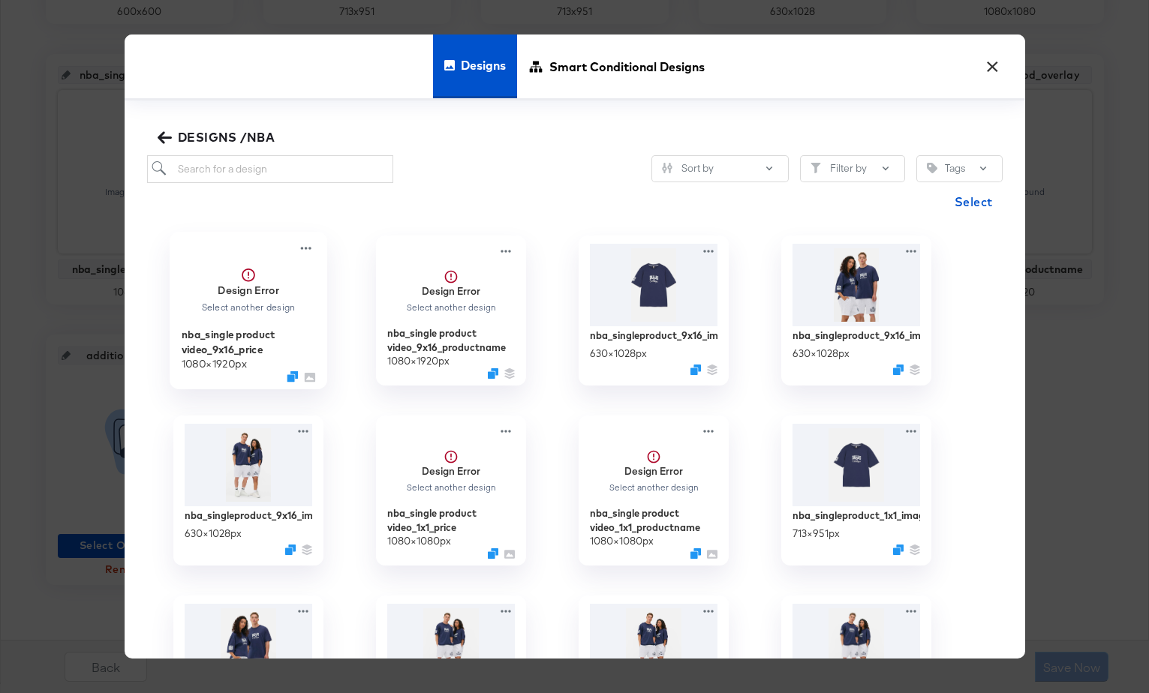
click at [249, 292] on strong "Design Error" at bounding box center [249, 290] width 62 height 14
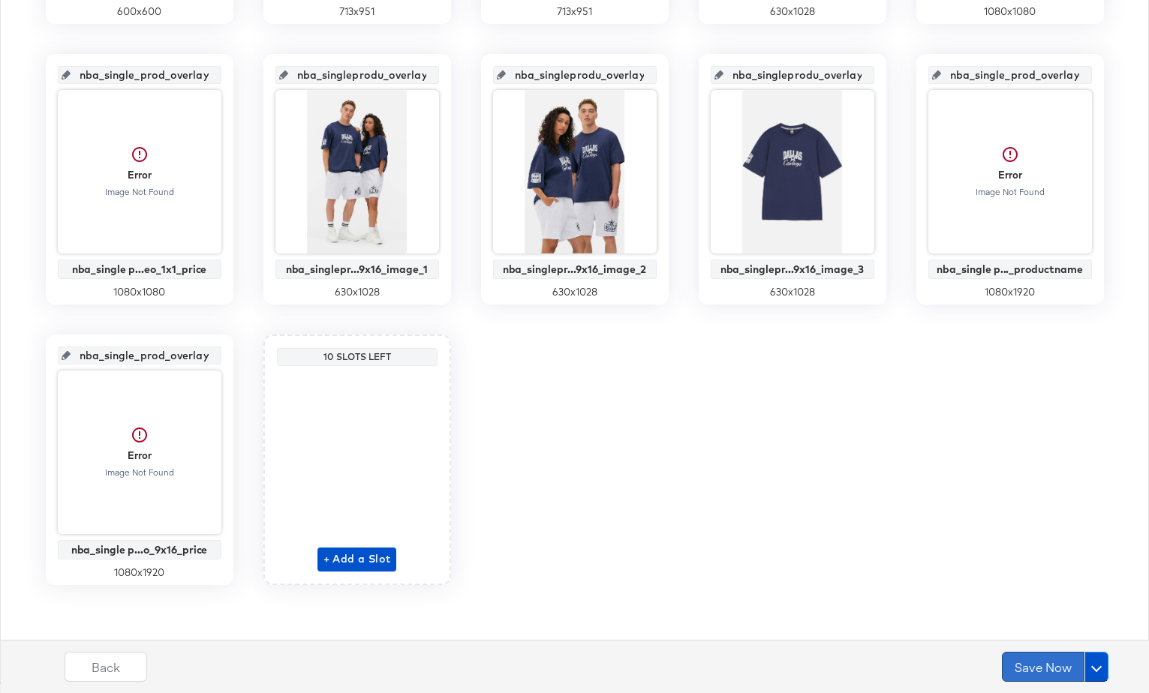
click at [1037, 666] on button "Save Now" at bounding box center [1043, 667] width 83 height 30
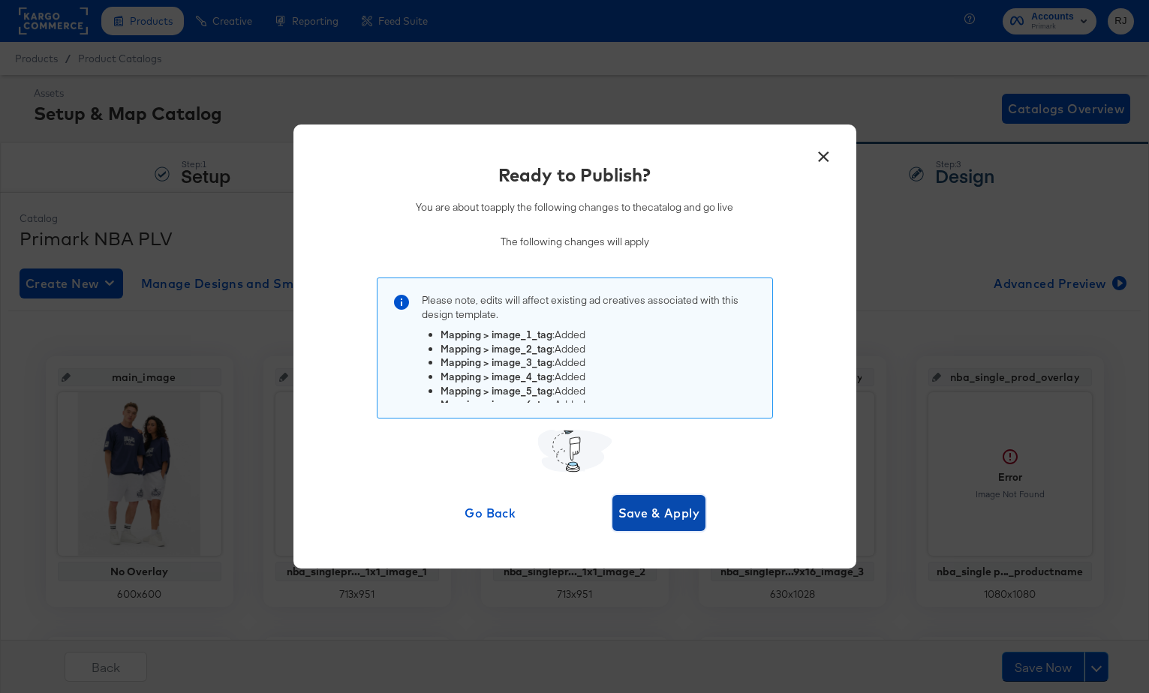
click at [672, 519] on span "Save & Apply" at bounding box center [659, 513] width 82 height 21
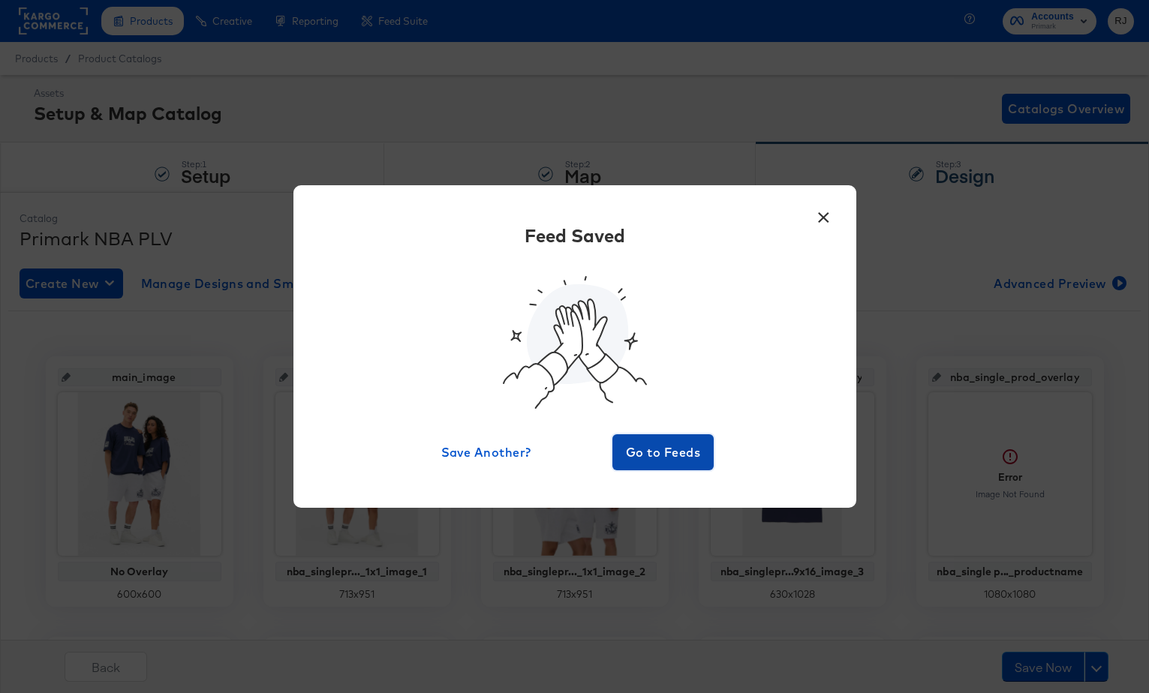
click at [687, 458] on span "Go to Feeds" at bounding box center [663, 452] width 90 height 21
